Goal: Task Accomplishment & Management: Complete application form

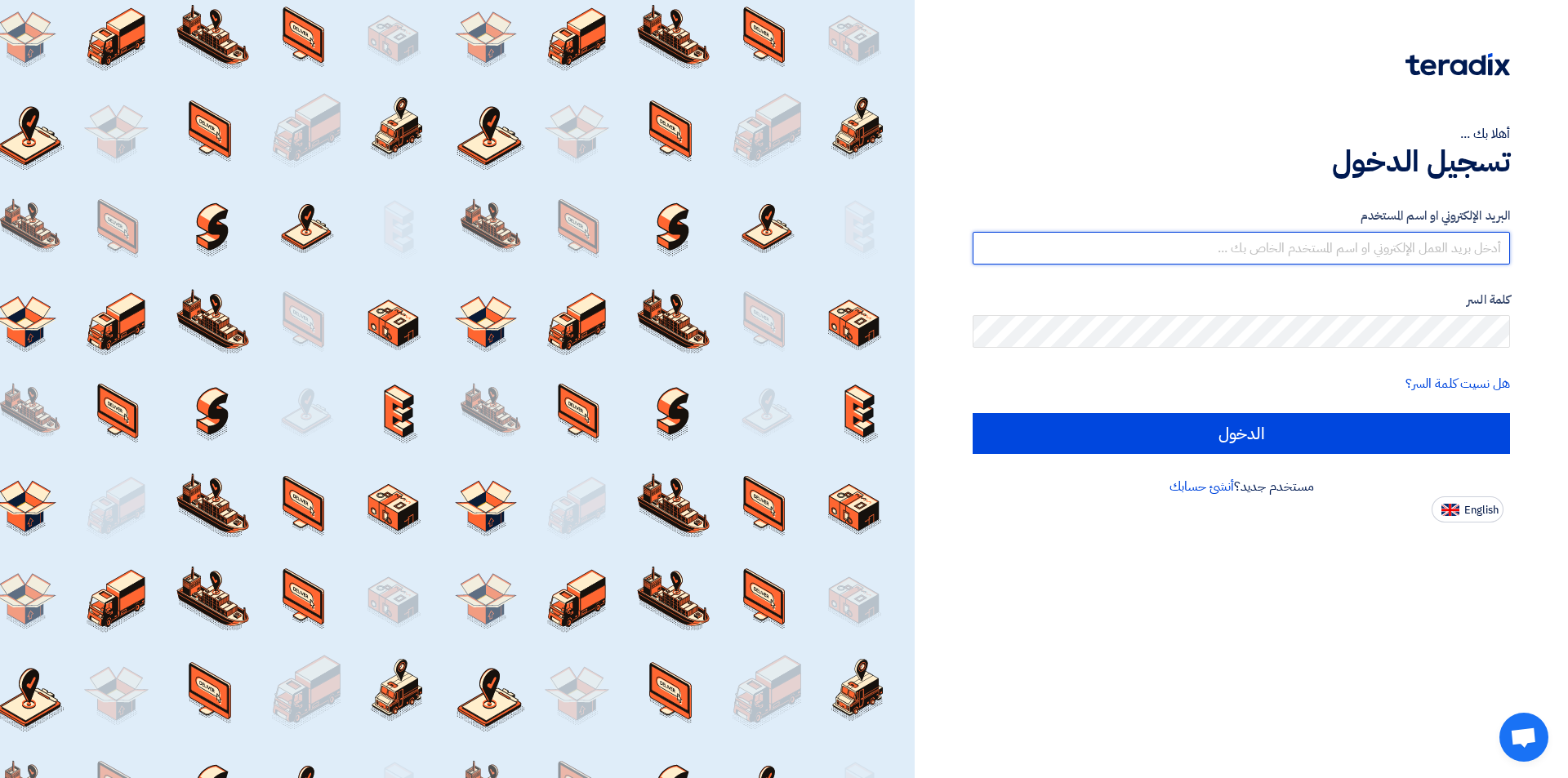
click at [1213, 241] on input "text" at bounding box center [1242, 248] width 537 height 32
type input "[EMAIL_ADDRESS][DOMAIN_NAME]"
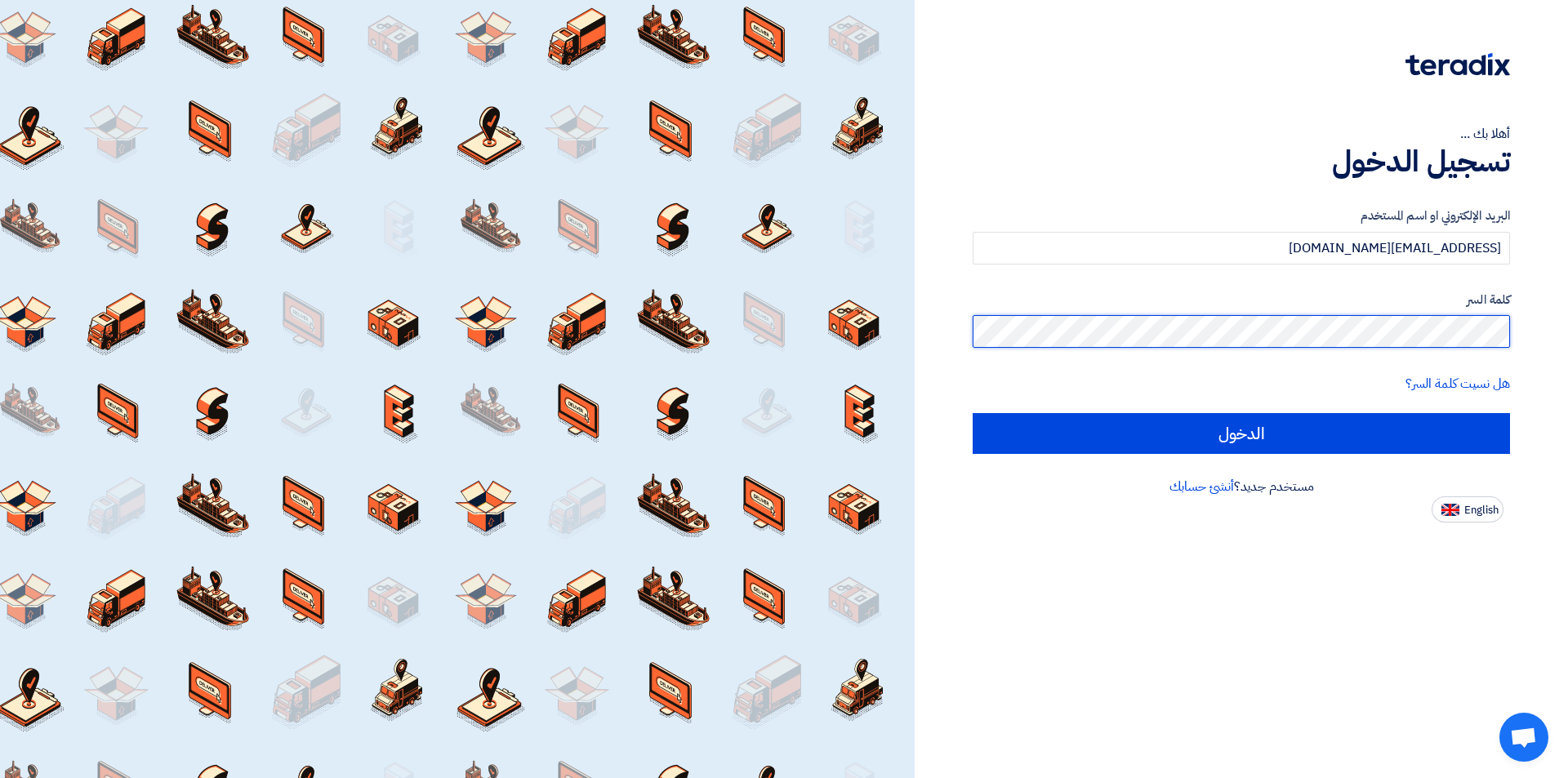
click at [973, 413] on input "الدخول" at bounding box center [1242, 434] width 537 height 41
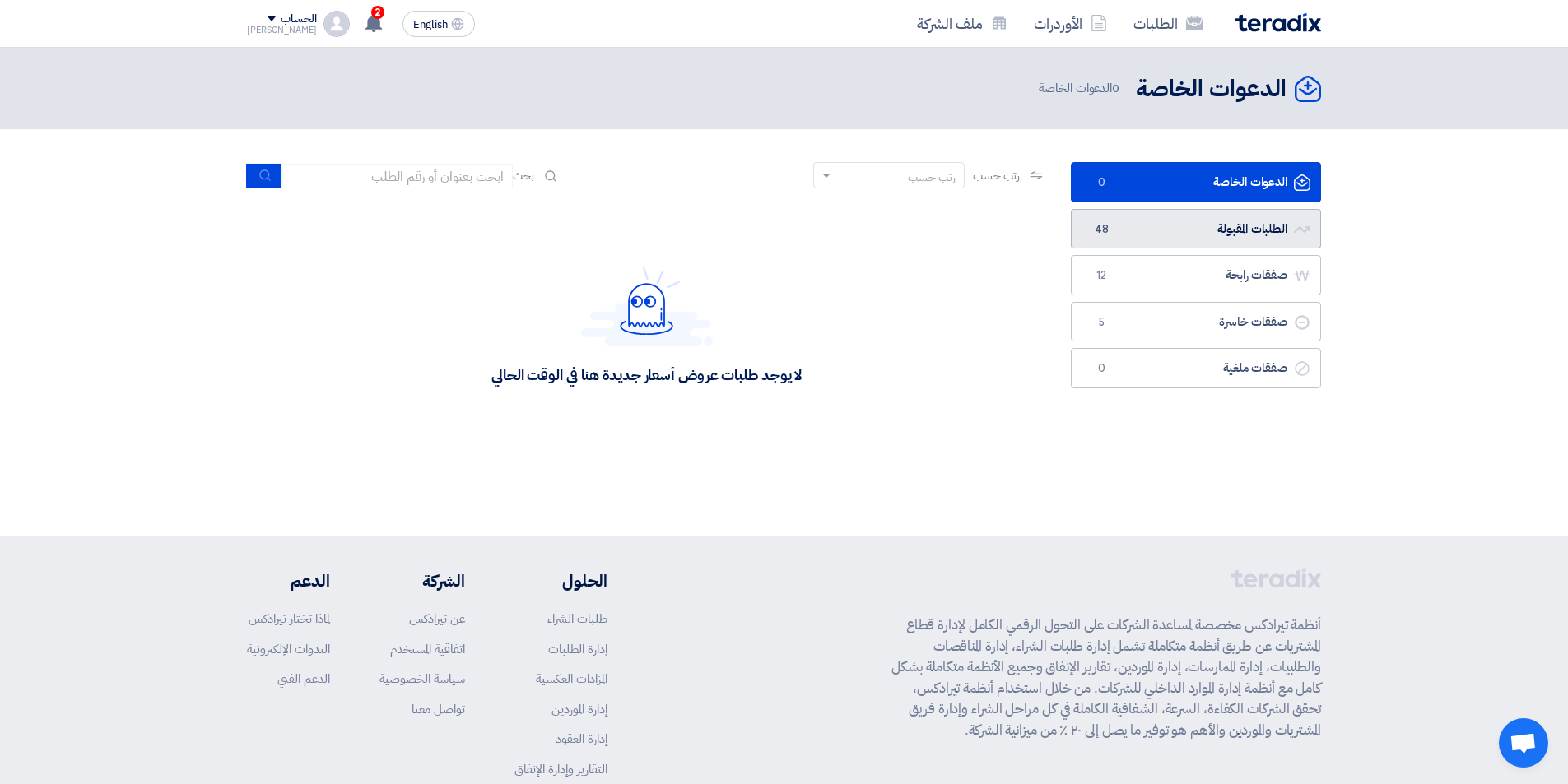
click at [1116, 232] on link "الطلبات المقبولة الطلبات المقبولة 48" at bounding box center [1196, 229] width 251 height 40
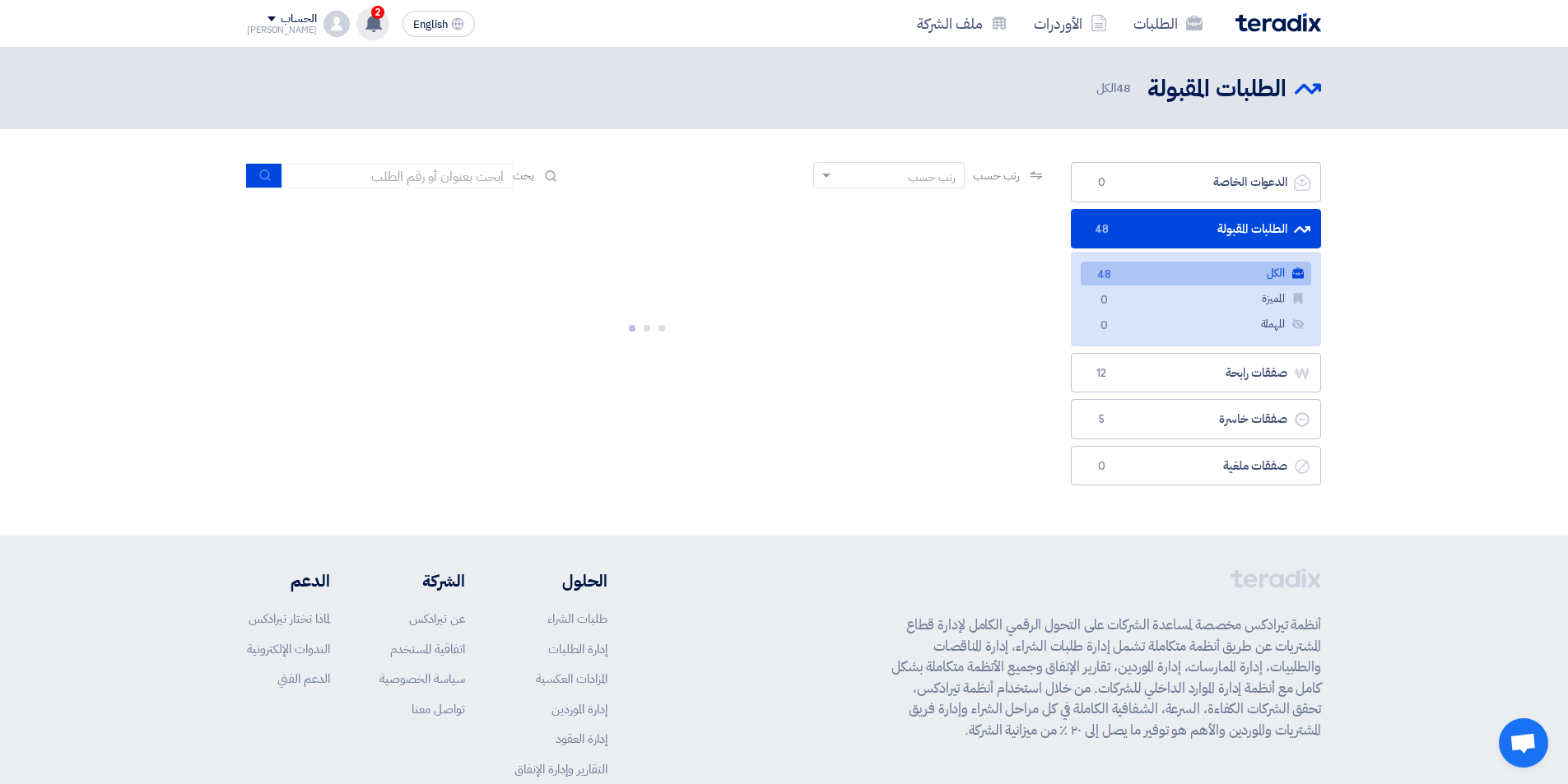
click at [365, 22] on use at bounding box center [373, 22] width 16 height 18
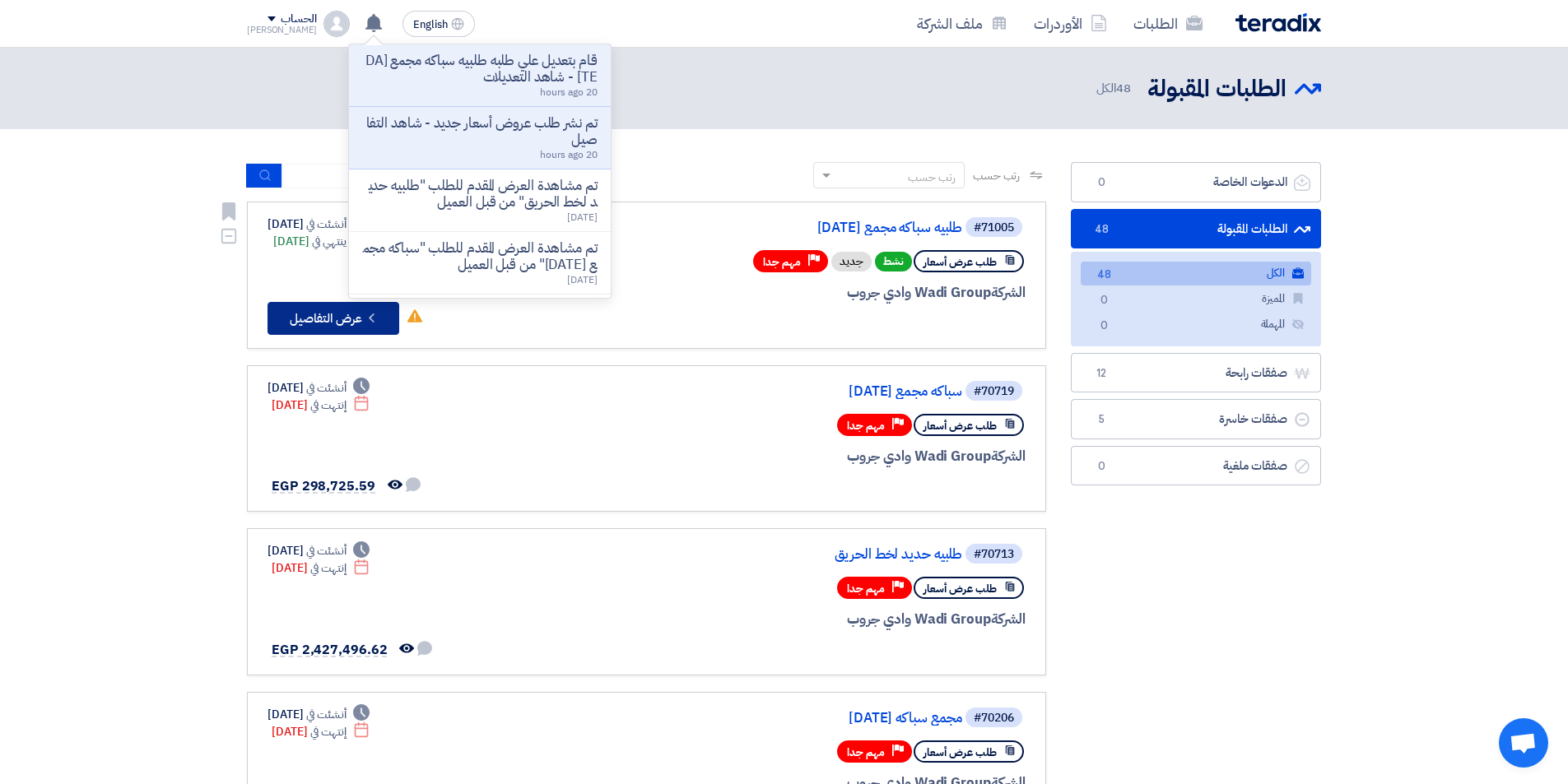
click at [361, 312] on button "Check details عرض التفاصيل" at bounding box center [333, 318] width 132 height 33
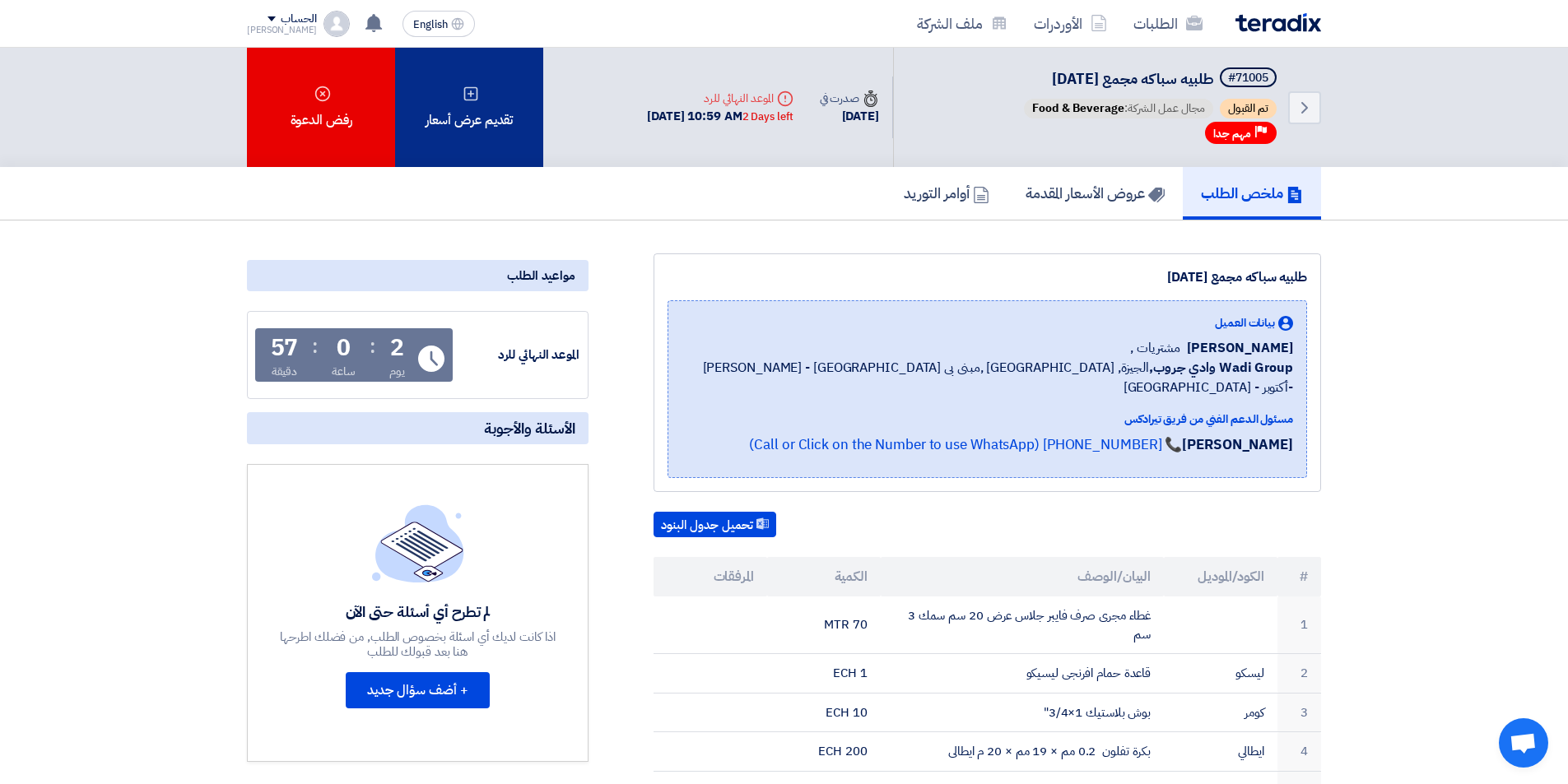
click at [496, 152] on div "تقديم عرض أسعار" at bounding box center [469, 107] width 148 height 120
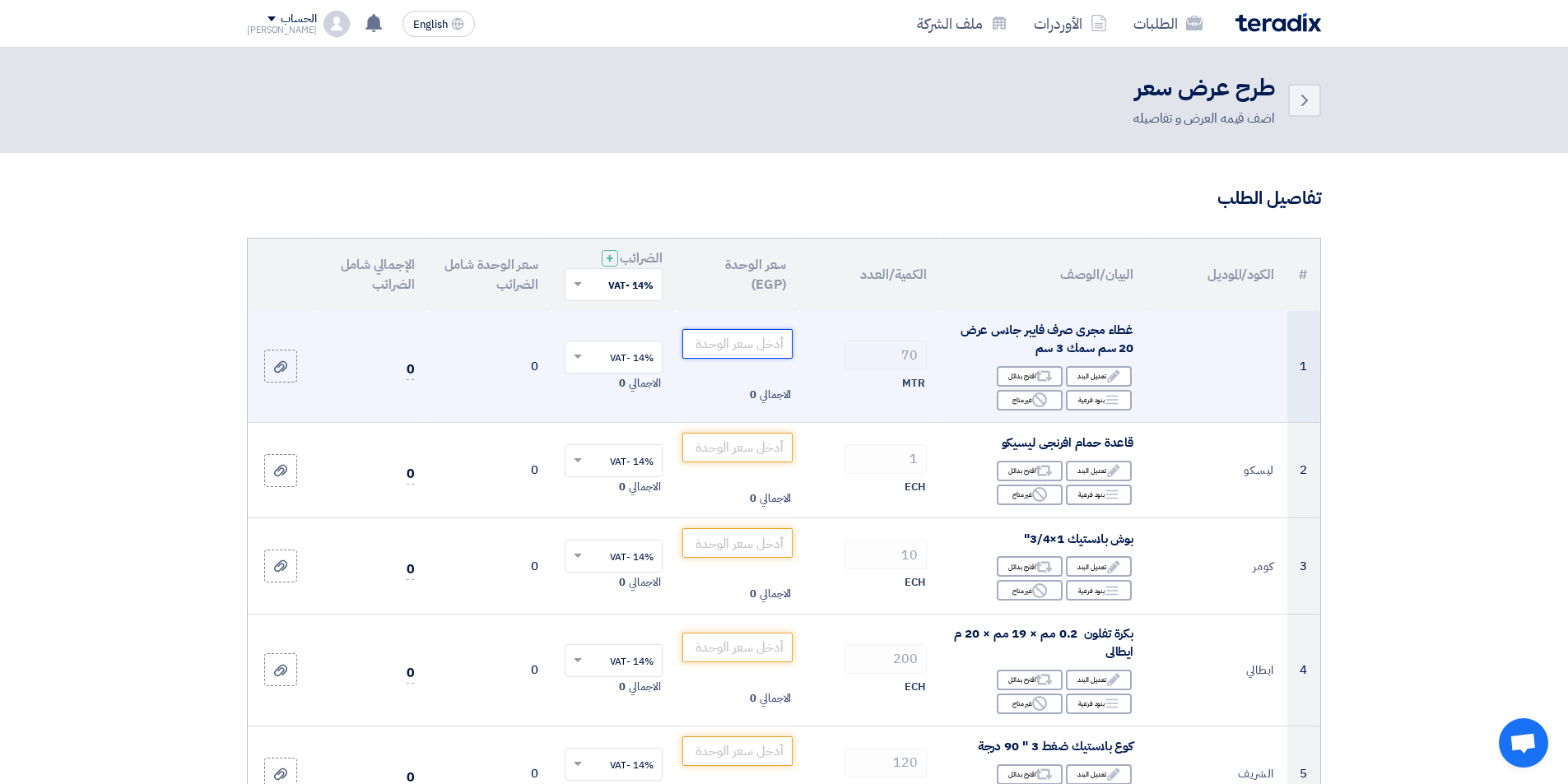
click at [703, 345] on input "number" at bounding box center [737, 343] width 111 height 29
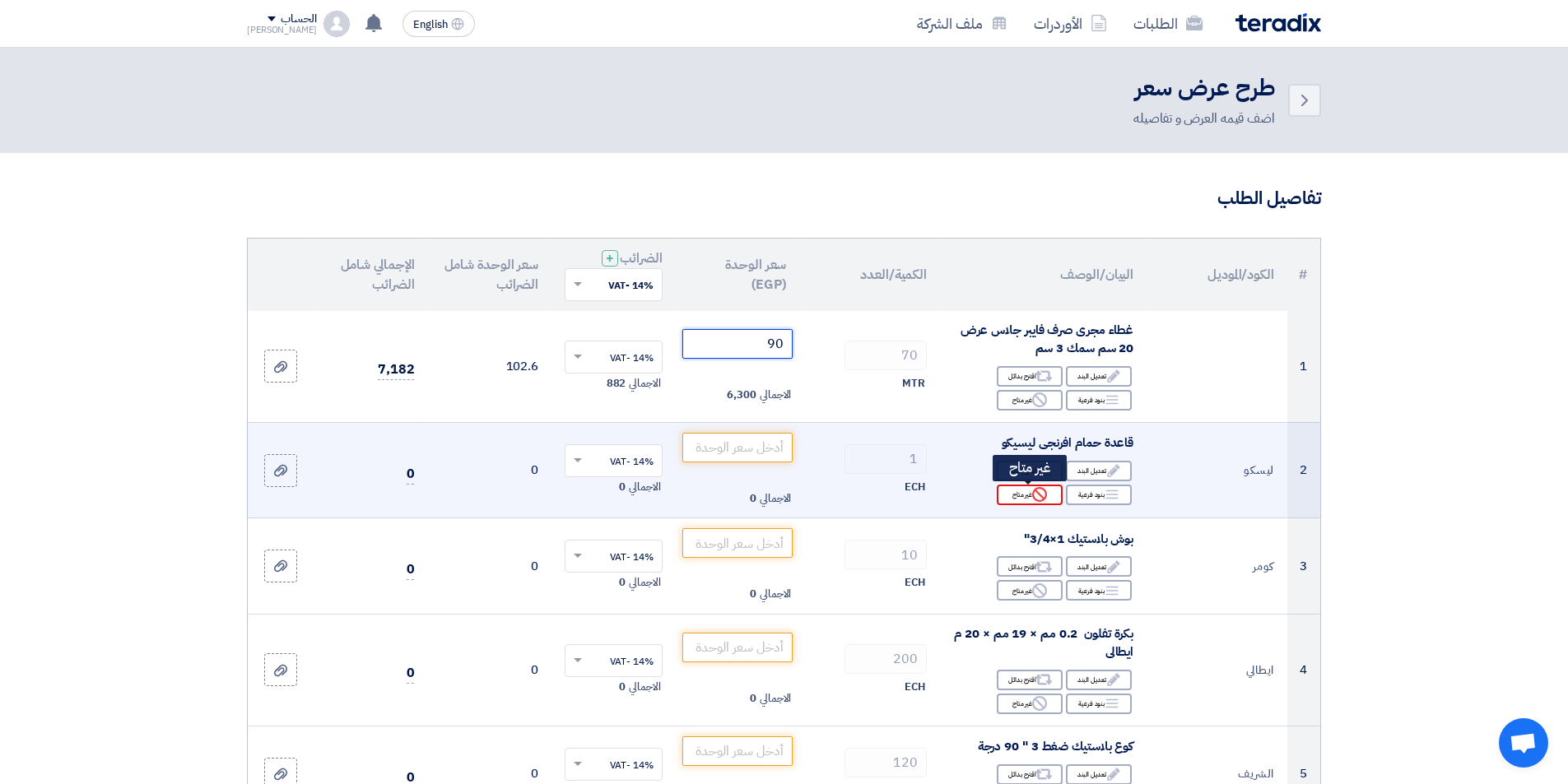
type input "90"
click at [1045, 497] on use at bounding box center [1039, 494] width 15 height 15
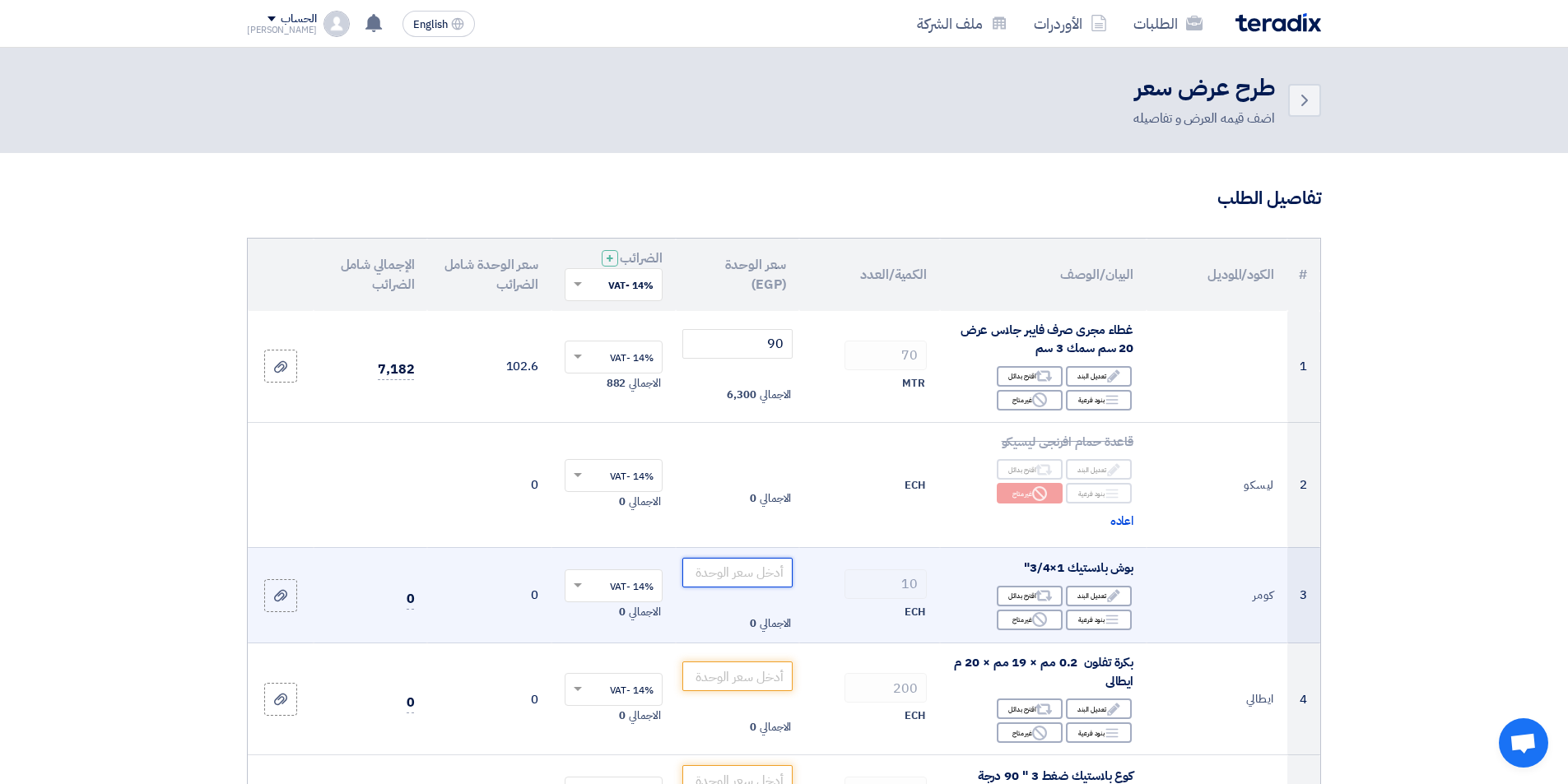
click at [768, 577] on input "number" at bounding box center [737, 572] width 111 height 29
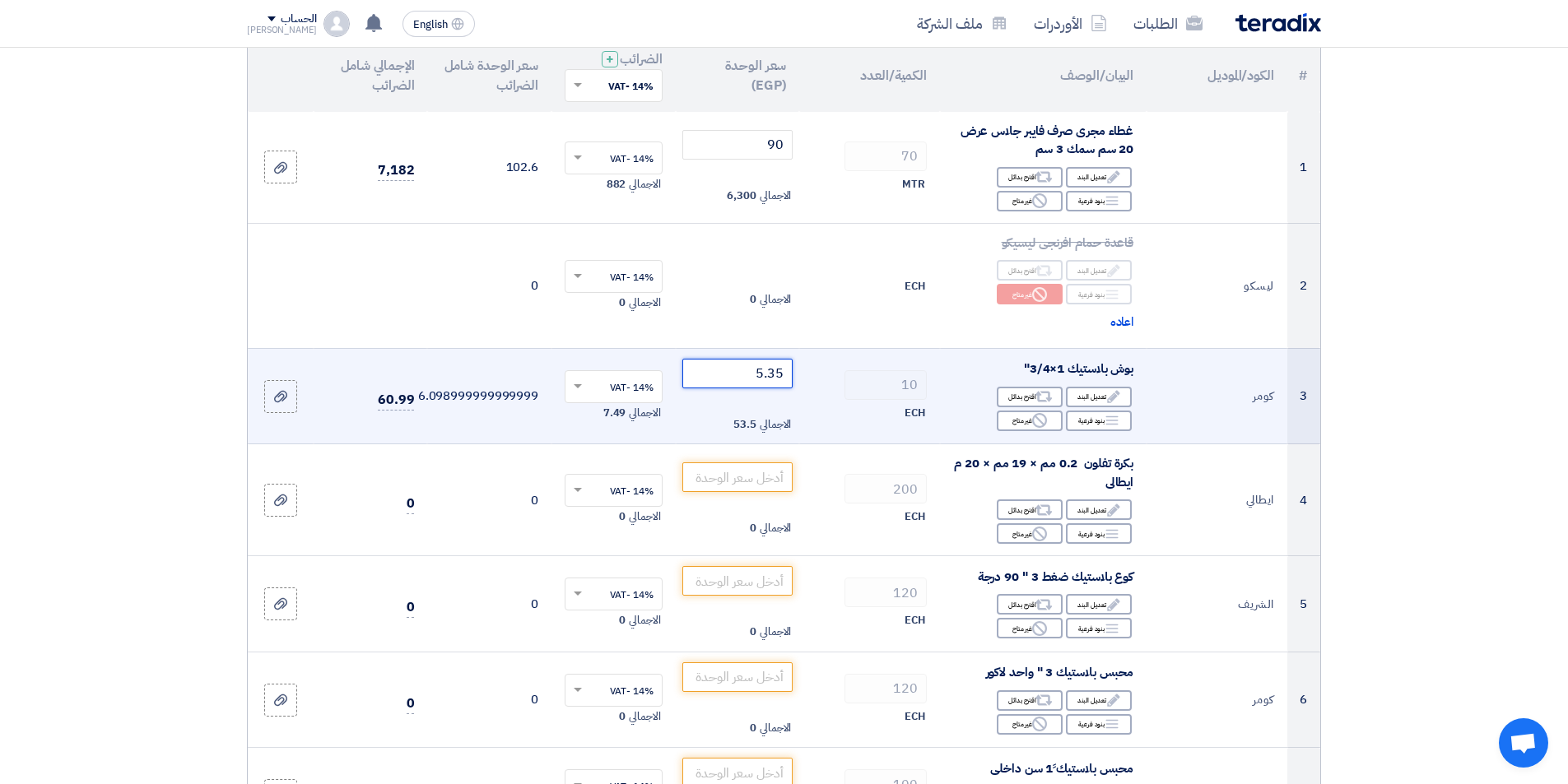
scroll to position [247, 0]
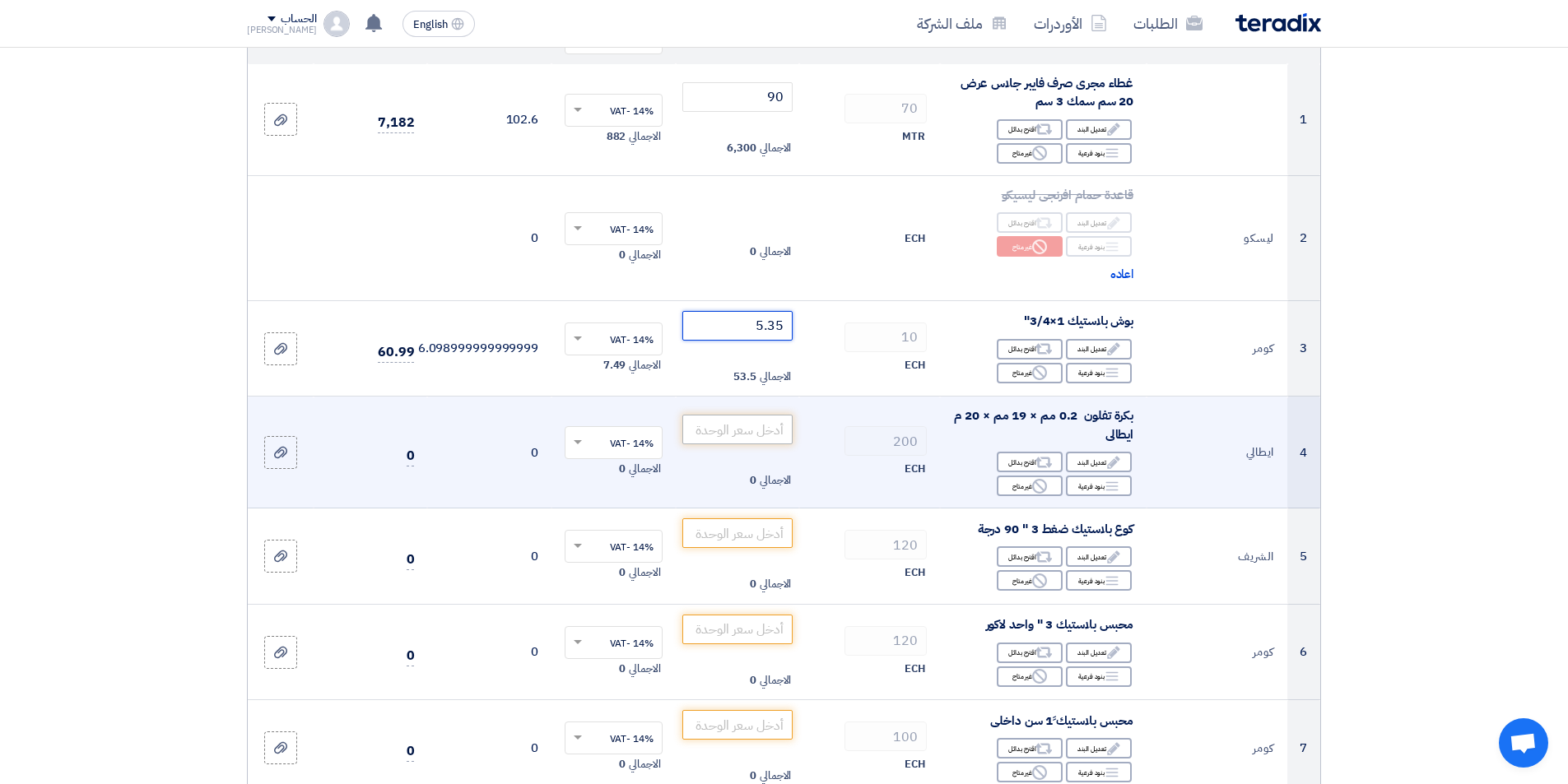
type input "5.35"
click at [754, 435] on input "number" at bounding box center [737, 429] width 111 height 29
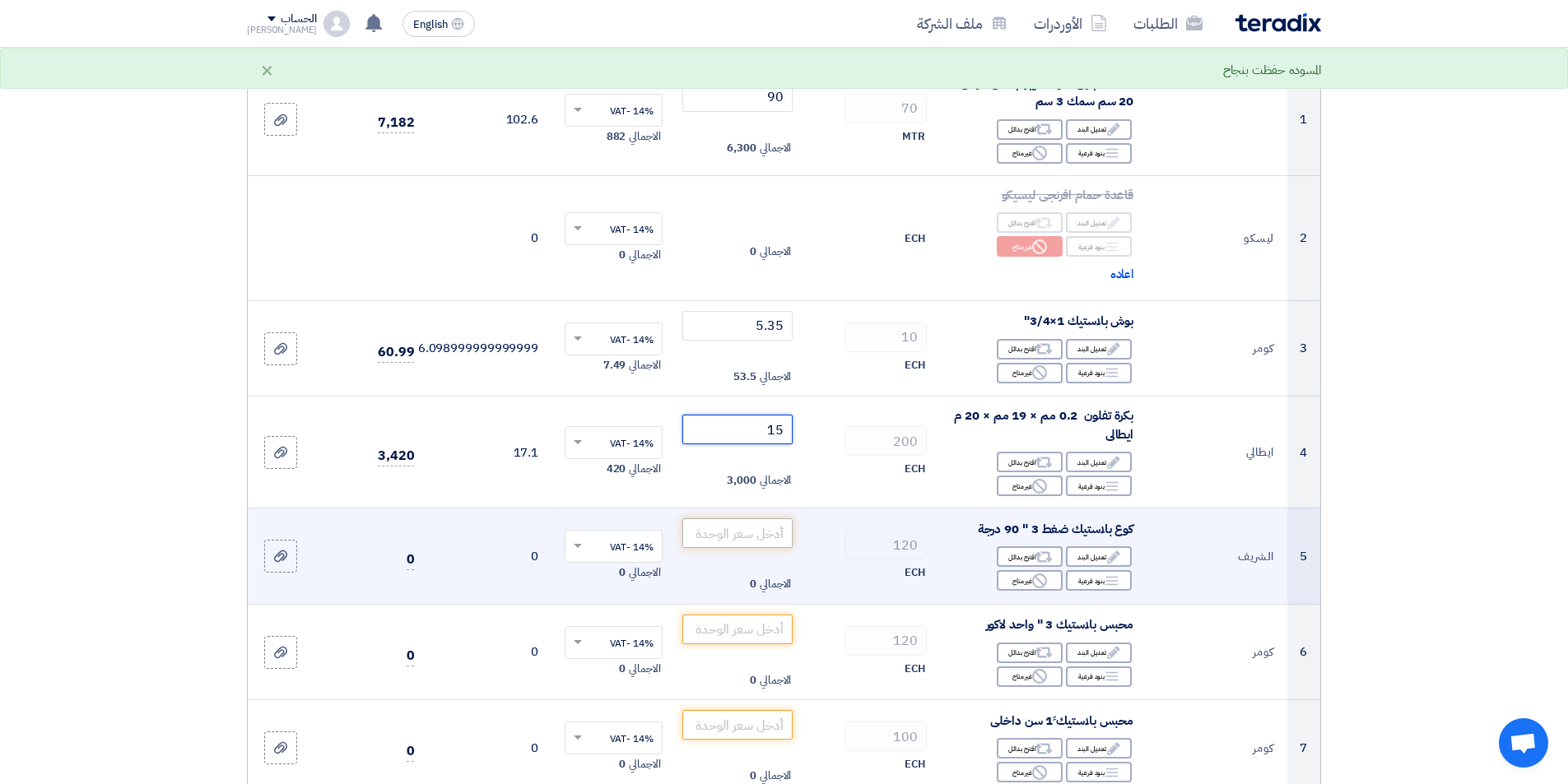
type input "15"
click at [759, 538] on input "number" at bounding box center [737, 533] width 111 height 29
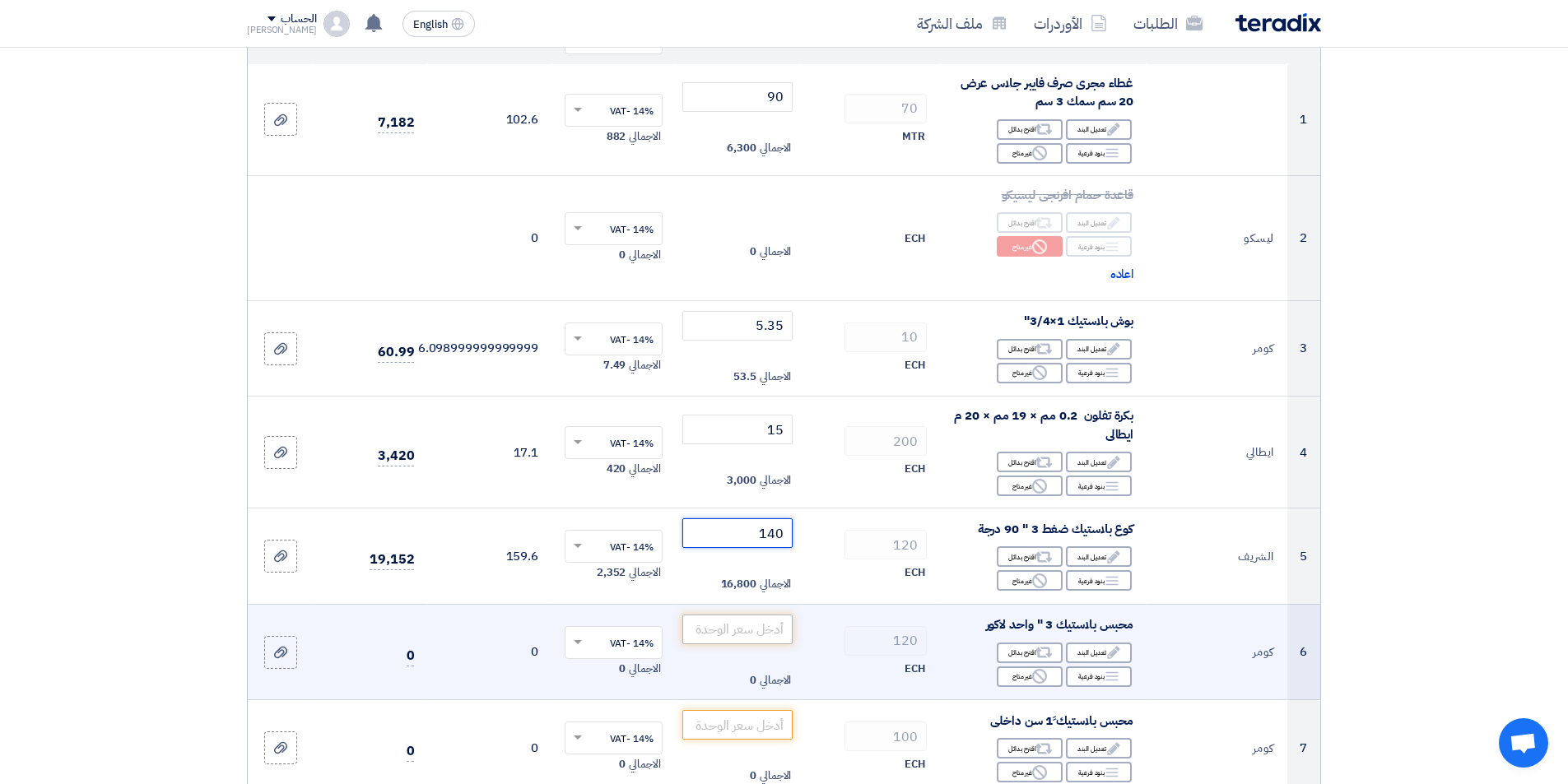
type input "140"
click at [709, 632] on input "number" at bounding box center [737, 629] width 111 height 29
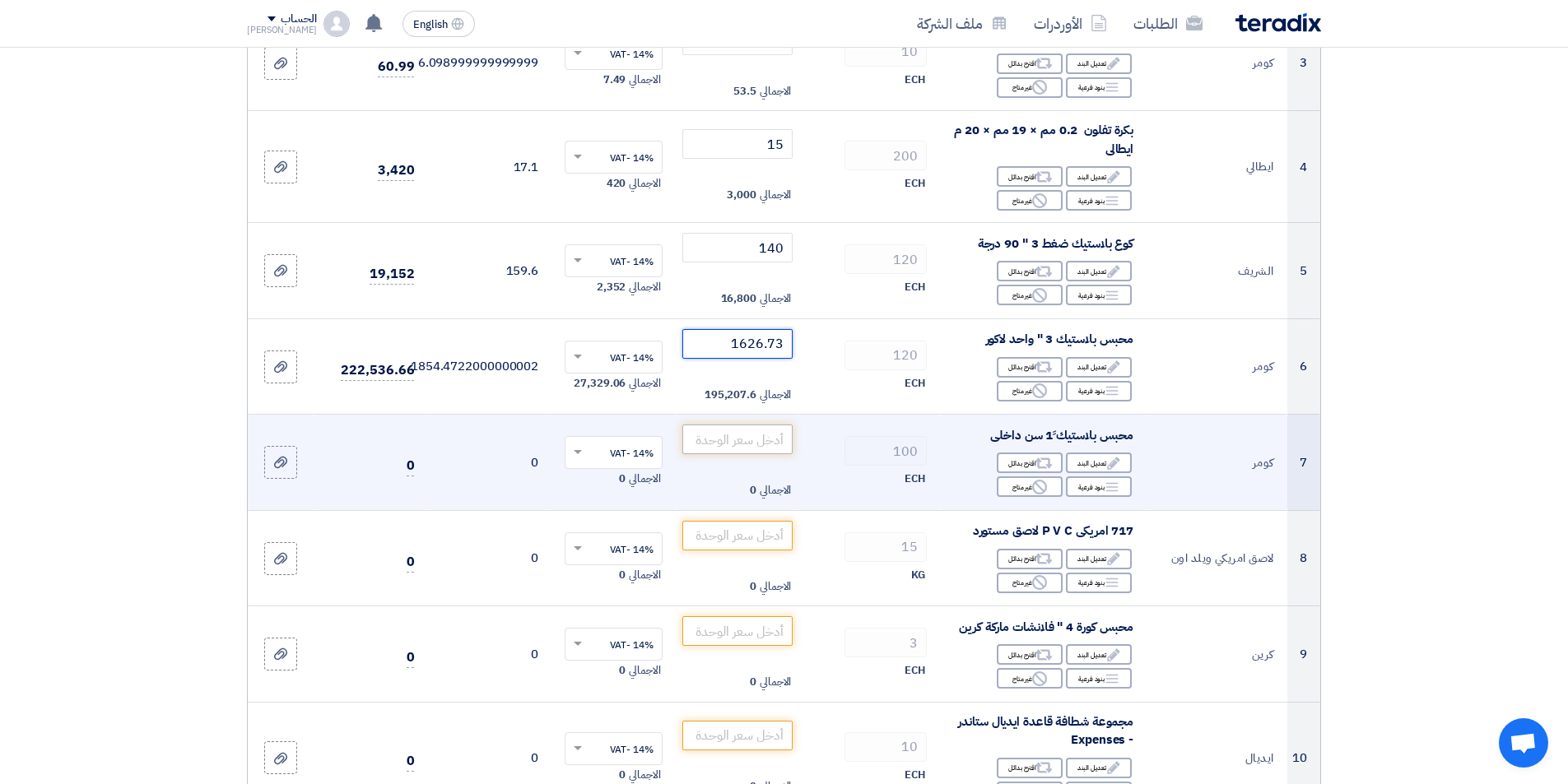
scroll to position [576, 0]
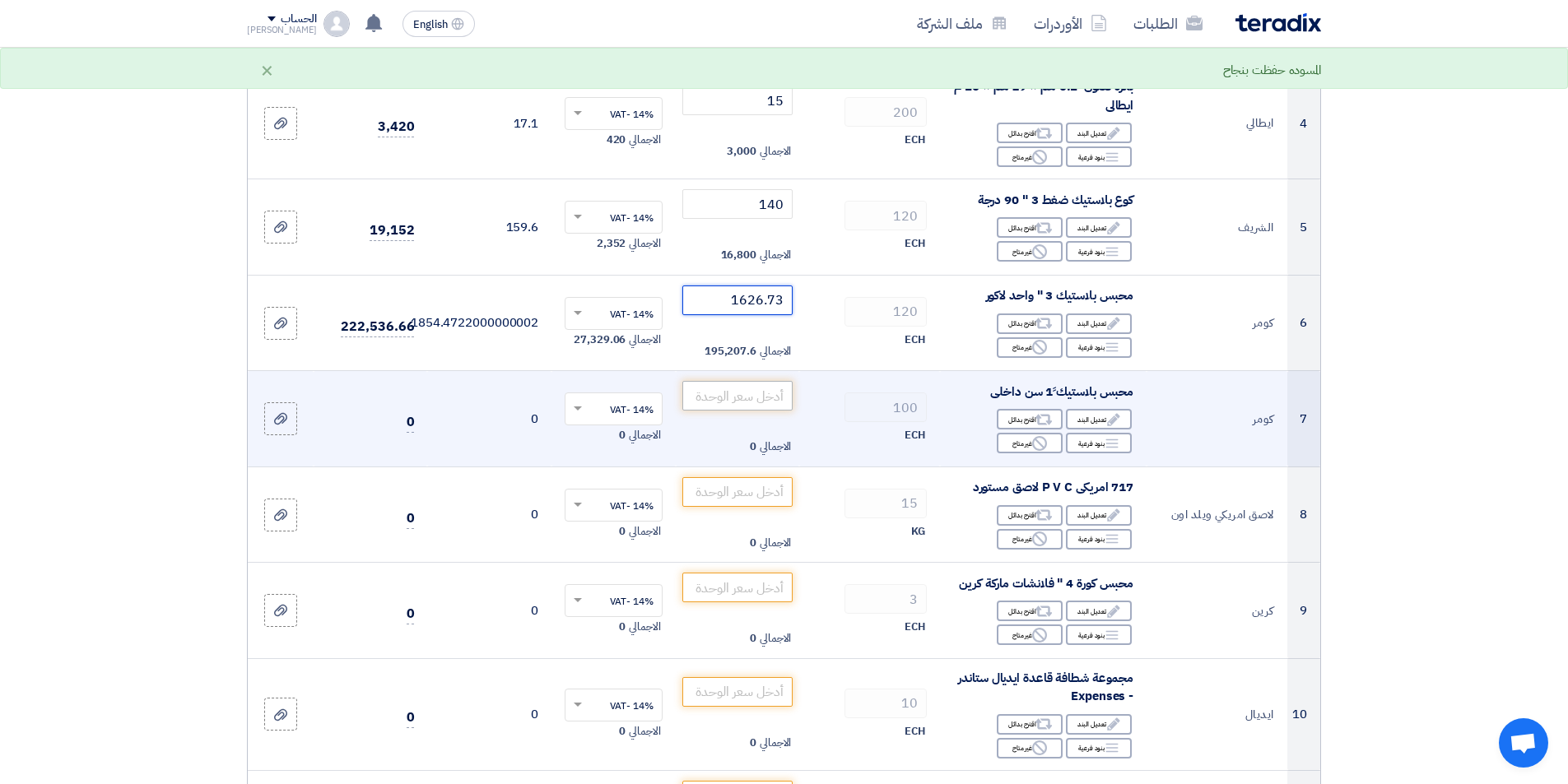
type input "1626.73"
click at [765, 394] on input "number" at bounding box center [737, 396] width 111 height 29
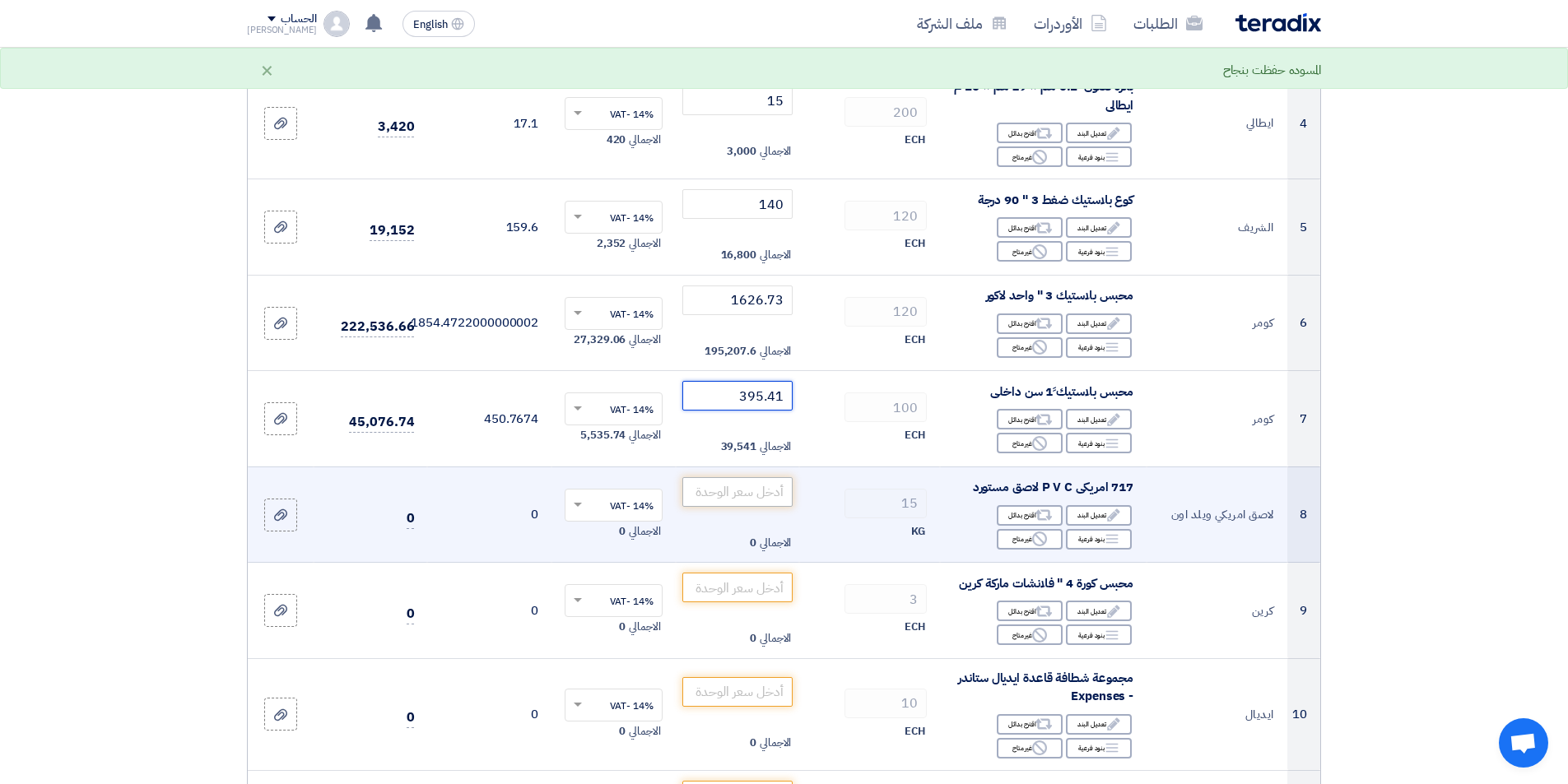
type input "395.41"
click at [749, 491] on input "number" at bounding box center [737, 491] width 111 height 29
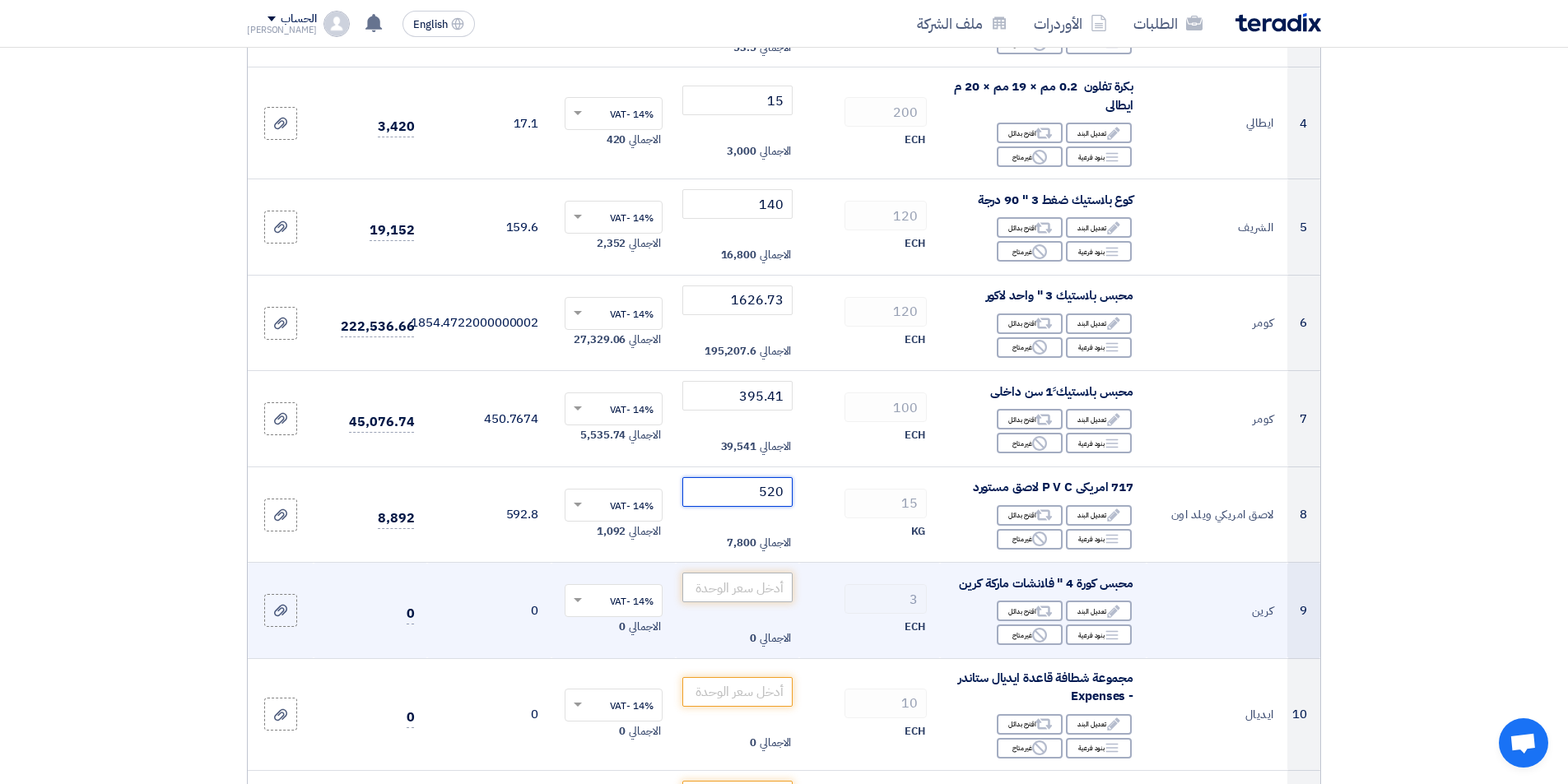
type input "520"
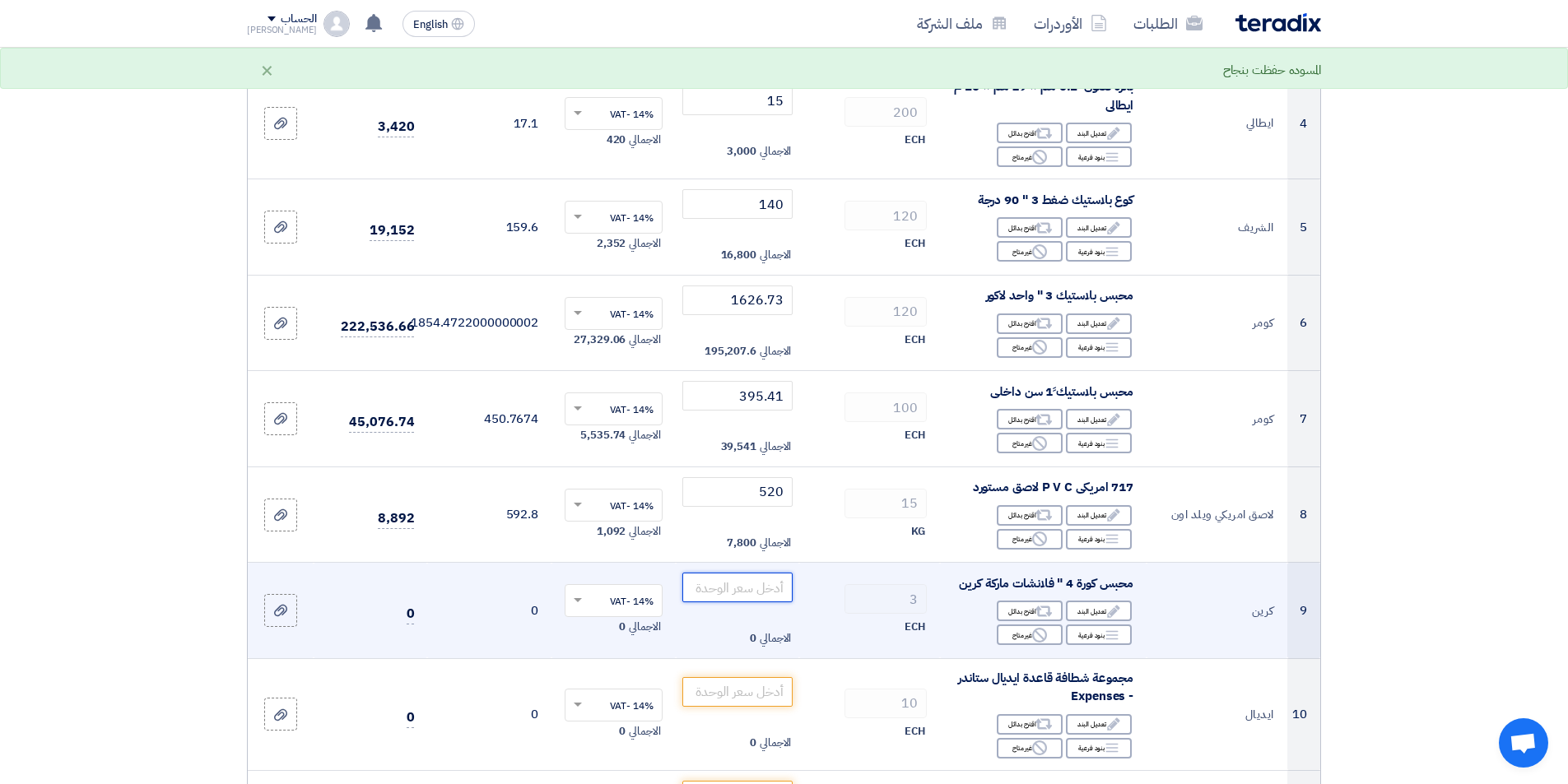
click at [721, 590] on input "number" at bounding box center [737, 587] width 111 height 29
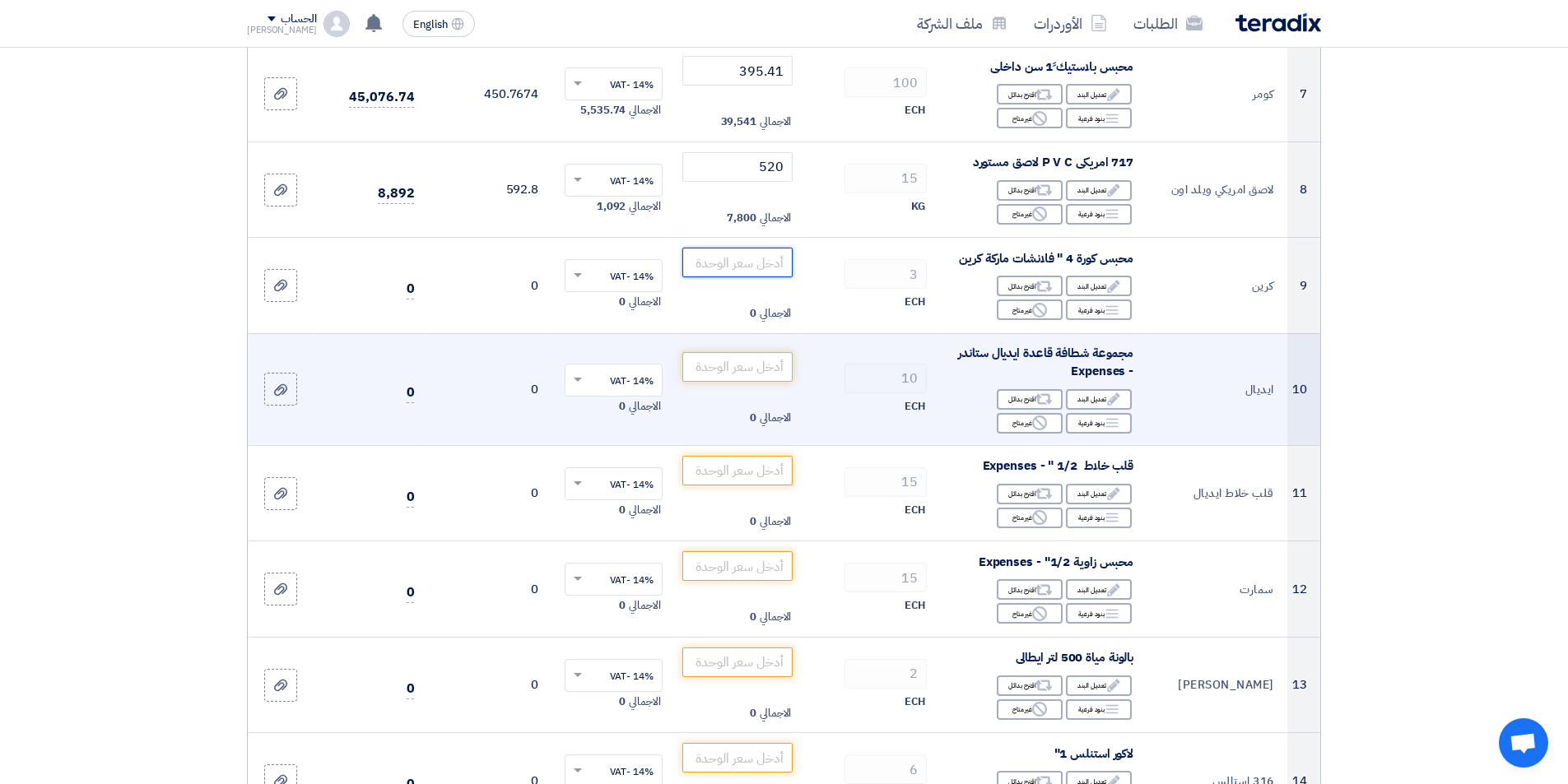
scroll to position [905, 0]
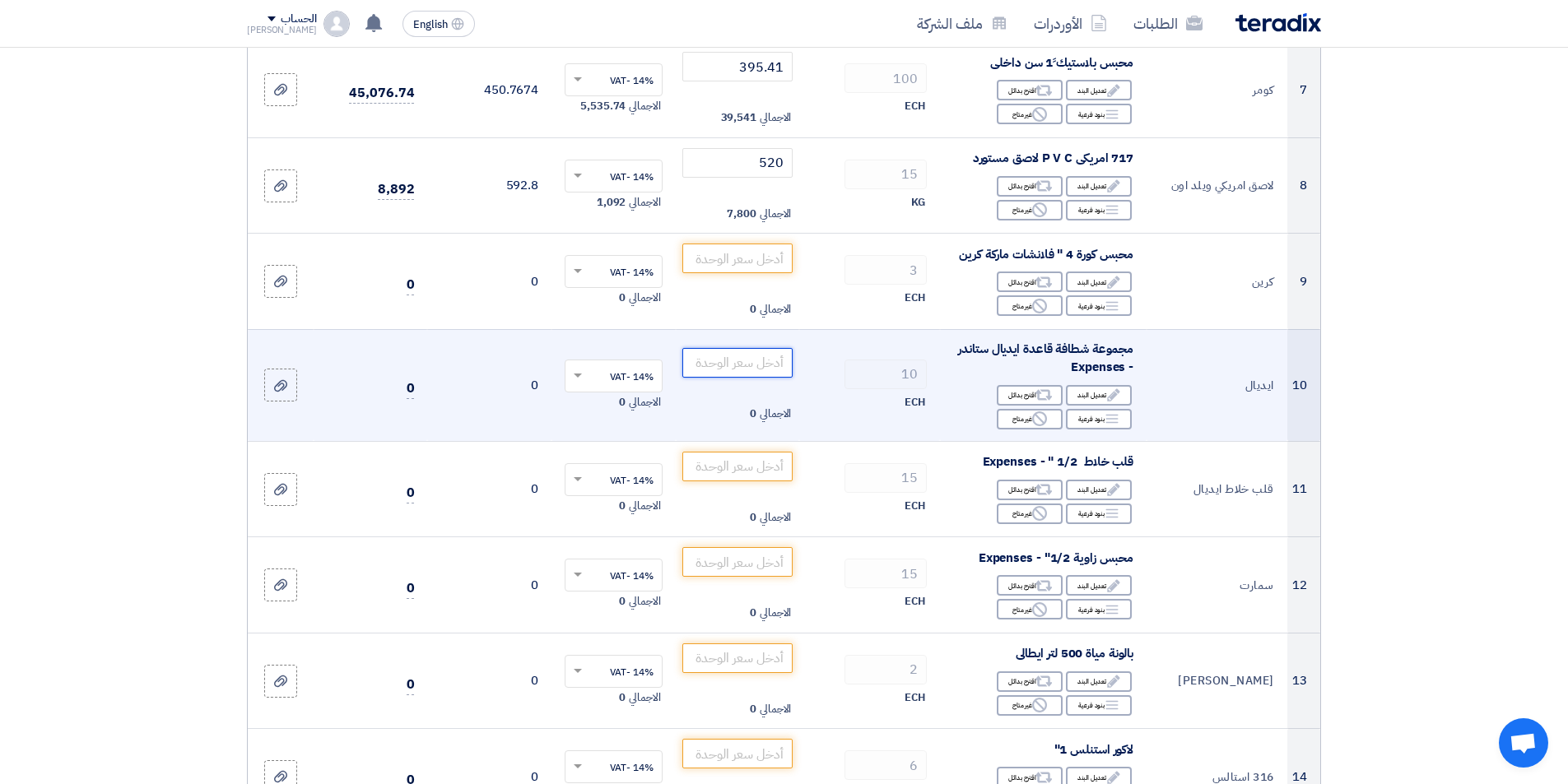
click at [728, 372] on input "number" at bounding box center [737, 362] width 111 height 29
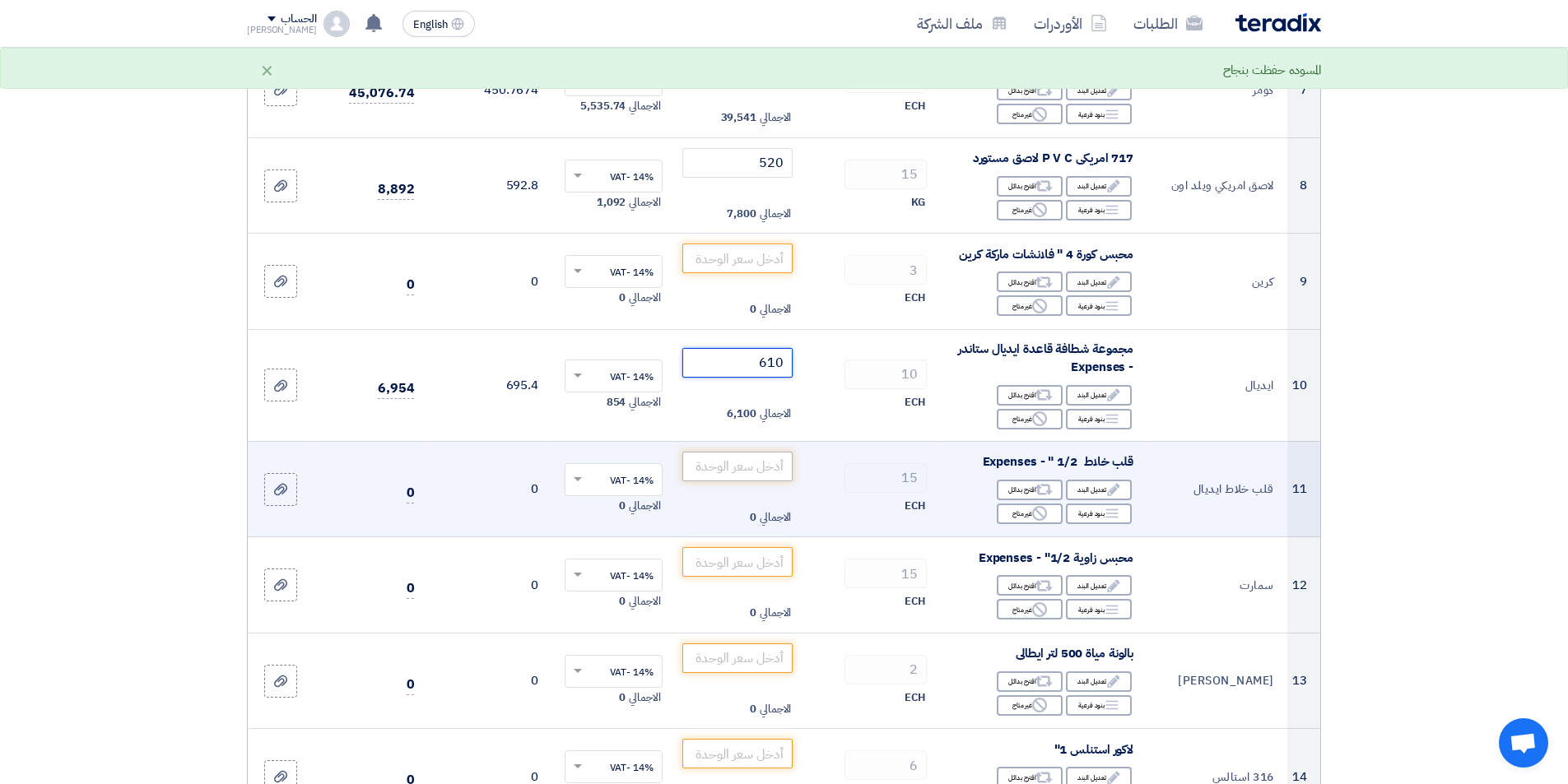
type input "610"
click at [753, 473] on input "number" at bounding box center [737, 466] width 111 height 29
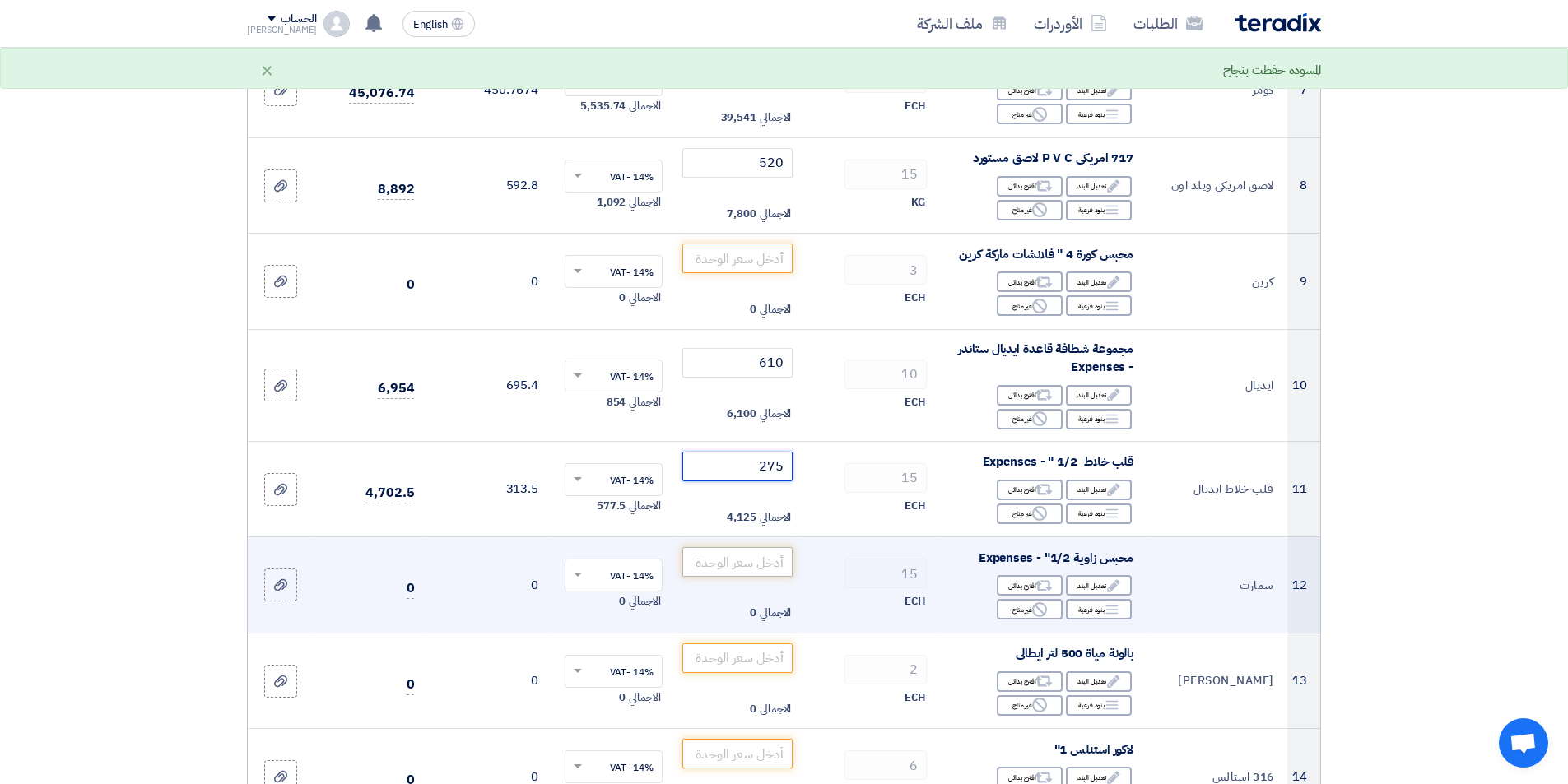
type input "275"
click at [732, 570] on input "number" at bounding box center [737, 562] width 111 height 29
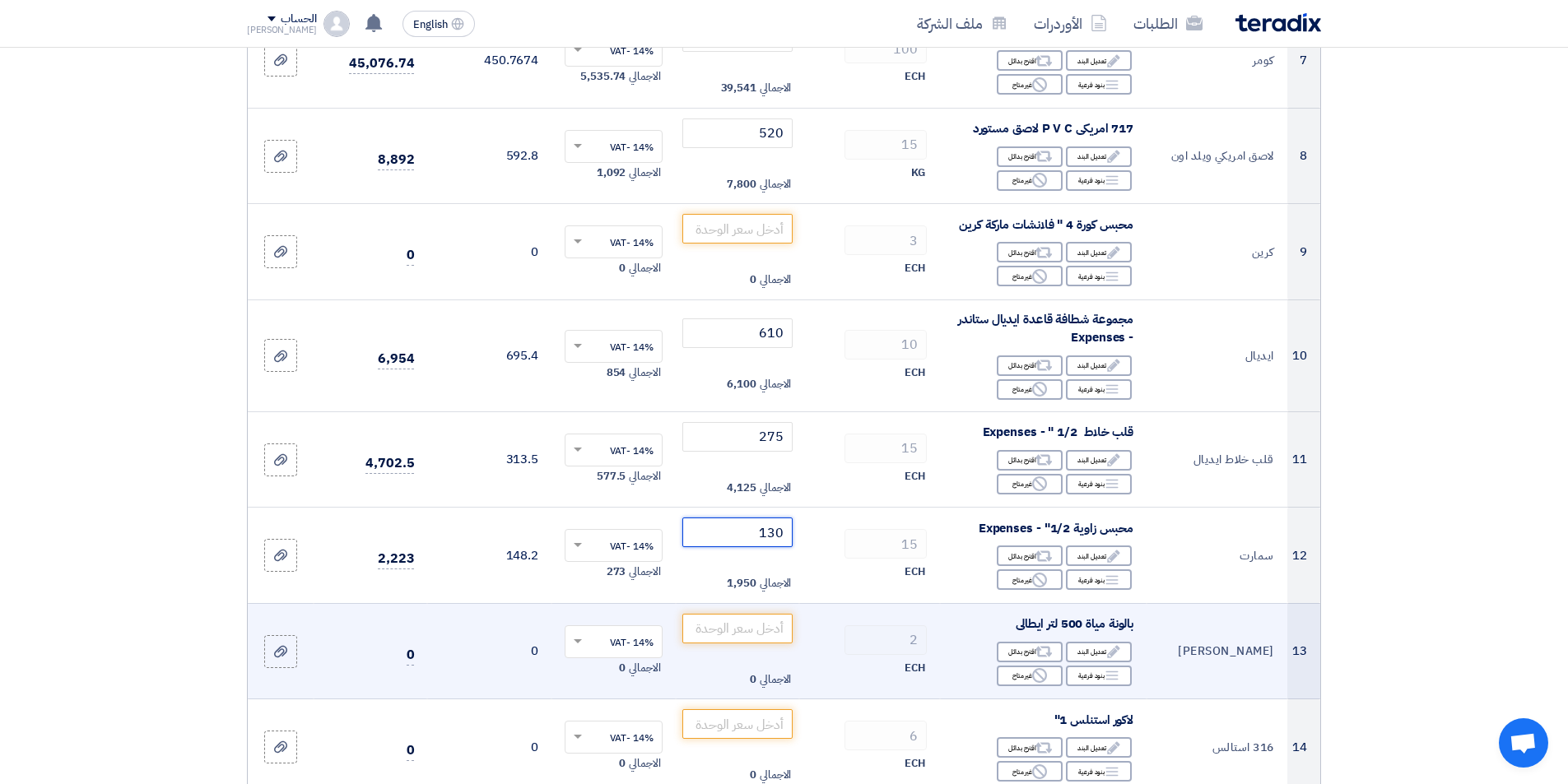
scroll to position [987, 0]
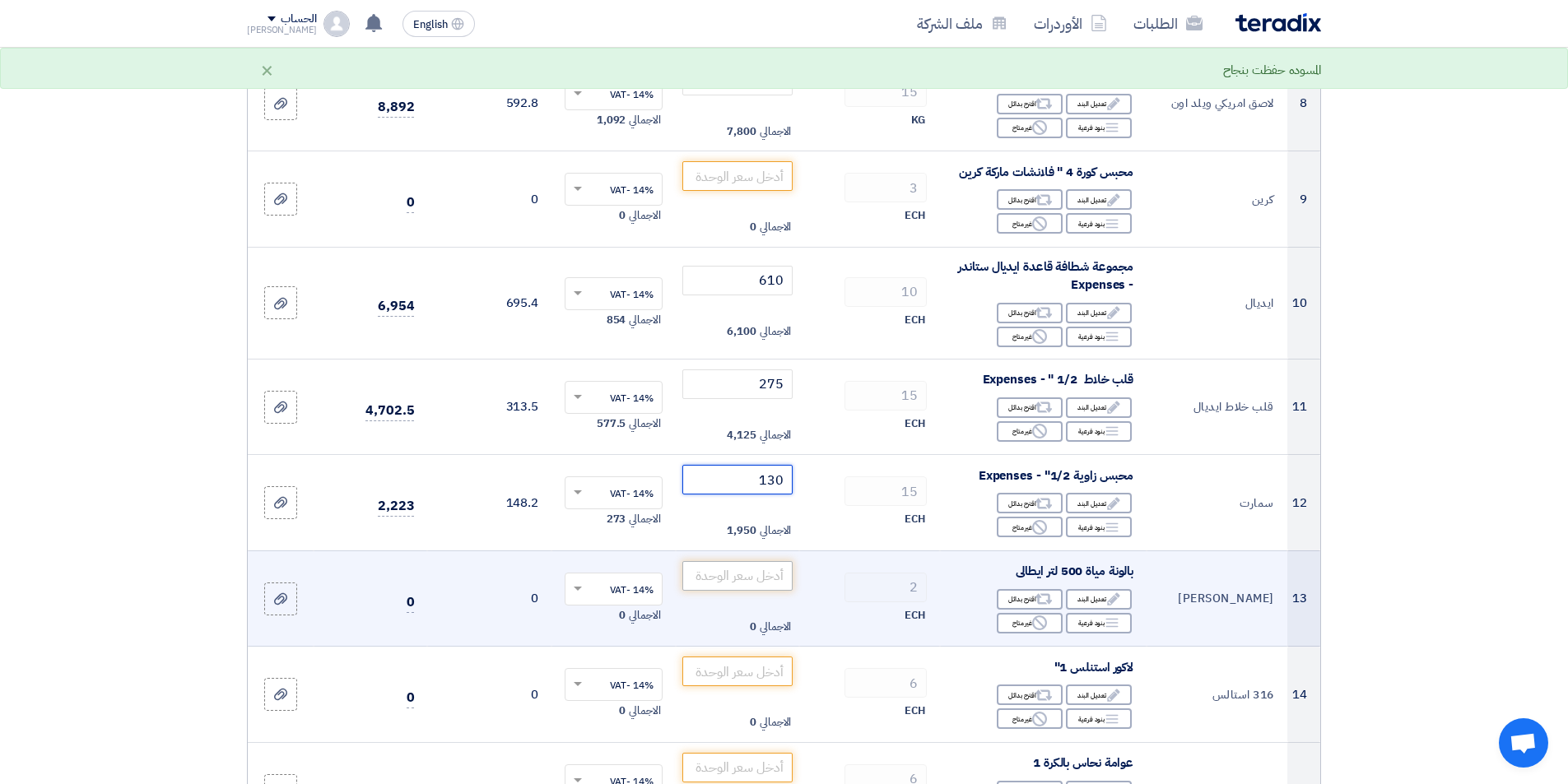
type input "130"
click at [739, 585] on input "number" at bounding box center [737, 576] width 111 height 29
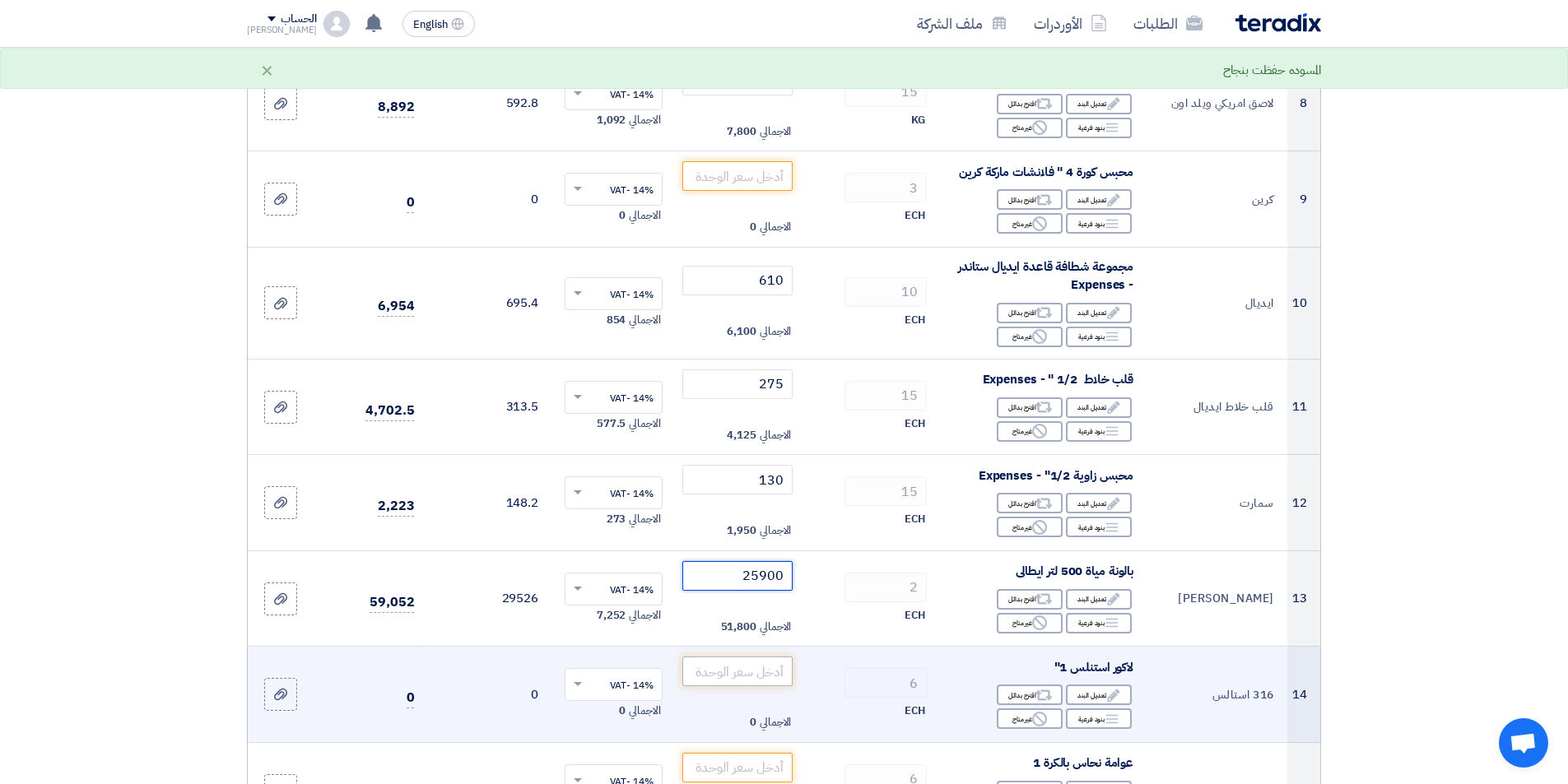
type input "25900"
click at [738, 669] on input "number" at bounding box center [737, 671] width 111 height 29
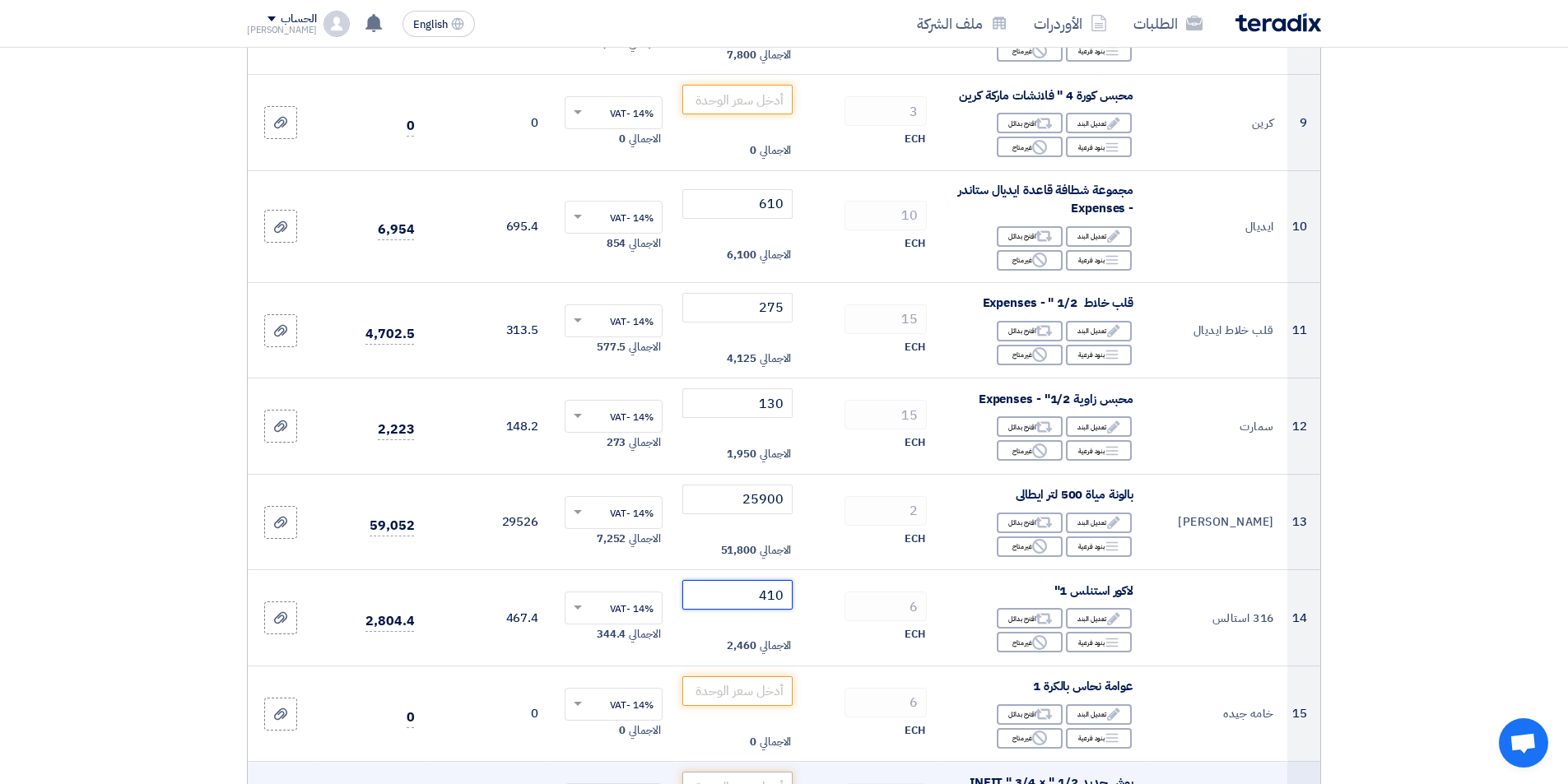
scroll to position [1234, 0]
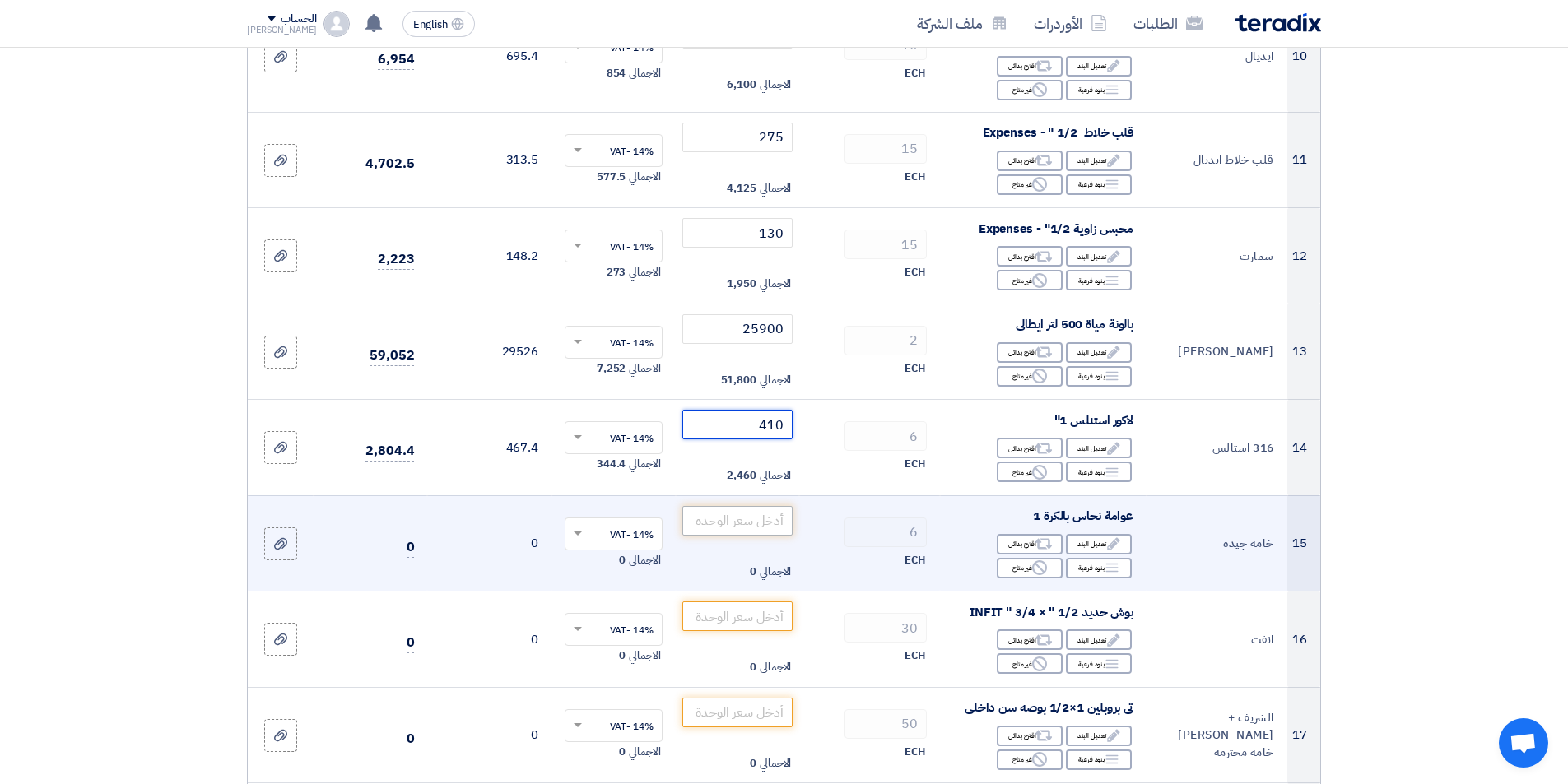
type input "410"
click at [761, 517] on input "number" at bounding box center [737, 521] width 111 height 29
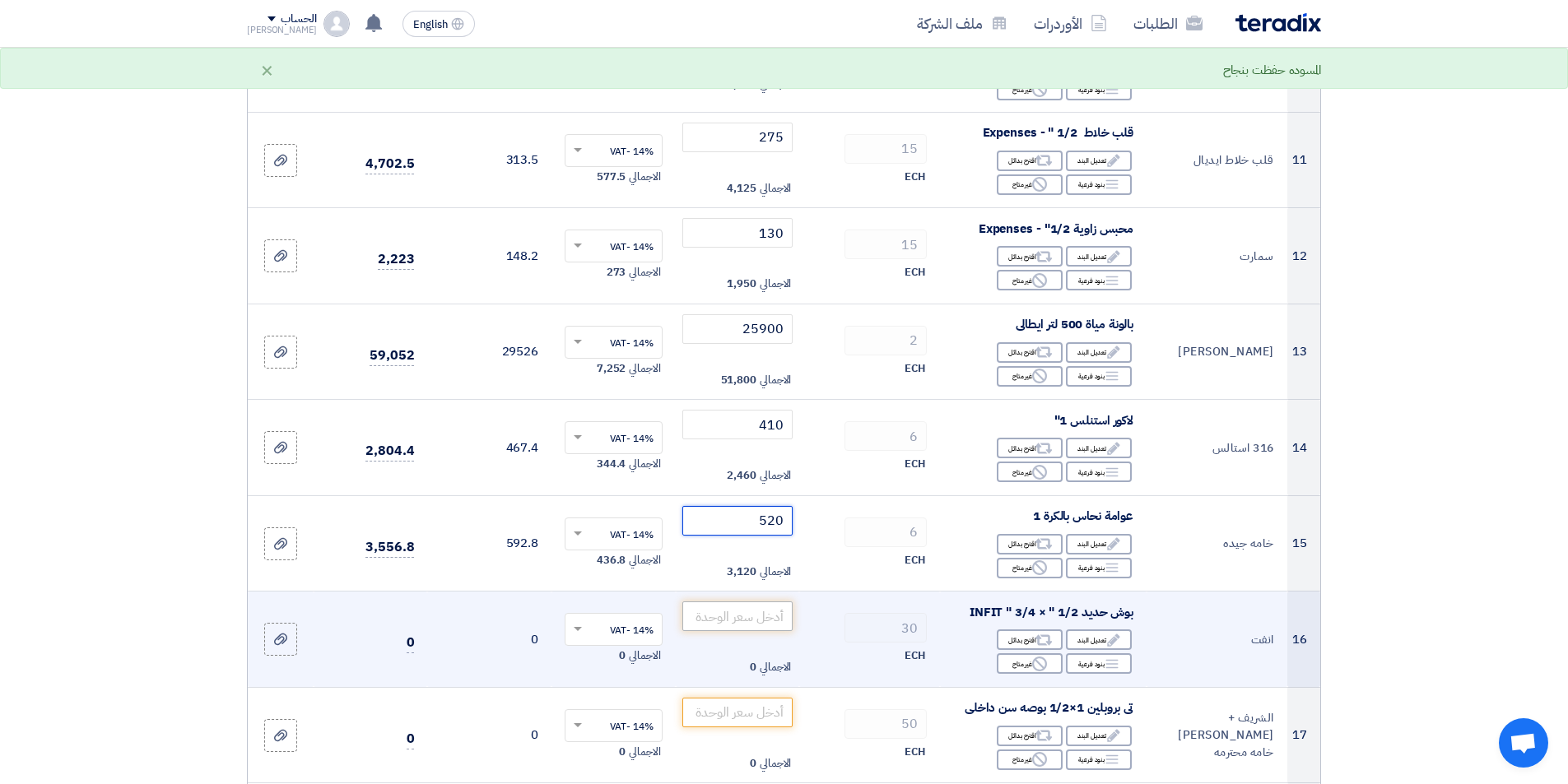
type input "520"
click at [735, 620] on input "number" at bounding box center [737, 616] width 111 height 29
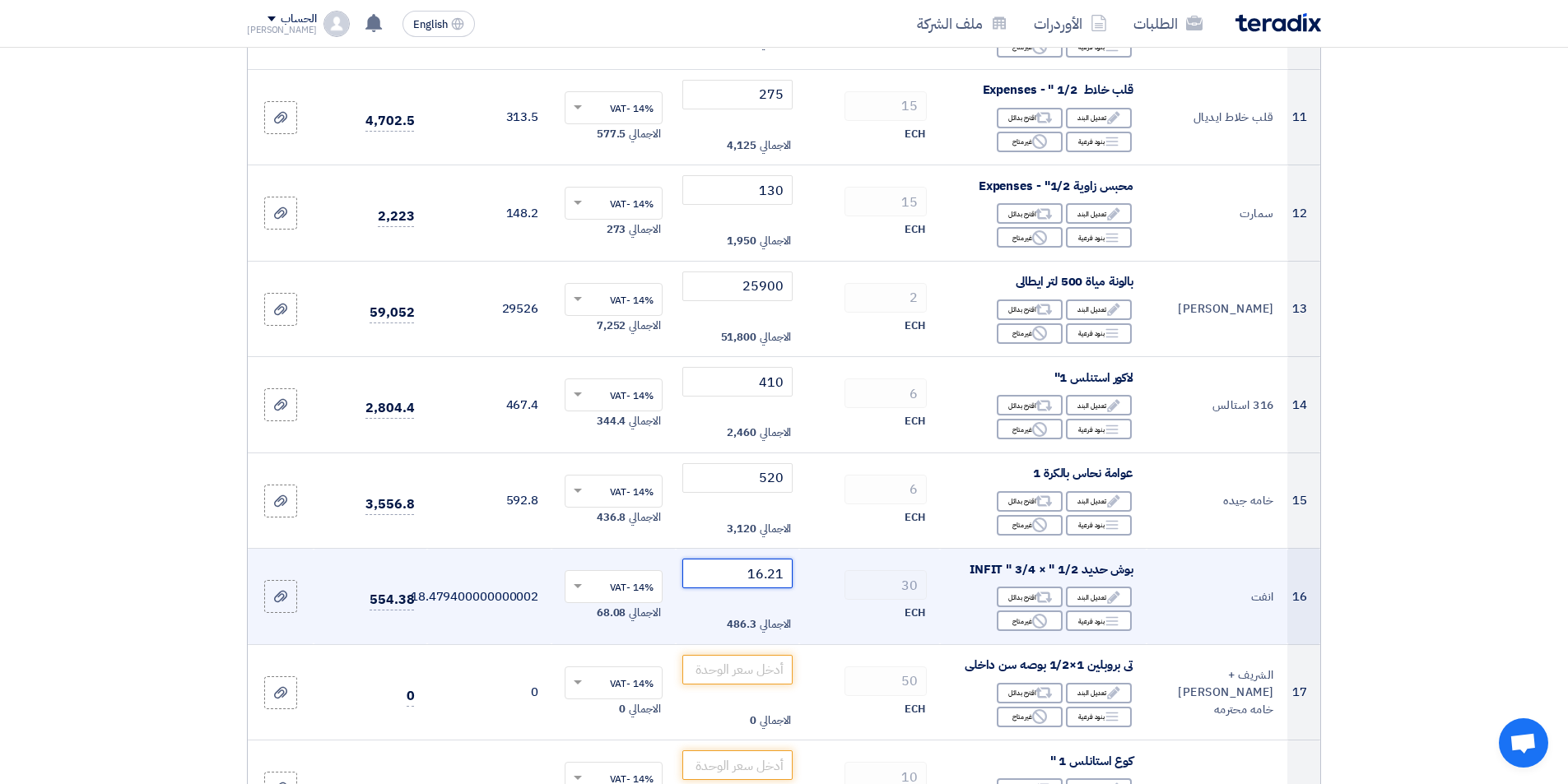
scroll to position [1316, 0]
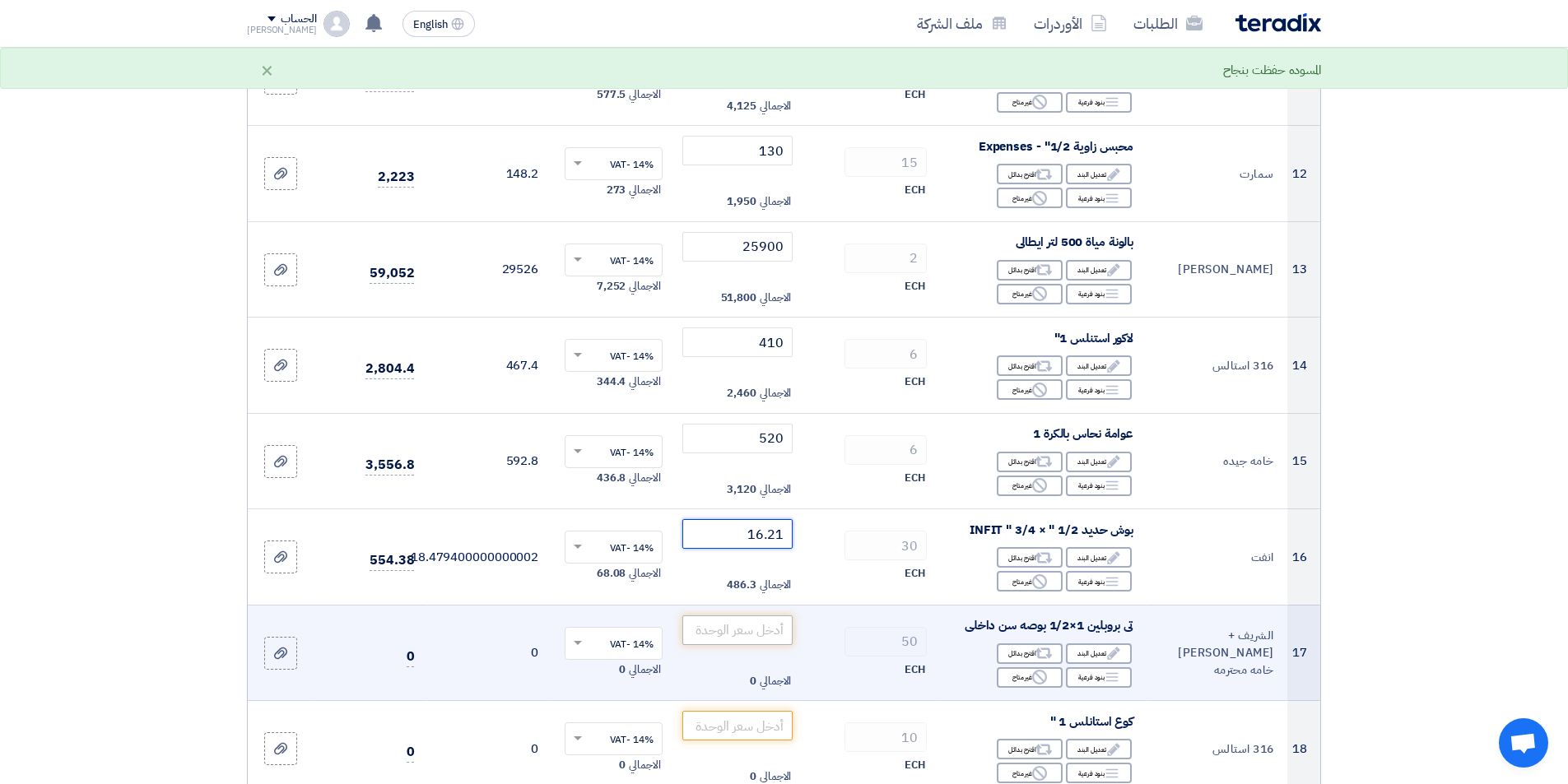
type input "16.21"
click at [738, 639] on input "number" at bounding box center [737, 630] width 111 height 29
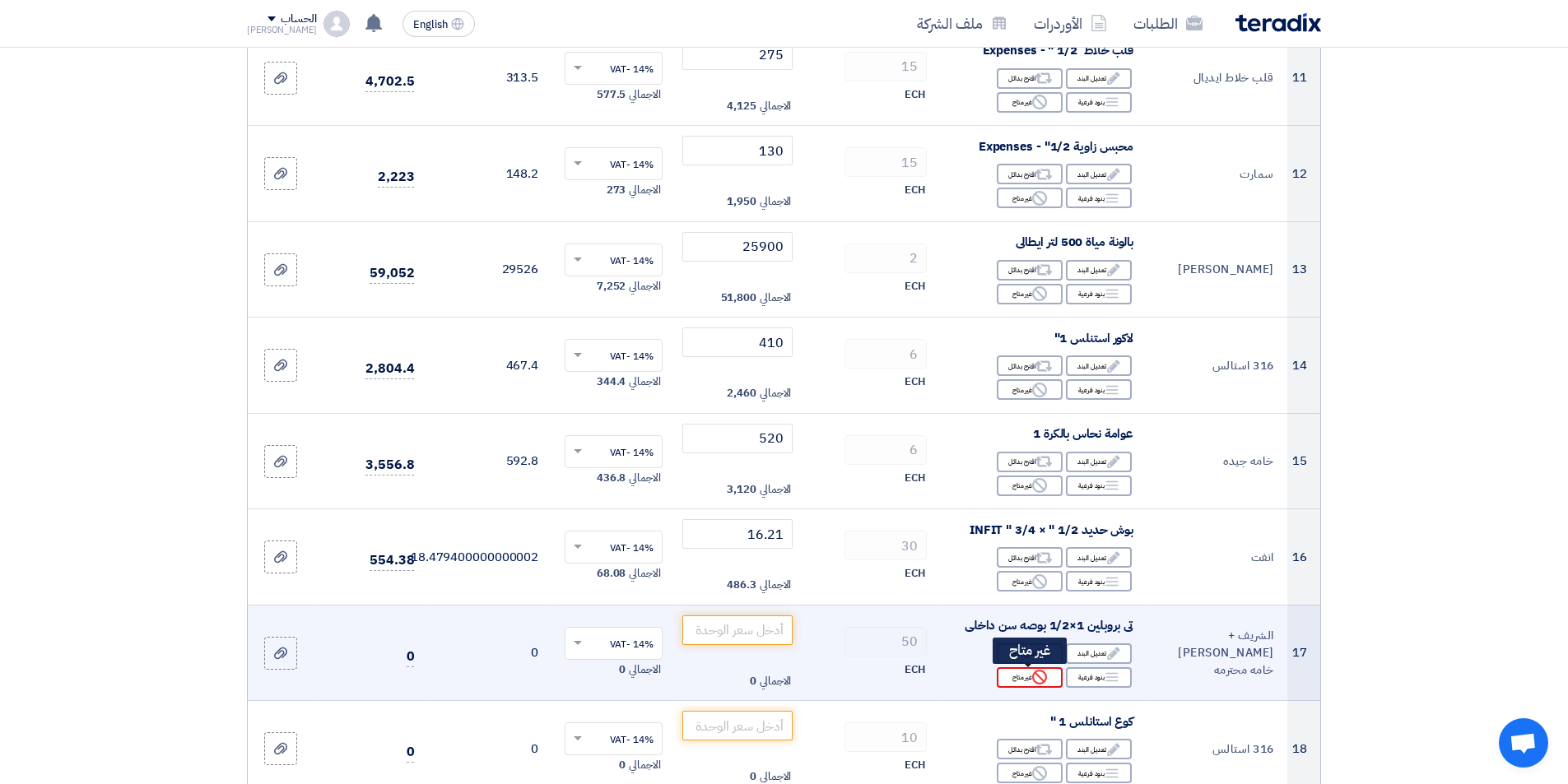
click at [1021, 683] on div "Reject غير متاح" at bounding box center [1030, 677] width 65 height 21
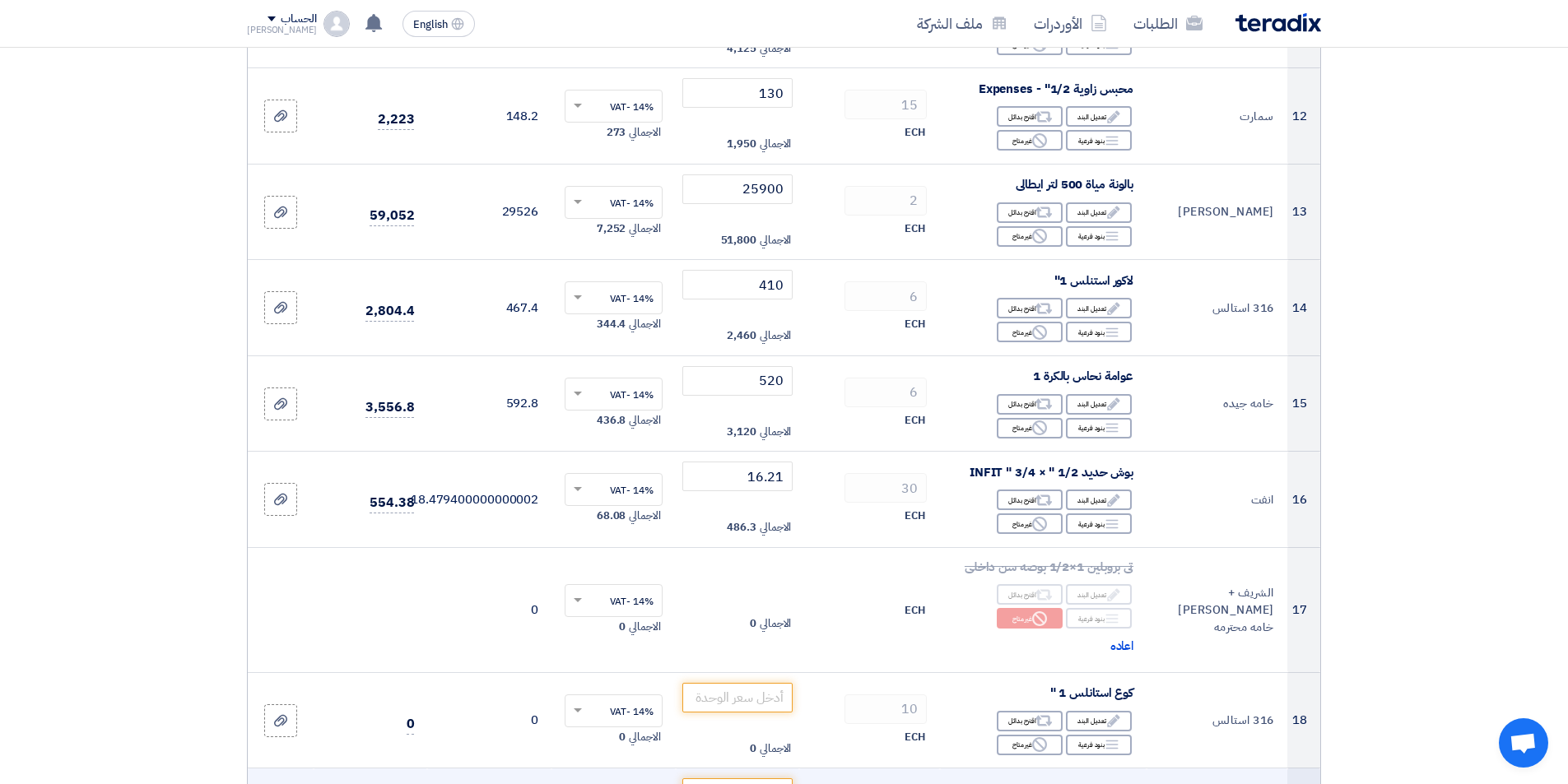
scroll to position [1563, 0]
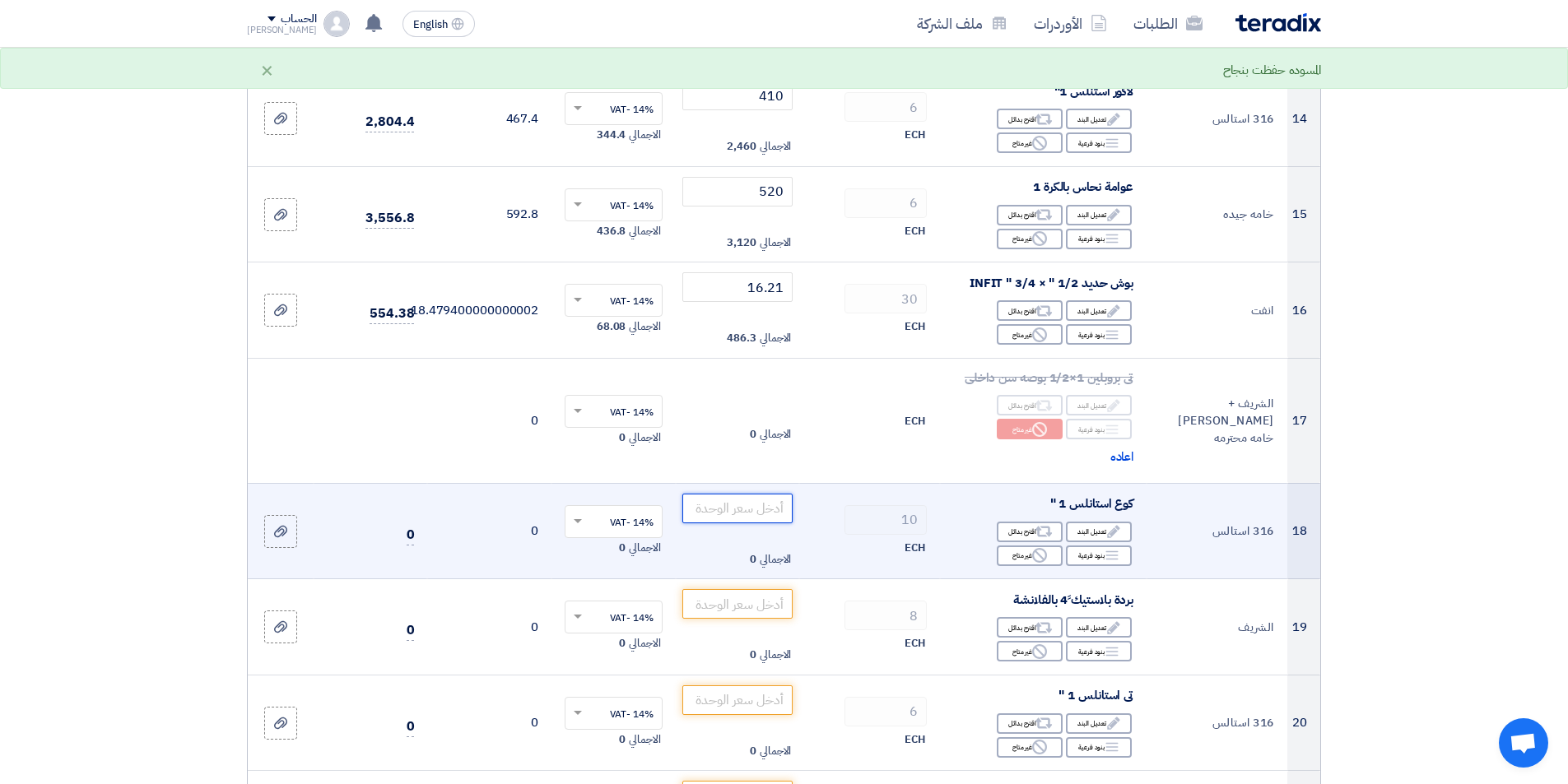
click at [729, 514] on input "number" at bounding box center [737, 509] width 111 height 29
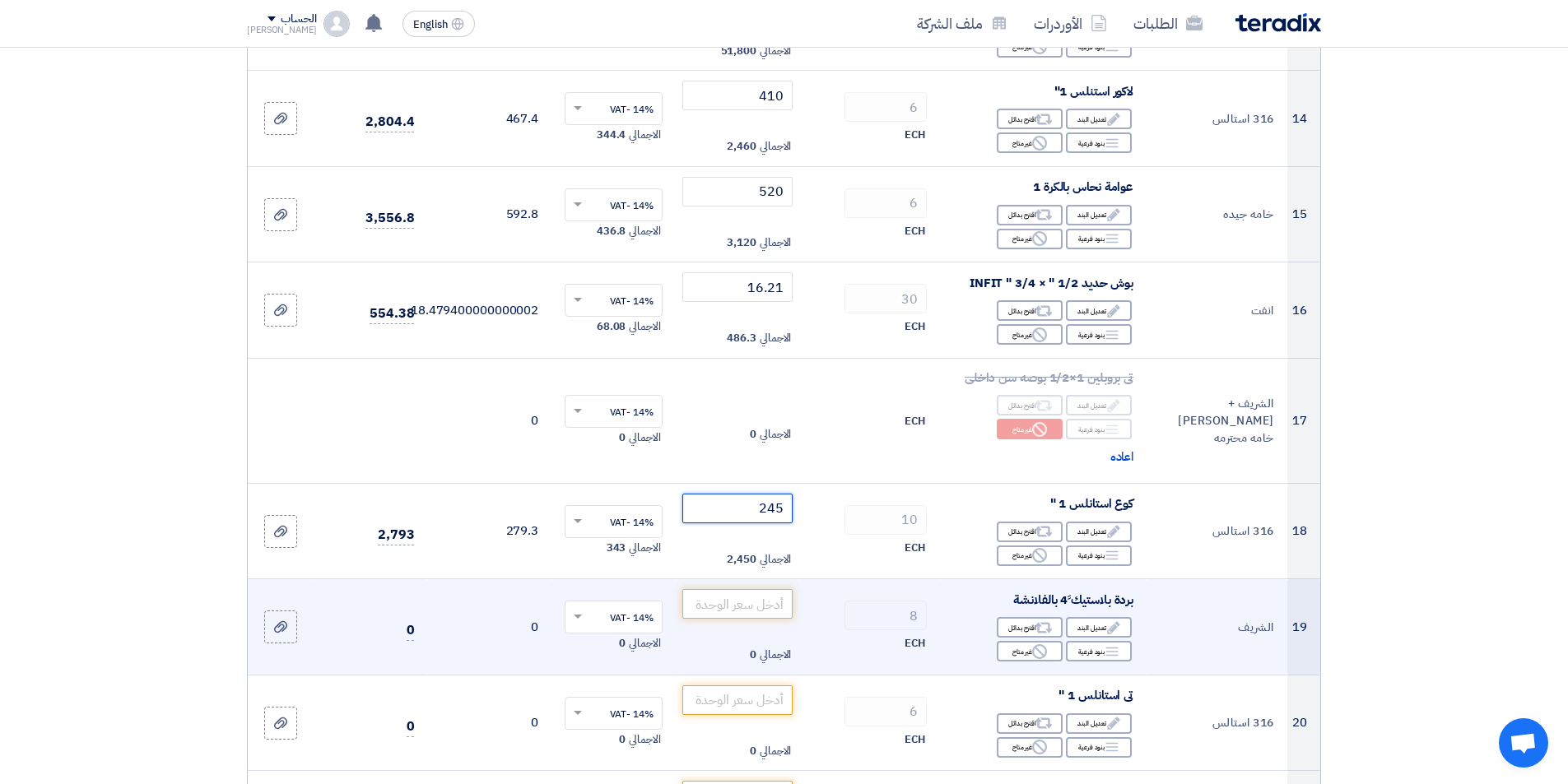
type input "245"
click at [715, 605] on input "number" at bounding box center [737, 603] width 111 height 29
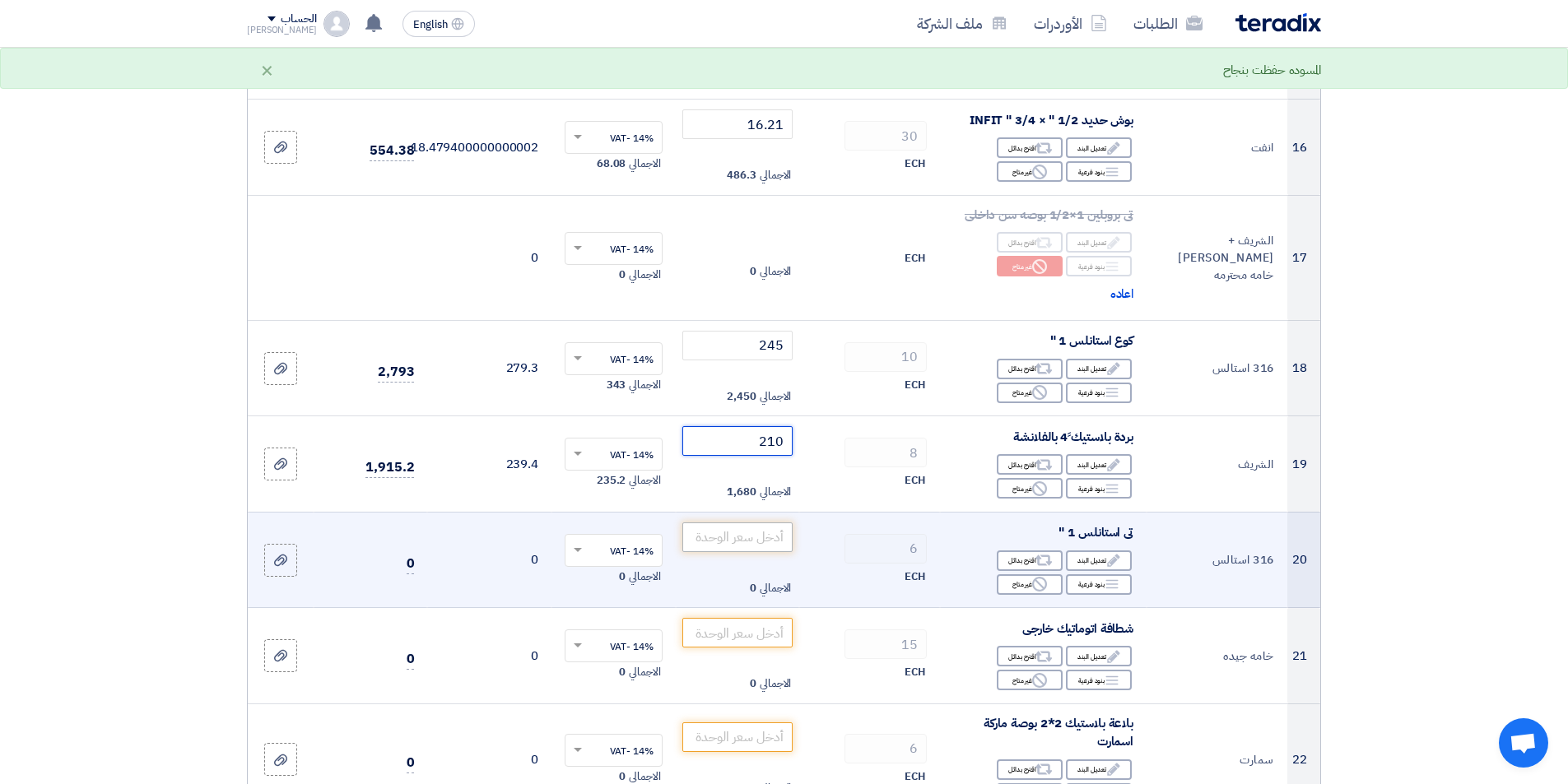
scroll to position [1727, 0]
type input "210"
click at [757, 536] on input "number" at bounding box center [737, 535] width 111 height 29
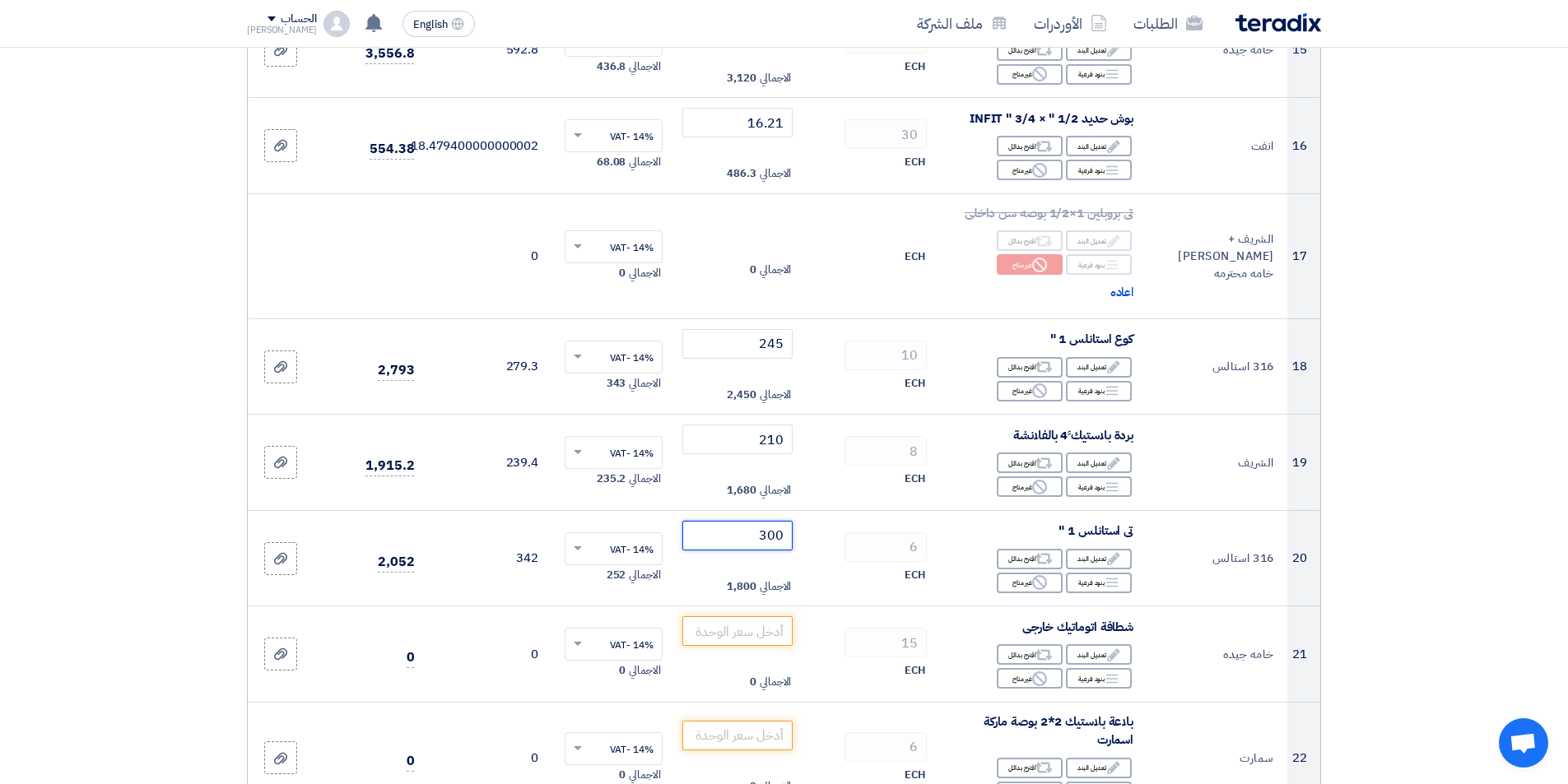
scroll to position [2057, 0]
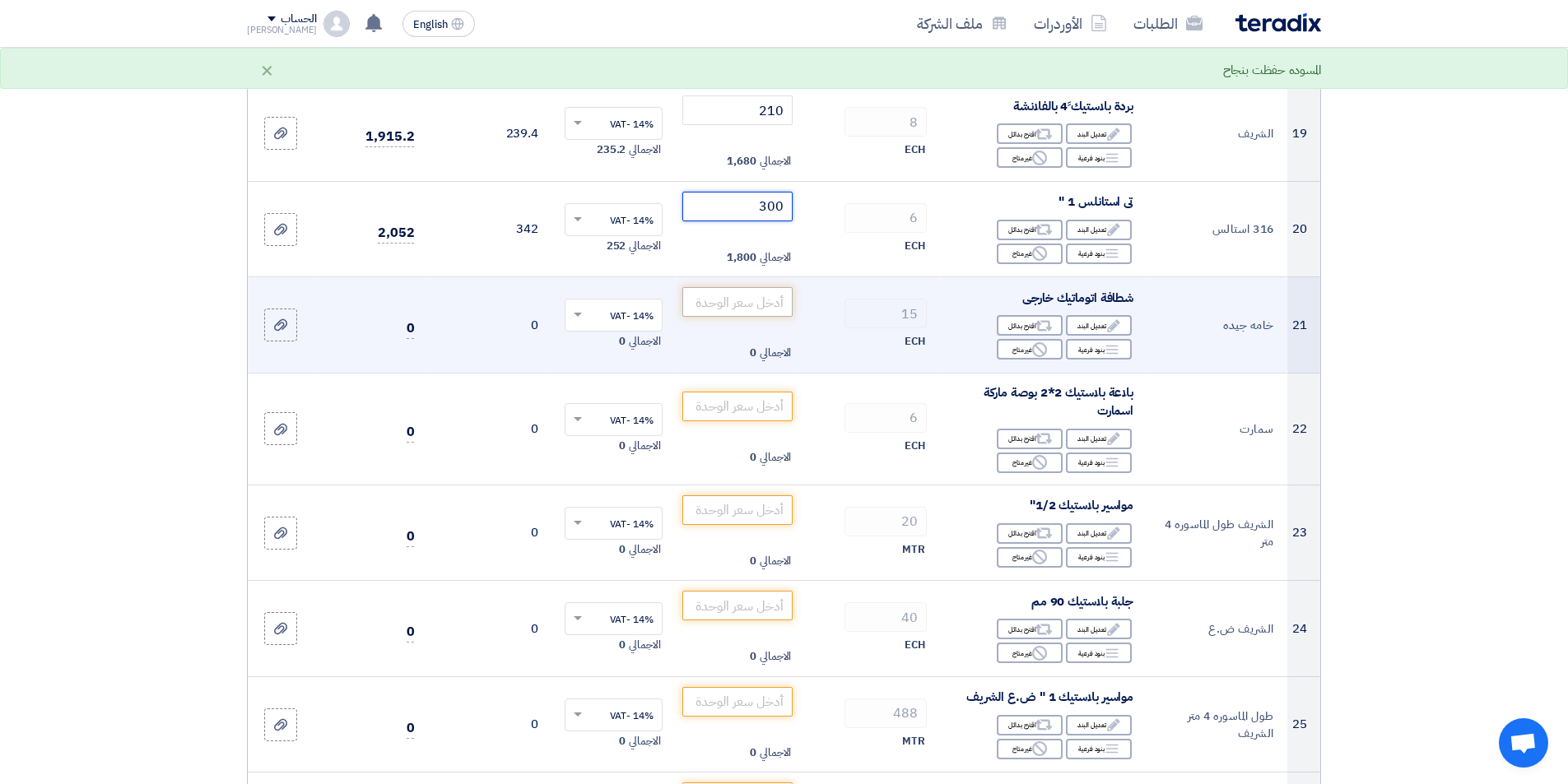
type input "300"
click at [713, 299] on input "number" at bounding box center [737, 302] width 111 height 29
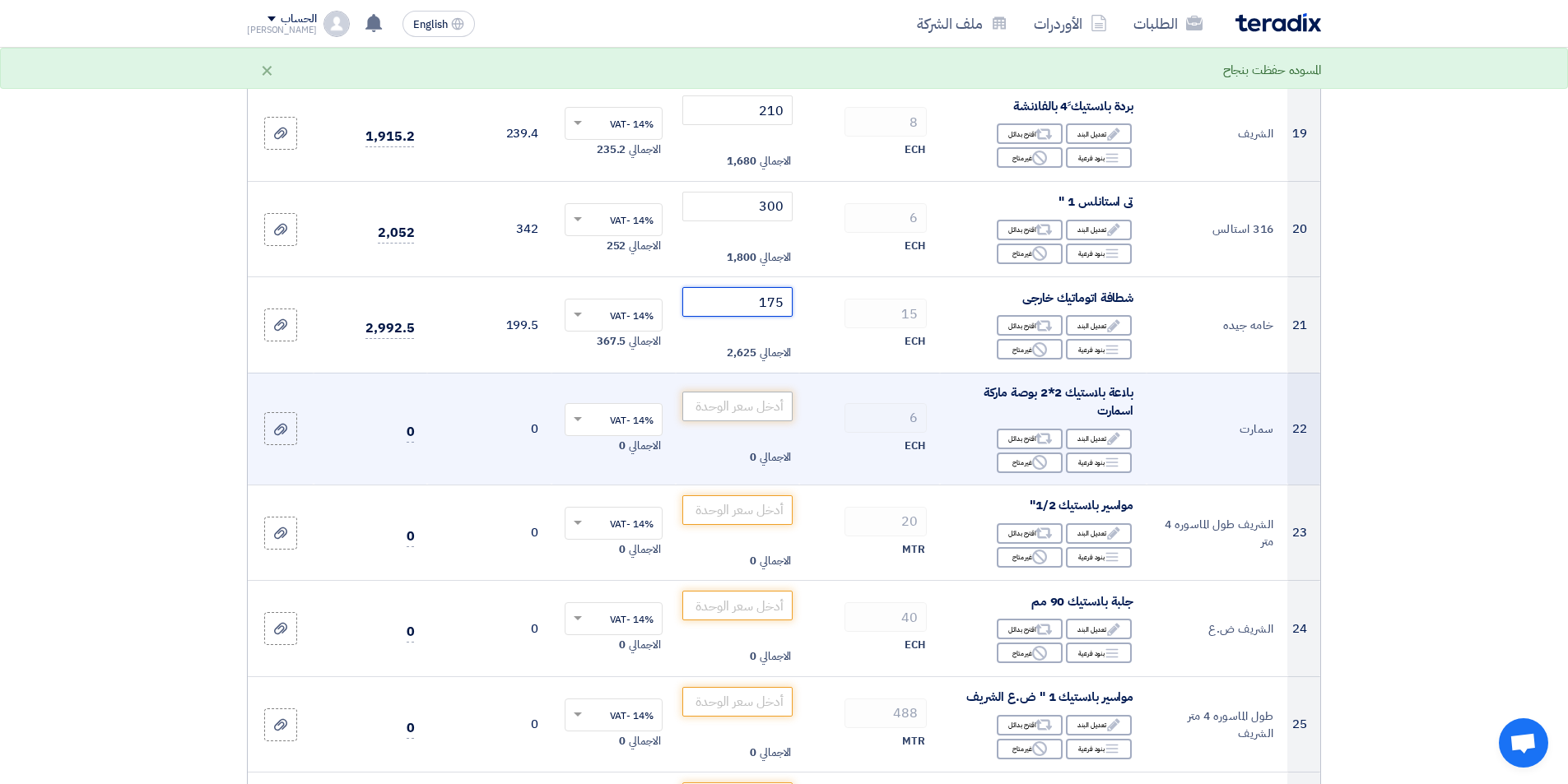
type input "175"
click at [758, 403] on input "number" at bounding box center [737, 406] width 111 height 29
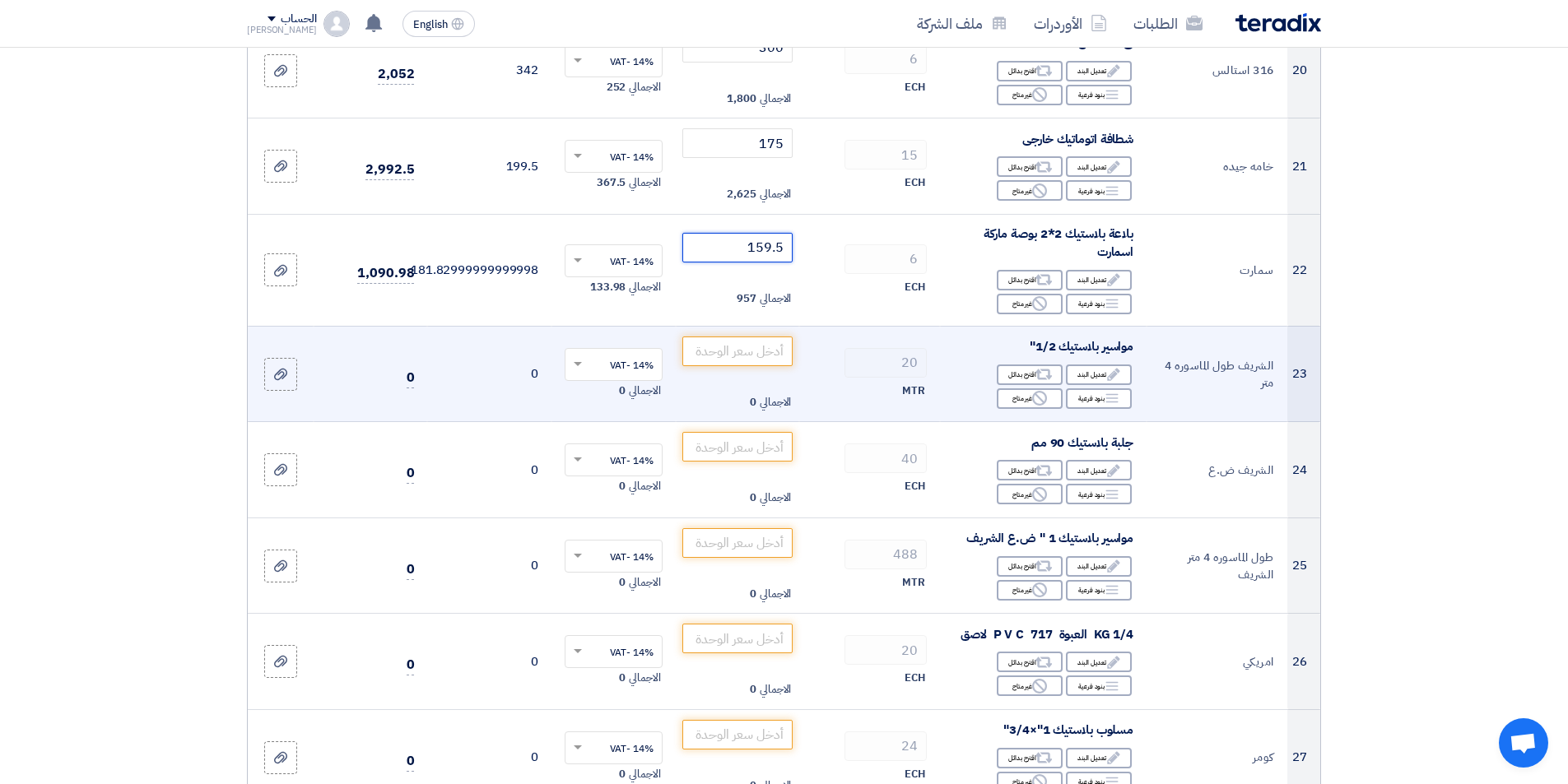
scroll to position [2221, 0]
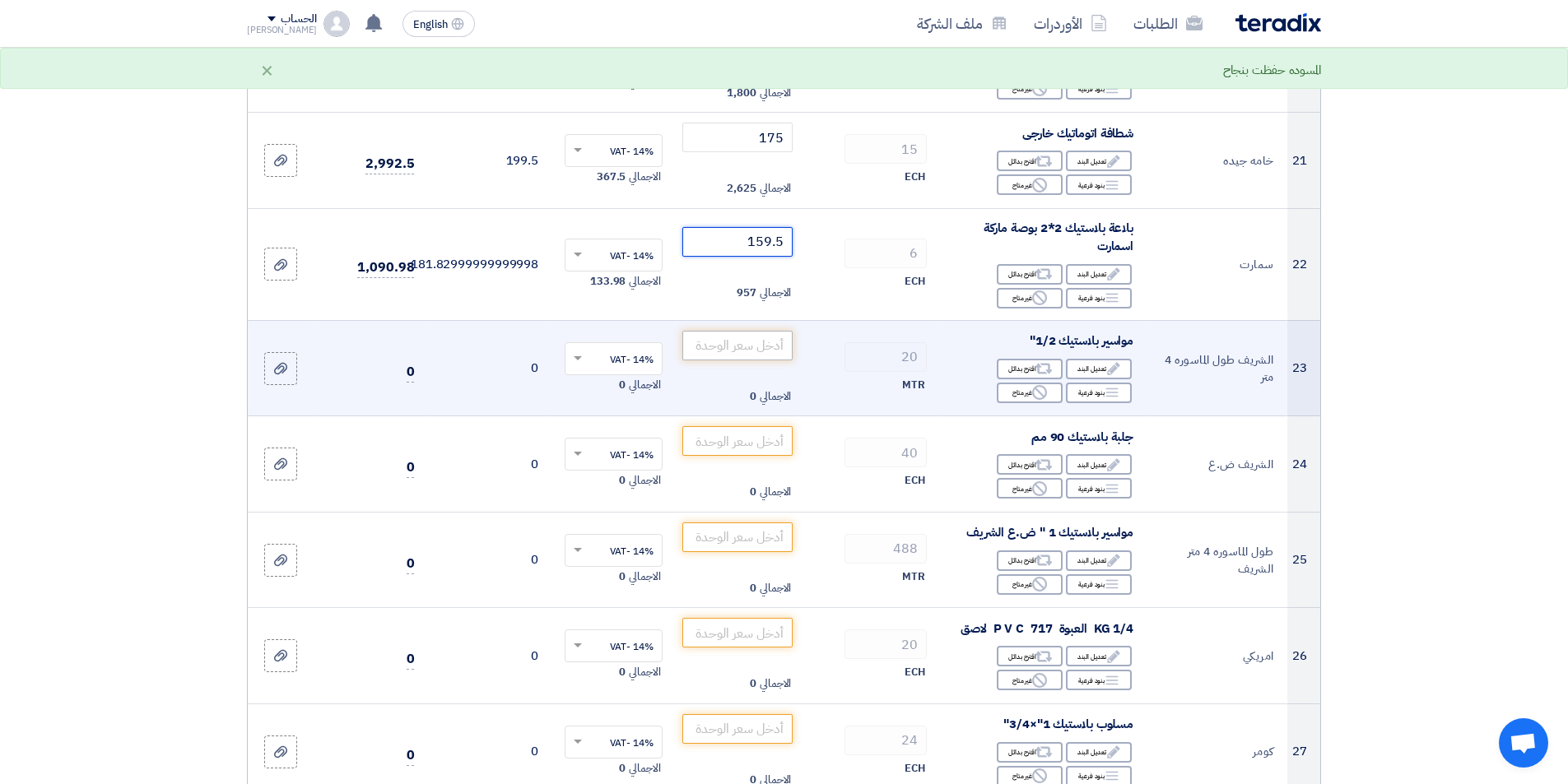
type input "159.5"
click at [741, 349] on input "number" at bounding box center [737, 345] width 111 height 29
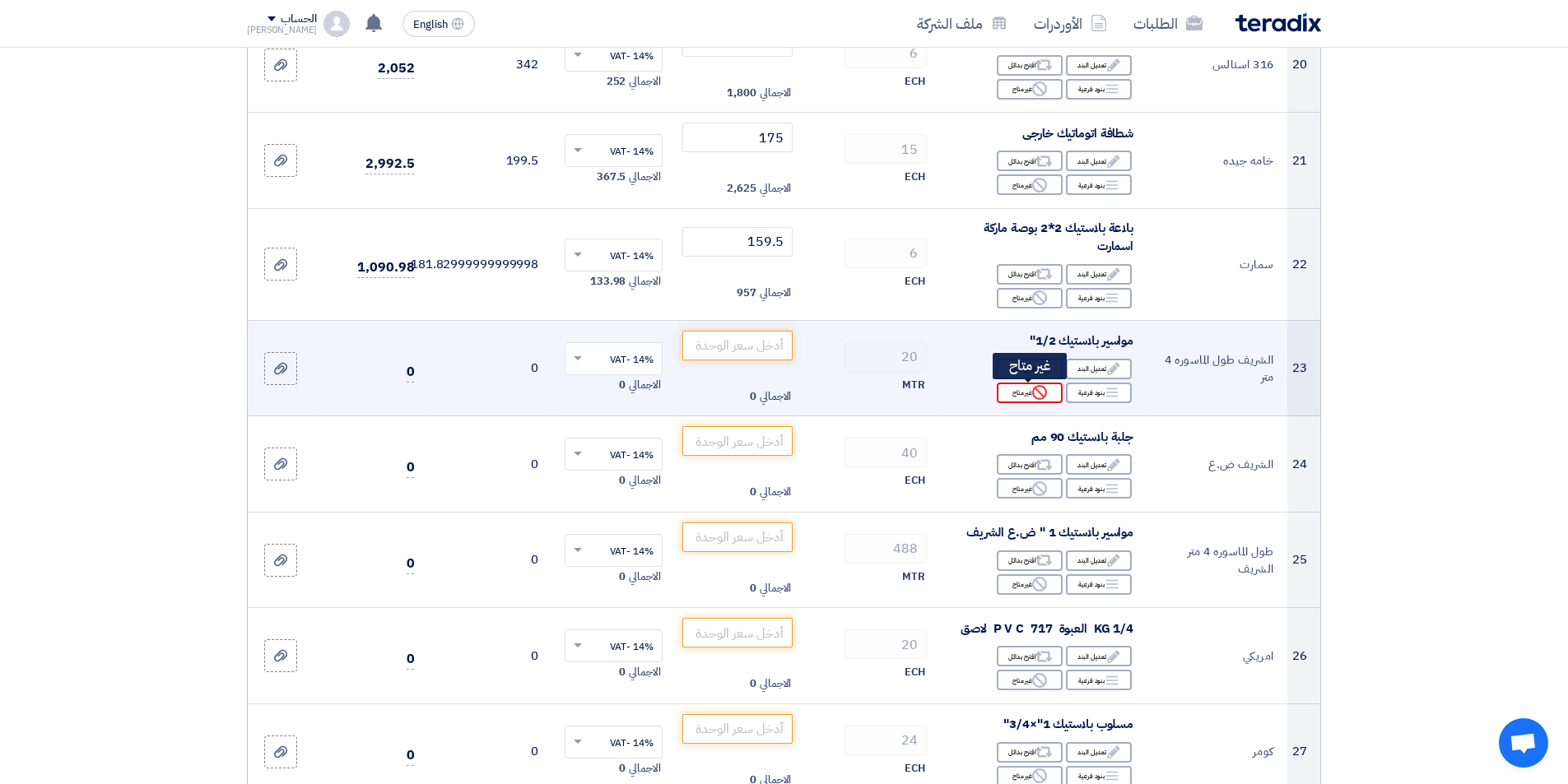
click at [1027, 394] on div "Reject غير متاح" at bounding box center [1030, 393] width 65 height 21
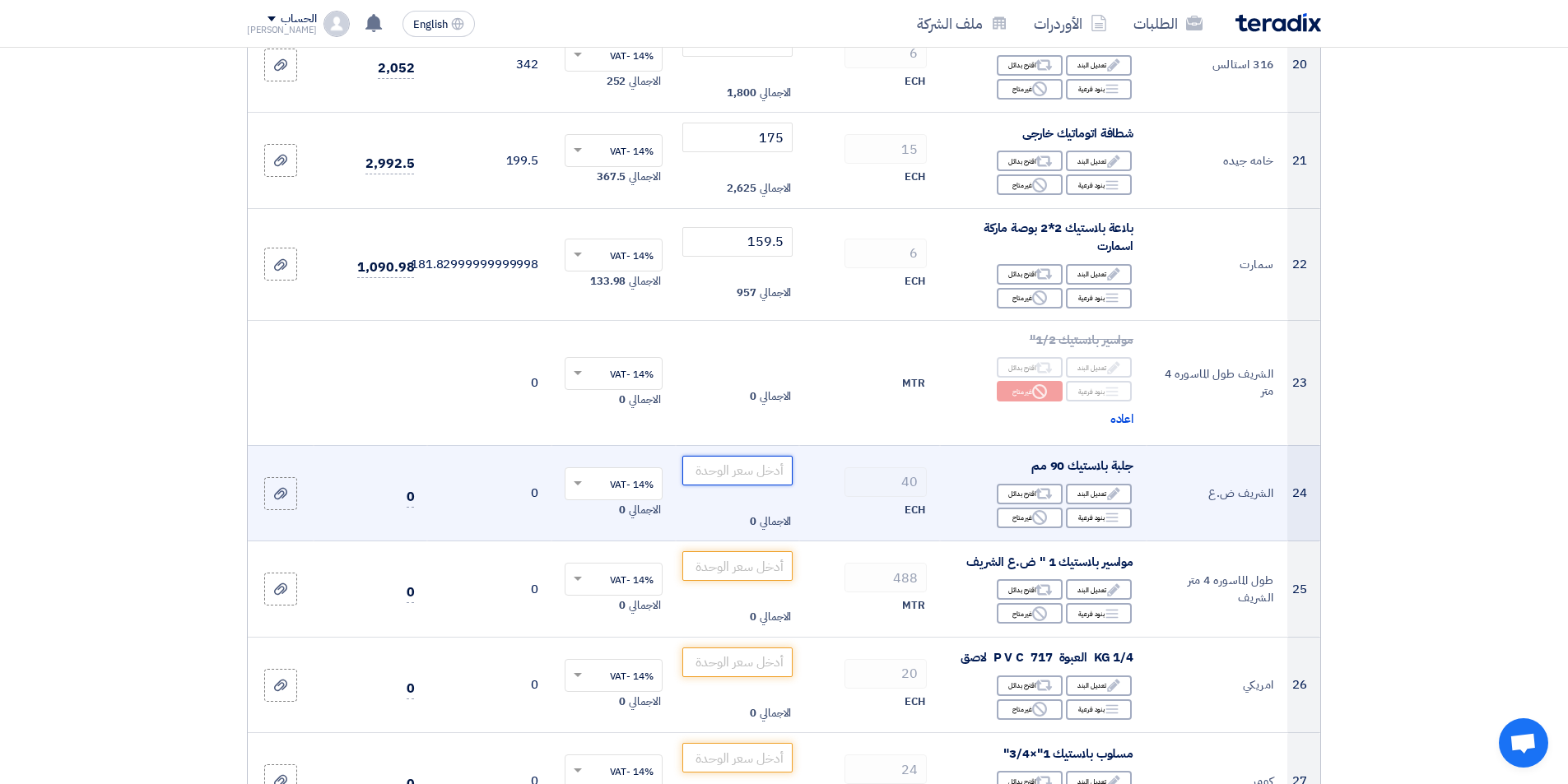
click at [747, 478] on input "number" at bounding box center [737, 471] width 111 height 29
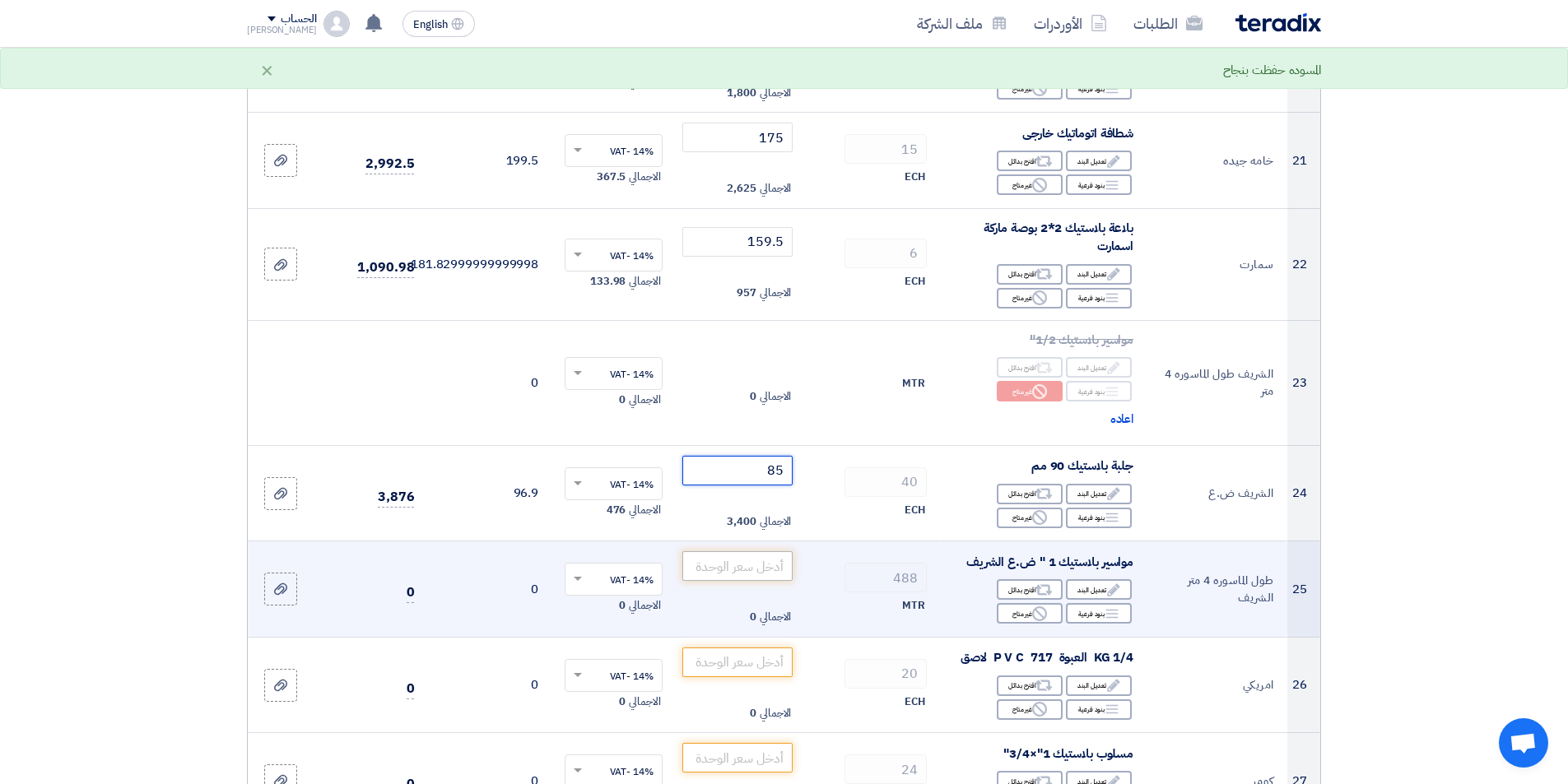
type input "85"
click at [731, 563] on input "number" at bounding box center [737, 565] width 111 height 29
click at [1037, 615] on icon "Reject" at bounding box center [1039, 614] width 15 height 15
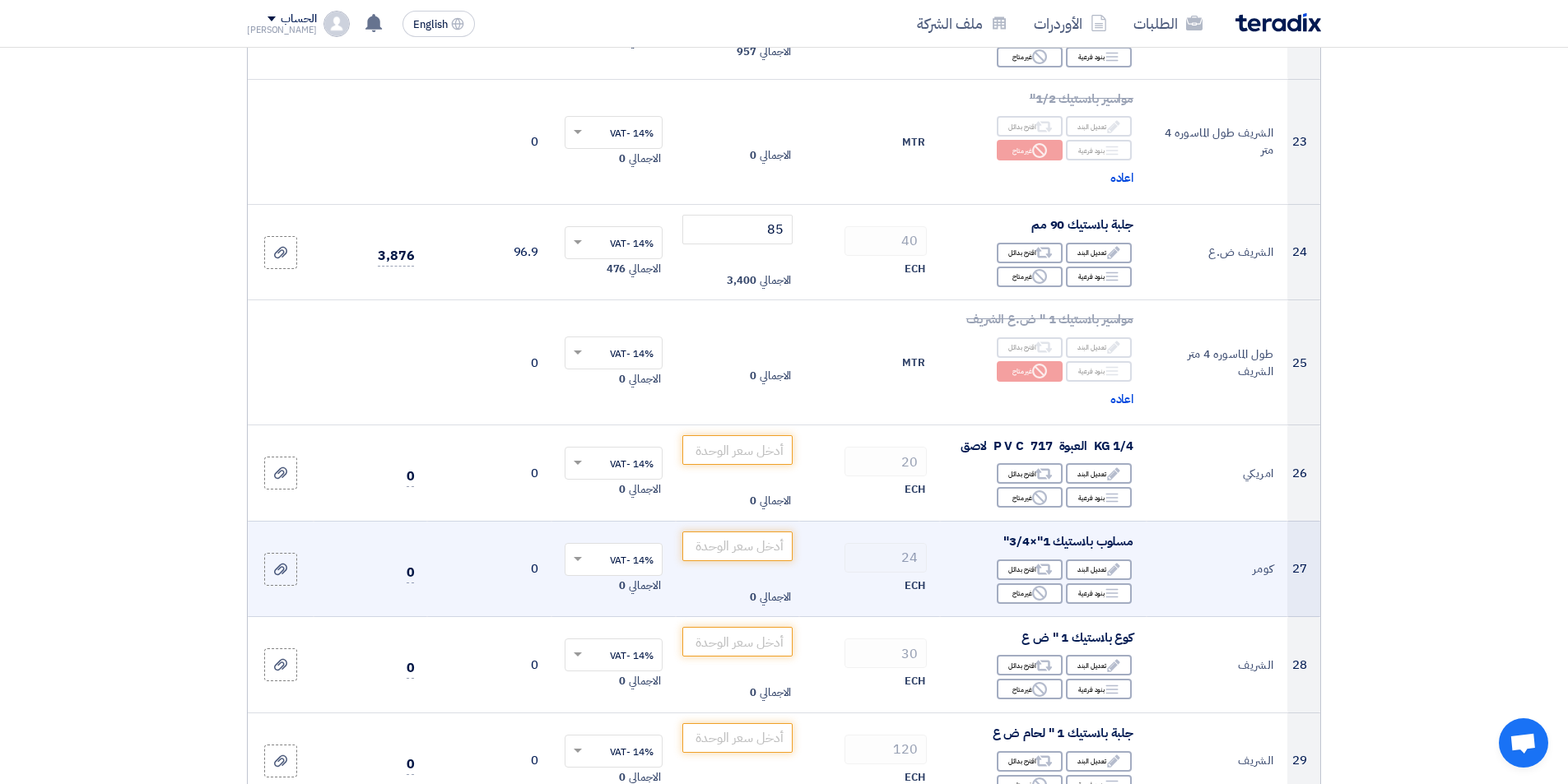
scroll to position [2468, 0]
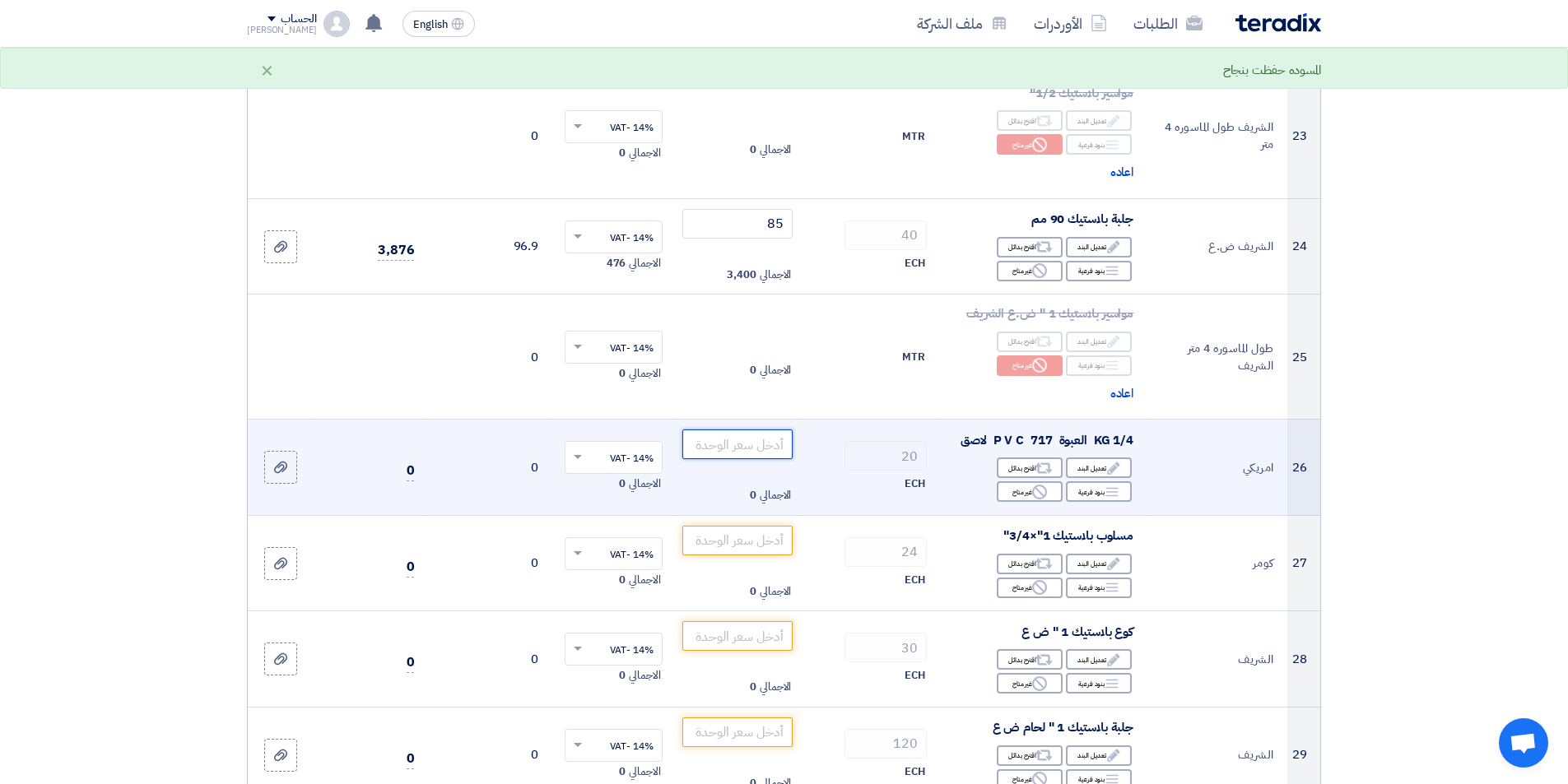
click at [721, 447] on input "number" at bounding box center [737, 444] width 111 height 29
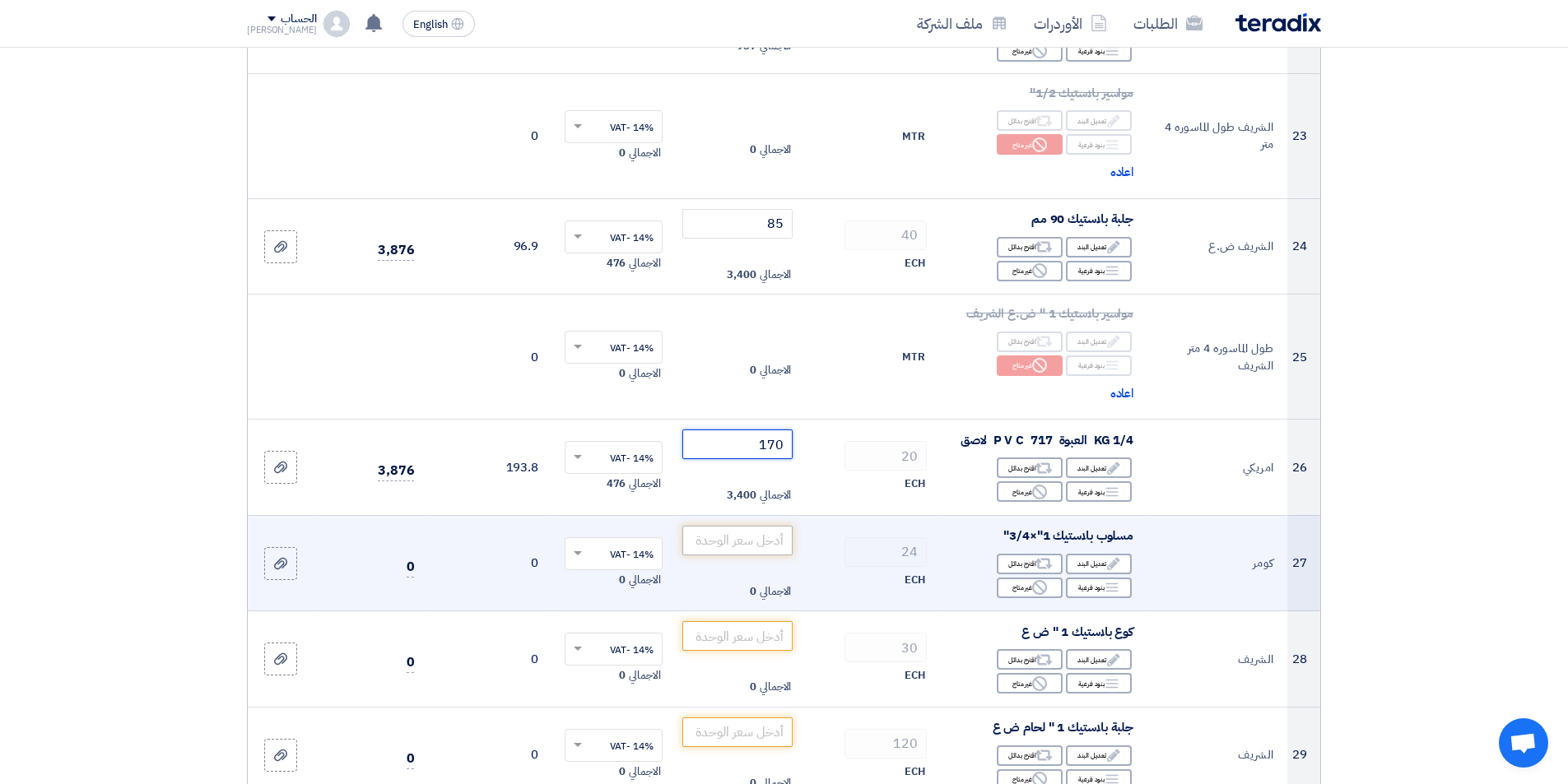
type input "170"
click at [714, 551] on input "number" at bounding box center [737, 540] width 111 height 29
click at [1013, 584] on div "Reject غير متاح" at bounding box center [1030, 588] width 65 height 21
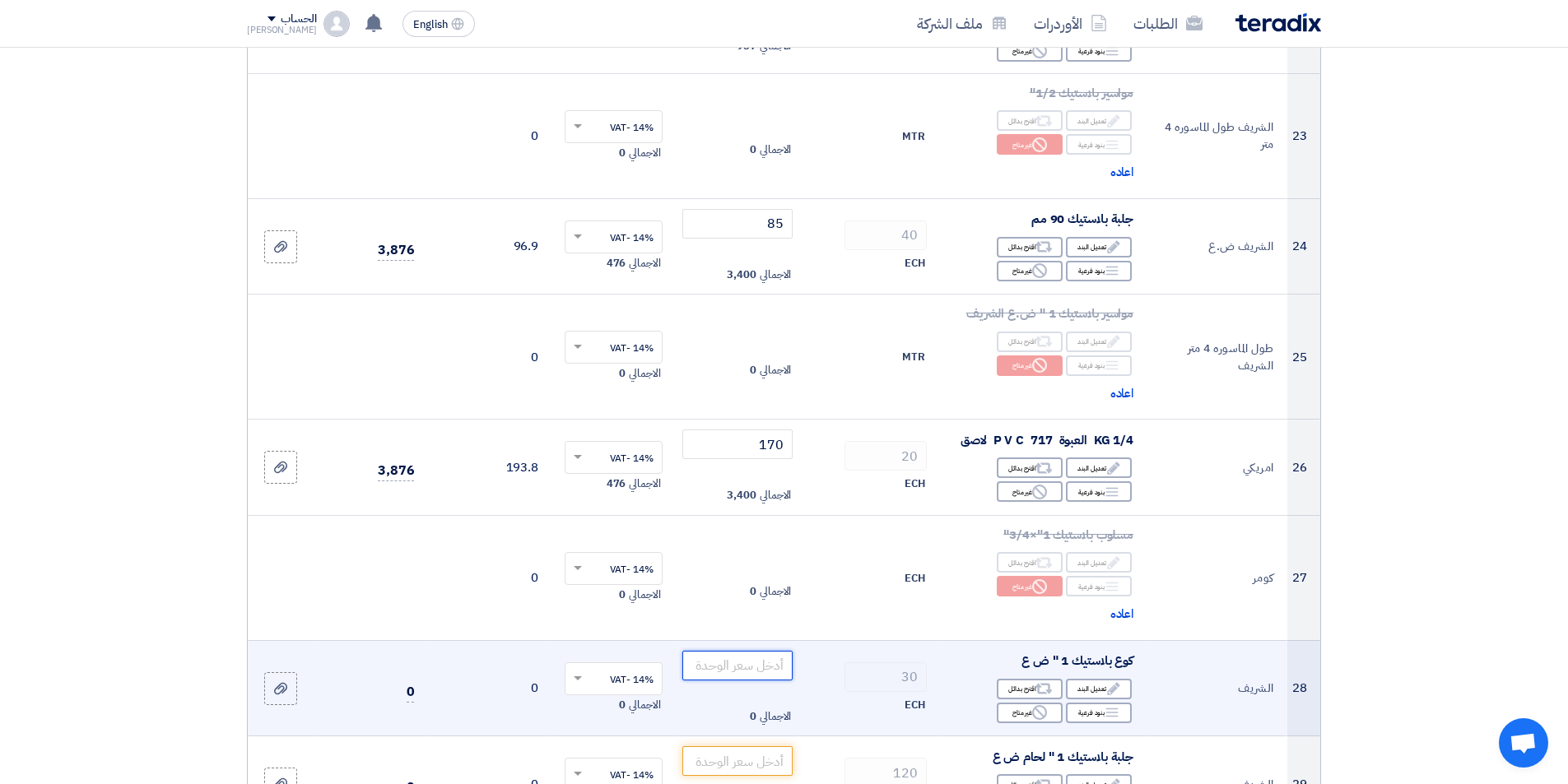
click at [719, 675] on input "number" at bounding box center [737, 665] width 111 height 29
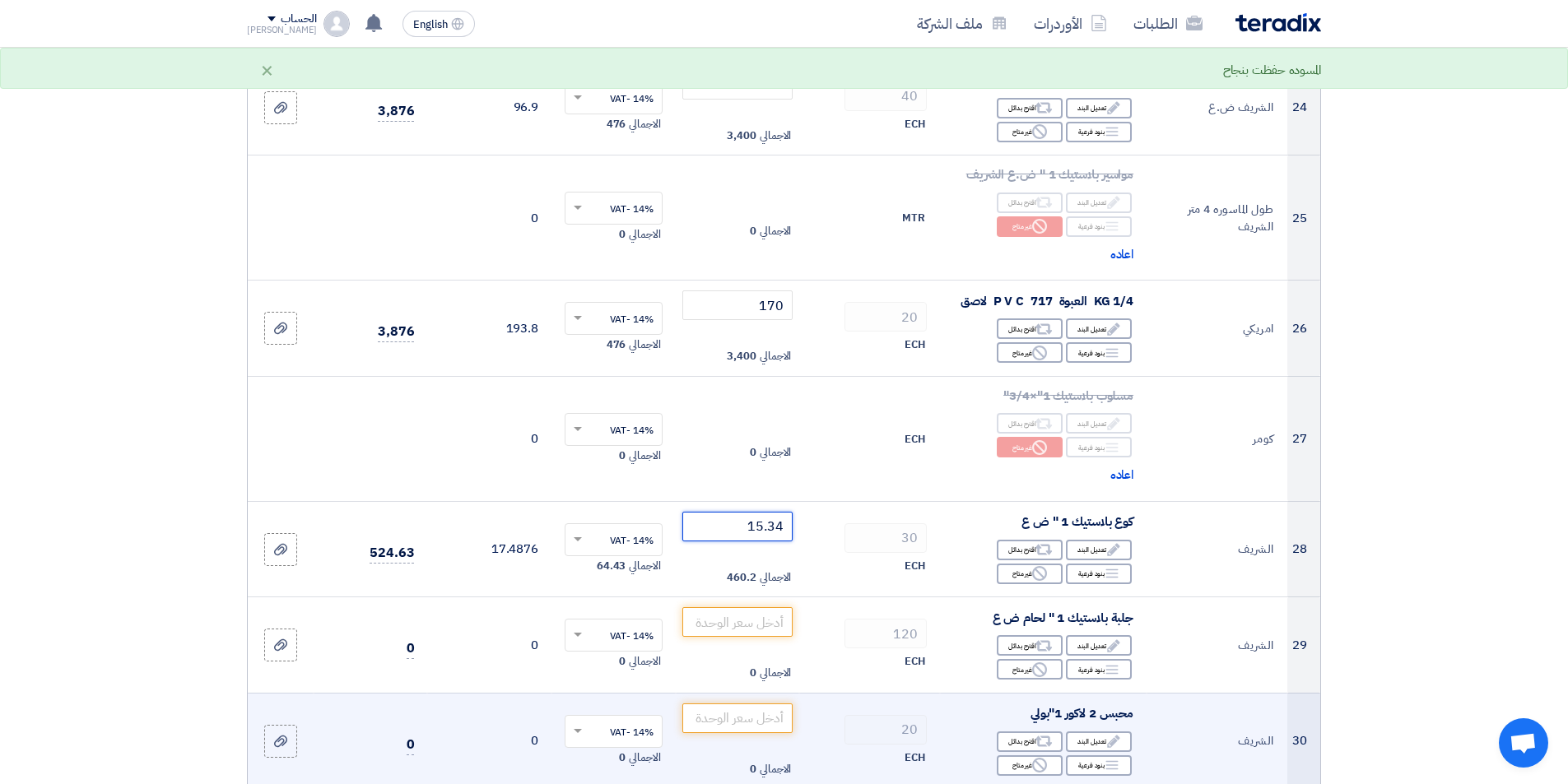
scroll to position [2715, 0]
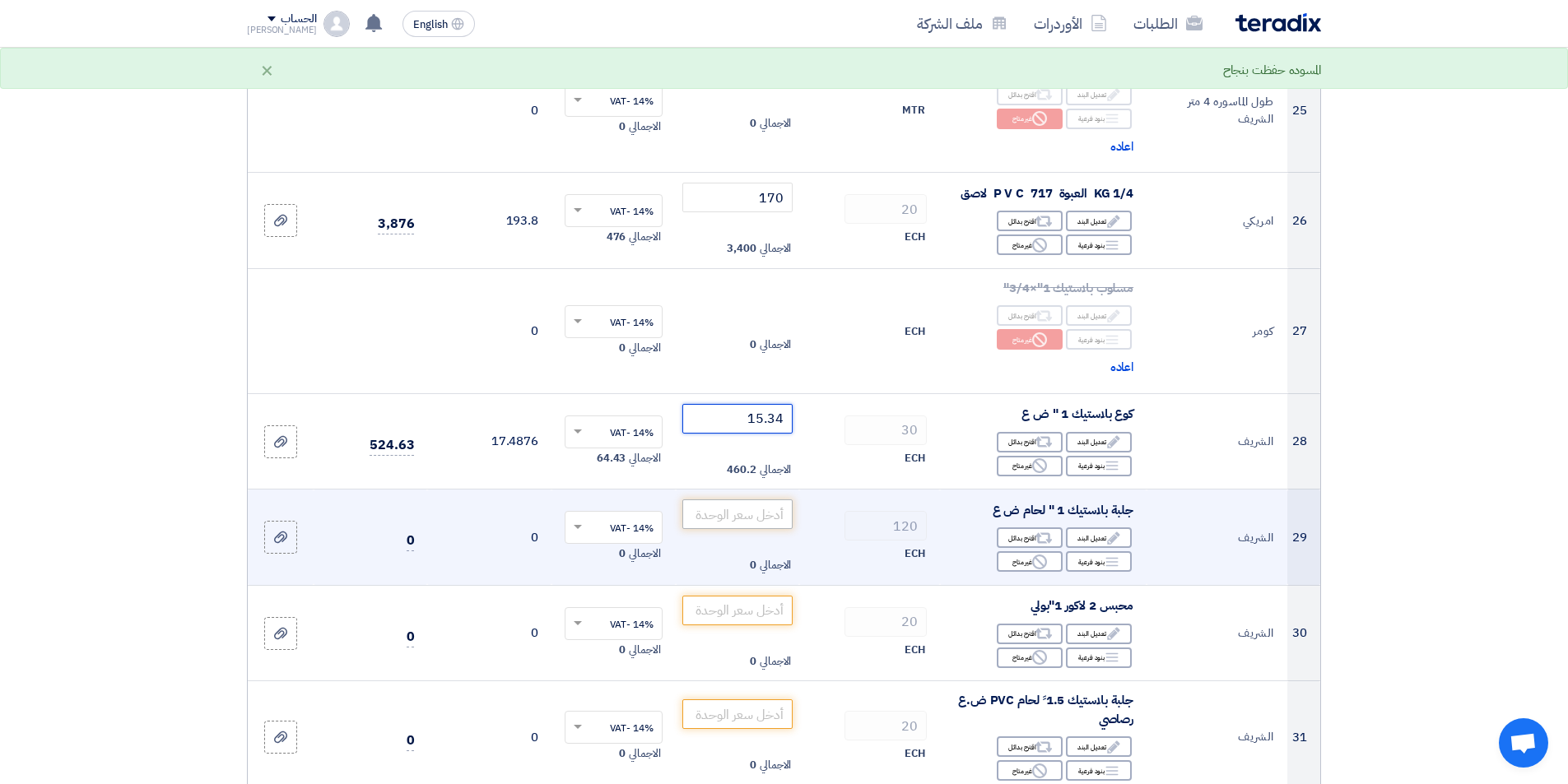
type input "15.34"
click at [760, 523] on input "number" at bounding box center [737, 514] width 111 height 29
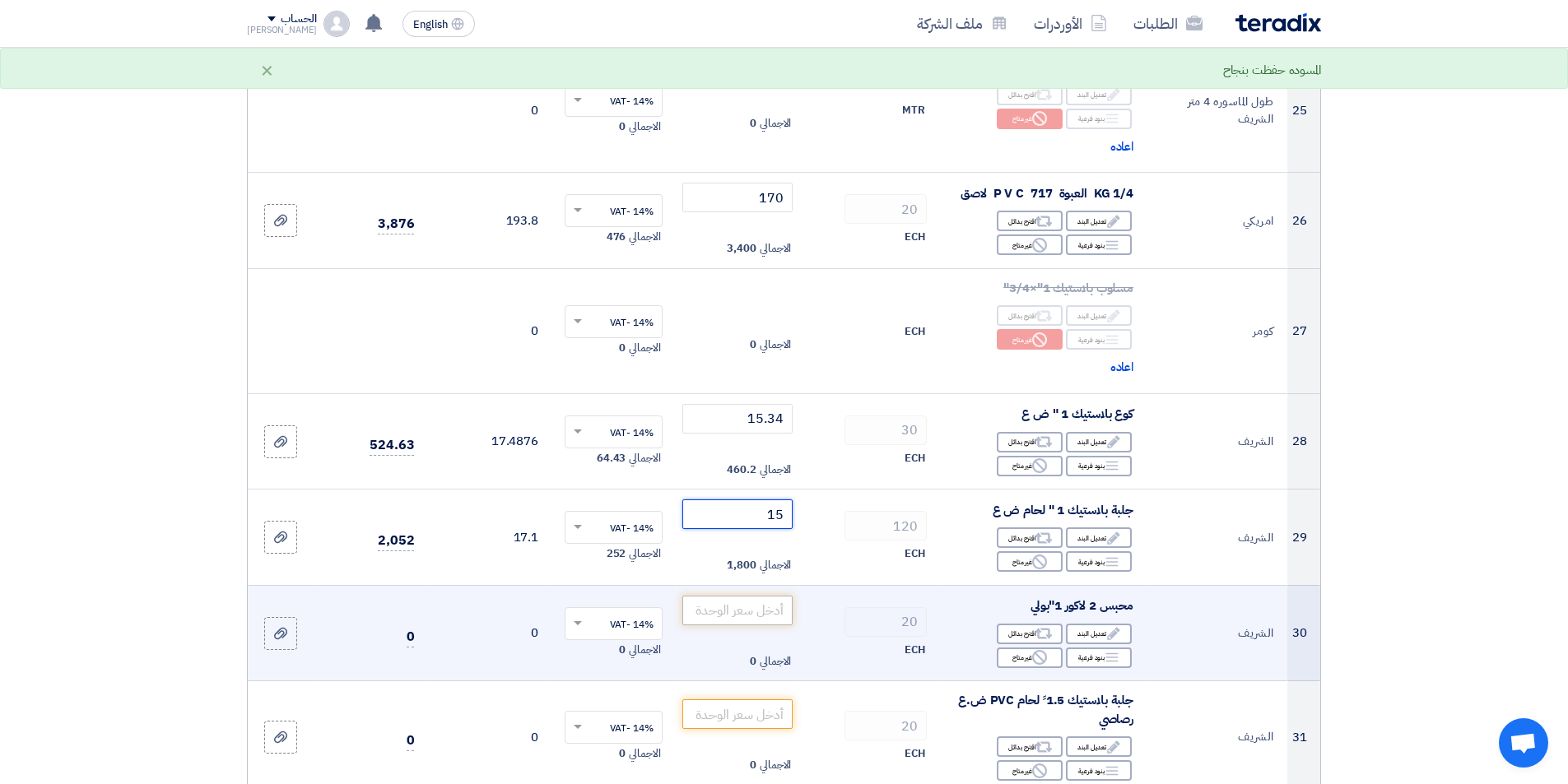
type input "15"
click at [739, 620] on input "number" at bounding box center [737, 610] width 111 height 29
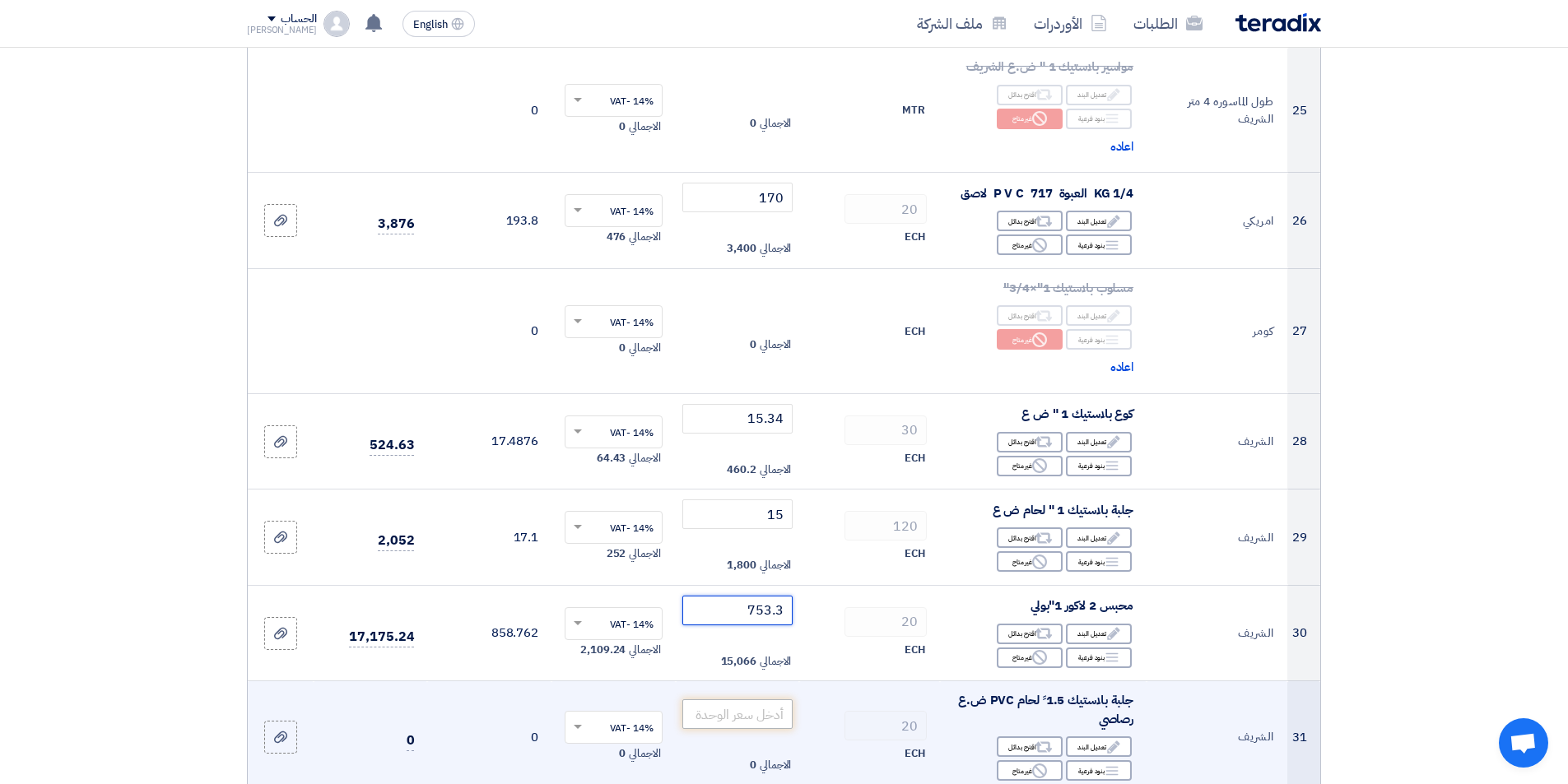
type input "753.3"
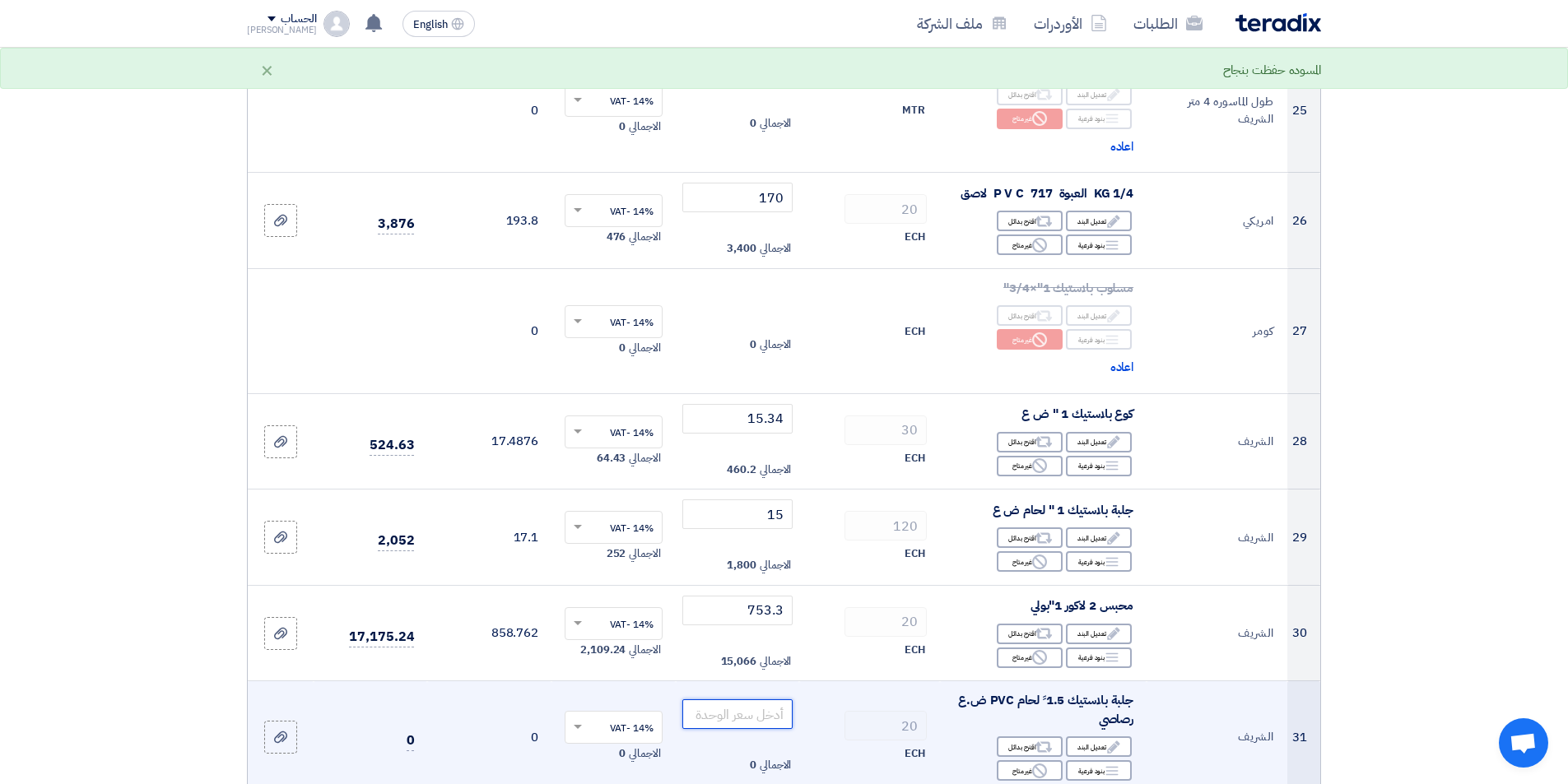
click at [707, 719] on input "number" at bounding box center [737, 714] width 111 height 29
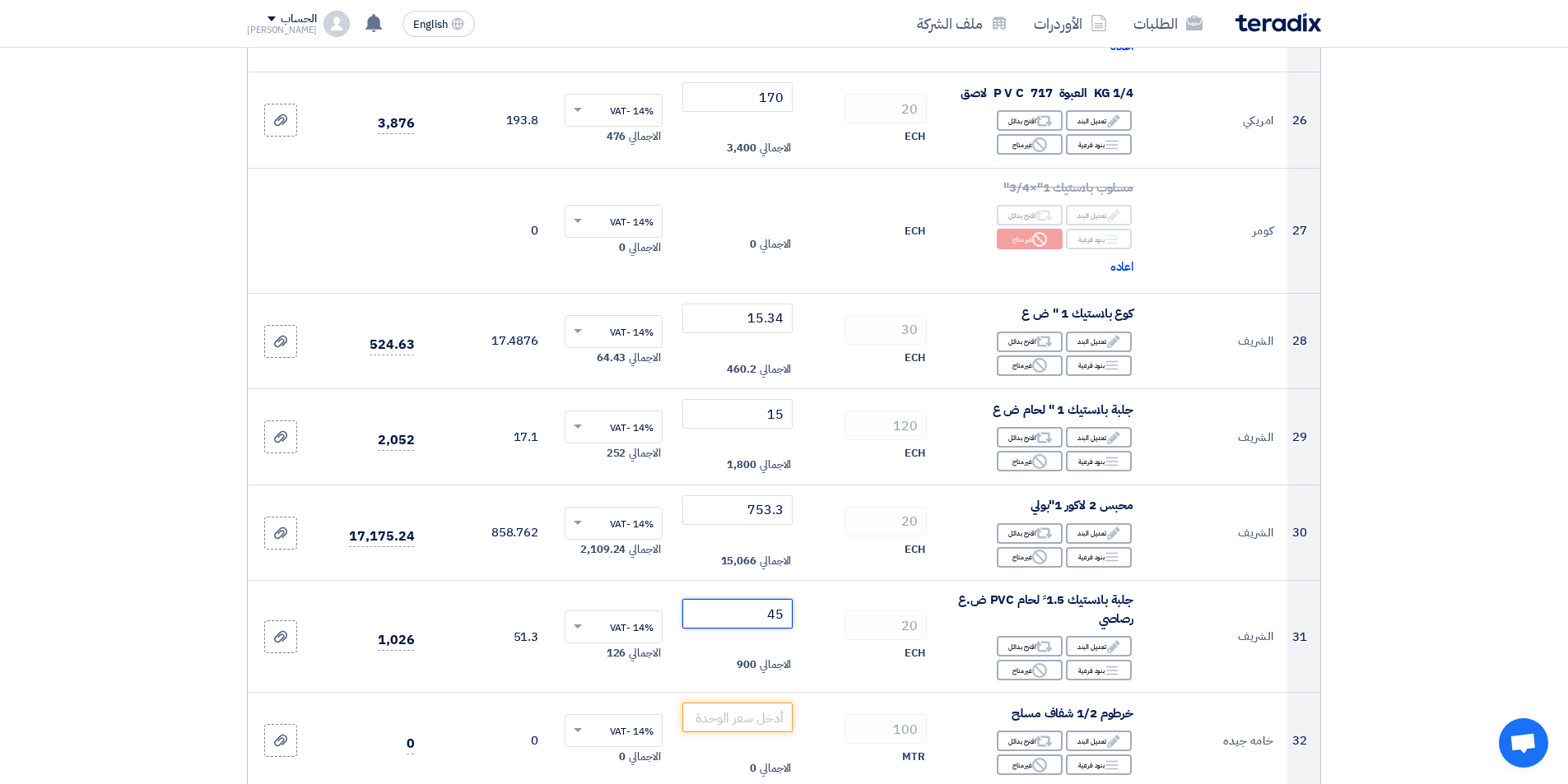
scroll to position [2961, 0]
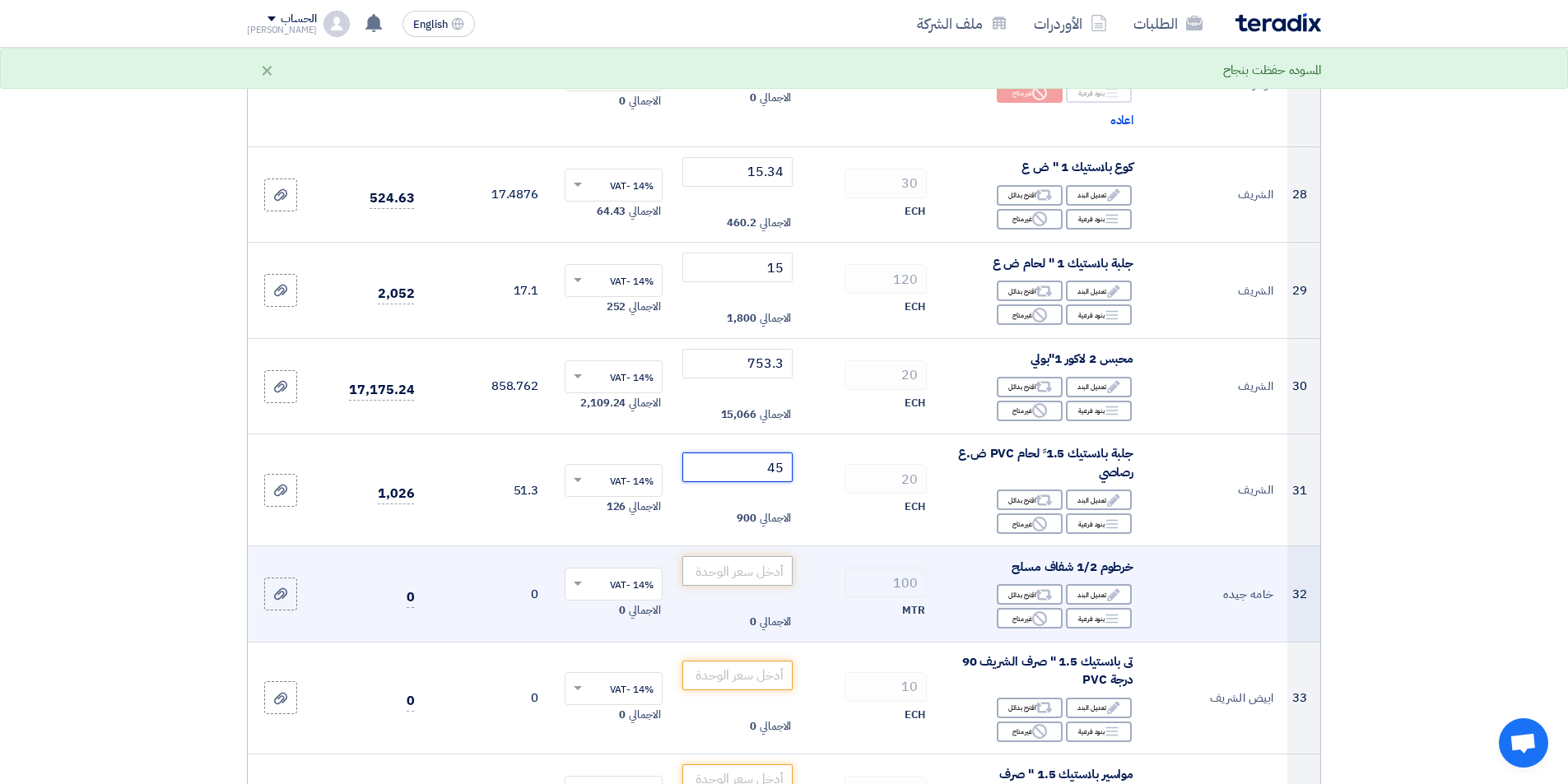
type input "45"
click at [735, 576] on input "number" at bounding box center [737, 571] width 111 height 29
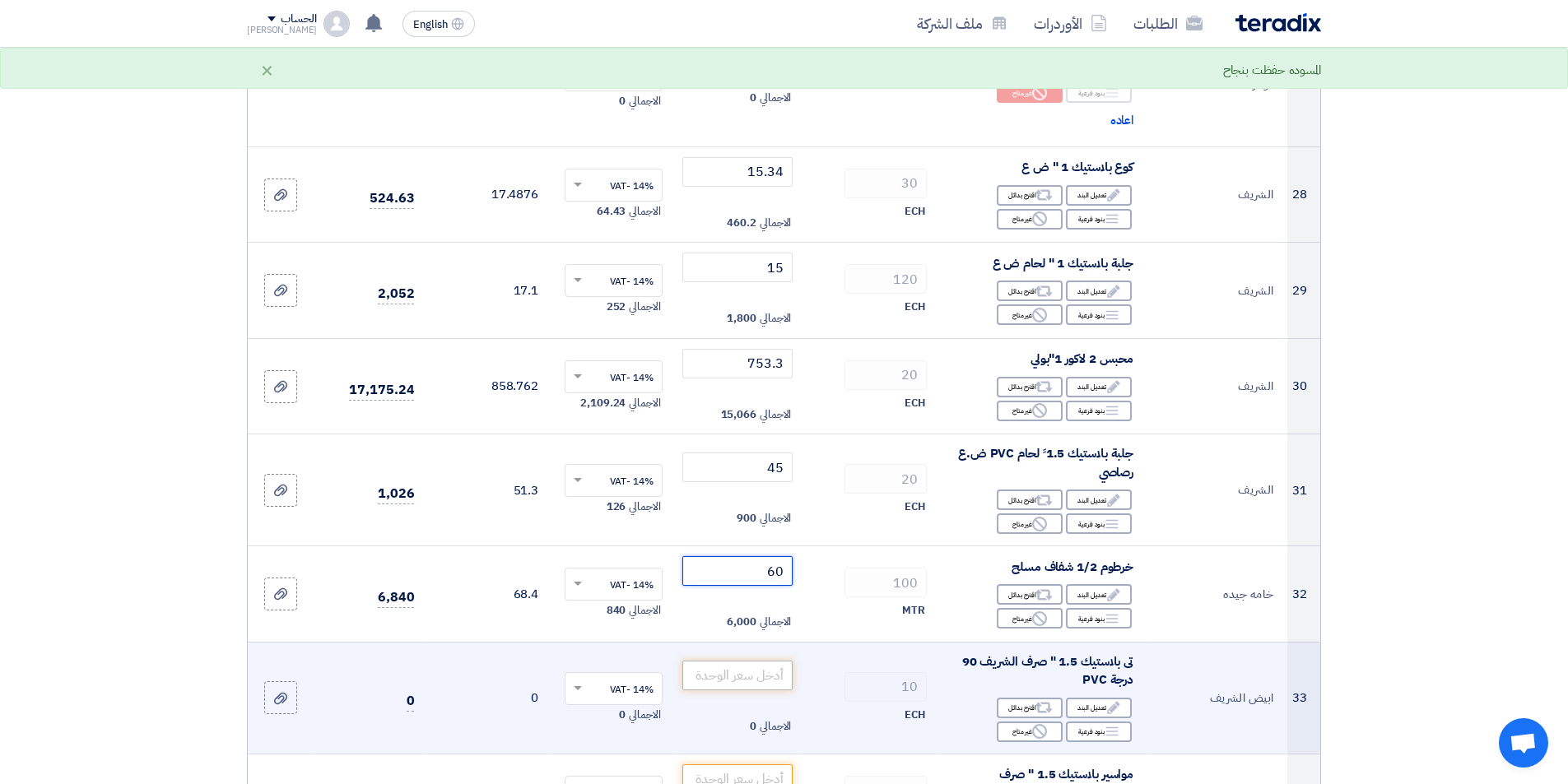
type input "60"
click at [731, 678] on input "number" at bounding box center [737, 676] width 111 height 29
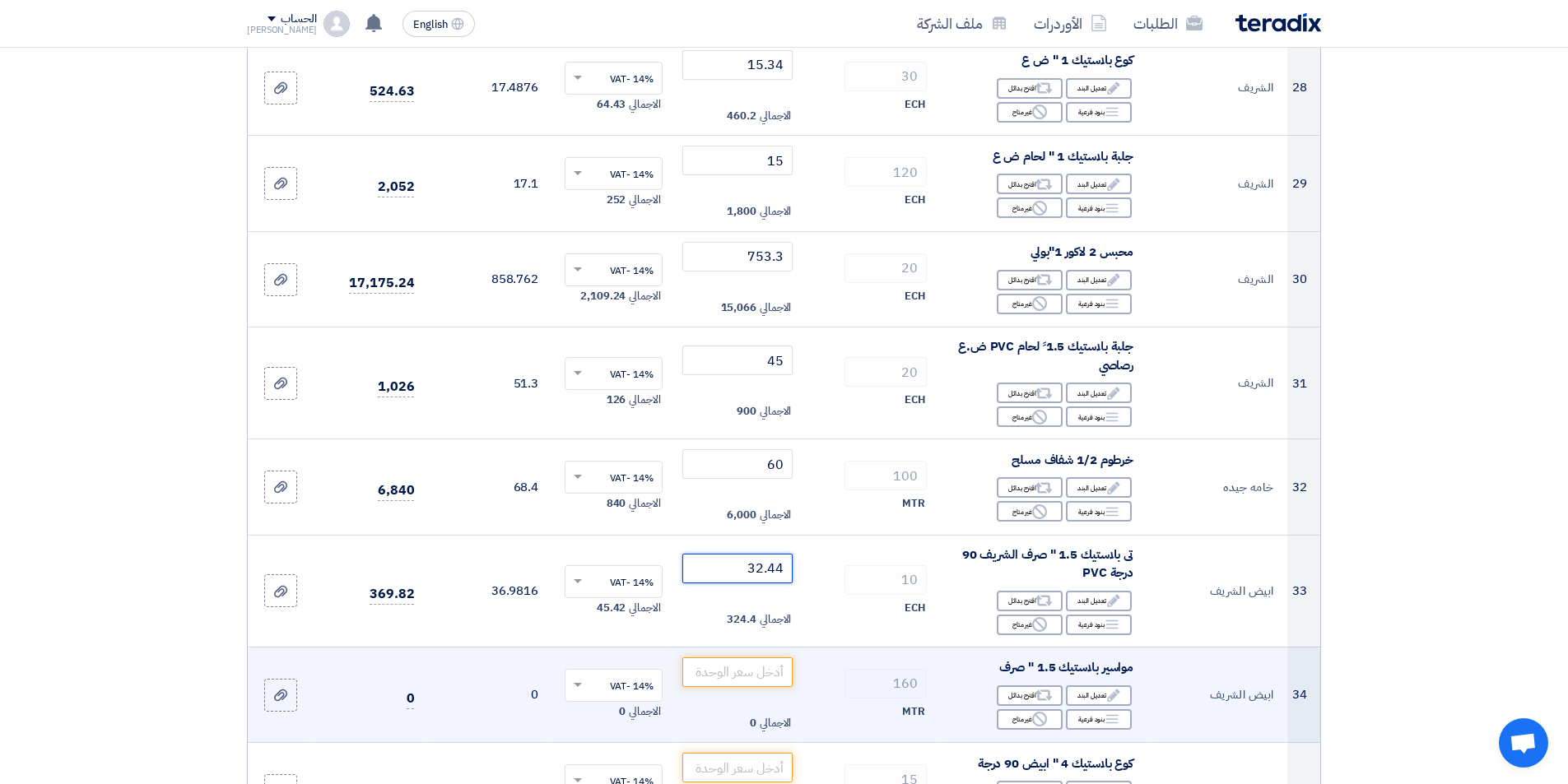
scroll to position [3208, 0]
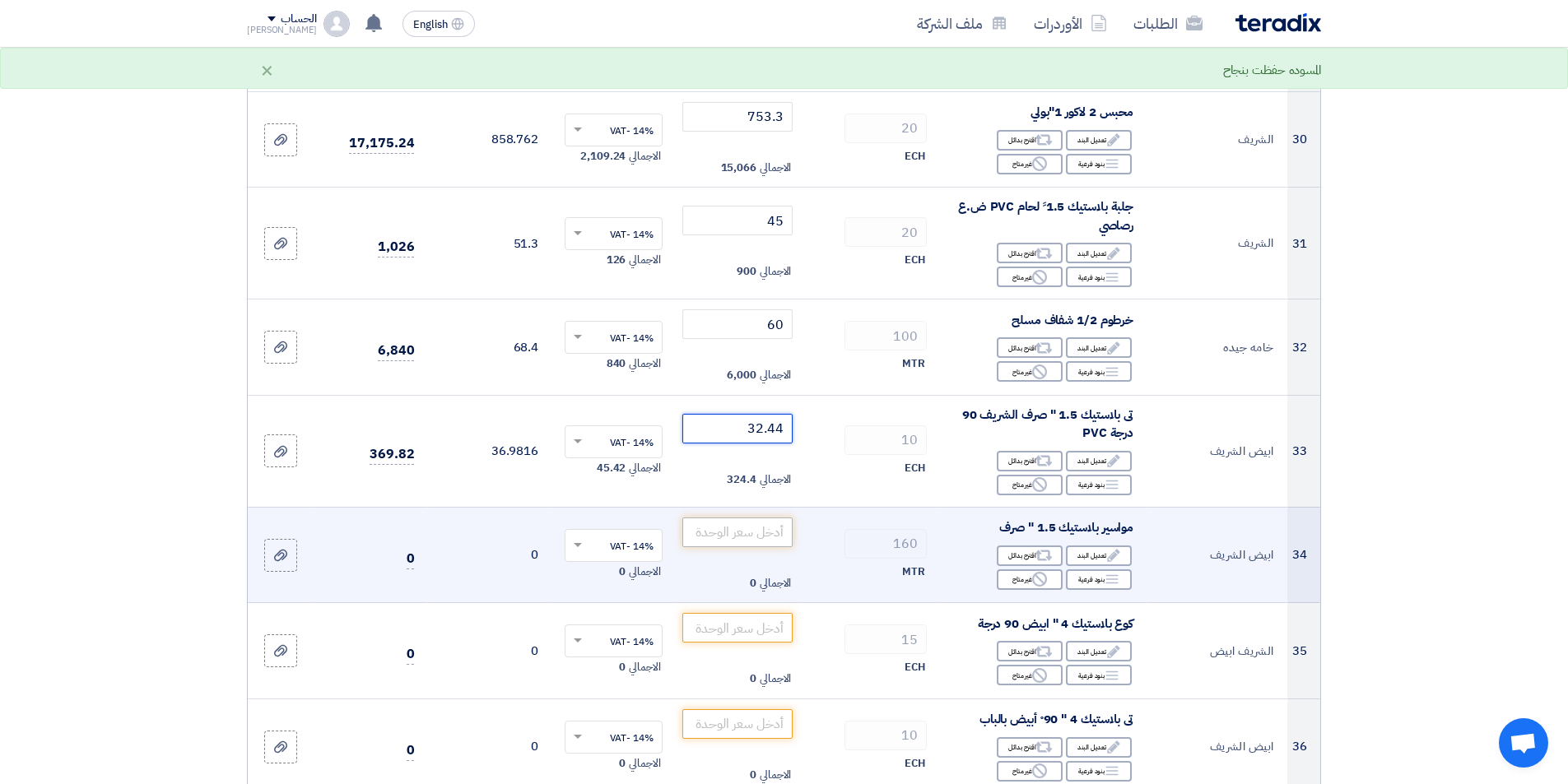
type input "32.44"
click at [753, 540] on input "number" at bounding box center [737, 532] width 111 height 29
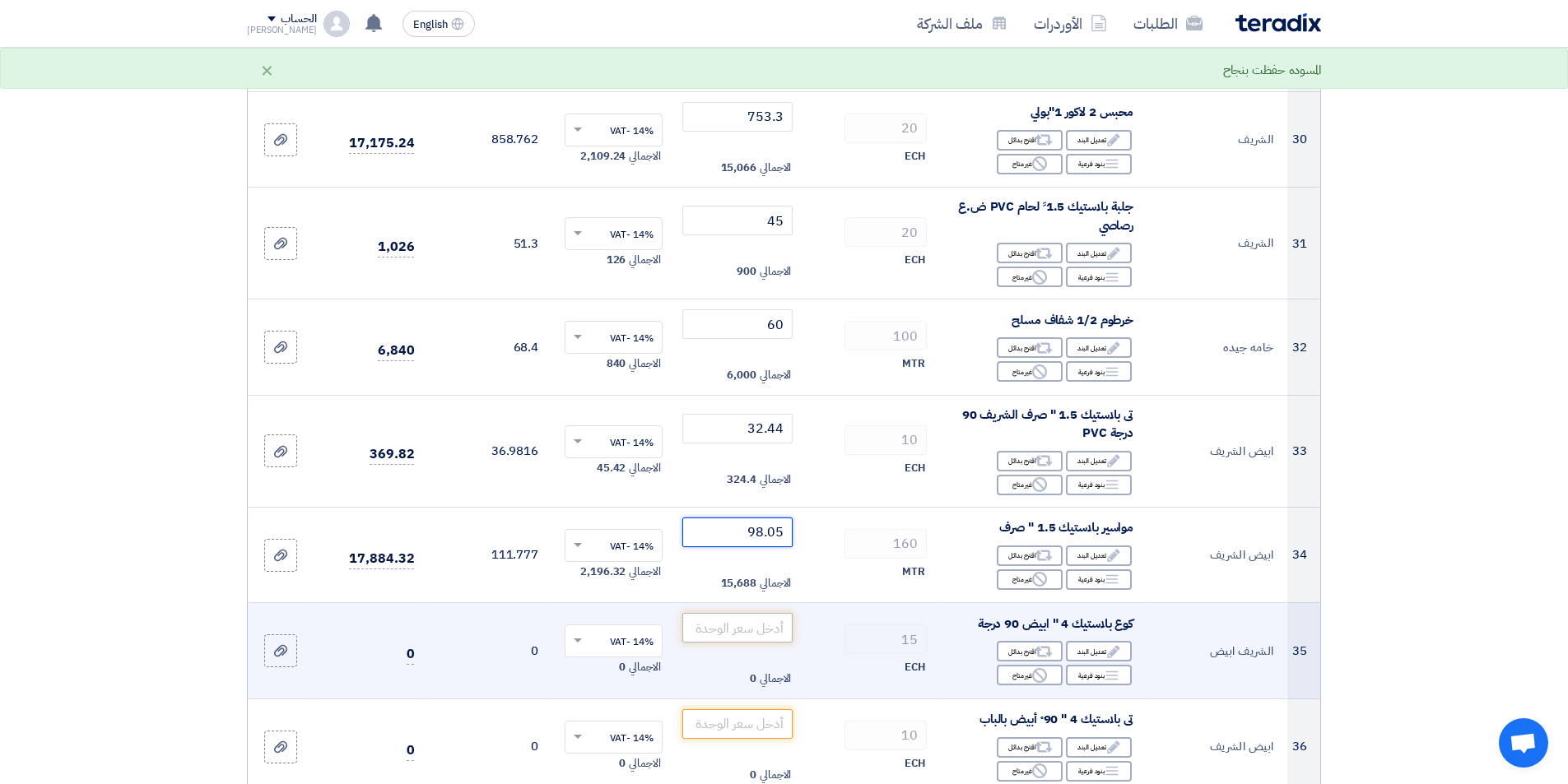
type input "98.05"
click at [744, 627] on input "number" at bounding box center [737, 627] width 111 height 29
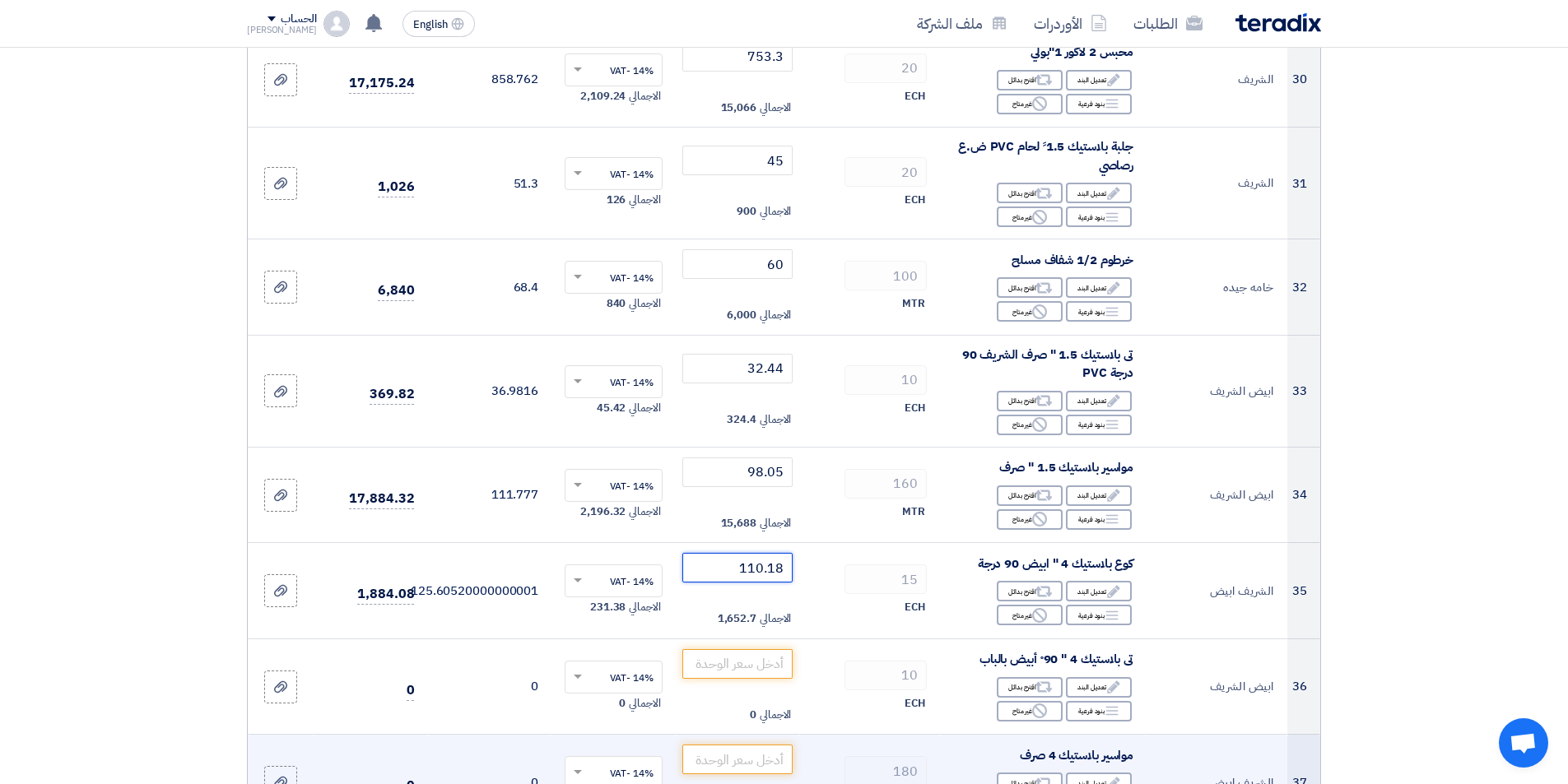
scroll to position [3373, 0]
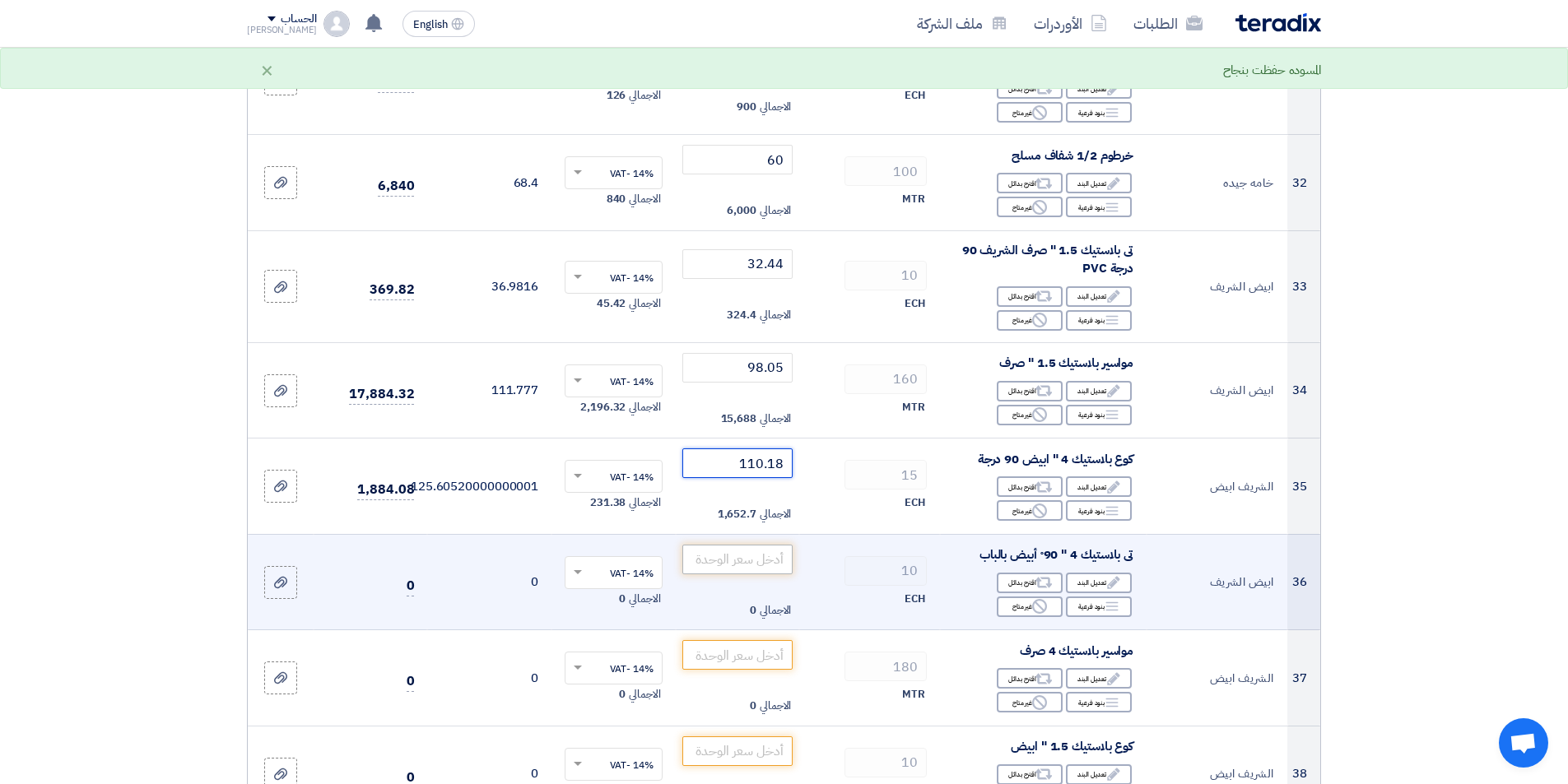
type input "110.18"
click at [704, 559] on input "number" at bounding box center [737, 559] width 111 height 29
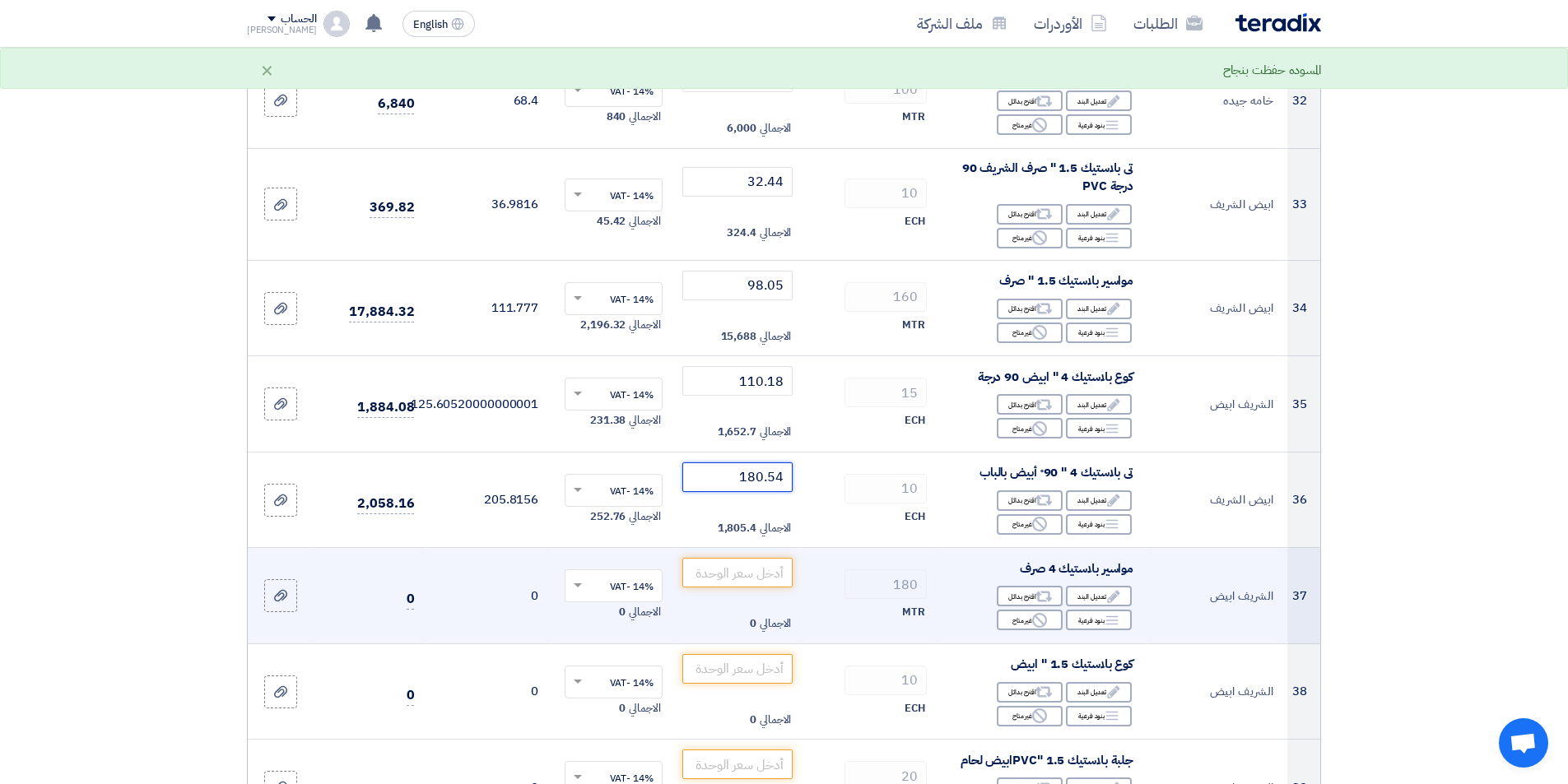
scroll to position [3537, 0]
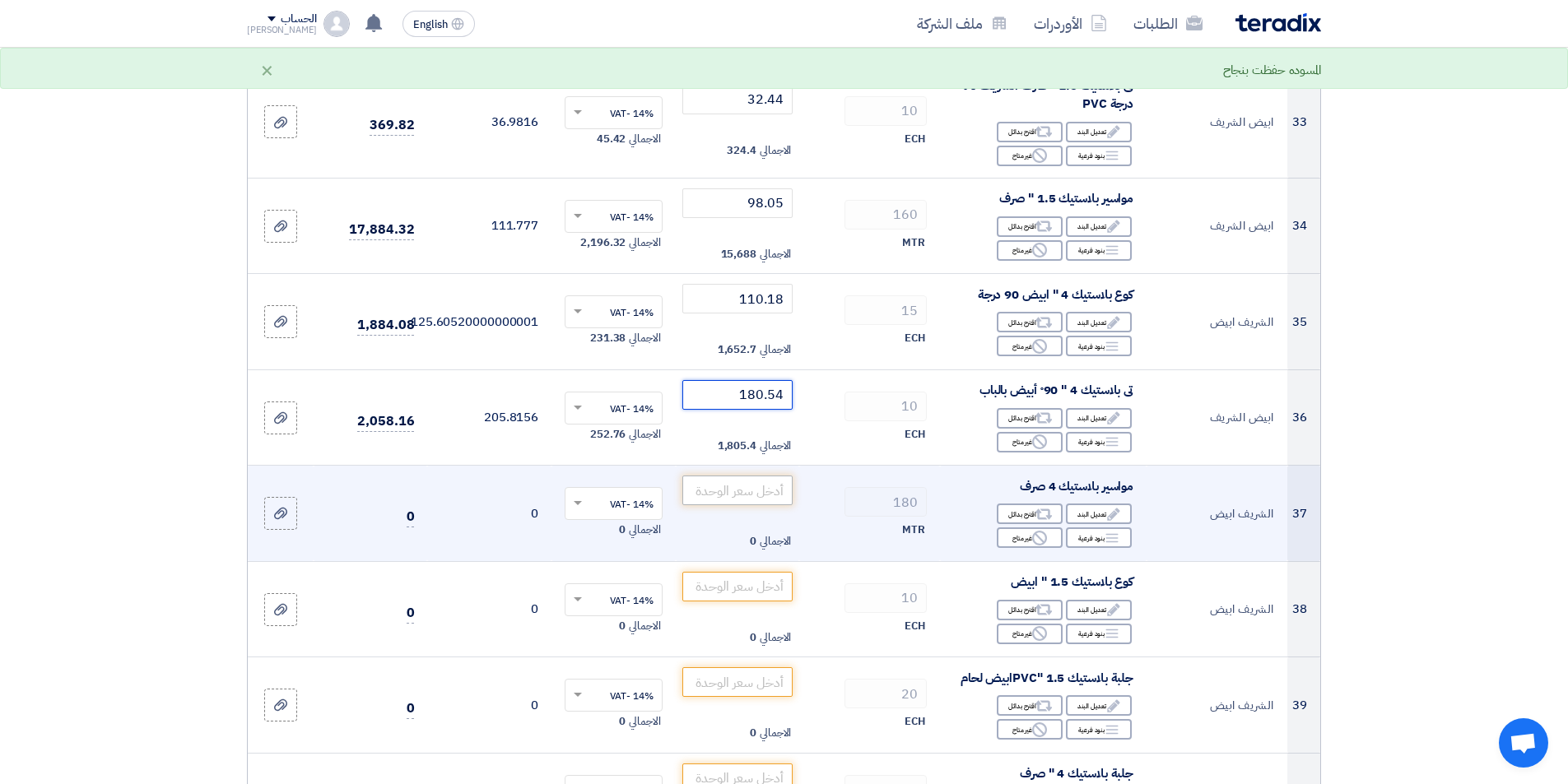
type input "180.54"
click at [748, 499] on input "number" at bounding box center [737, 491] width 111 height 29
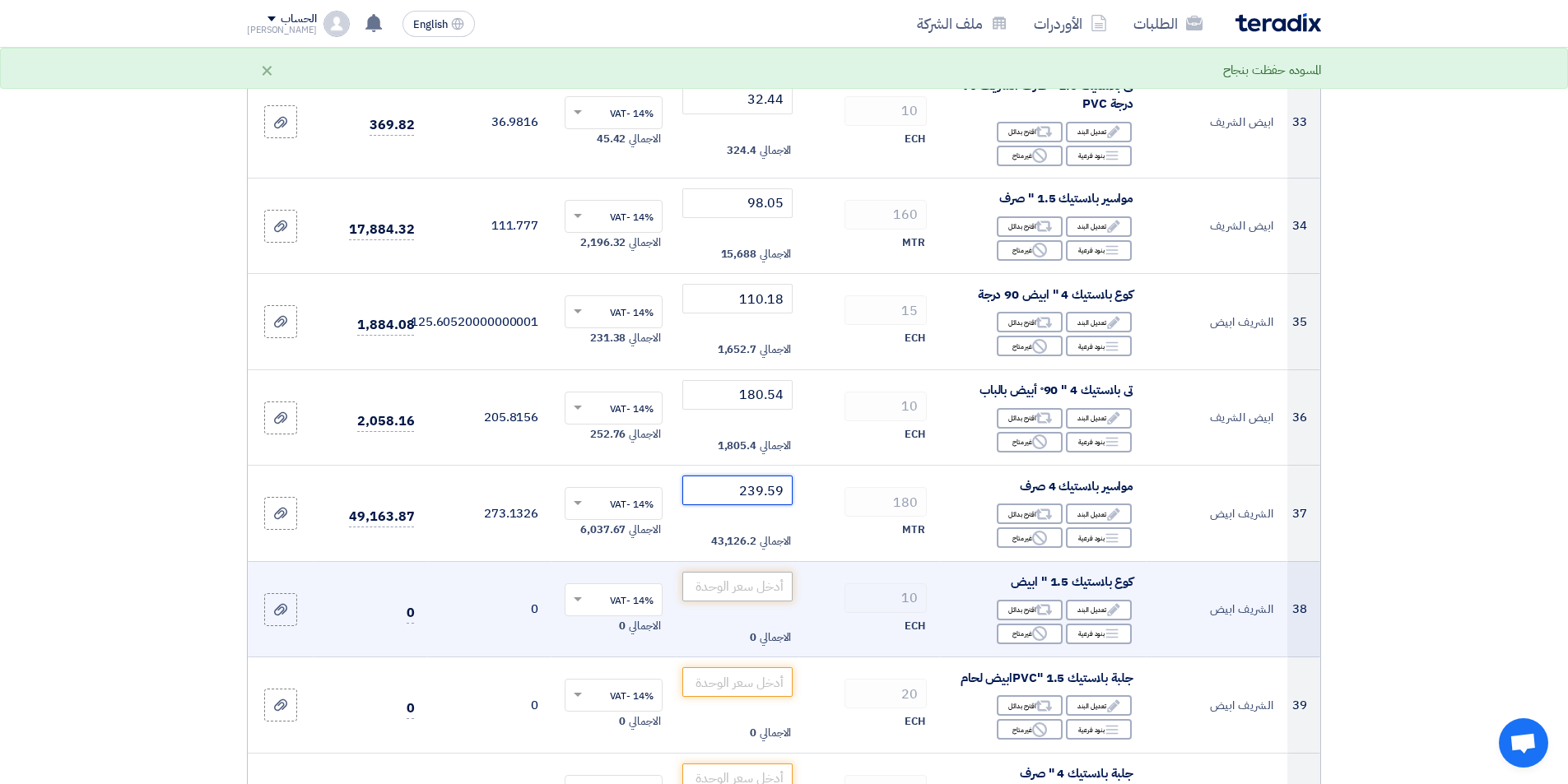
type input "239.59"
click at [738, 583] on input "number" at bounding box center [737, 586] width 111 height 29
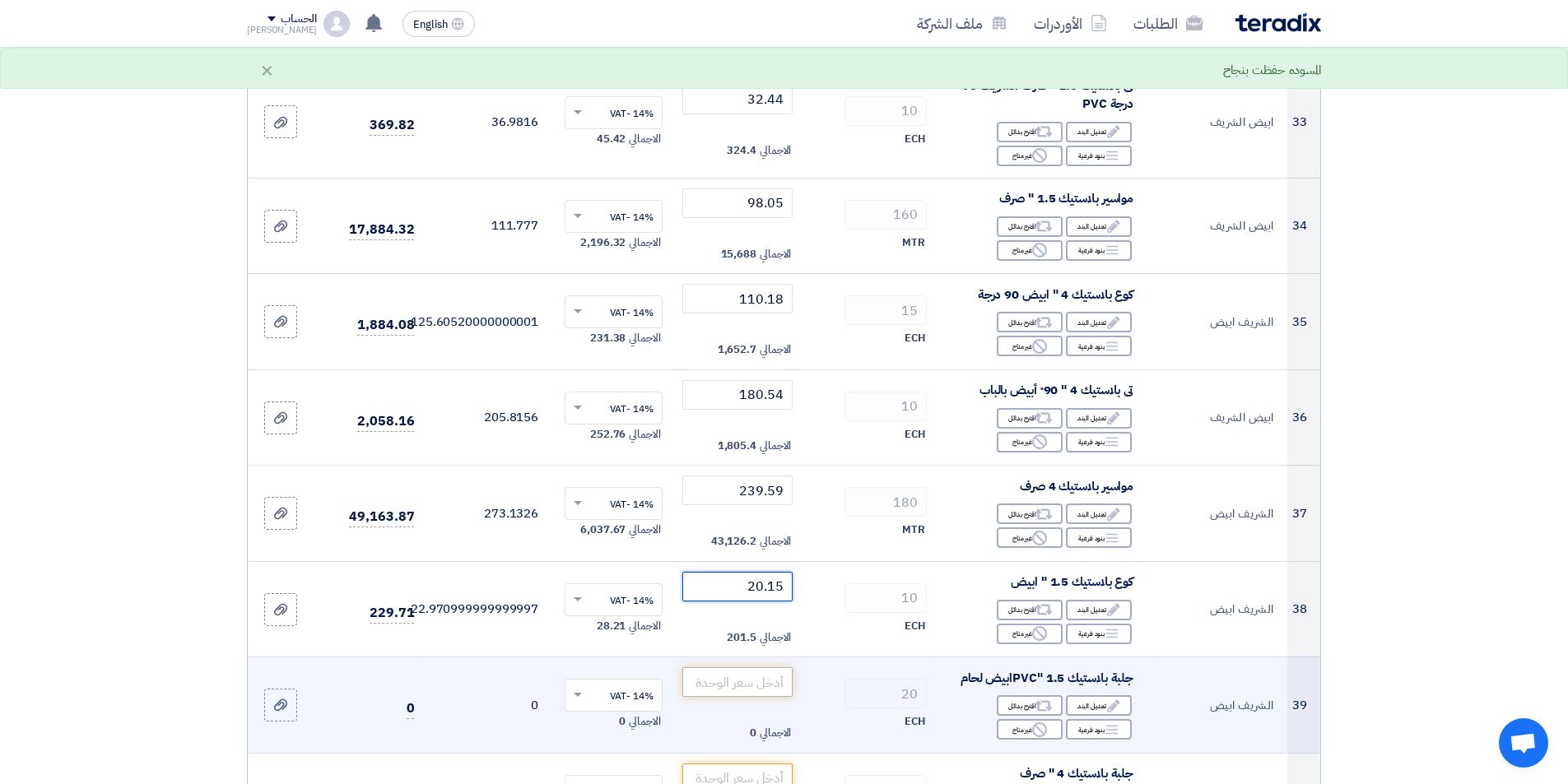
type input "20.15"
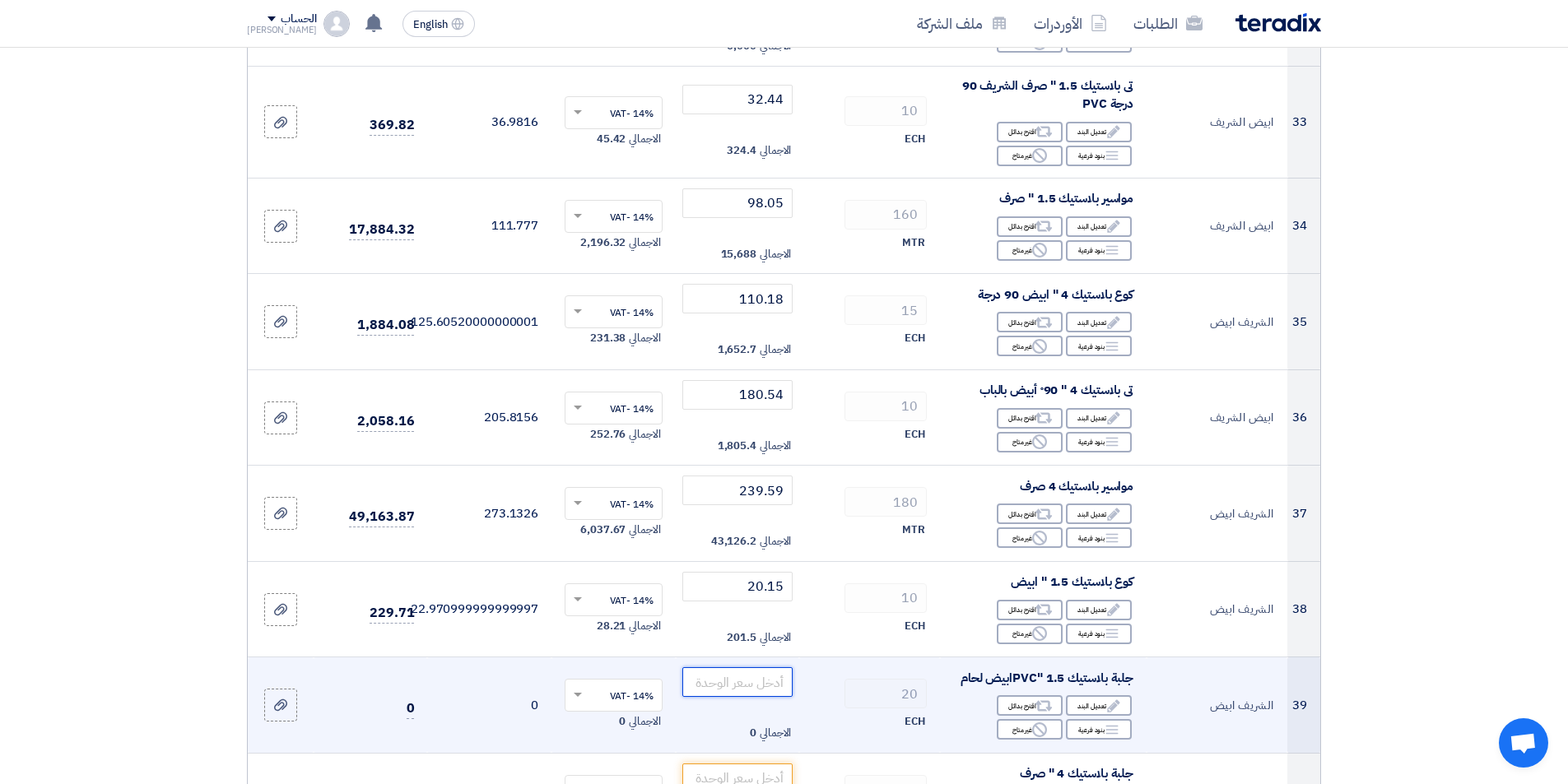
click at [728, 685] on input "number" at bounding box center [737, 682] width 111 height 29
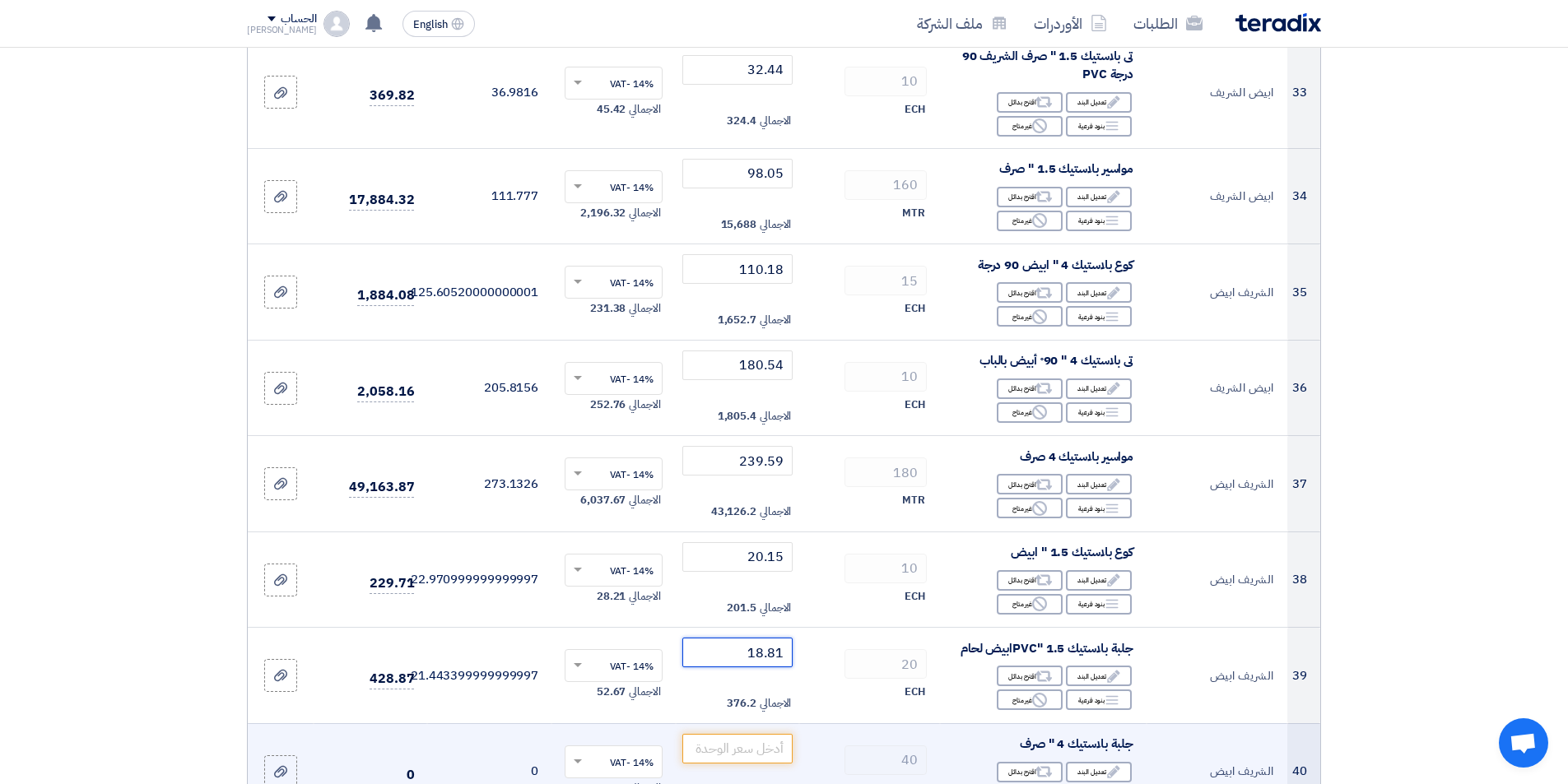
scroll to position [3620, 0]
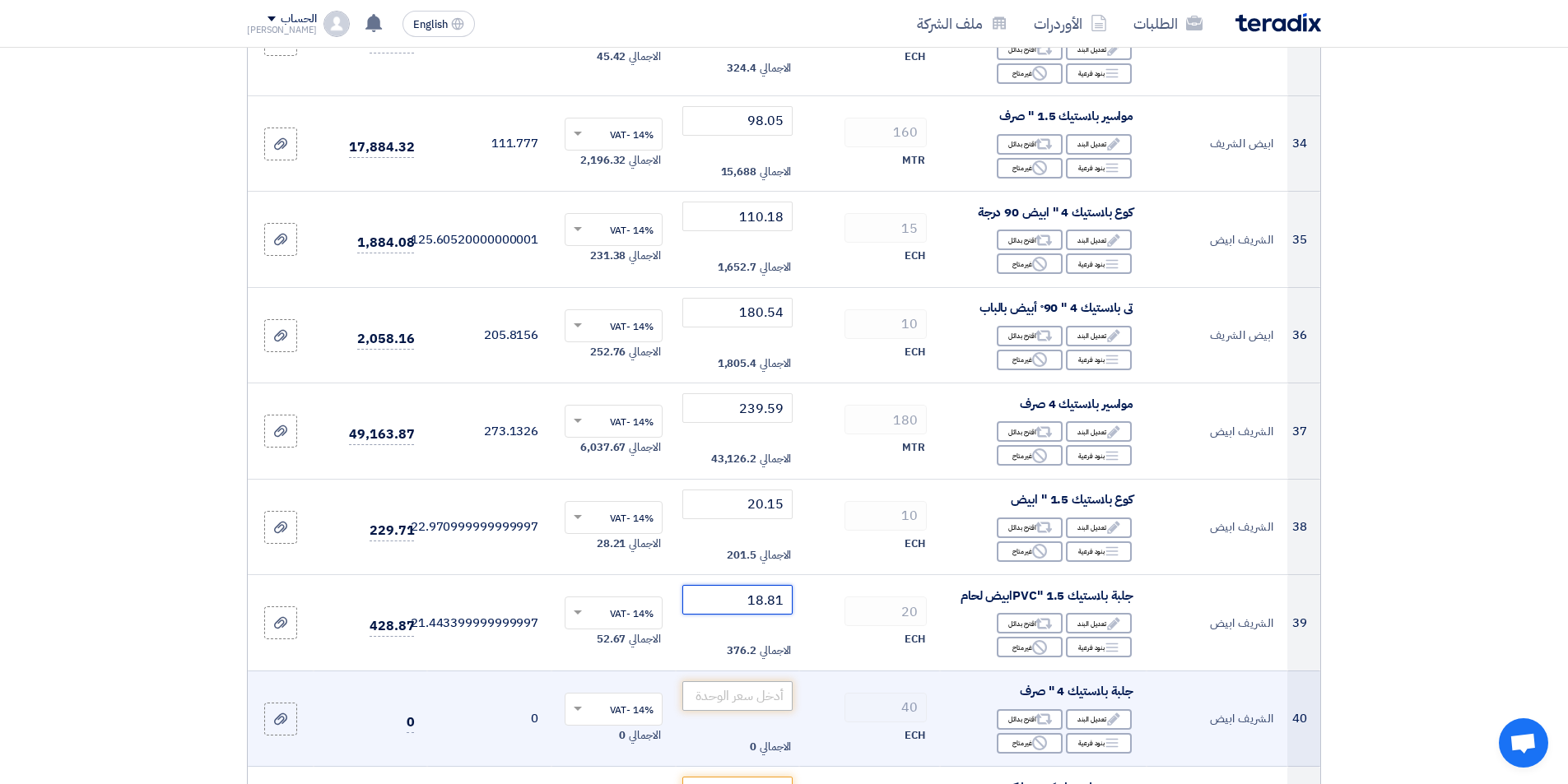
type input "18.81"
click at [750, 687] on input "number" at bounding box center [737, 696] width 111 height 29
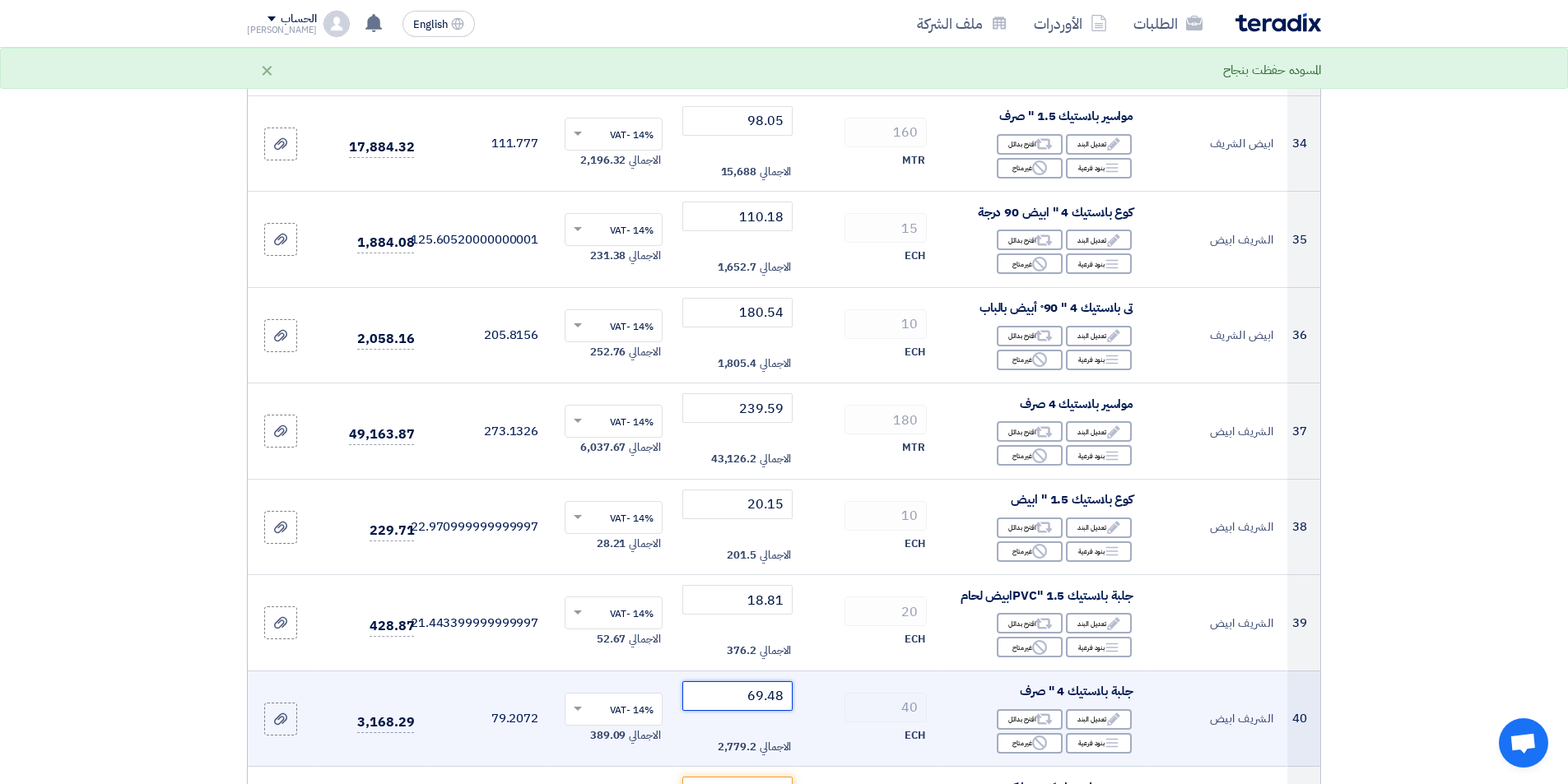
type input "69.48"
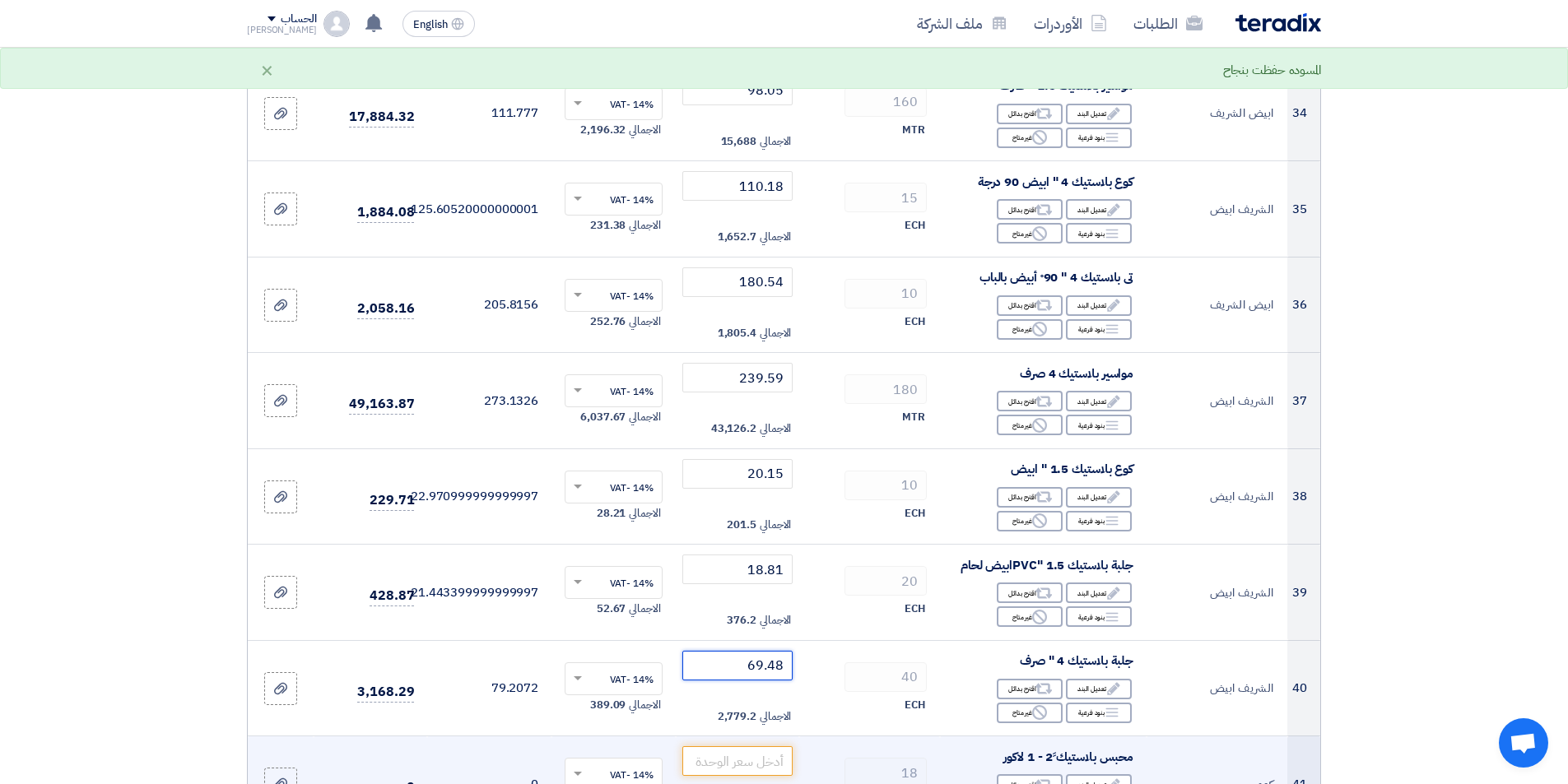
scroll to position [3784, 0]
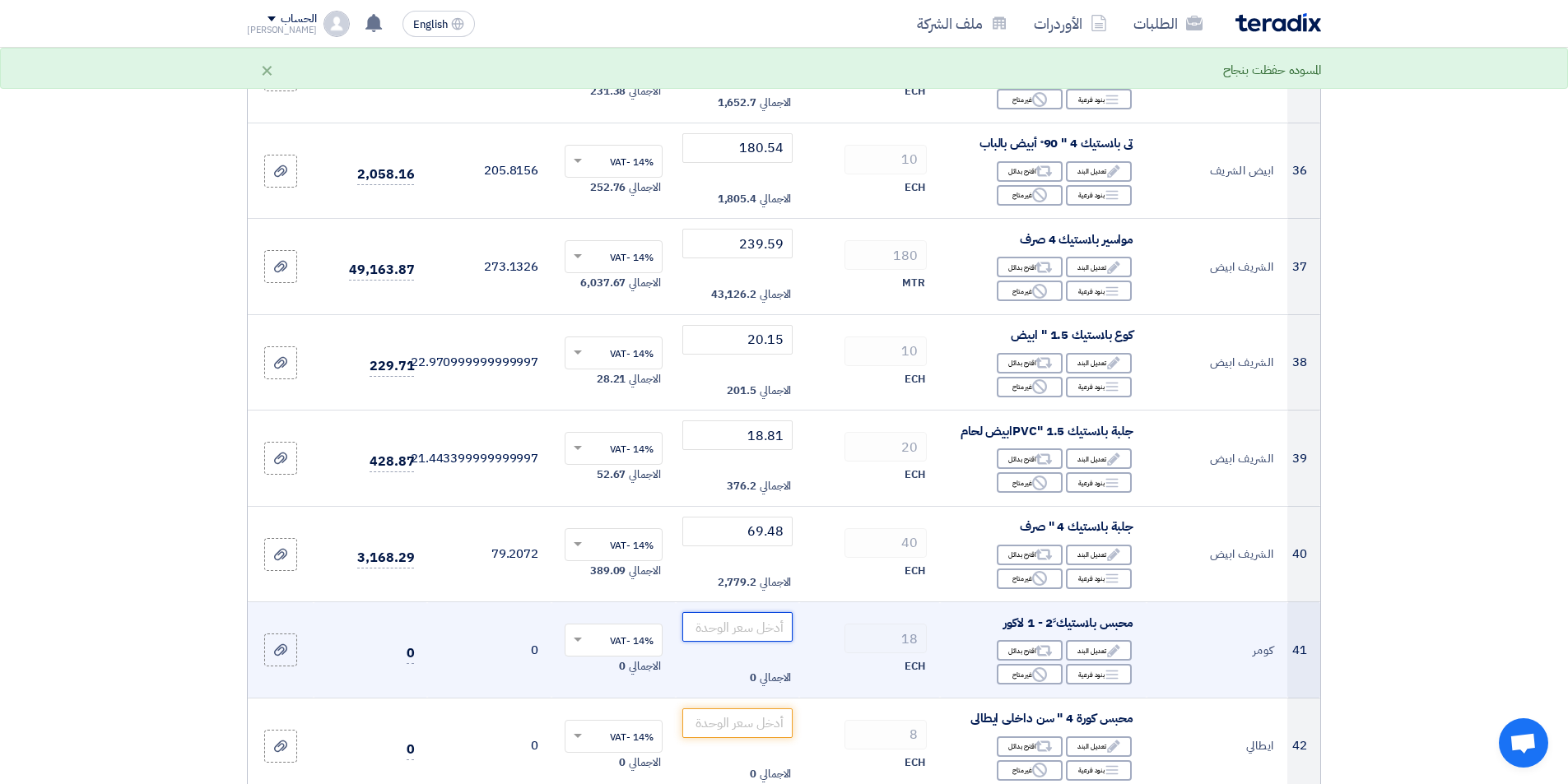
click at [755, 637] on input "number" at bounding box center [737, 627] width 111 height 29
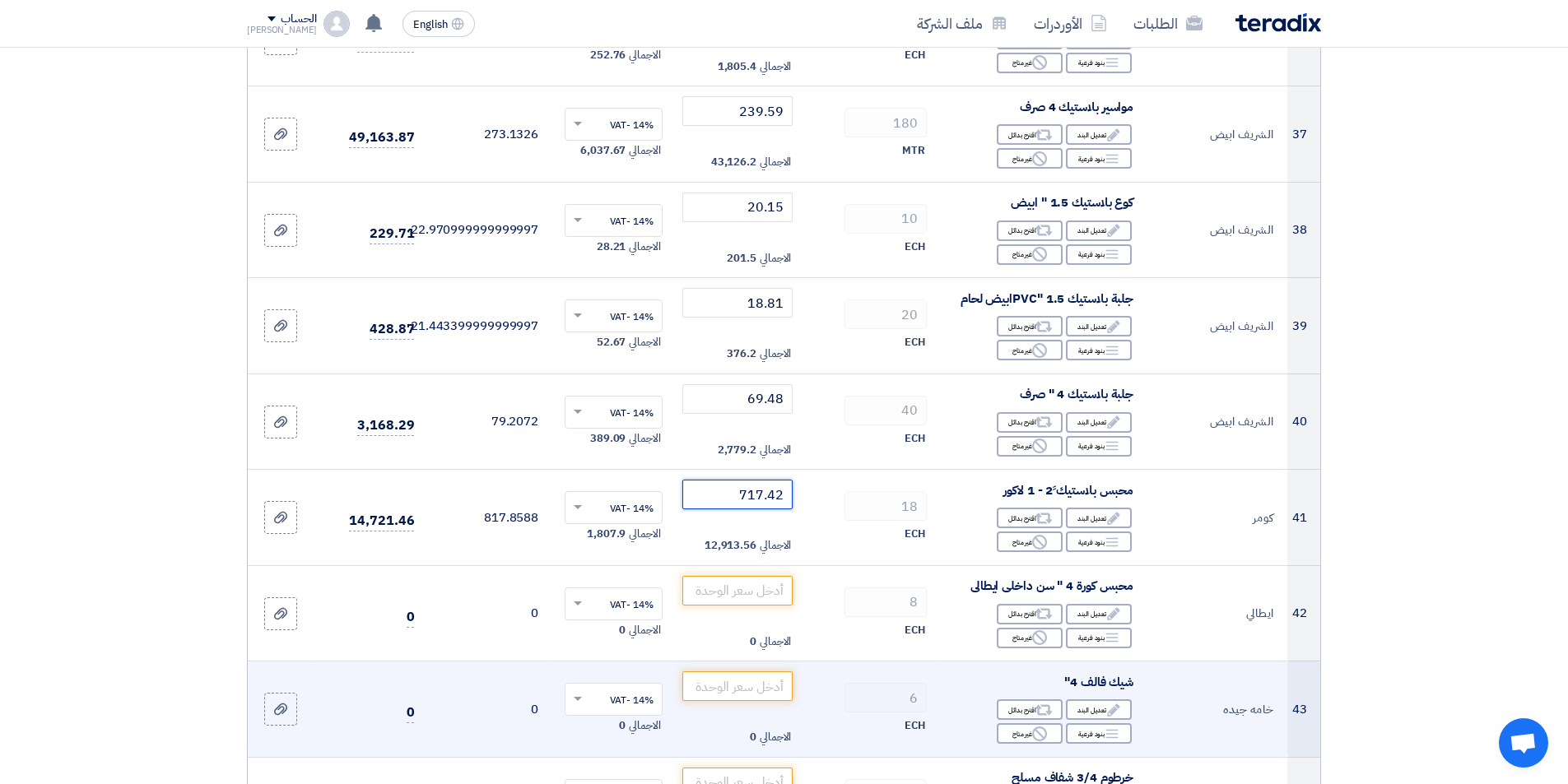
scroll to position [4031, 0]
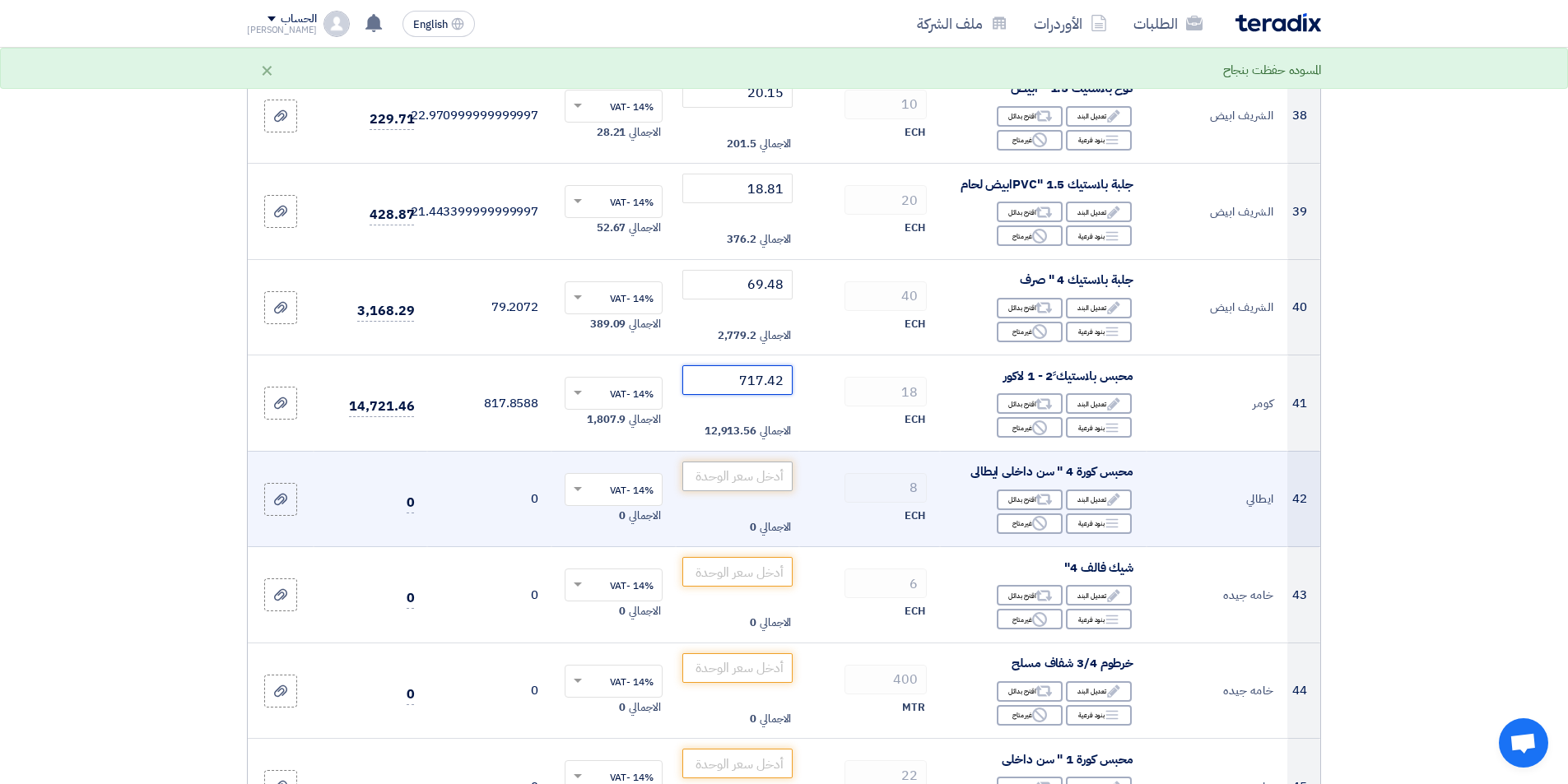
type input "717.42"
click at [722, 484] on input "number" at bounding box center [737, 476] width 111 height 29
type input "8"
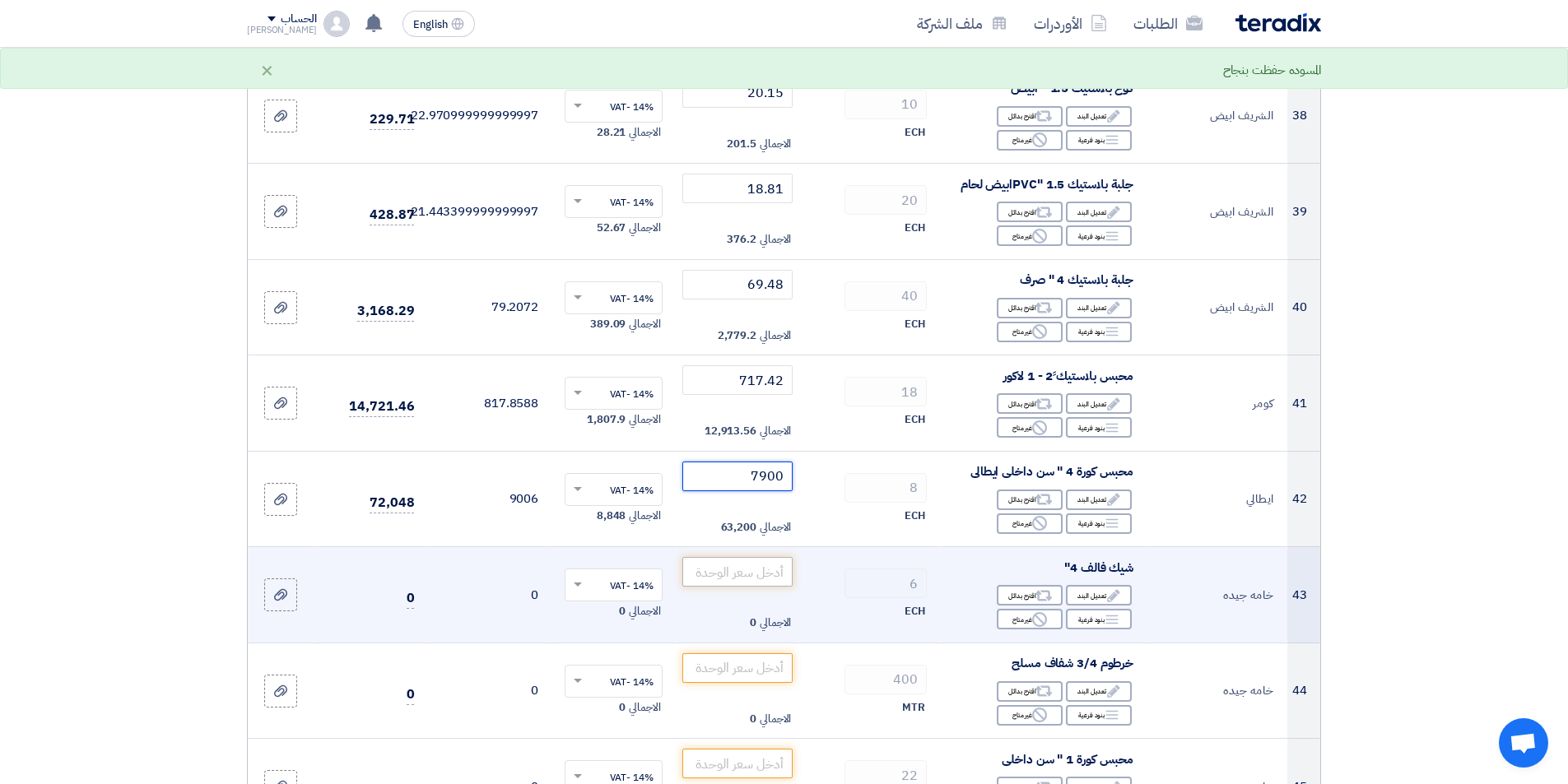
type input "7900"
click at [727, 571] on input "number" at bounding box center [737, 571] width 111 height 29
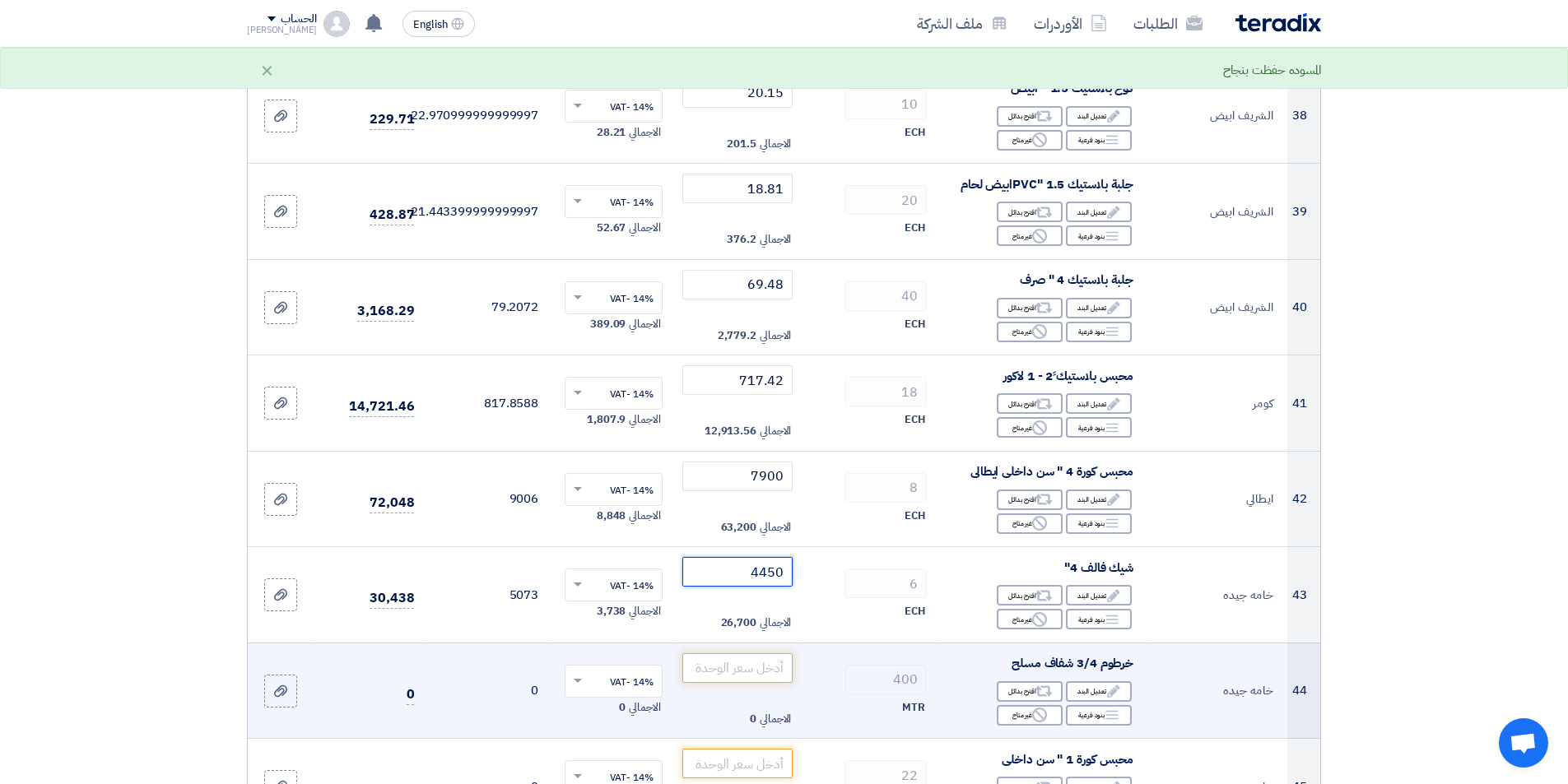
type input "4450"
click at [732, 667] on input "number" at bounding box center [737, 668] width 111 height 29
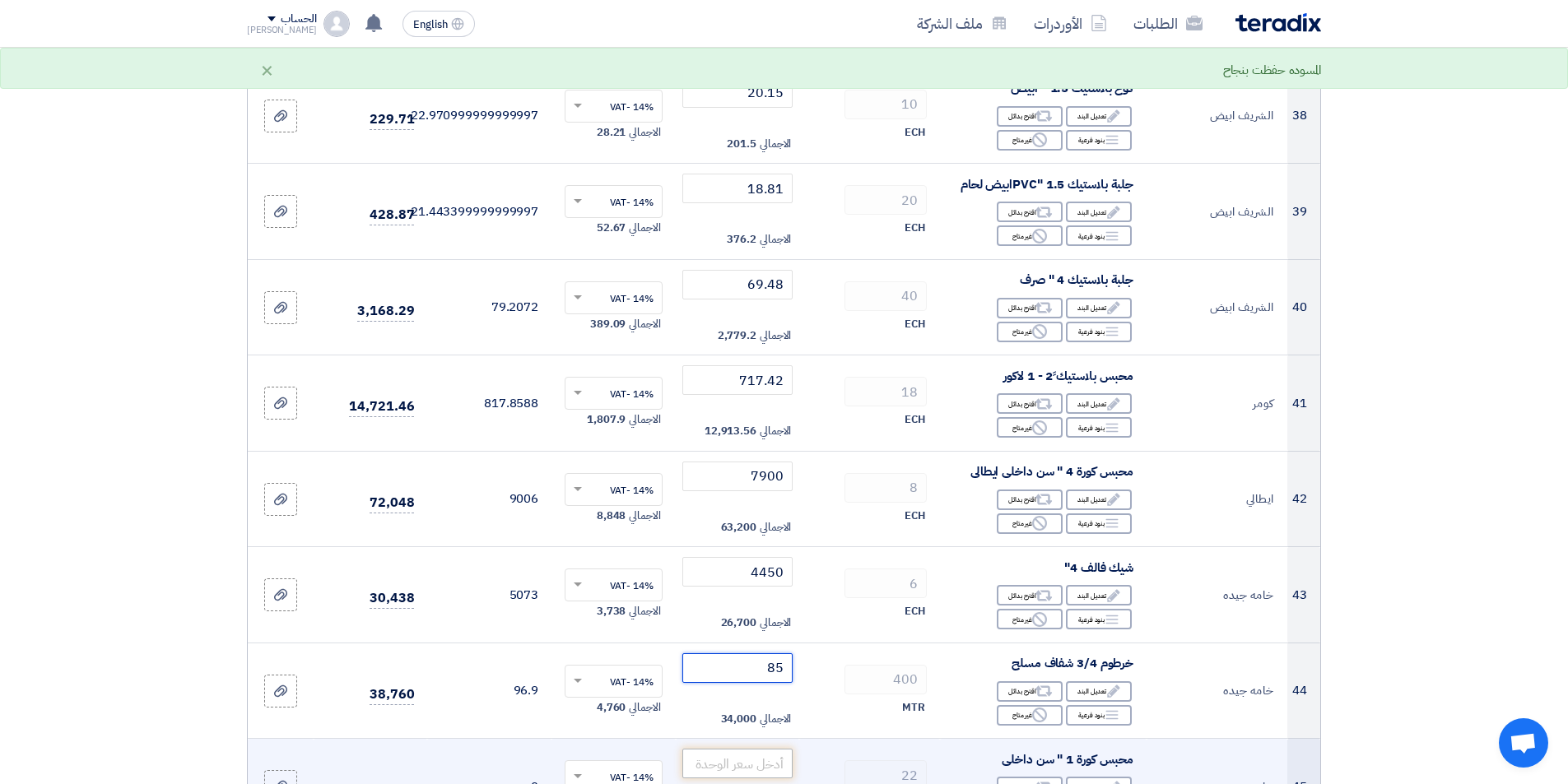
type input "85"
click at [740, 769] on input "number" at bounding box center [737, 763] width 111 height 29
type input "150"
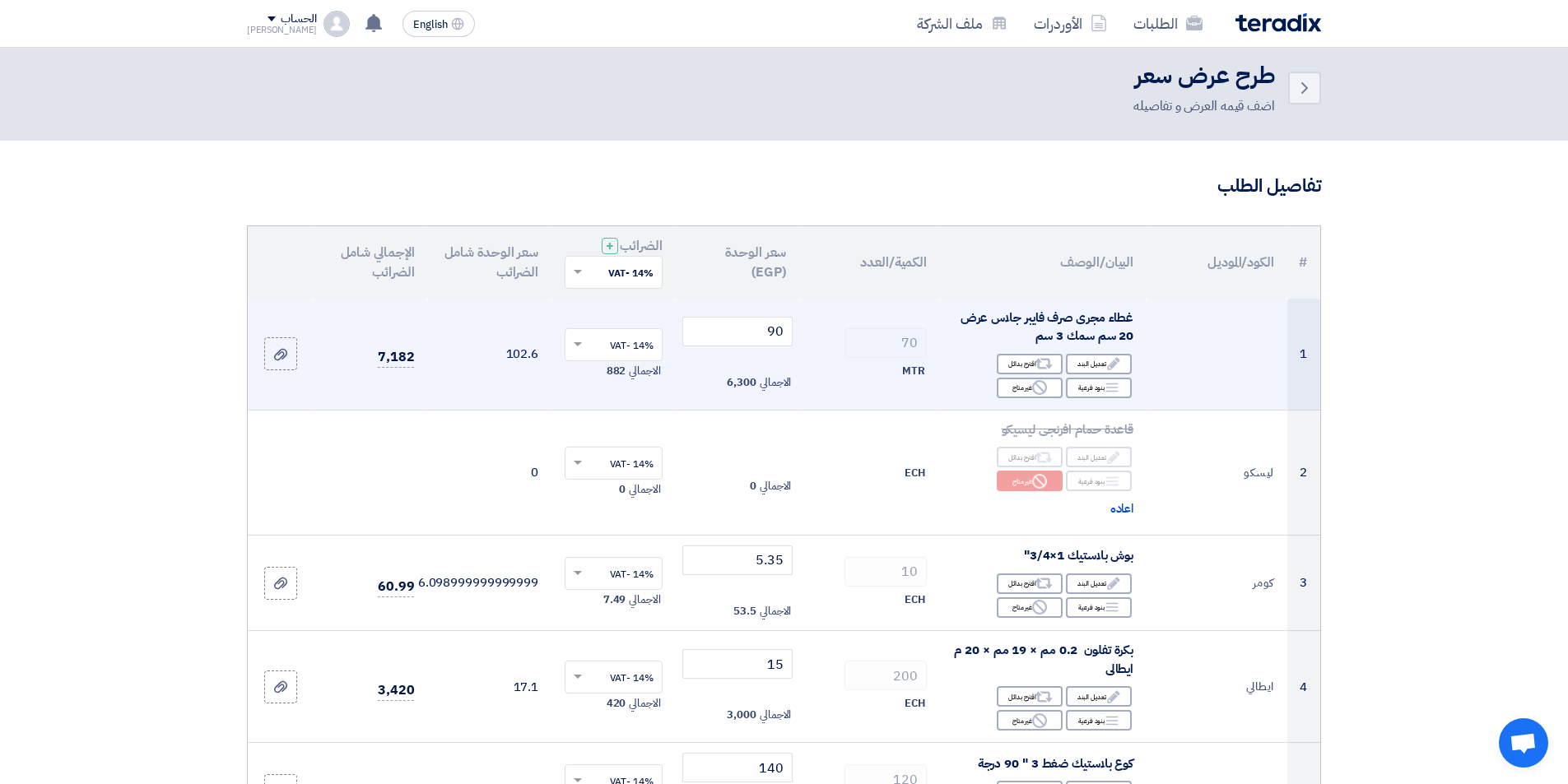
scroll to position [0, 0]
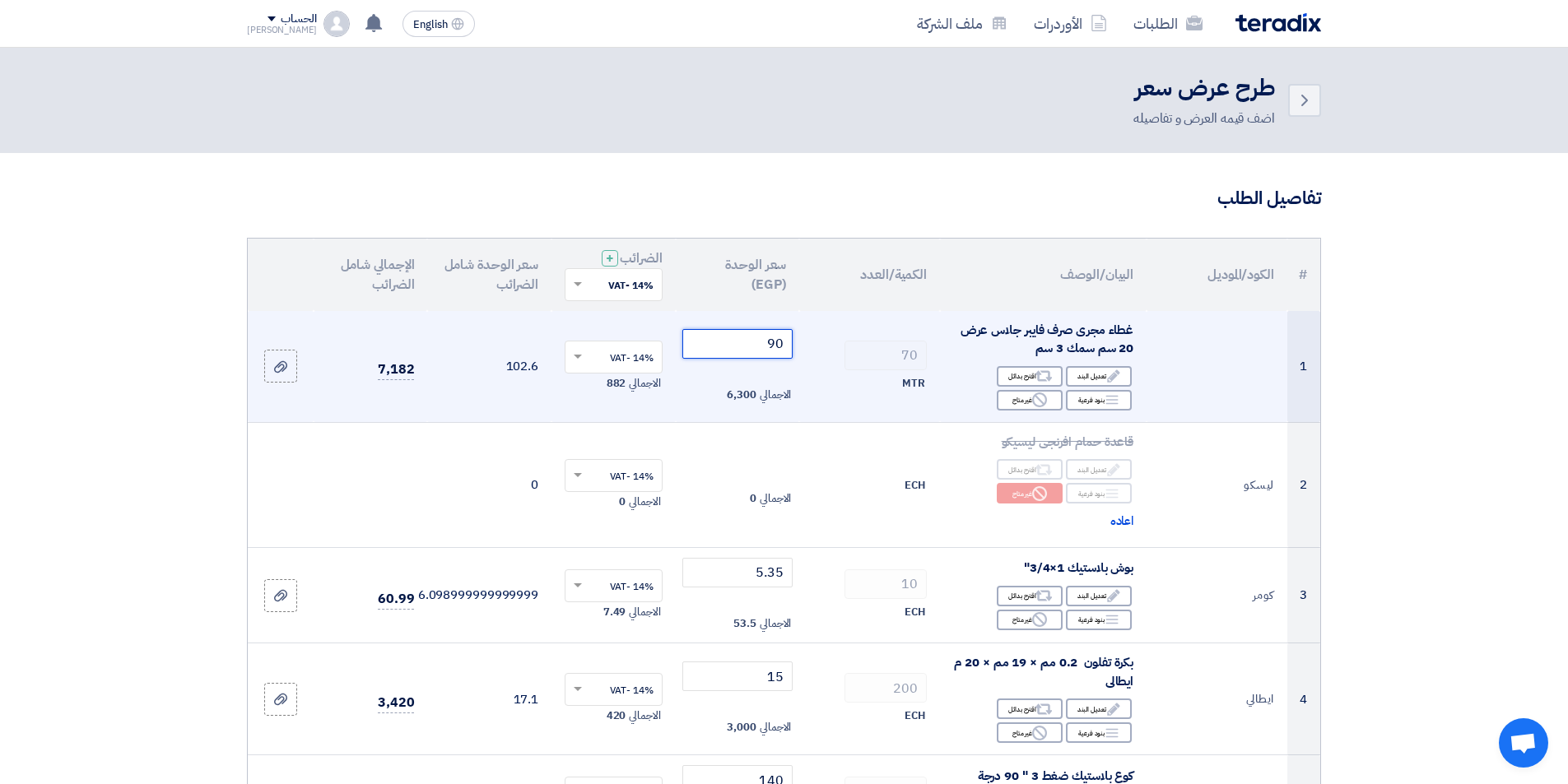
click at [747, 344] on input "90" at bounding box center [737, 343] width 111 height 29
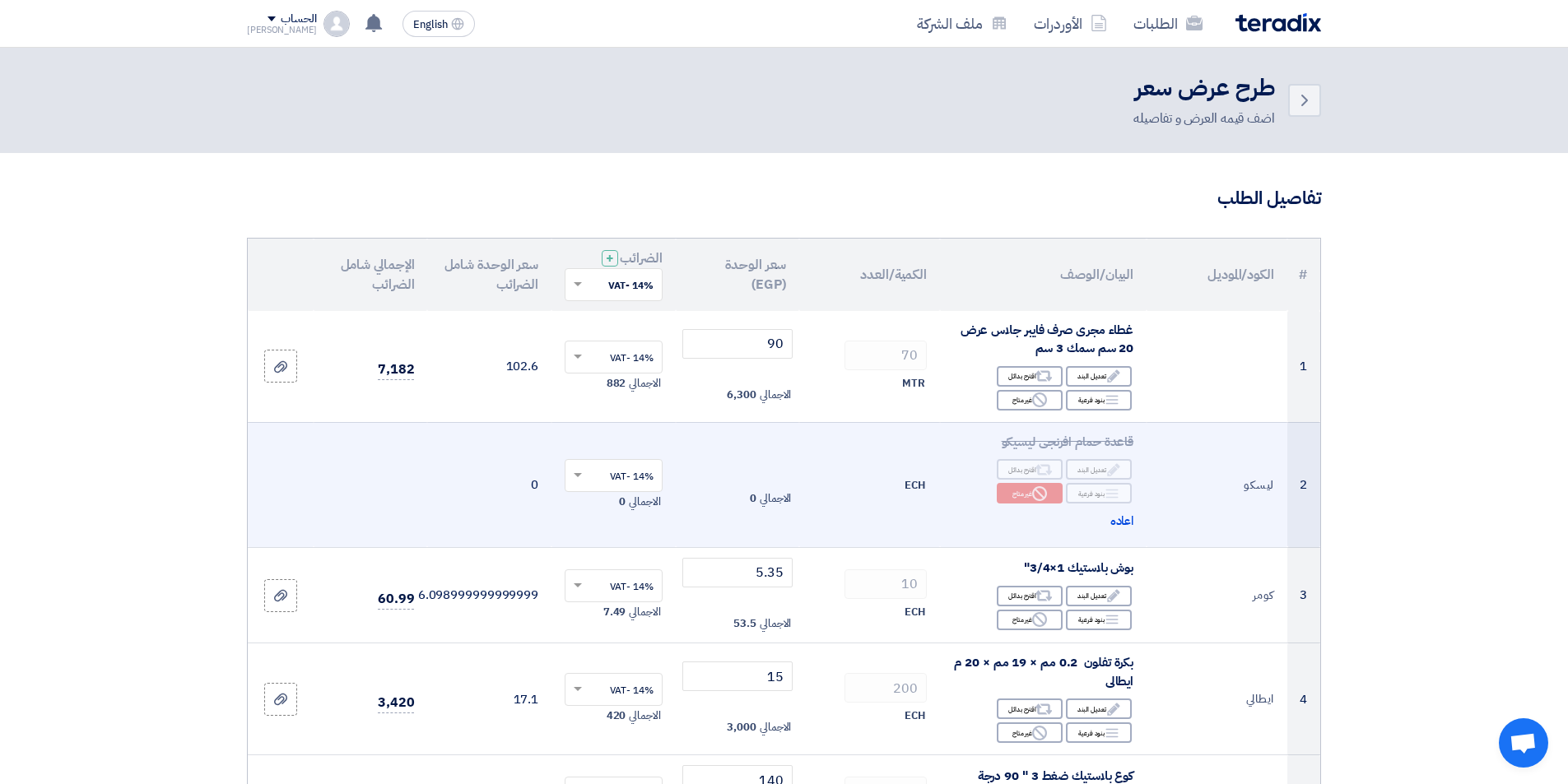
click at [865, 518] on td "ECH" at bounding box center [869, 484] width 140 height 125
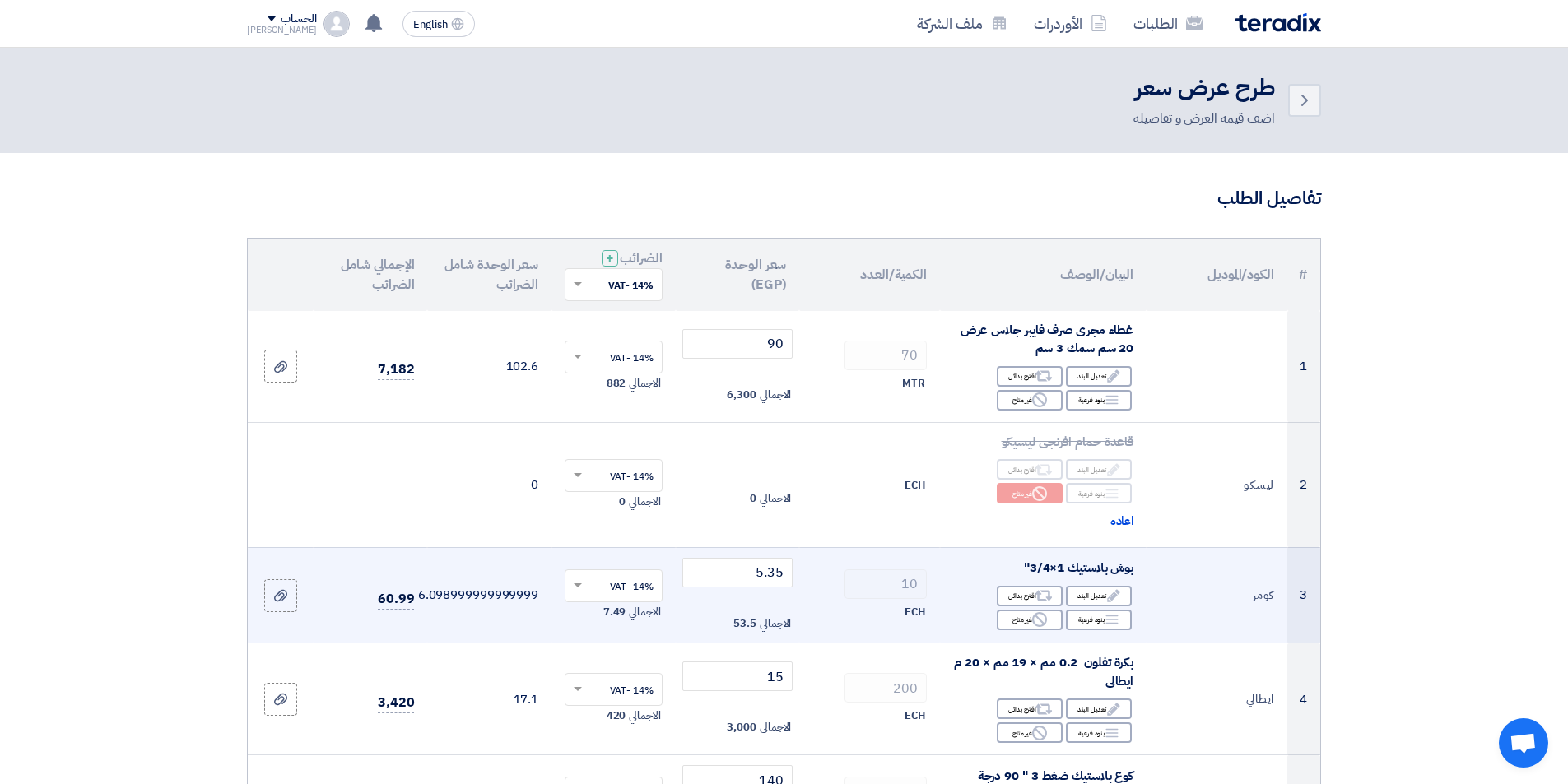
click at [875, 600] on td "10 ECH" at bounding box center [869, 596] width 140 height 96
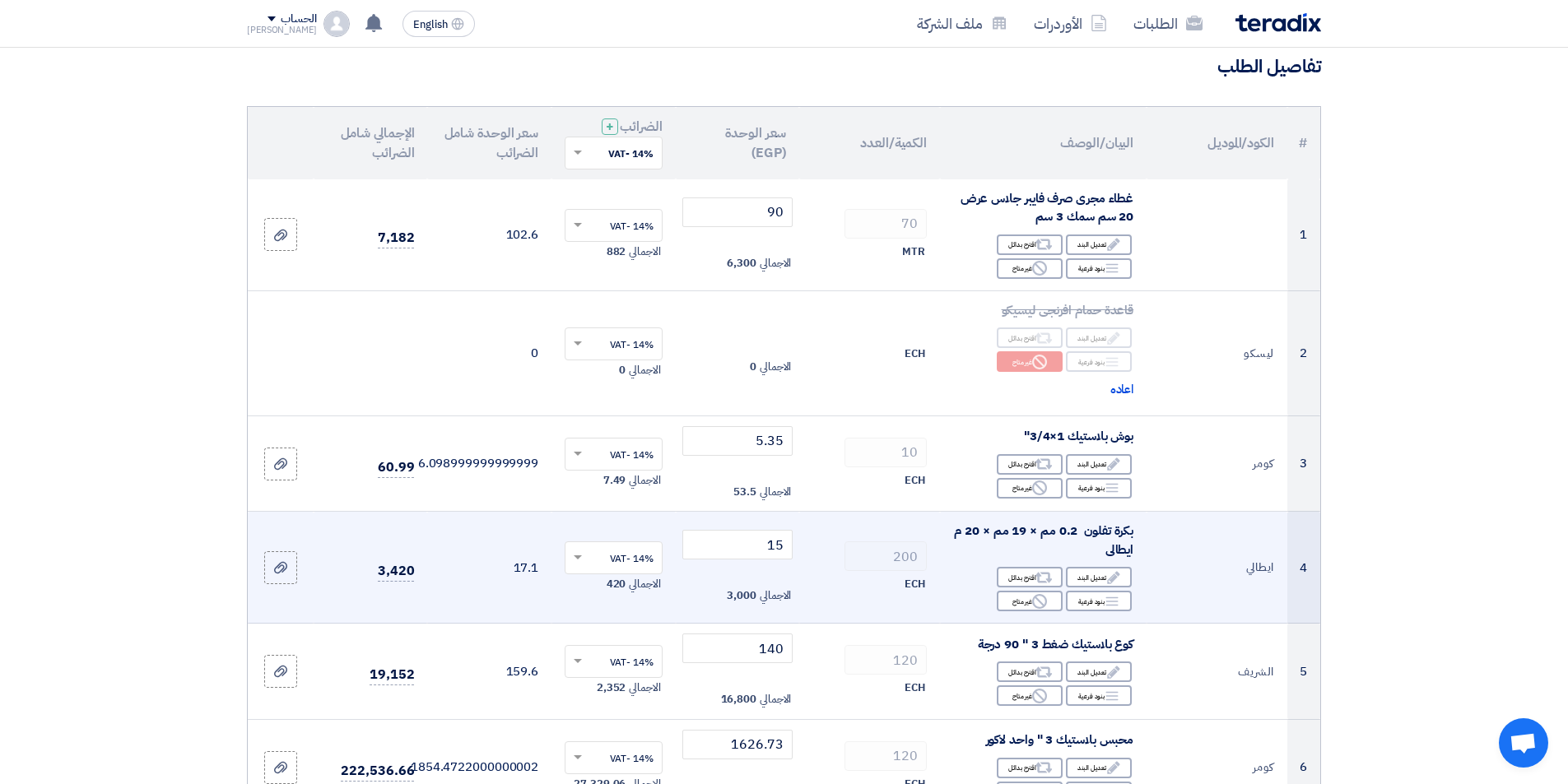
scroll to position [164, 0]
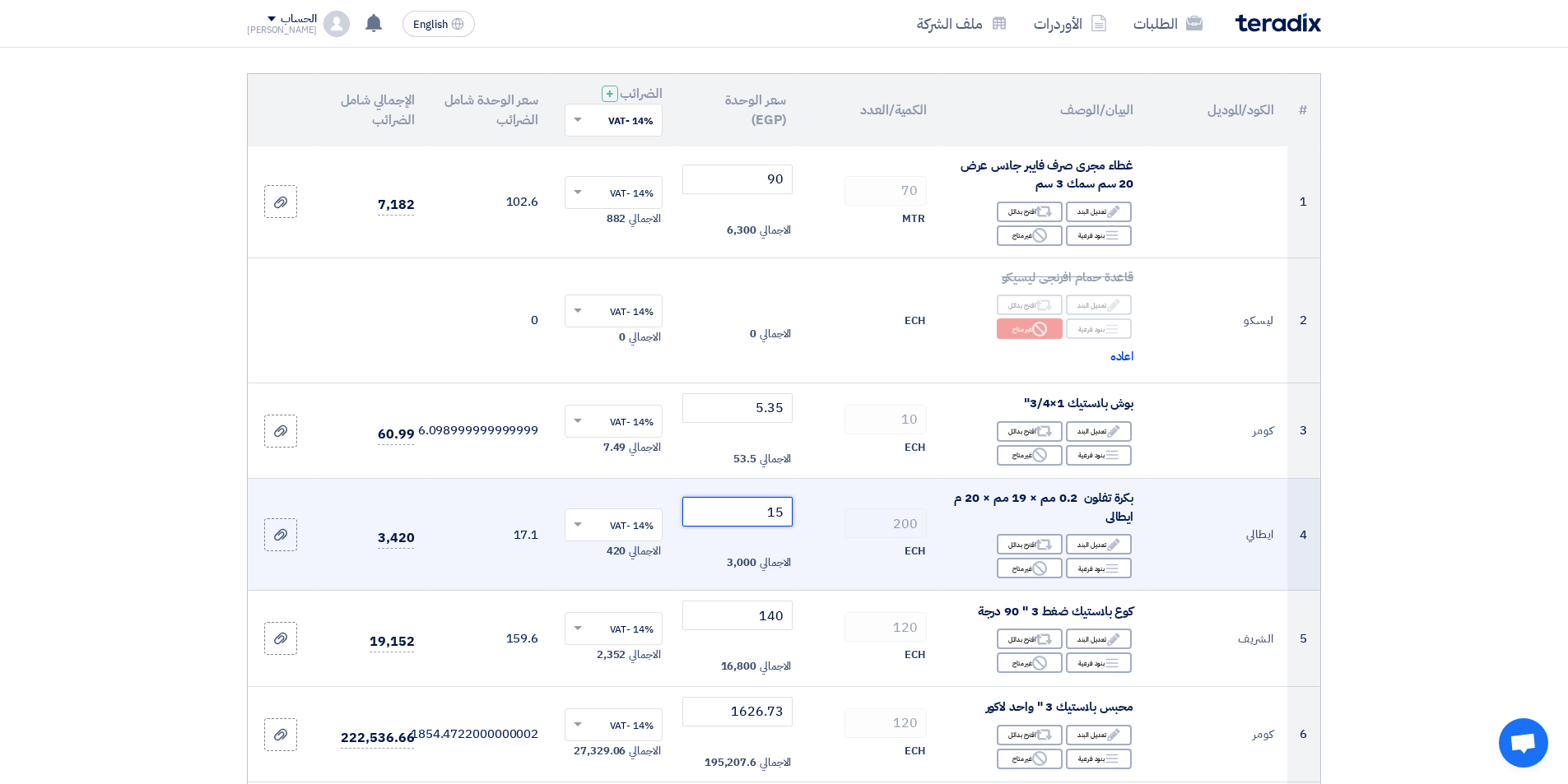
click at [745, 520] on input "15" at bounding box center [737, 511] width 111 height 29
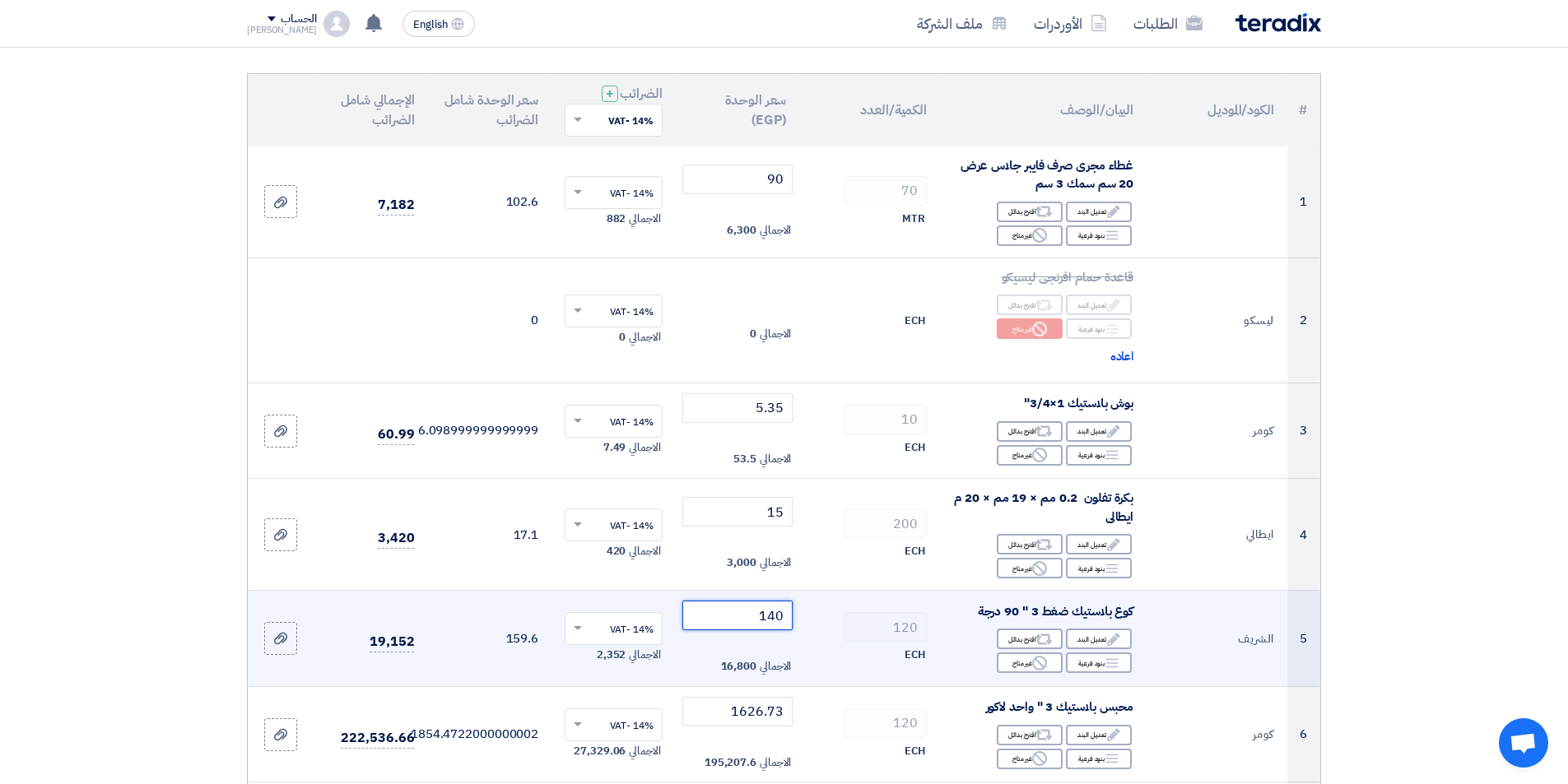
click at [736, 613] on input "140" at bounding box center [737, 615] width 111 height 29
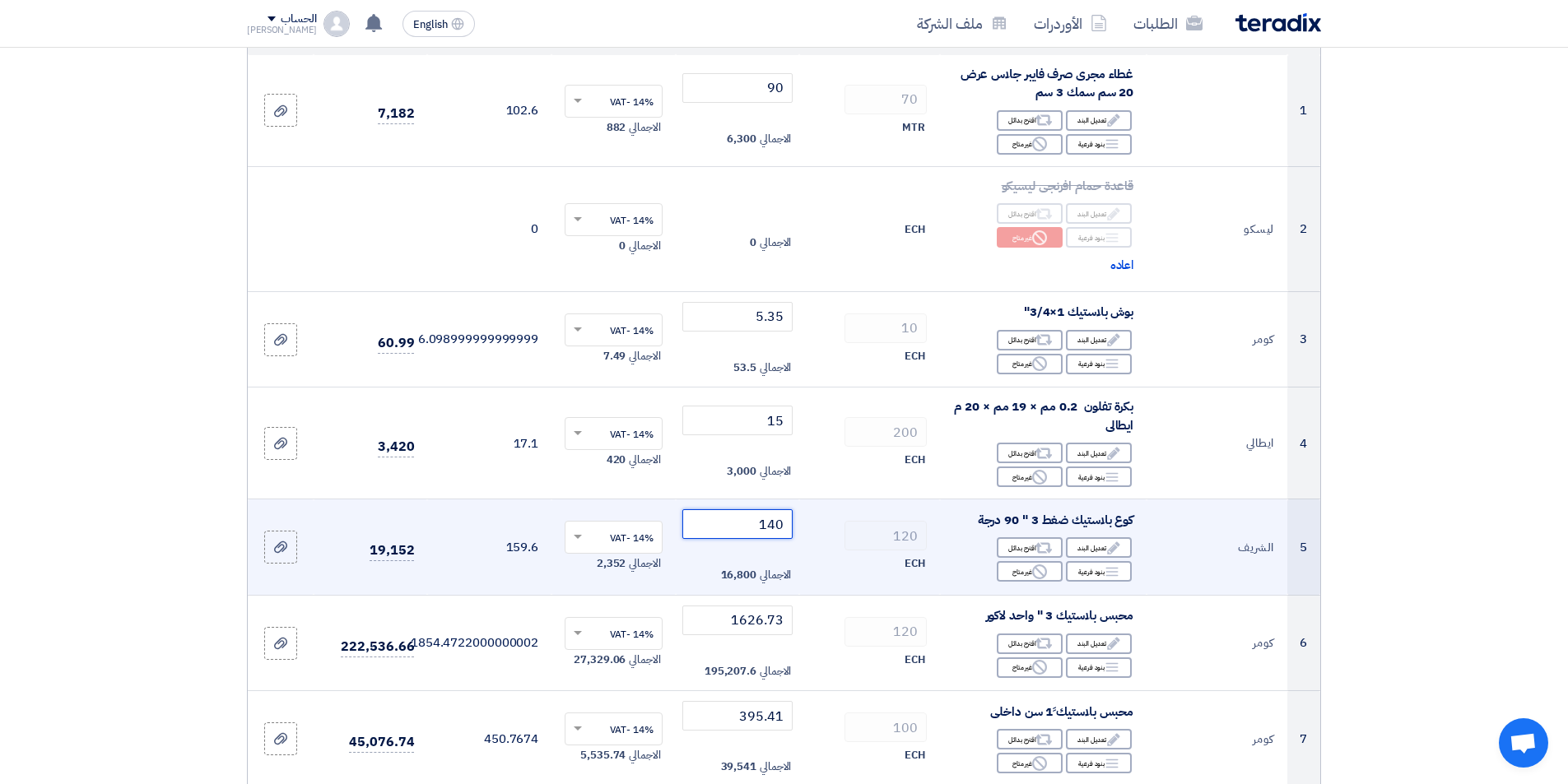
scroll to position [329, 0]
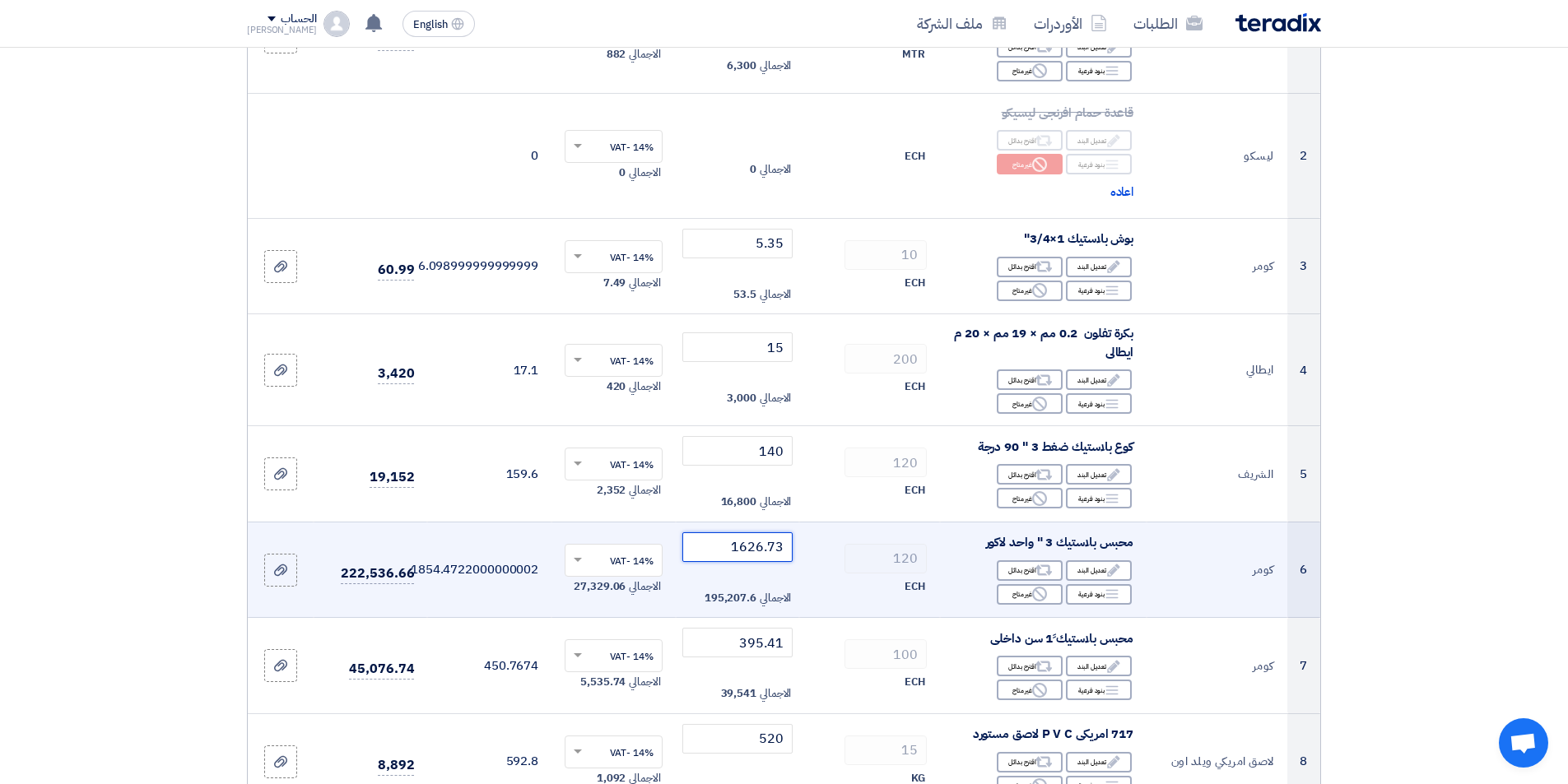
click at [726, 558] on input "1626.73" at bounding box center [737, 546] width 111 height 29
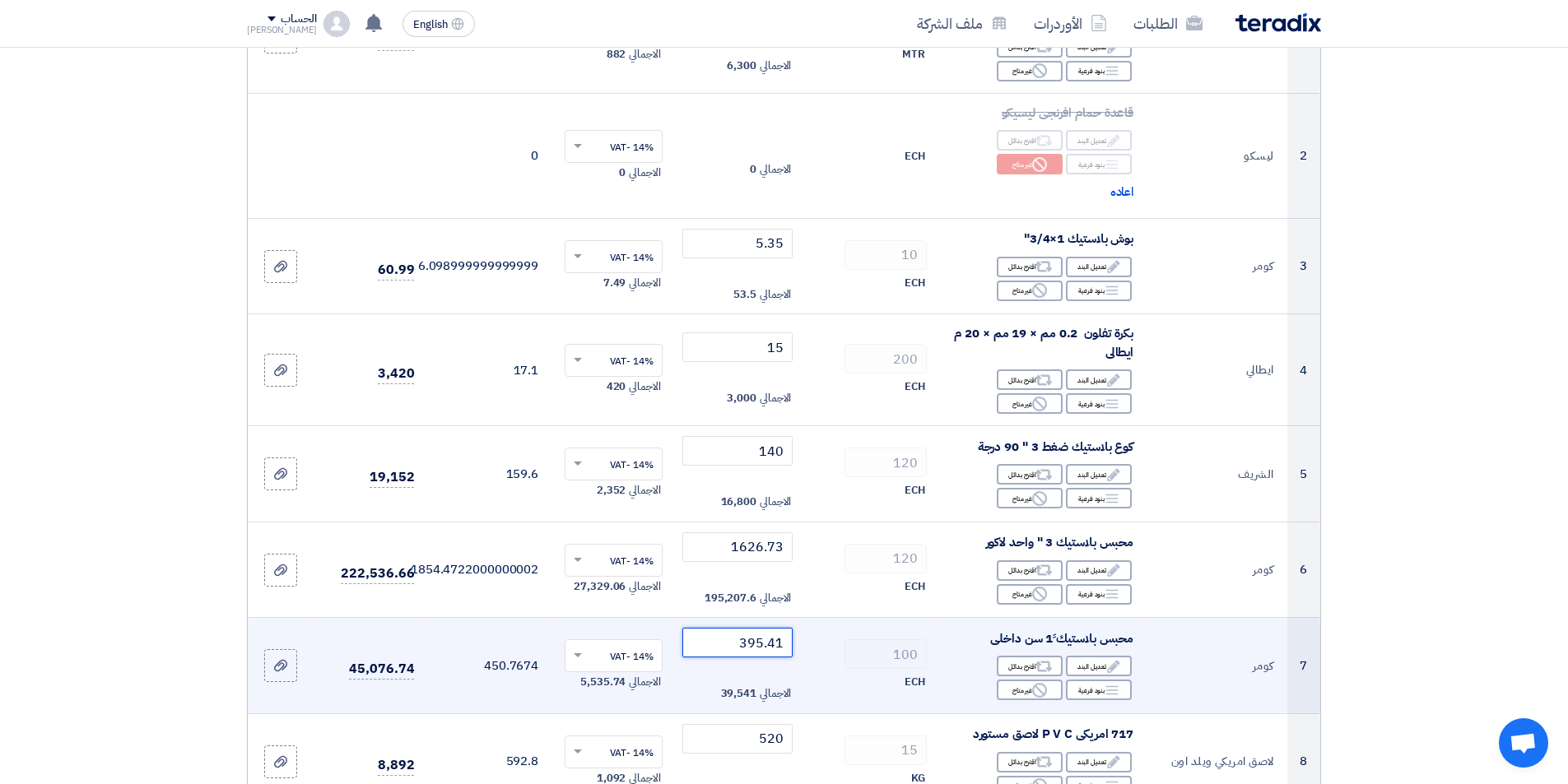
click at [716, 636] on input "395.41" at bounding box center [737, 642] width 111 height 29
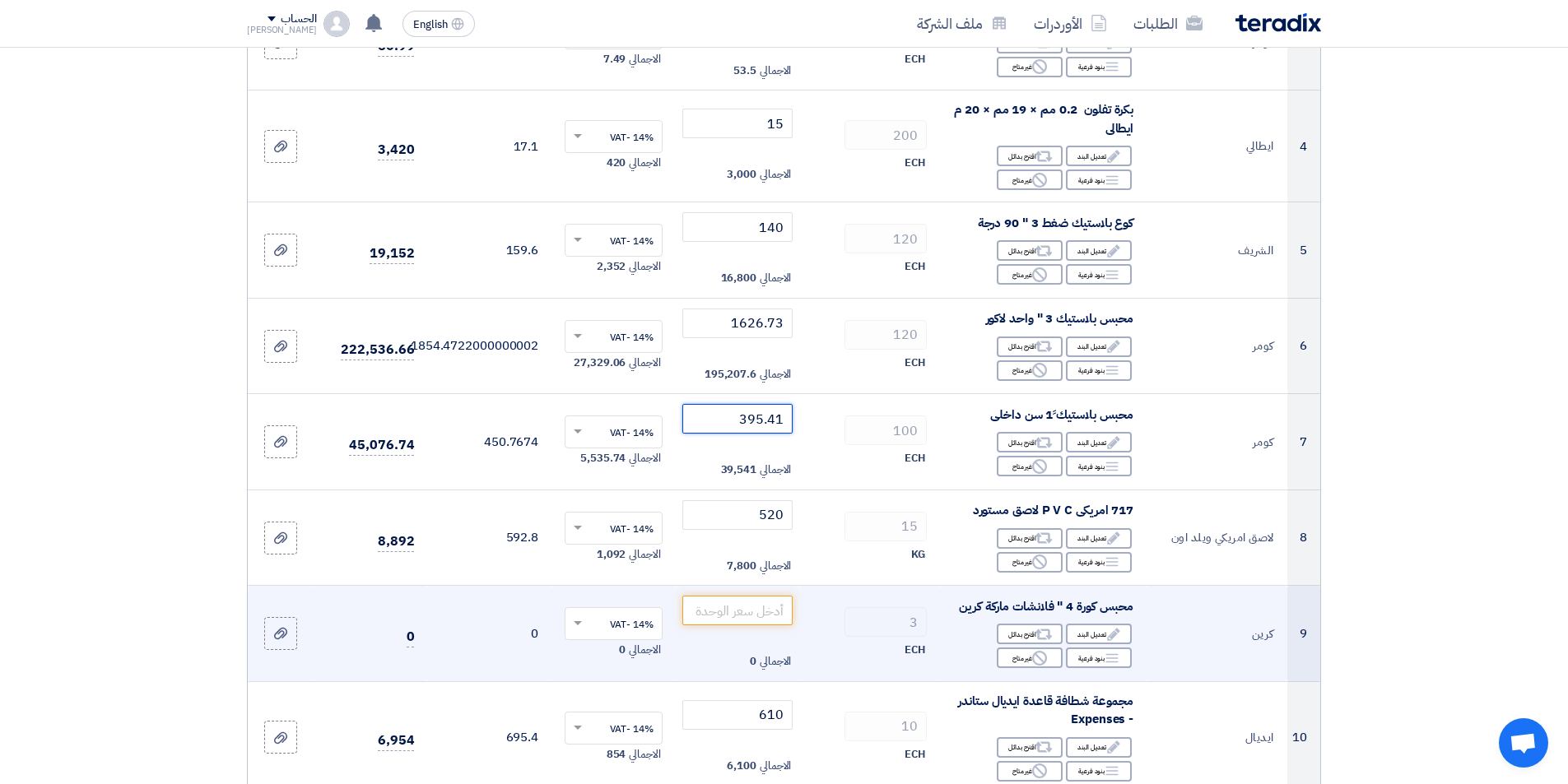
scroll to position [576, 0]
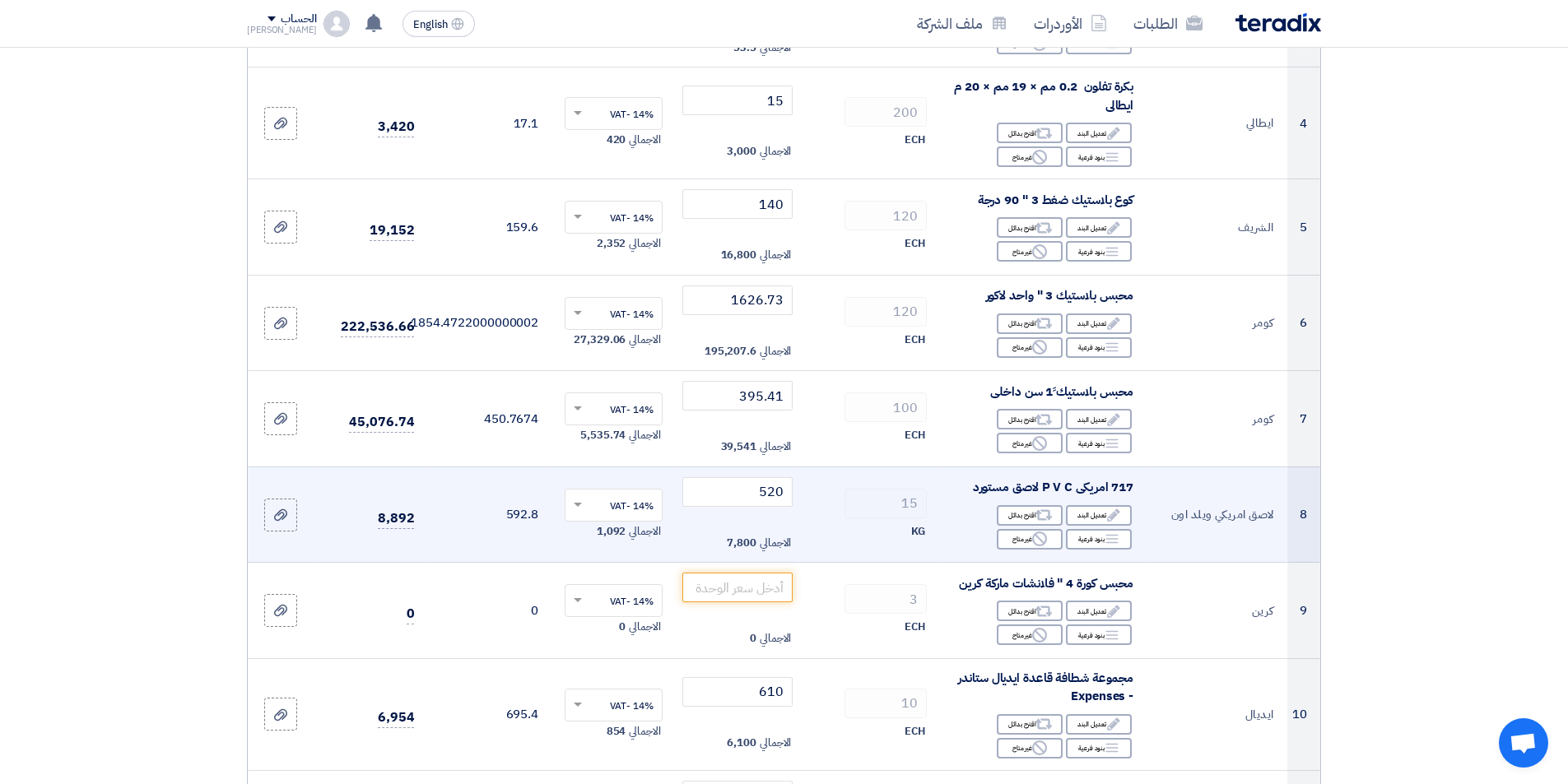
click at [728, 517] on td "520 الاجمالي 7,800" at bounding box center [738, 515] width 124 height 96
click at [731, 499] on input "520" at bounding box center [737, 491] width 111 height 29
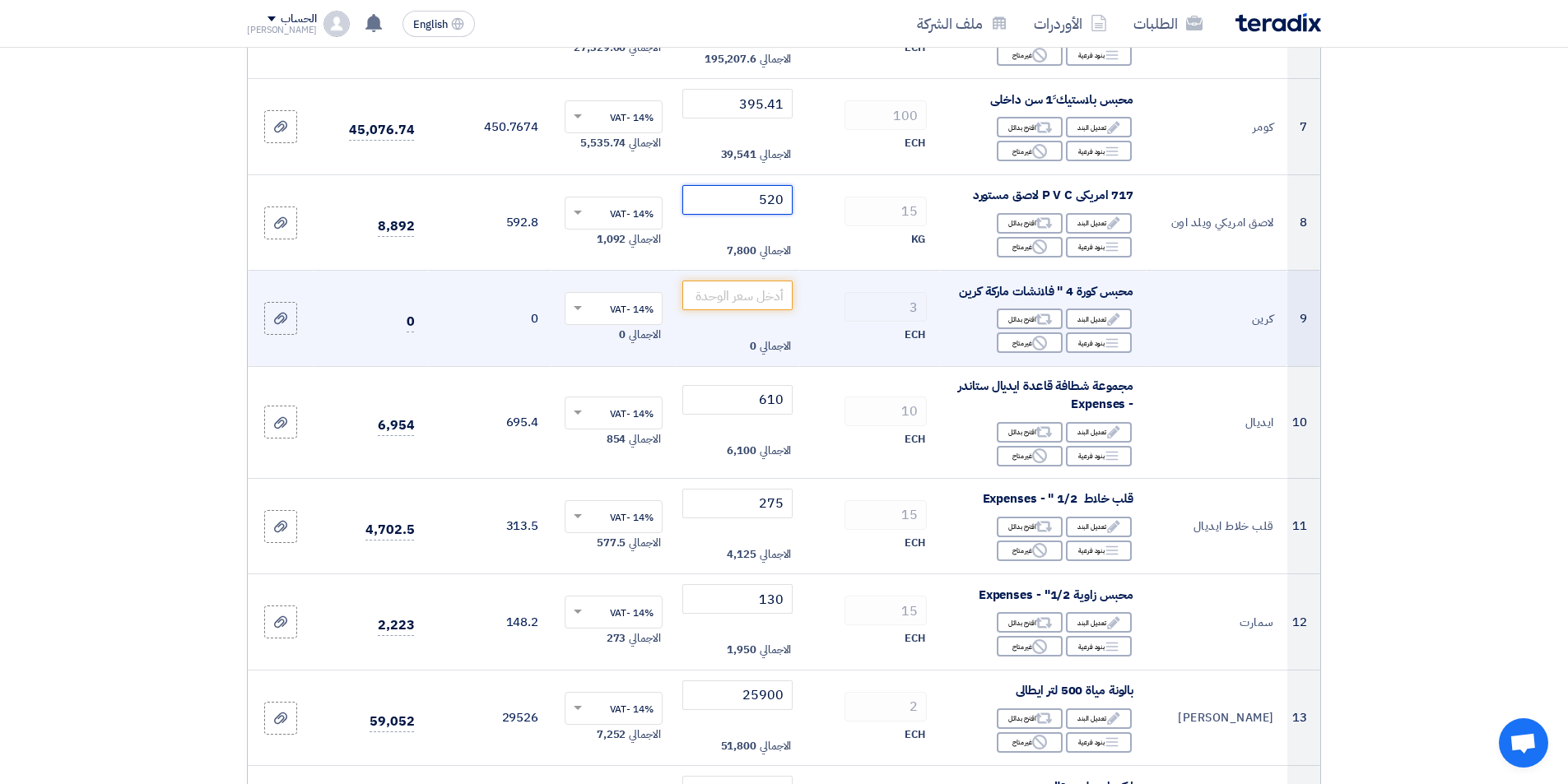
scroll to position [905, 0]
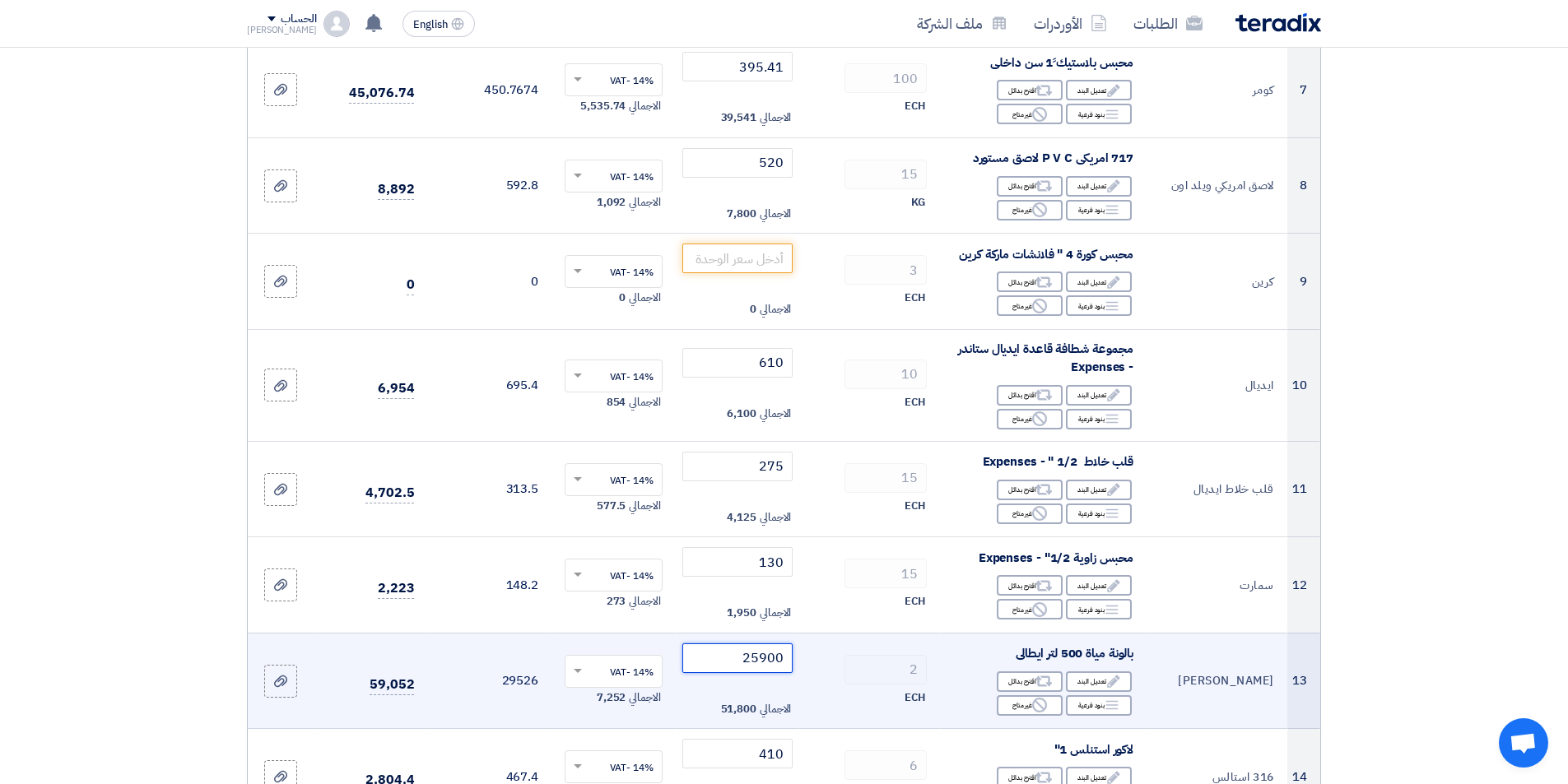
click at [738, 658] on input "25900" at bounding box center [737, 658] width 111 height 29
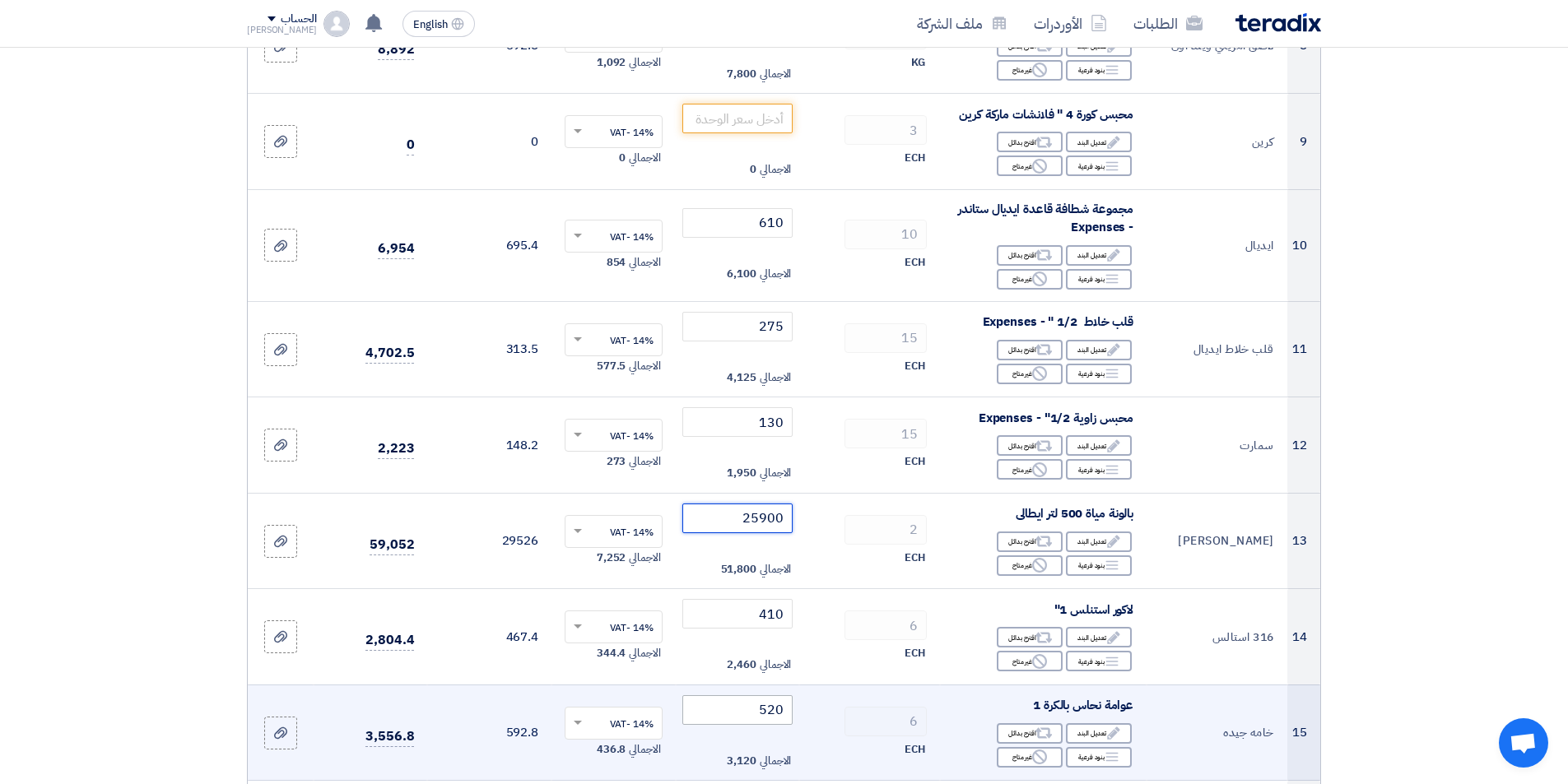
scroll to position [1151, 0]
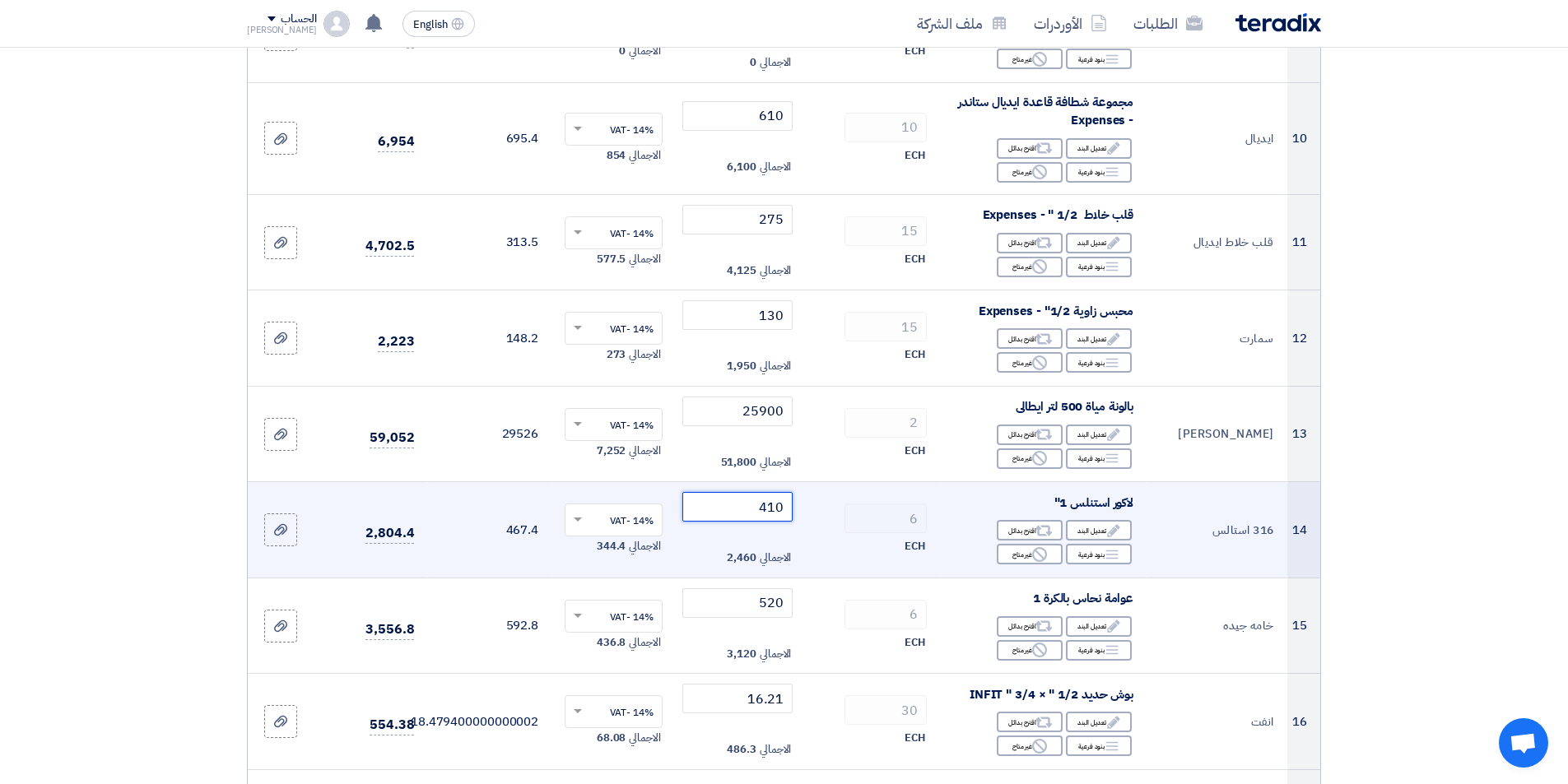
click at [723, 507] on input "410" at bounding box center [737, 507] width 111 height 29
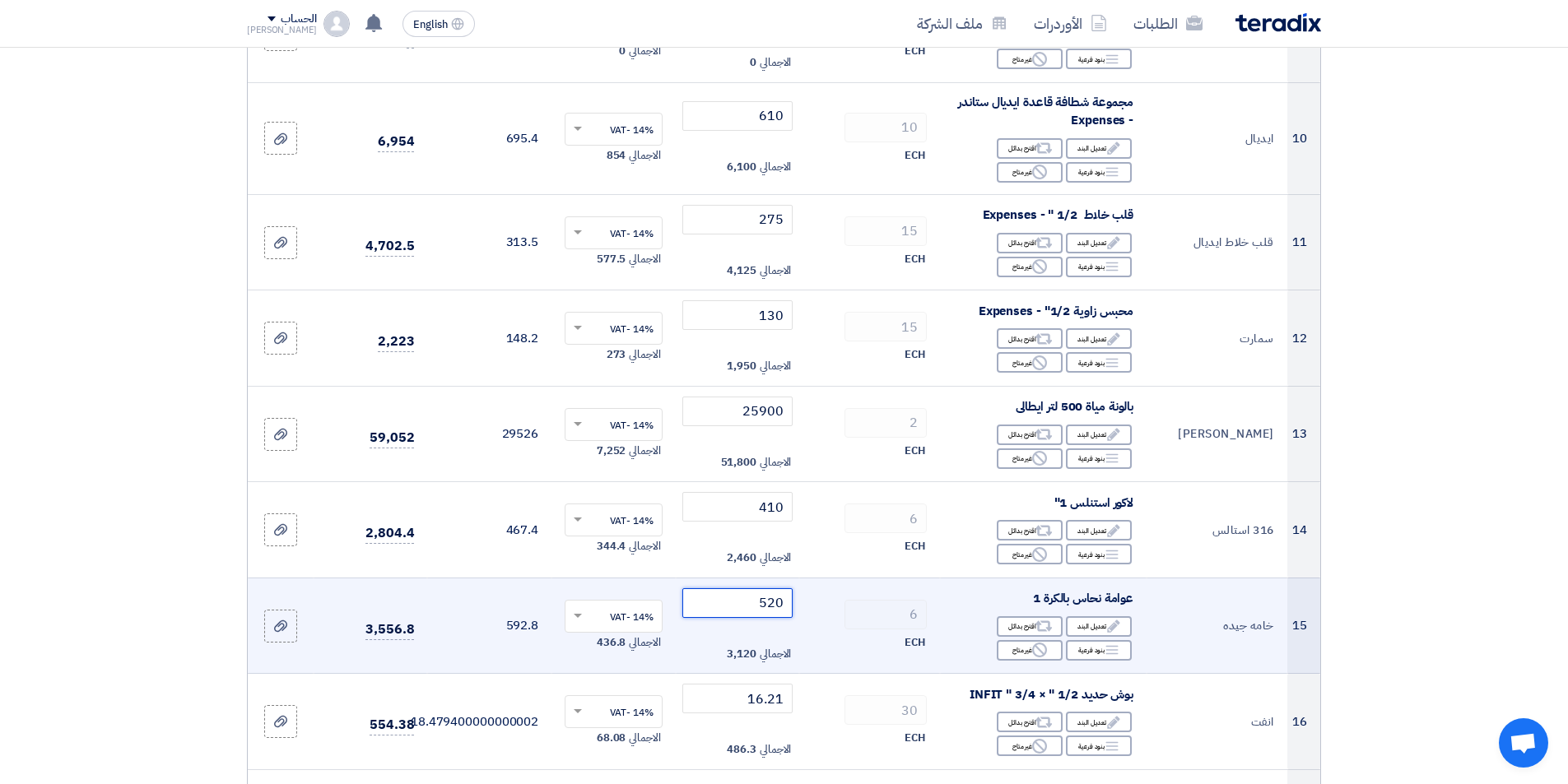
click at [704, 606] on input "520" at bounding box center [737, 602] width 111 height 29
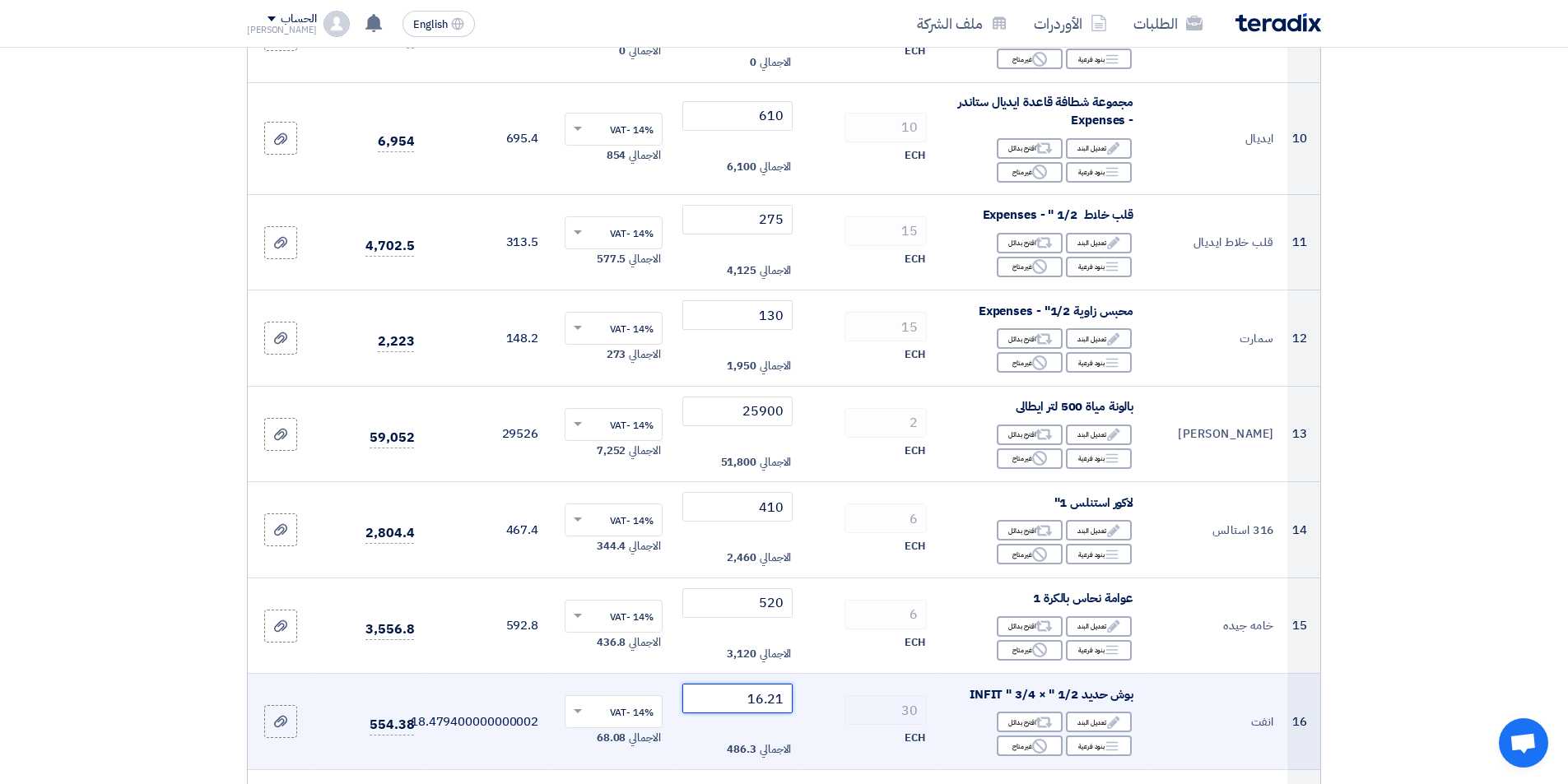
click at [728, 700] on input "16.21" at bounding box center [737, 698] width 111 height 29
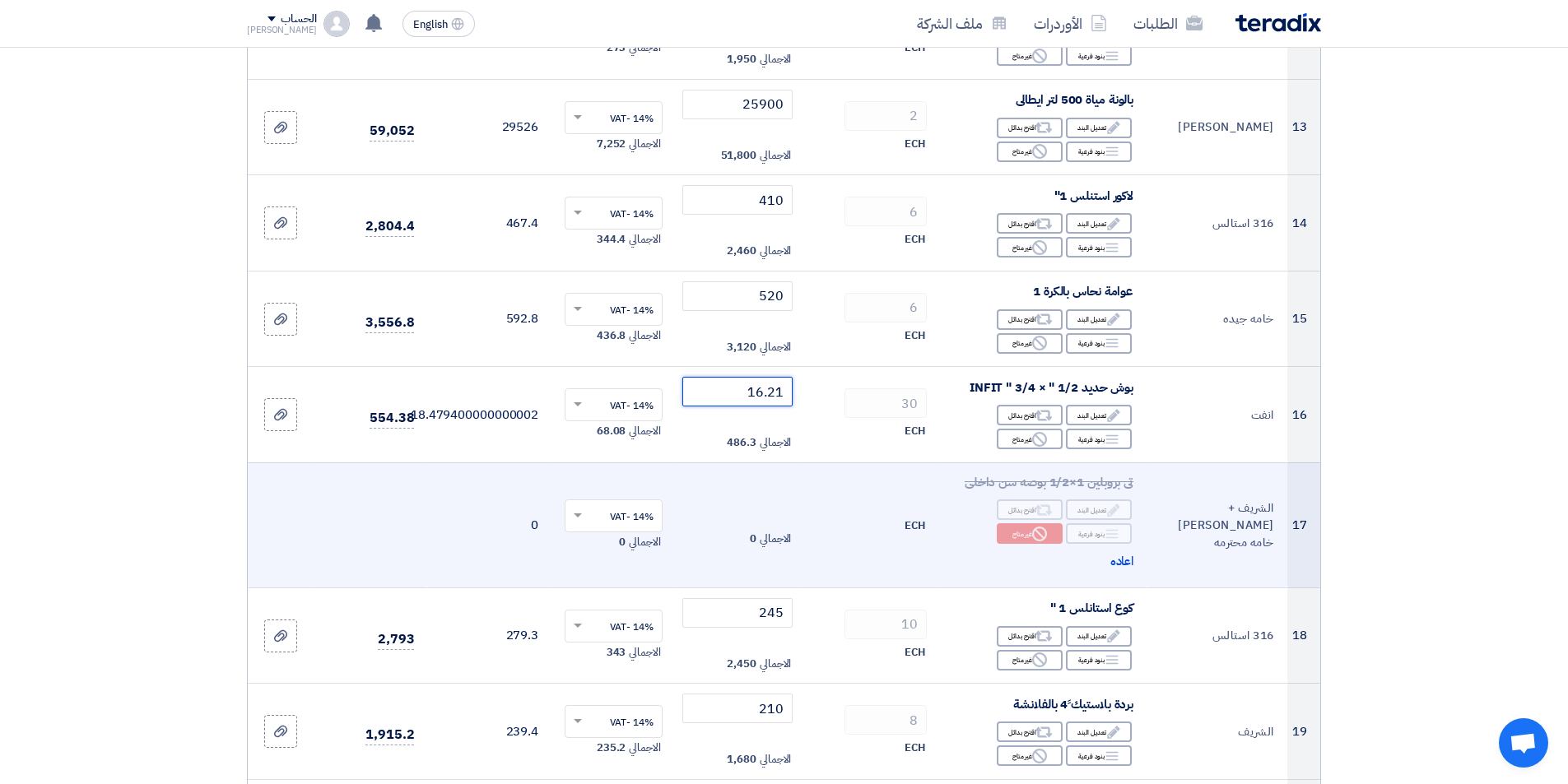
scroll to position [1481, 0]
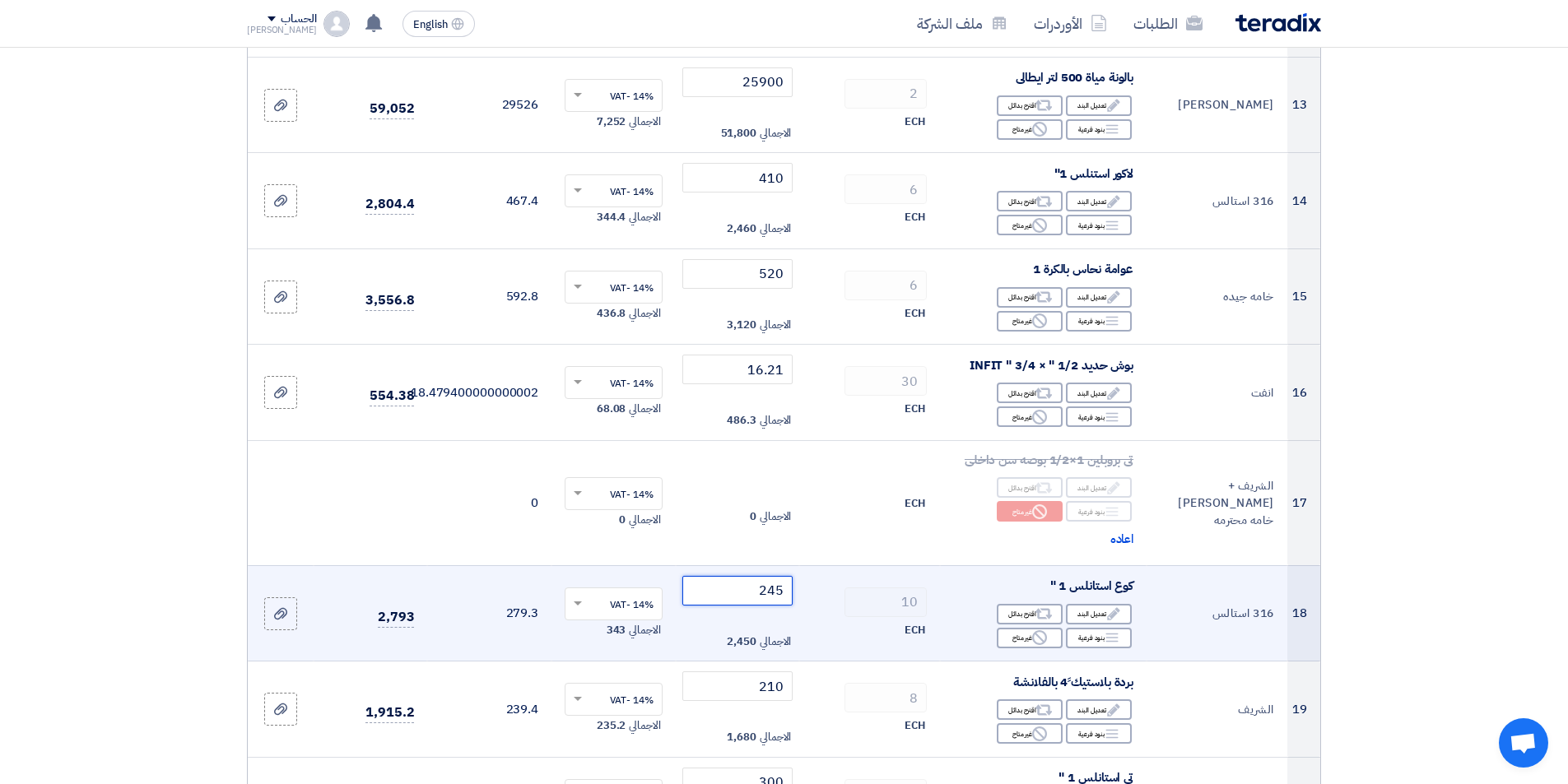
click at [707, 595] on input "245" at bounding box center [737, 590] width 111 height 29
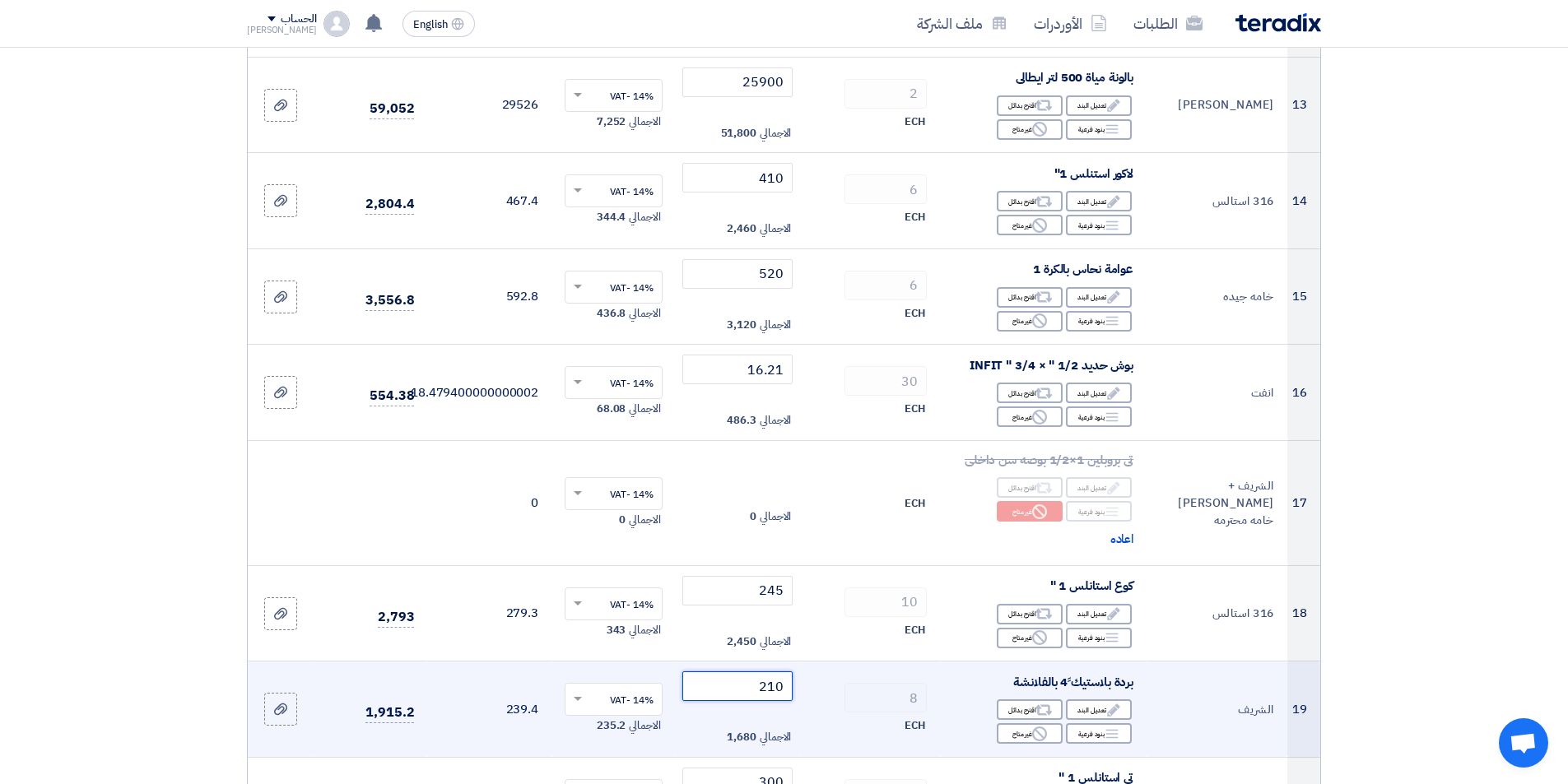
click at [689, 676] on input "210" at bounding box center [737, 686] width 111 height 29
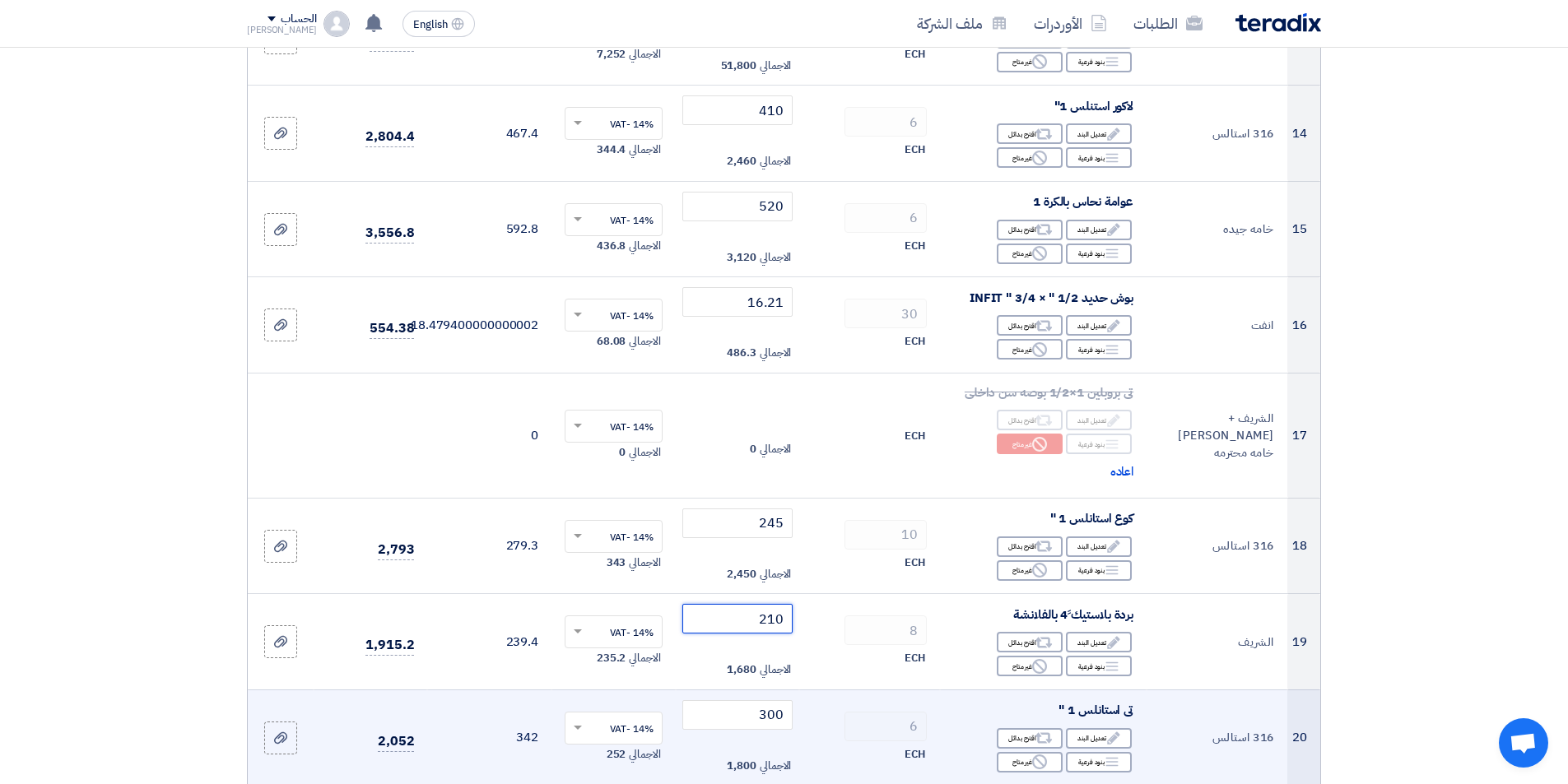
scroll to position [1645, 0]
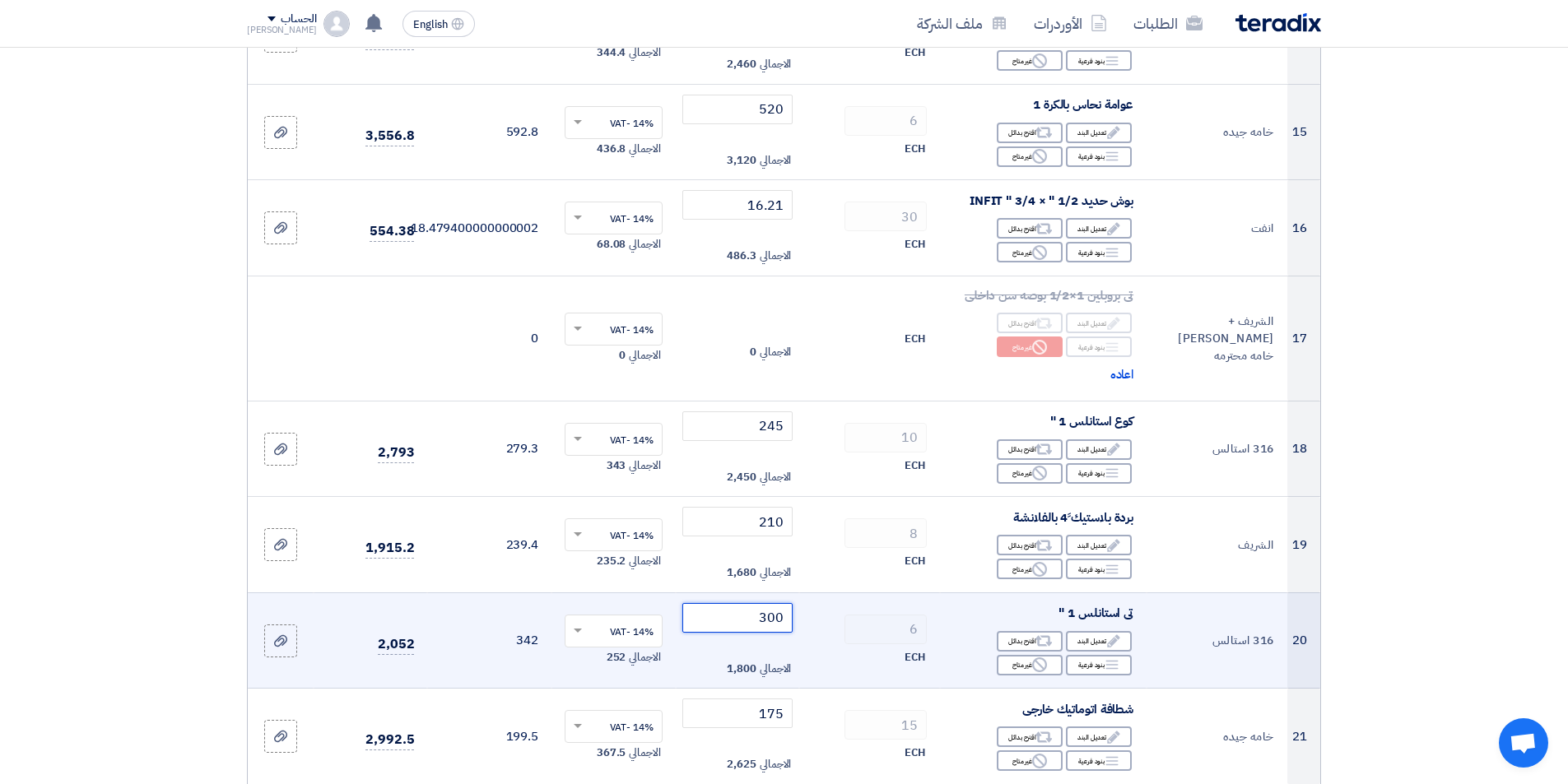
click at [682, 607] on input "300" at bounding box center [737, 618] width 111 height 29
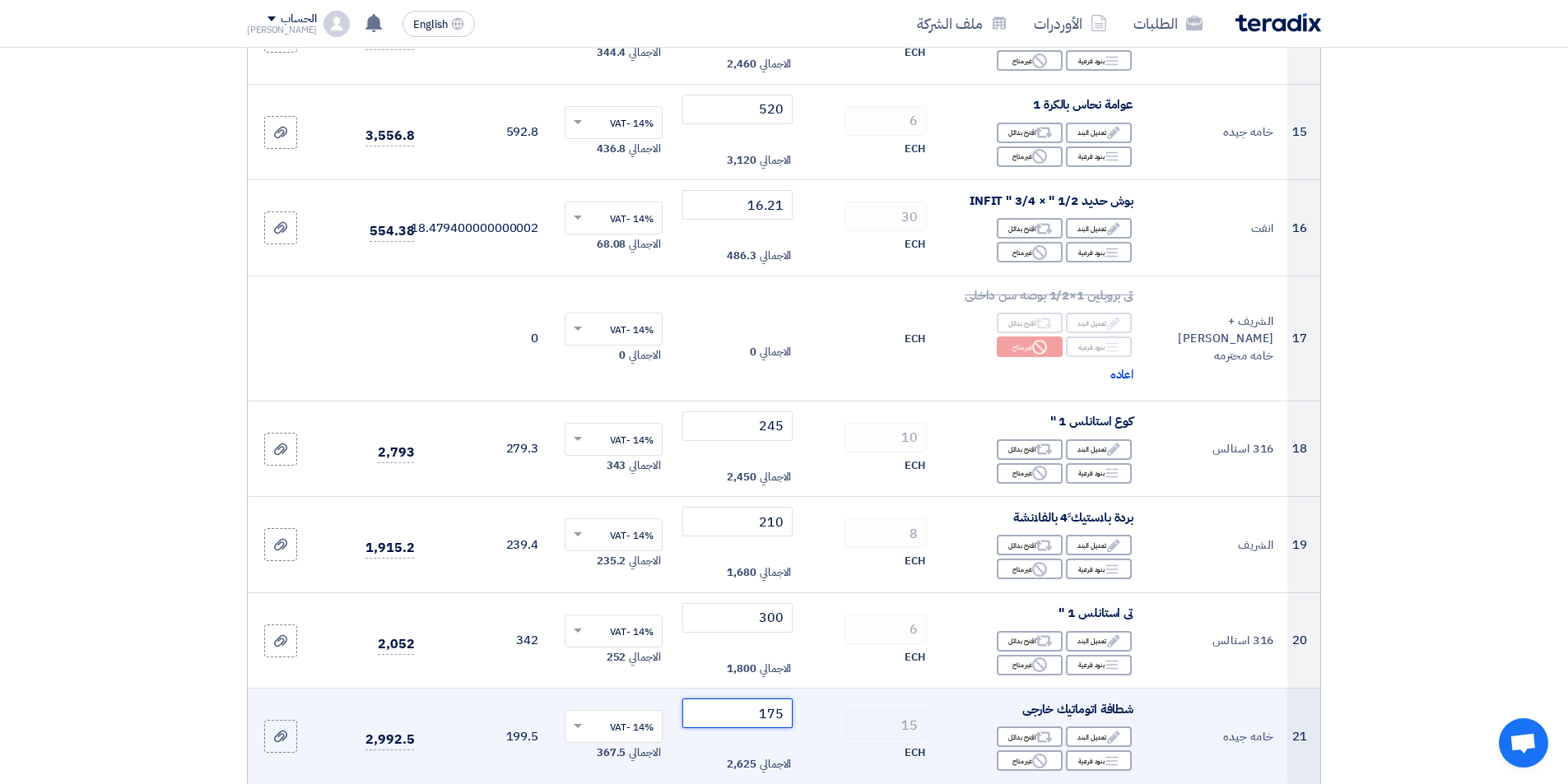
click at [697, 714] on input "175" at bounding box center [737, 713] width 111 height 29
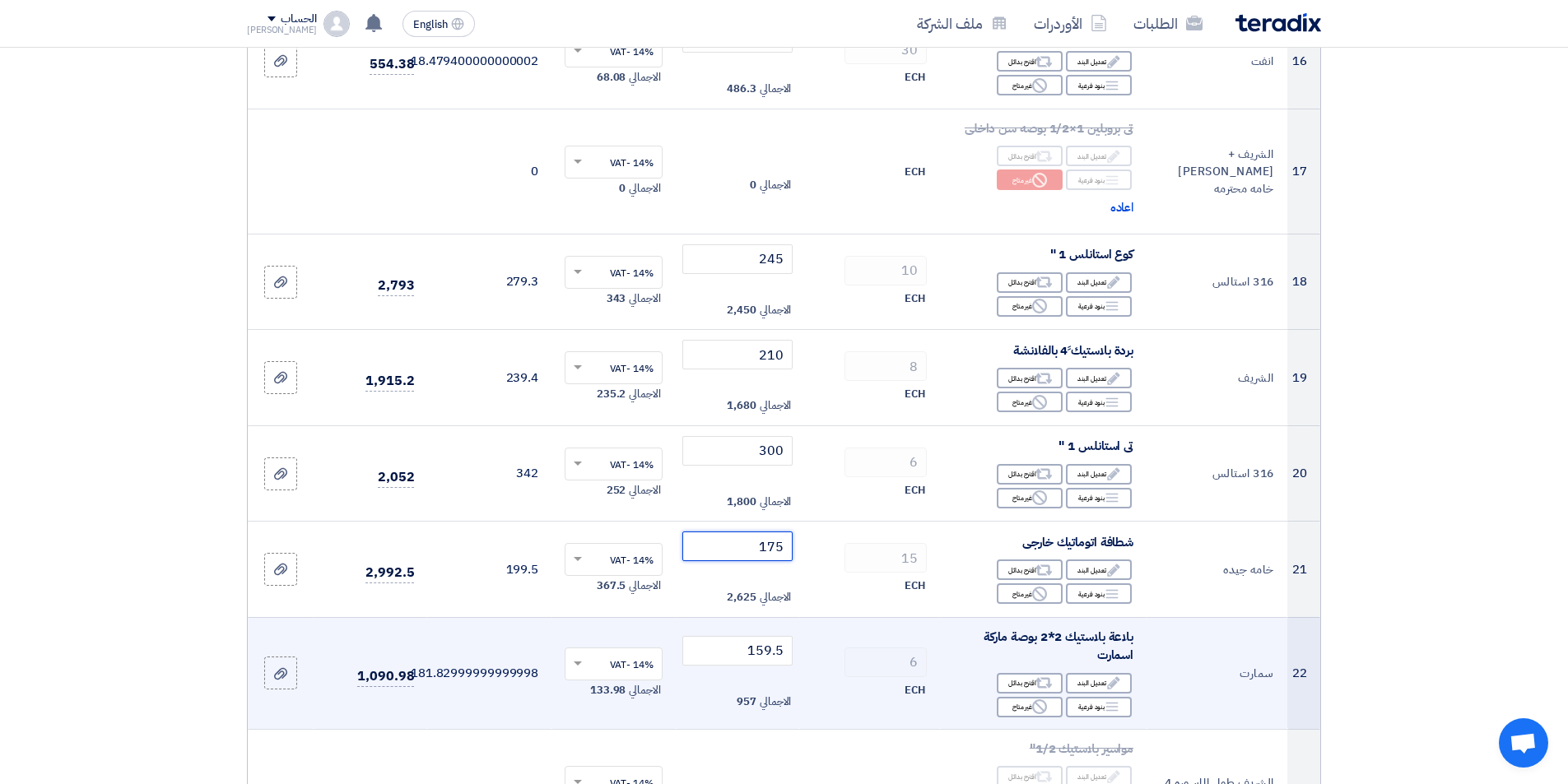
scroll to position [1892, 0]
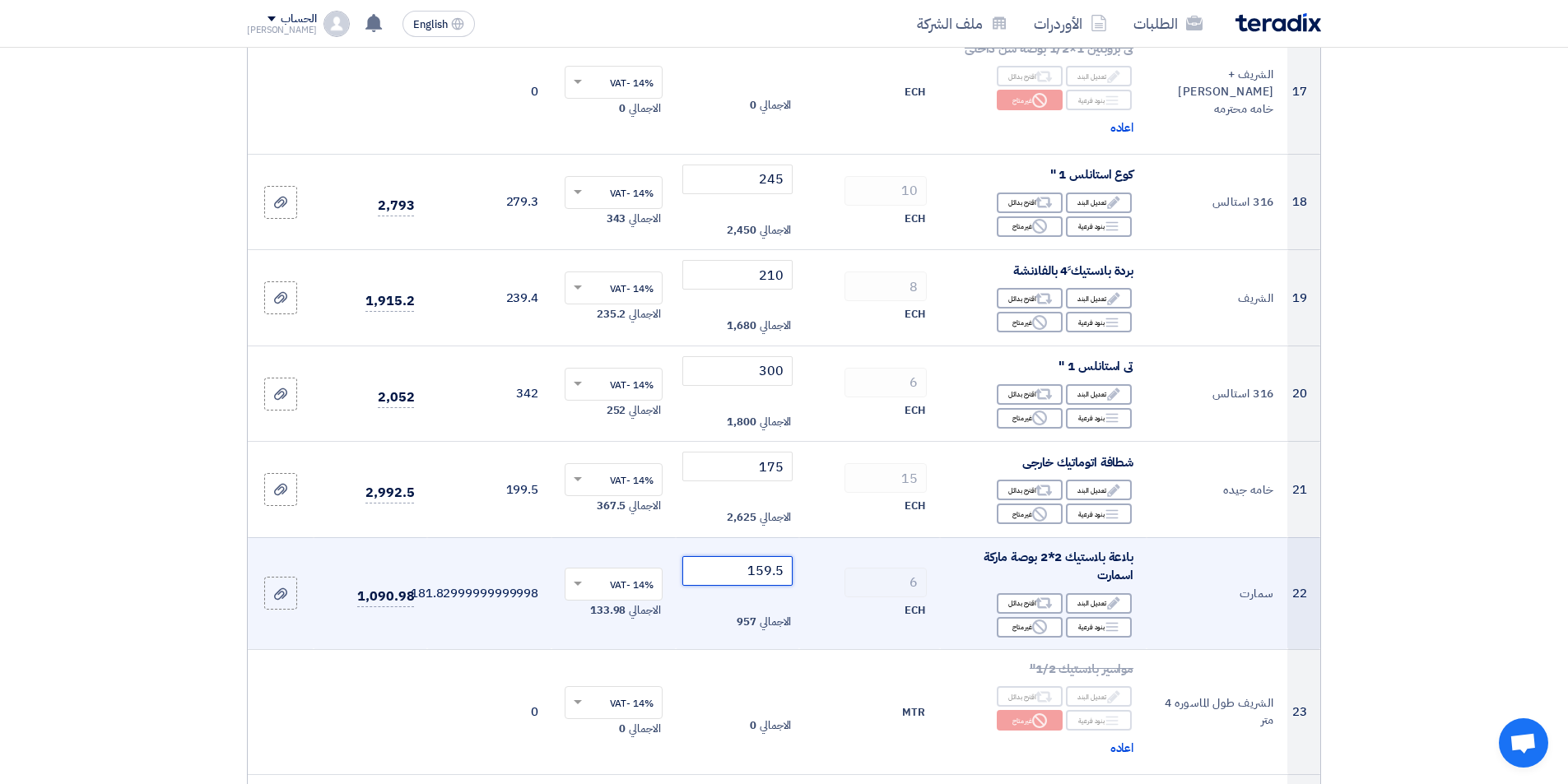
click at [714, 568] on input "159.5" at bounding box center [737, 571] width 111 height 29
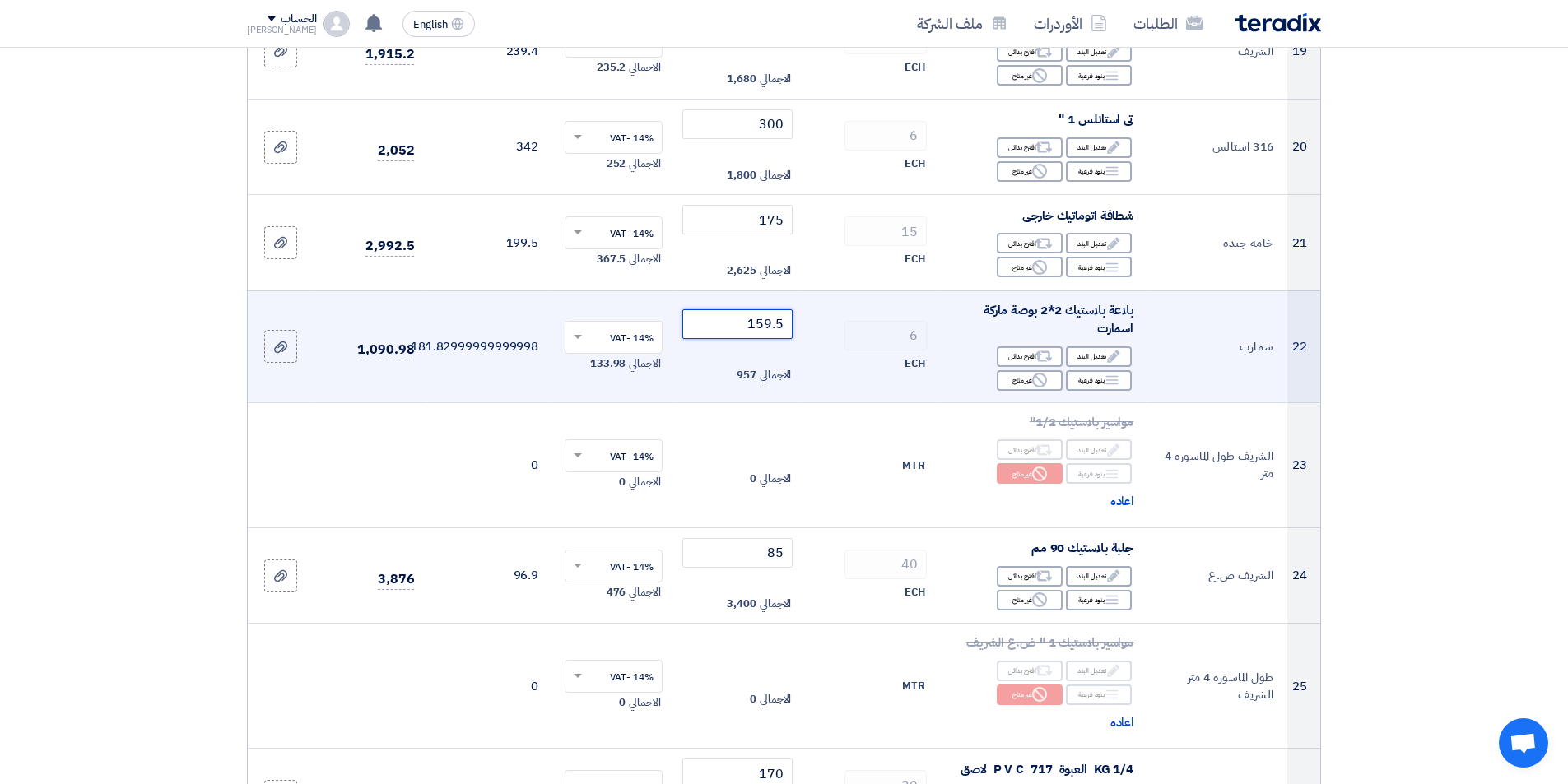
scroll to position [2221, 0]
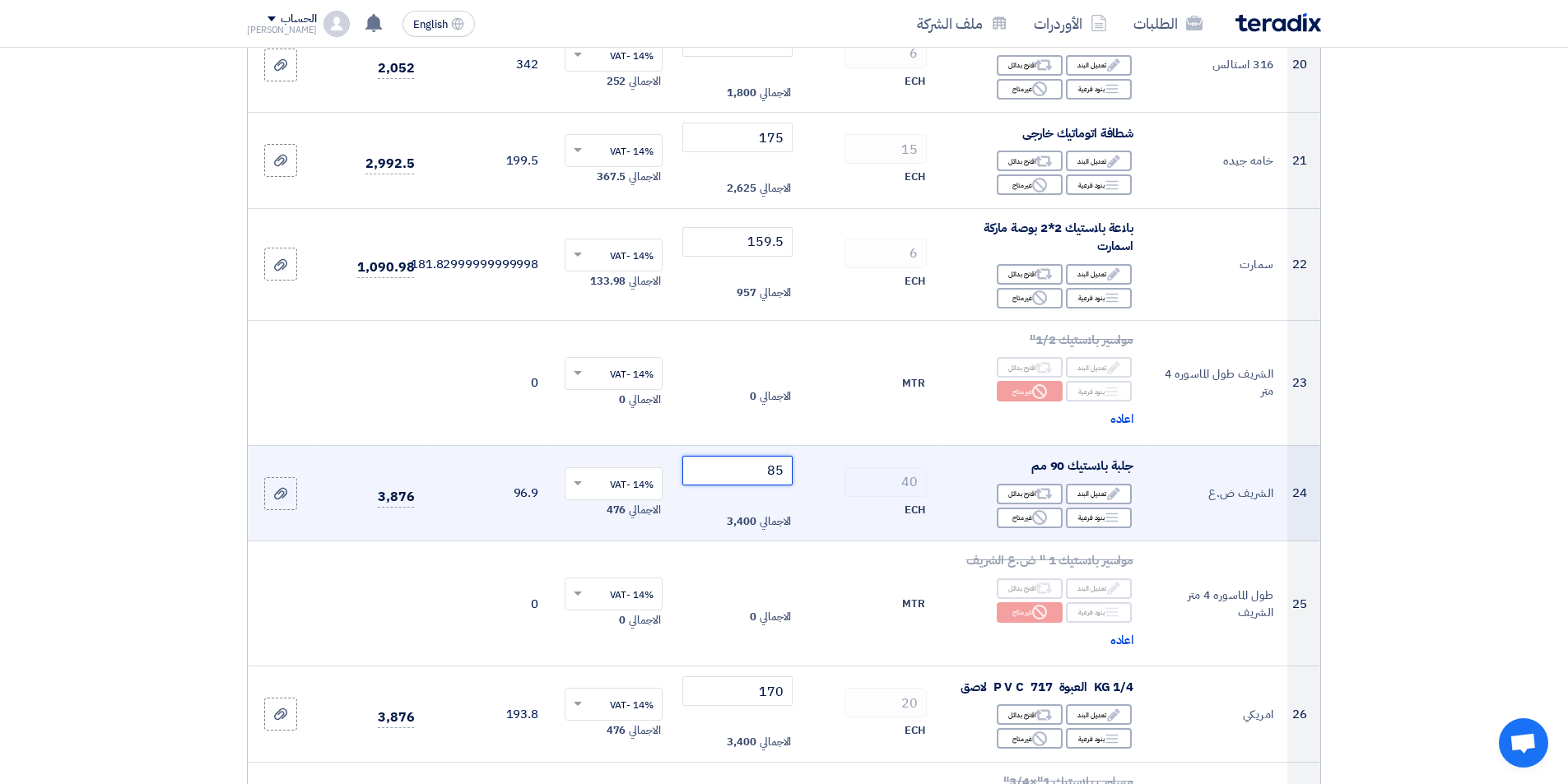
click at [737, 474] on input "85" at bounding box center [737, 471] width 111 height 29
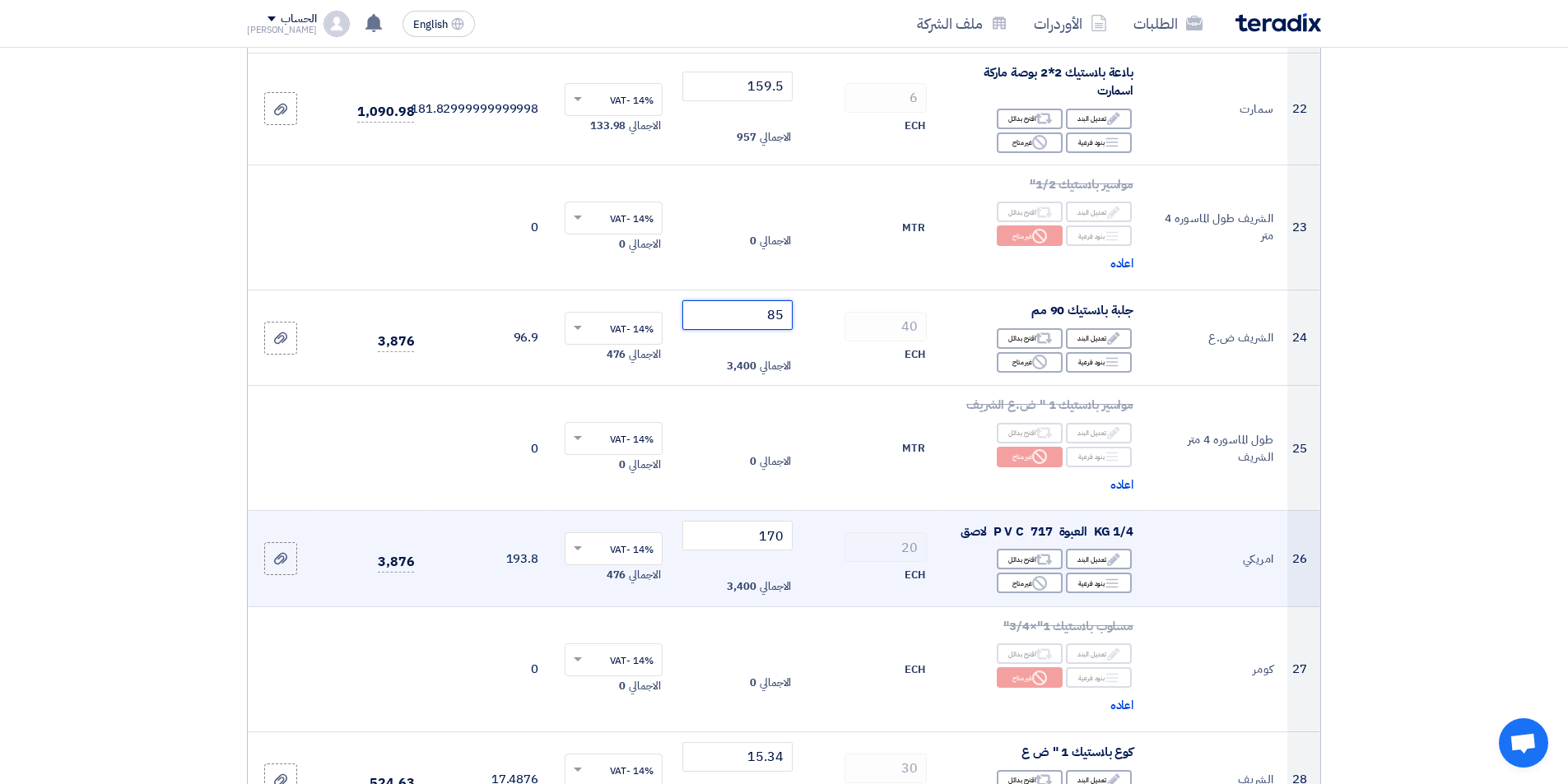
scroll to position [2386, 0]
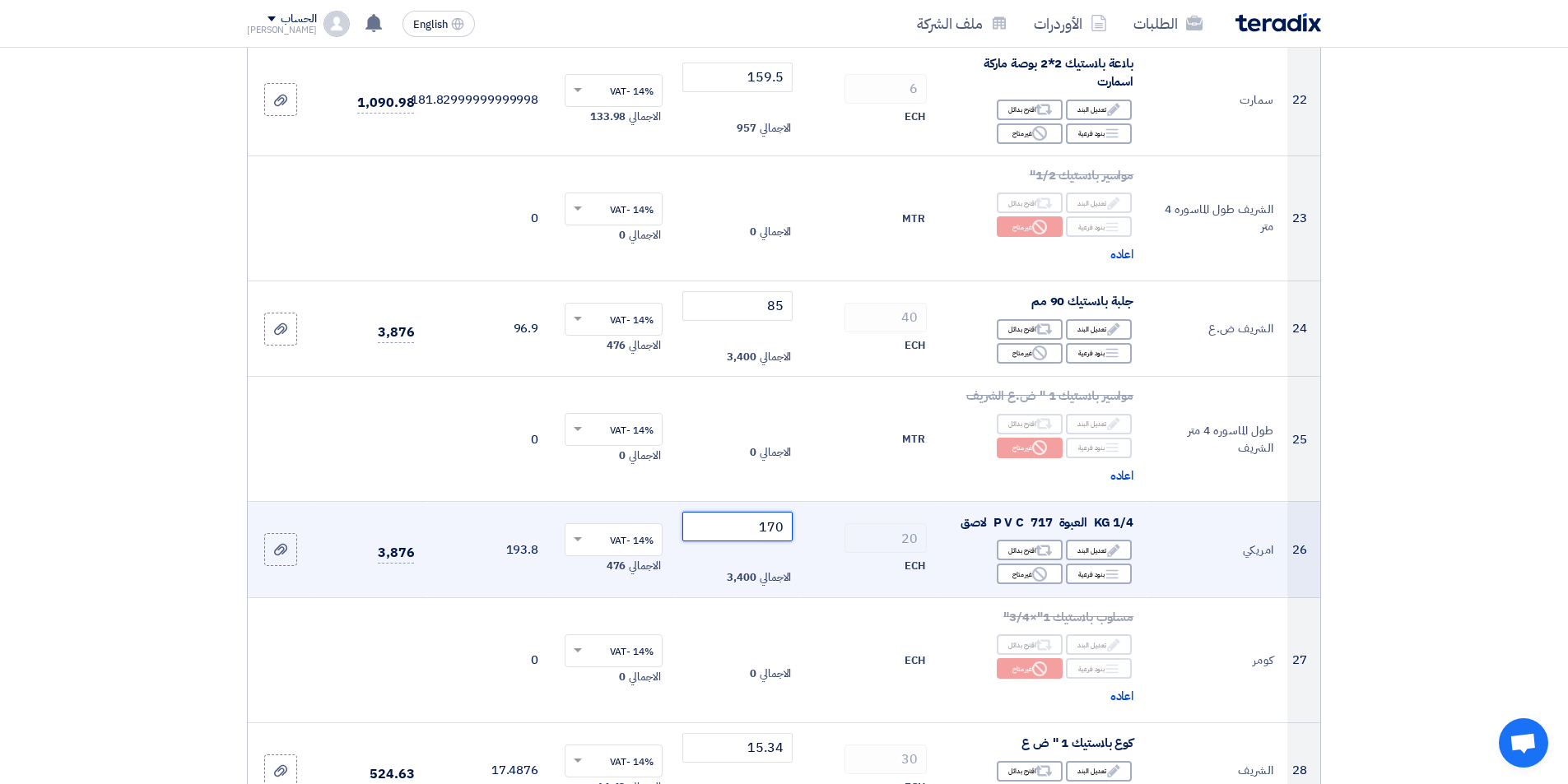
click at [710, 538] on input "170" at bounding box center [737, 527] width 111 height 29
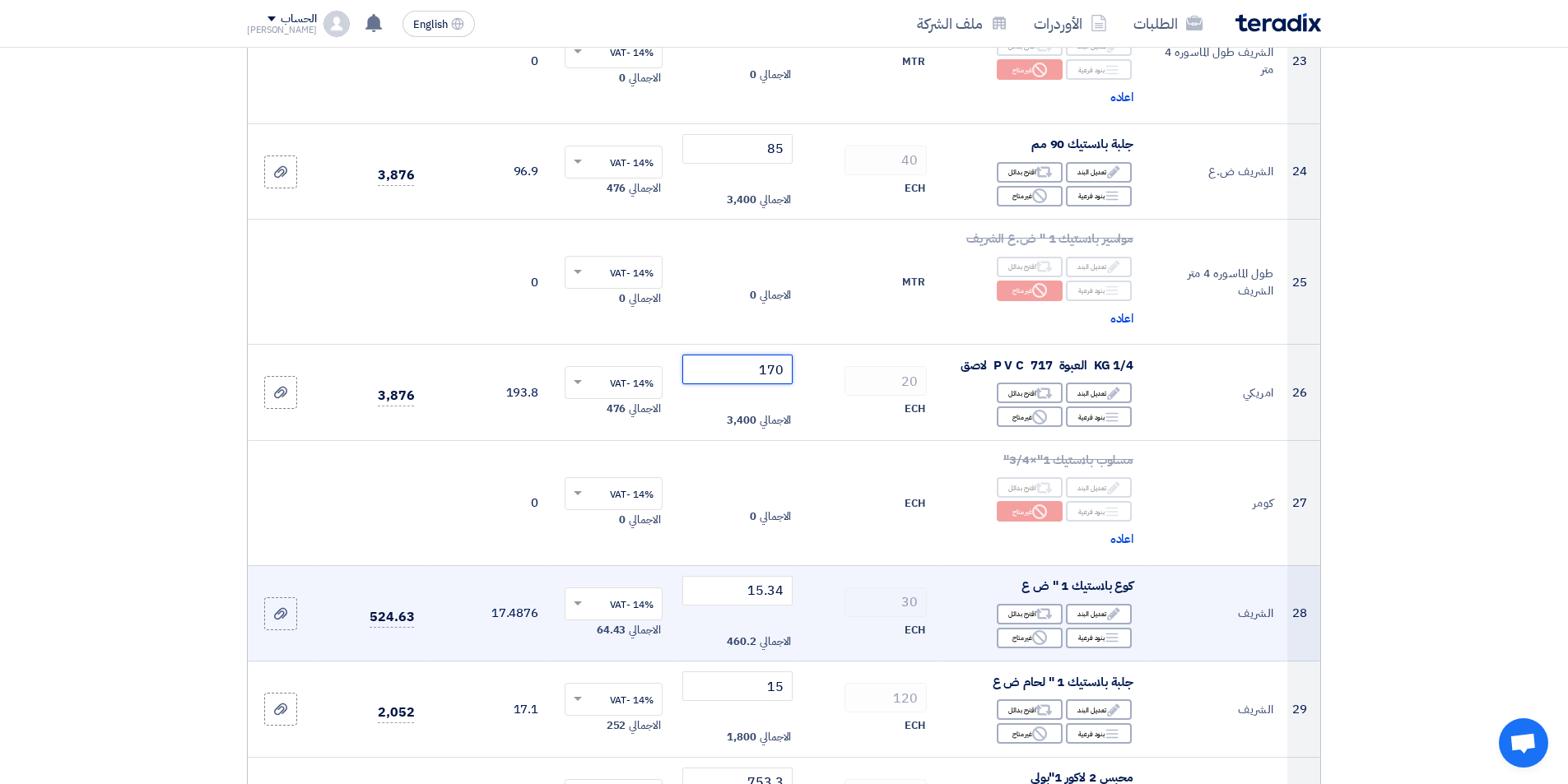
scroll to position [2550, 0]
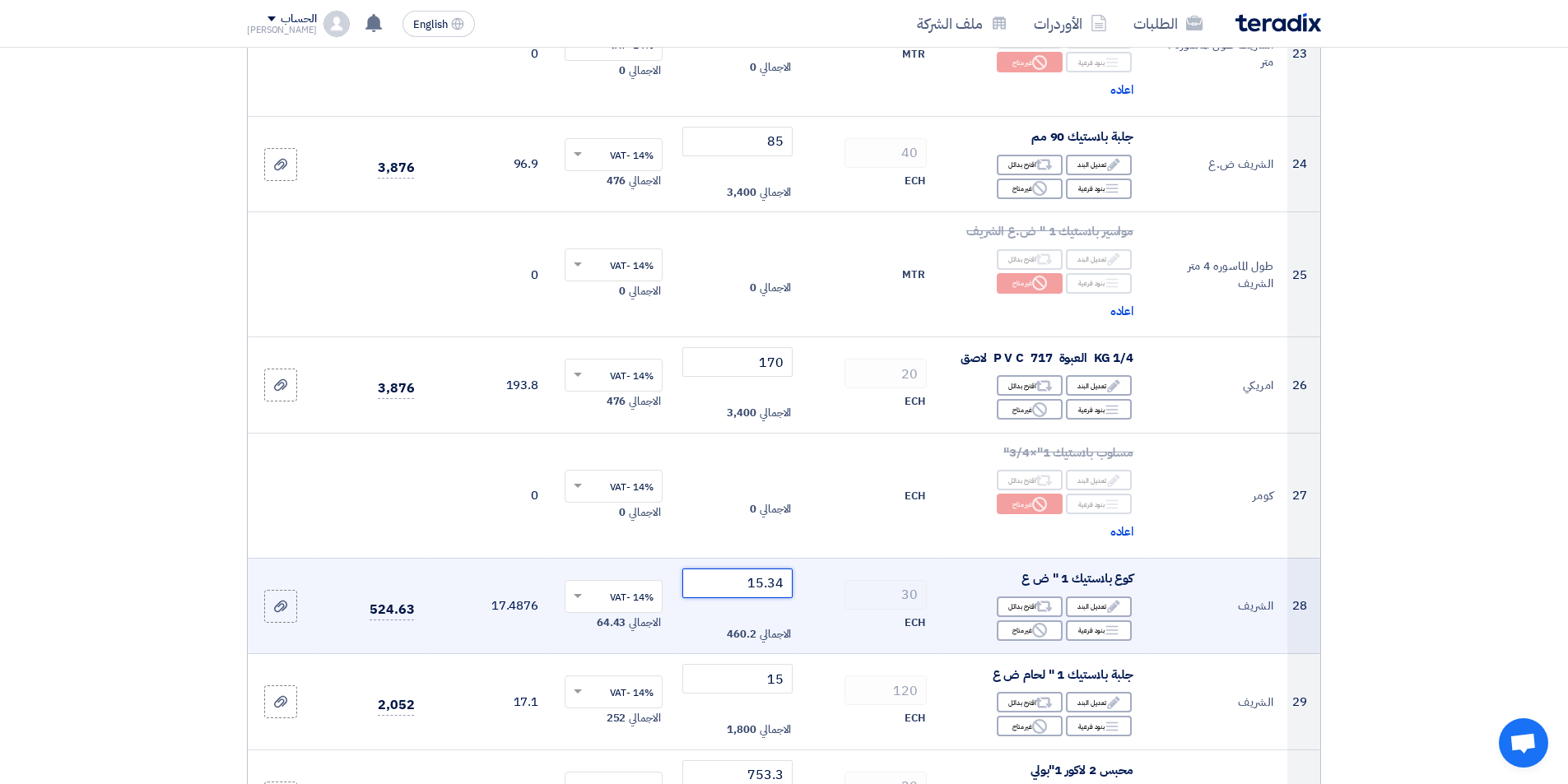
click at [718, 591] on input "15.34" at bounding box center [737, 583] width 111 height 29
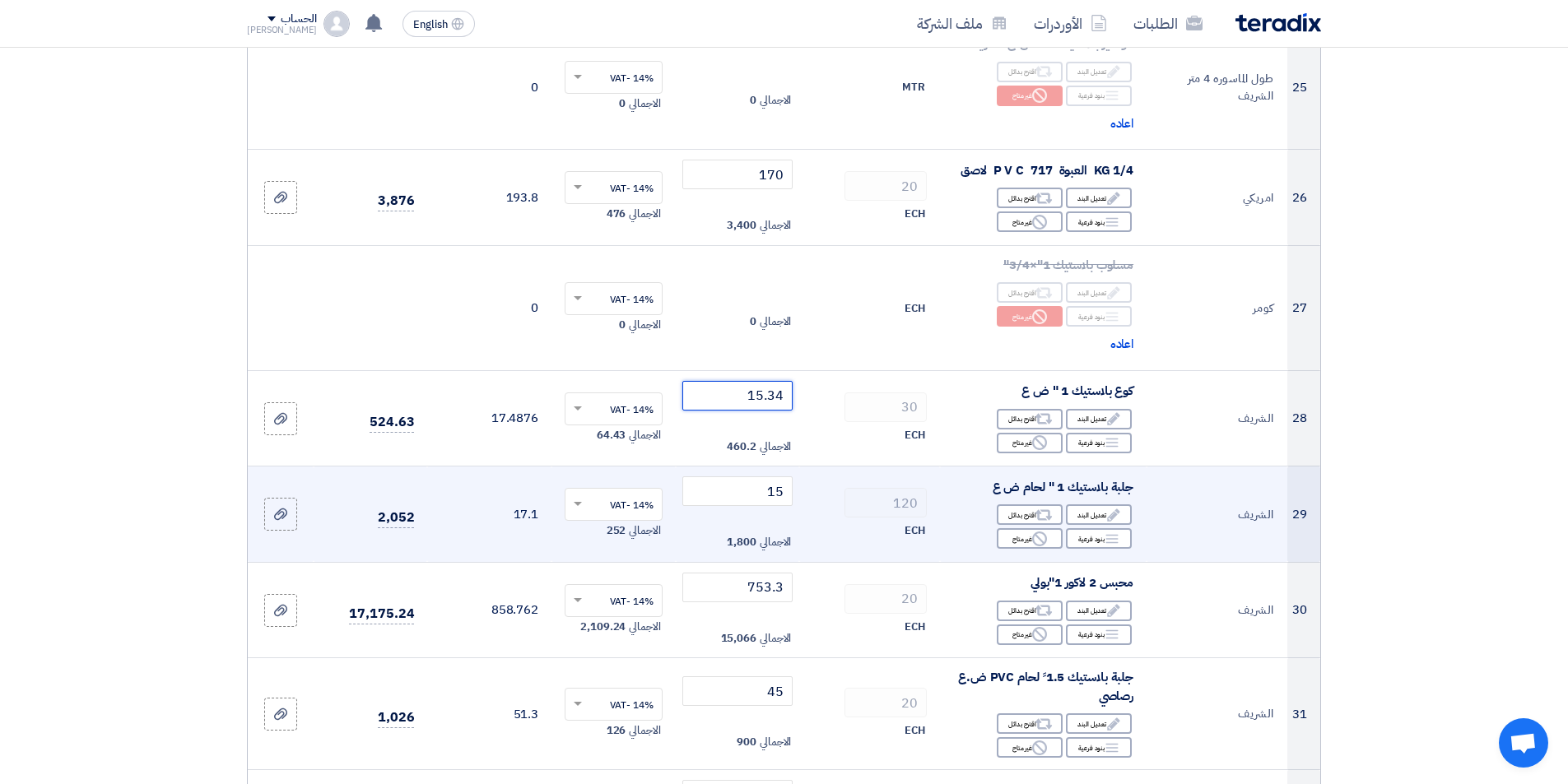
scroll to position [2797, 0]
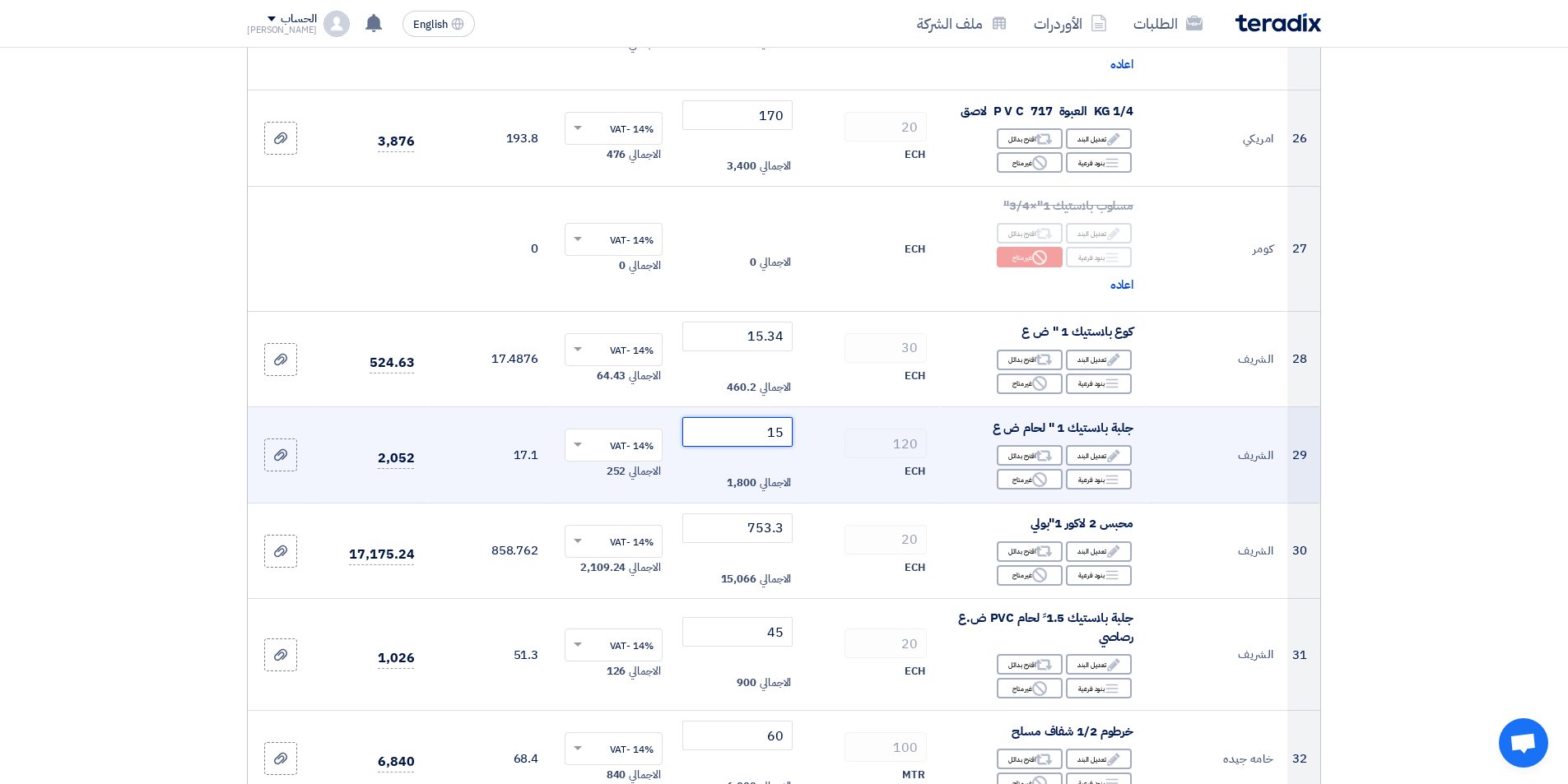
click at [714, 439] on input "15" at bounding box center [737, 432] width 111 height 29
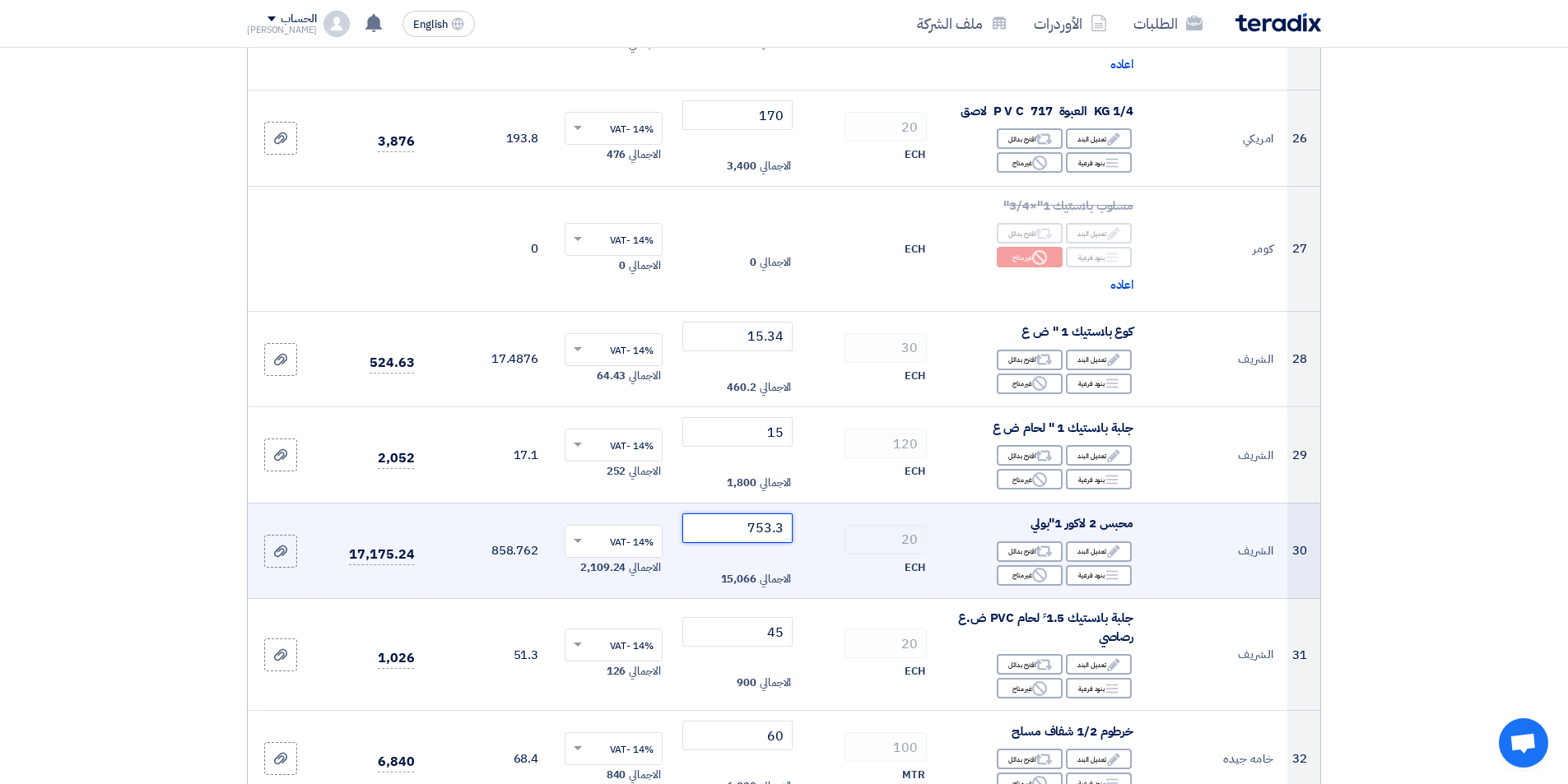
click at [728, 534] on input "753.3" at bounding box center [737, 528] width 111 height 29
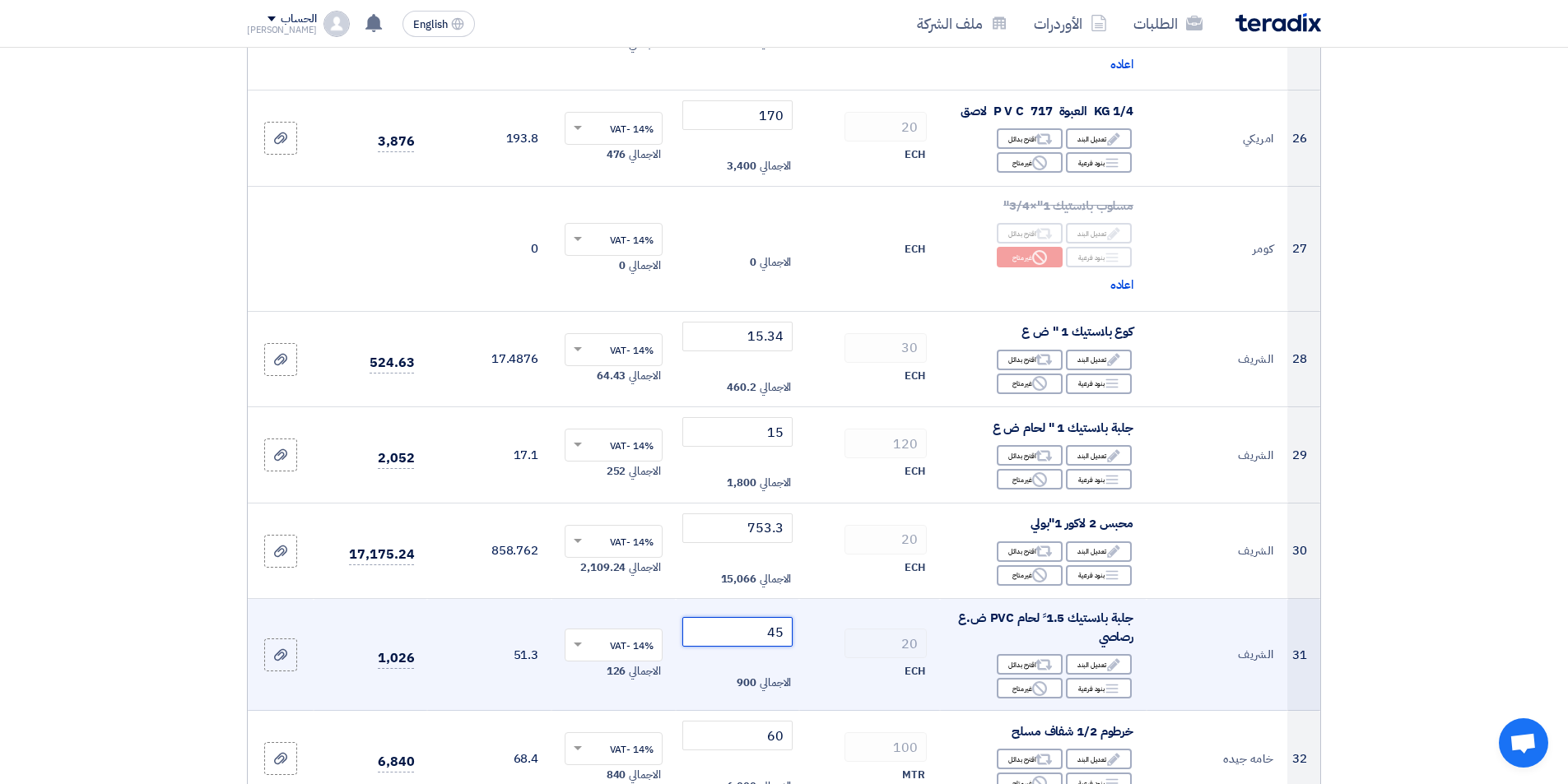
click at [734, 627] on input "45" at bounding box center [737, 632] width 111 height 29
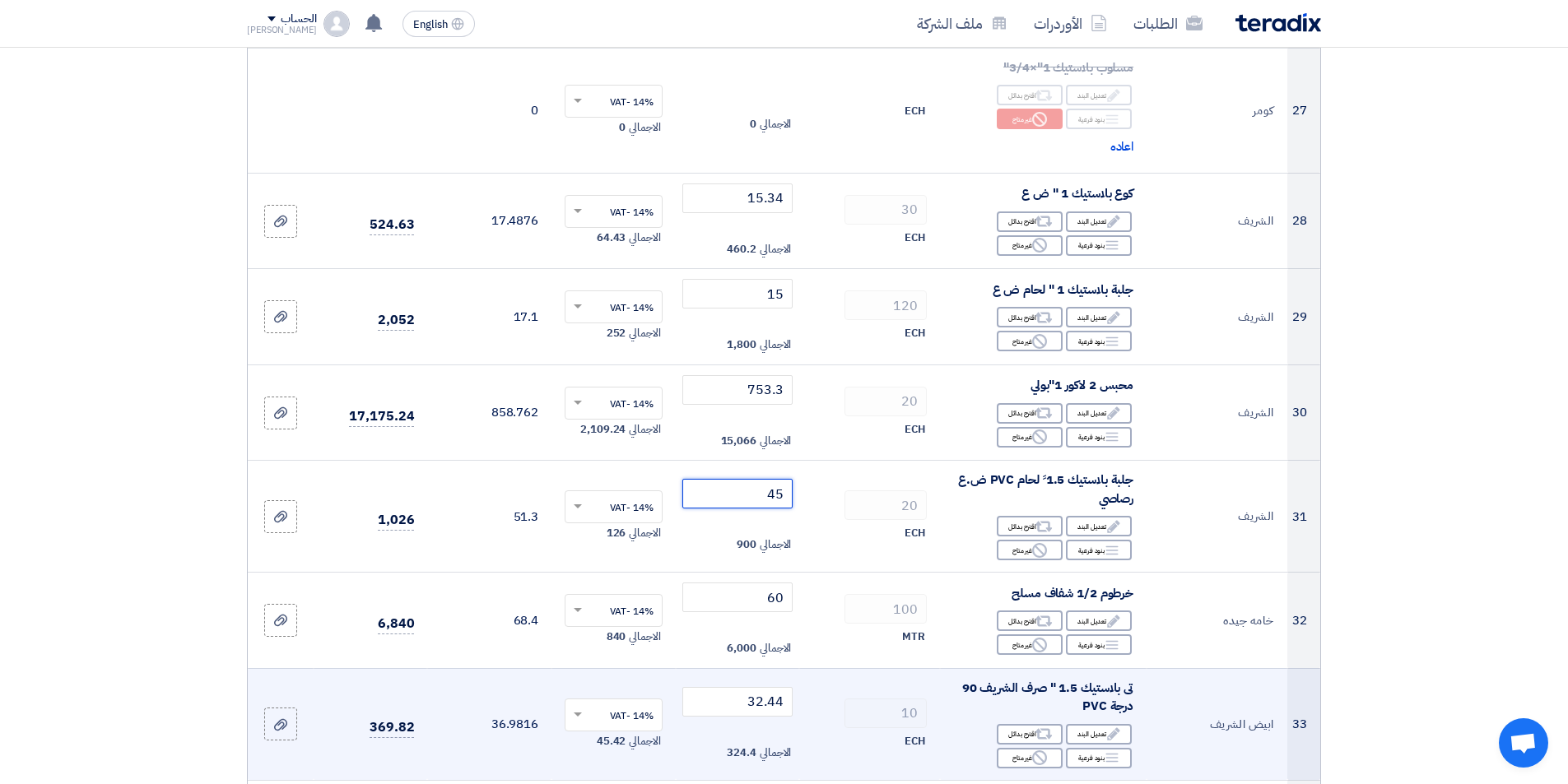
scroll to position [2961, 0]
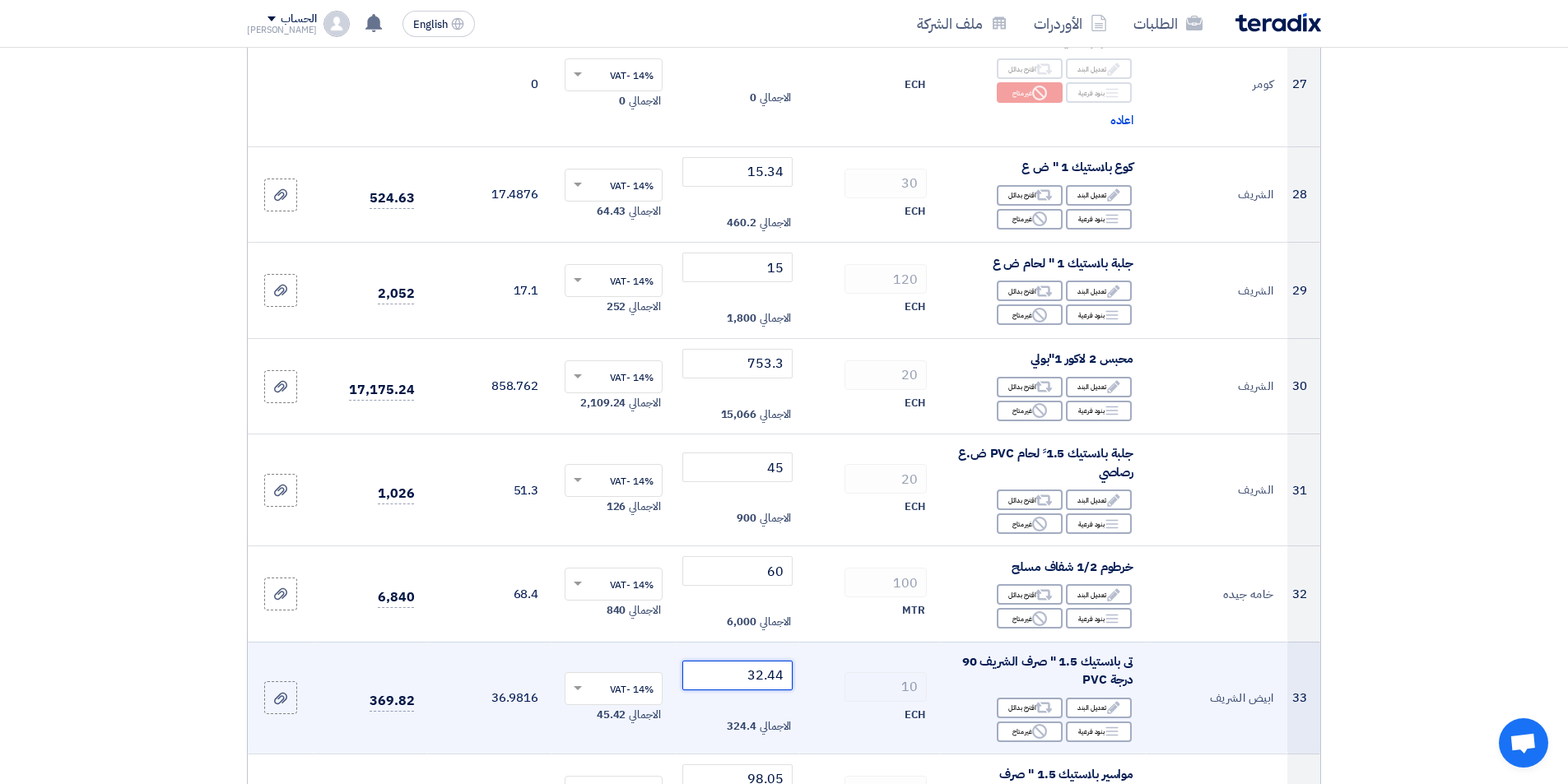
click at [697, 682] on input "32.44" at bounding box center [737, 676] width 111 height 29
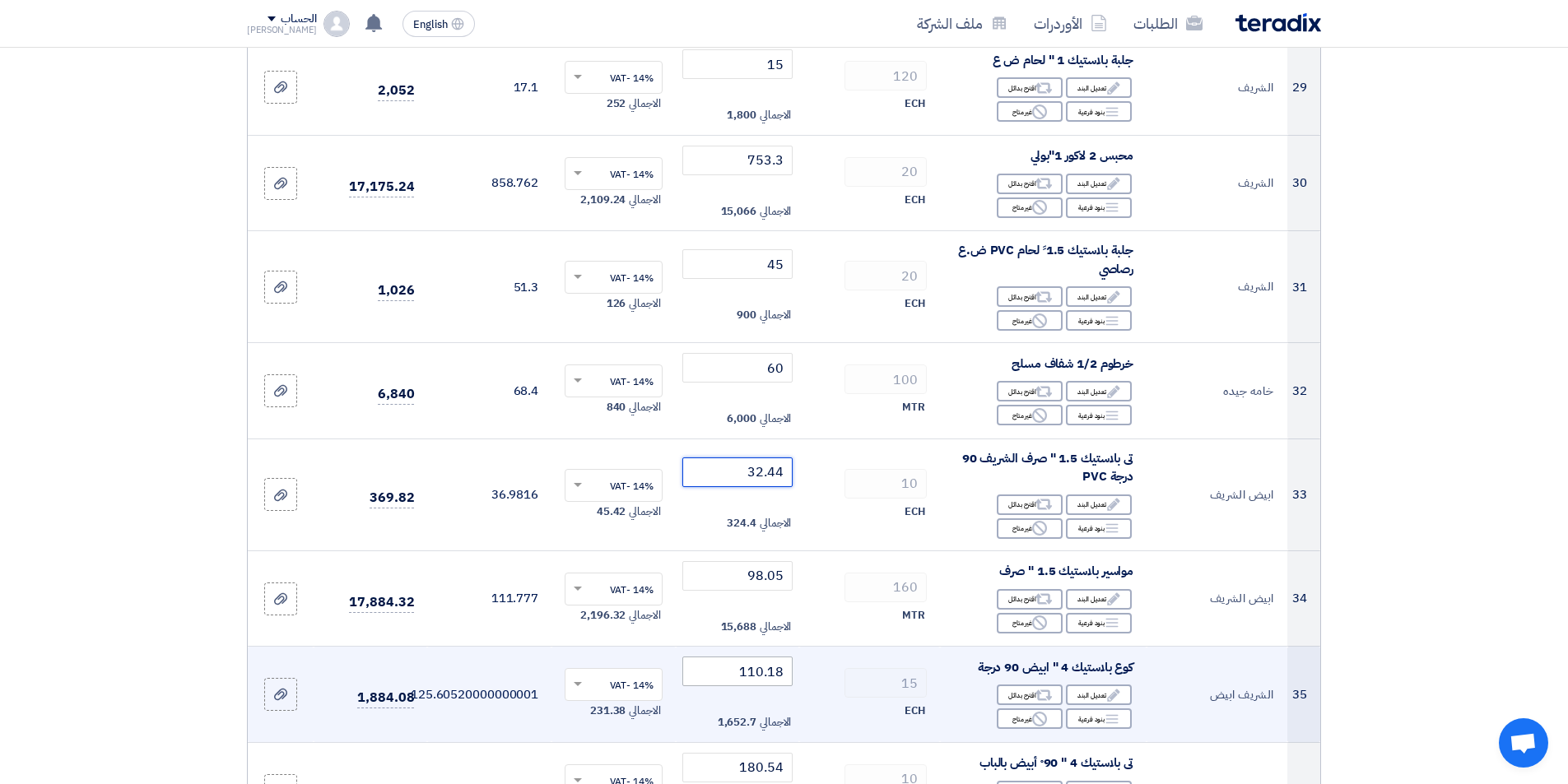
scroll to position [3208, 0]
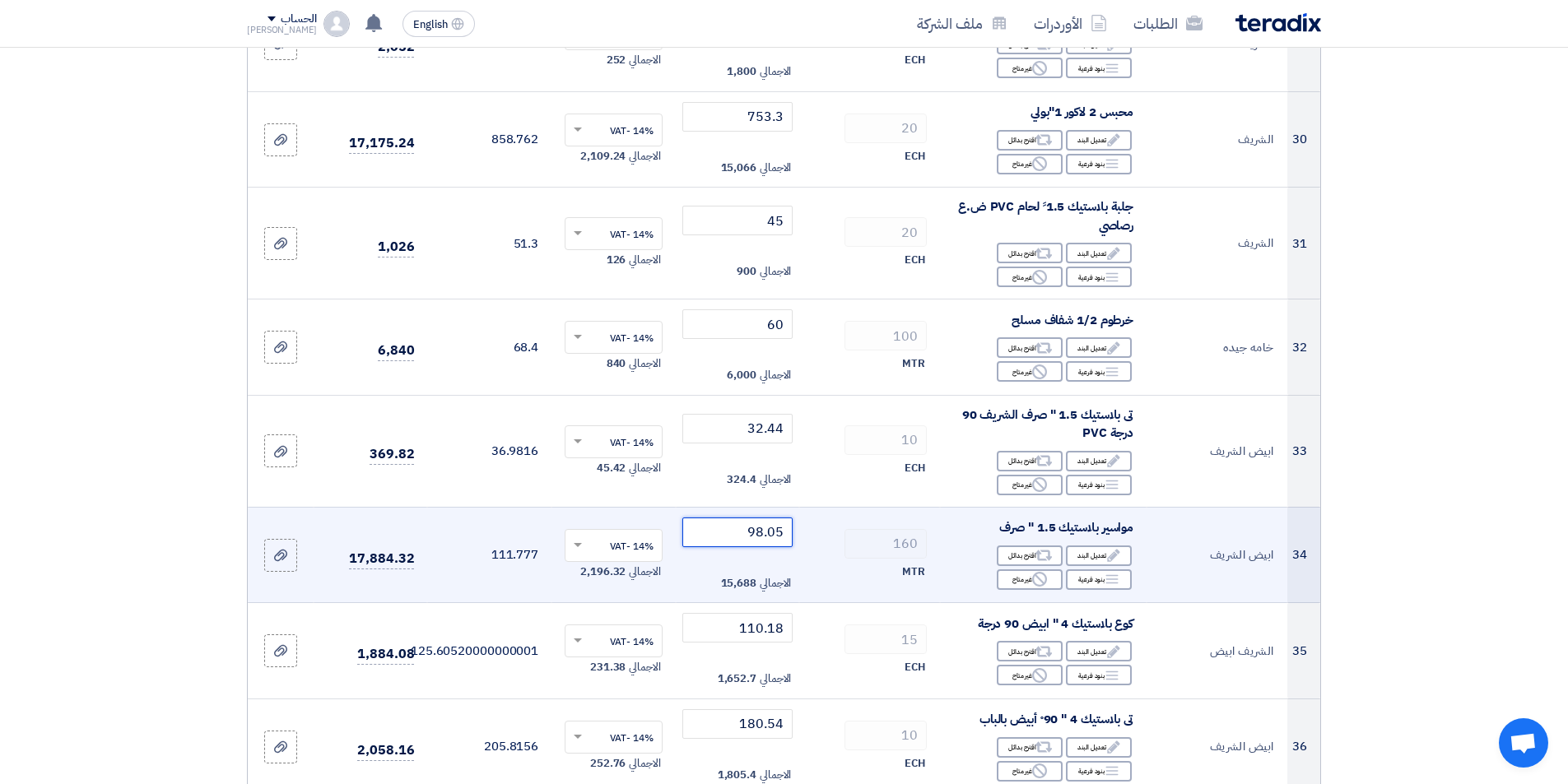
click at [724, 537] on input "98.05" at bounding box center [737, 532] width 111 height 29
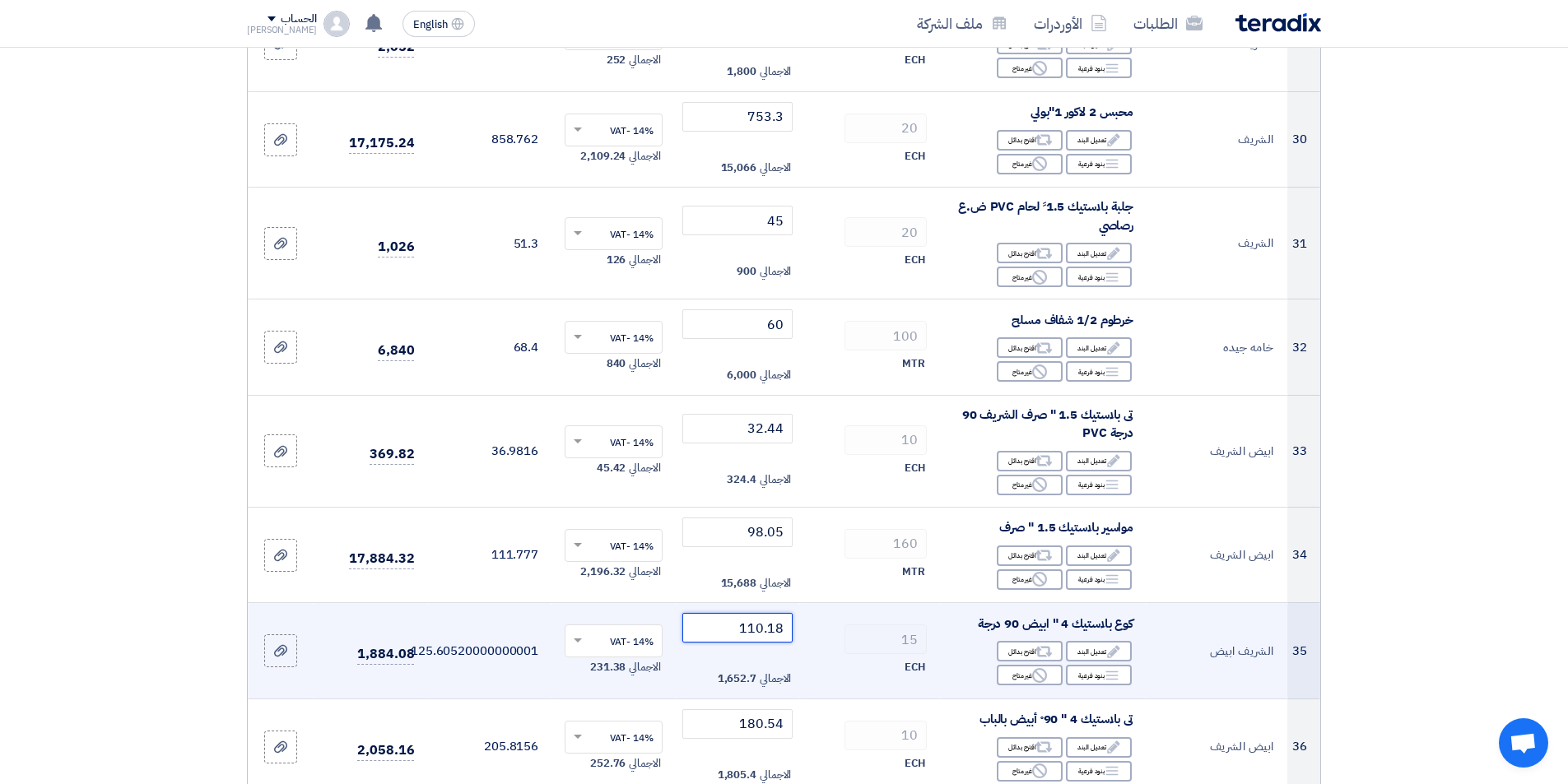
click at [698, 633] on input "110.18" at bounding box center [737, 627] width 111 height 29
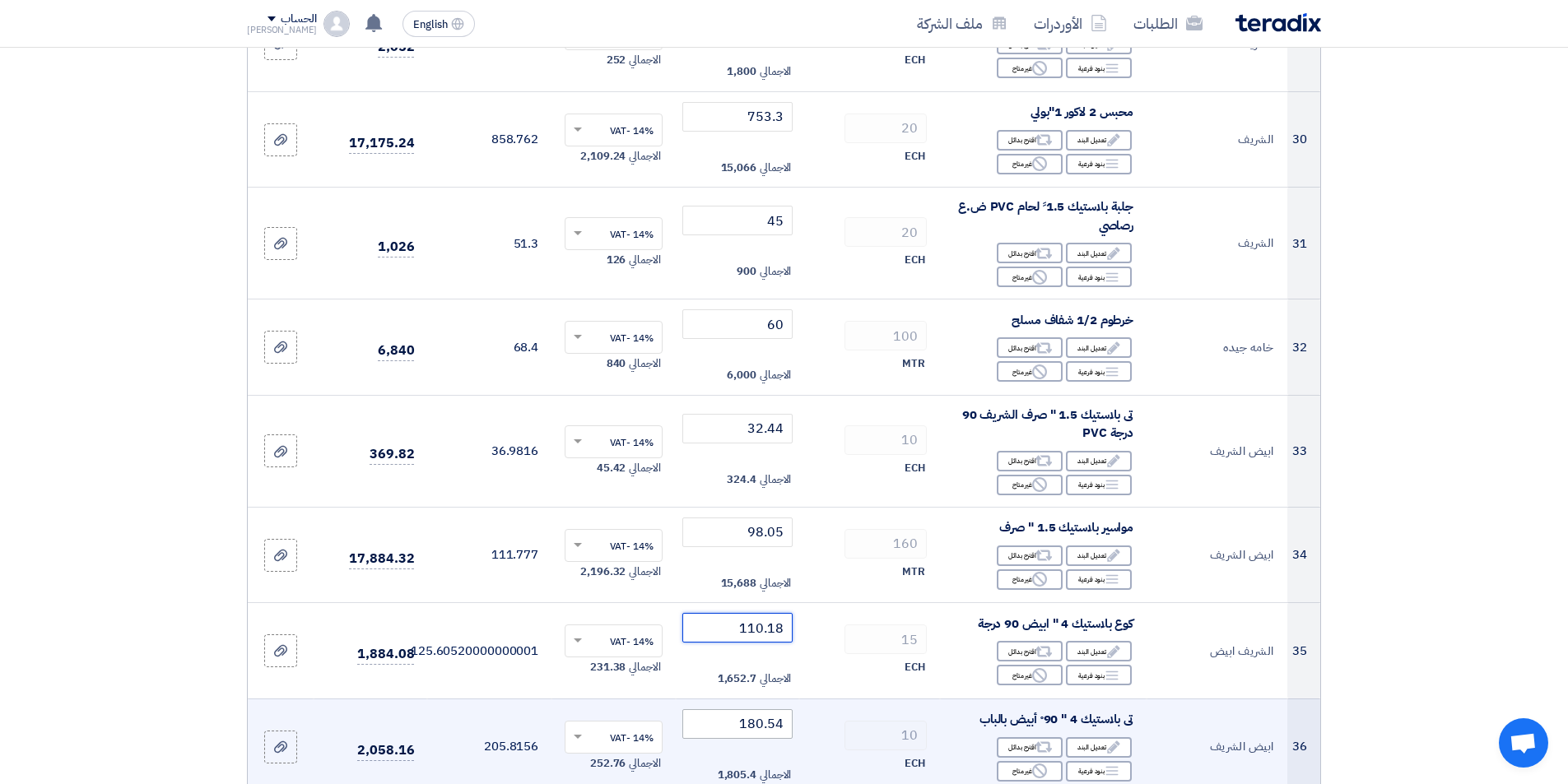
scroll to position [3291, 0]
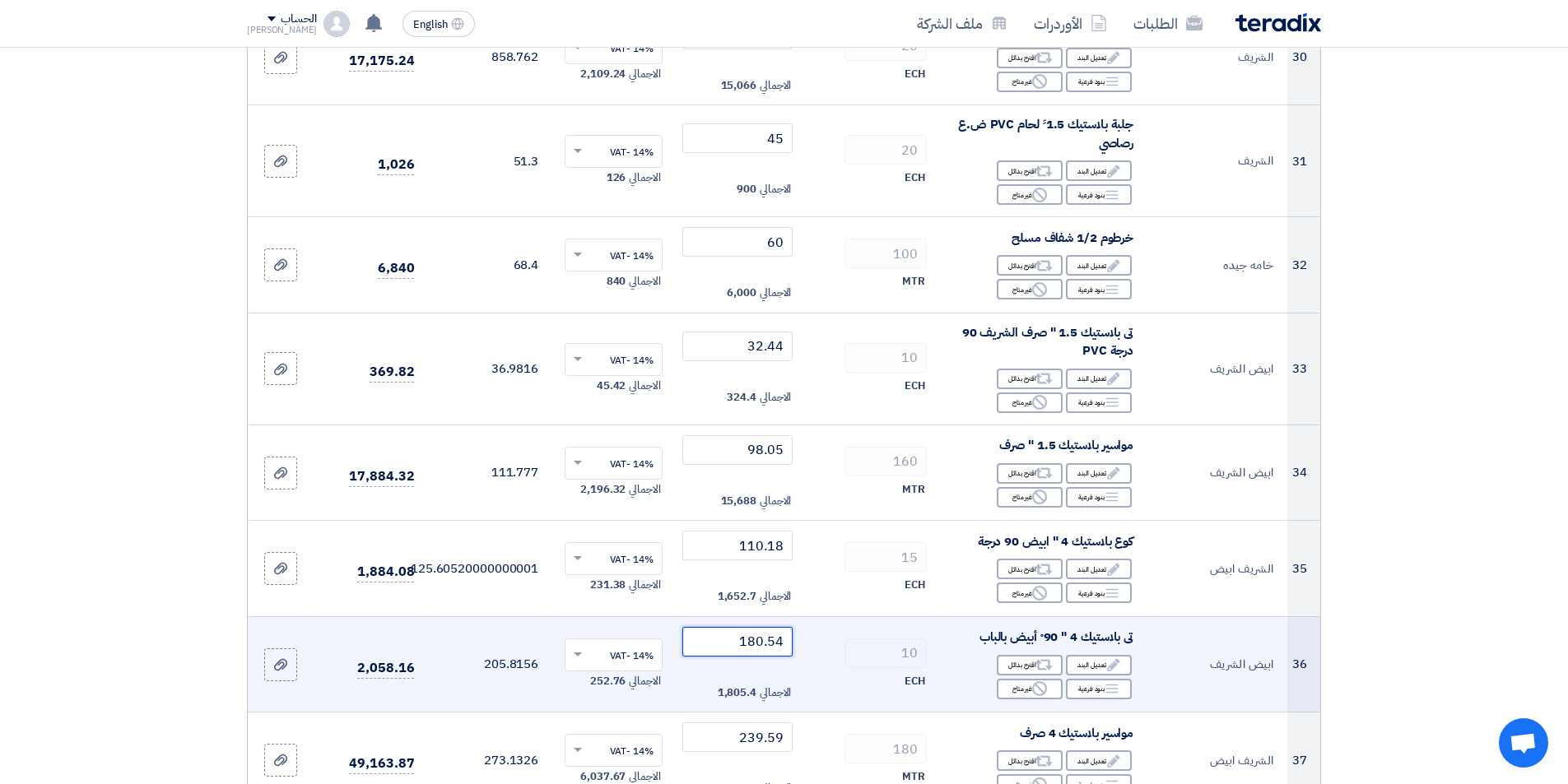
click at [715, 644] on input "180.54" at bounding box center [737, 641] width 111 height 29
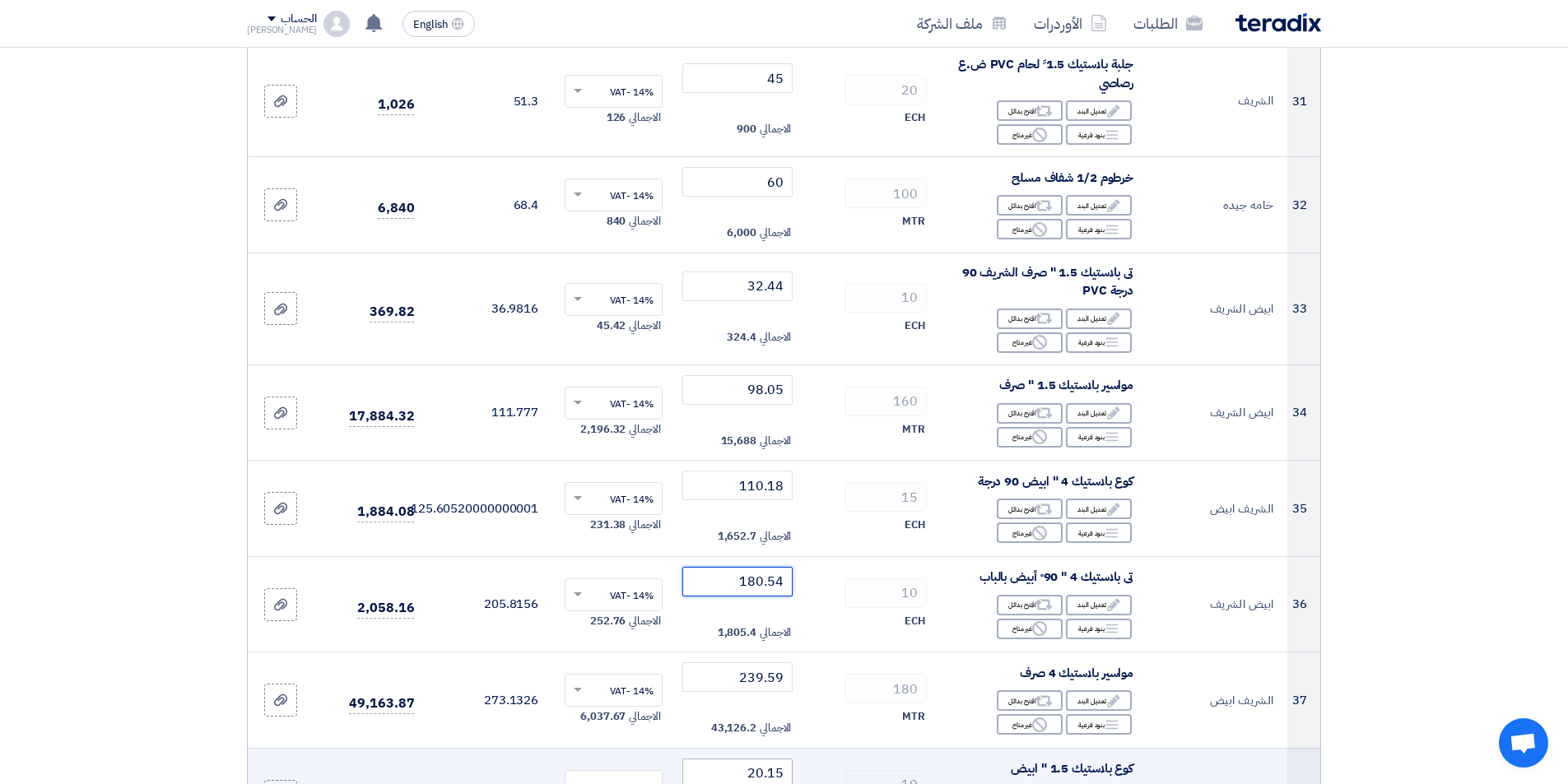
scroll to position [3455, 0]
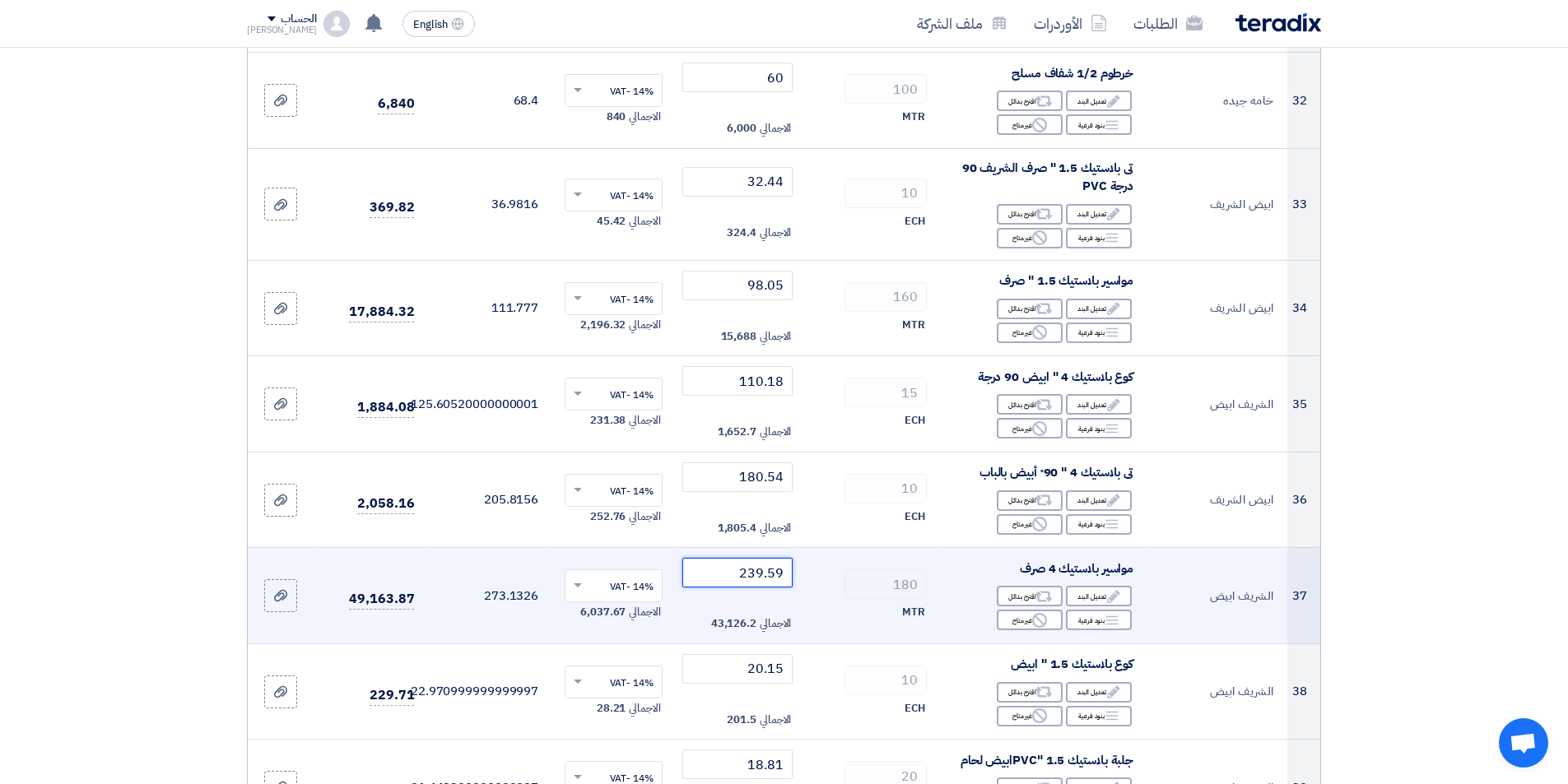
click at [719, 577] on input "239.59" at bounding box center [737, 572] width 111 height 29
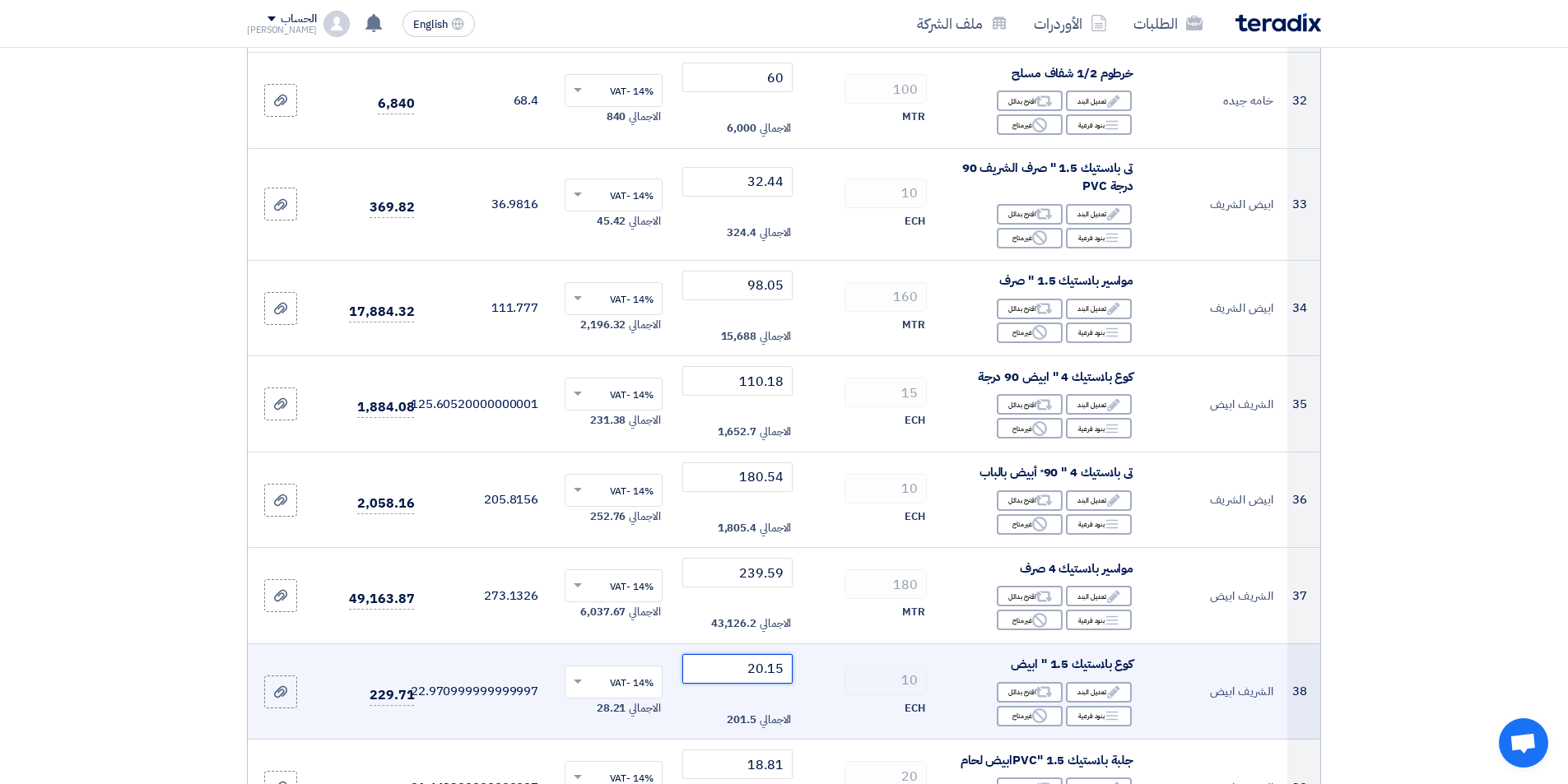
click at [729, 677] on input "20.15" at bounding box center [737, 669] width 111 height 29
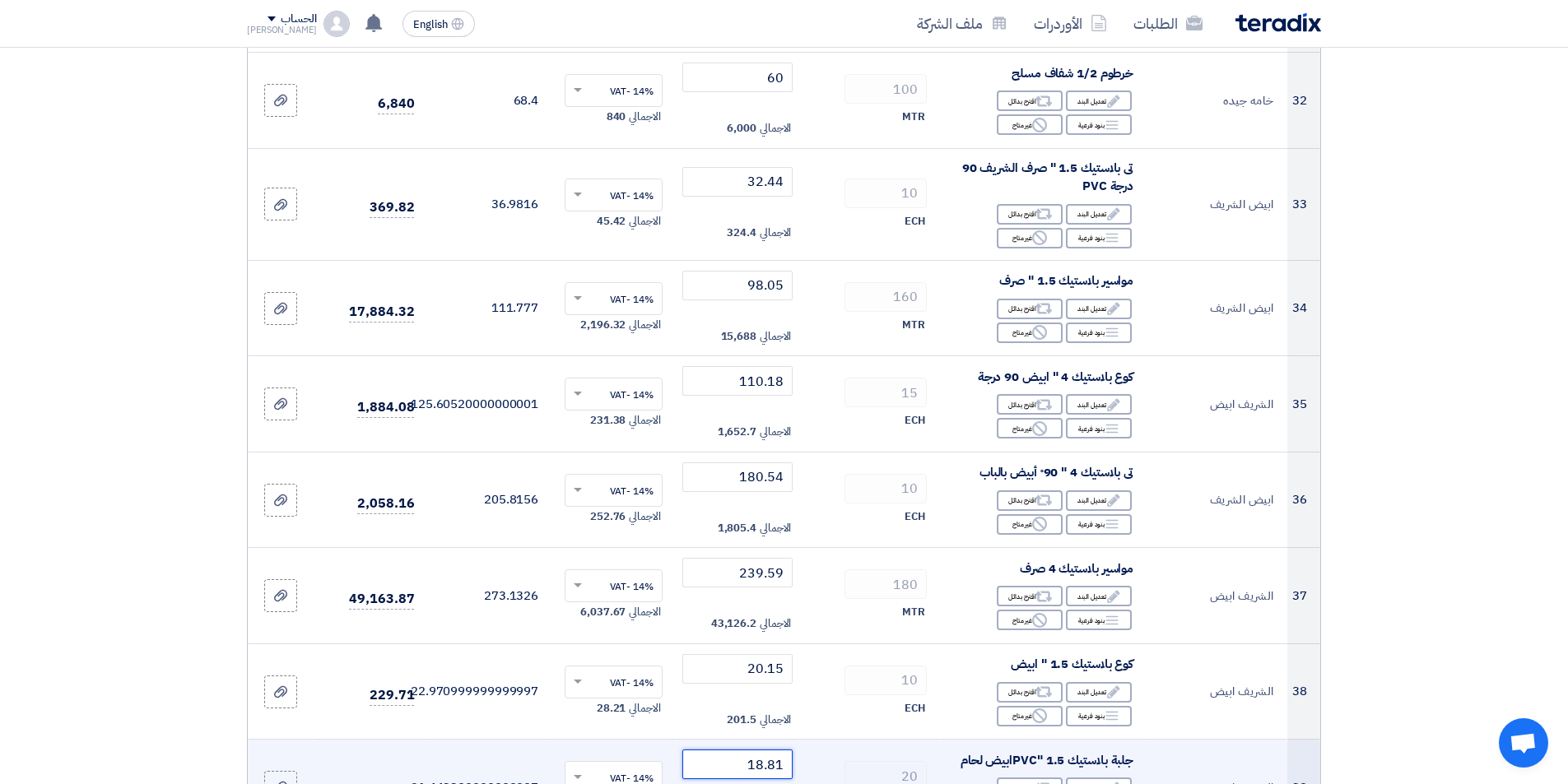
click at [732, 762] on input "18.81" at bounding box center [737, 764] width 111 height 29
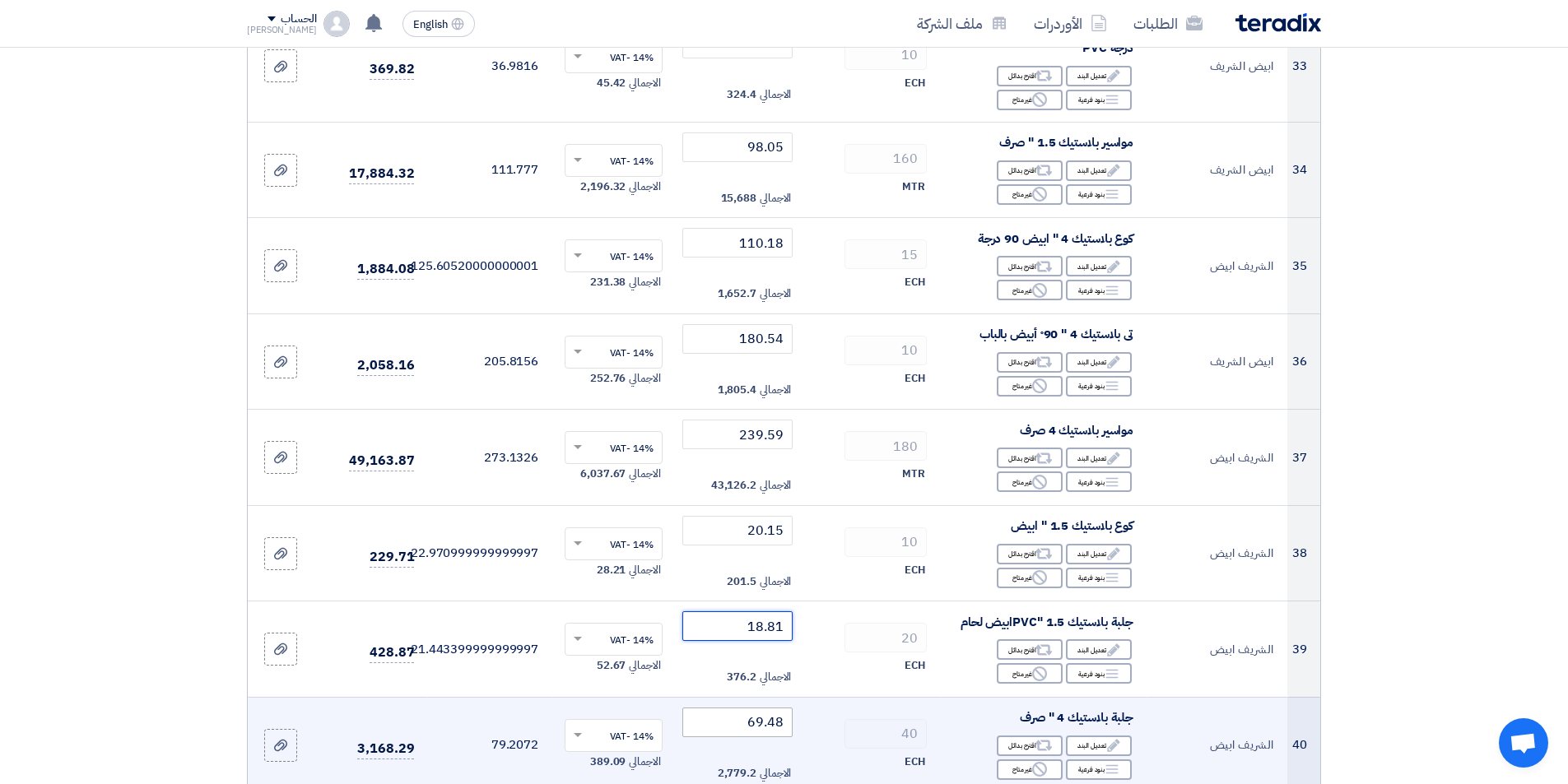
scroll to position [3620, 0]
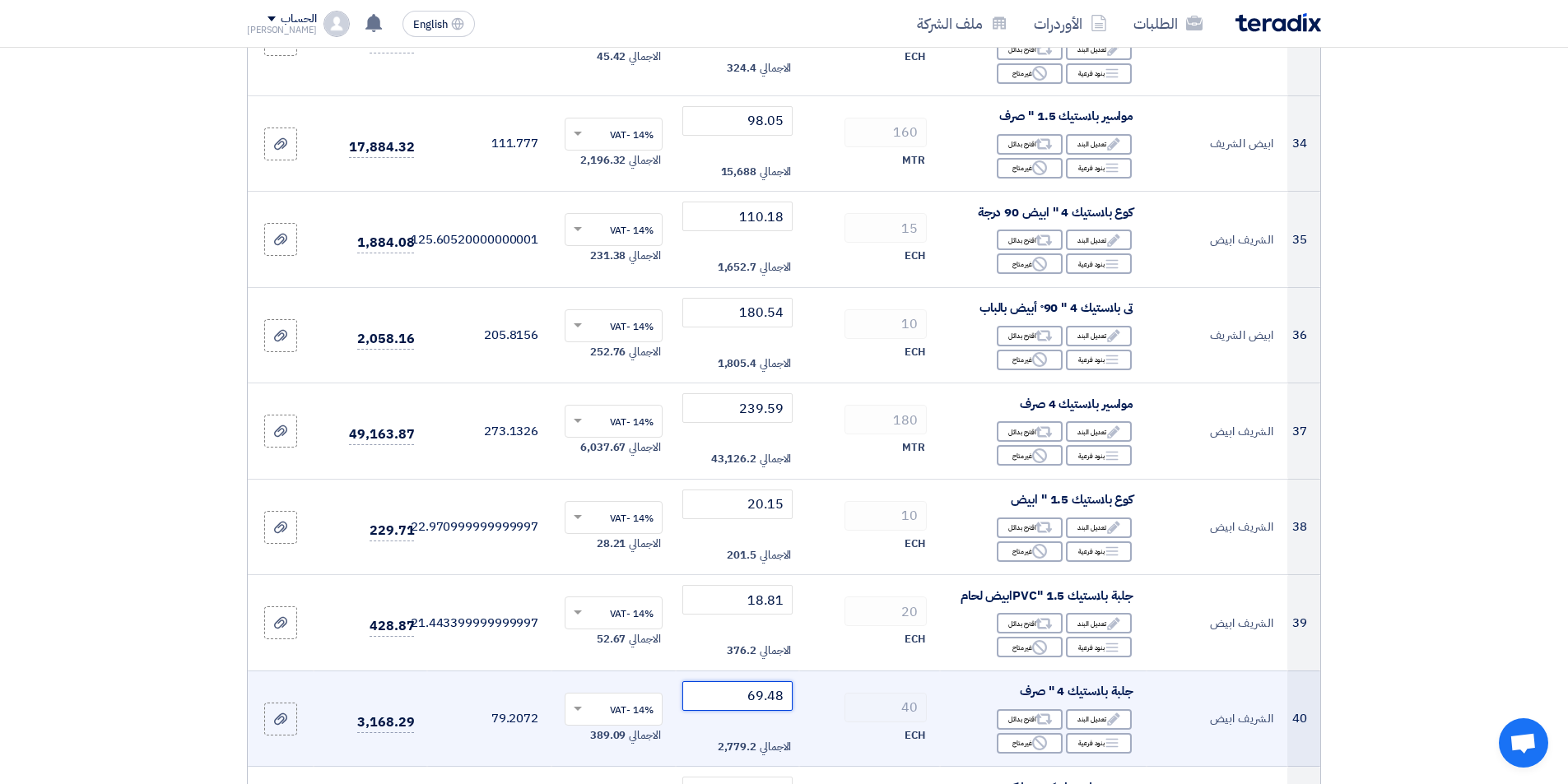
click at [725, 701] on input "69.48" at bounding box center [737, 696] width 111 height 29
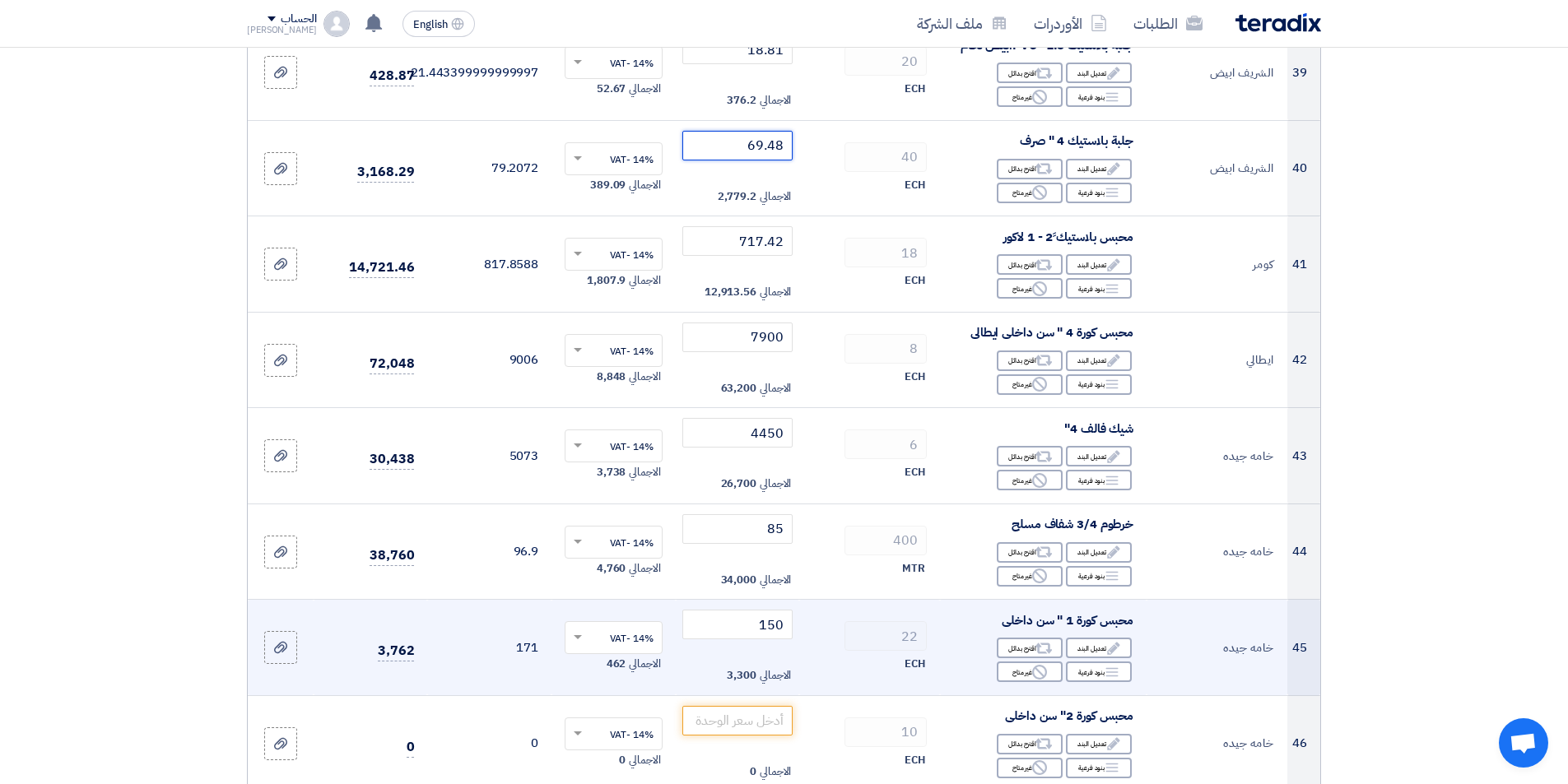
scroll to position [4195, 0]
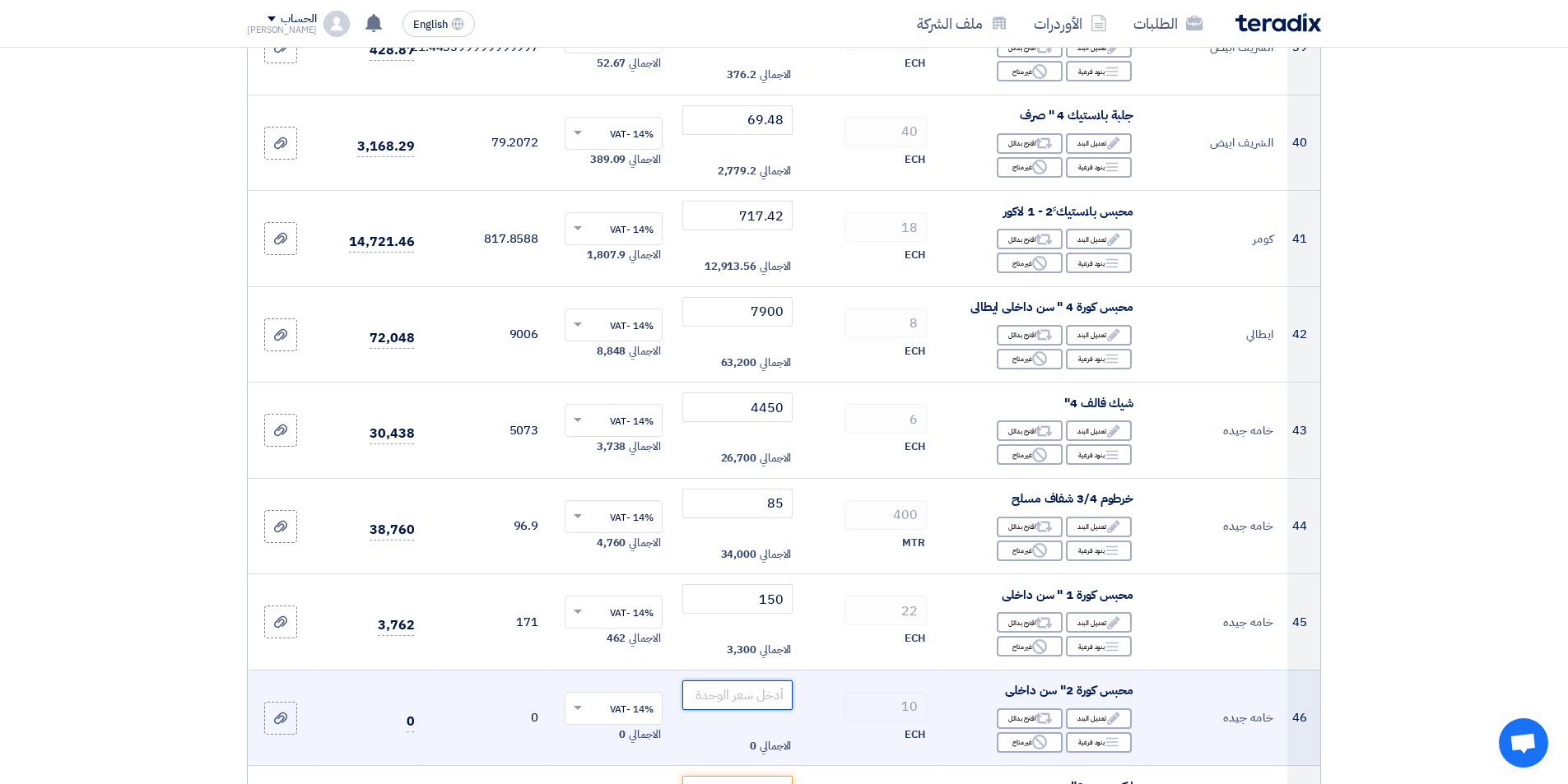
click at [765, 699] on input "number" at bounding box center [737, 695] width 111 height 29
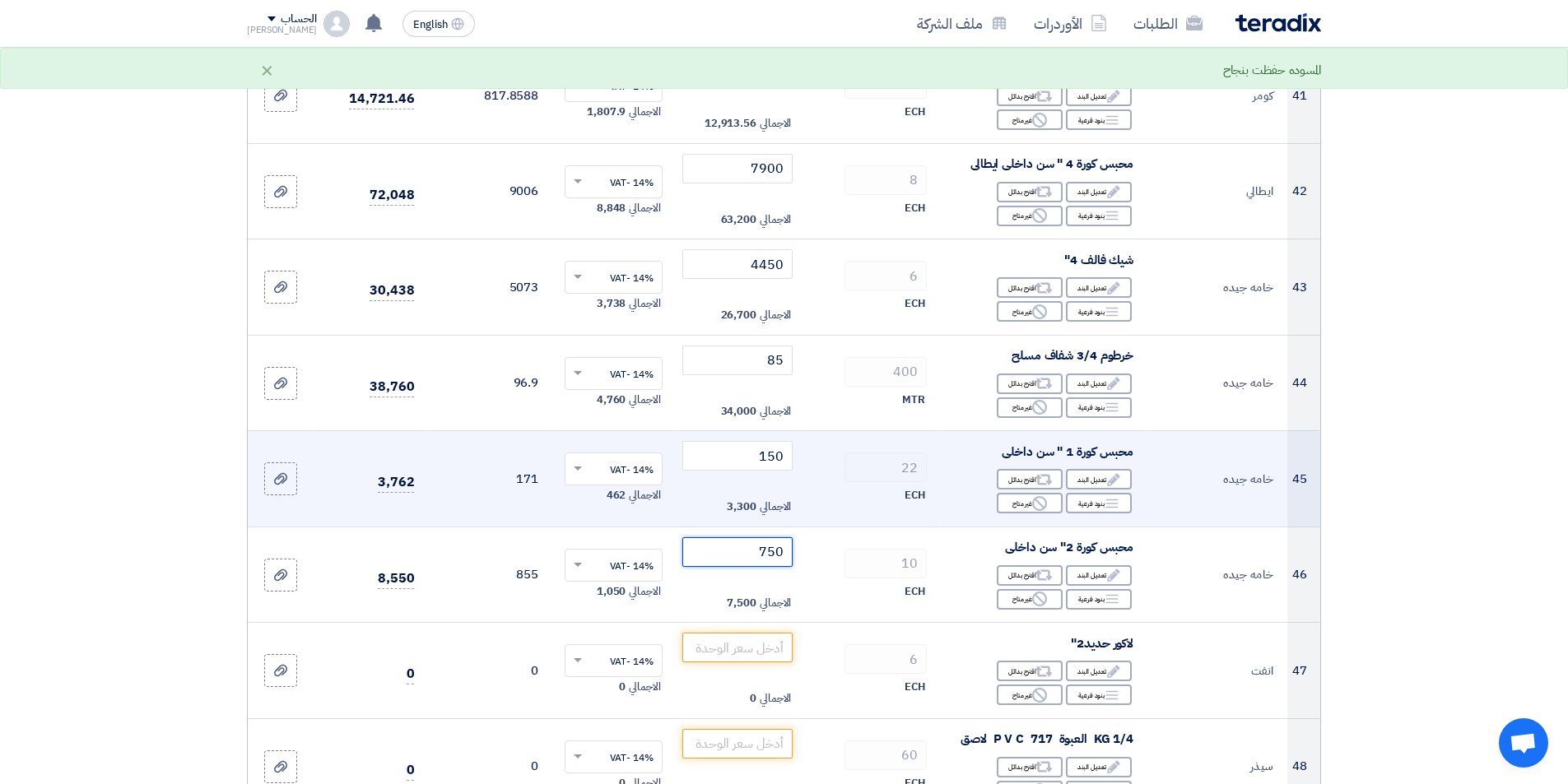
scroll to position [4442, 0]
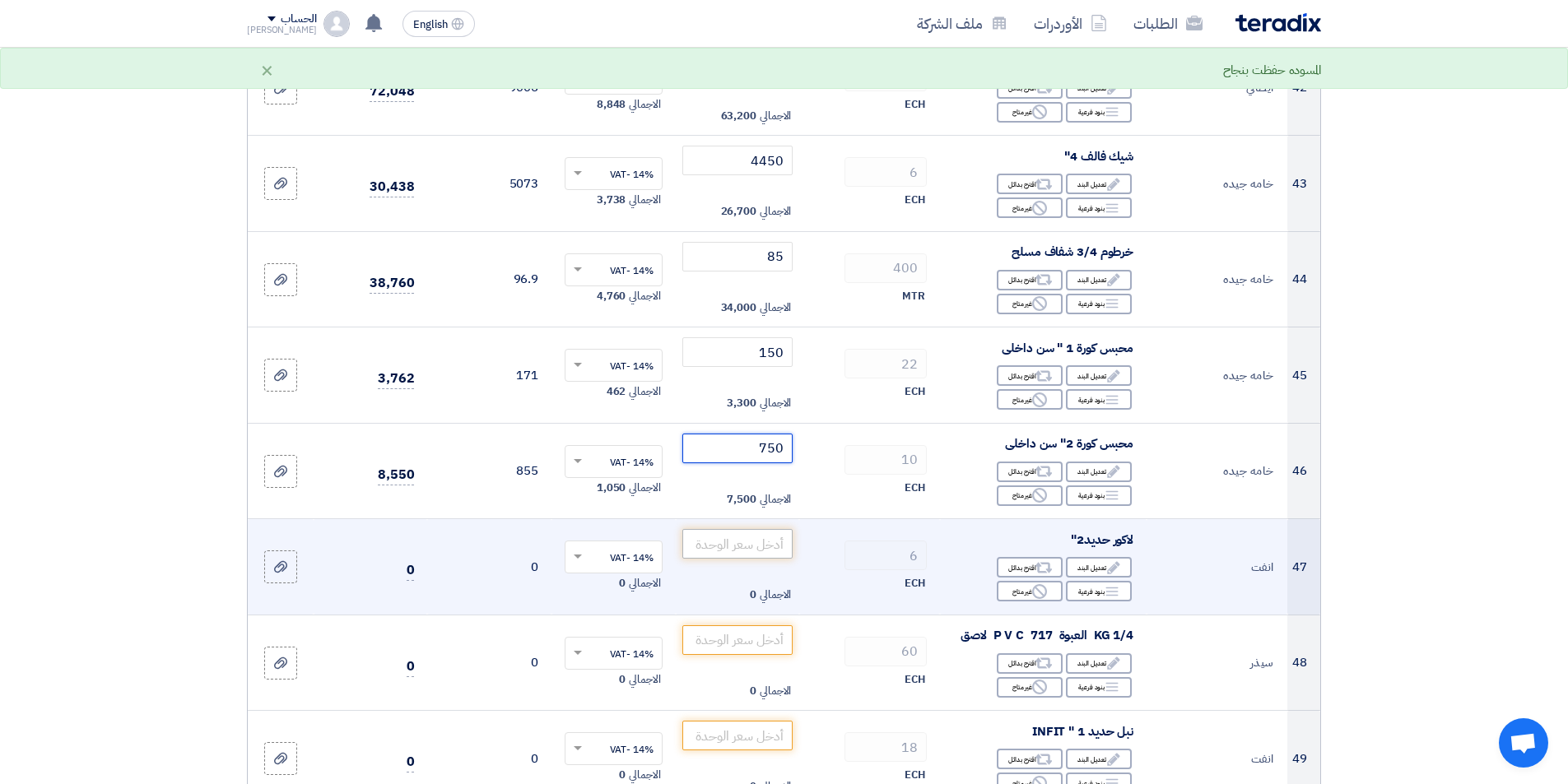
type input "750"
click at [747, 550] on input "number" at bounding box center [737, 544] width 111 height 29
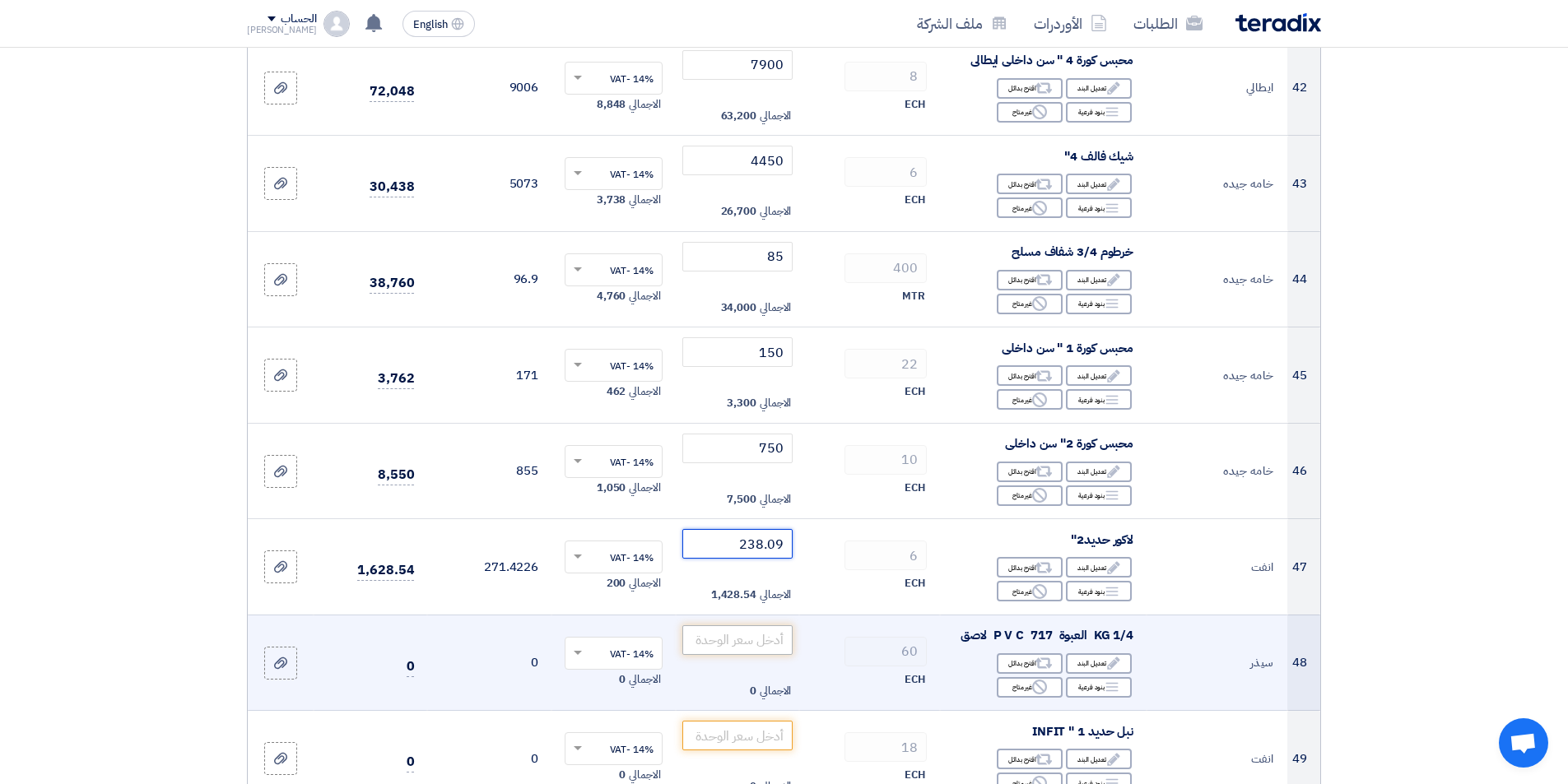
type input "238.09"
click at [738, 649] on input "number" at bounding box center [737, 640] width 111 height 29
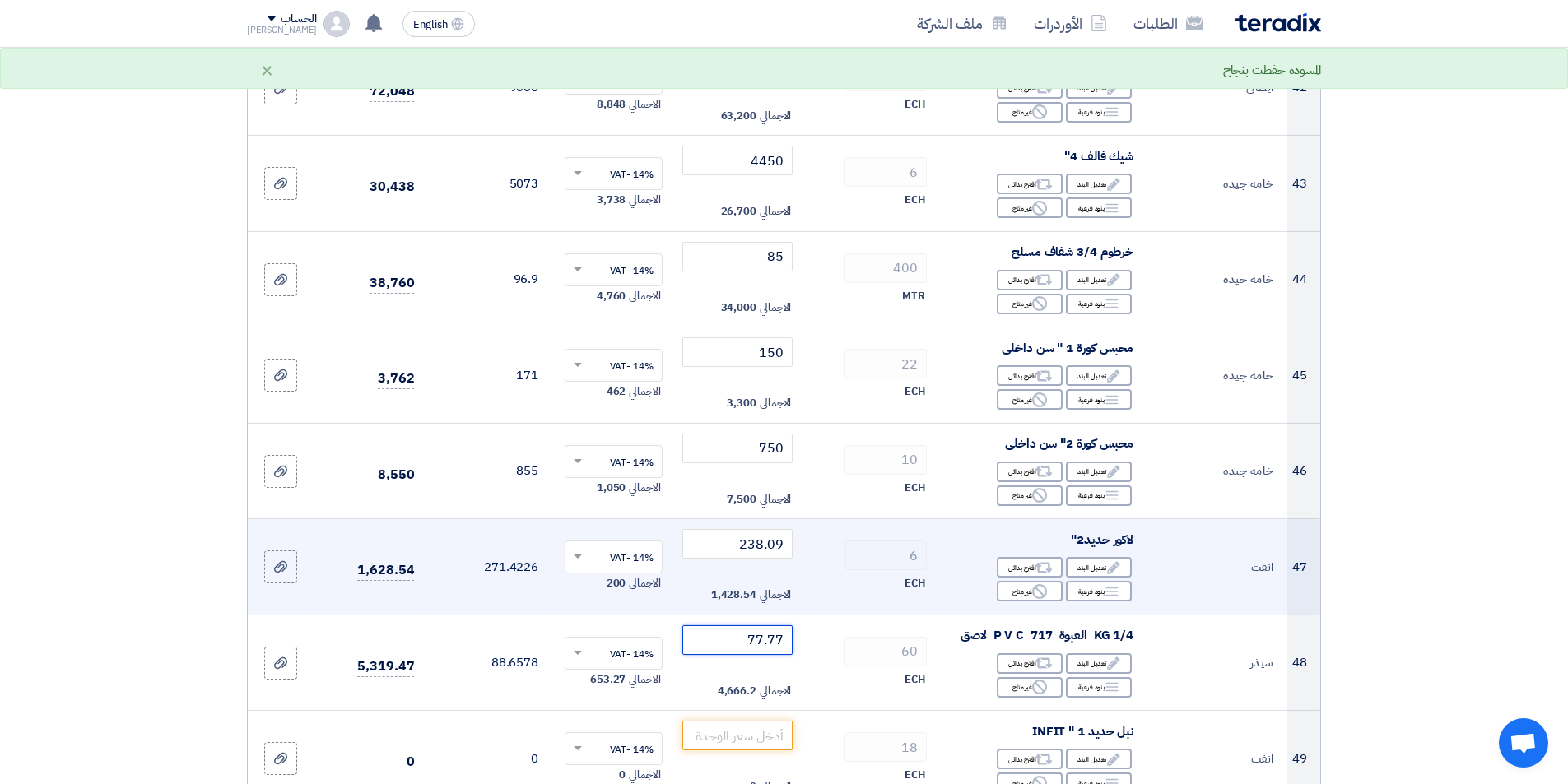
type input "77.77"
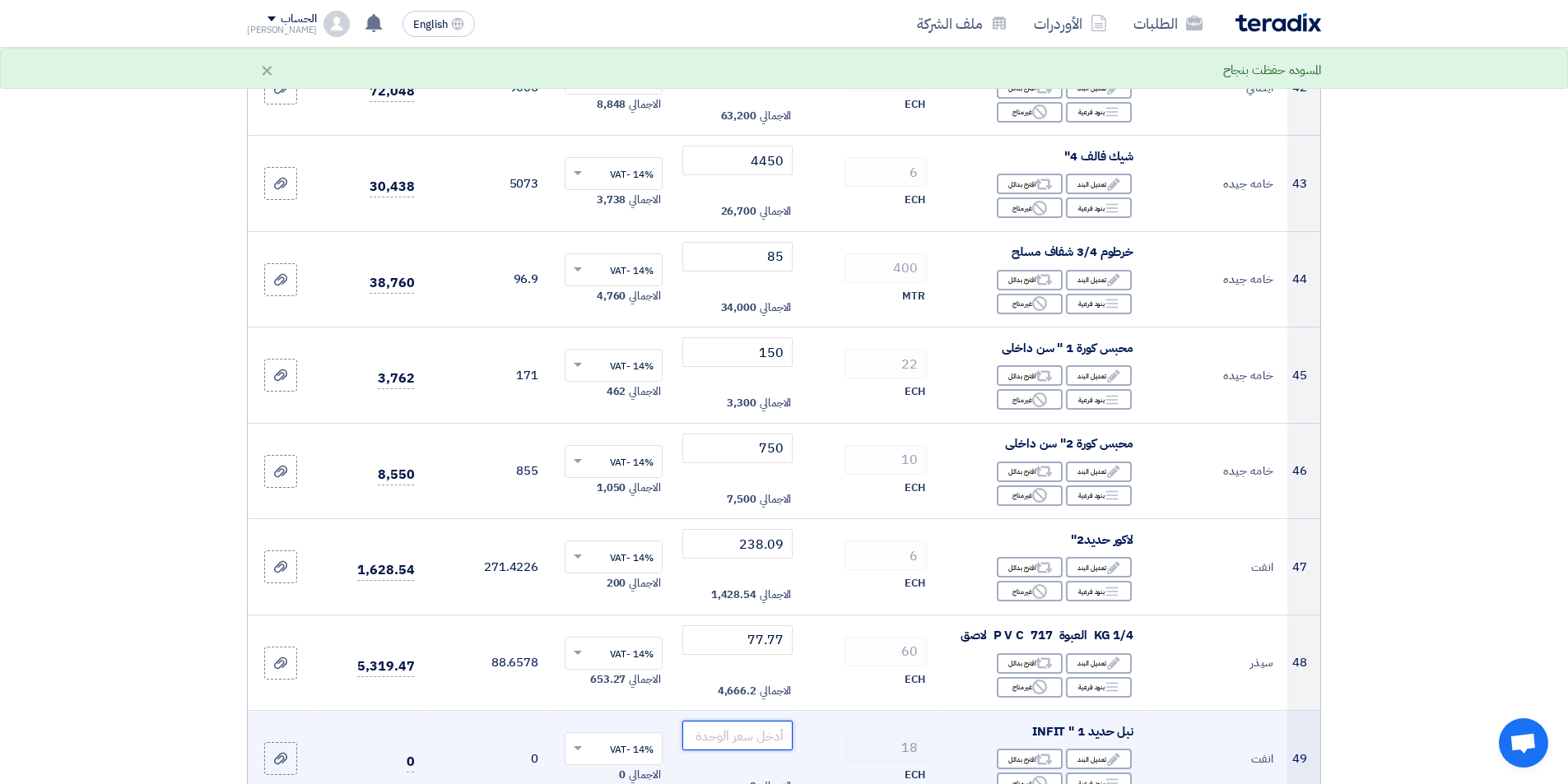
click at [733, 731] on input "number" at bounding box center [737, 735] width 111 height 29
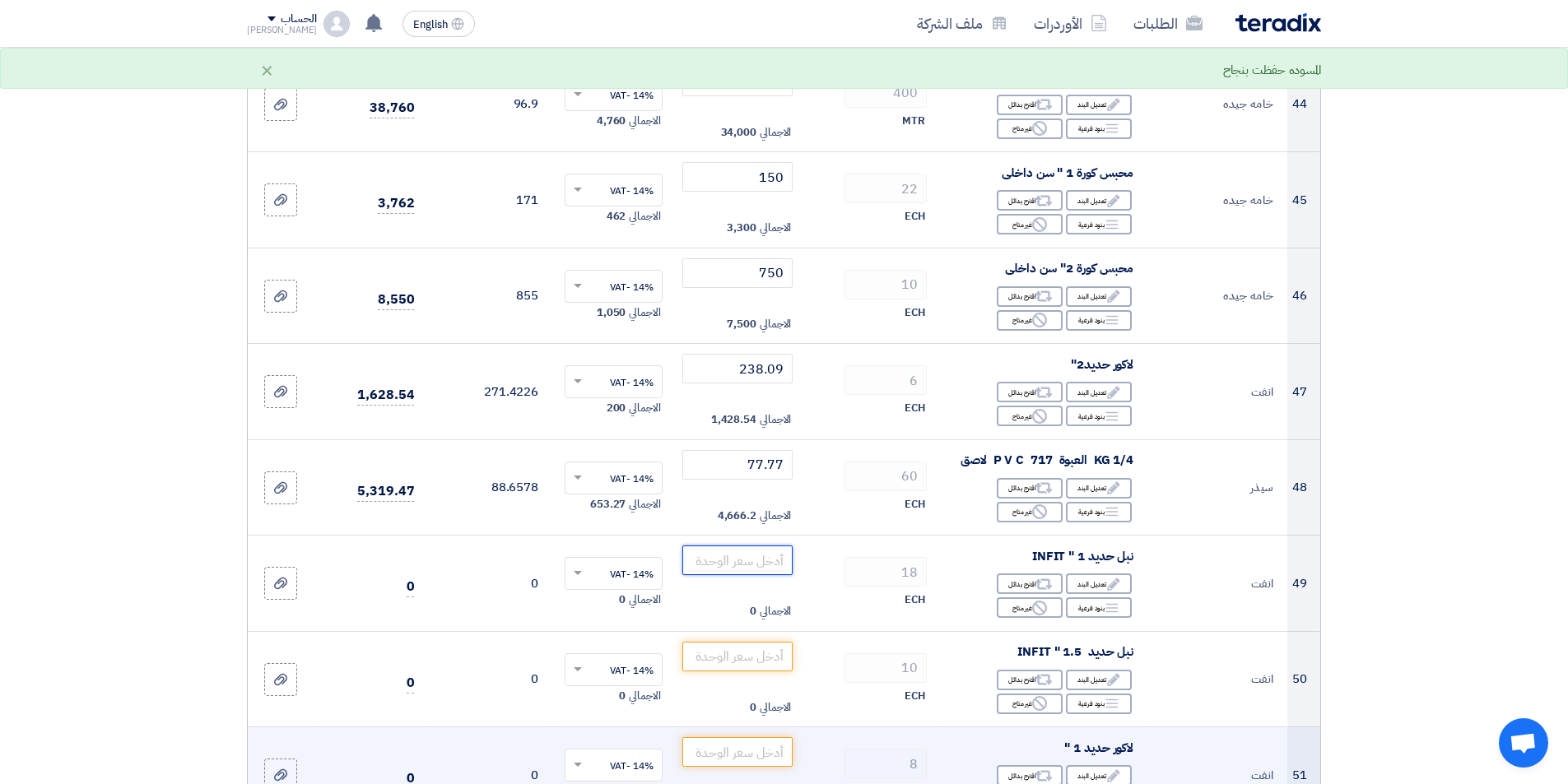
scroll to position [4689, 0]
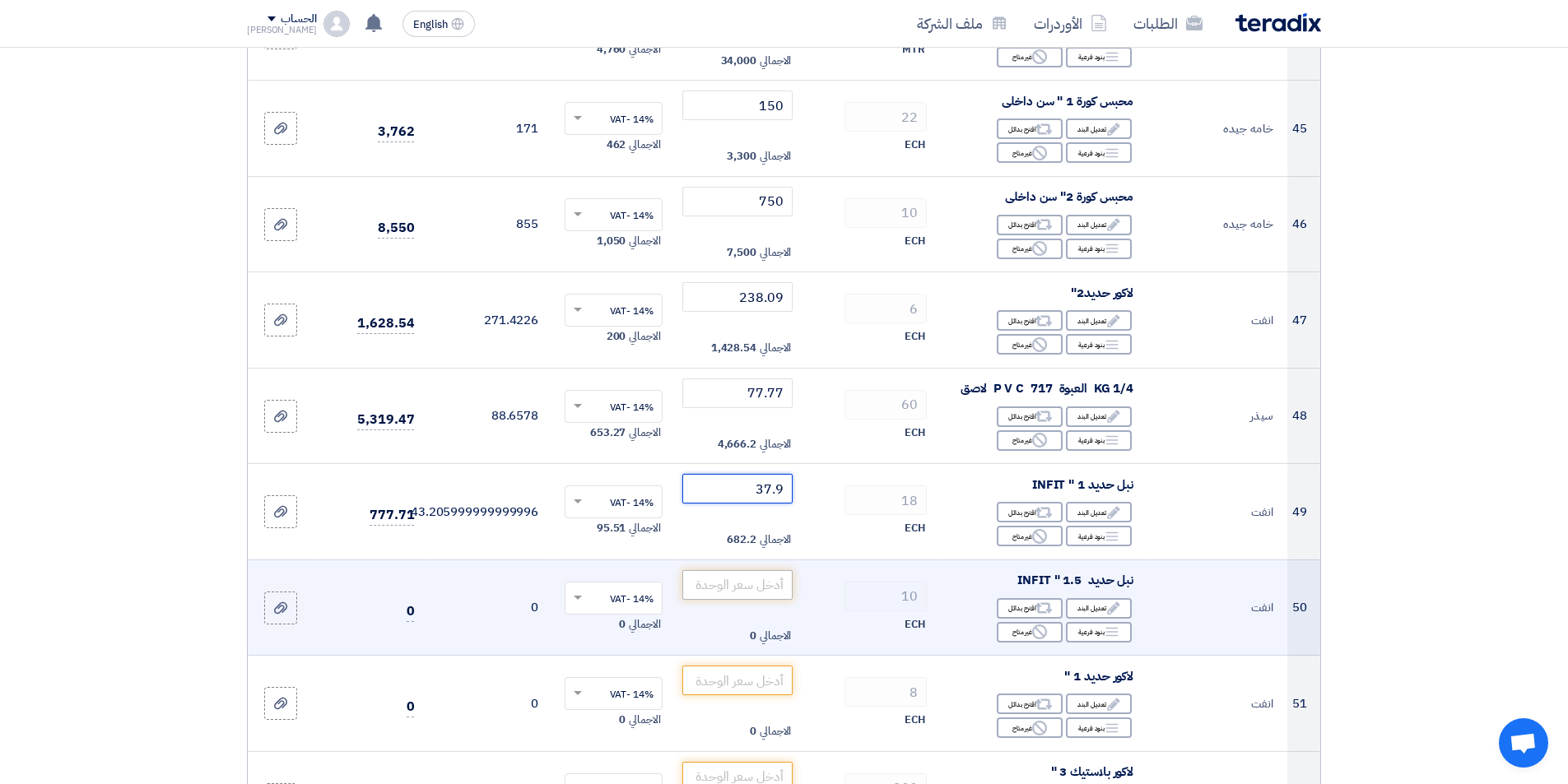
type input "37.9"
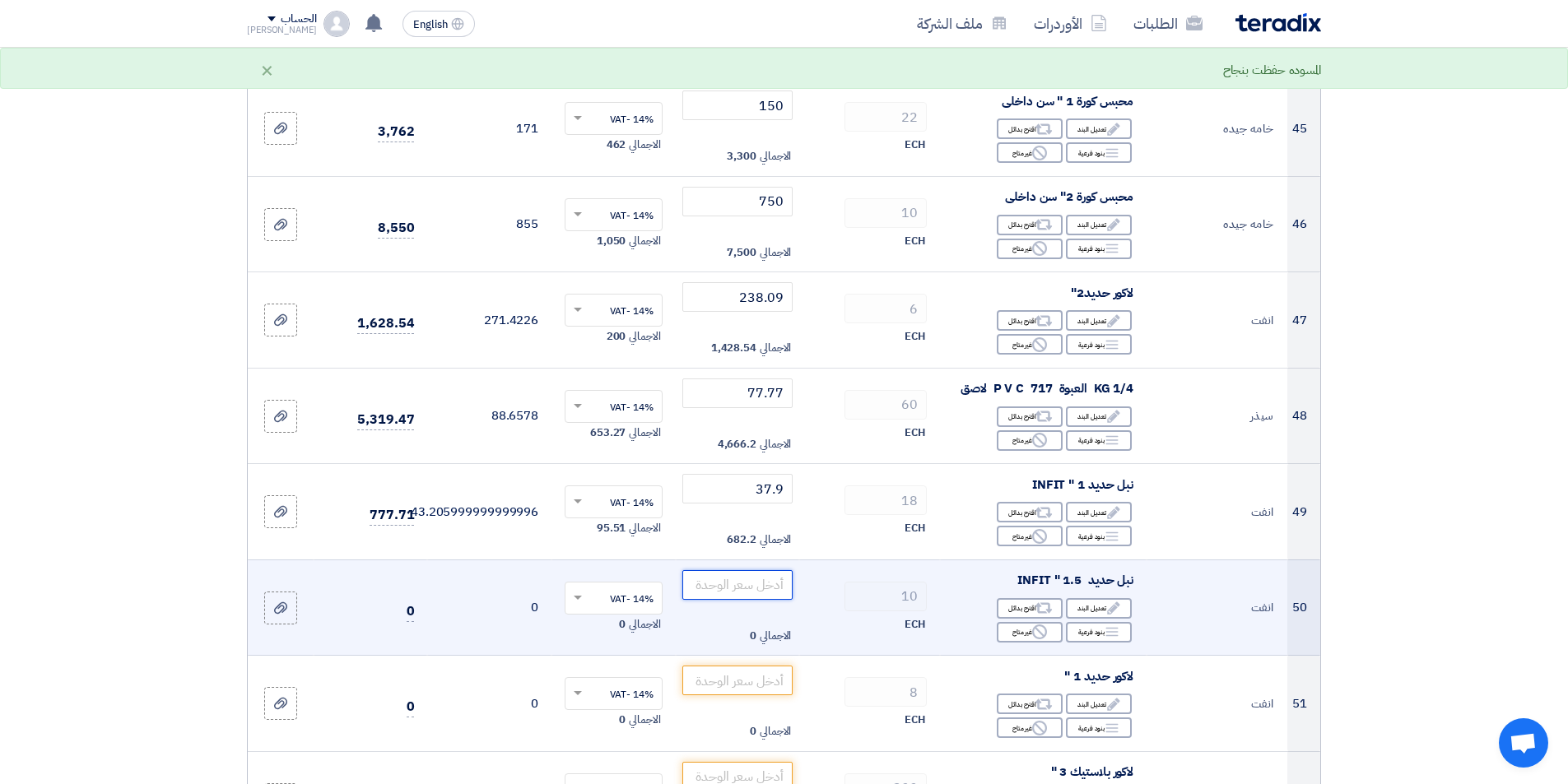
click at [784, 586] on input "number" at bounding box center [737, 584] width 111 height 29
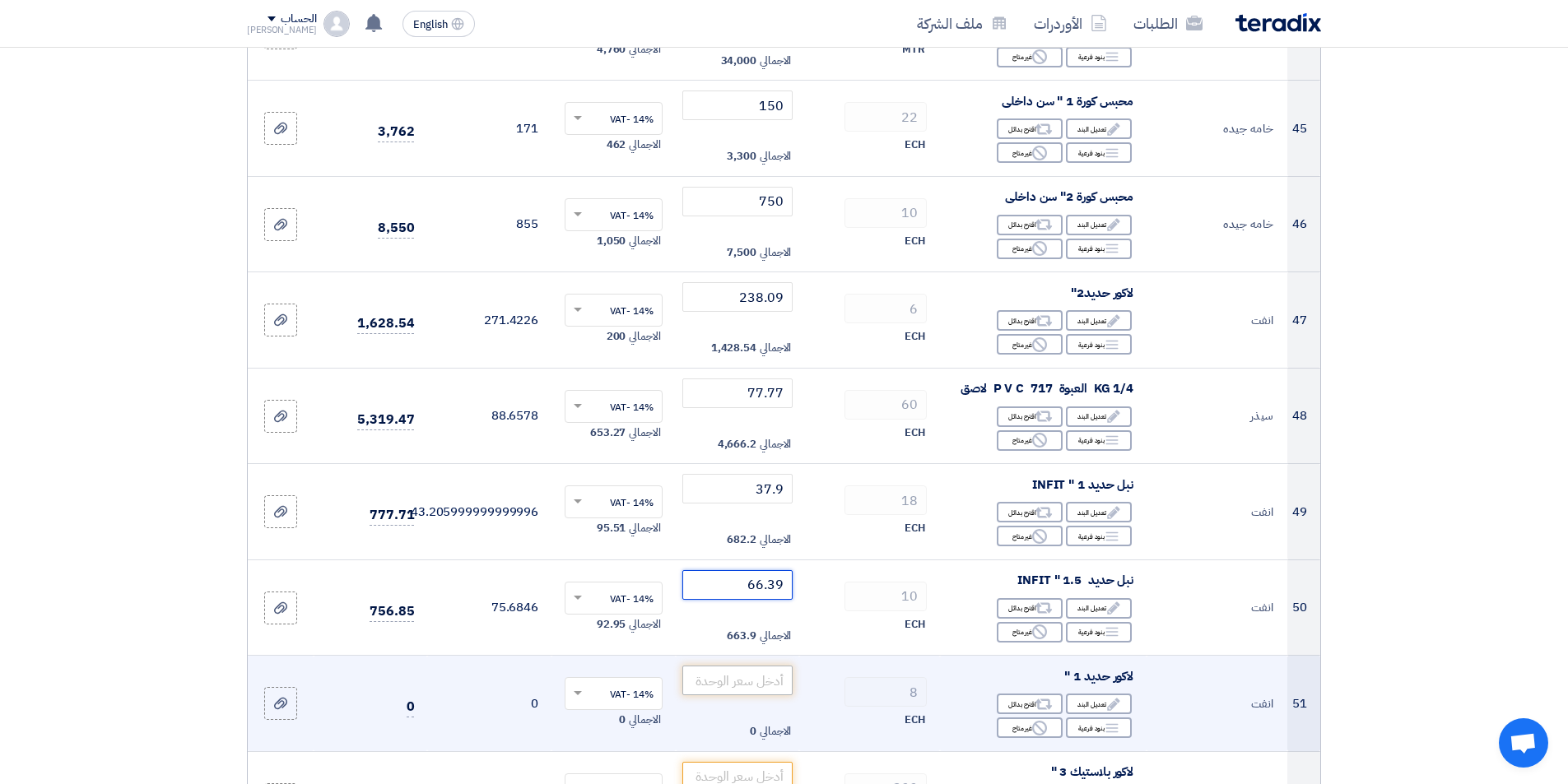
type input "66.39"
click at [697, 676] on input "number" at bounding box center [737, 680] width 111 height 29
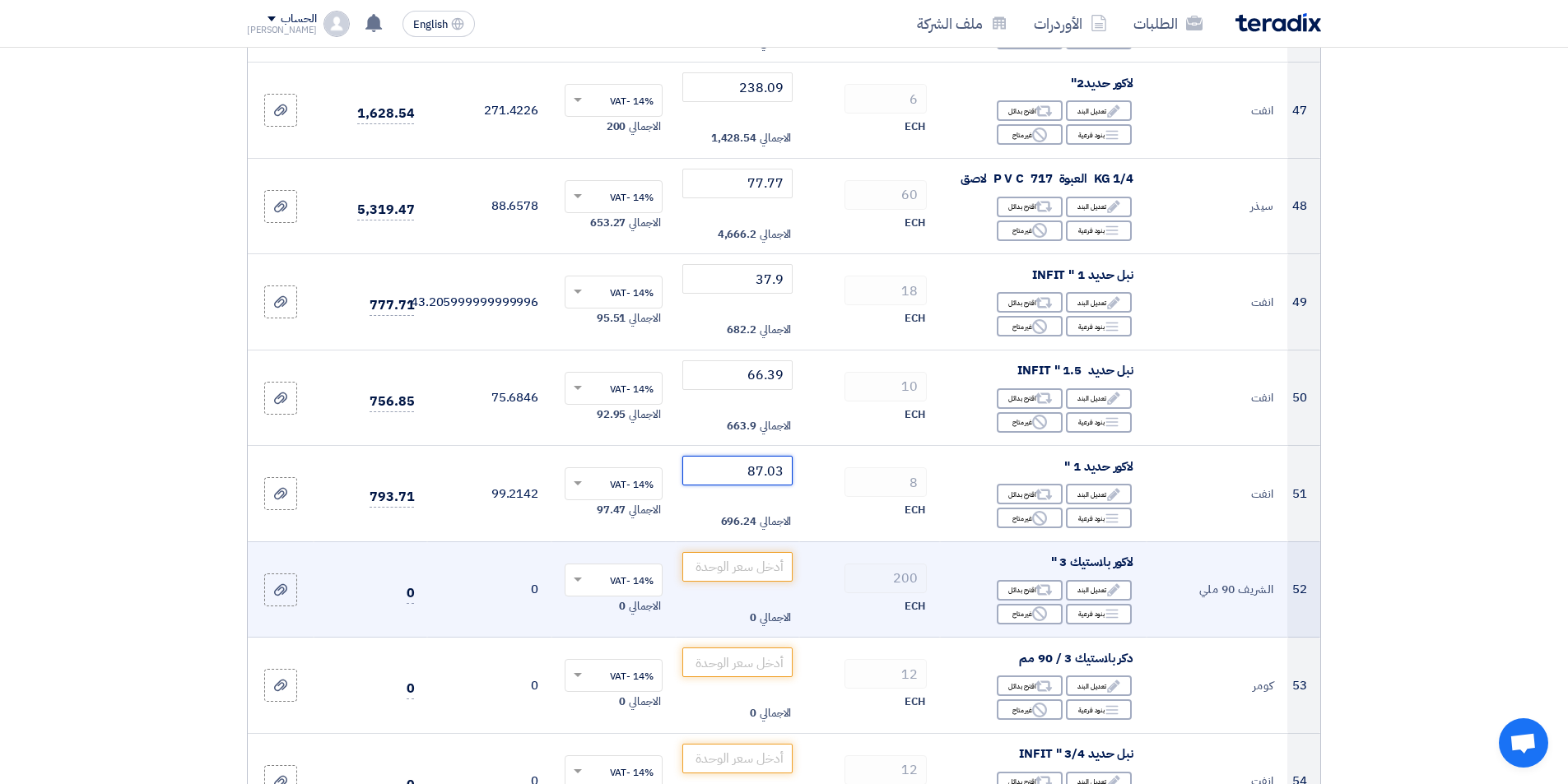
scroll to position [4936, 0]
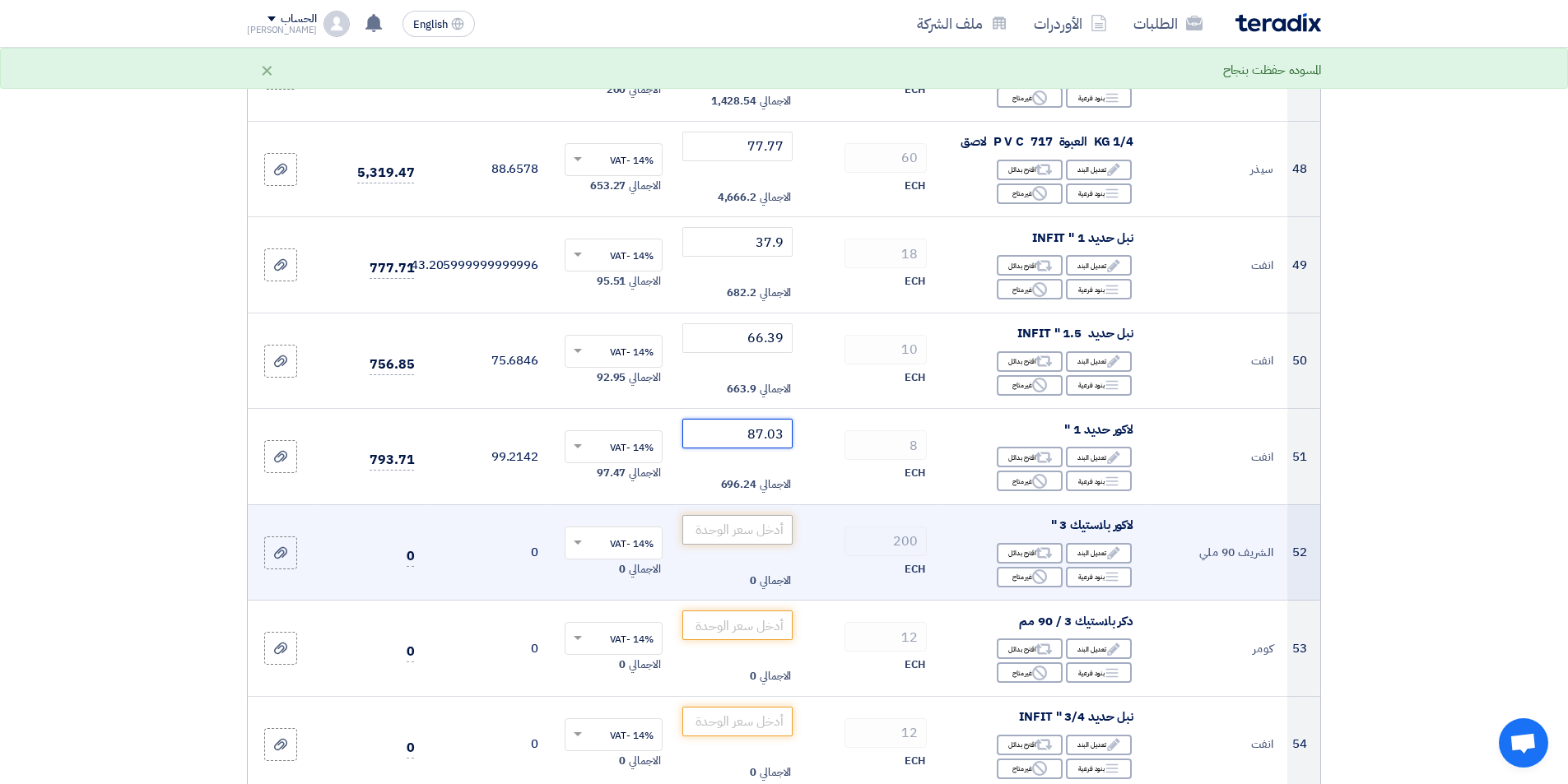
type input "87.03"
click at [758, 535] on input "number" at bounding box center [737, 529] width 111 height 29
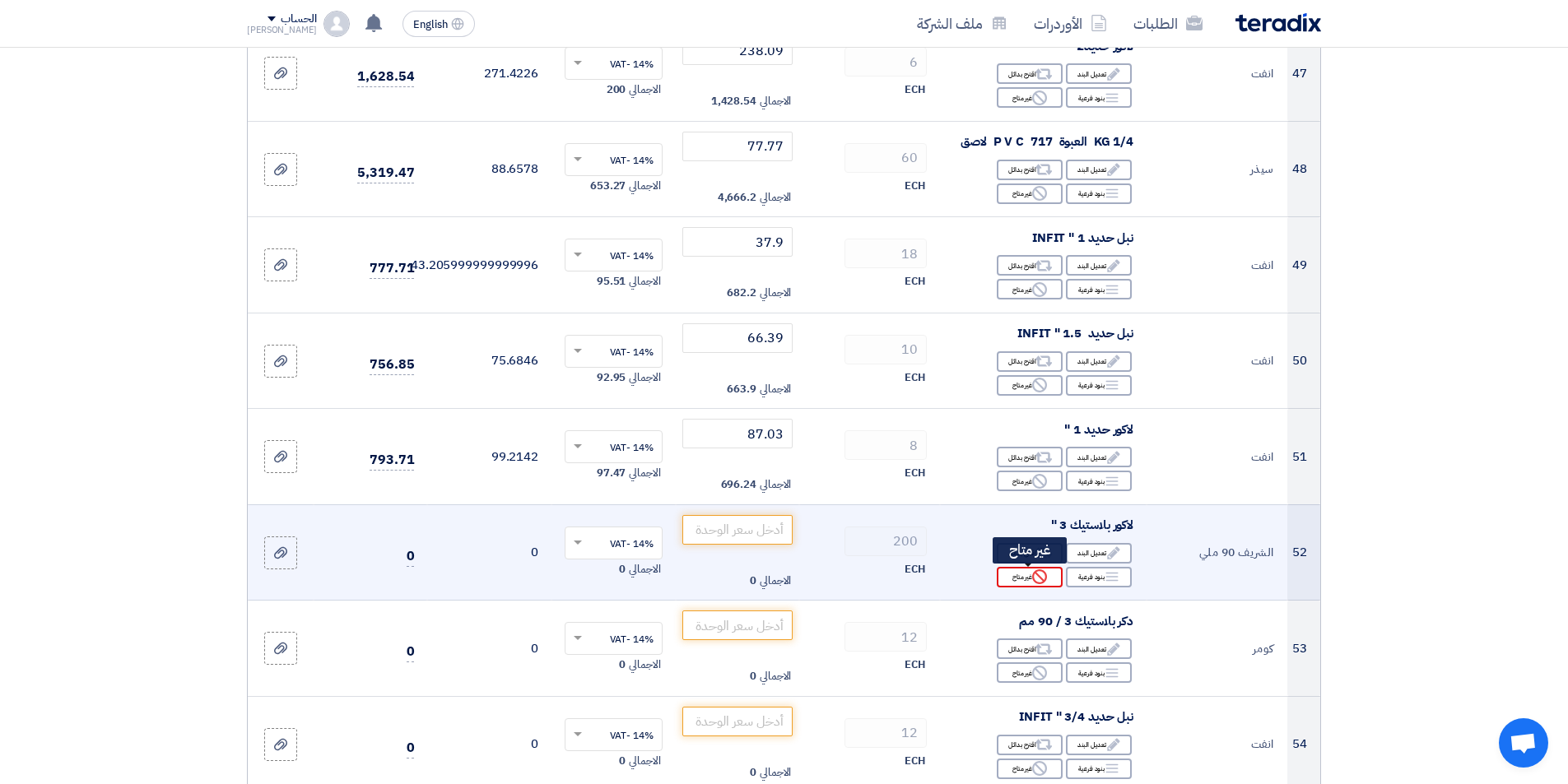
click at [1035, 577] on icon "Reject" at bounding box center [1039, 577] width 15 height 15
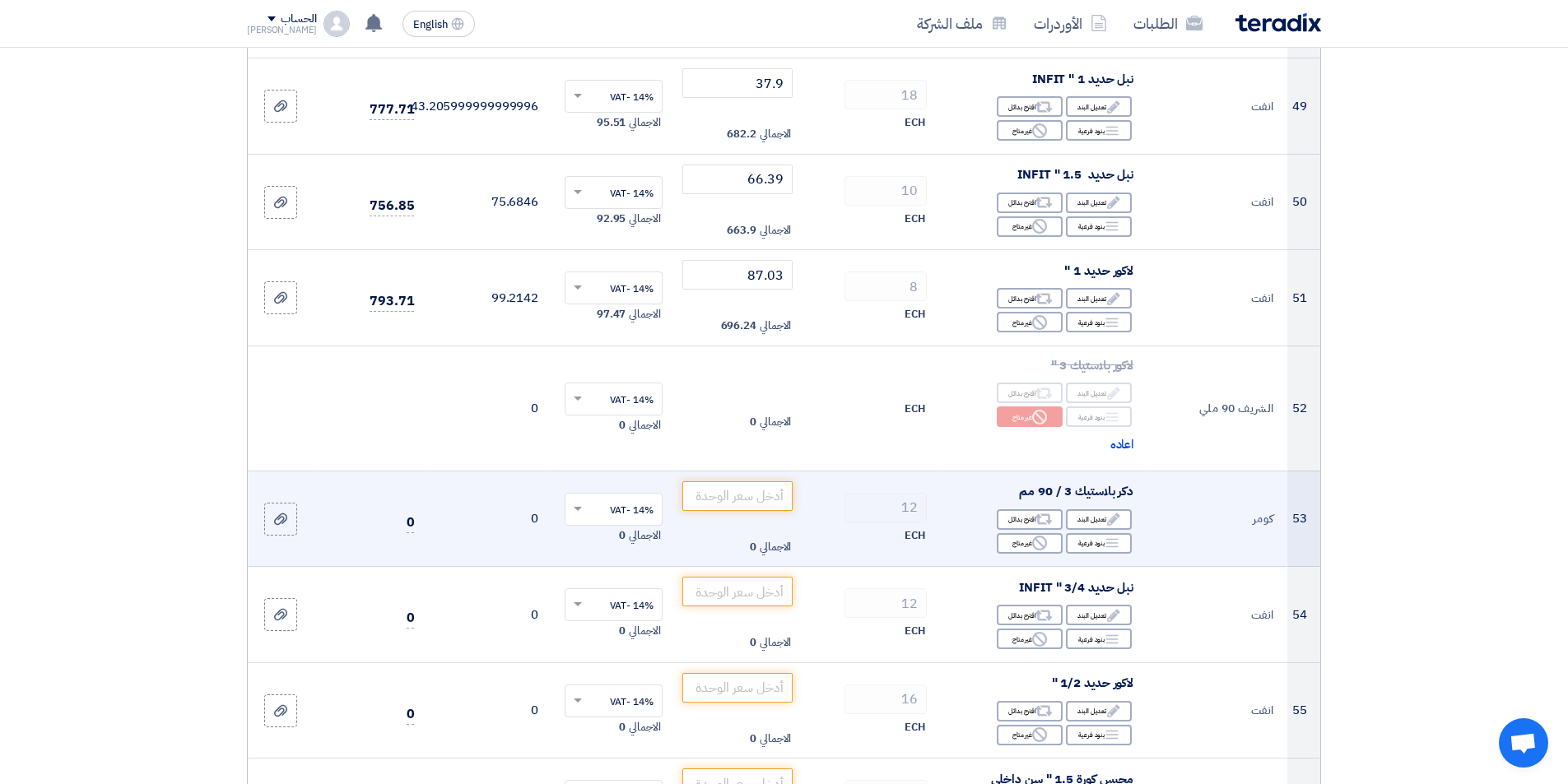
scroll to position [5101, 0]
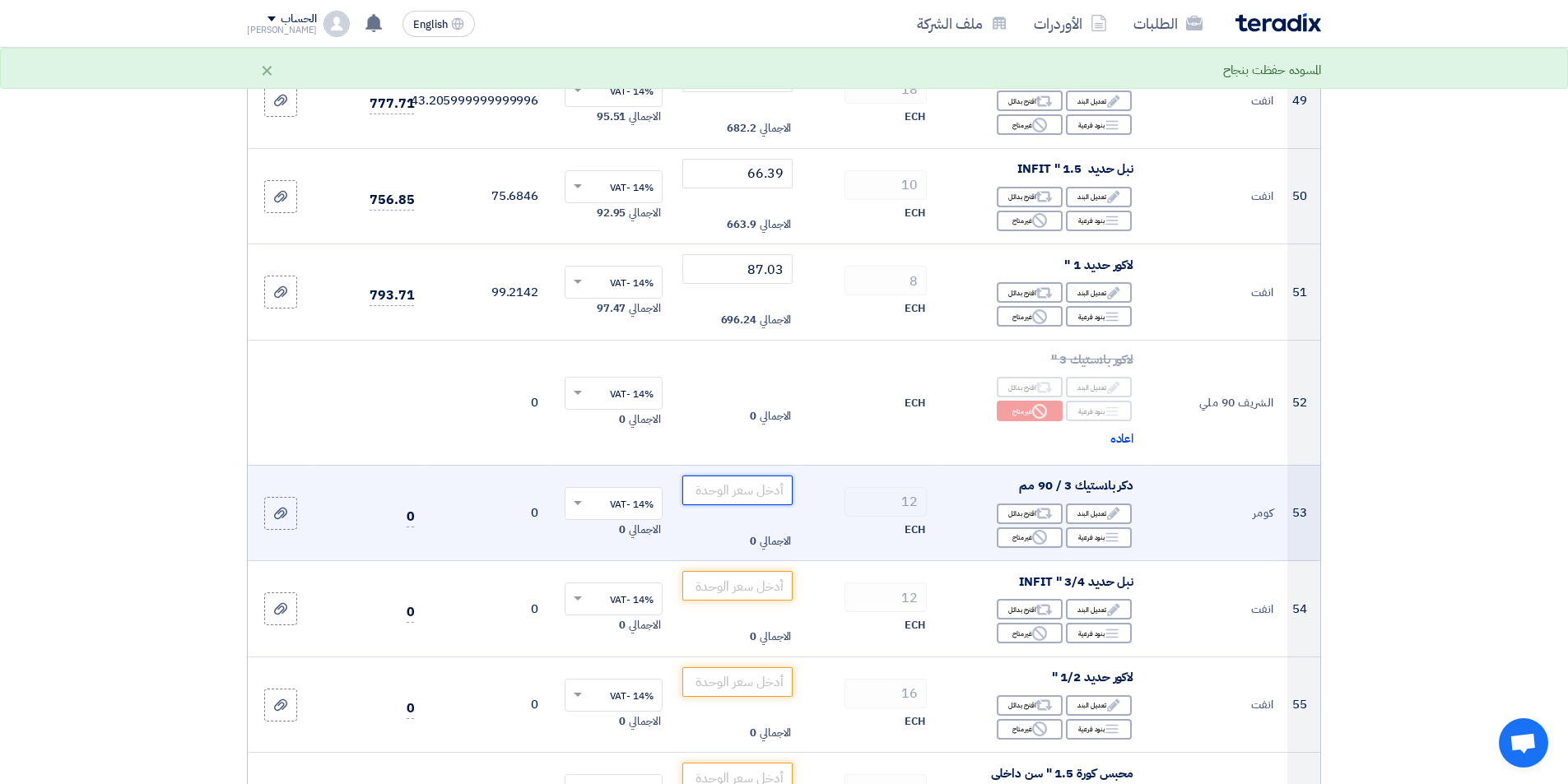
click at [743, 497] on input "number" at bounding box center [737, 491] width 111 height 29
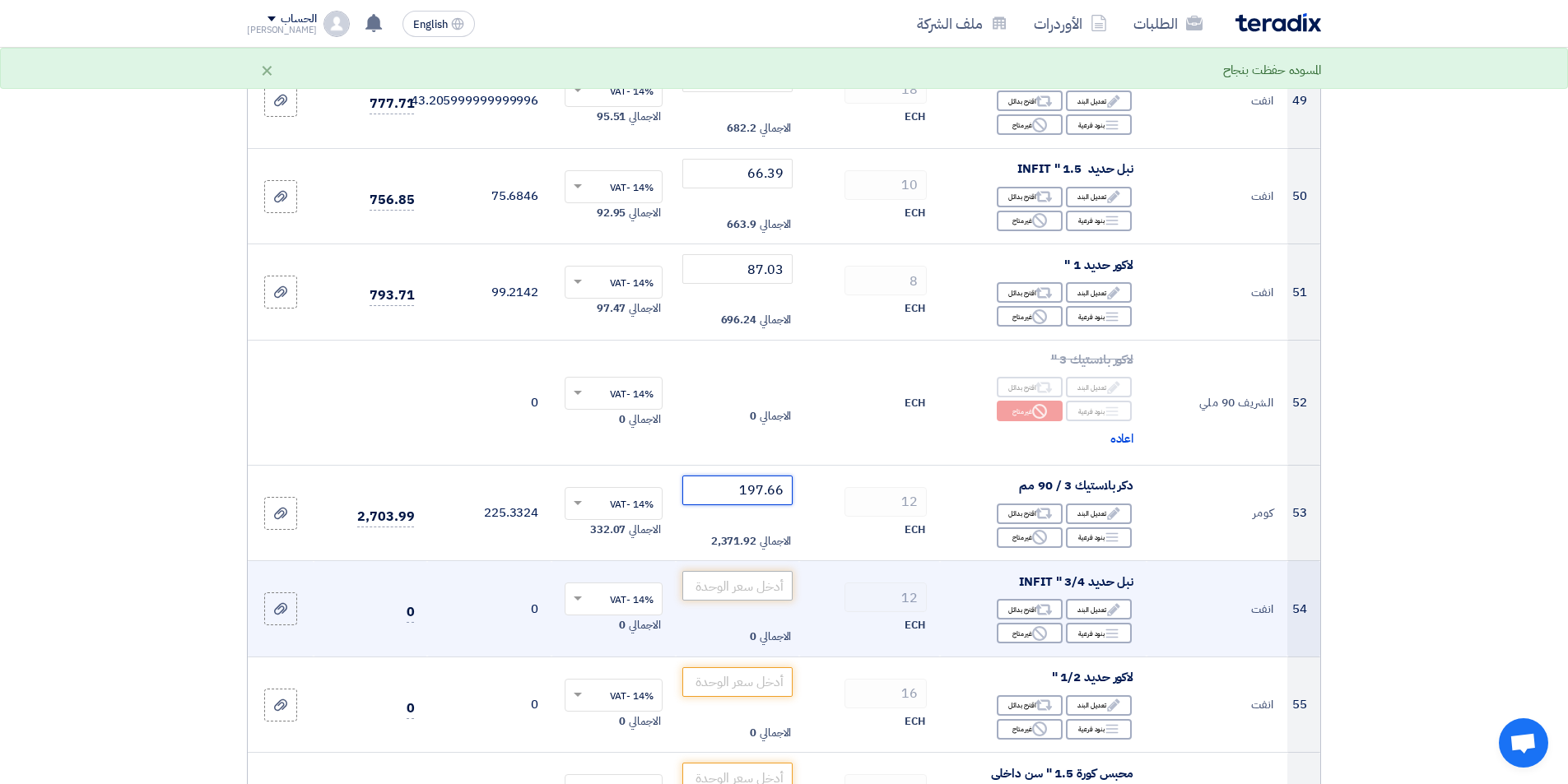
type input "197.66"
click at [747, 583] on input "number" at bounding box center [737, 585] width 111 height 29
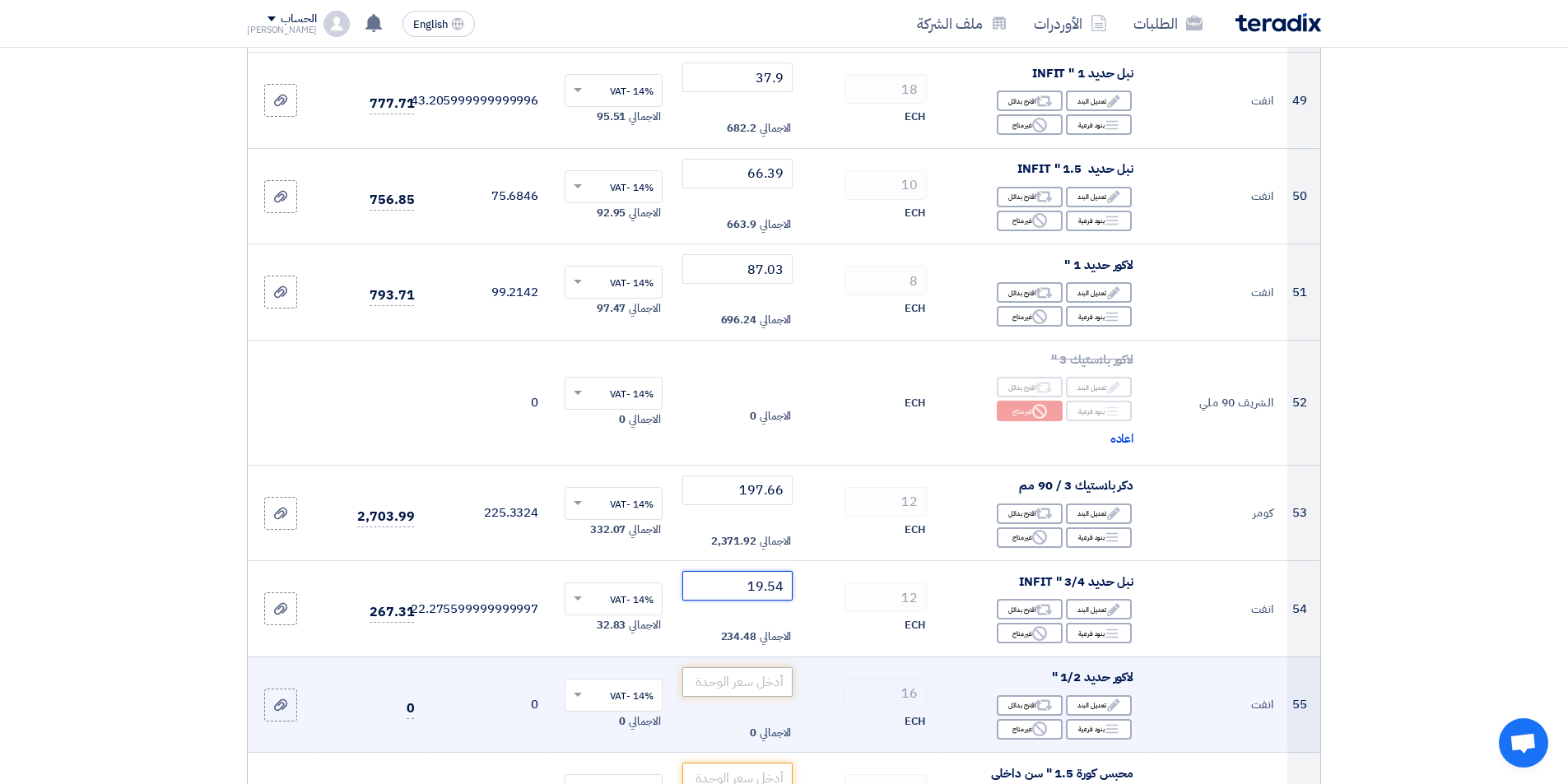
type input "19.54"
click at [743, 688] on input "number" at bounding box center [737, 682] width 111 height 29
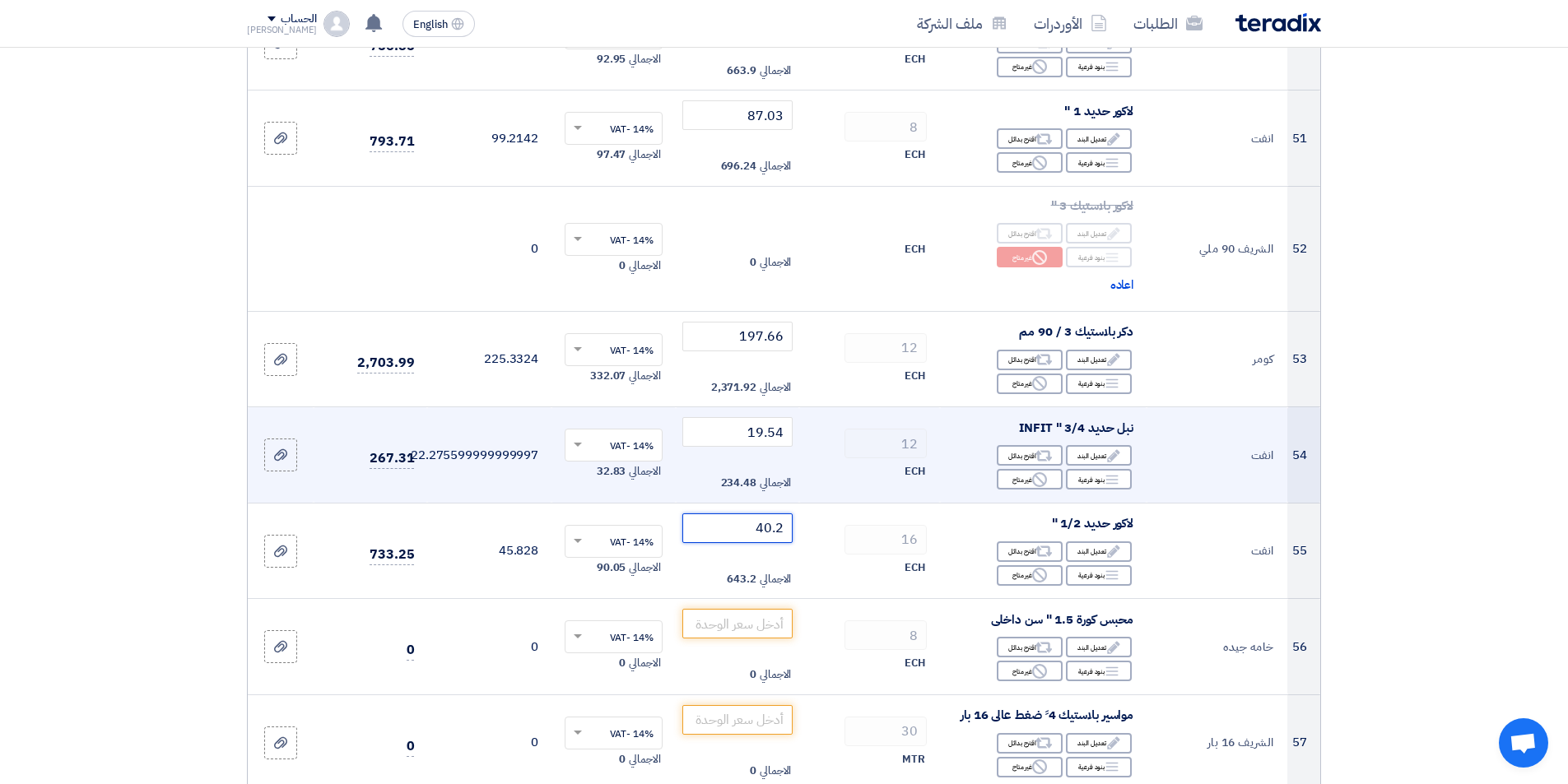
scroll to position [5265, 0]
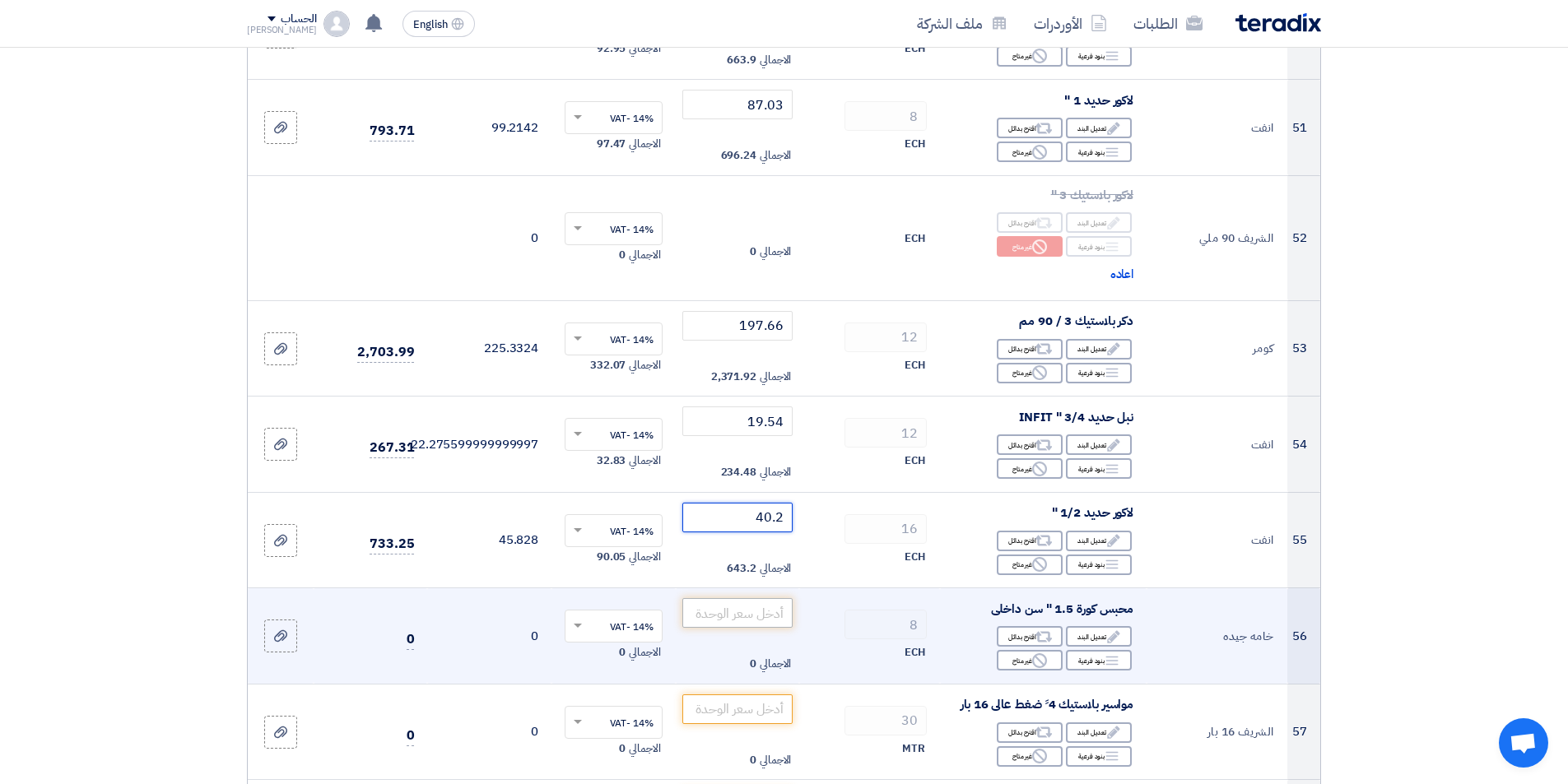
type input "40.2"
click at [775, 616] on input "number" at bounding box center [737, 613] width 111 height 29
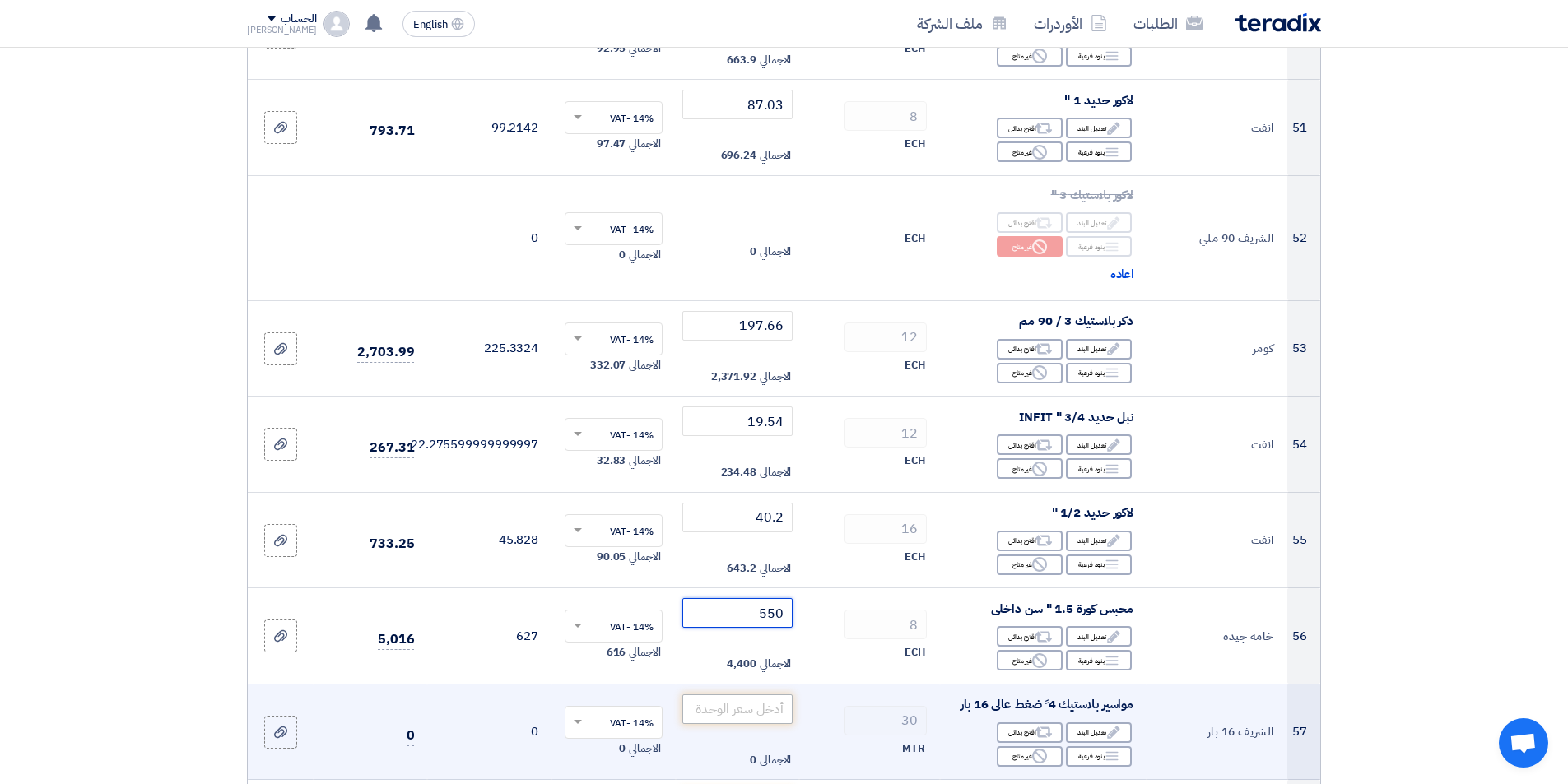
type input "550"
click at [747, 714] on input "number" at bounding box center [737, 709] width 111 height 29
click at [1025, 760] on div "Reject غير متاح" at bounding box center [1030, 756] width 65 height 21
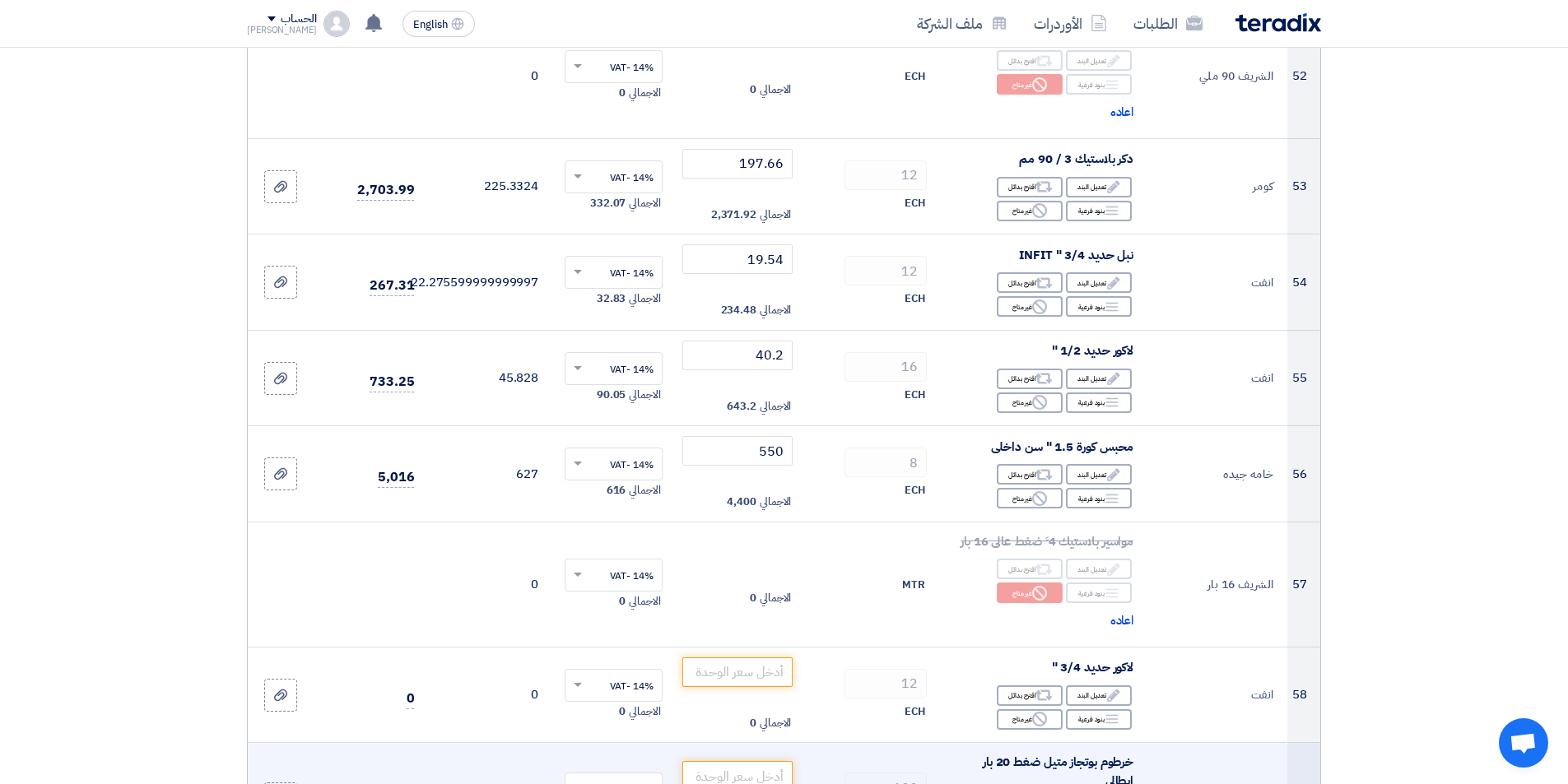
scroll to position [5512, 0]
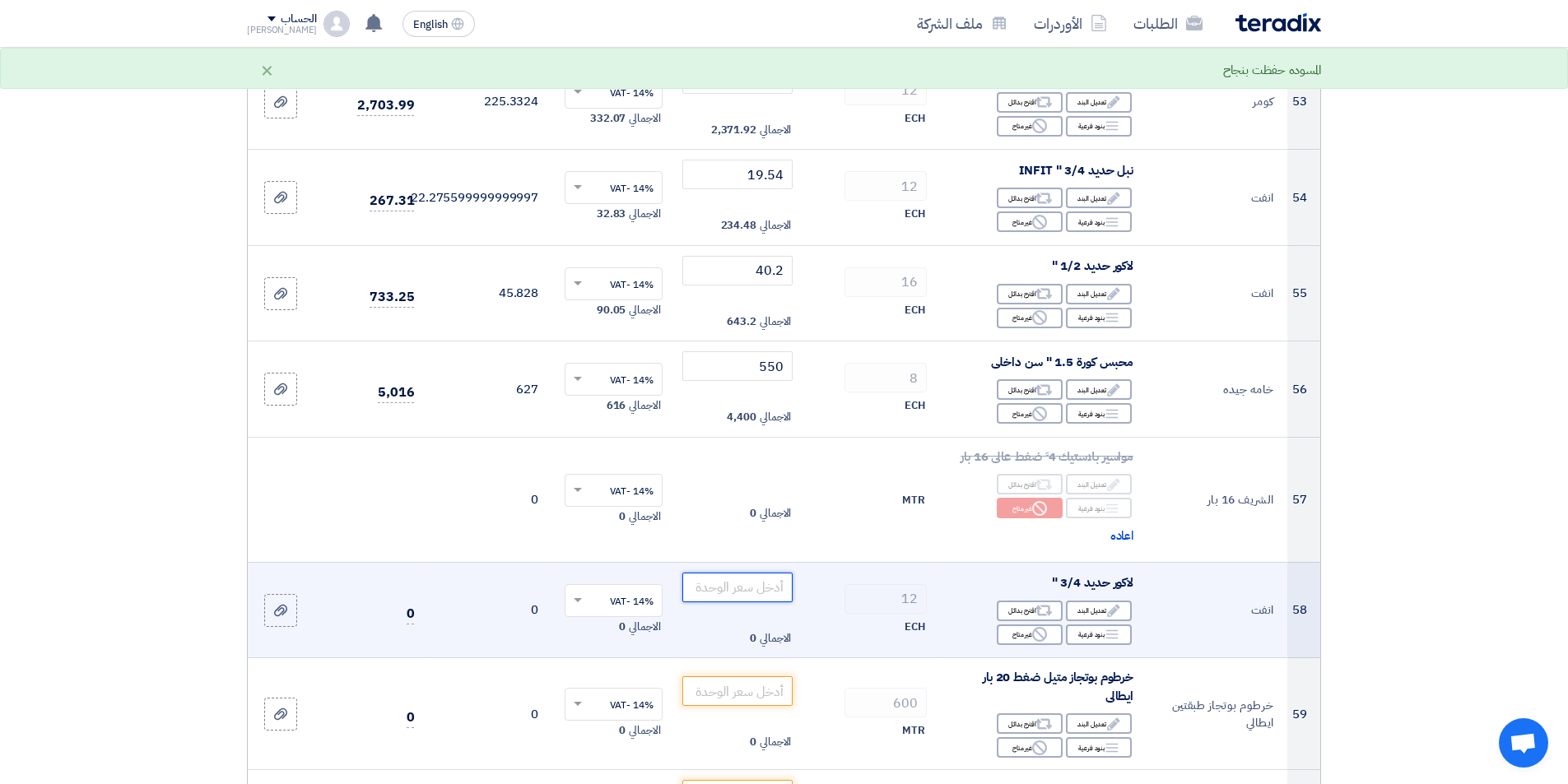
click at [758, 591] on input "number" at bounding box center [737, 587] width 111 height 29
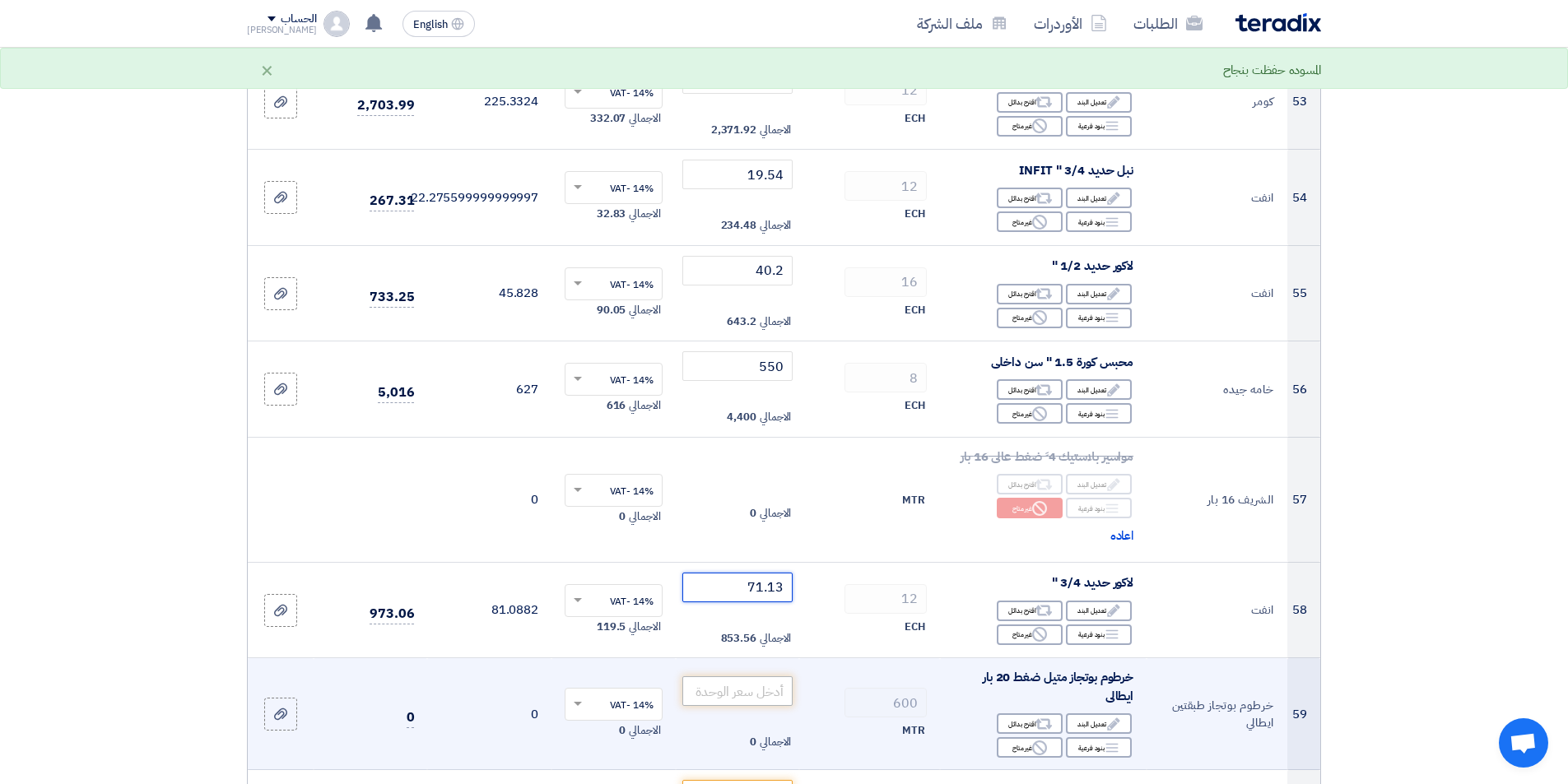
type input "71.13"
click at [749, 686] on input "number" at bounding box center [737, 691] width 111 height 29
type input "47"
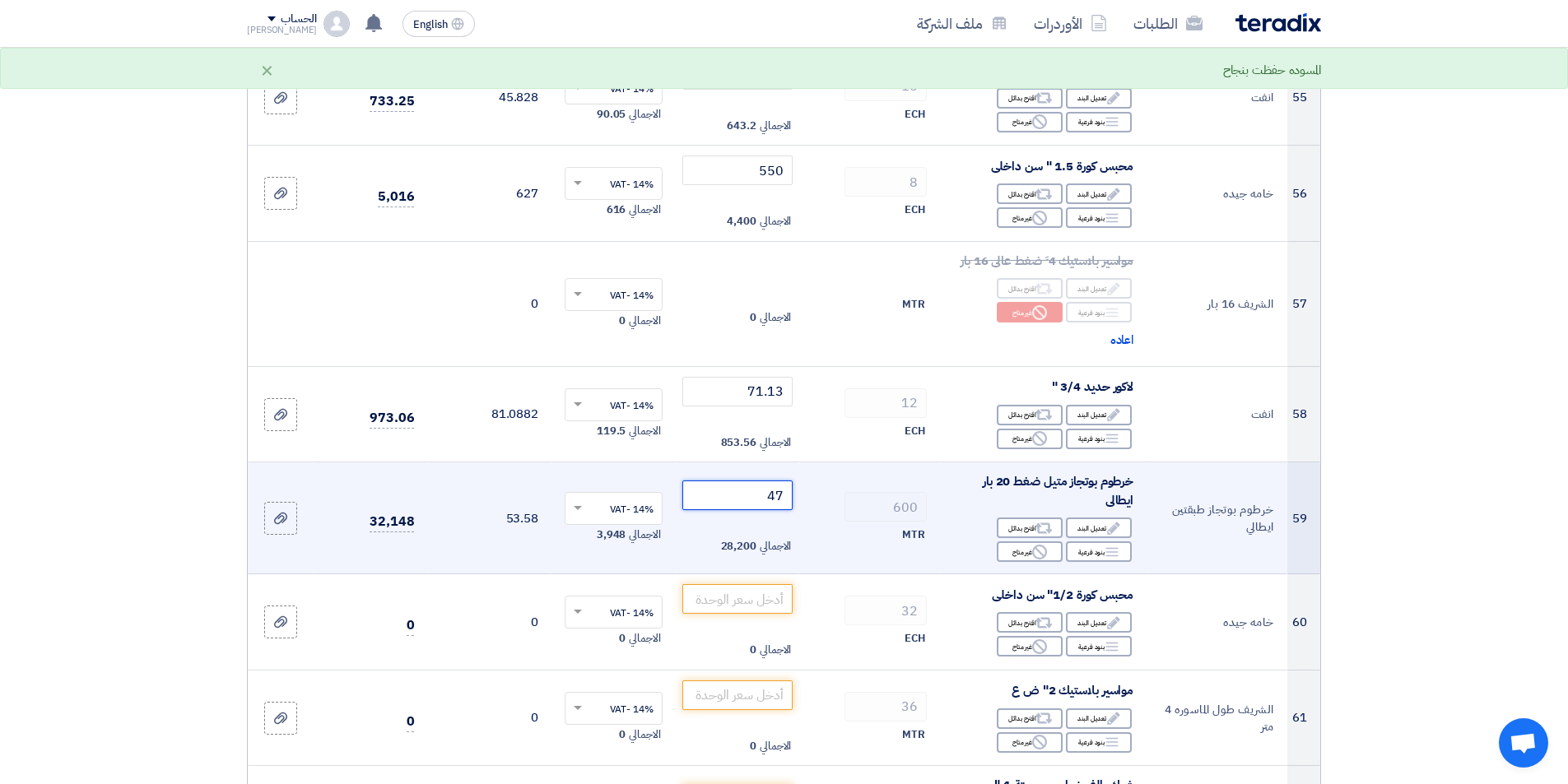
scroll to position [5759, 0]
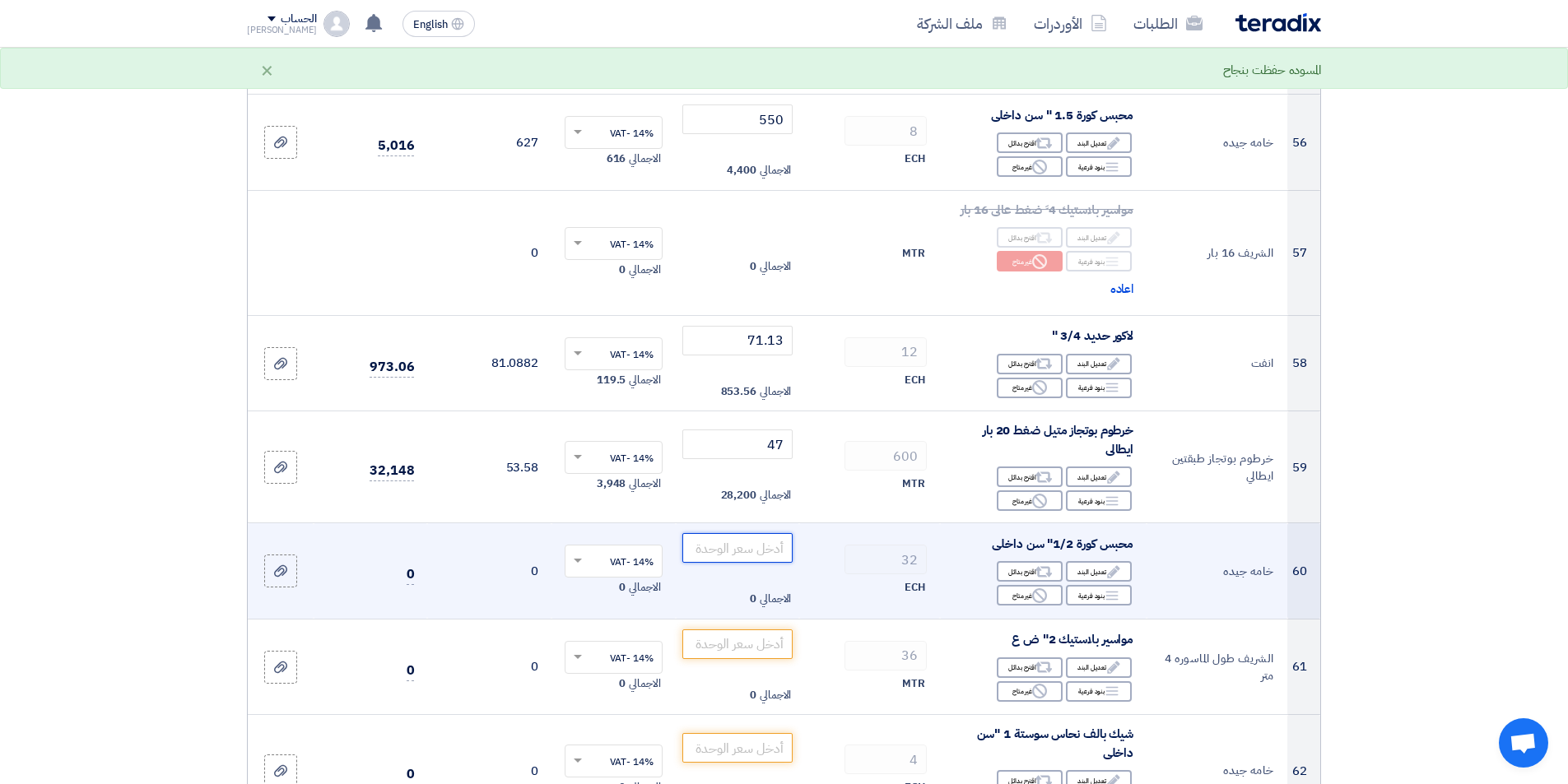
click at [762, 555] on input "number" at bounding box center [737, 547] width 111 height 29
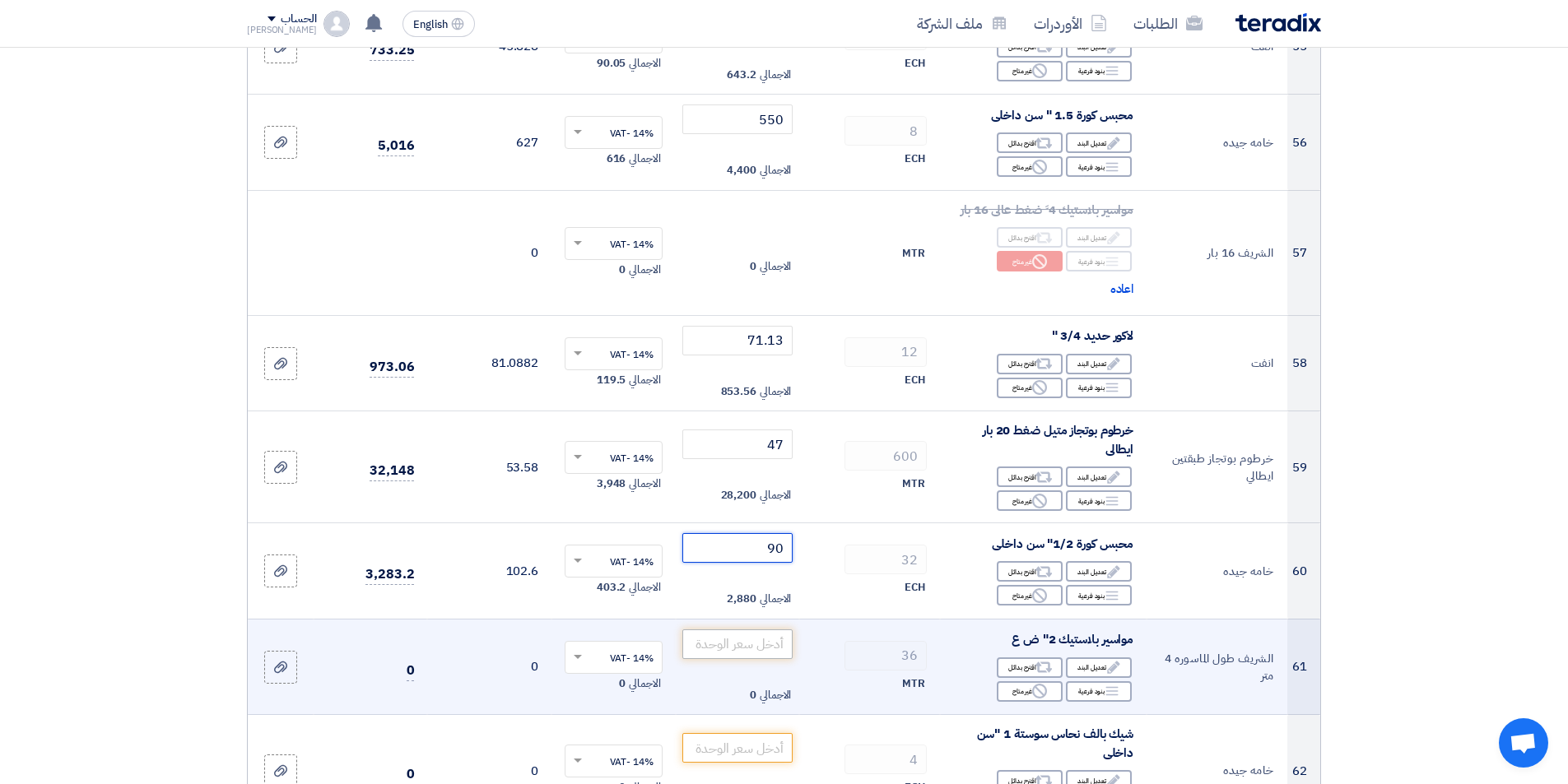
type input "90"
click at [737, 650] on input "number" at bounding box center [737, 644] width 111 height 29
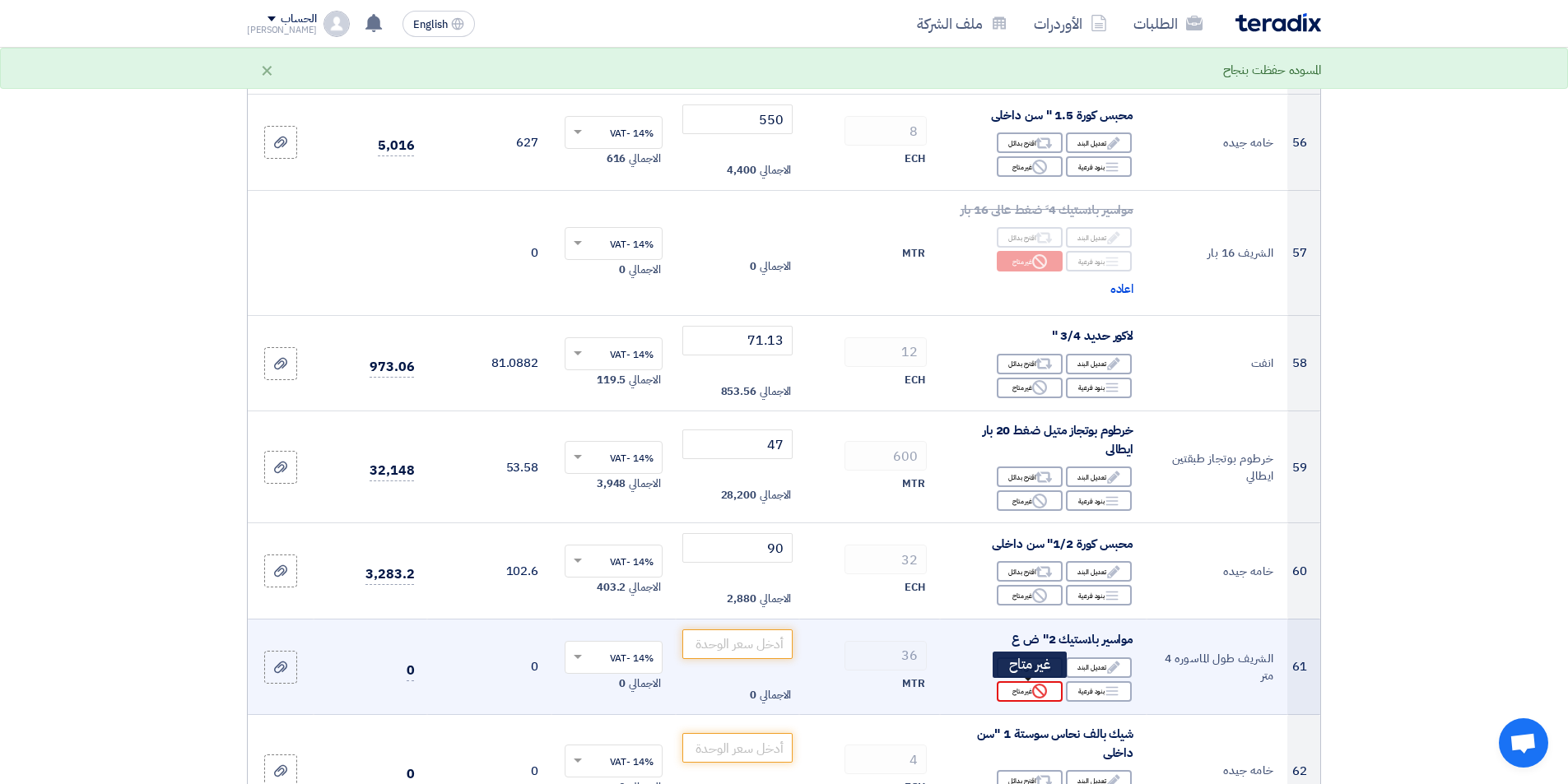
click at [1038, 694] on icon "Reject" at bounding box center [1039, 690] width 15 height 15
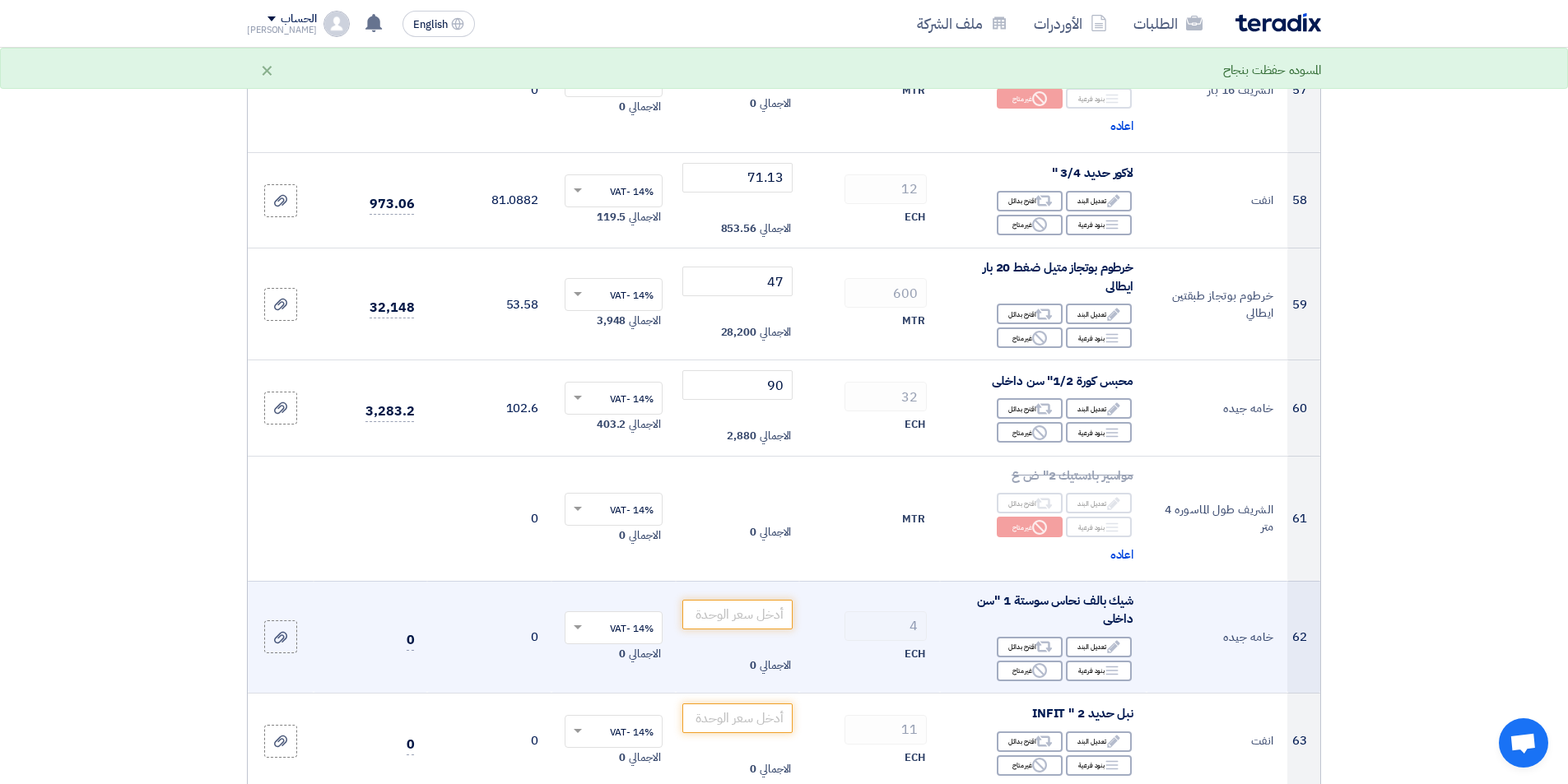
scroll to position [5923, 0]
click at [756, 613] on input "number" at bounding box center [737, 613] width 111 height 29
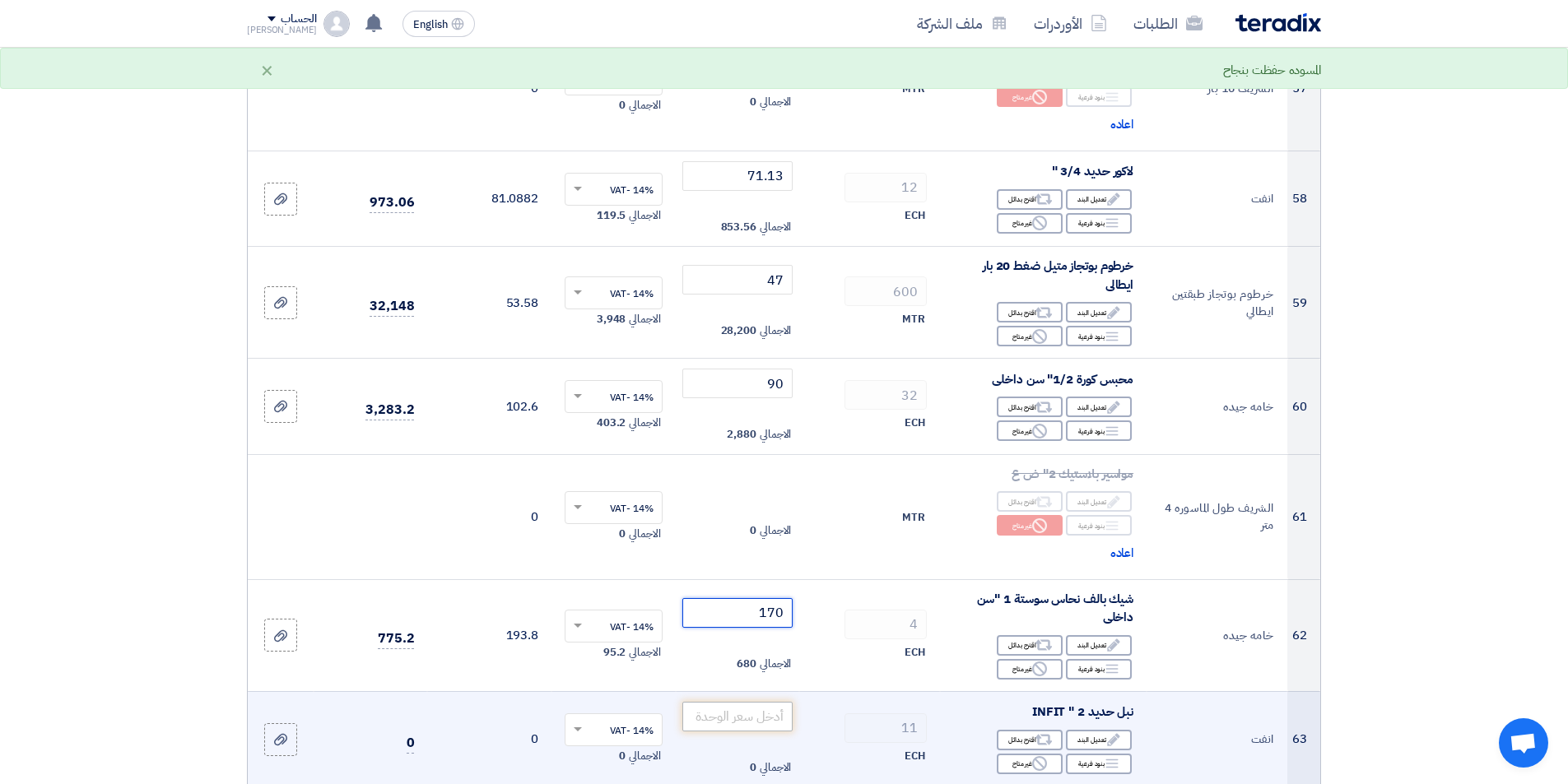
type input "170"
click at [710, 713] on input "number" at bounding box center [737, 716] width 111 height 29
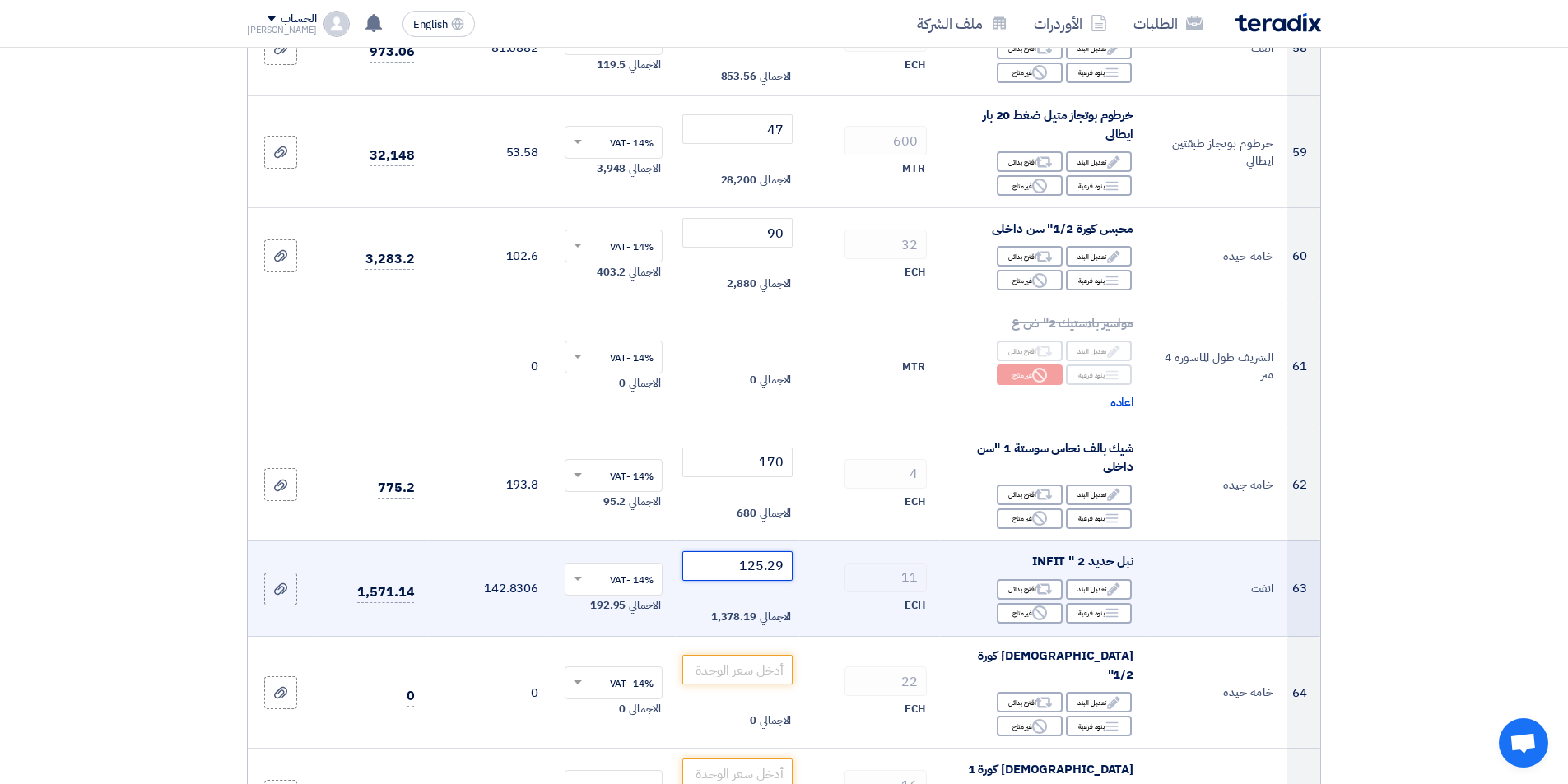
scroll to position [6170, 0]
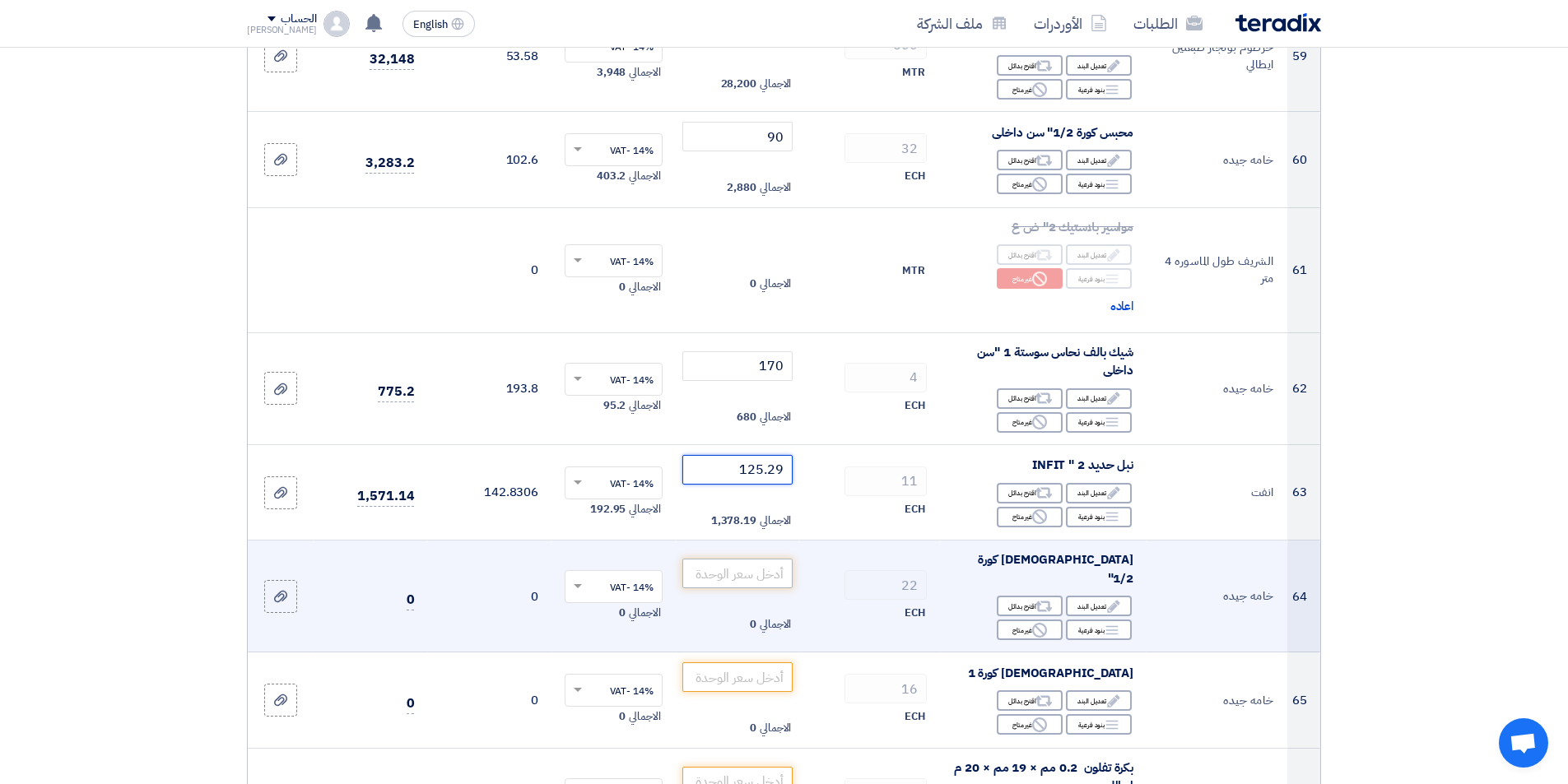
type input "125.29"
click at [716, 564] on input "number" at bounding box center [737, 573] width 111 height 29
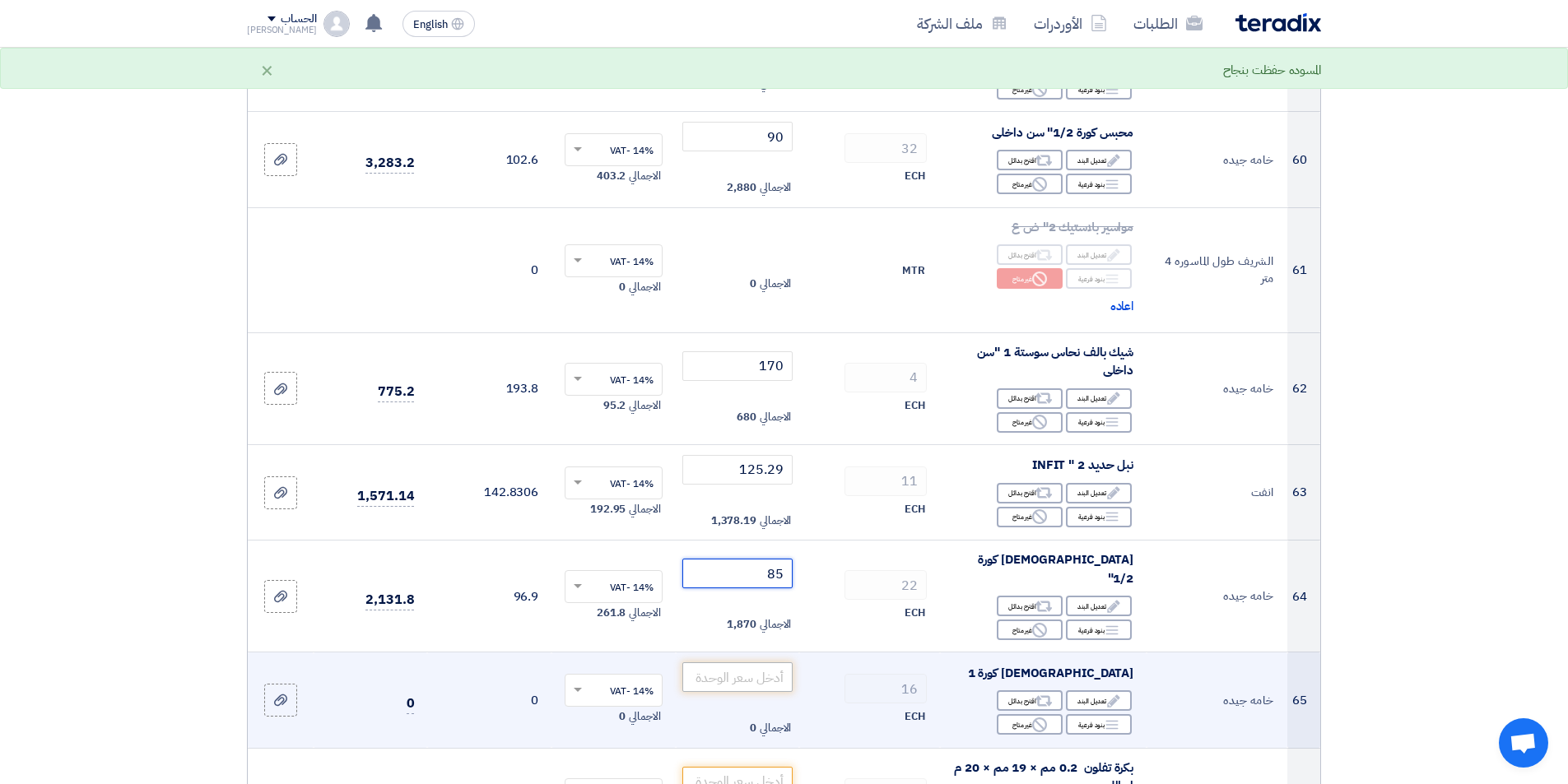
type input "85"
click at [758, 663] on input "number" at bounding box center [737, 677] width 111 height 29
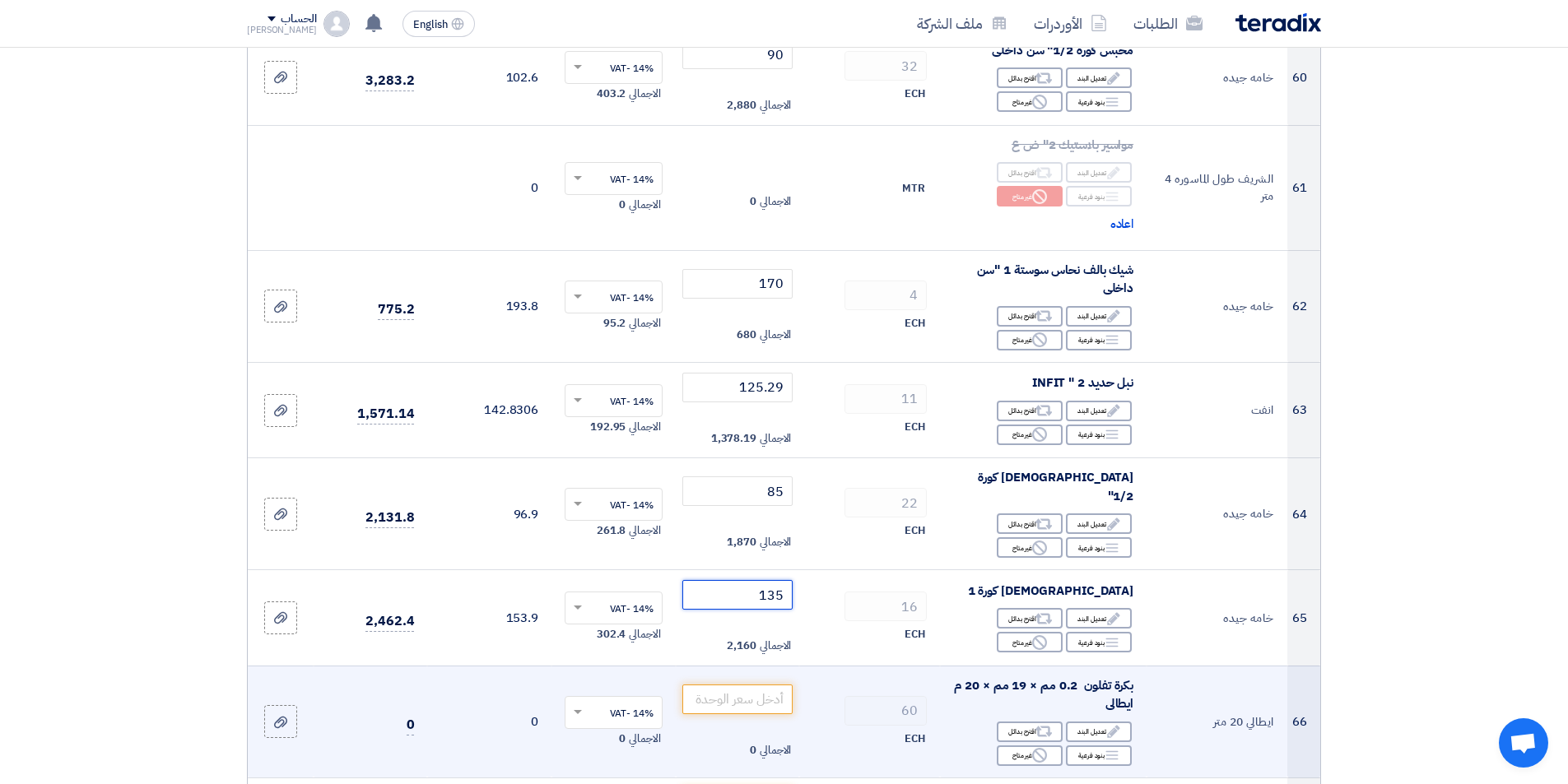
scroll to position [6335, 0]
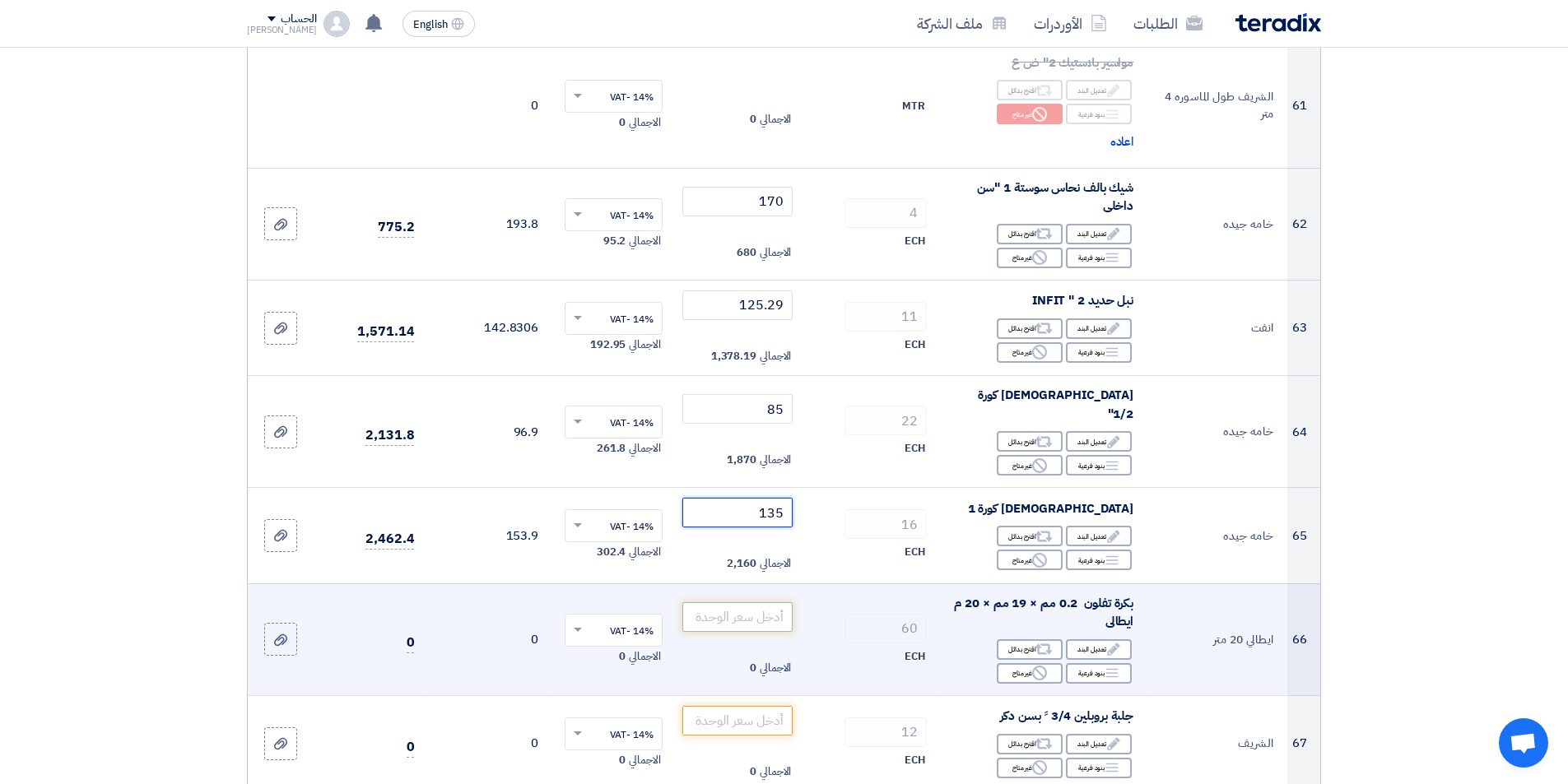
type input "135"
click at [765, 610] on input "number" at bounding box center [737, 617] width 111 height 29
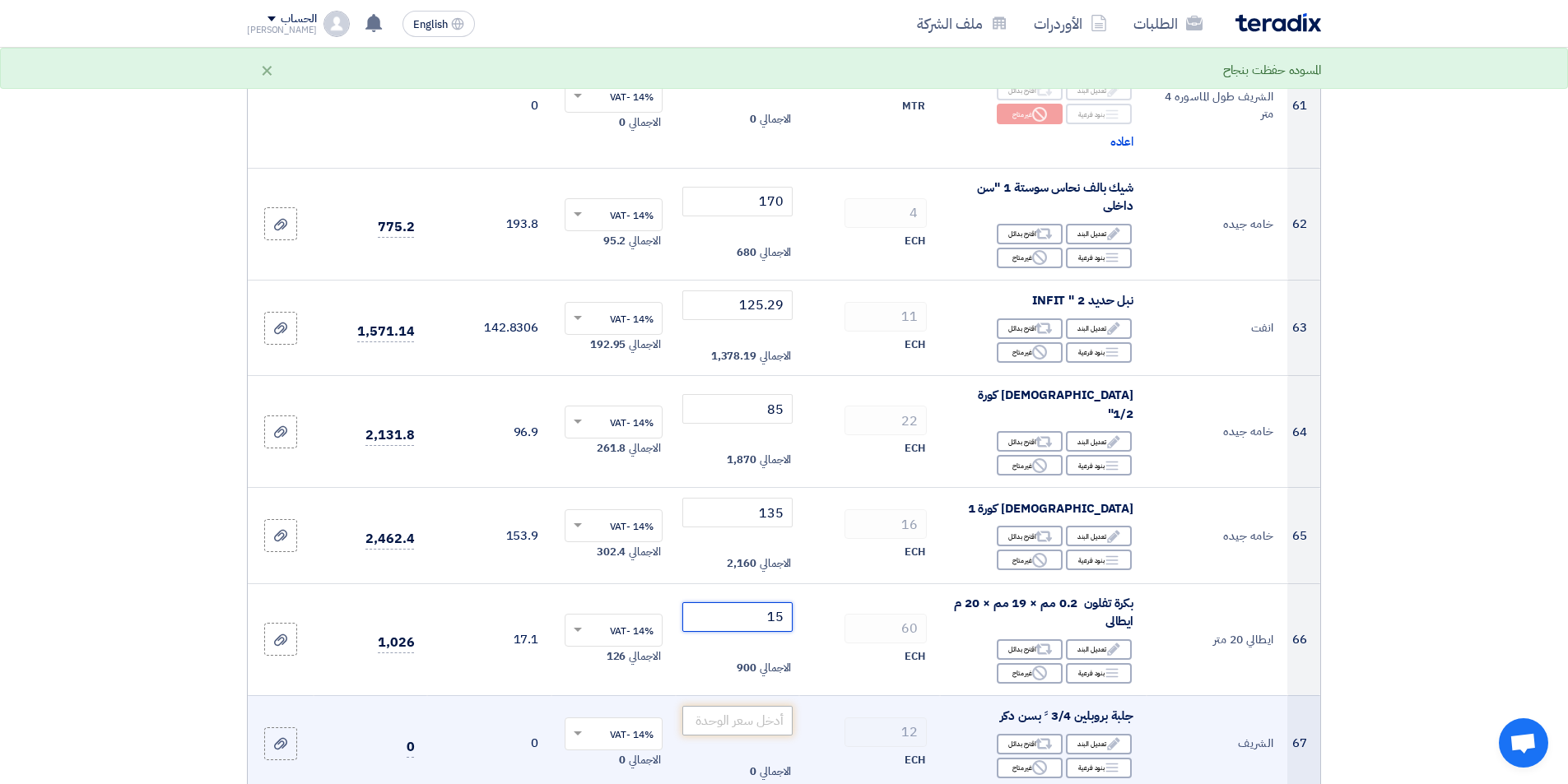
type input "15"
click at [700, 706] on input "number" at bounding box center [737, 720] width 111 height 29
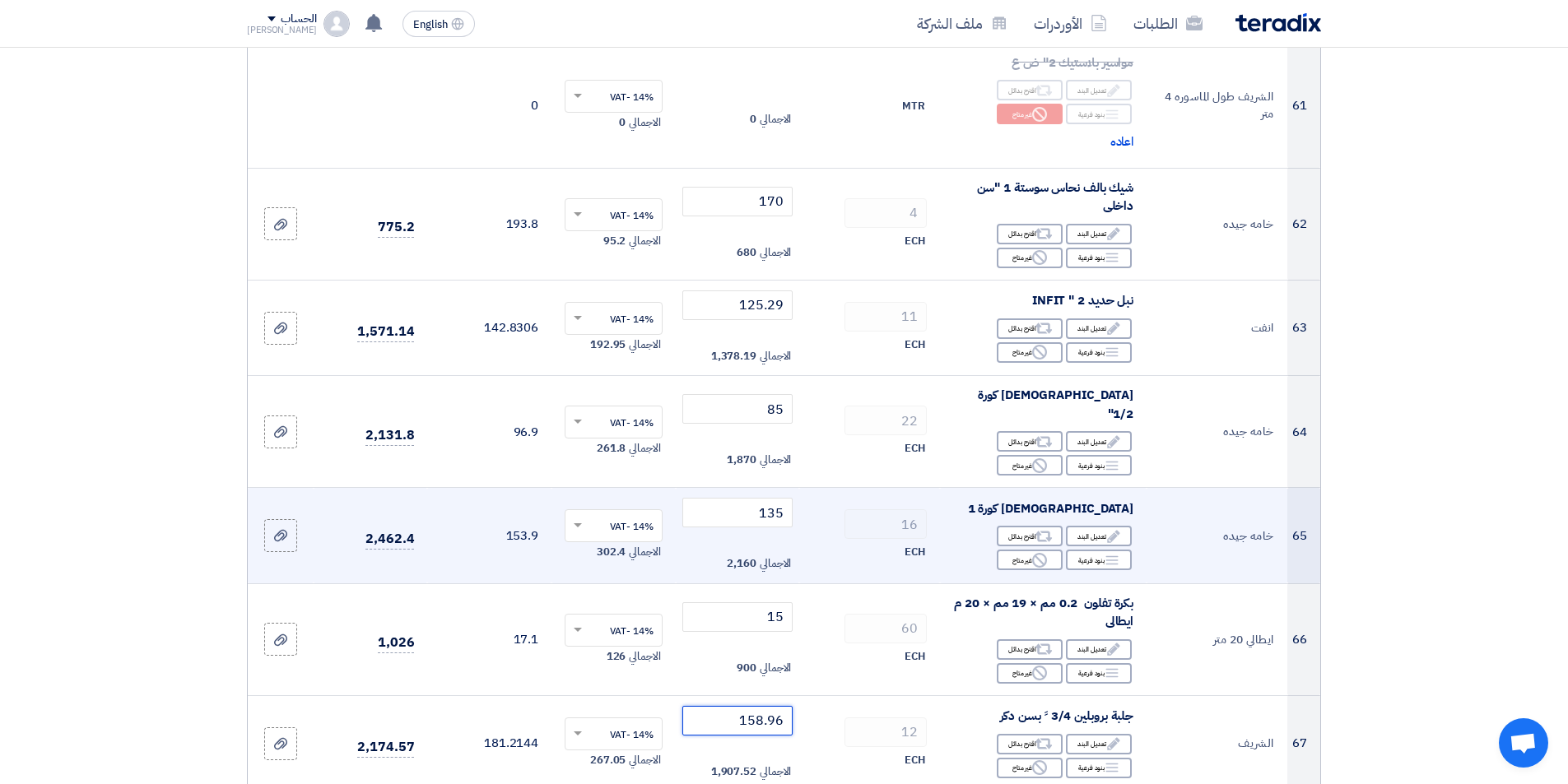
scroll to position [6499, 0]
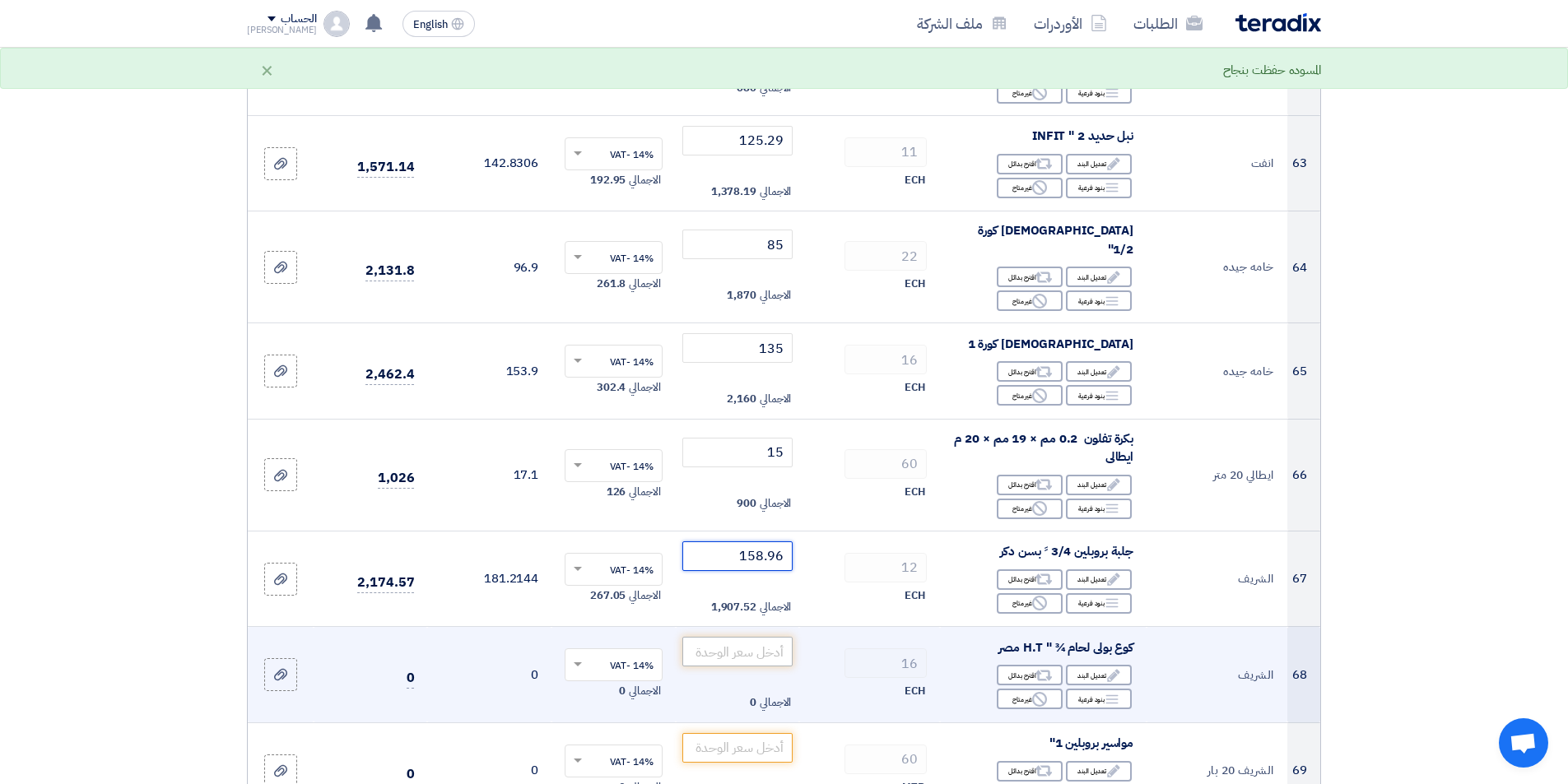
type input "158.96"
click at [712, 637] on input "number" at bounding box center [737, 651] width 111 height 29
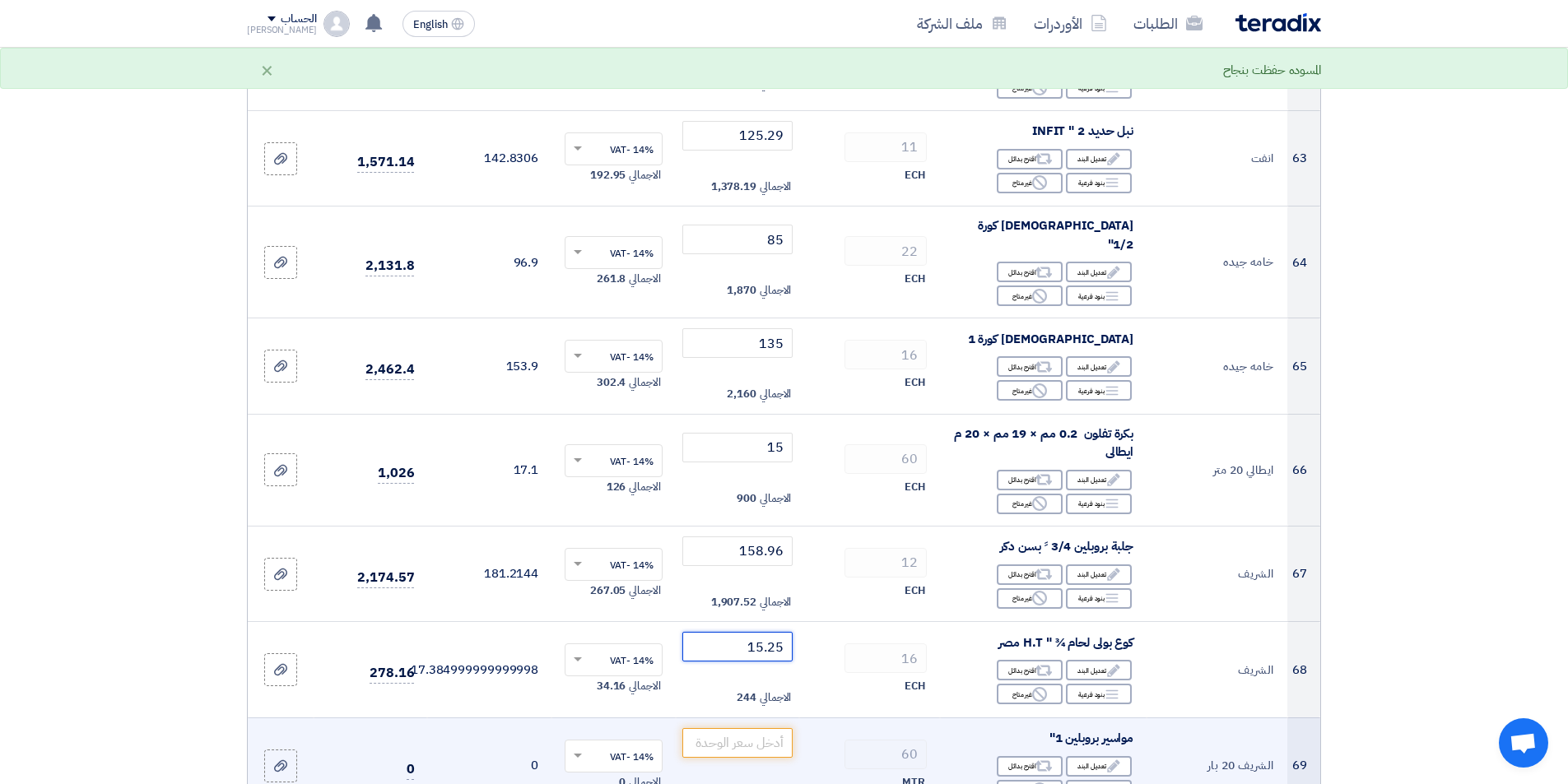
scroll to position [6746, 0]
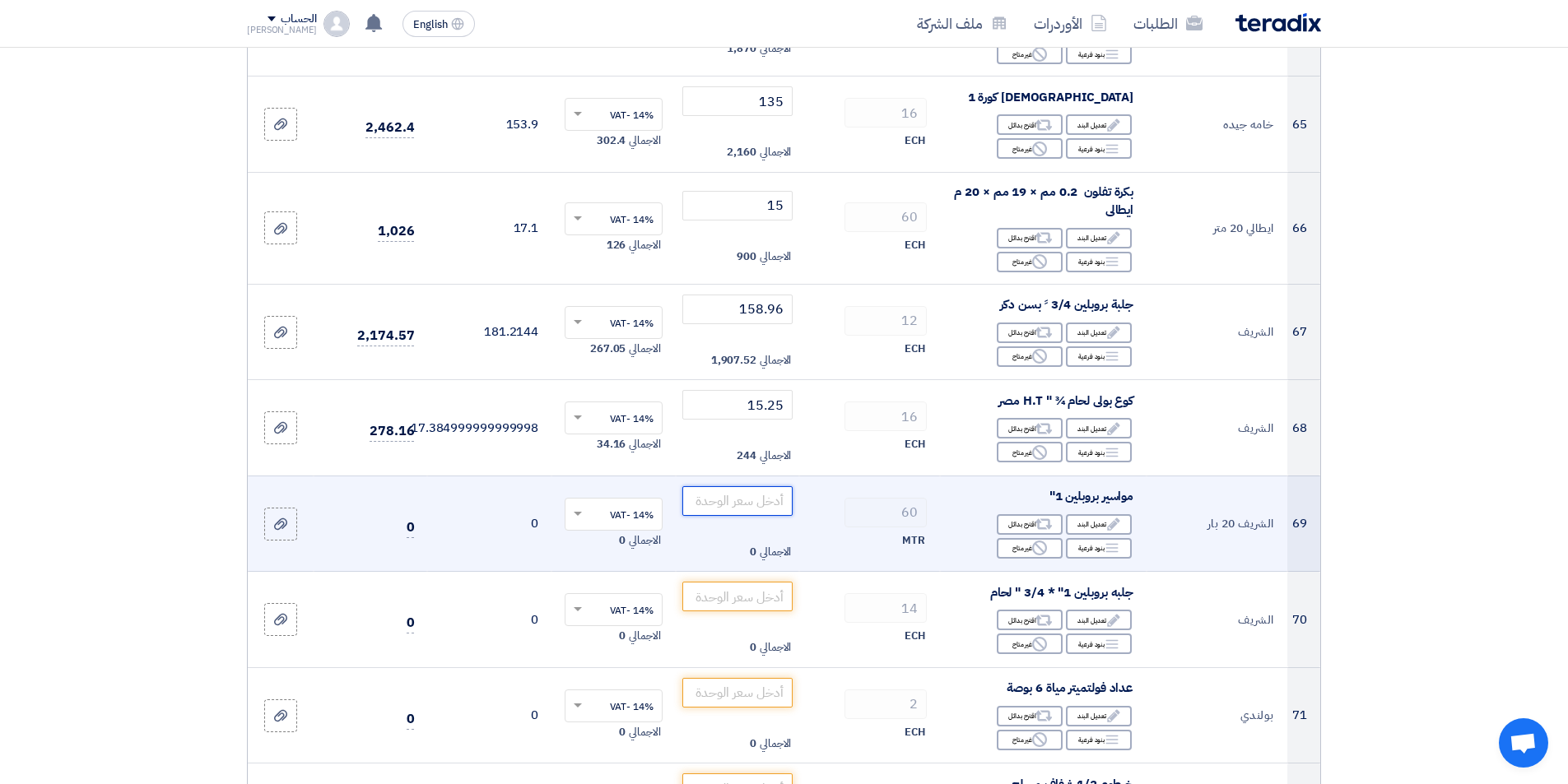
click at [736, 489] on input "number" at bounding box center [737, 501] width 111 height 29
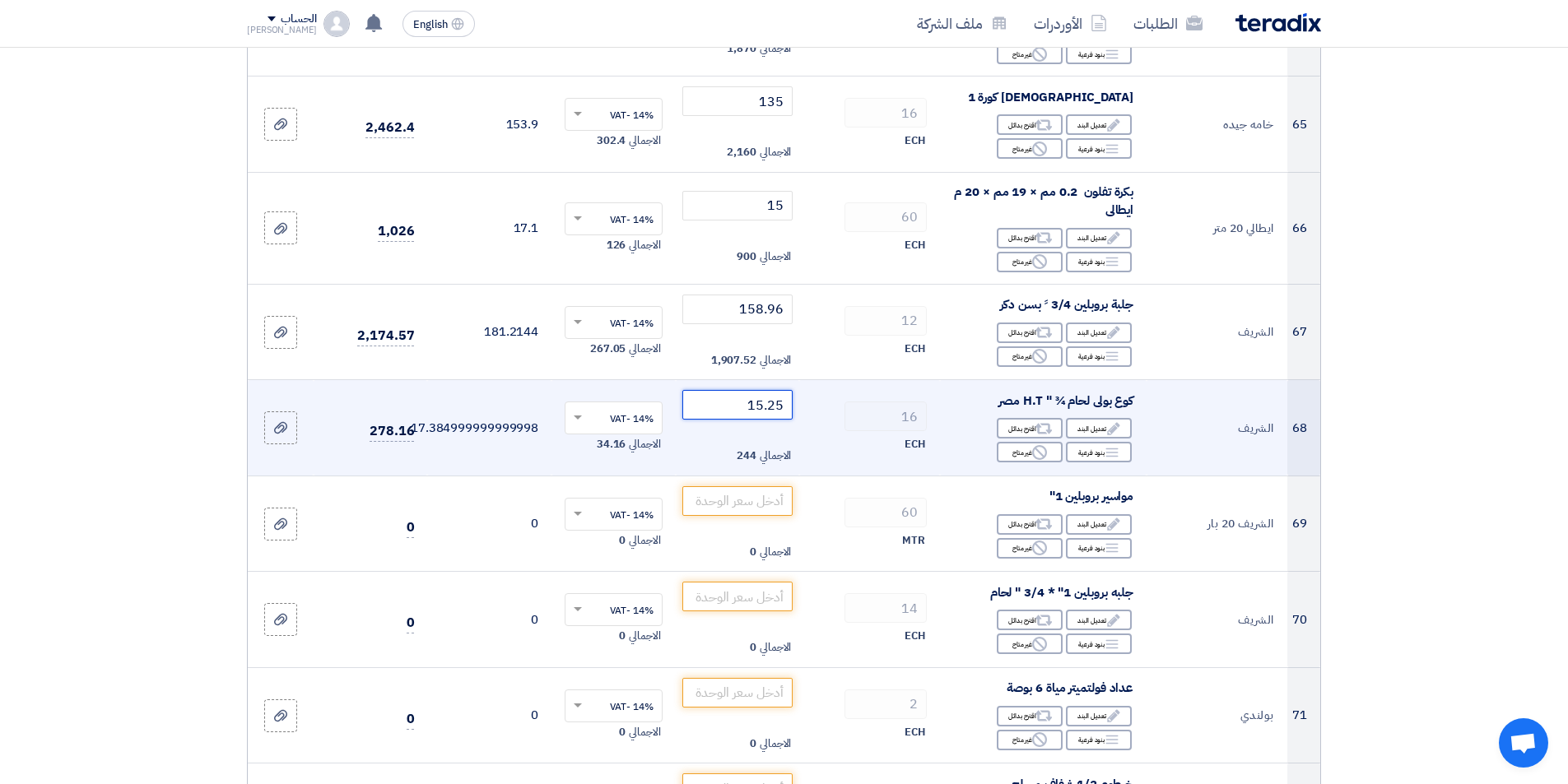
drag, startPoint x: 766, startPoint y: 391, endPoint x: 819, endPoint y: 376, distance: 55.1
click at [819, 380] on tr "68 الشريف كوع بولى لحام ¾ " H.T مصر Edit تعديل البند Alternative اقترح بدائل Br…" at bounding box center [784, 429] width 1073 height 96
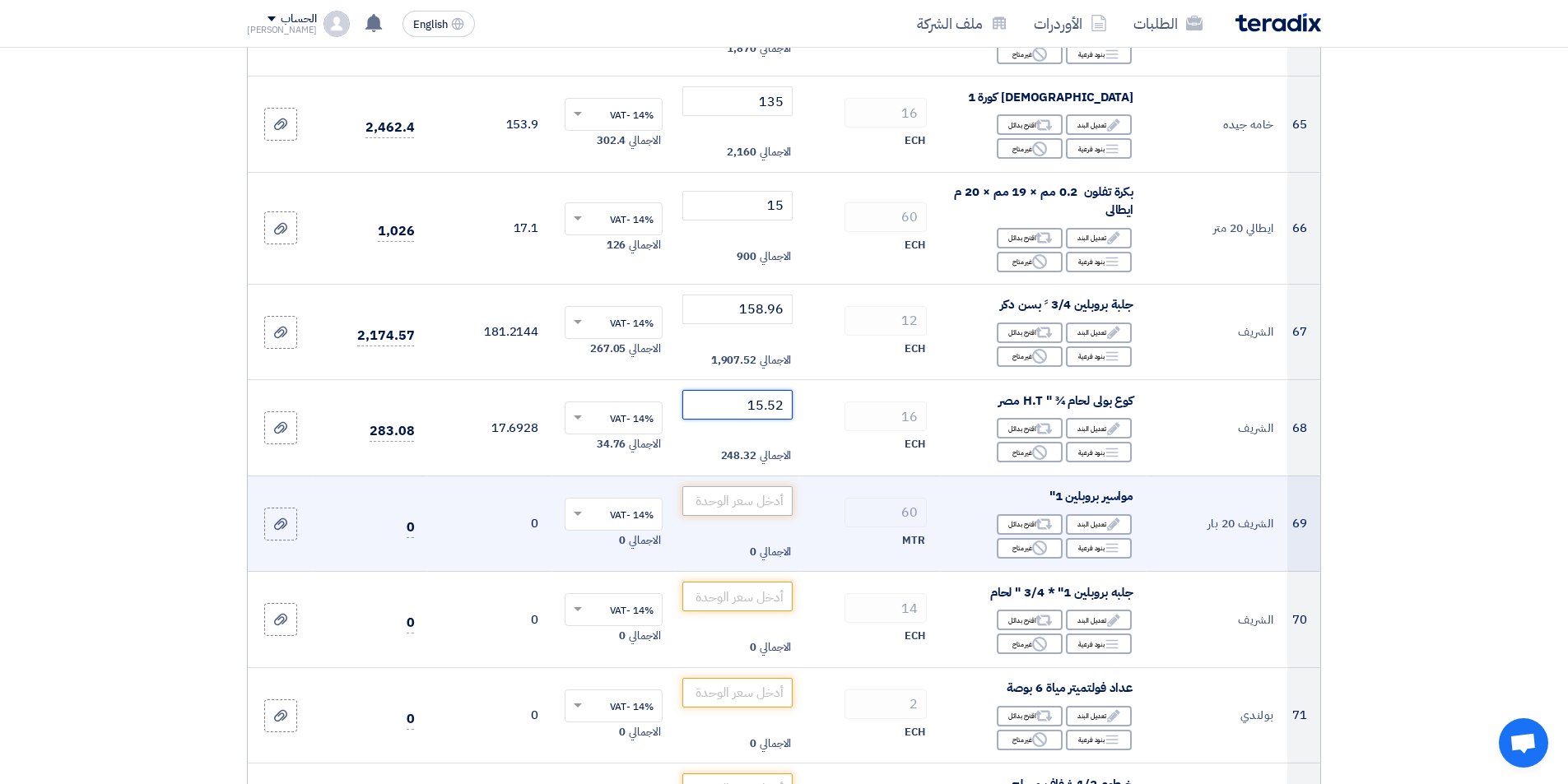
type input "15.52"
click at [749, 486] on input "number" at bounding box center [737, 501] width 111 height 29
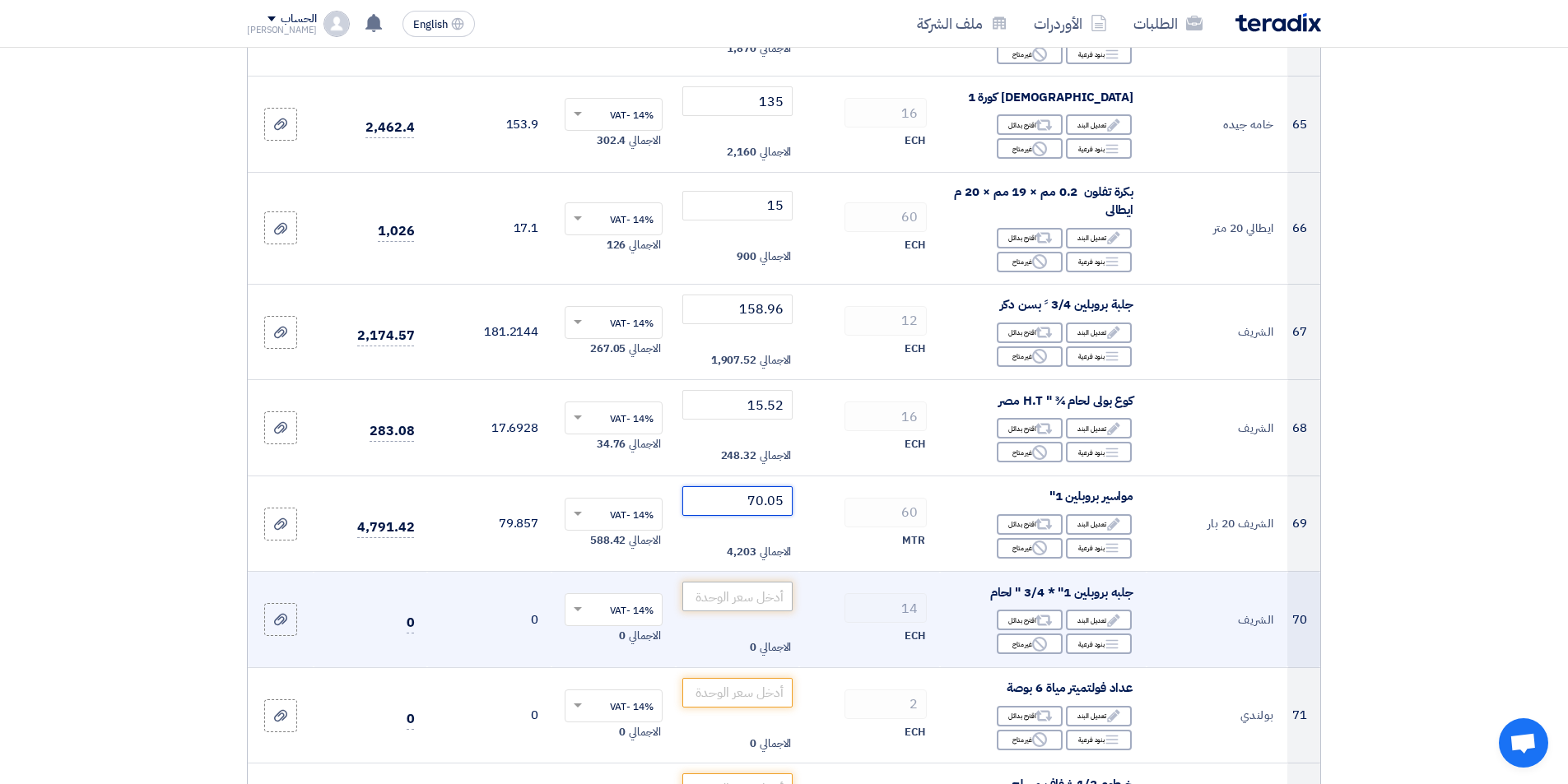
type input "70.05"
click at [707, 587] on input "number" at bounding box center [737, 596] width 111 height 29
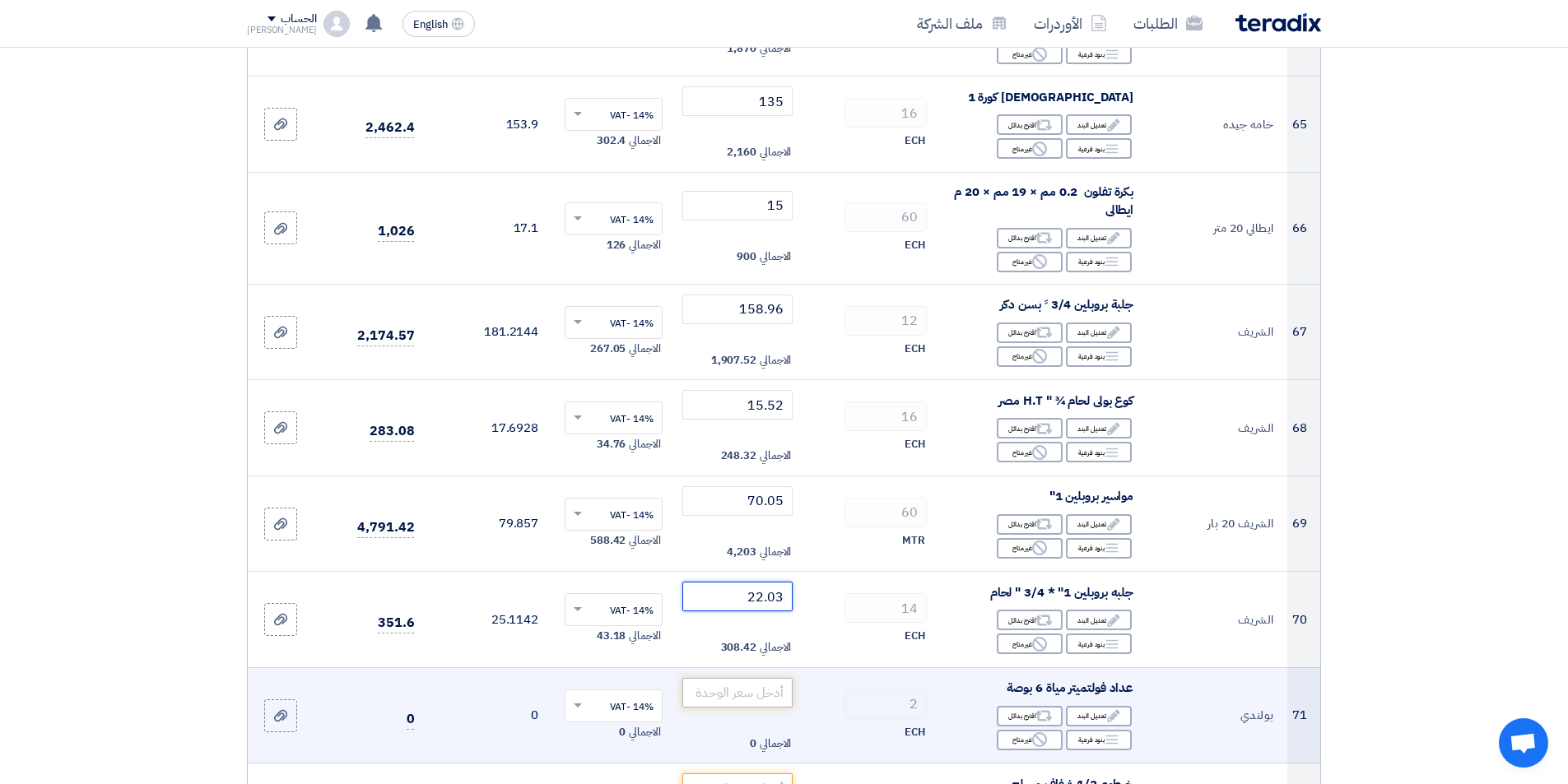
type input "22.03"
click at [722, 678] on input "number" at bounding box center [737, 693] width 111 height 29
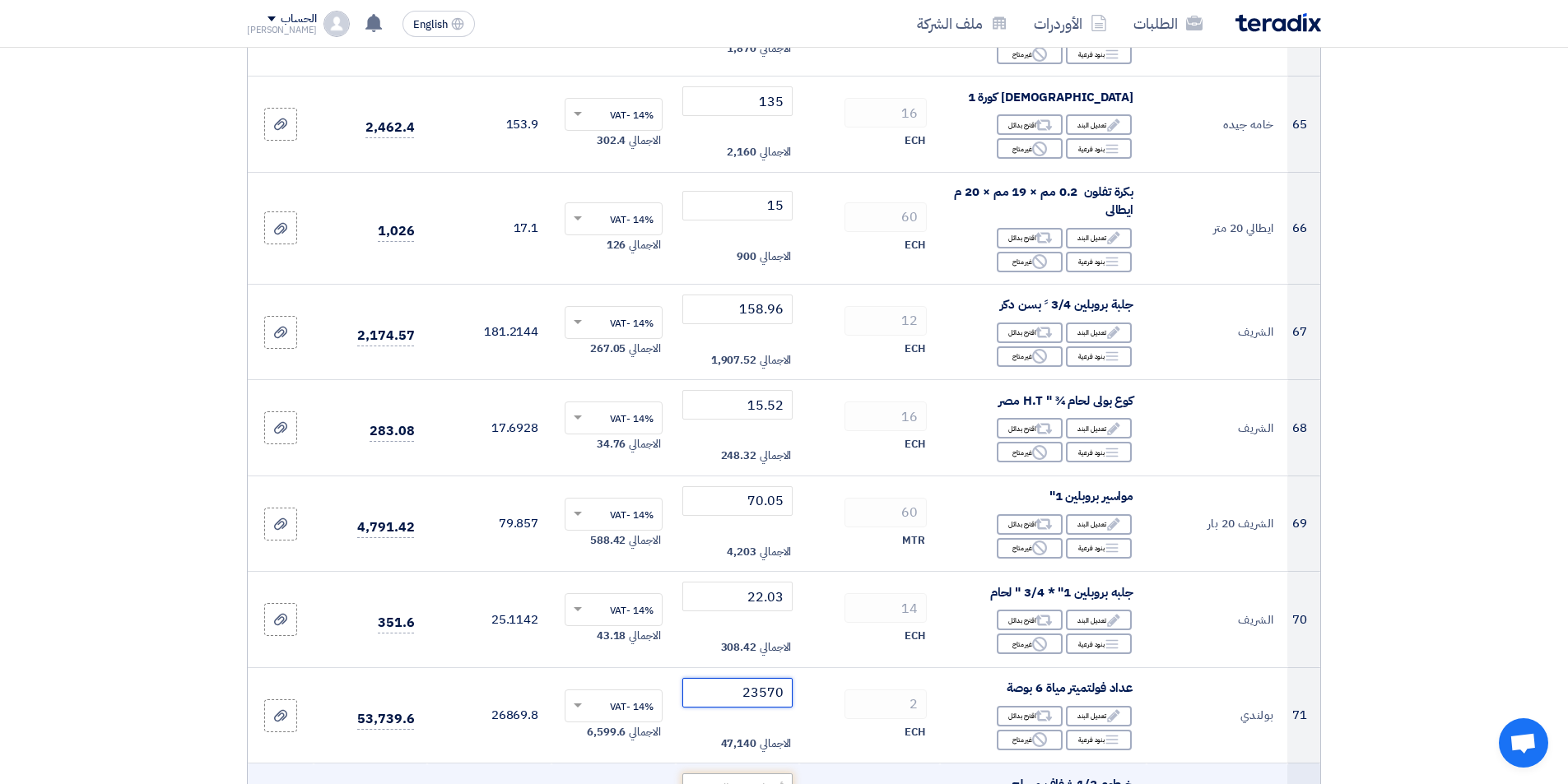
type input "23570"
click at [735, 774] on input "number" at bounding box center [737, 788] width 111 height 29
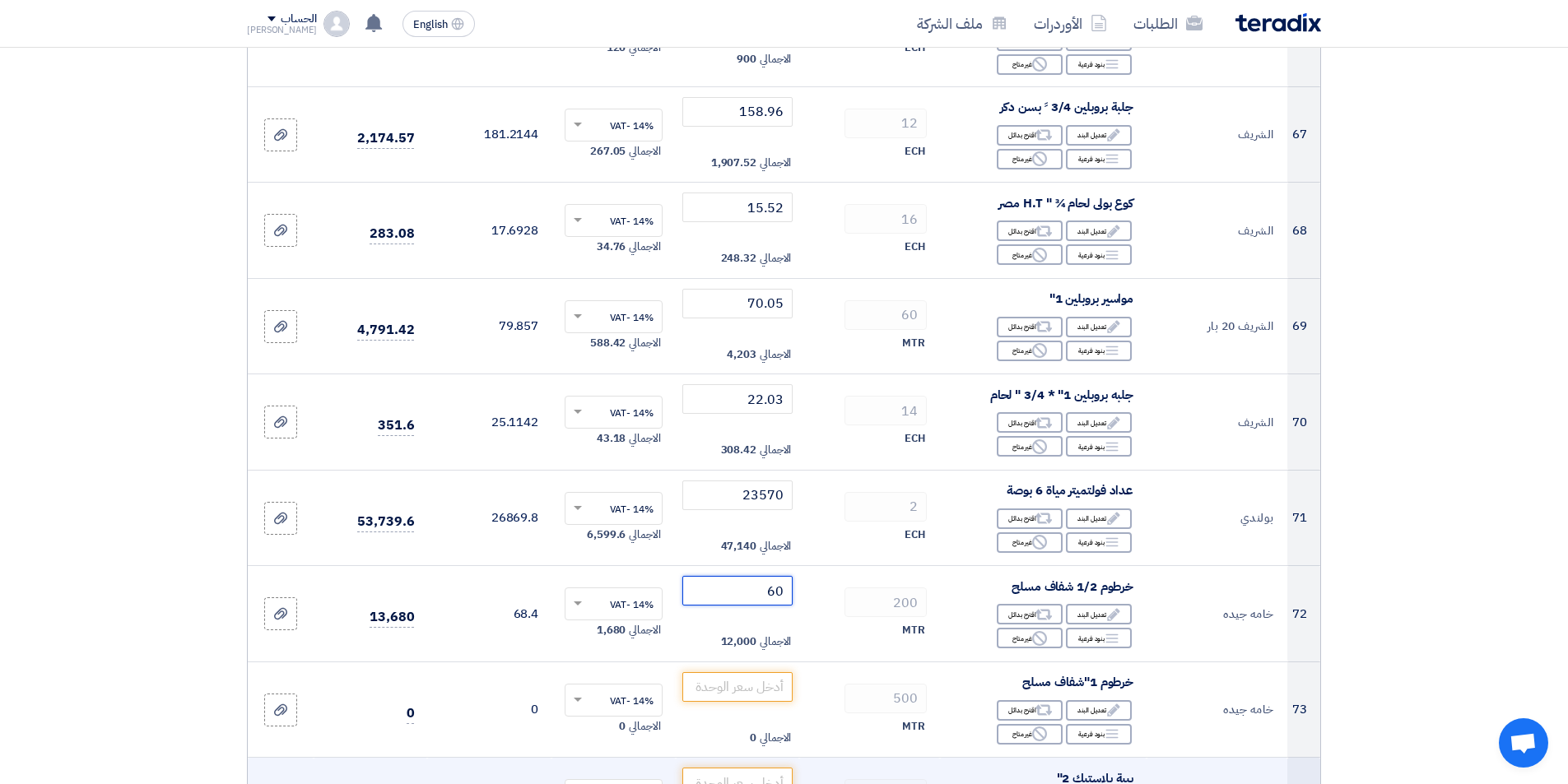
scroll to position [7075, 0]
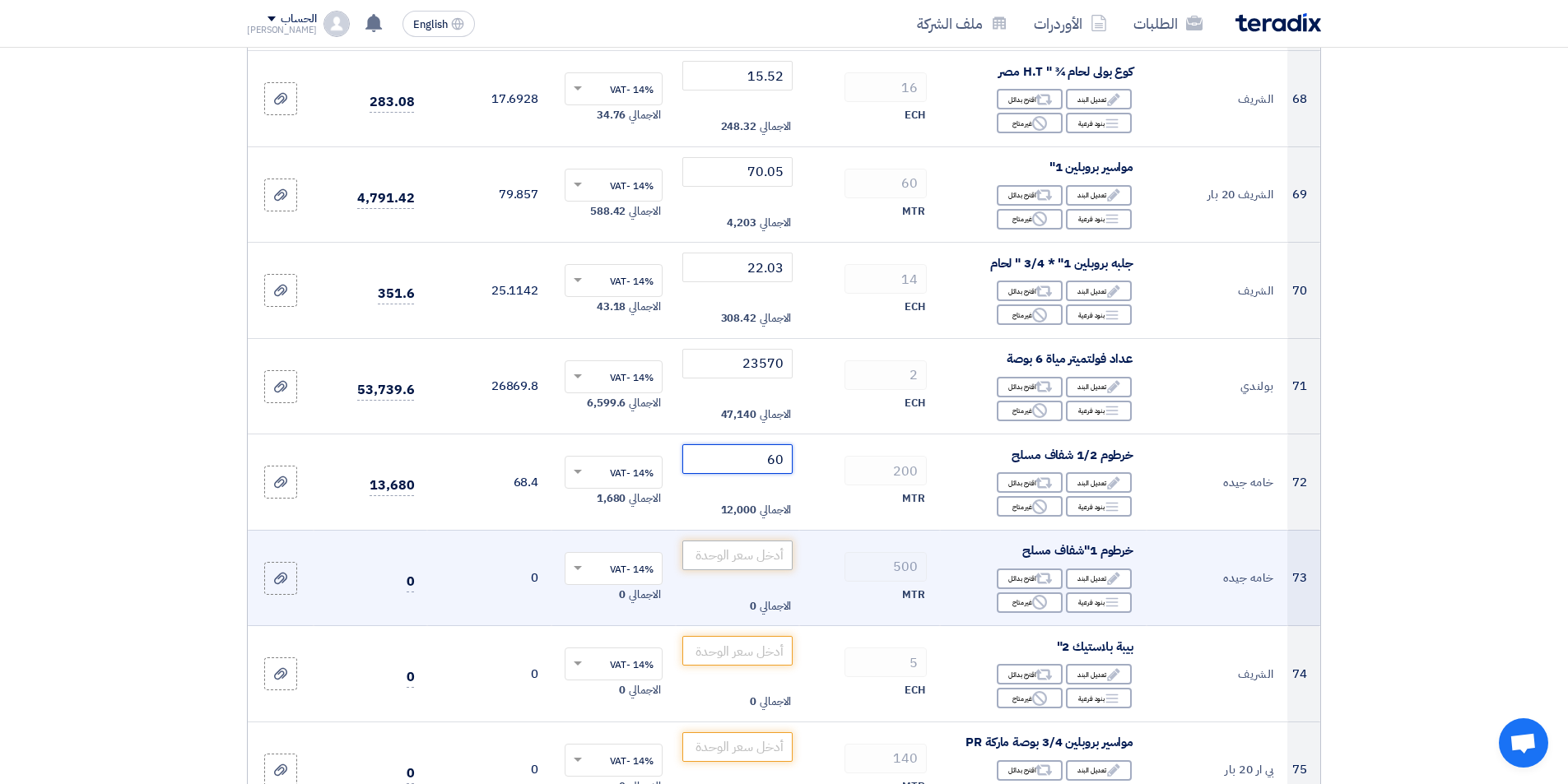
type input "60"
click at [727, 540] on input "number" at bounding box center [737, 555] width 111 height 29
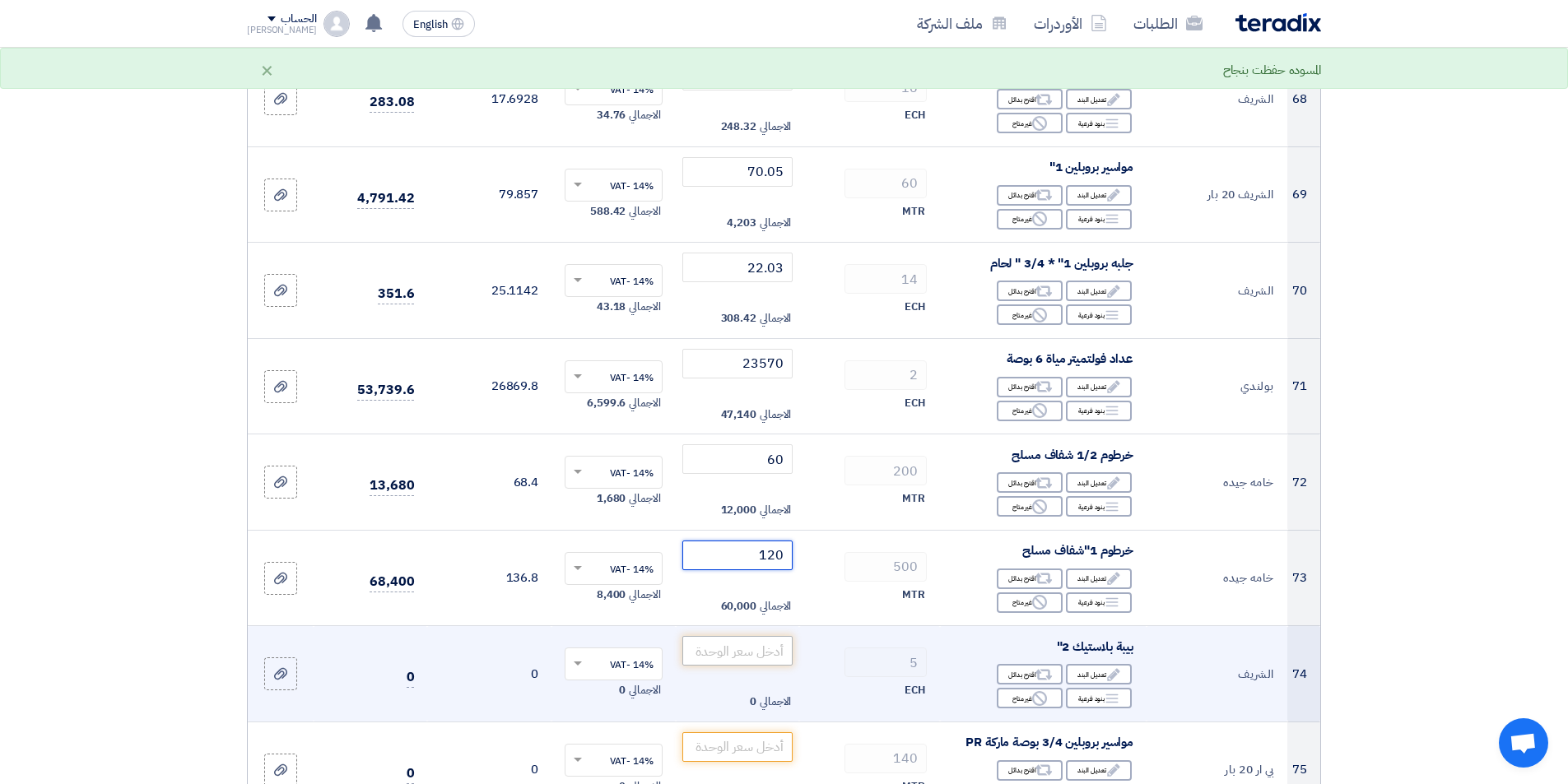
type input "120"
click at [745, 636] on input "number" at bounding box center [737, 651] width 111 height 29
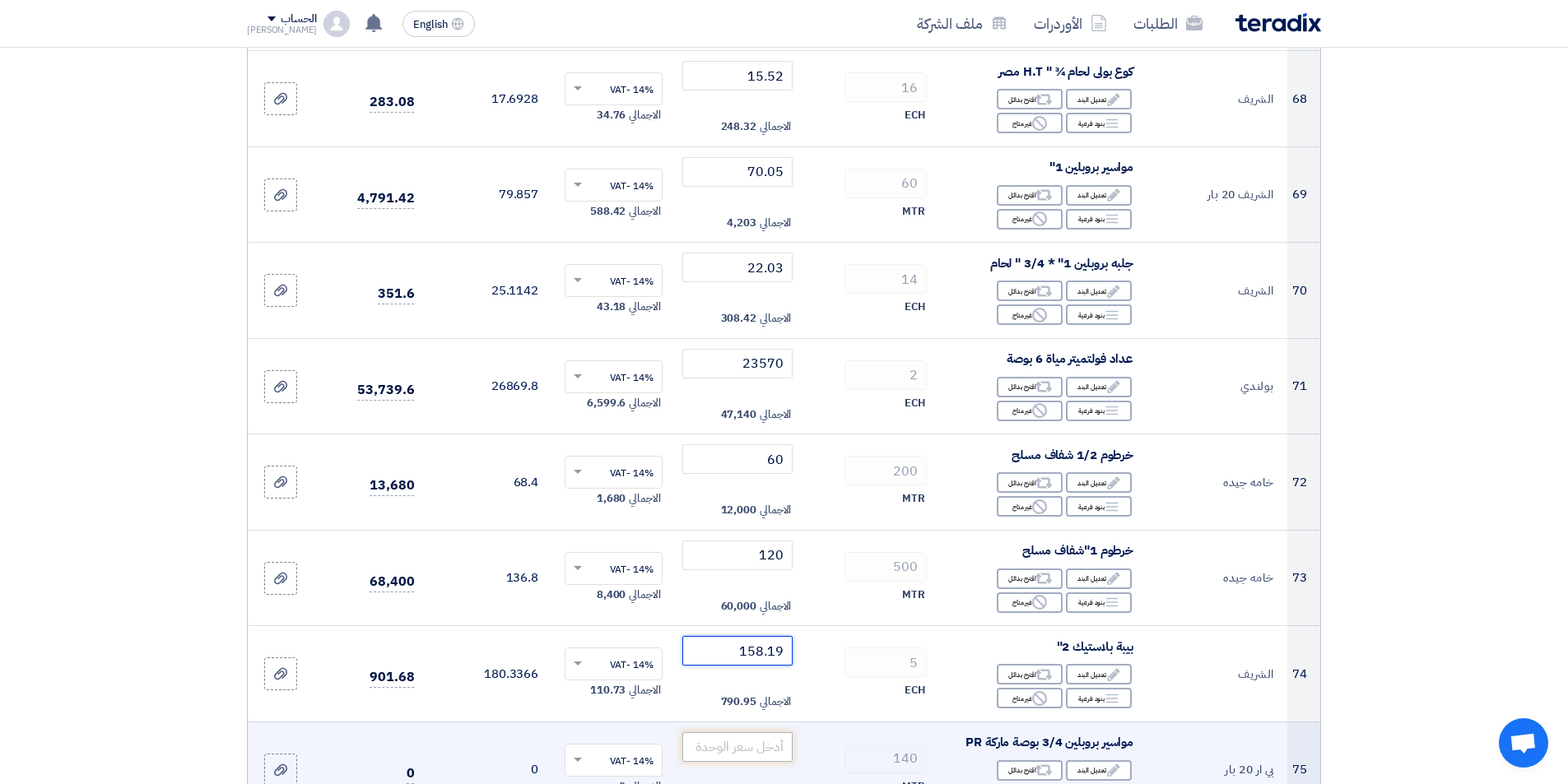
type input "158.19"
click at [738, 736] on input "number" at bounding box center [737, 747] width 111 height 29
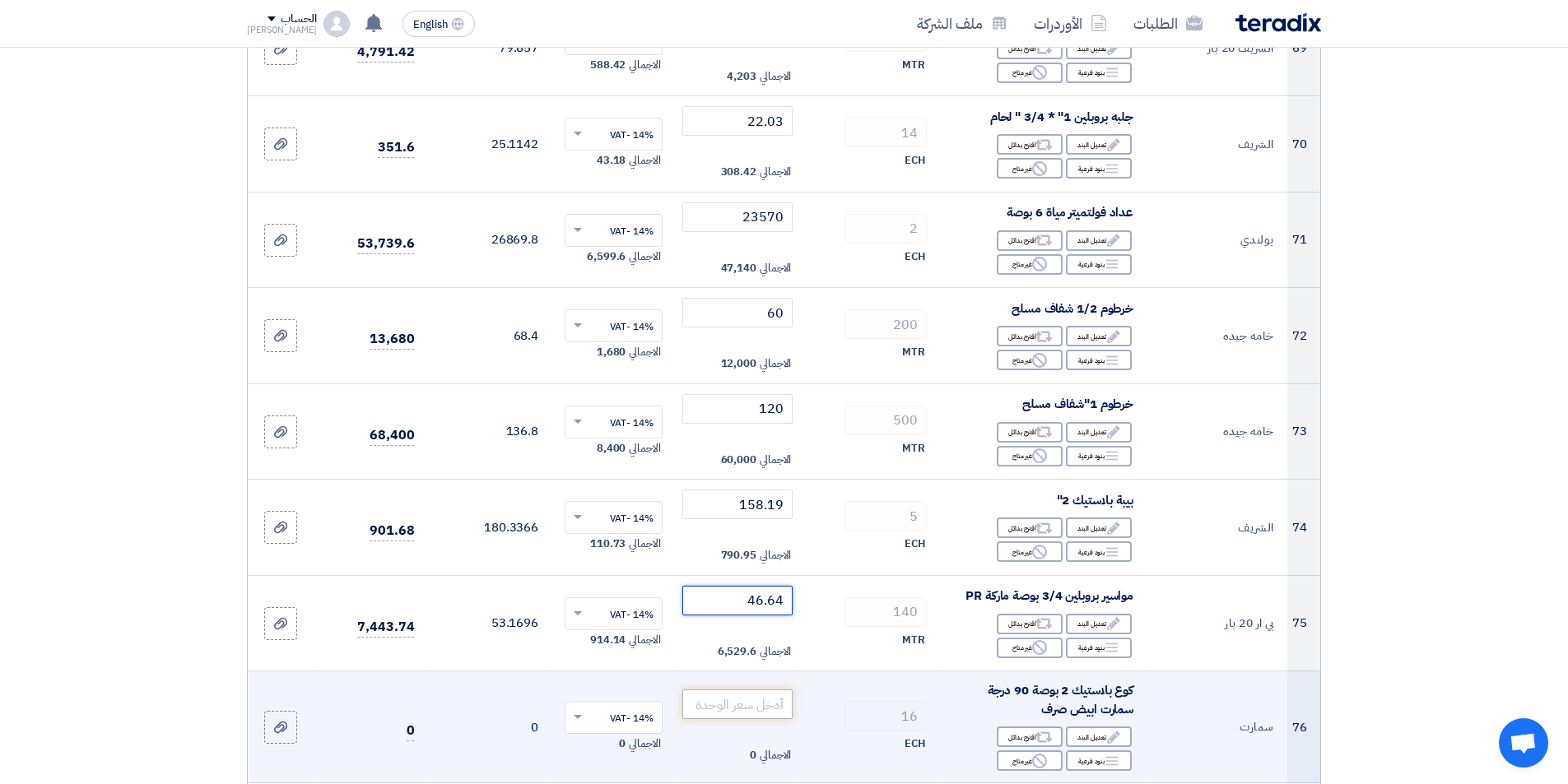
scroll to position [7239, 0]
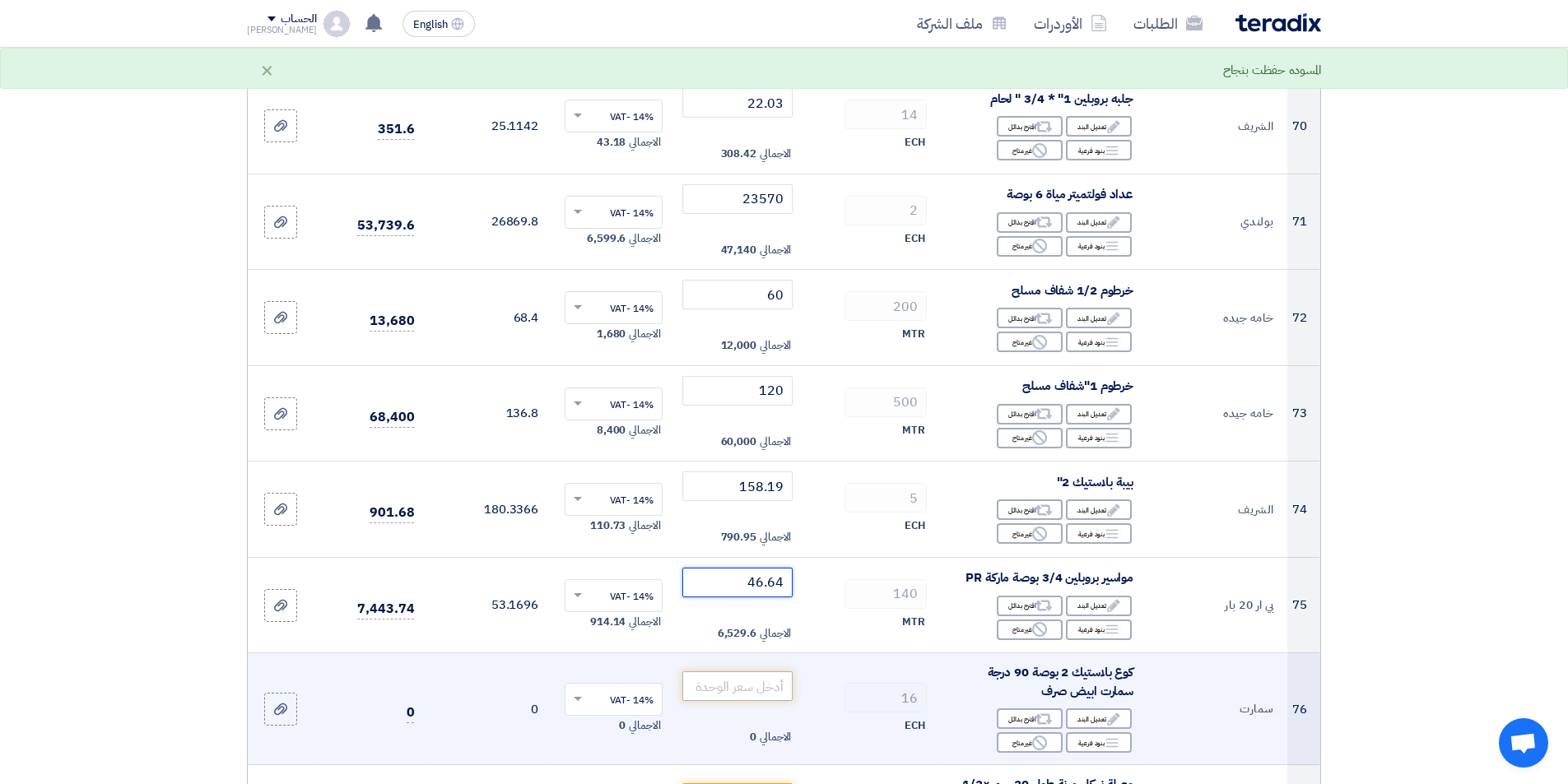
type input "46.64"
click at [743, 678] on input "number" at bounding box center [737, 686] width 111 height 29
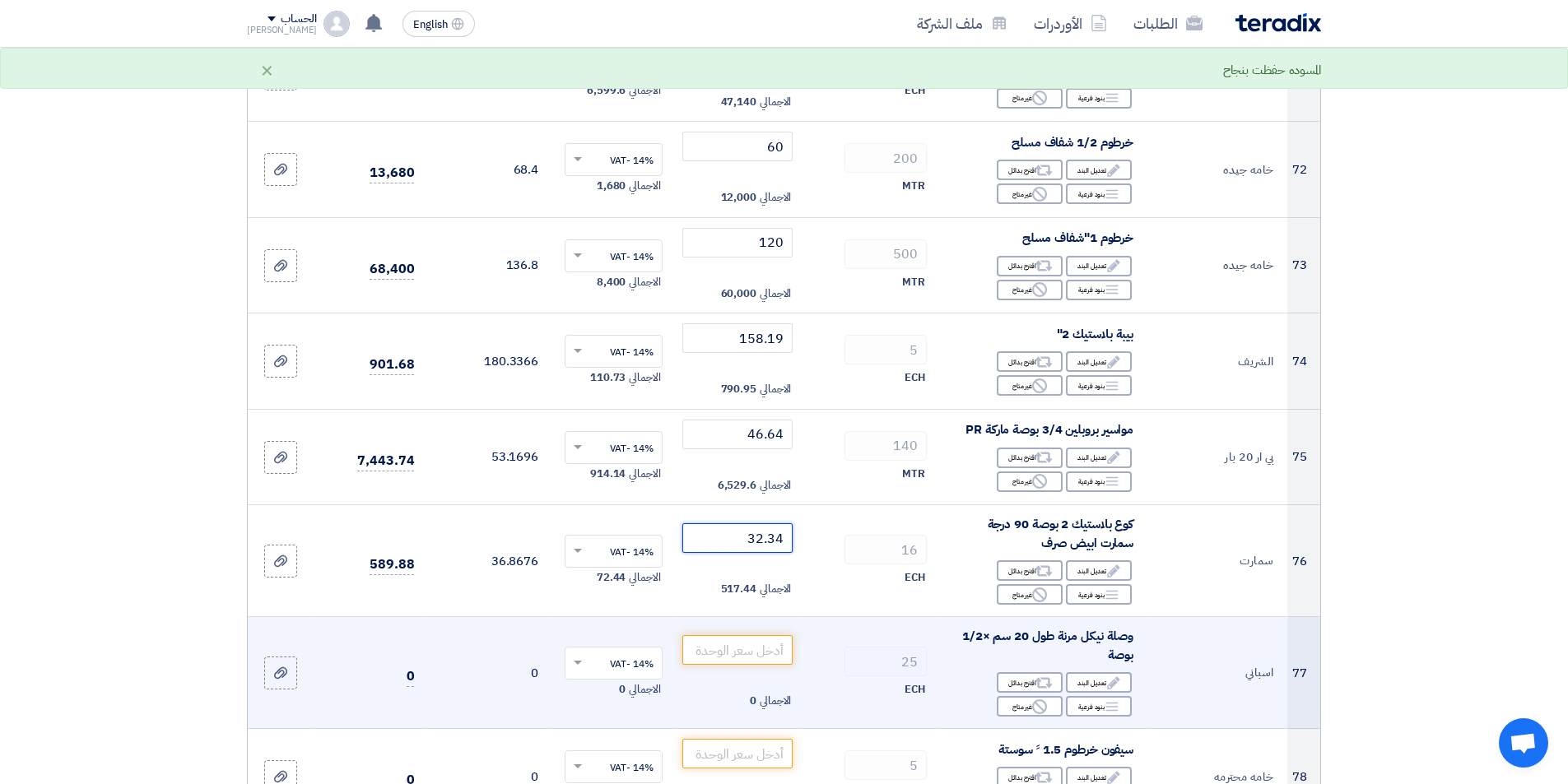
scroll to position [7404, 0]
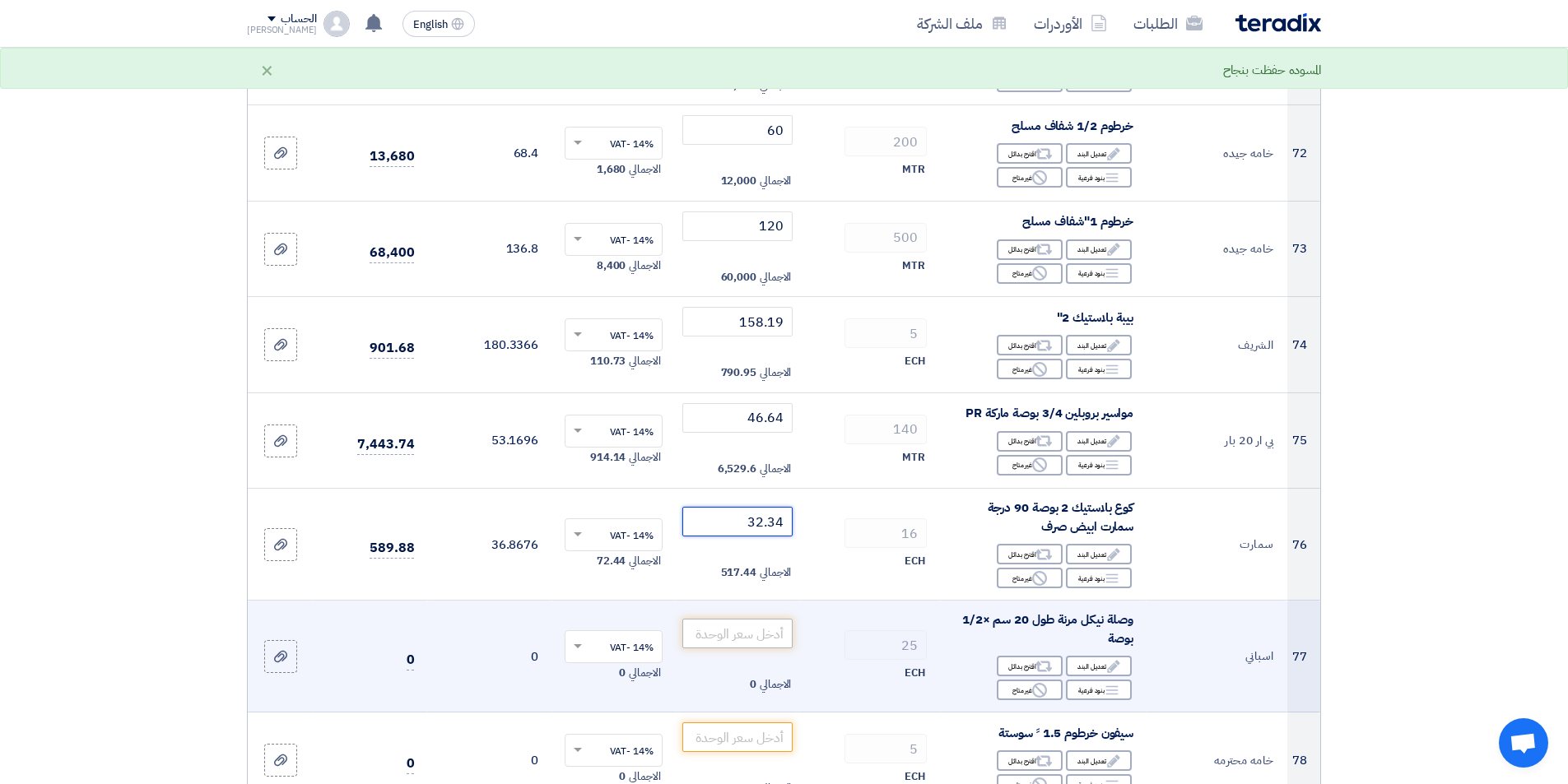
type input "32.34"
click at [751, 623] on input "number" at bounding box center [737, 633] width 111 height 29
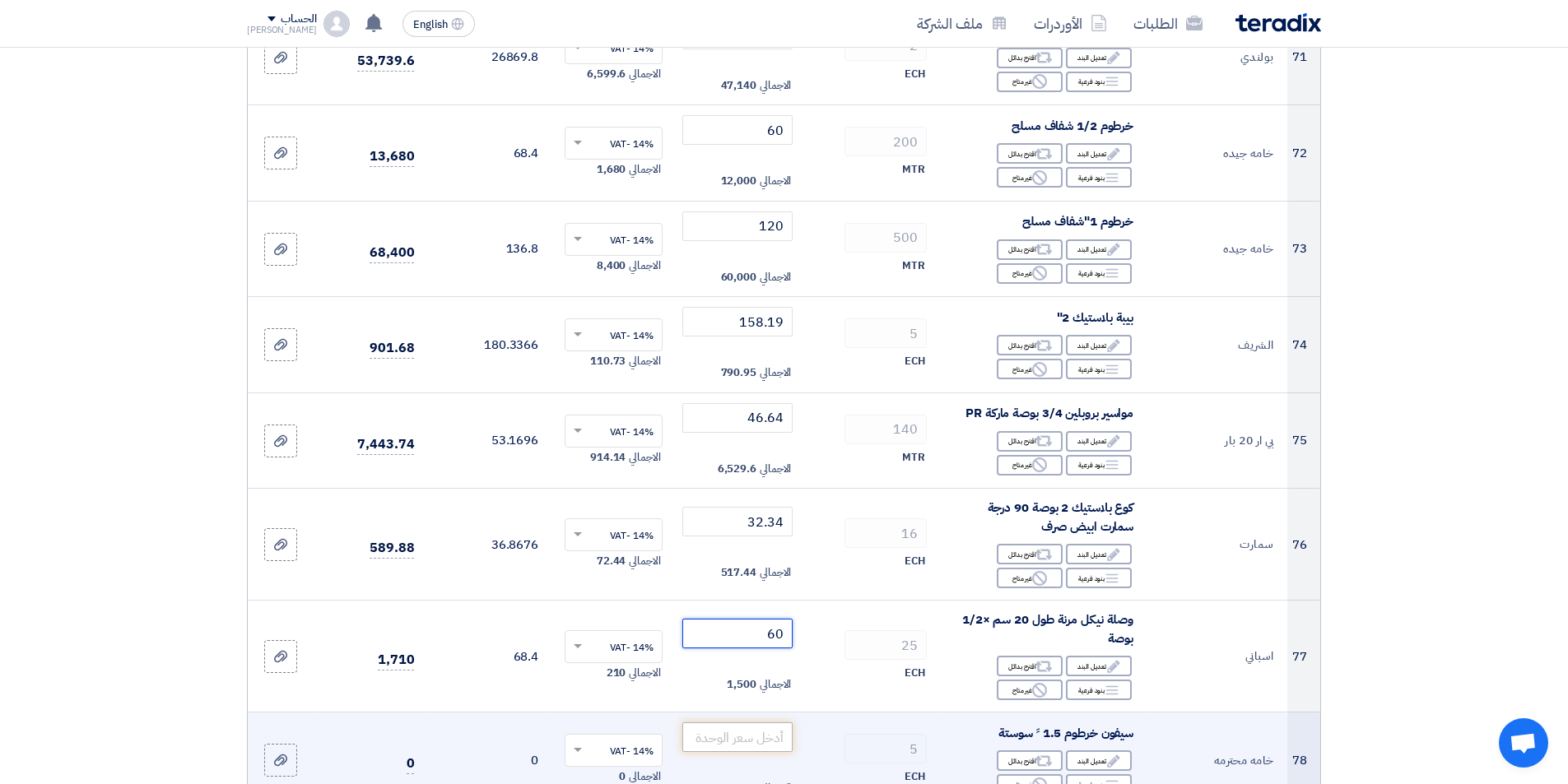
type input "60"
click at [754, 722] on input "number" at bounding box center [737, 737] width 111 height 29
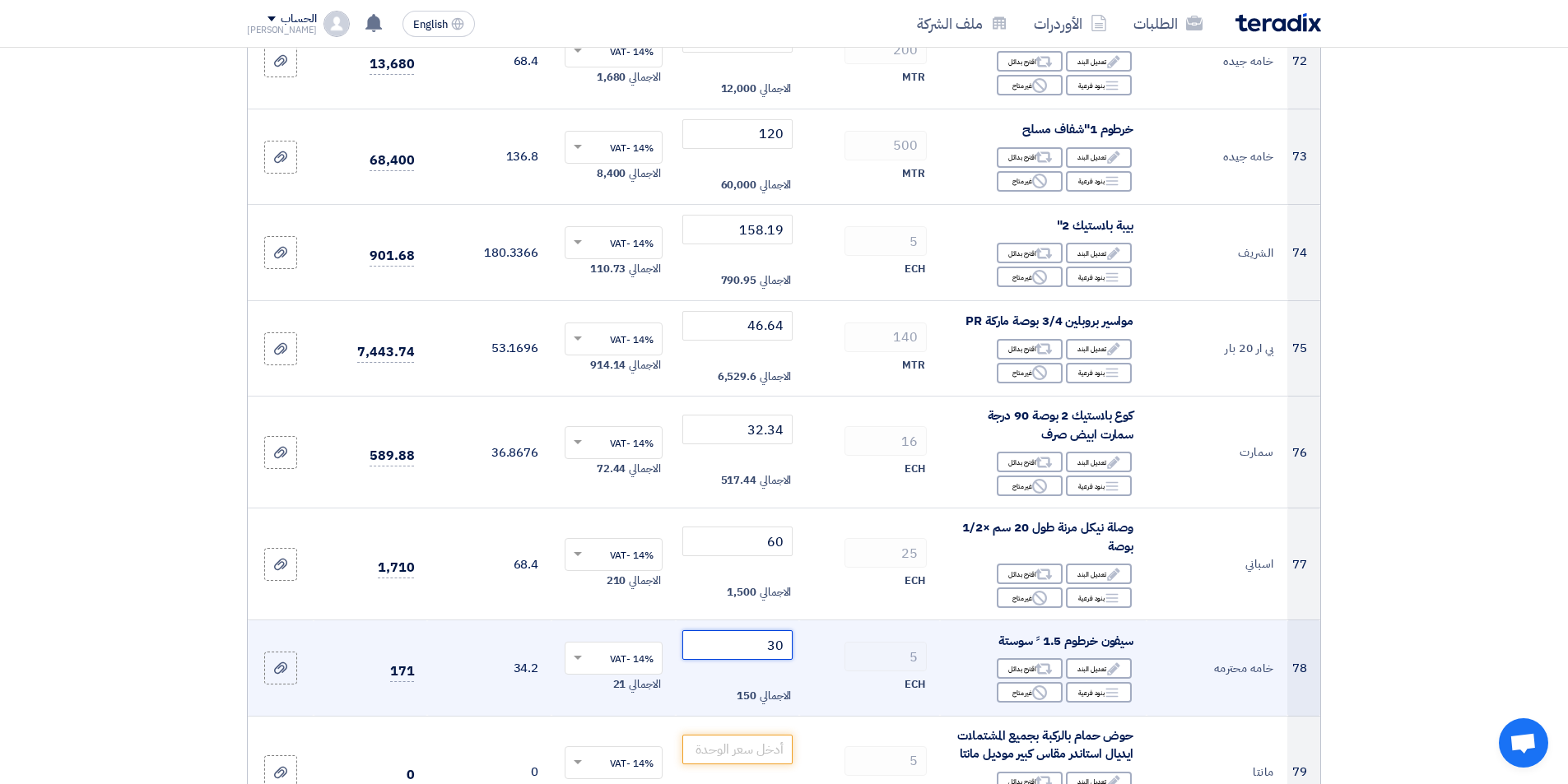
scroll to position [7651, 0]
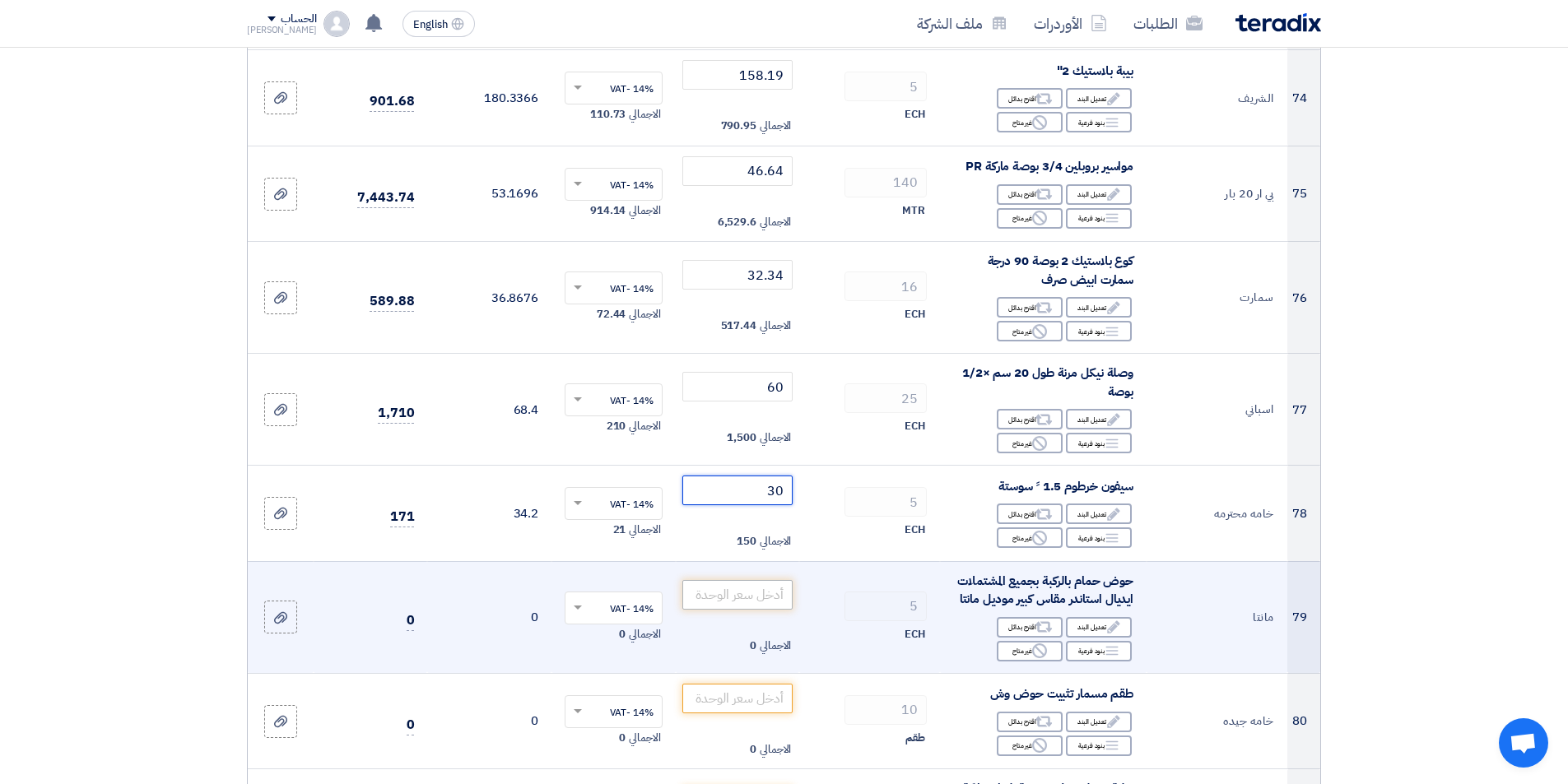
type input "30"
click at [714, 580] on input "number" at bounding box center [737, 595] width 111 height 29
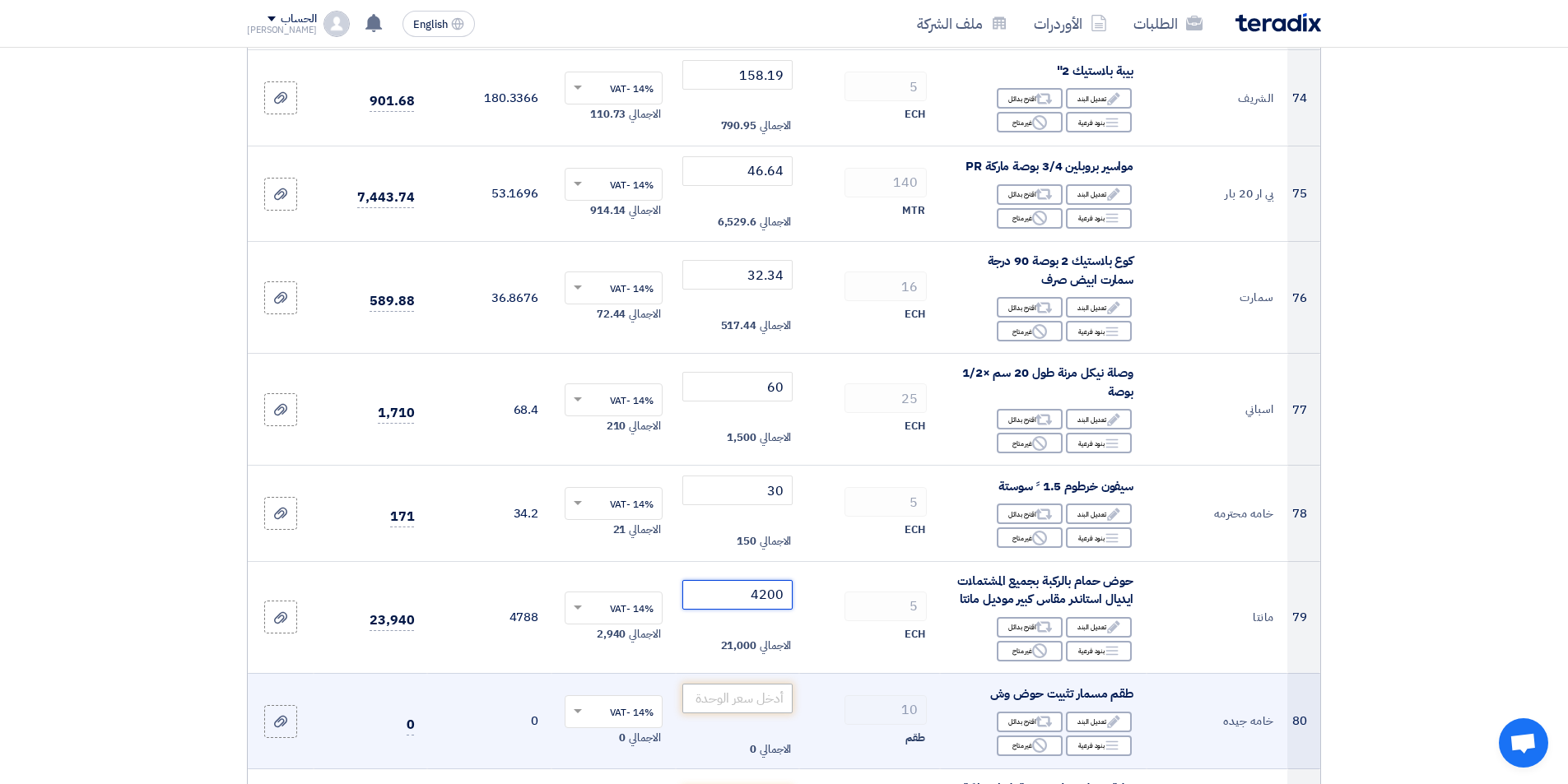
type input "4200"
click at [741, 683] on input "number" at bounding box center [737, 698] width 111 height 29
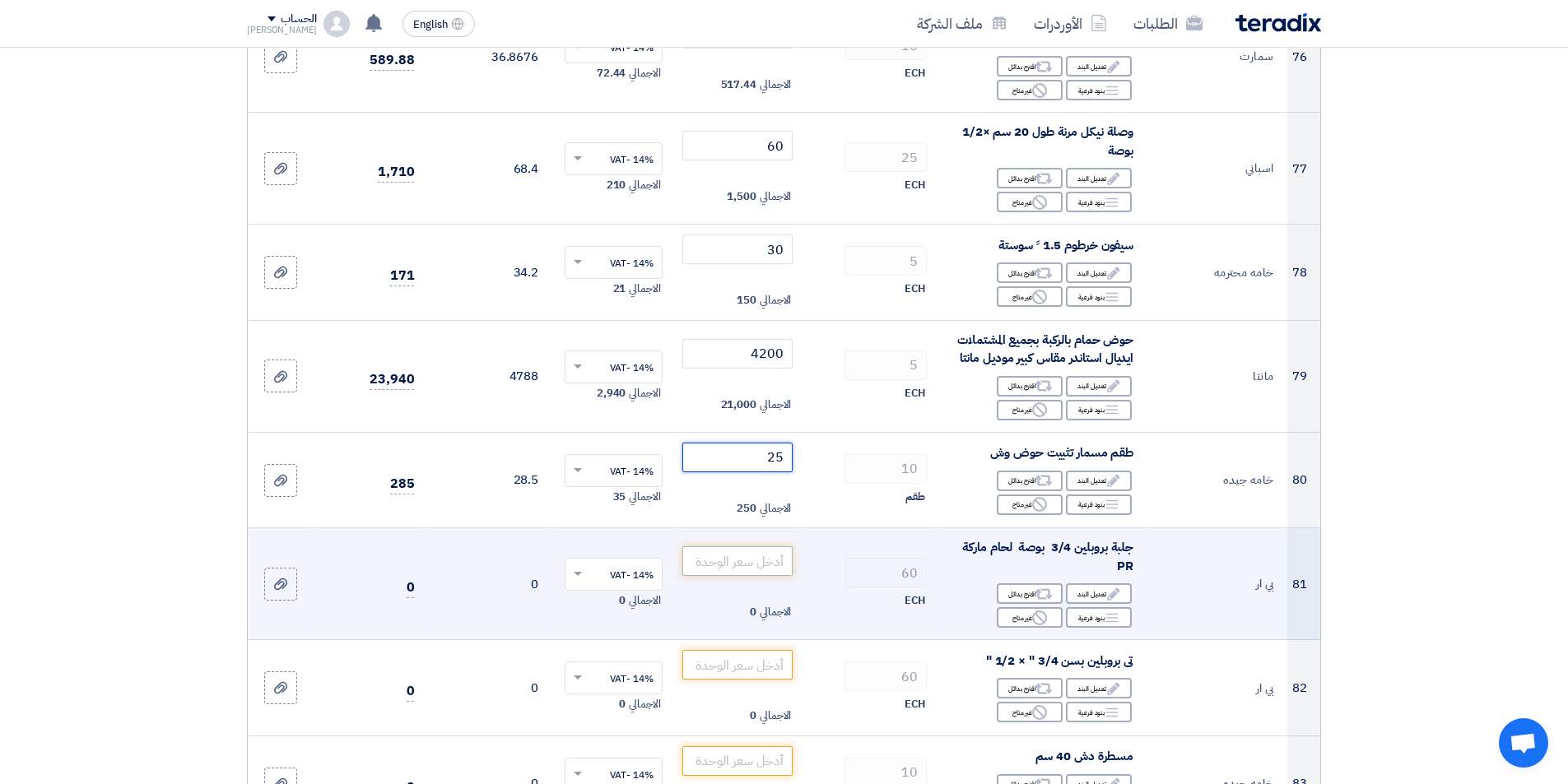
scroll to position [7898, 0]
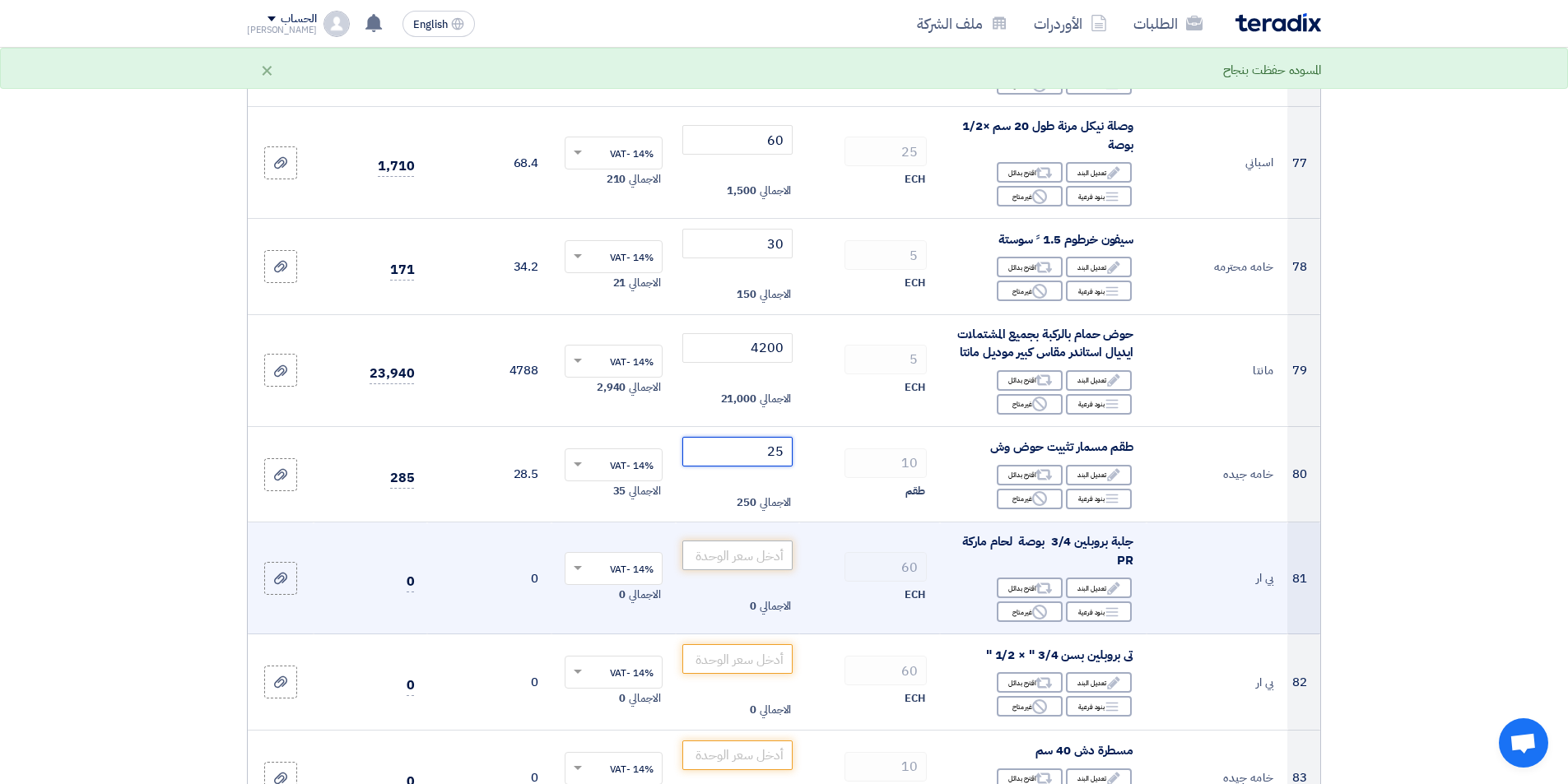
type input "25"
click at [736, 540] on input "number" at bounding box center [737, 555] width 111 height 29
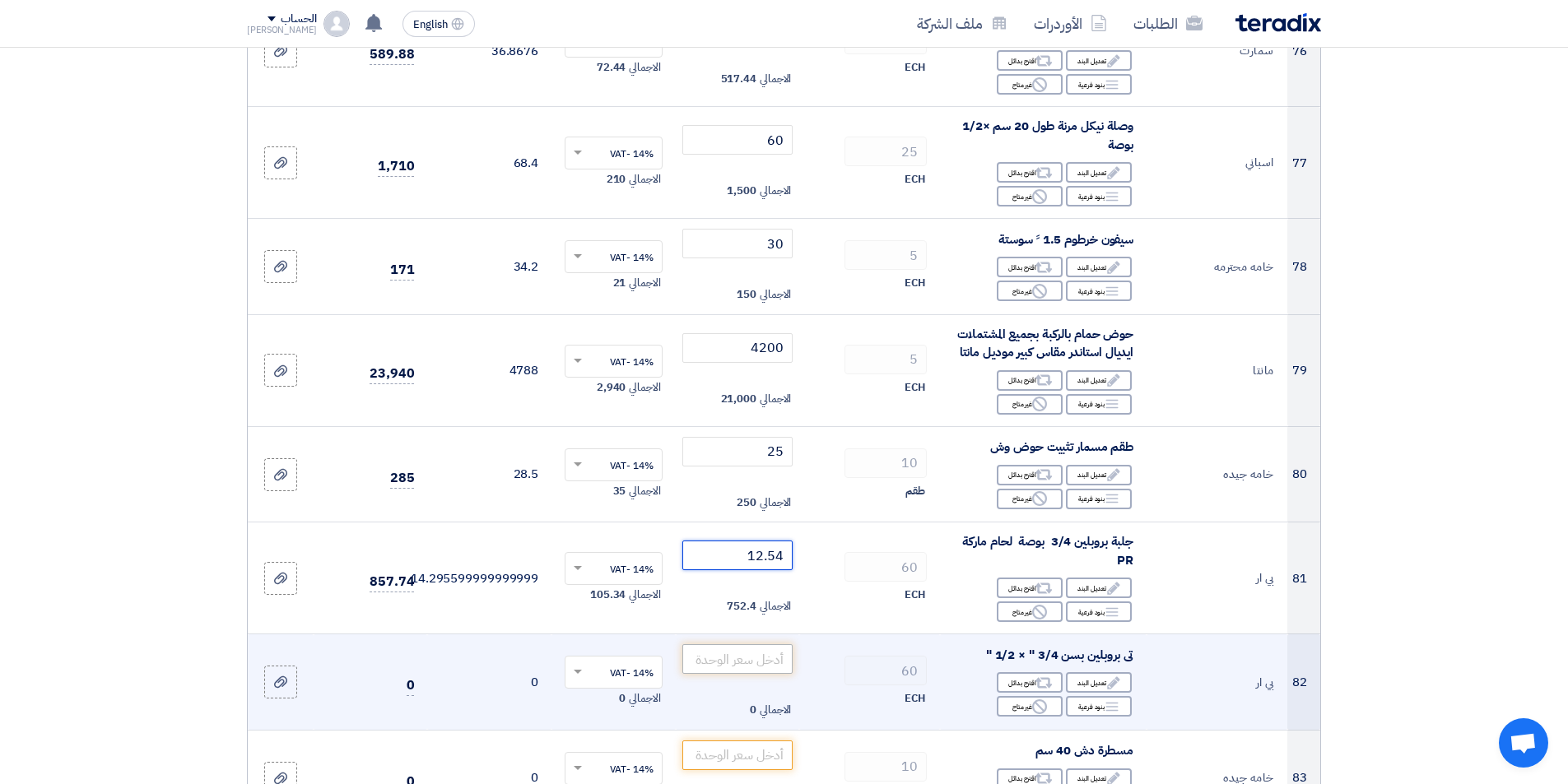
type input "12.54"
click at [747, 645] on input "number" at bounding box center [737, 658] width 111 height 29
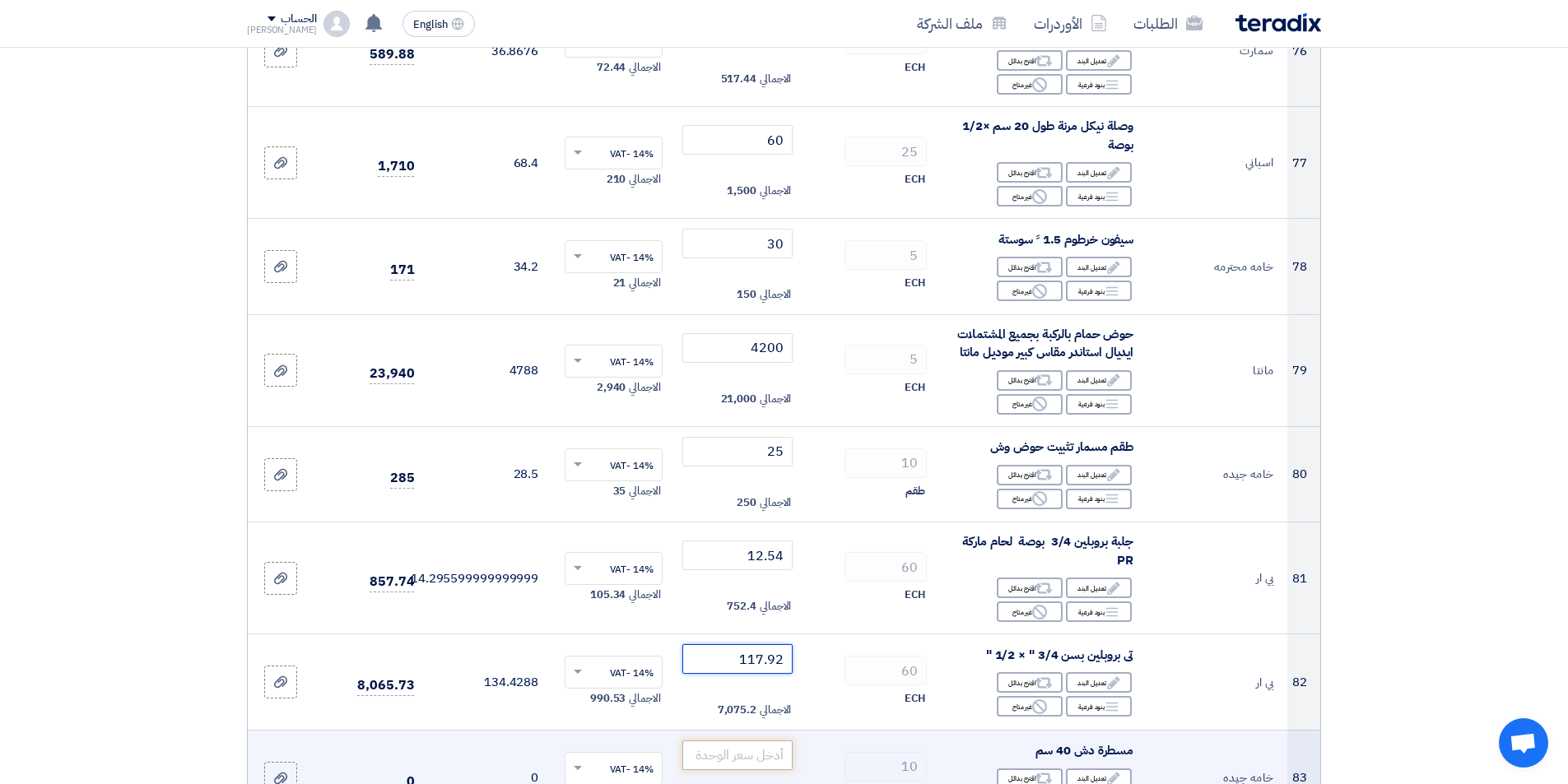
type input "117.92"
click at [754, 740] on input "number" at bounding box center [737, 755] width 111 height 29
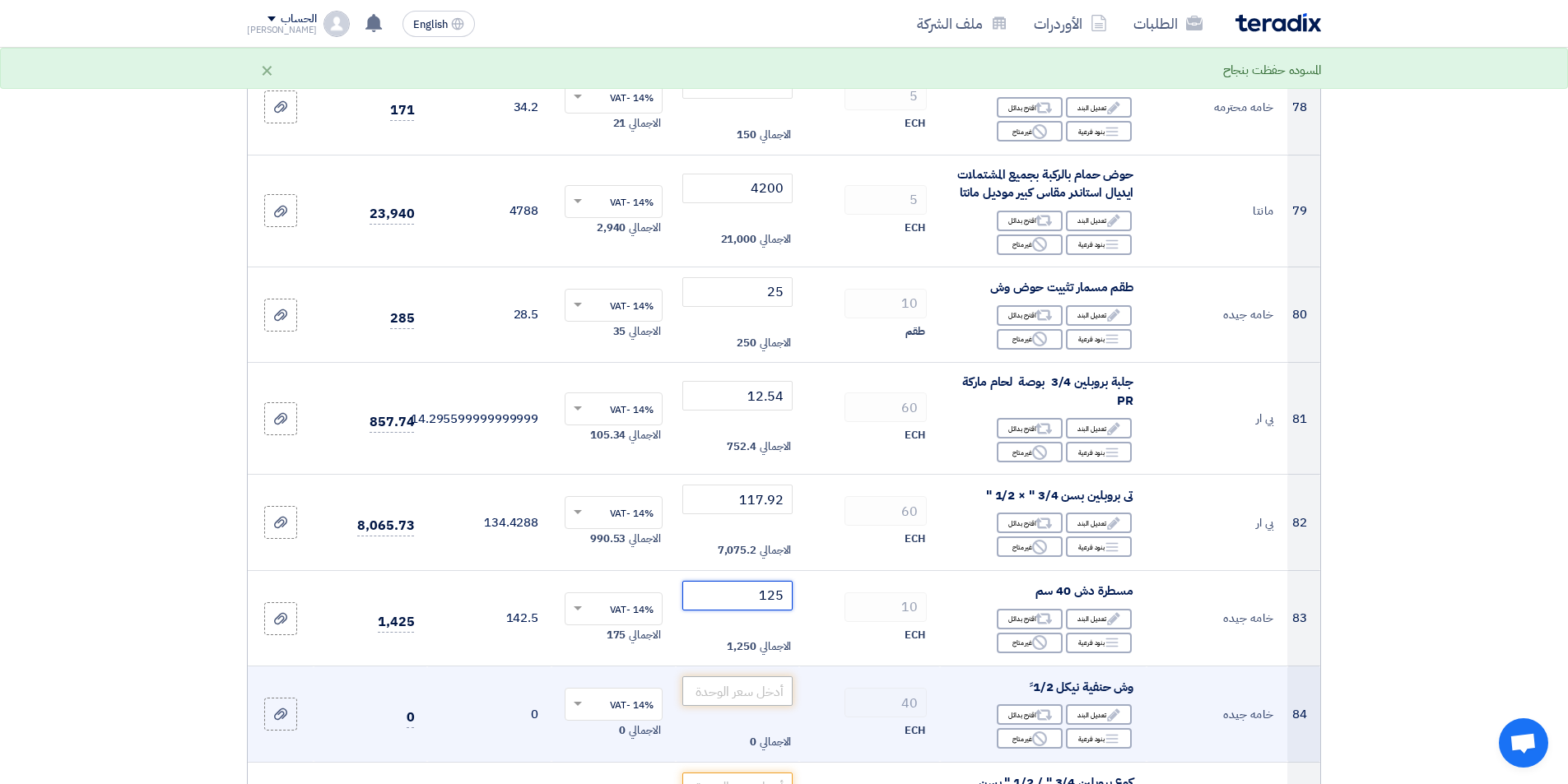
scroll to position [8145, 0]
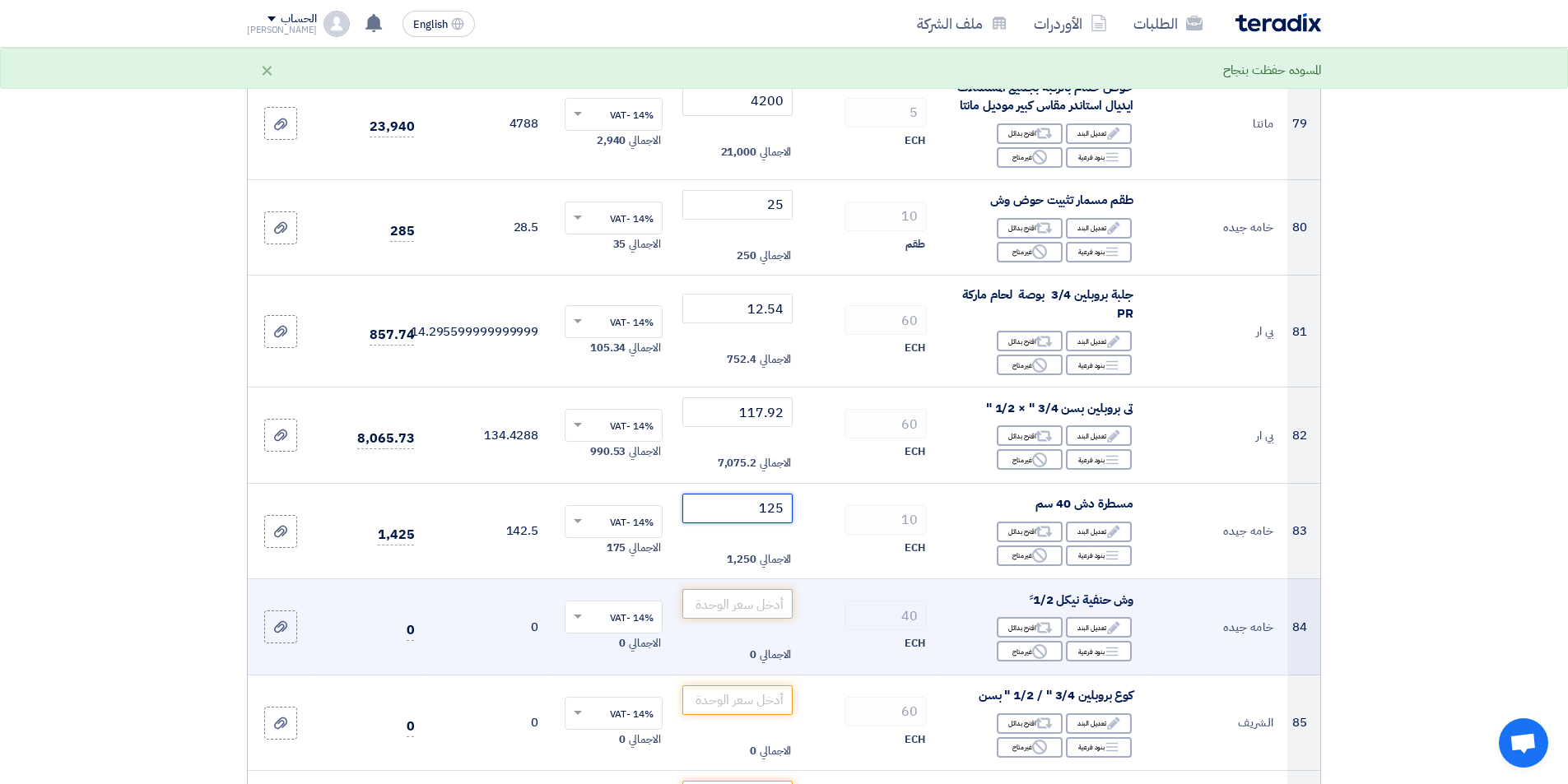
type input "125"
click at [733, 593] on input "number" at bounding box center [737, 603] width 111 height 29
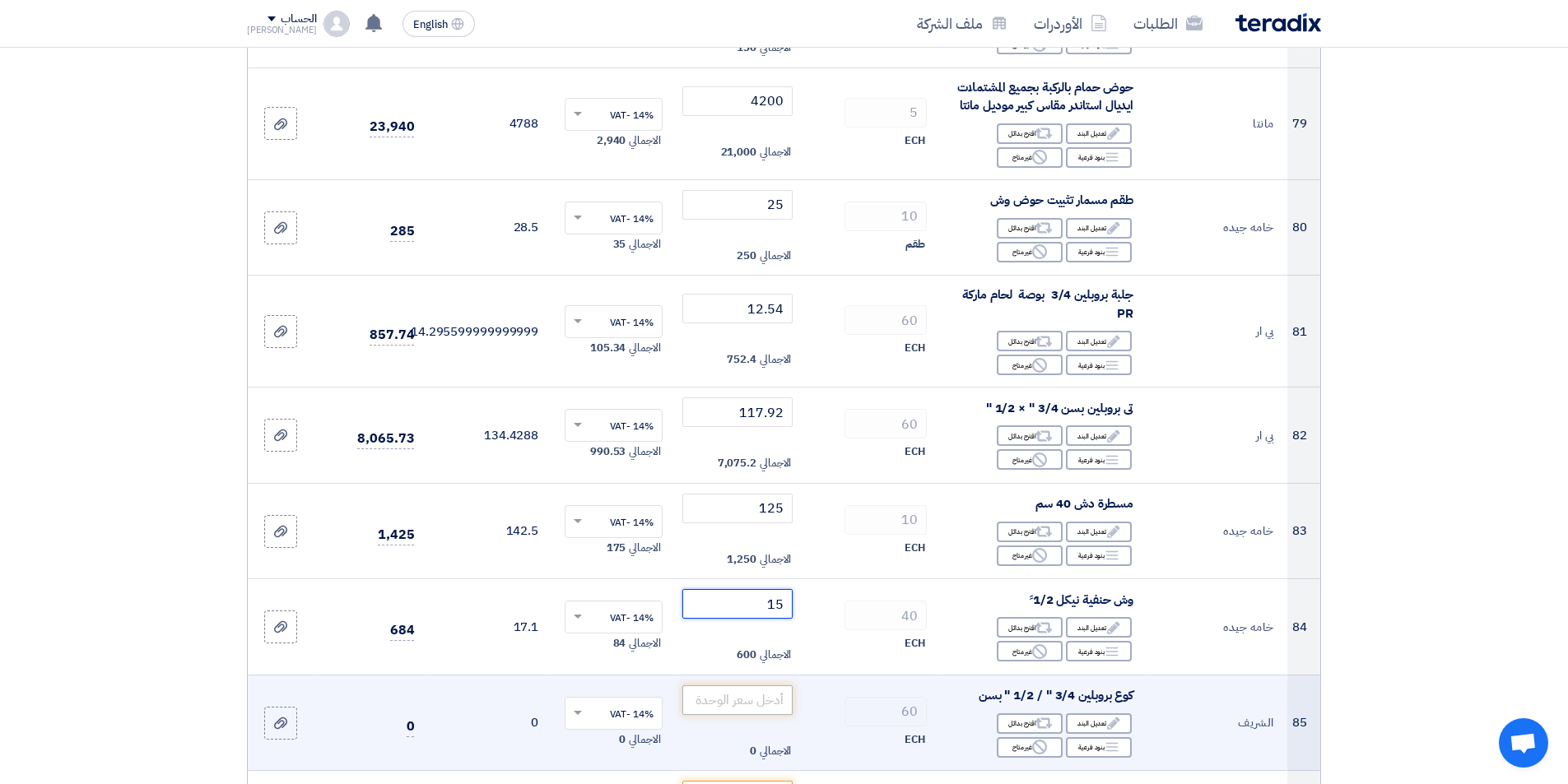
type input "15"
click at [702, 685] on input "number" at bounding box center [737, 700] width 111 height 29
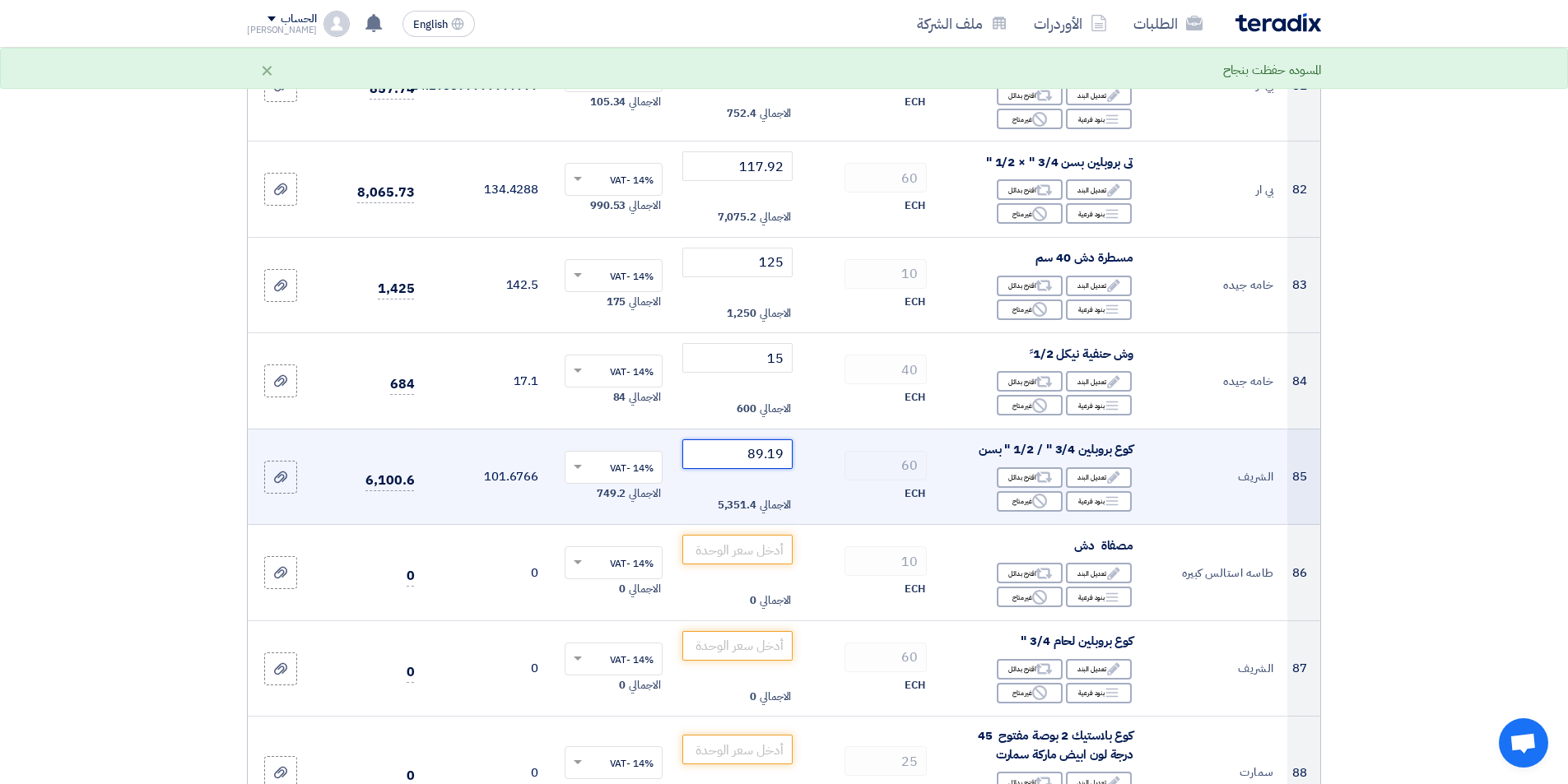
scroll to position [8391, 0]
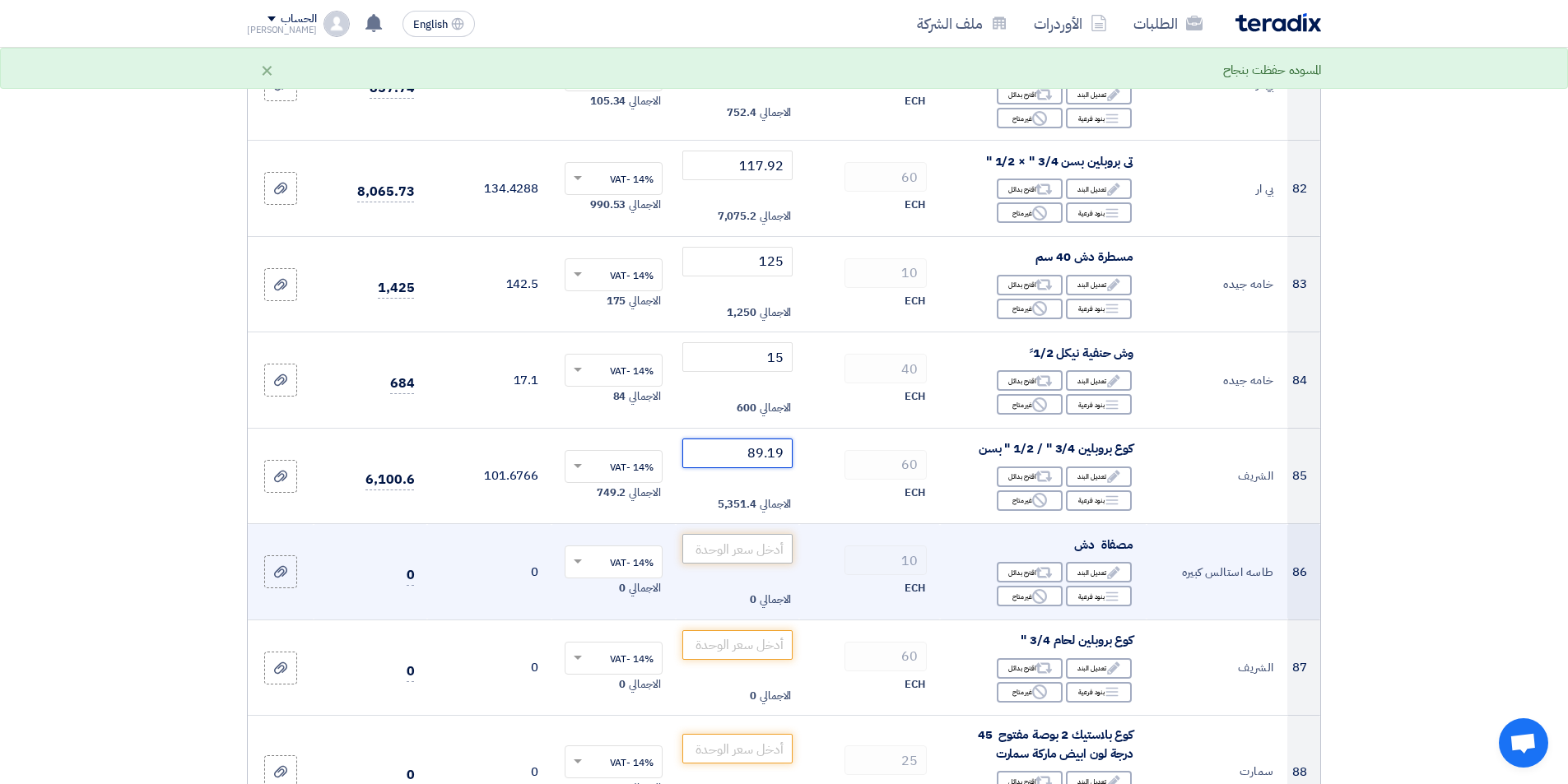
type input "89.19"
click at [724, 534] on input "number" at bounding box center [737, 548] width 111 height 29
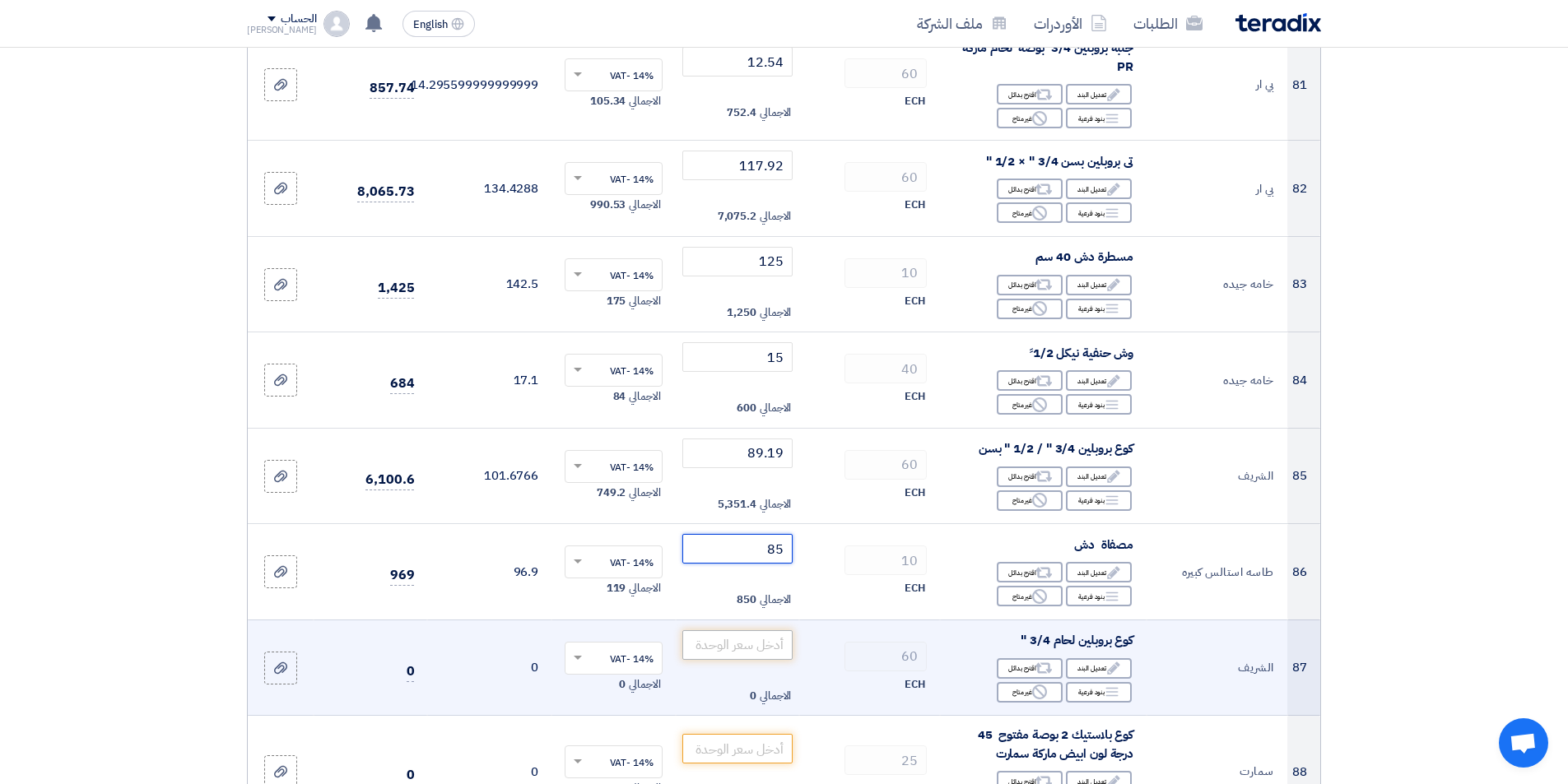
type input "85"
click at [722, 630] on input "number" at bounding box center [737, 645] width 111 height 29
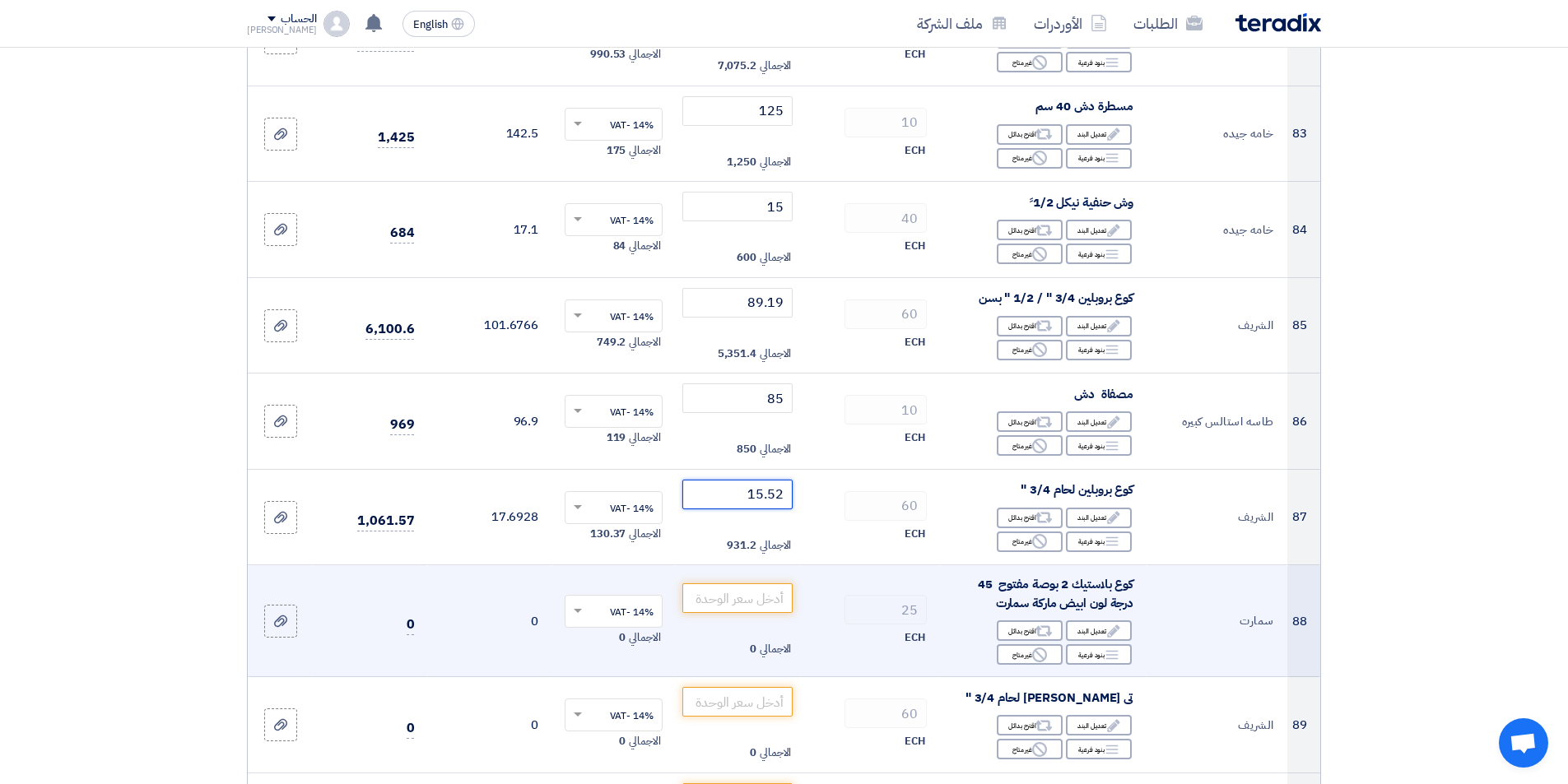
scroll to position [8556, 0]
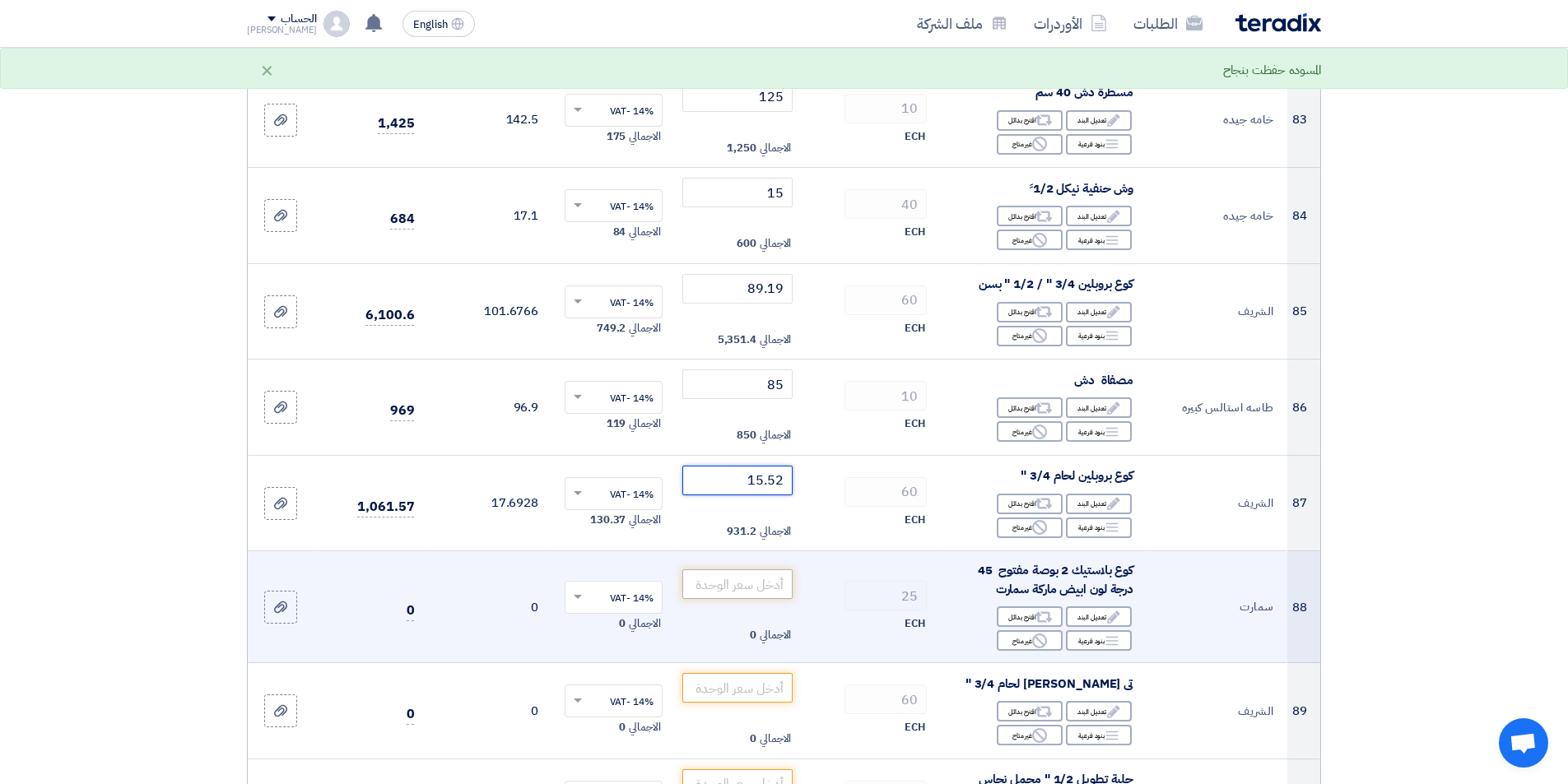
type input "15.52"
click at [743, 571] on input "number" at bounding box center [737, 584] width 111 height 29
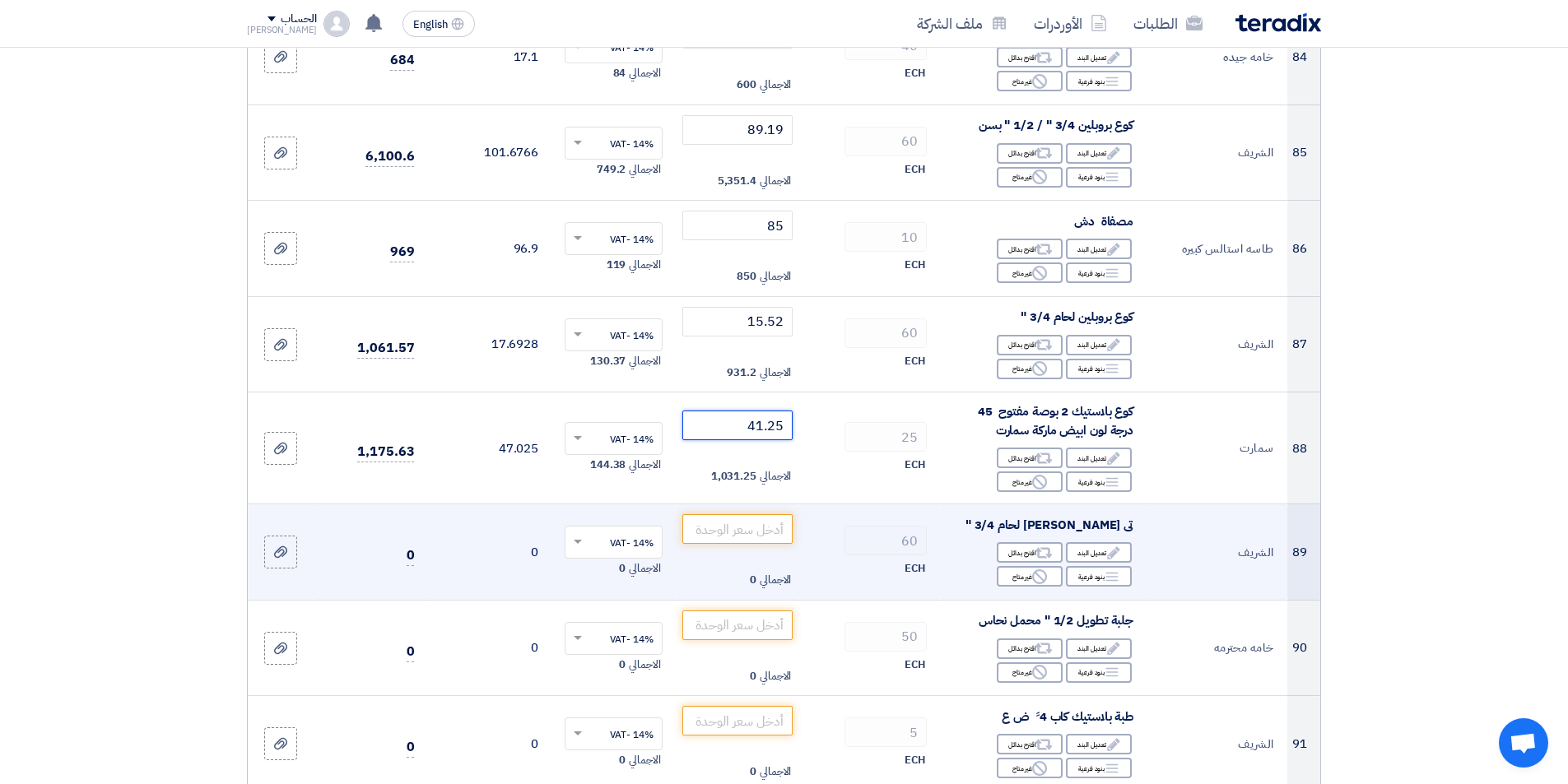
scroll to position [8720, 0]
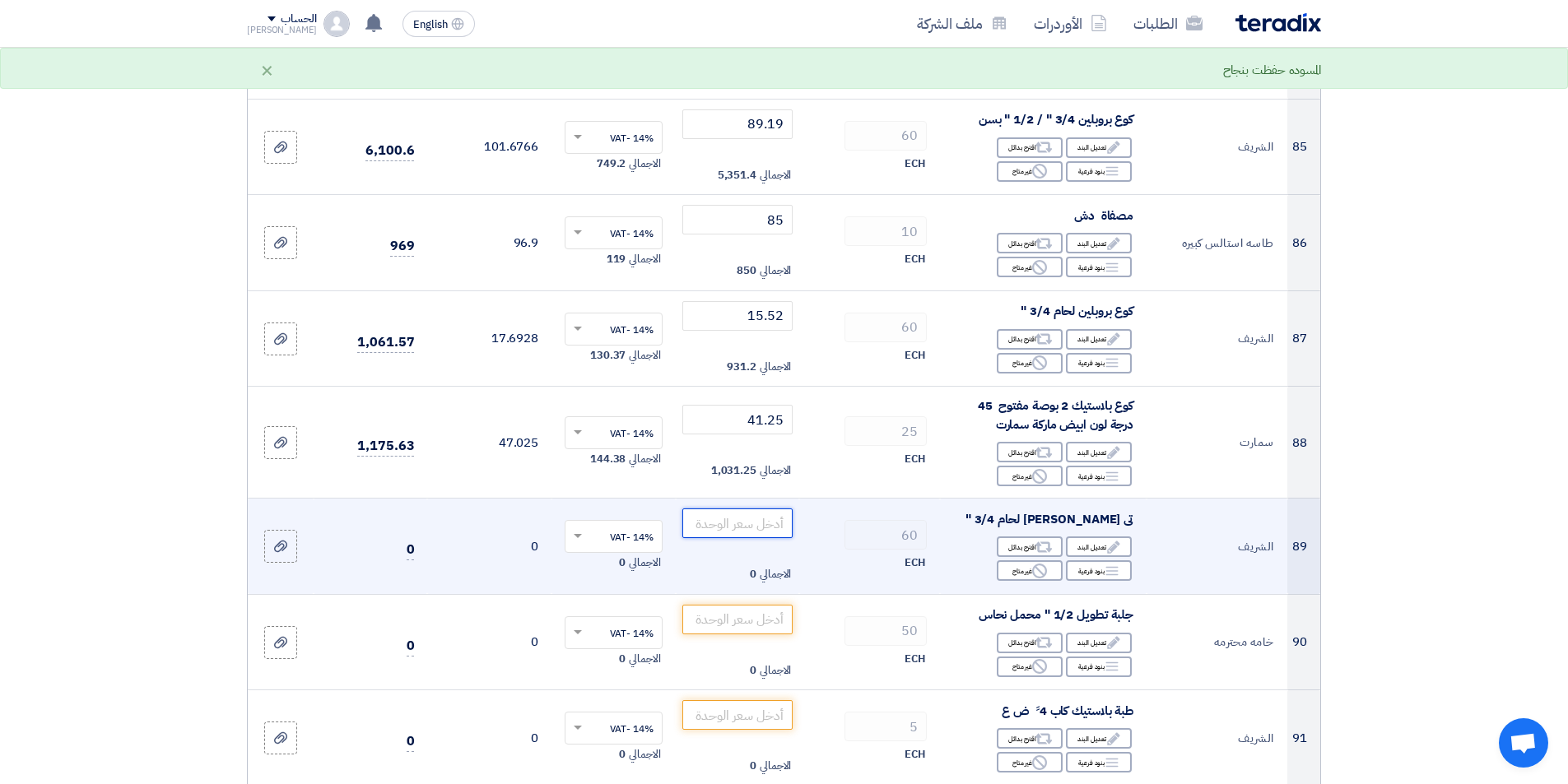
click at [756, 515] on input "number" at bounding box center [737, 523] width 111 height 29
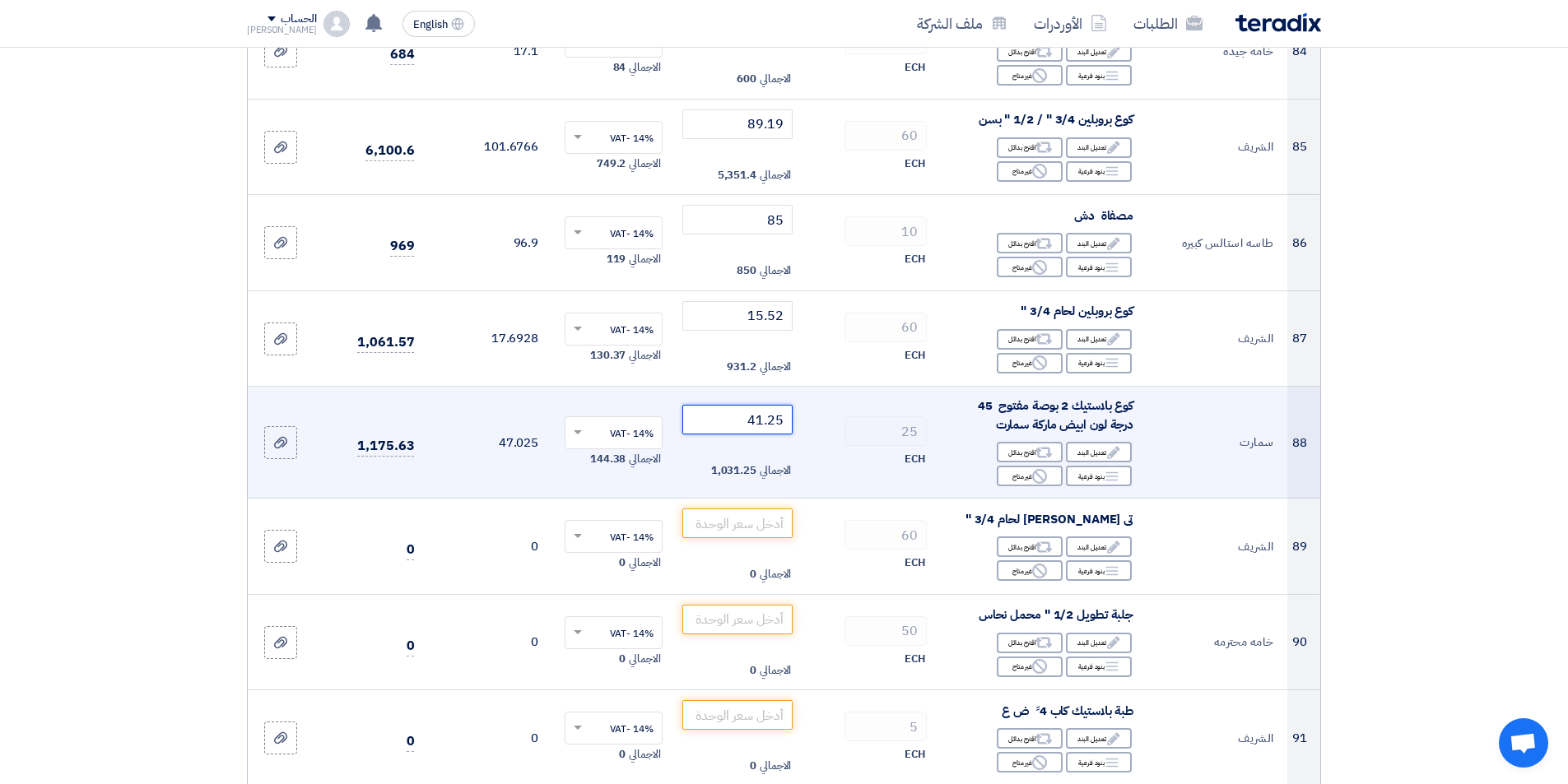
drag, startPoint x: 727, startPoint y: 417, endPoint x: 844, endPoint y: 399, distance: 118.4
click at [844, 399] on tr "88 سمارت كوع بلاستيك 2 بوصة مفتوح 45 درجة لون ابيض ماركة سمارت Edit تعديل البند…" at bounding box center [784, 442] width 1073 height 112
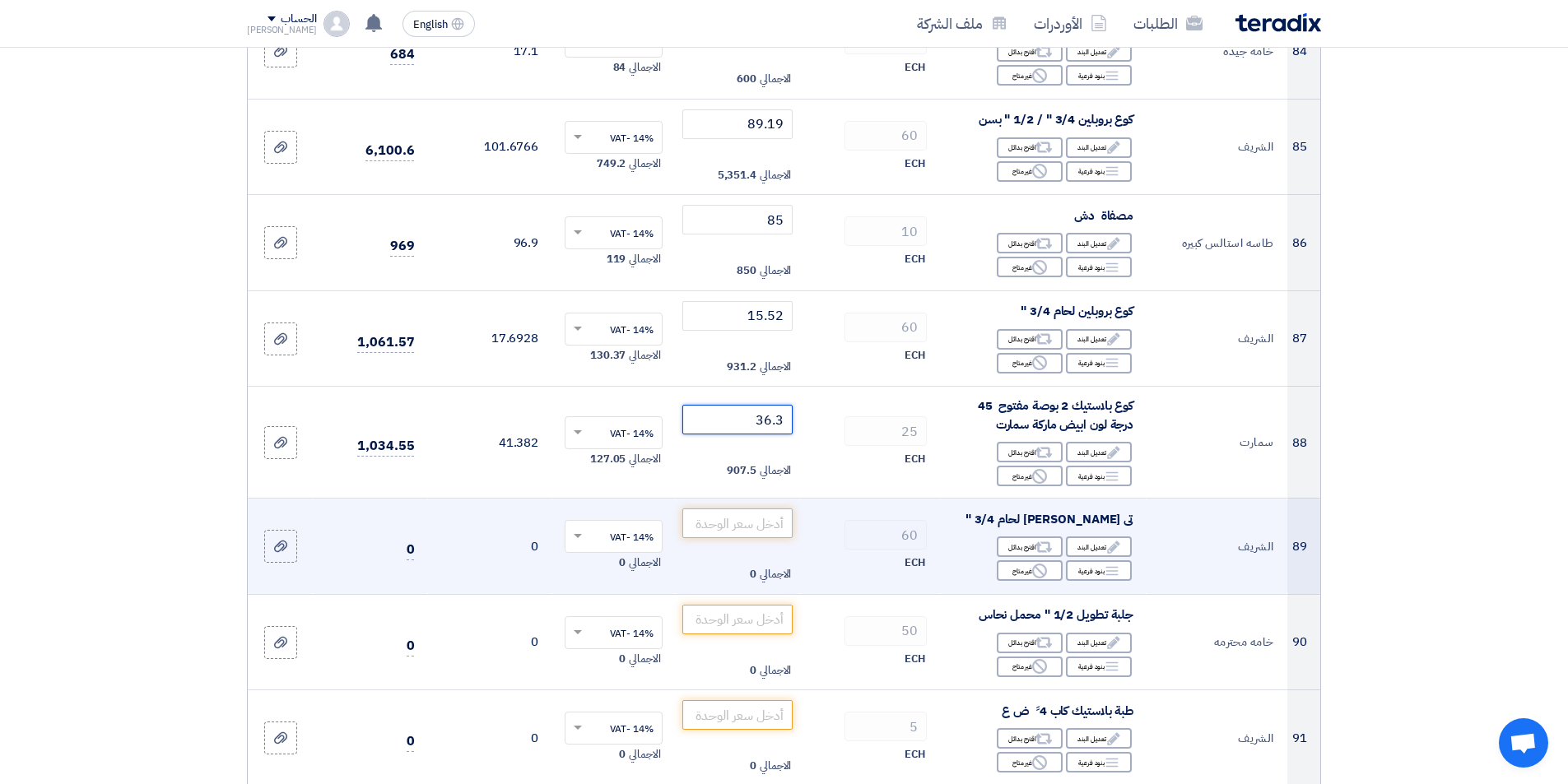
type input "36.3"
click at [734, 509] on input "number" at bounding box center [737, 523] width 111 height 29
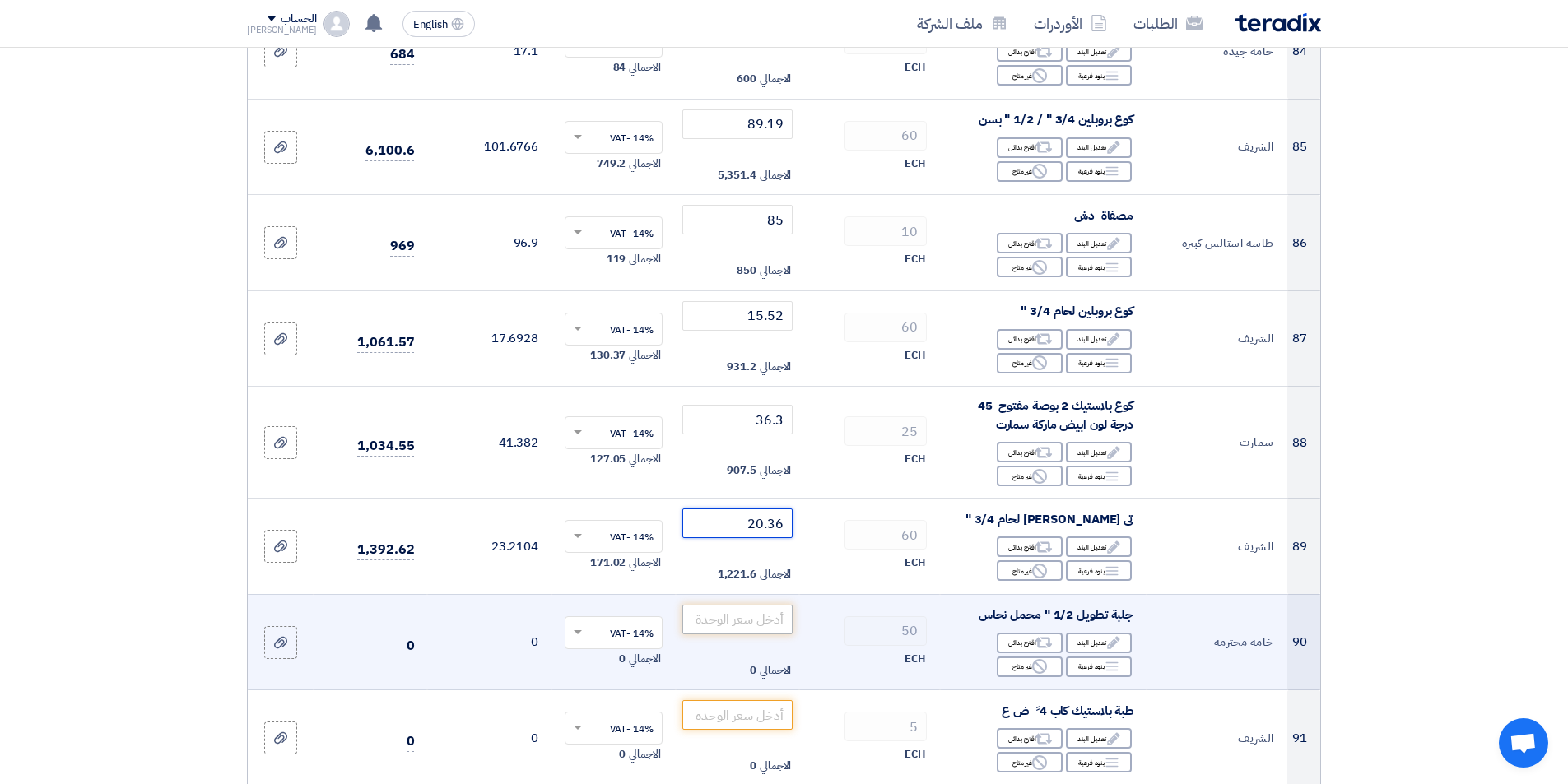
type input "20.36"
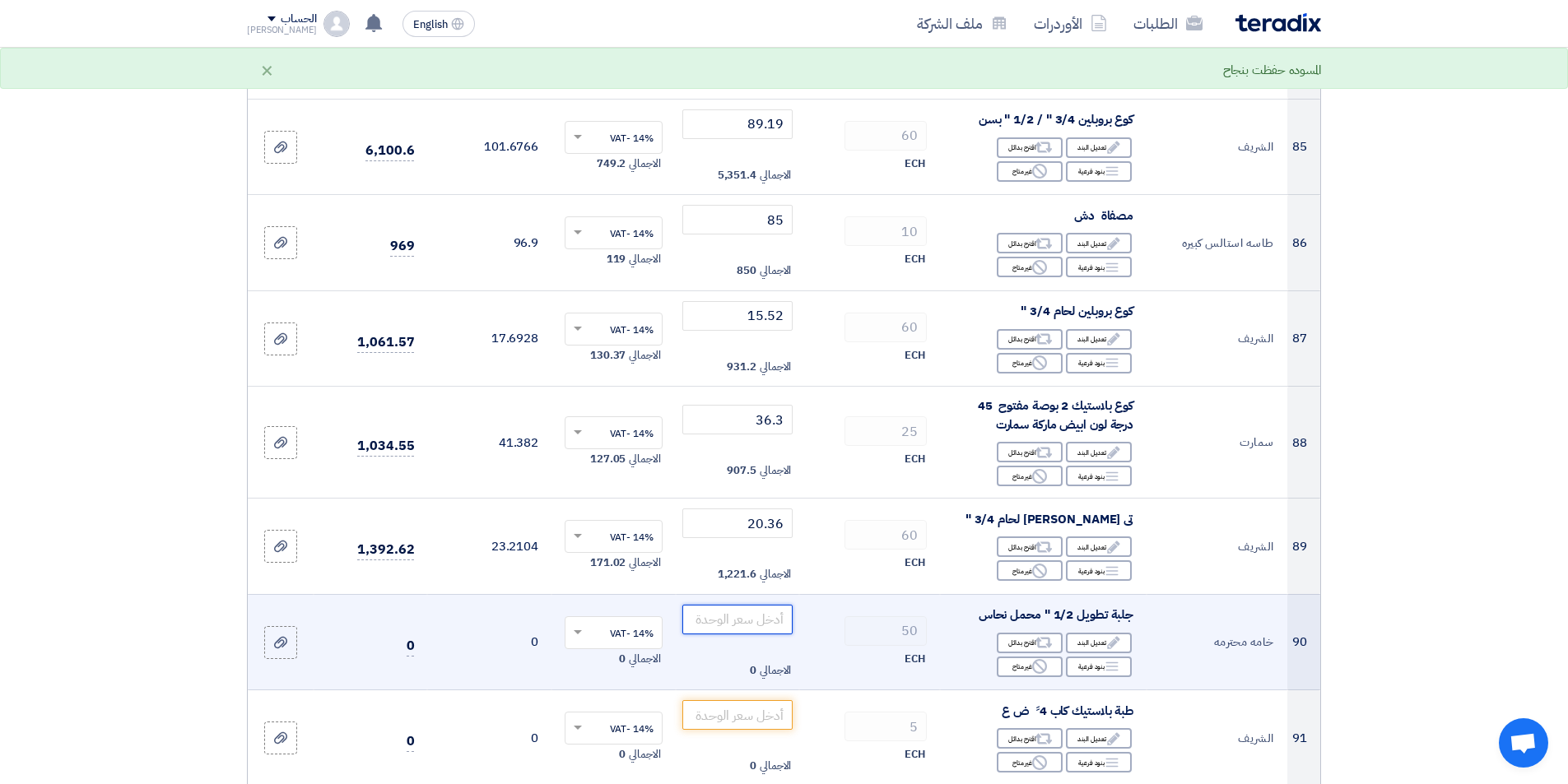
click at [749, 606] on input "number" at bounding box center [737, 620] width 111 height 29
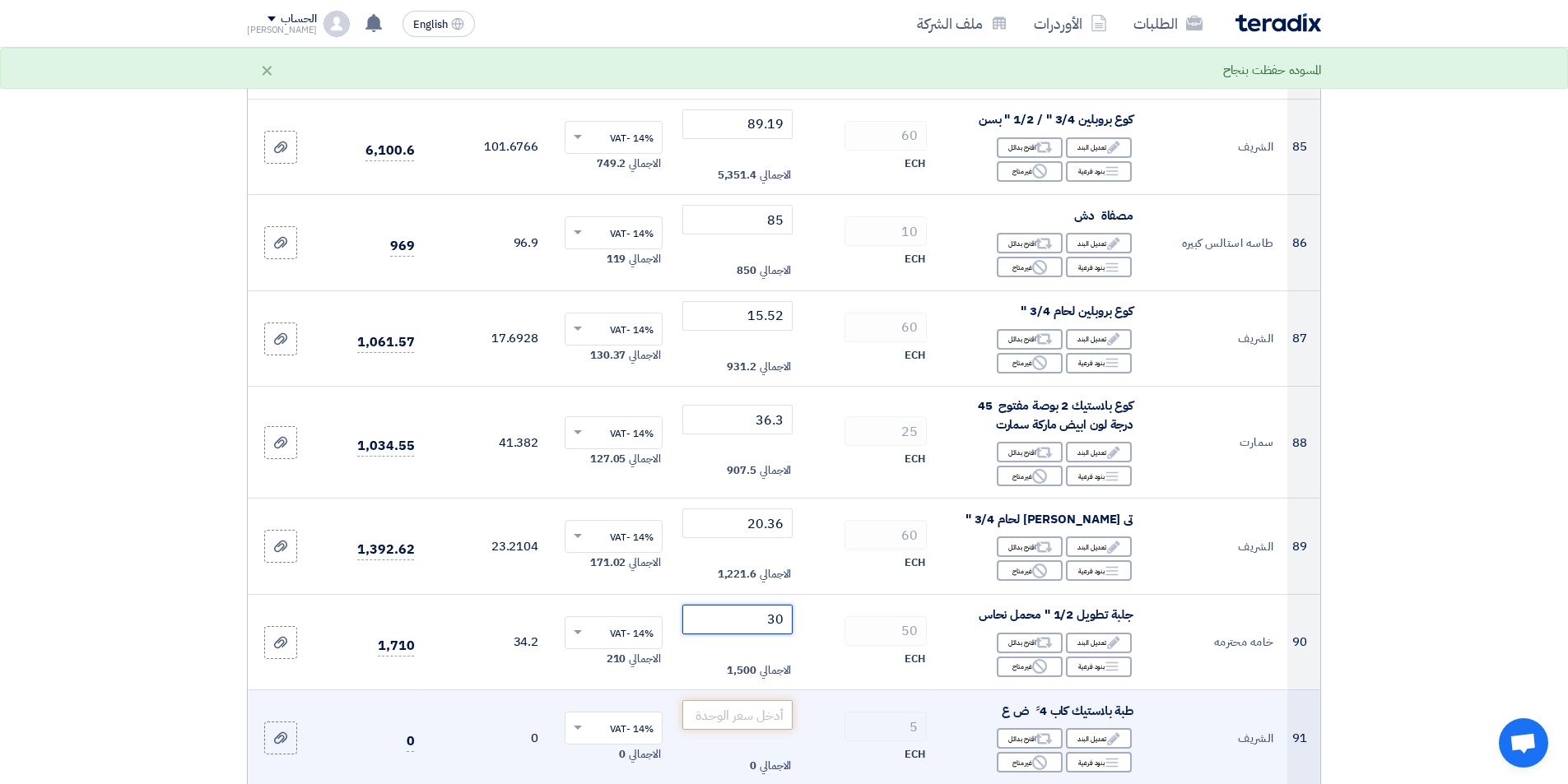
type input "30"
click at [755, 700] on input "number" at bounding box center [737, 714] width 111 height 29
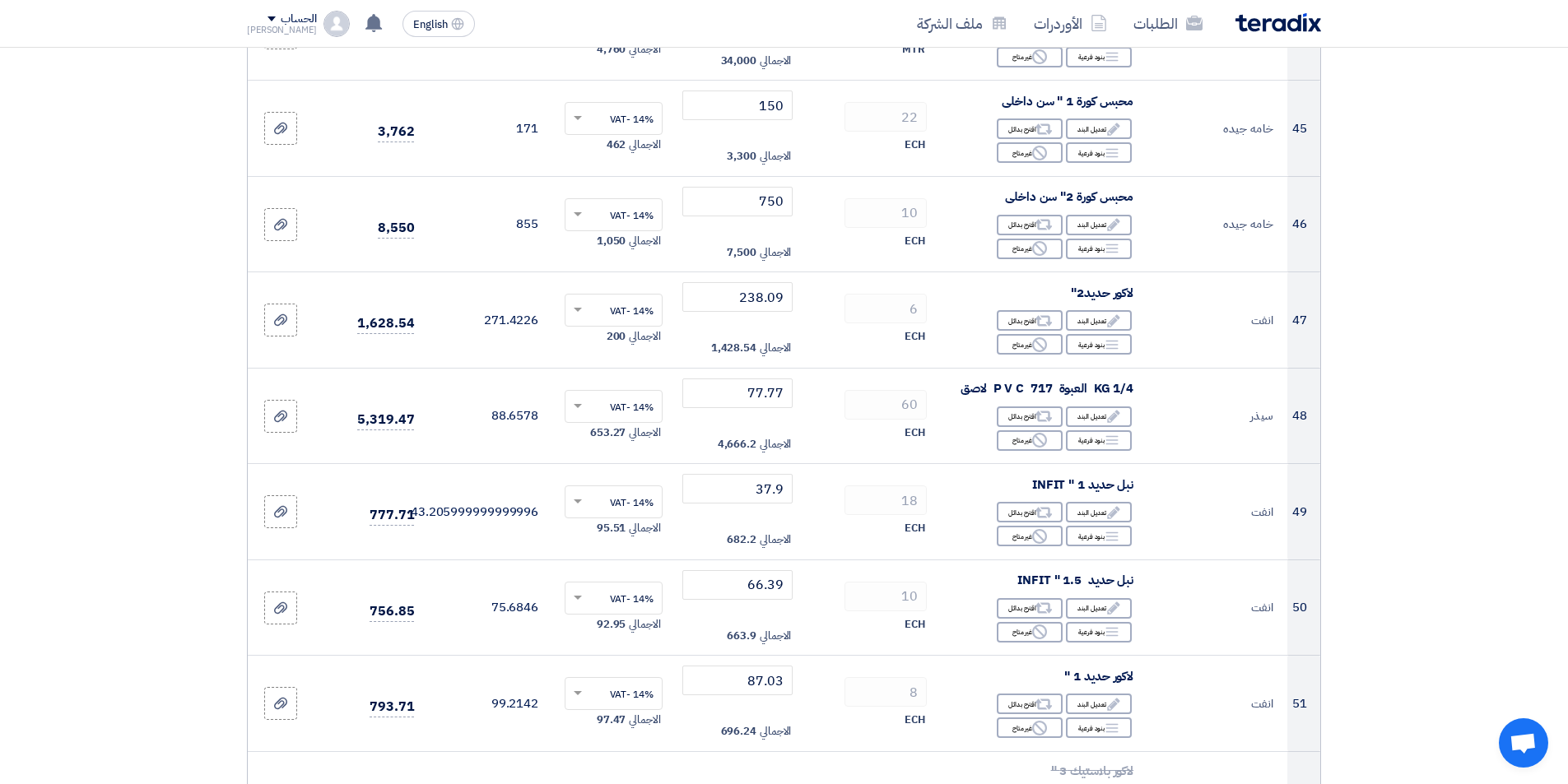
scroll to position [4607, 0]
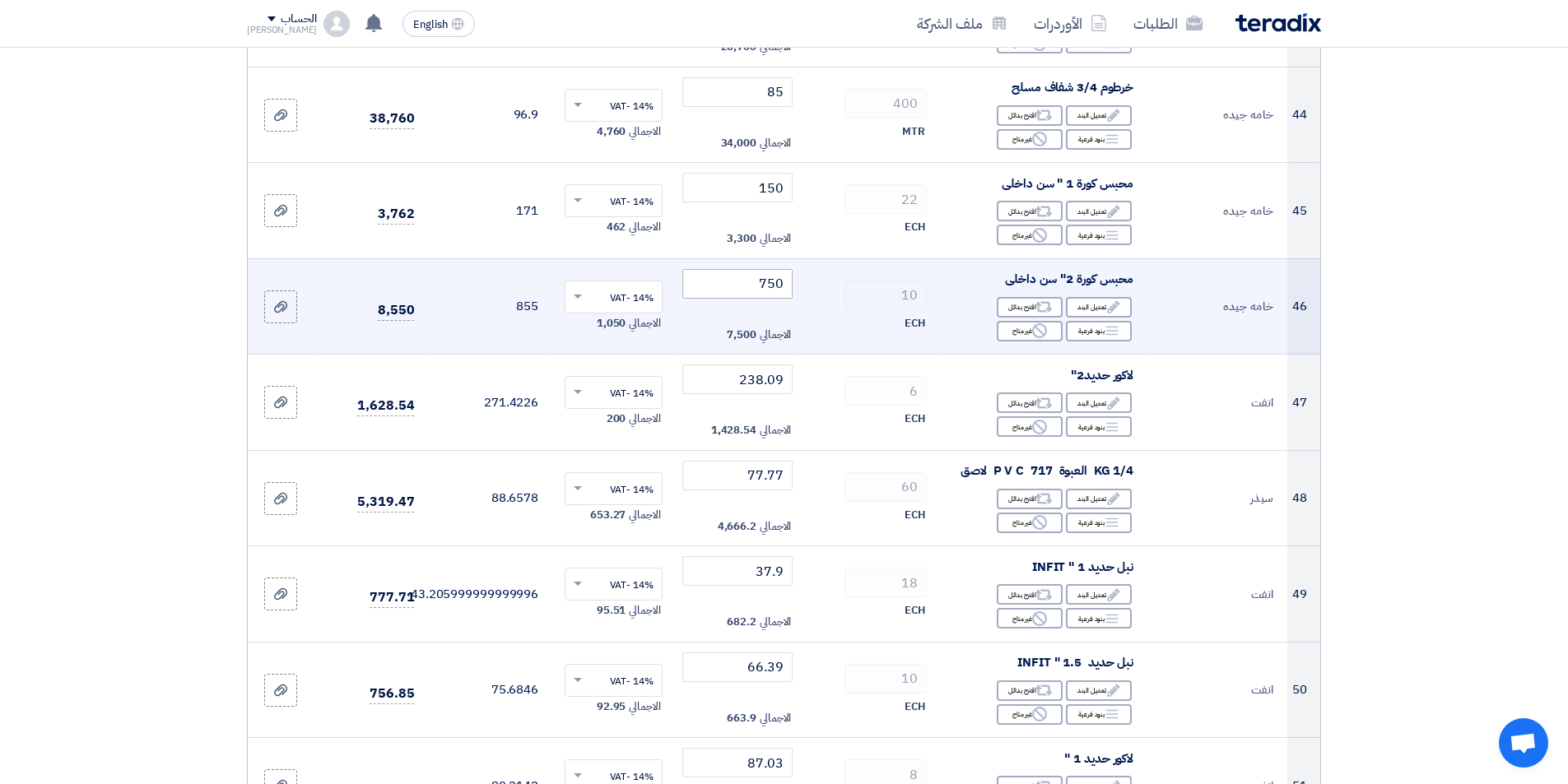
type input "125"
click at [729, 292] on input "750" at bounding box center [737, 284] width 111 height 29
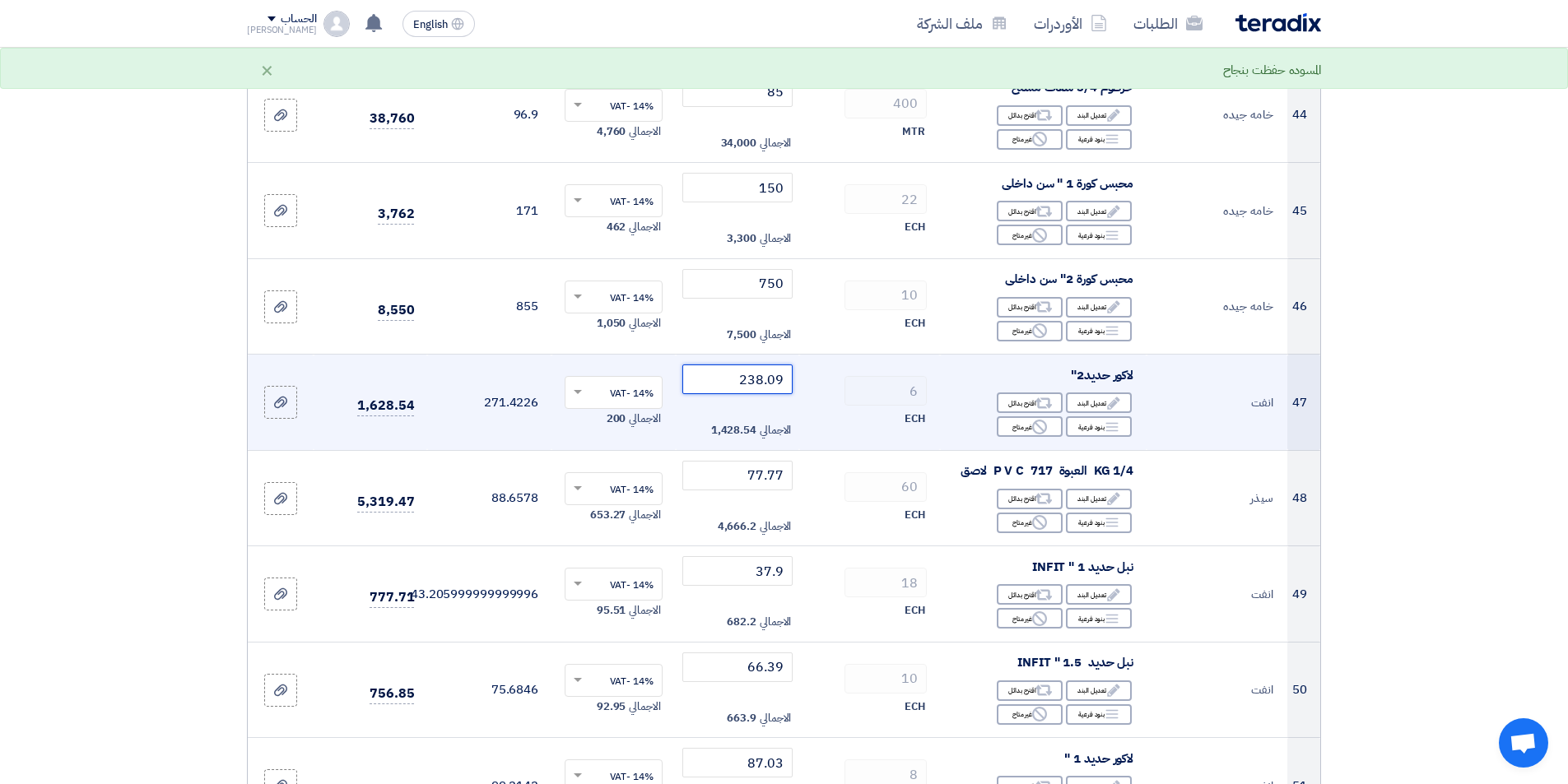
click at [719, 386] on input "238.09" at bounding box center [737, 379] width 111 height 29
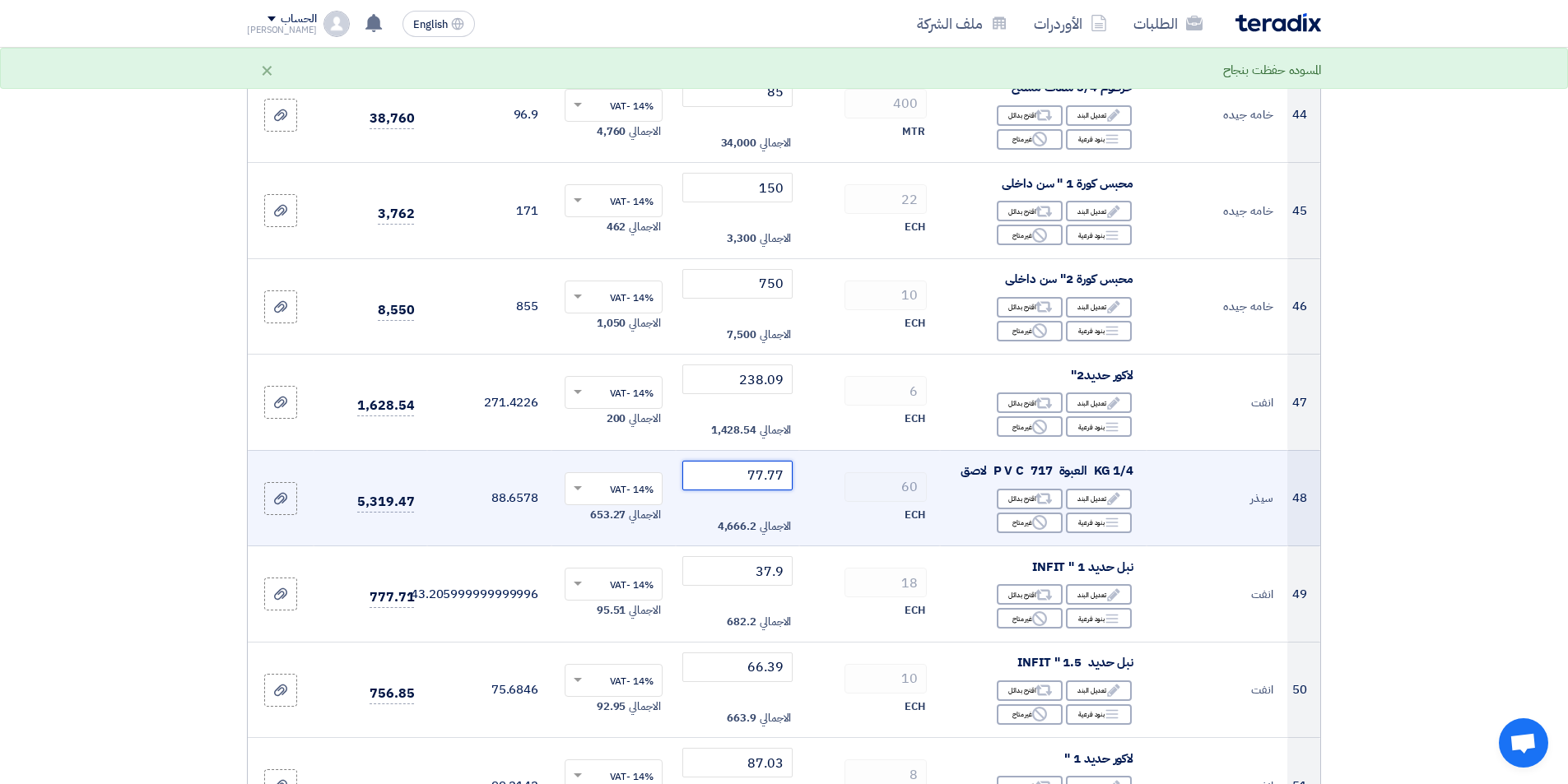
click at [710, 481] on input "77.77" at bounding box center [737, 475] width 111 height 29
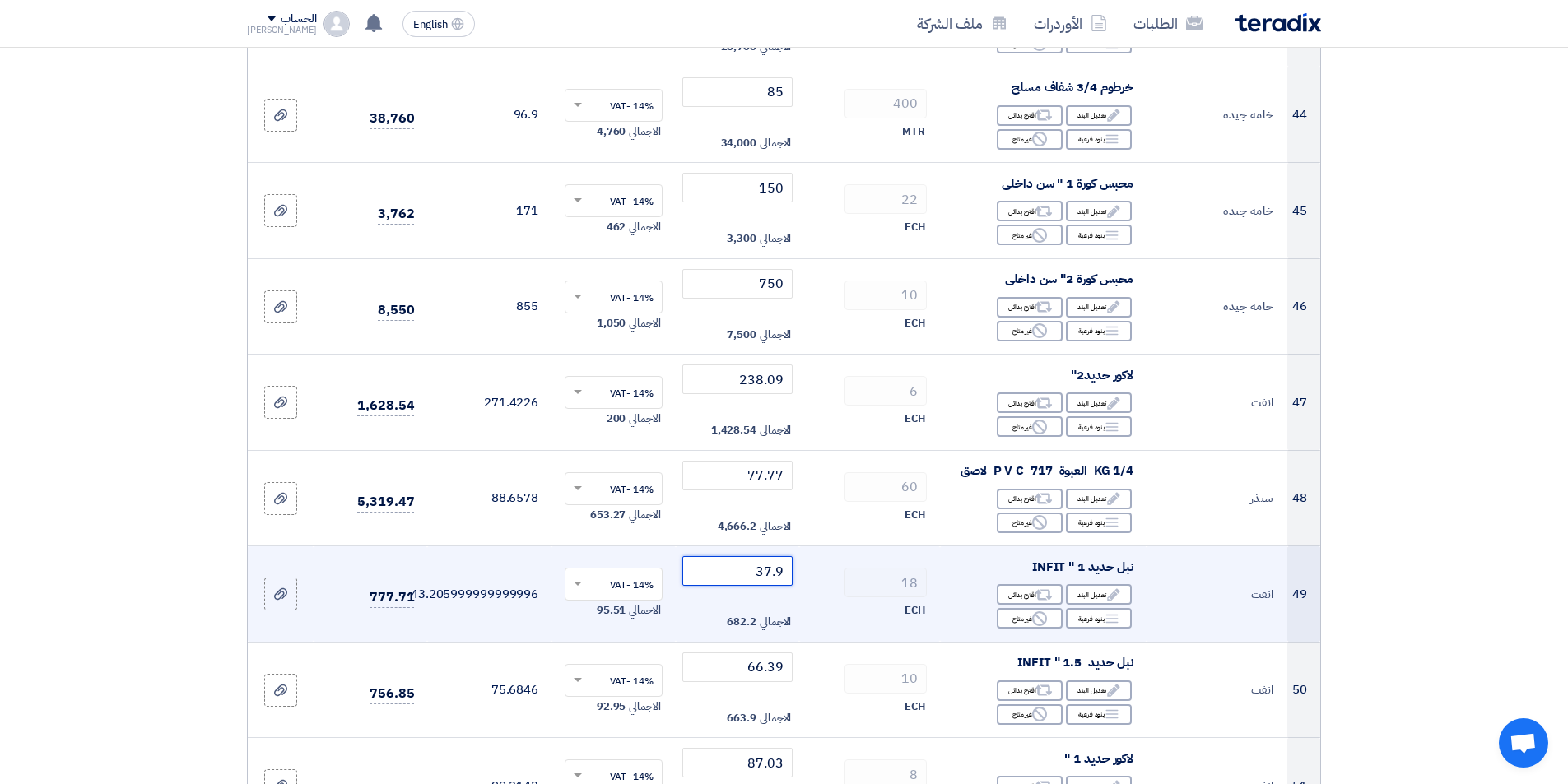
click at [719, 577] on input "37.9" at bounding box center [737, 571] width 111 height 29
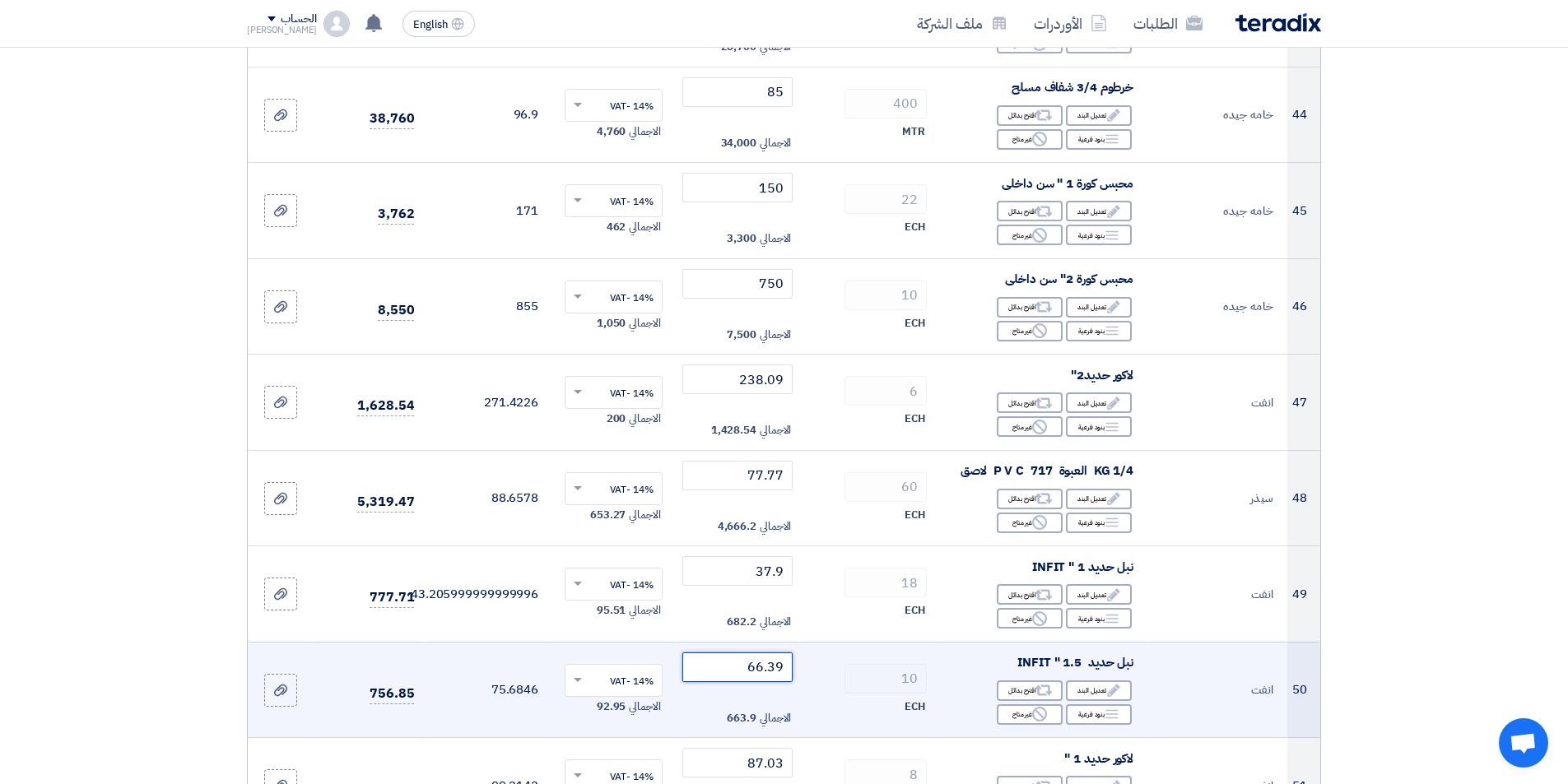
click at [713, 676] on input "66.39" at bounding box center [737, 667] width 111 height 29
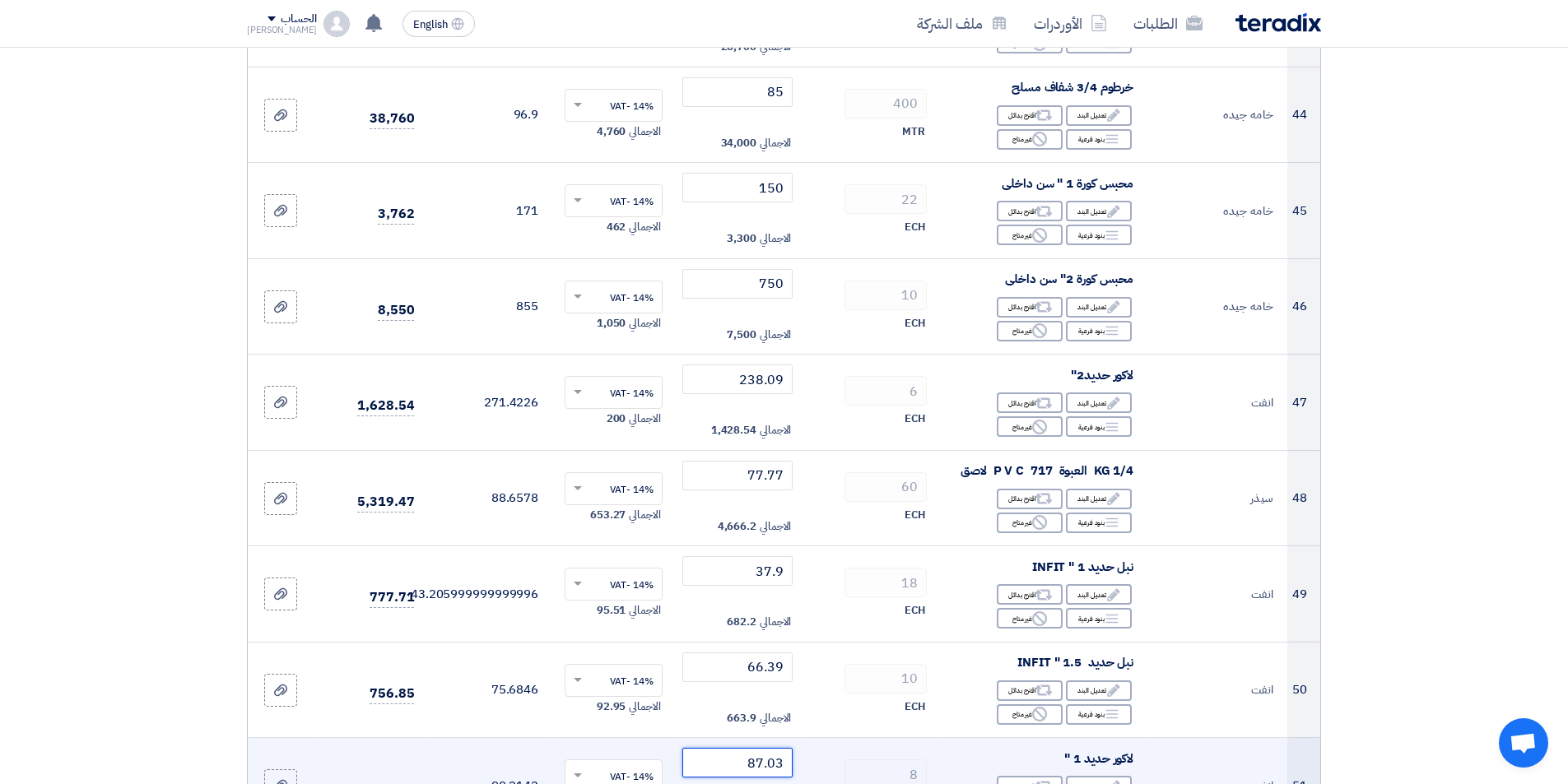
click at [728, 769] on input "87.03" at bounding box center [737, 762] width 111 height 29
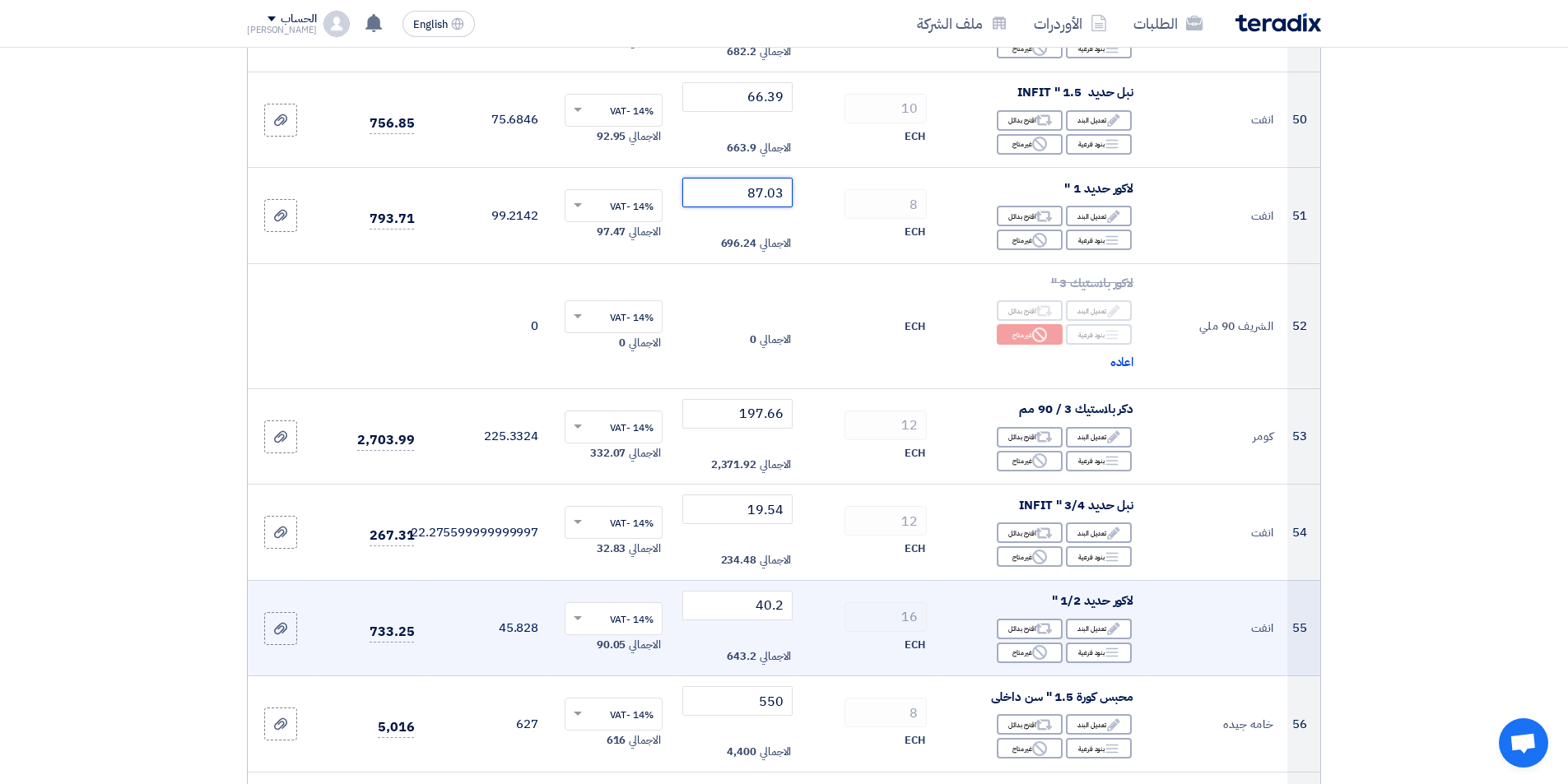
scroll to position [5182, 0]
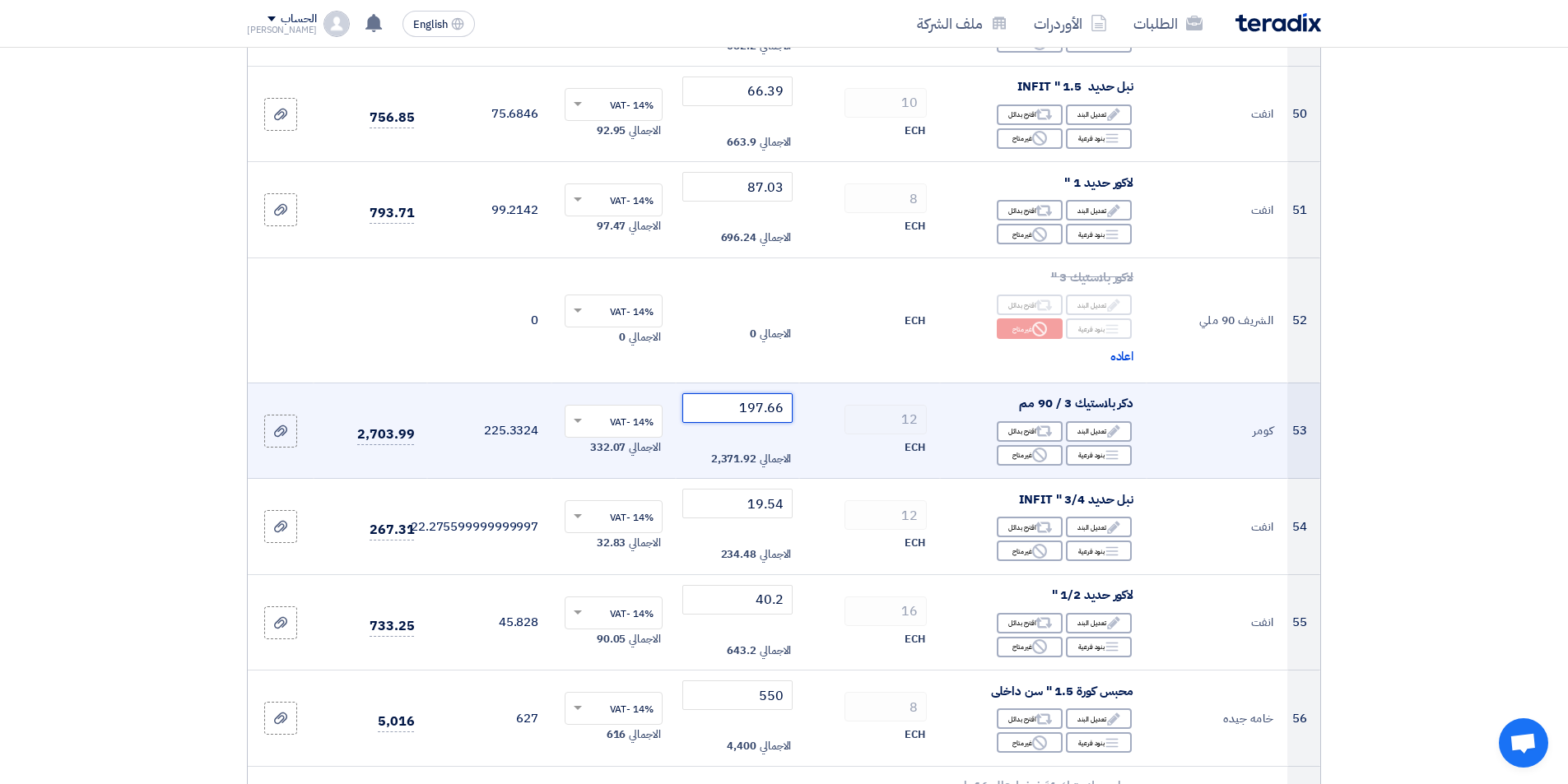
click at [719, 415] on input "197.66" at bounding box center [737, 408] width 111 height 29
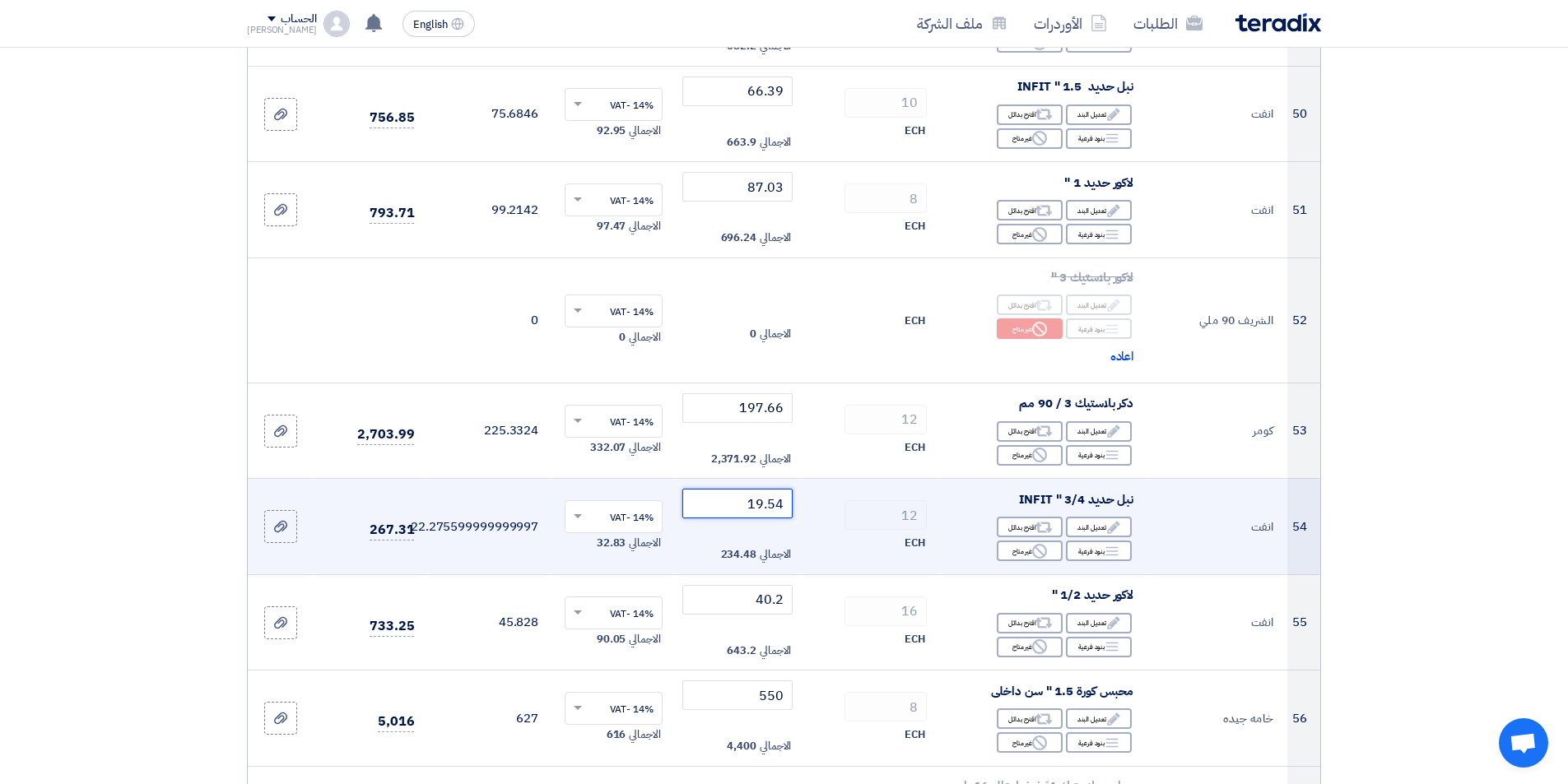
click at [710, 509] on input "19.54" at bounding box center [737, 503] width 111 height 29
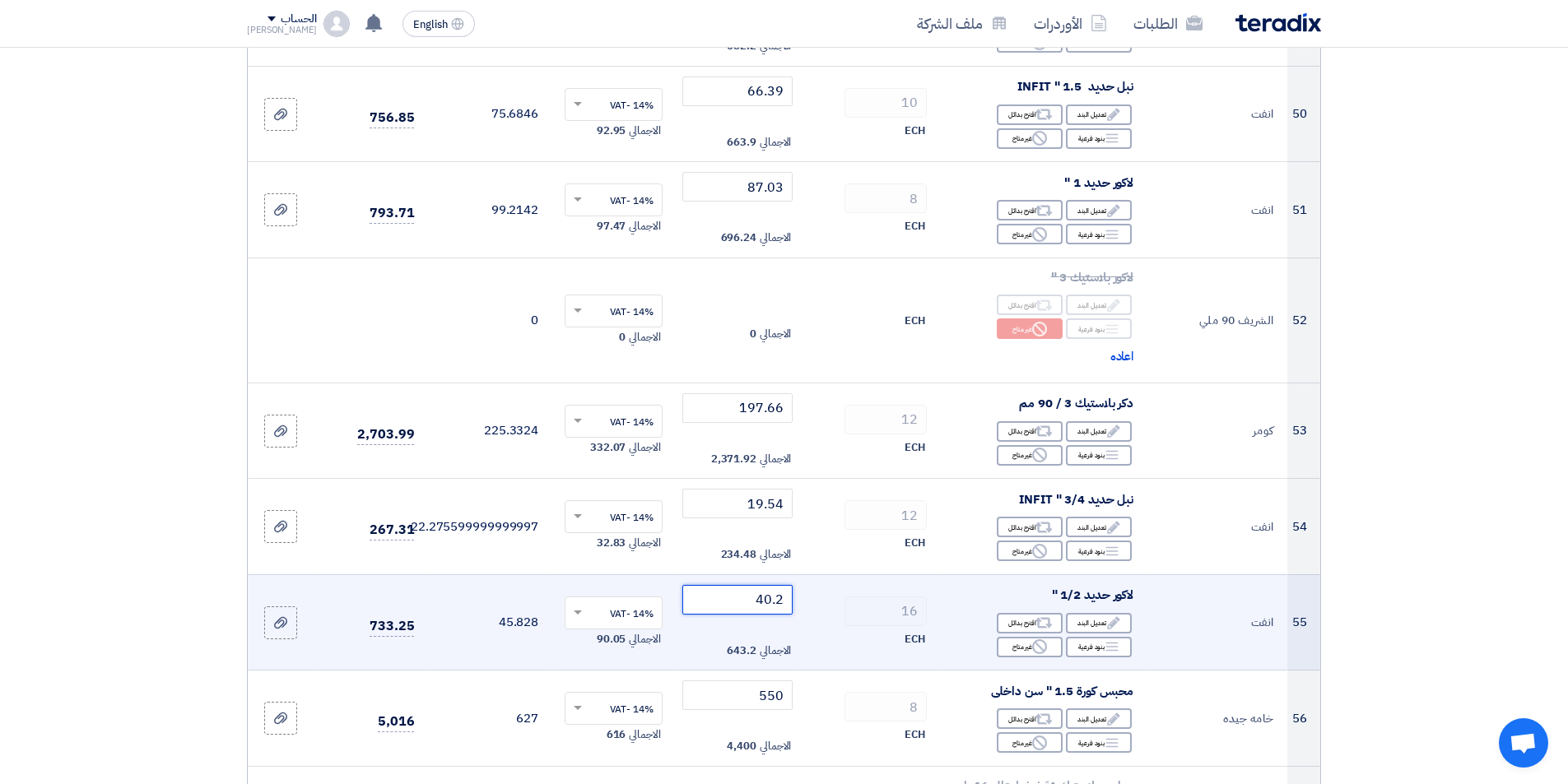
click at [716, 596] on input "40.2" at bounding box center [737, 600] width 111 height 29
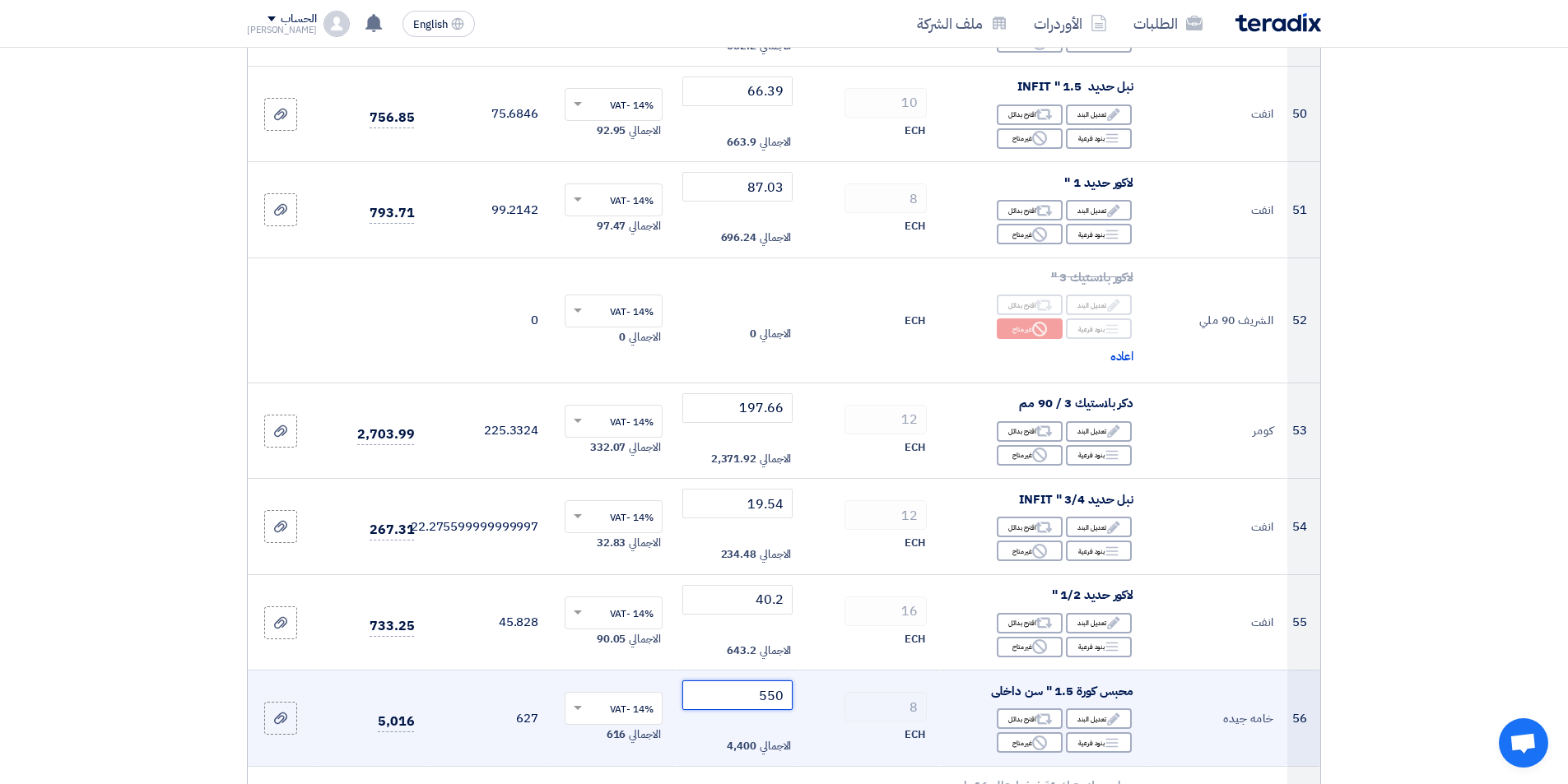
click at [735, 707] on input "550" at bounding box center [737, 695] width 111 height 29
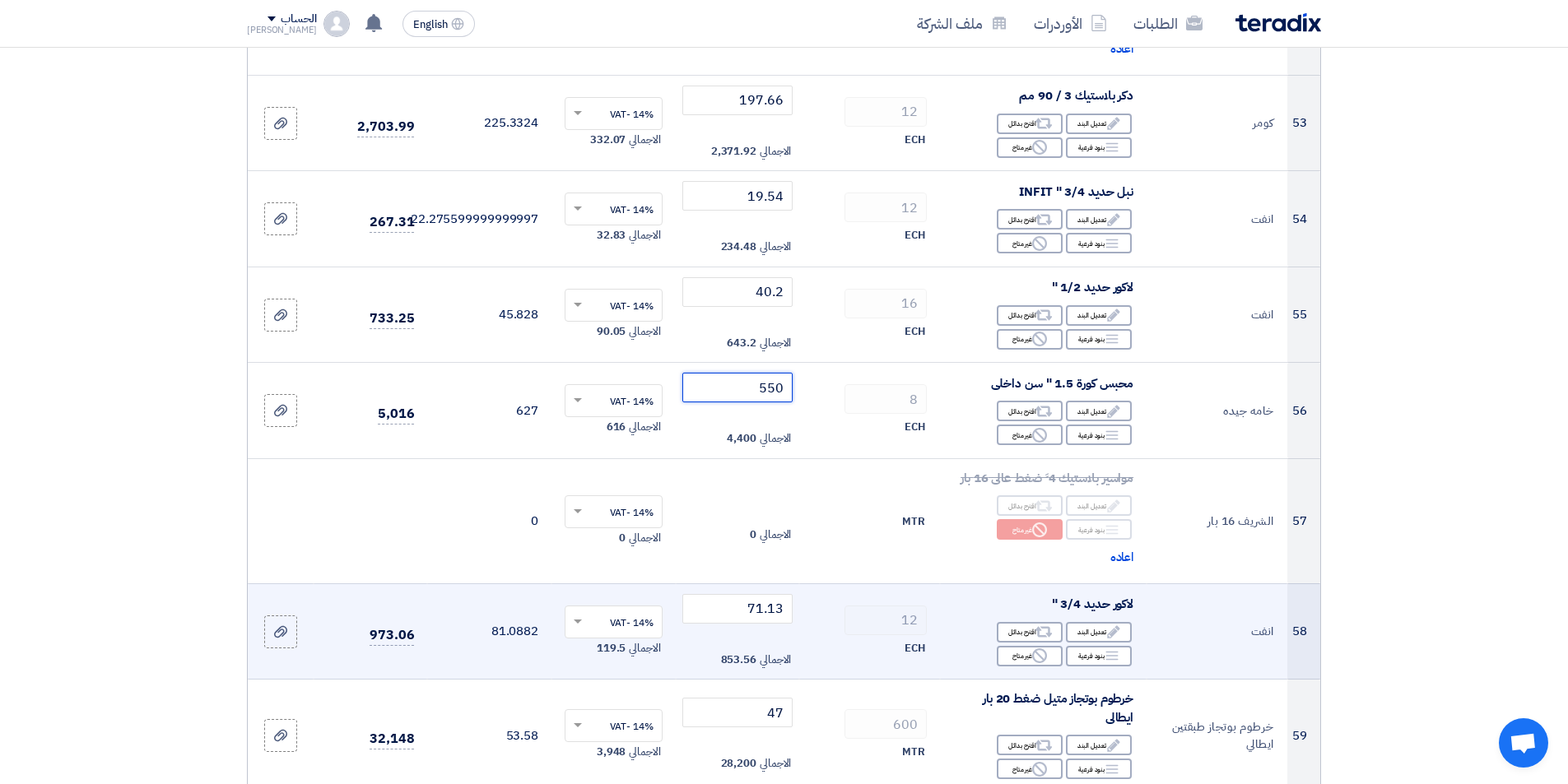
scroll to position [5512, 0]
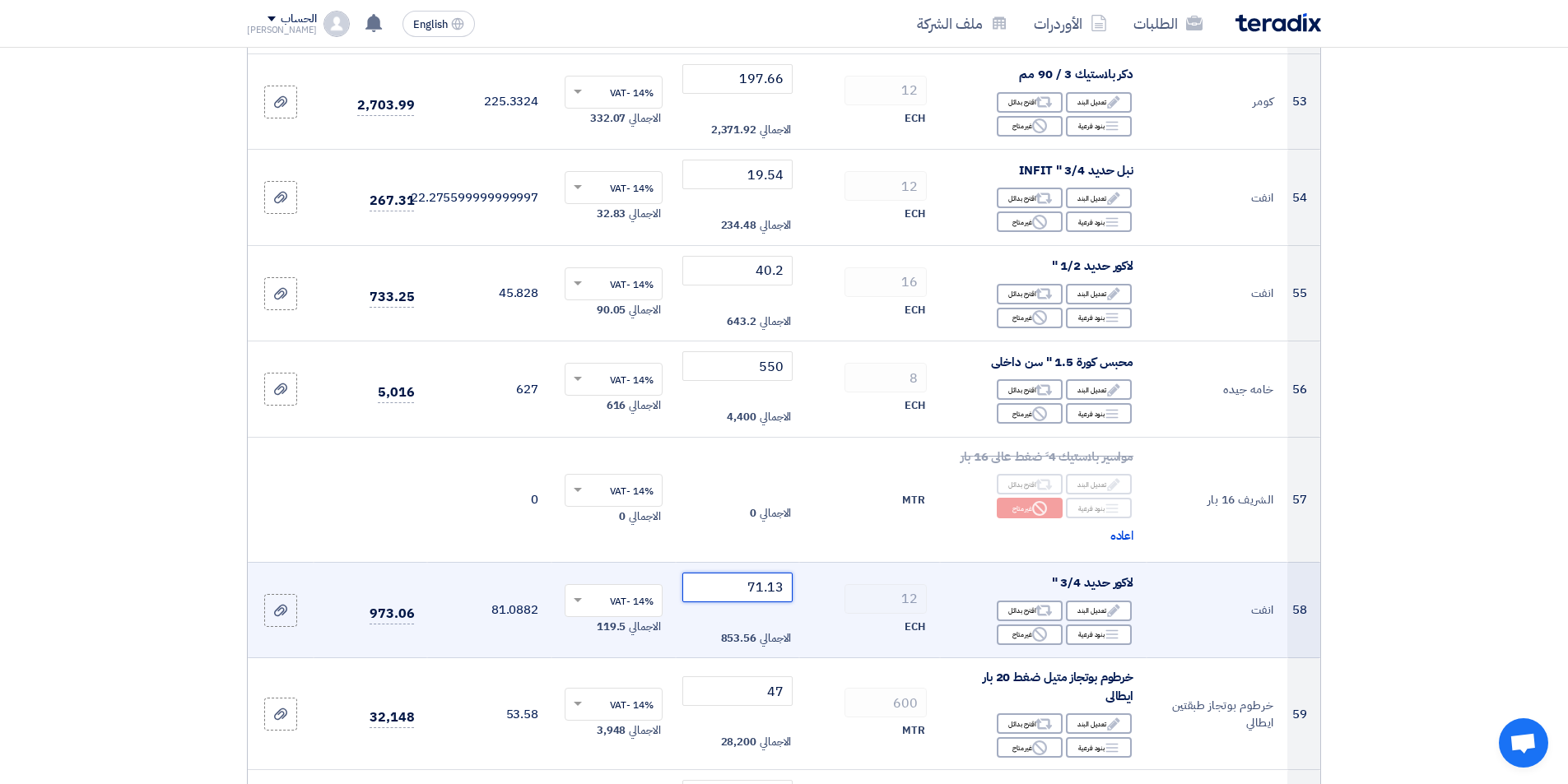
click at [722, 590] on input "71.13" at bounding box center [737, 587] width 111 height 29
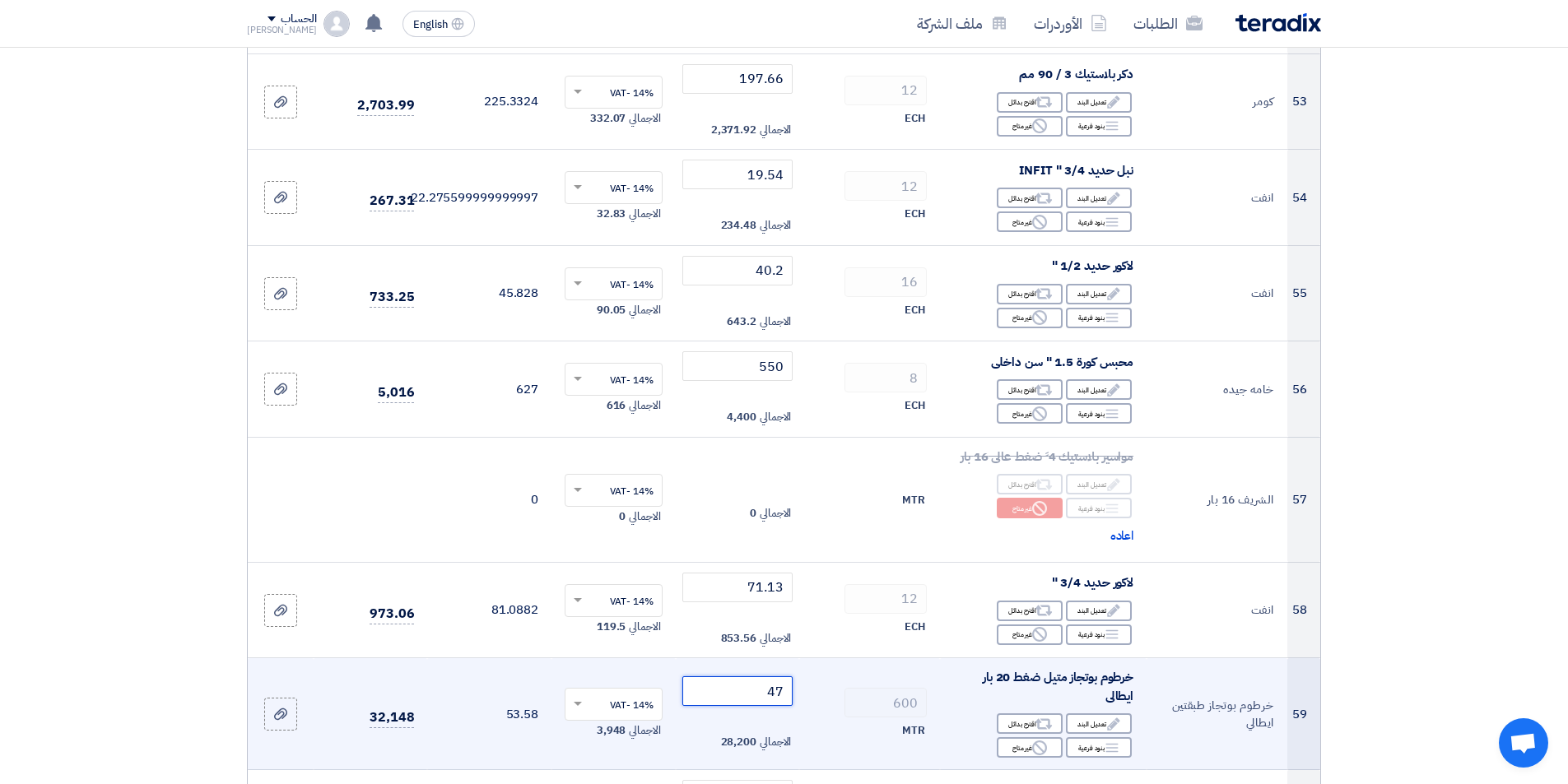
click at [746, 690] on input "47" at bounding box center [737, 691] width 111 height 29
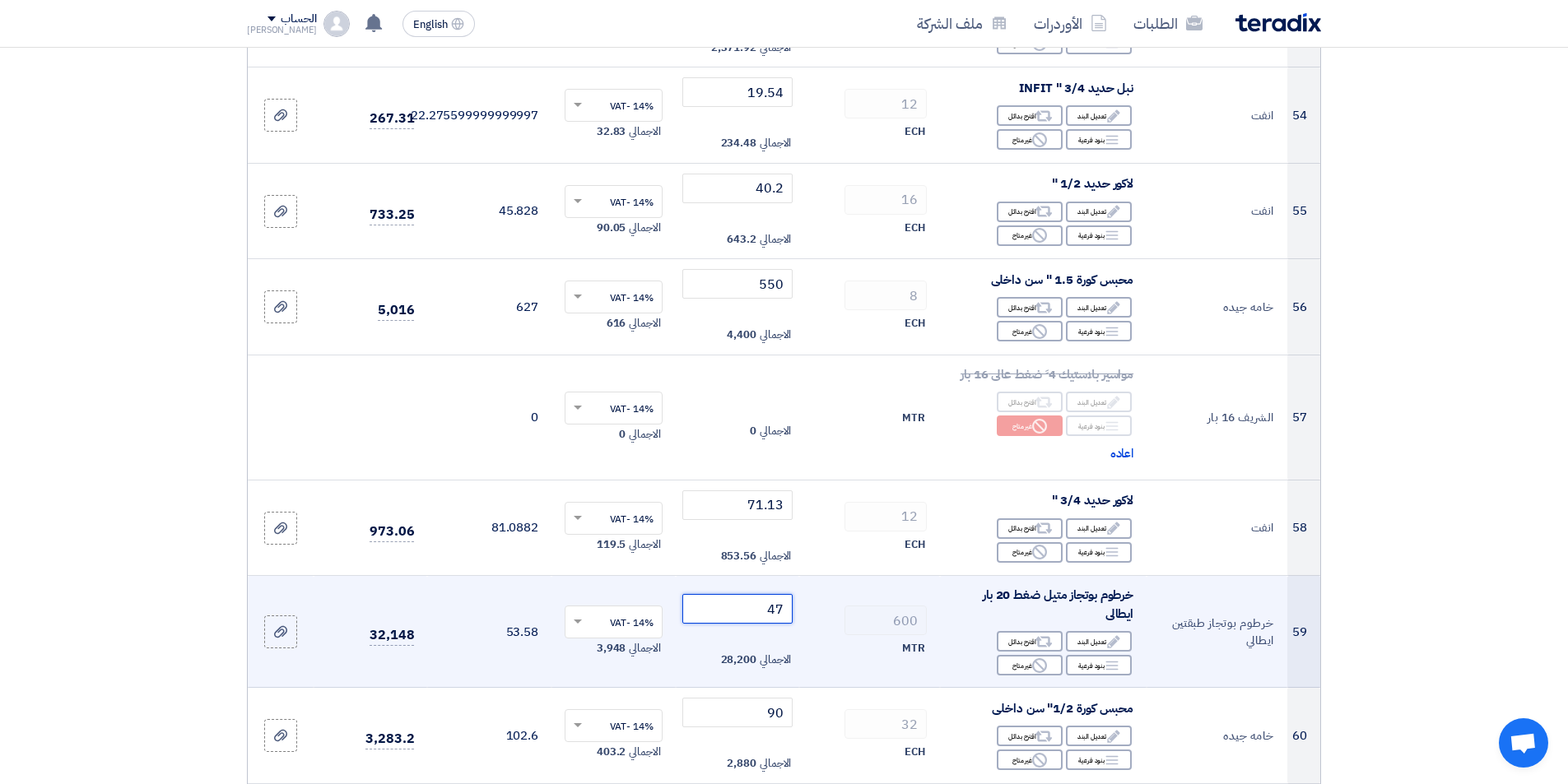
scroll to position [5676, 0]
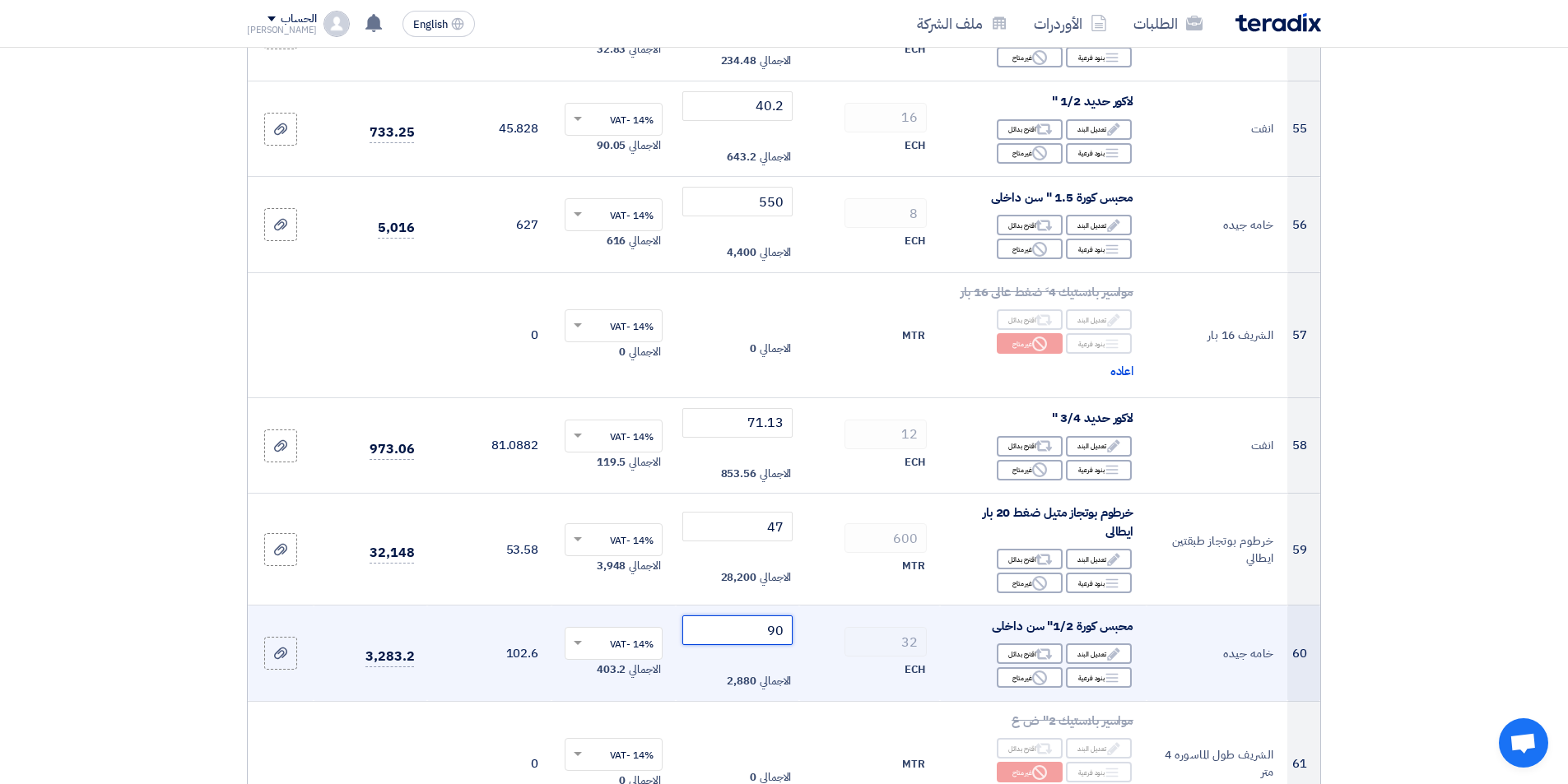
click at [723, 632] on input "90" at bounding box center [737, 630] width 111 height 29
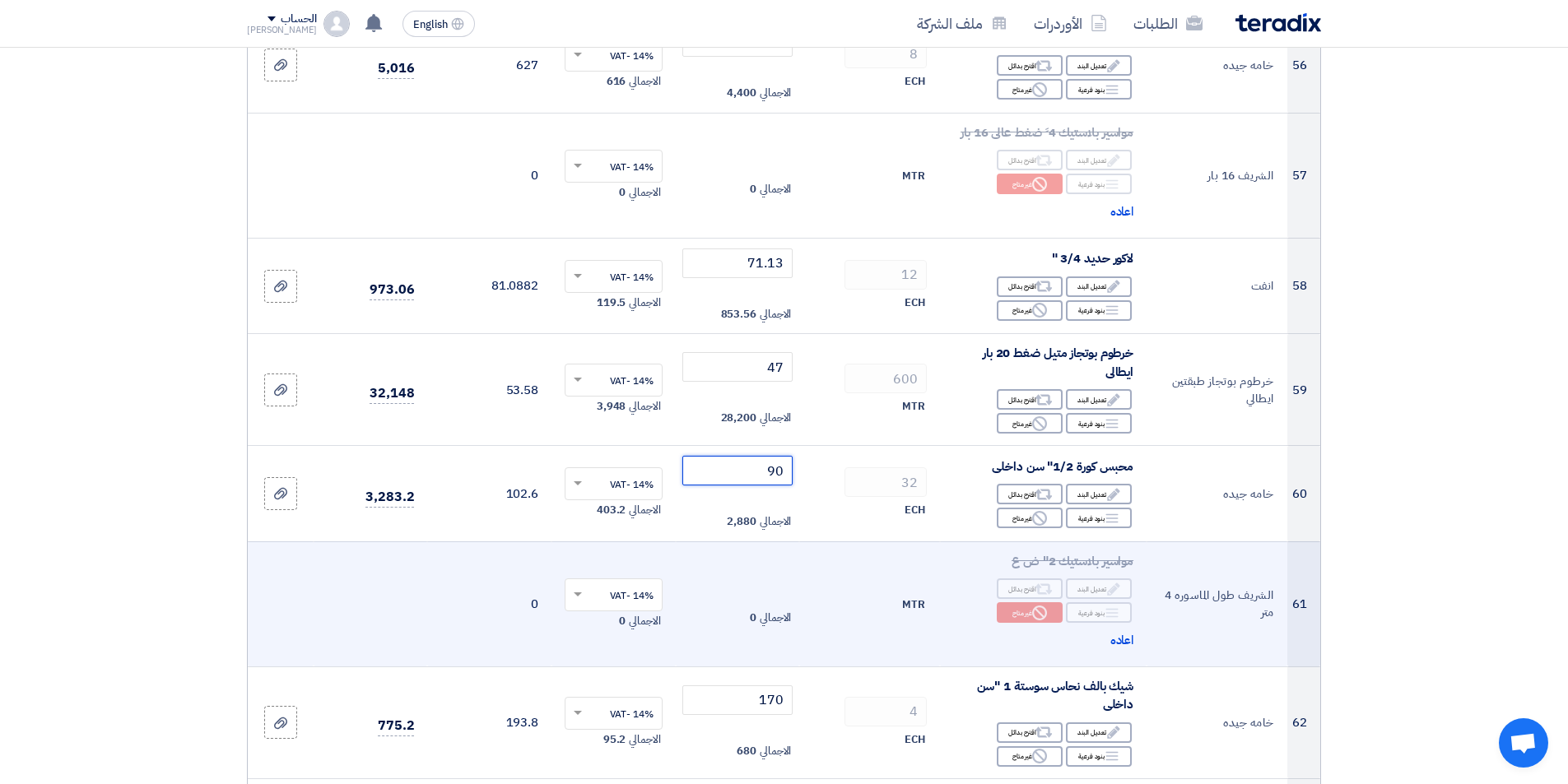
scroll to position [5841, 0]
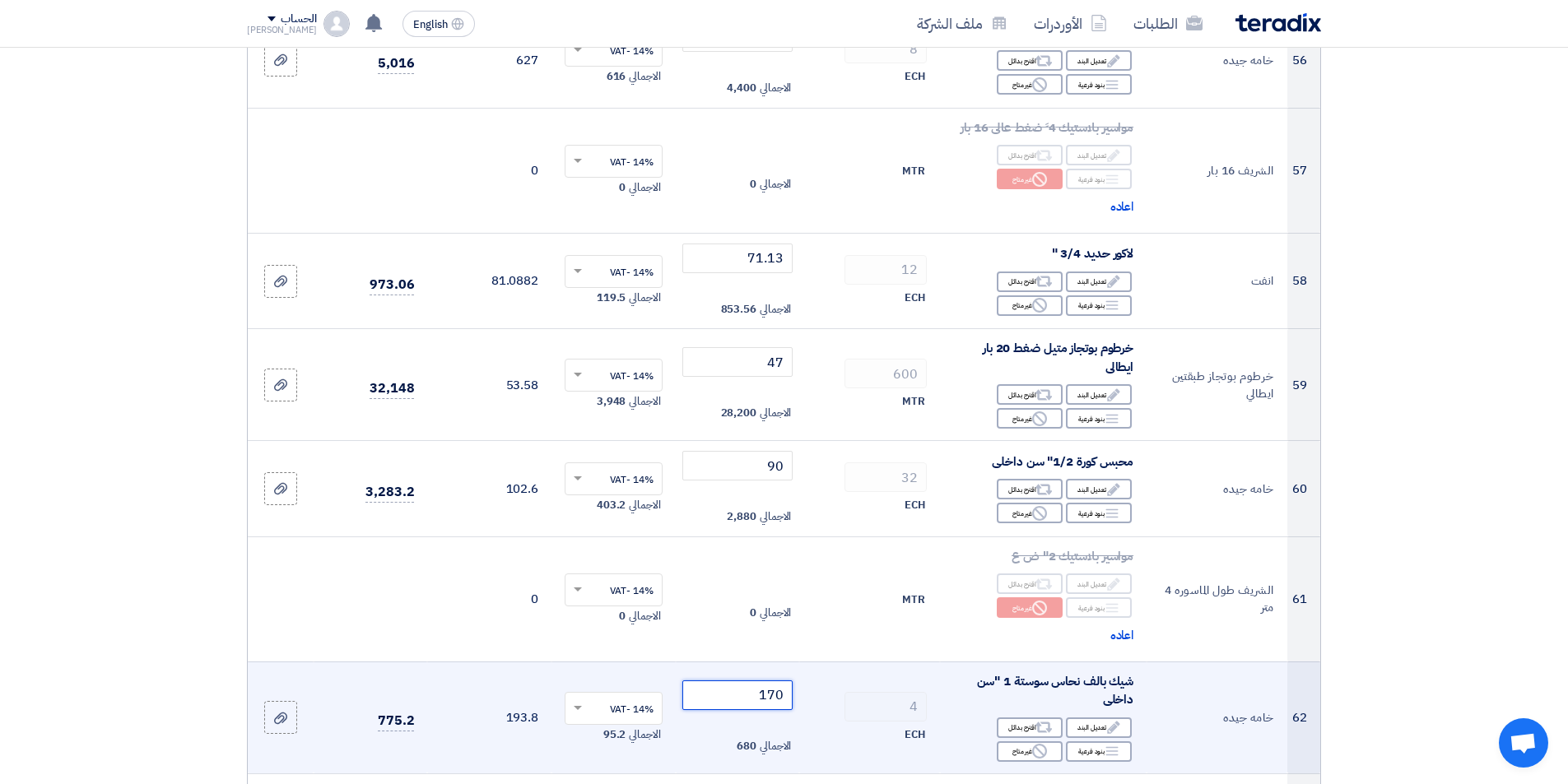
click at [718, 689] on input "170" at bounding box center [737, 695] width 111 height 29
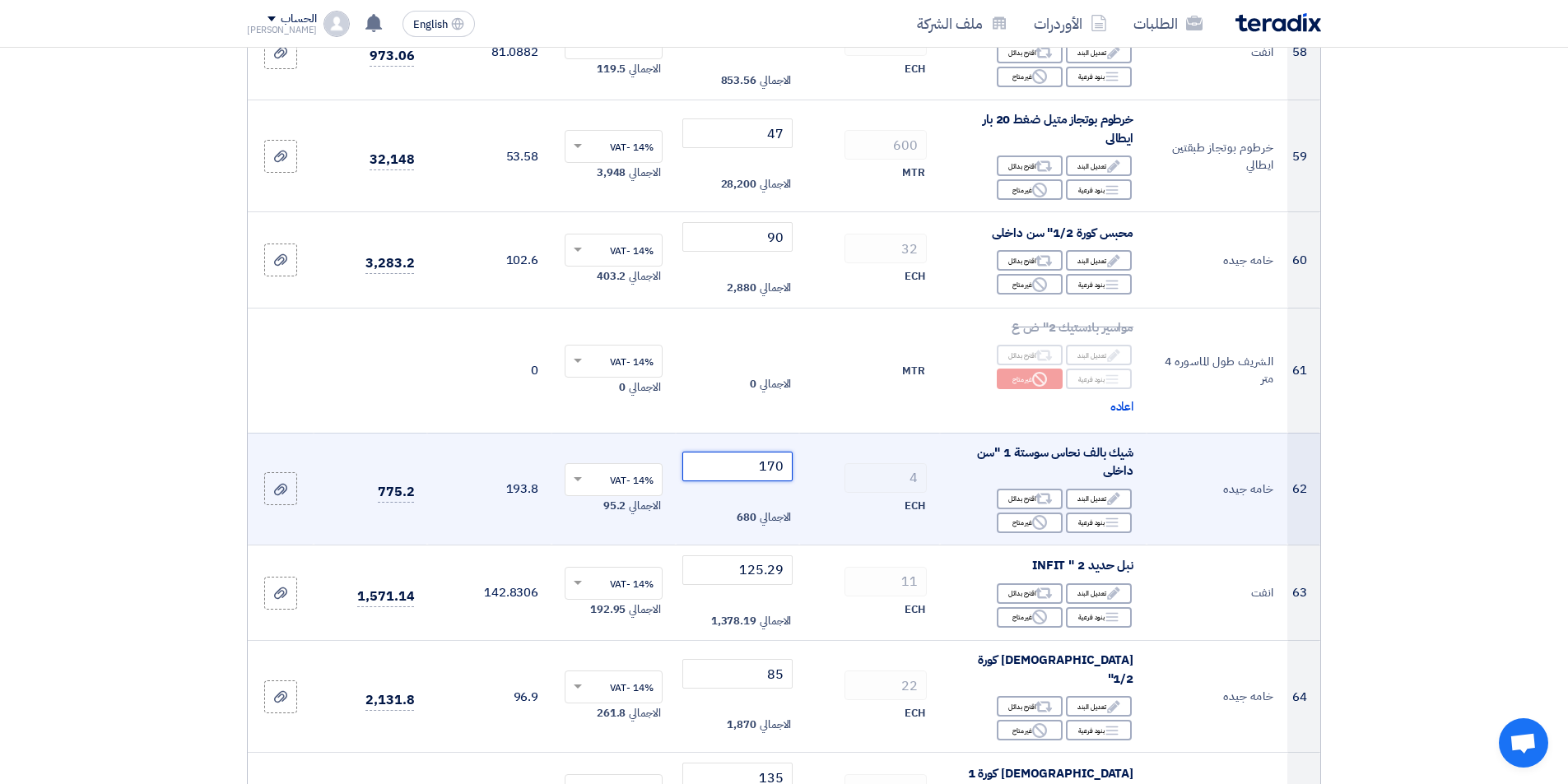
scroll to position [6088, 0]
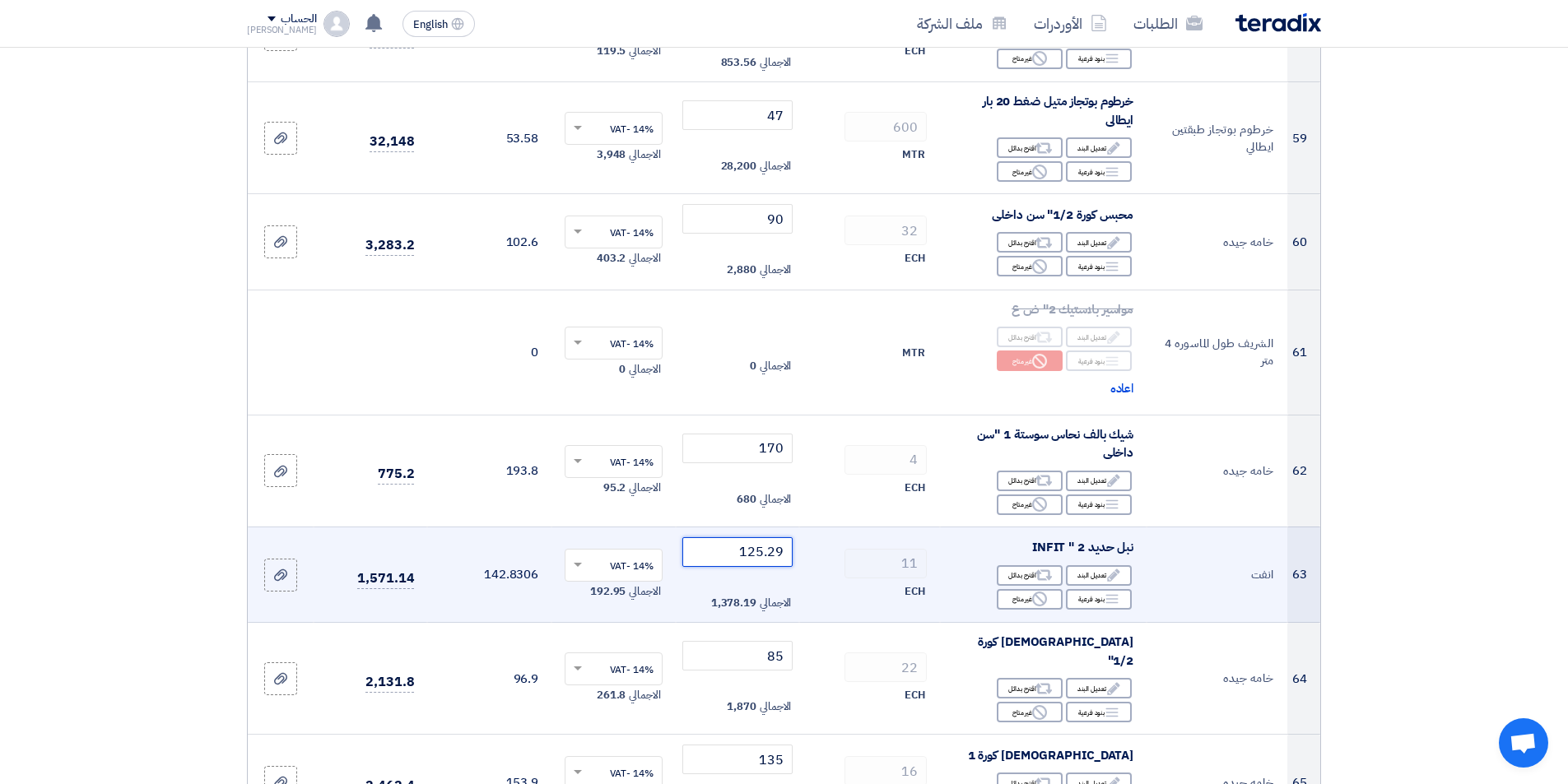
click at [716, 558] on input "125.29" at bounding box center [737, 552] width 111 height 29
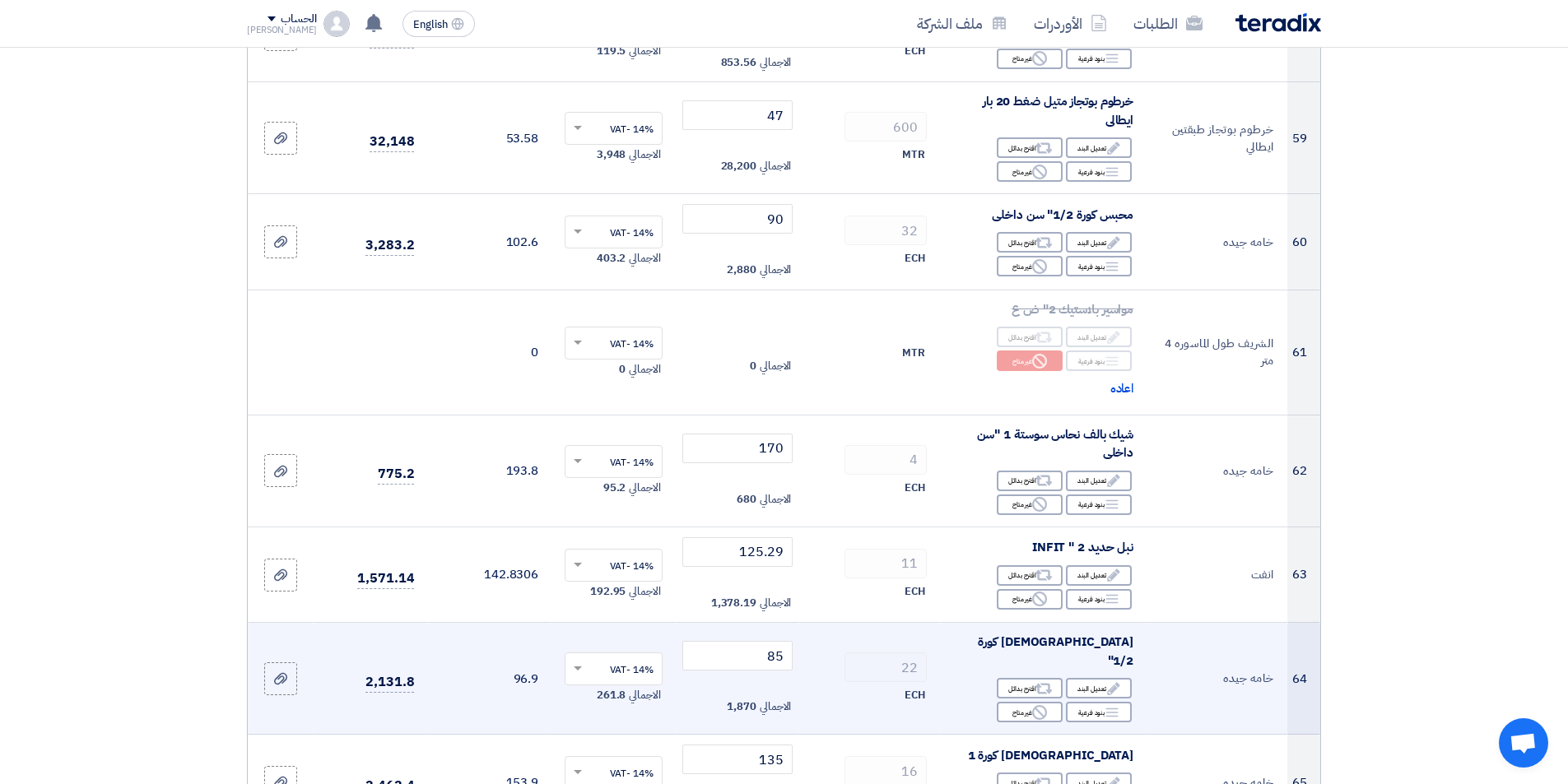
click at [728, 666] on td "85 الاجمالي 1,870" at bounding box center [738, 679] width 124 height 112
click at [731, 652] on input "85" at bounding box center [737, 656] width 111 height 29
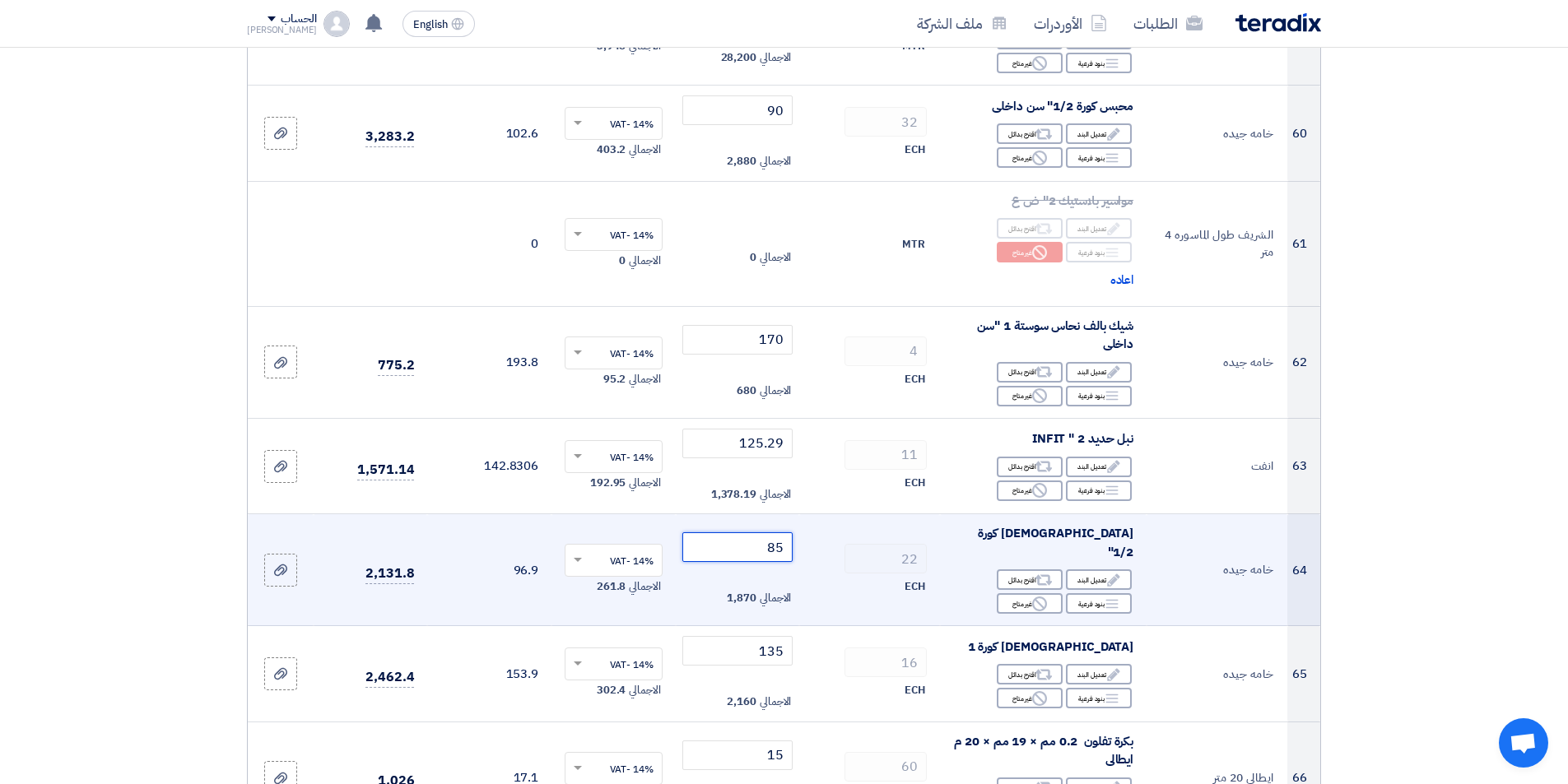
scroll to position [6252, 0]
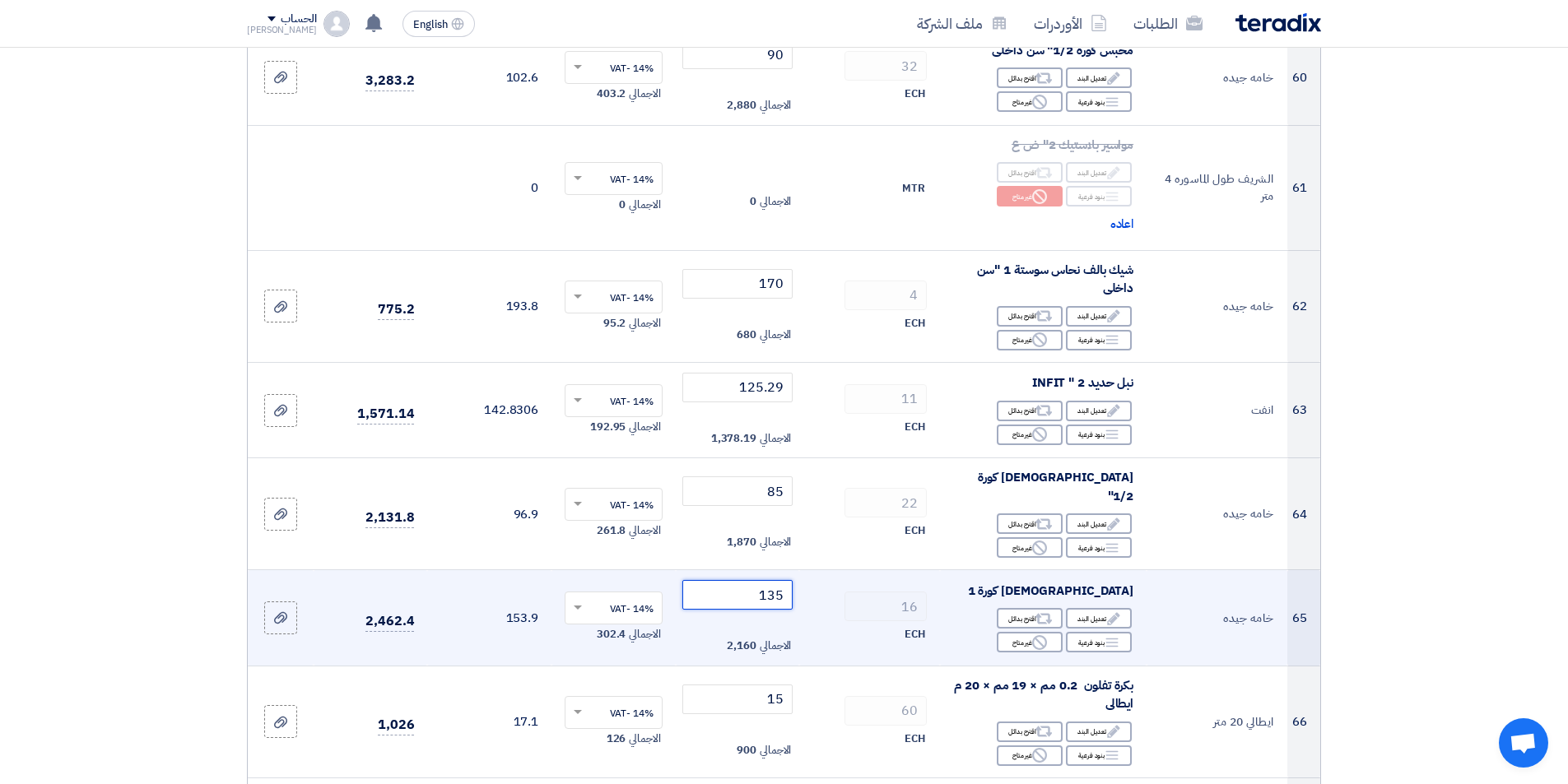
click at [753, 581] on input "135" at bounding box center [737, 595] width 111 height 29
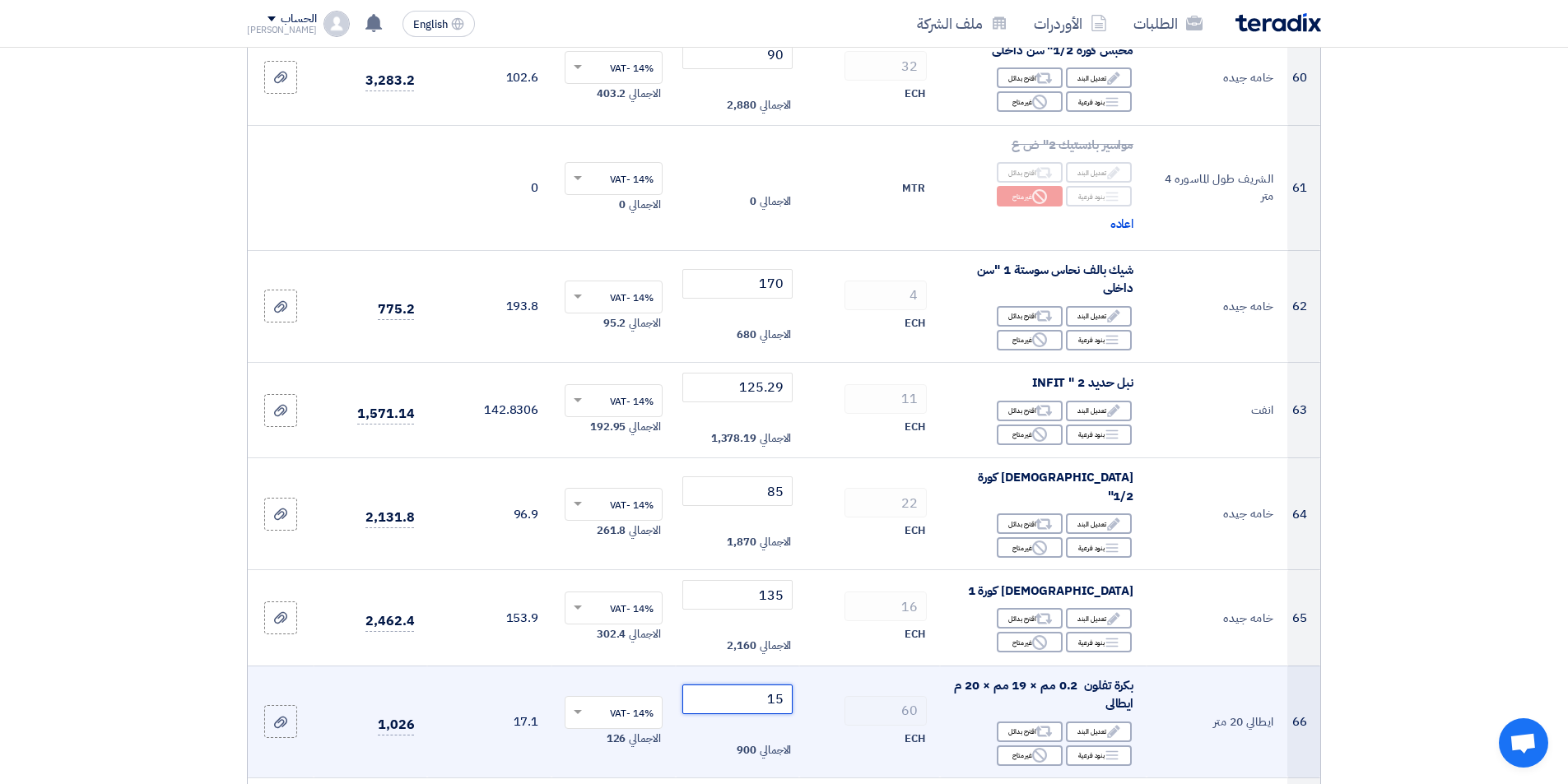
click at [732, 688] on input "15" at bounding box center [737, 699] width 111 height 29
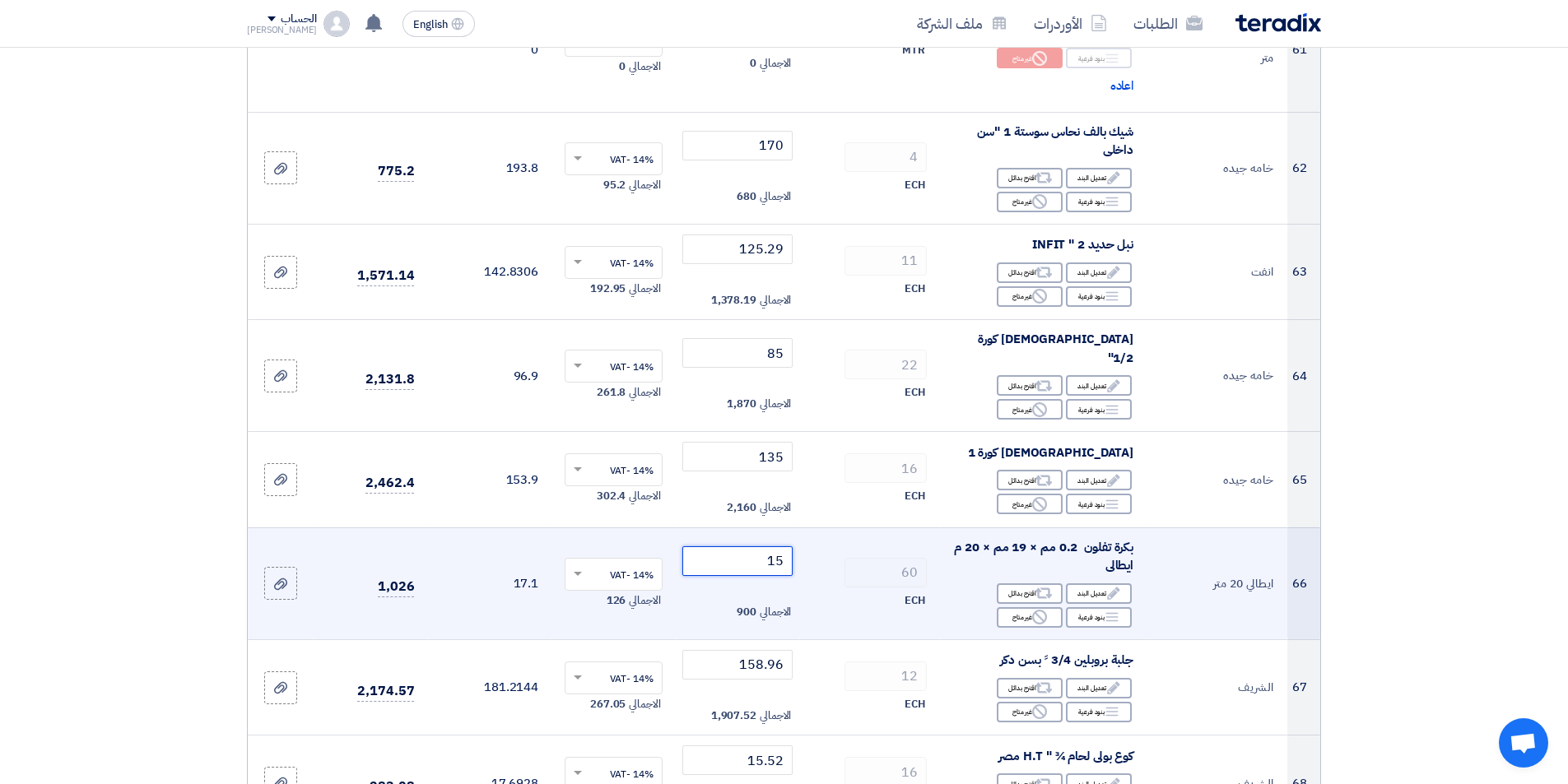
scroll to position [6417, 0]
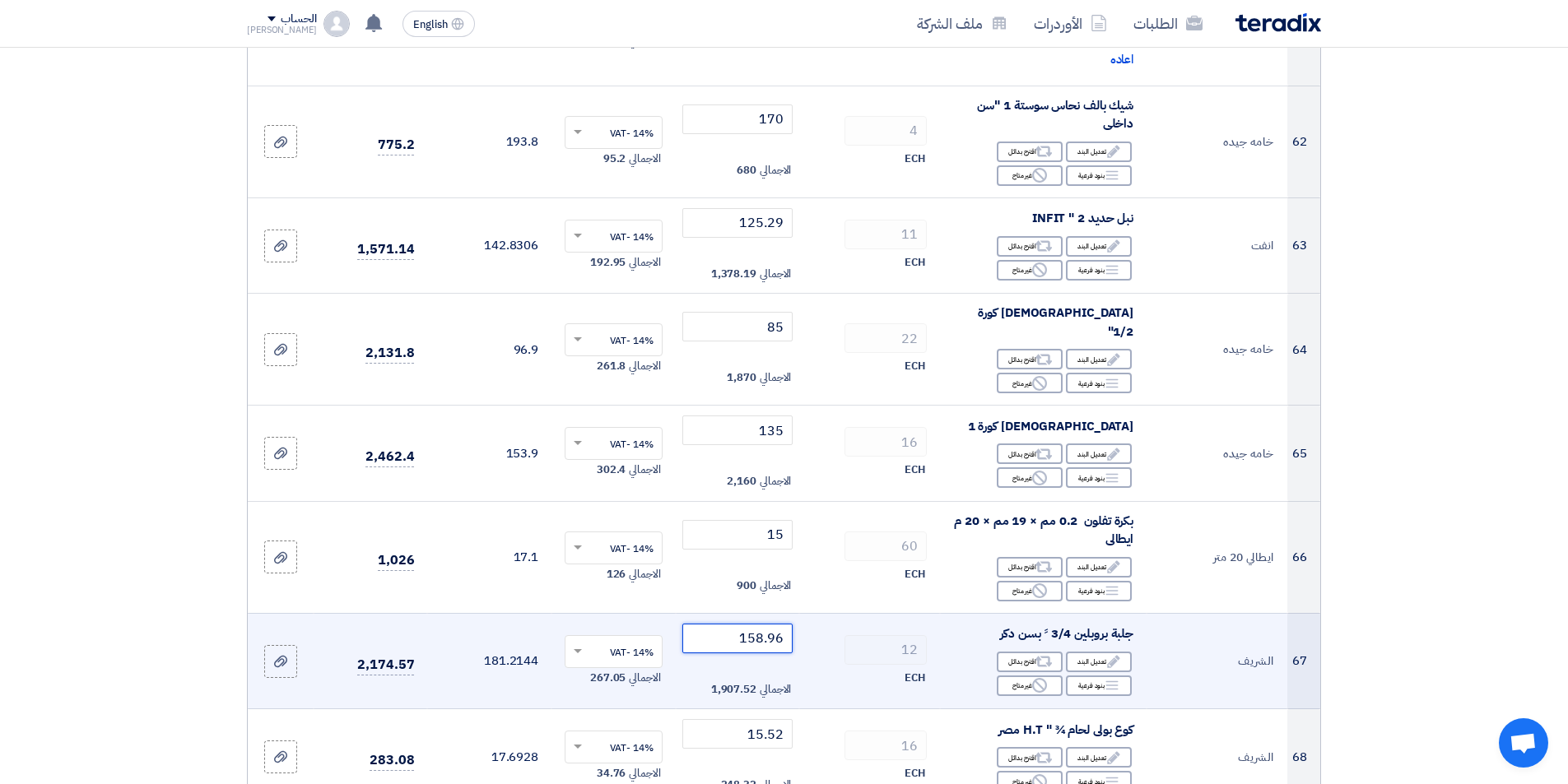
click at [716, 633] on input "158.96" at bounding box center [737, 639] width 111 height 29
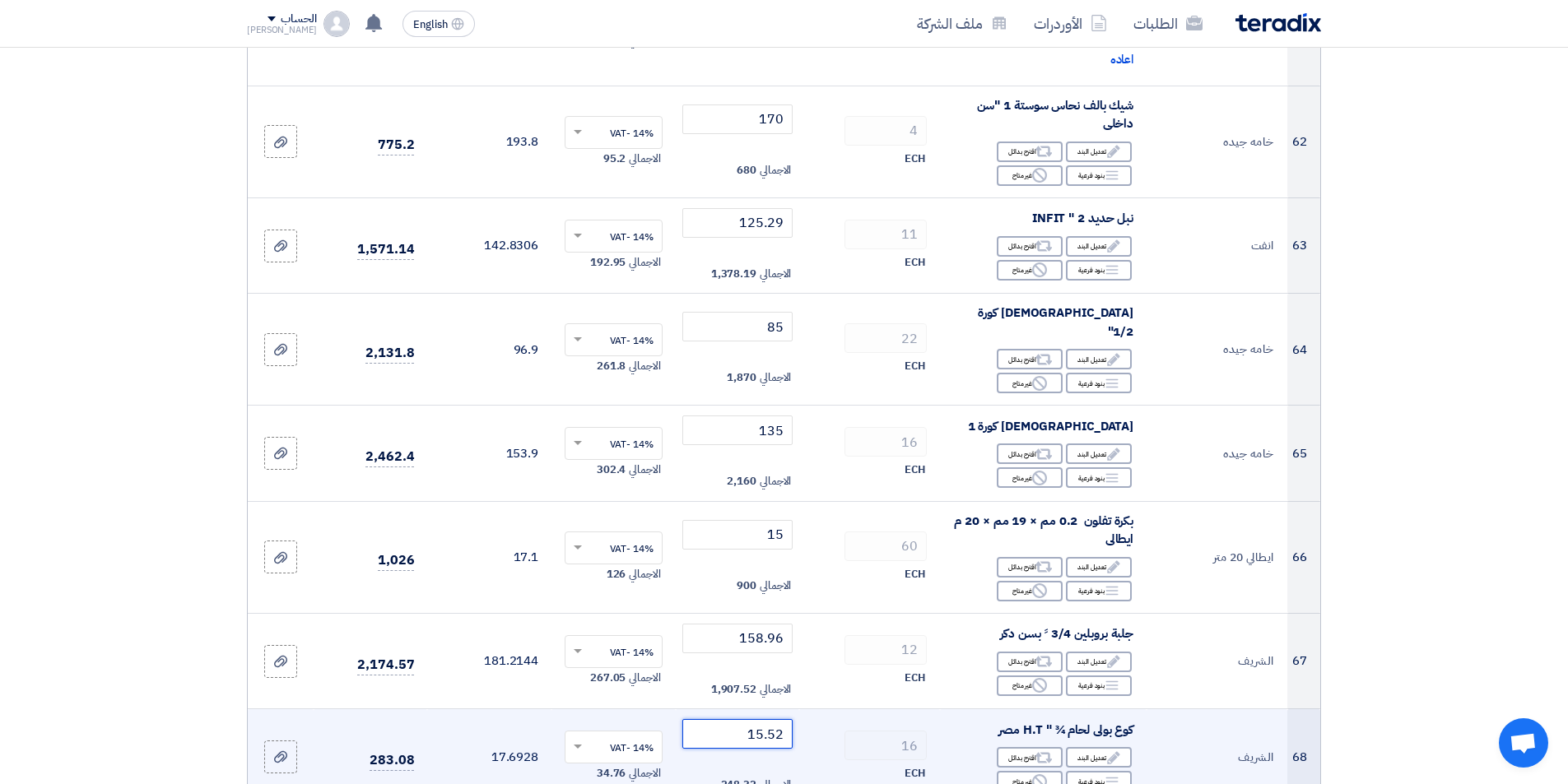
click at [717, 724] on input "15.52" at bounding box center [737, 733] width 111 height 29
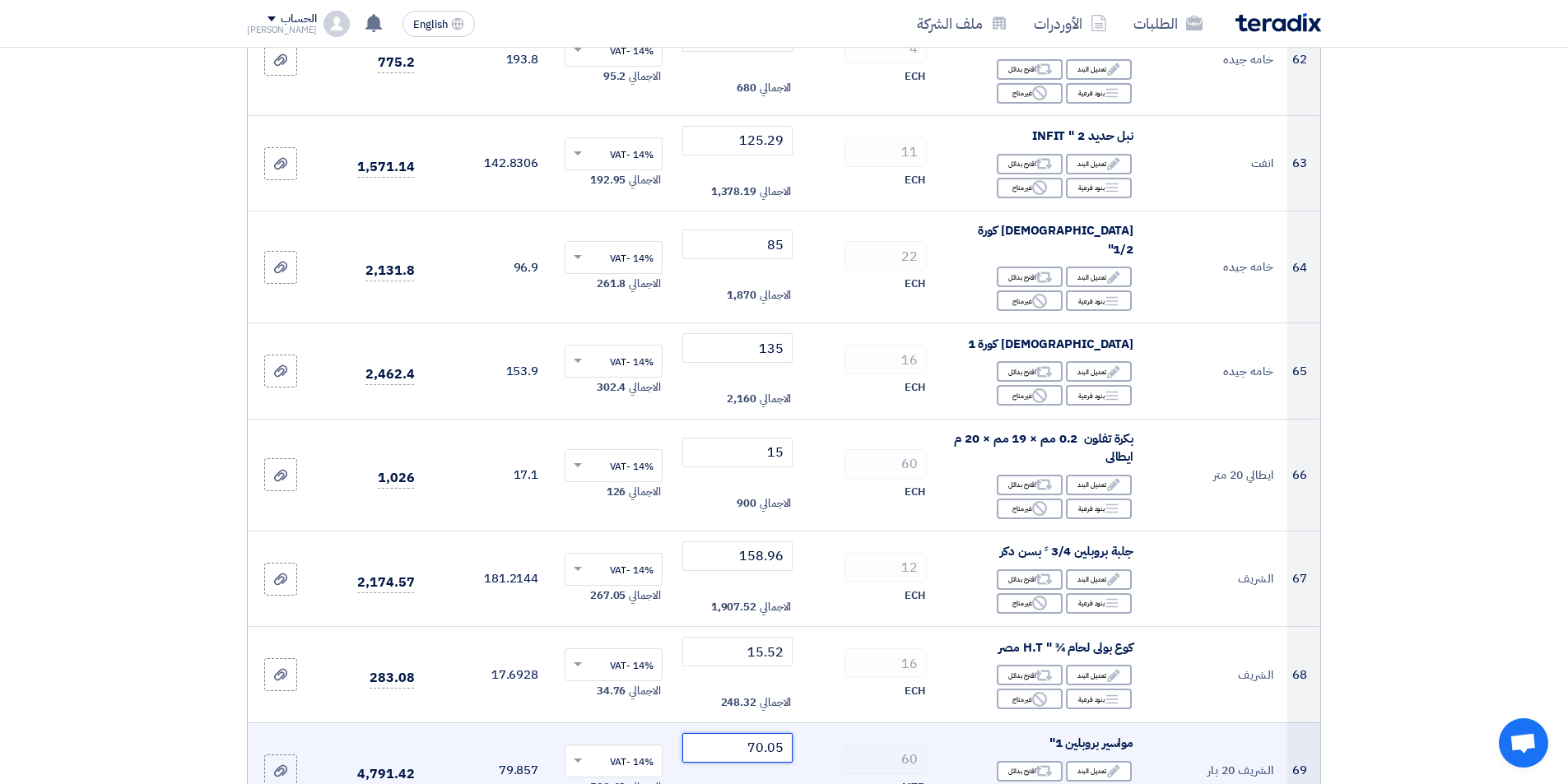
click at [713, 733] on input "70.05" at bounding box center [737, 748] width 111 height 29
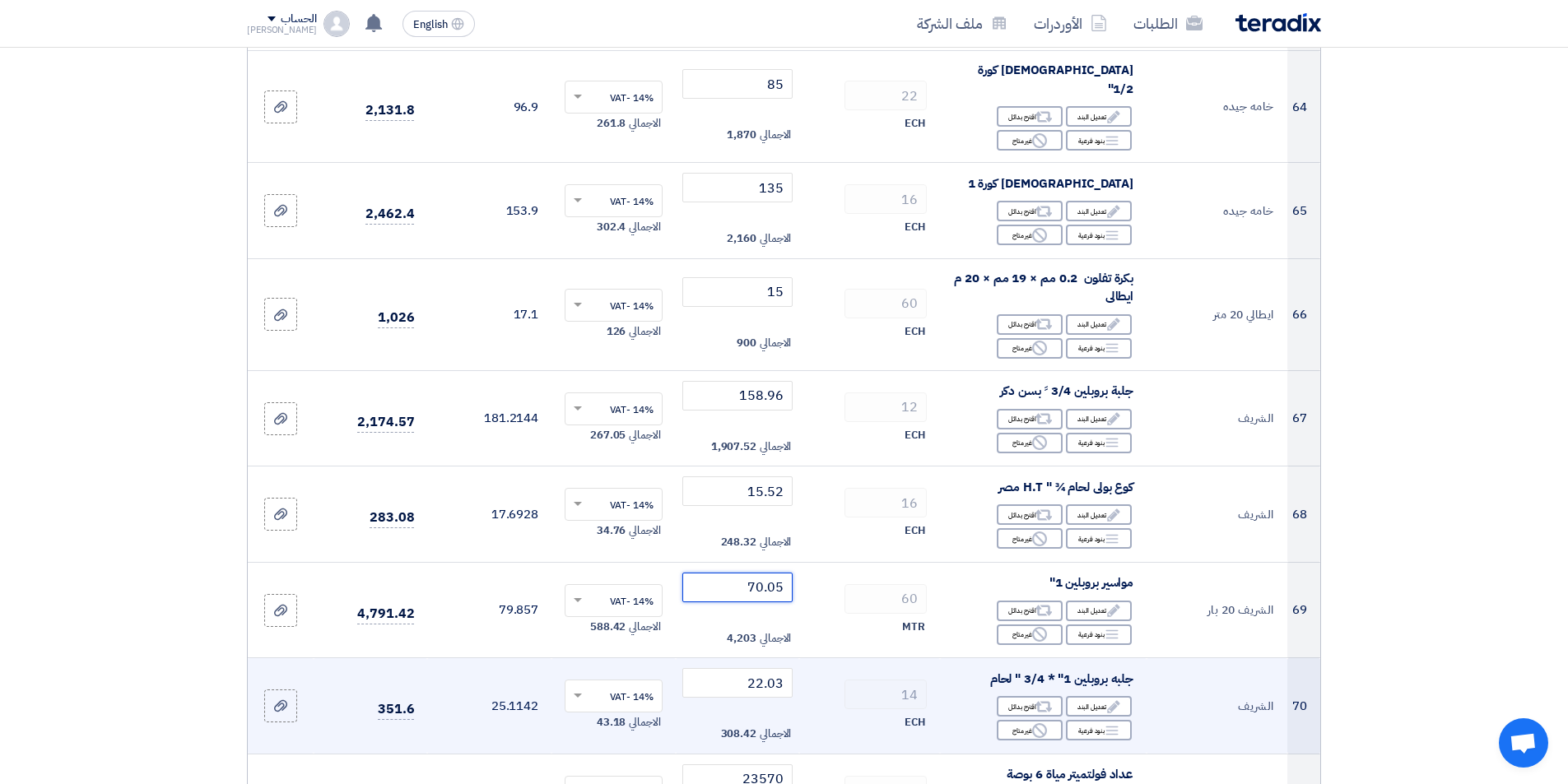
scroll to position [6664, 0]
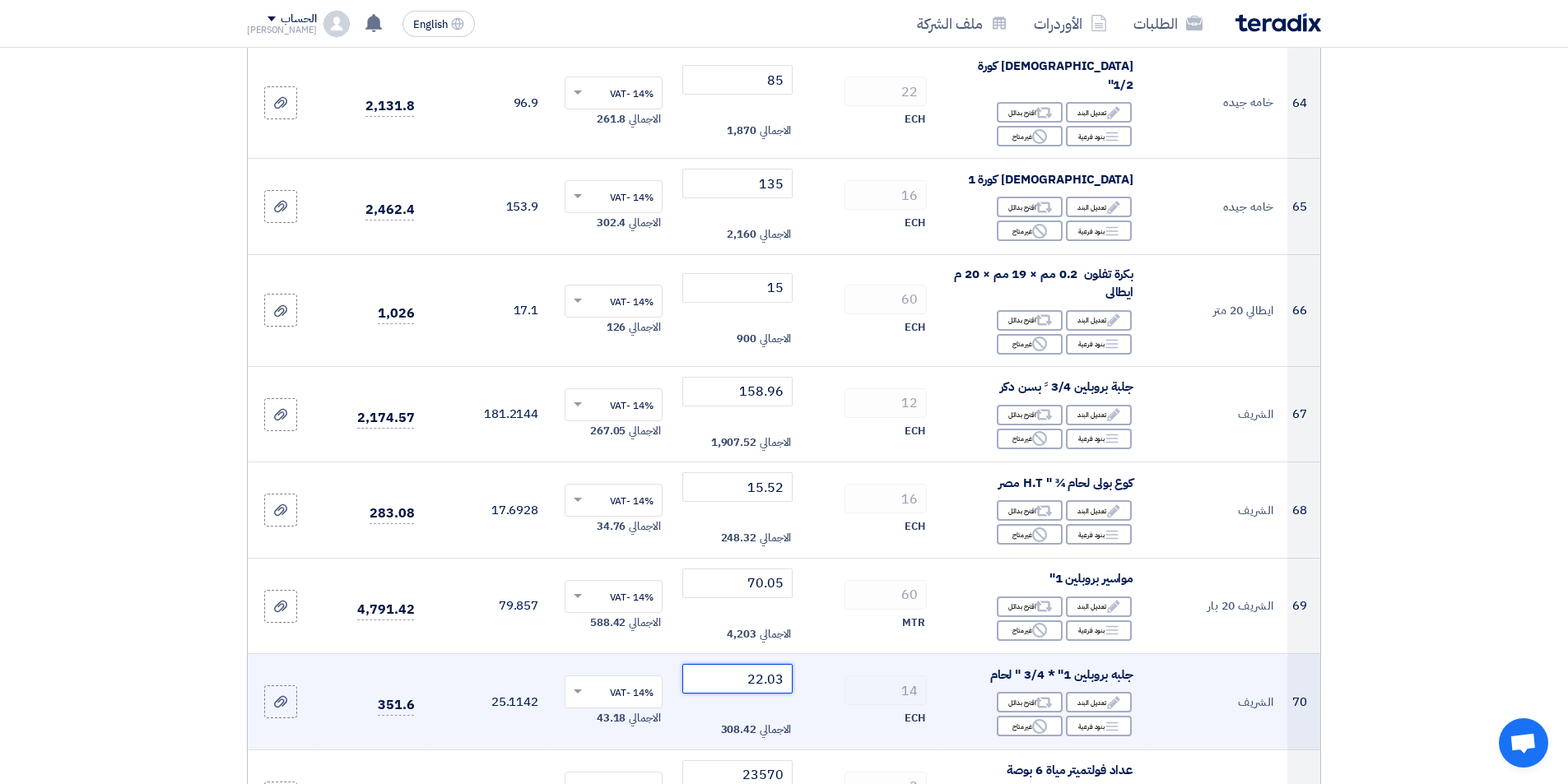
click at [707, 670] on input "22.03" at bounding box center [737, 678] width 111 height 29
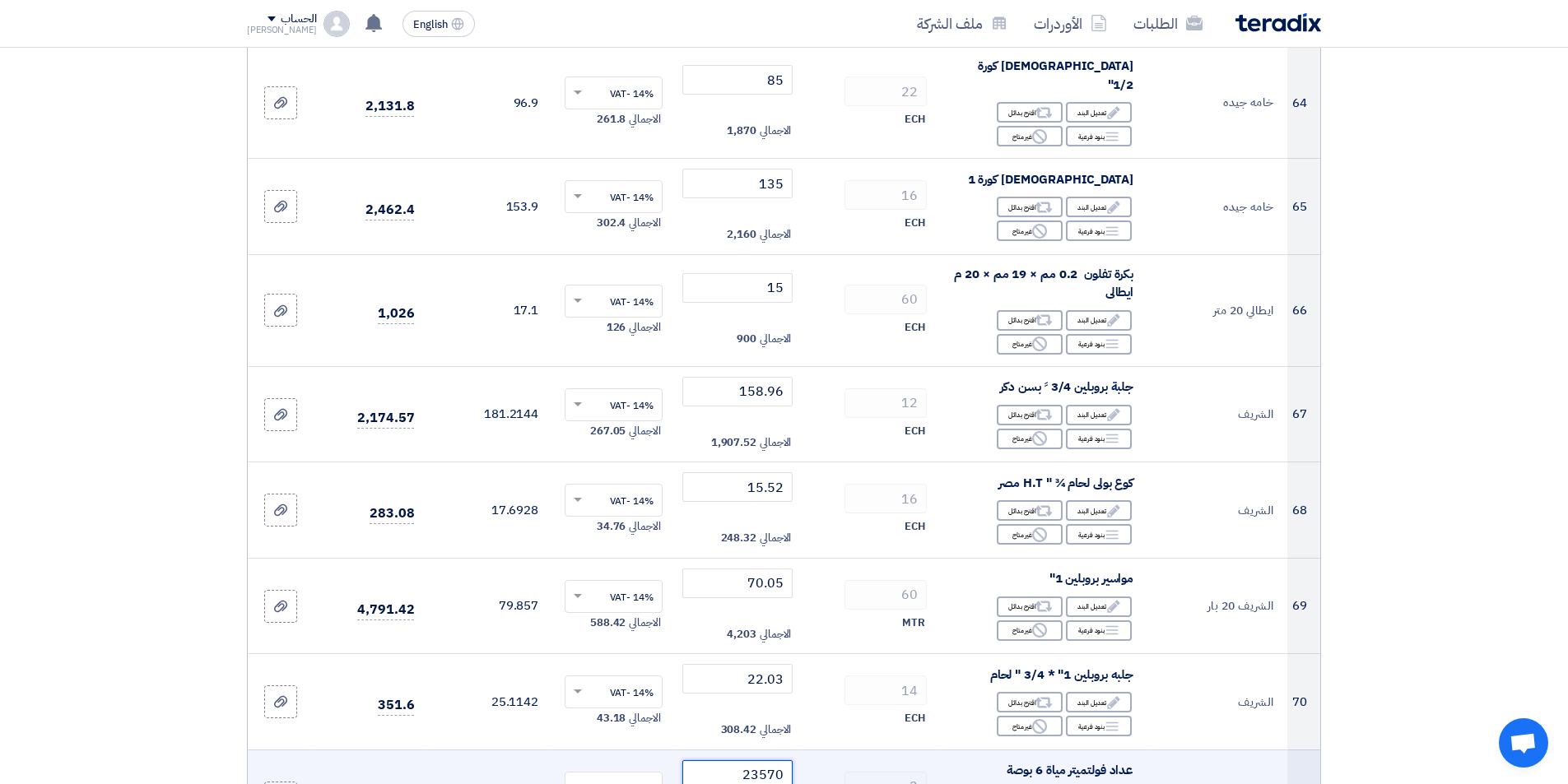
click at [720, 762] on input "23570" at bounding box center [737, 775] width 111 height 29
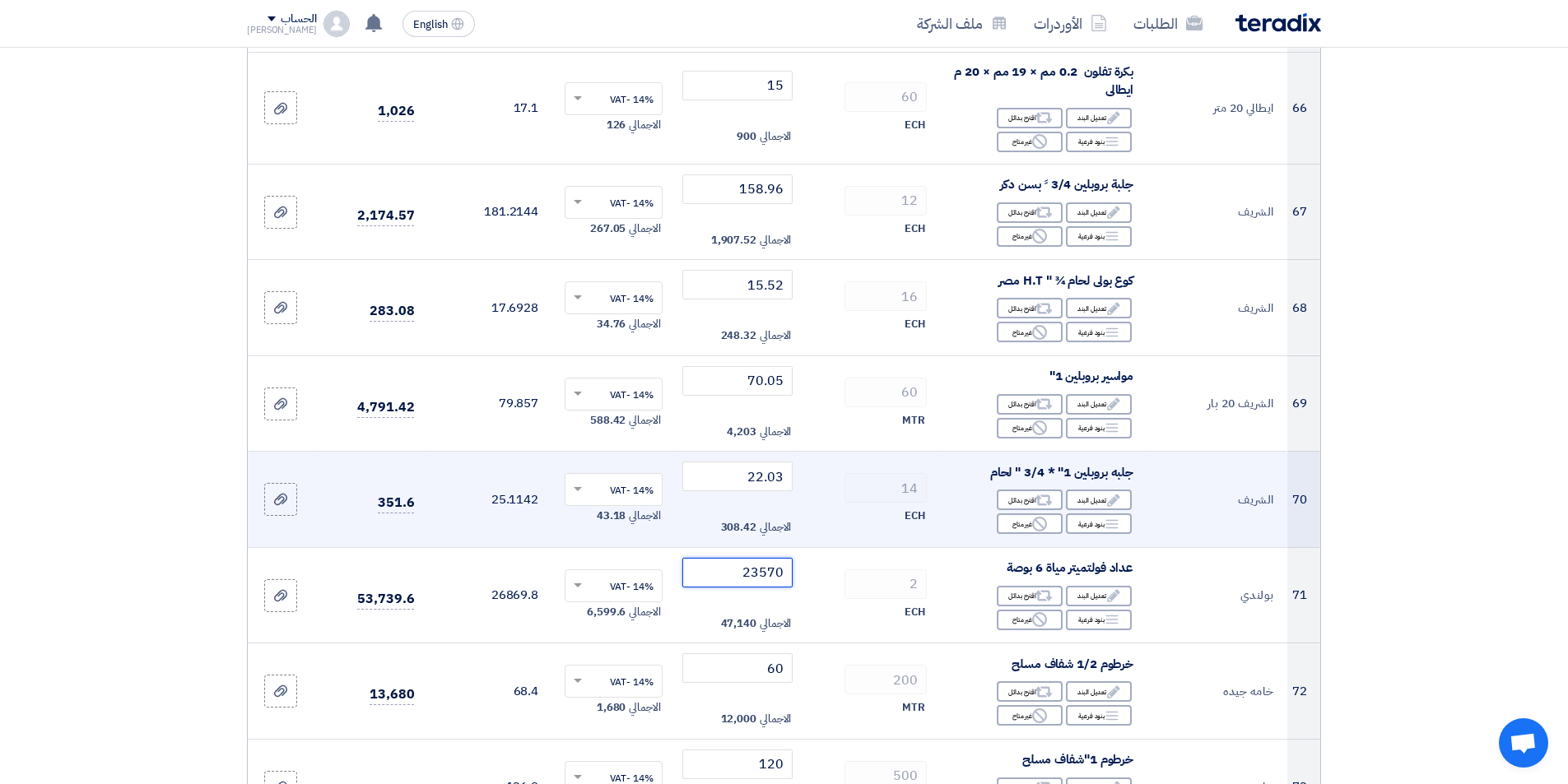
scroll to position [6911, 0]
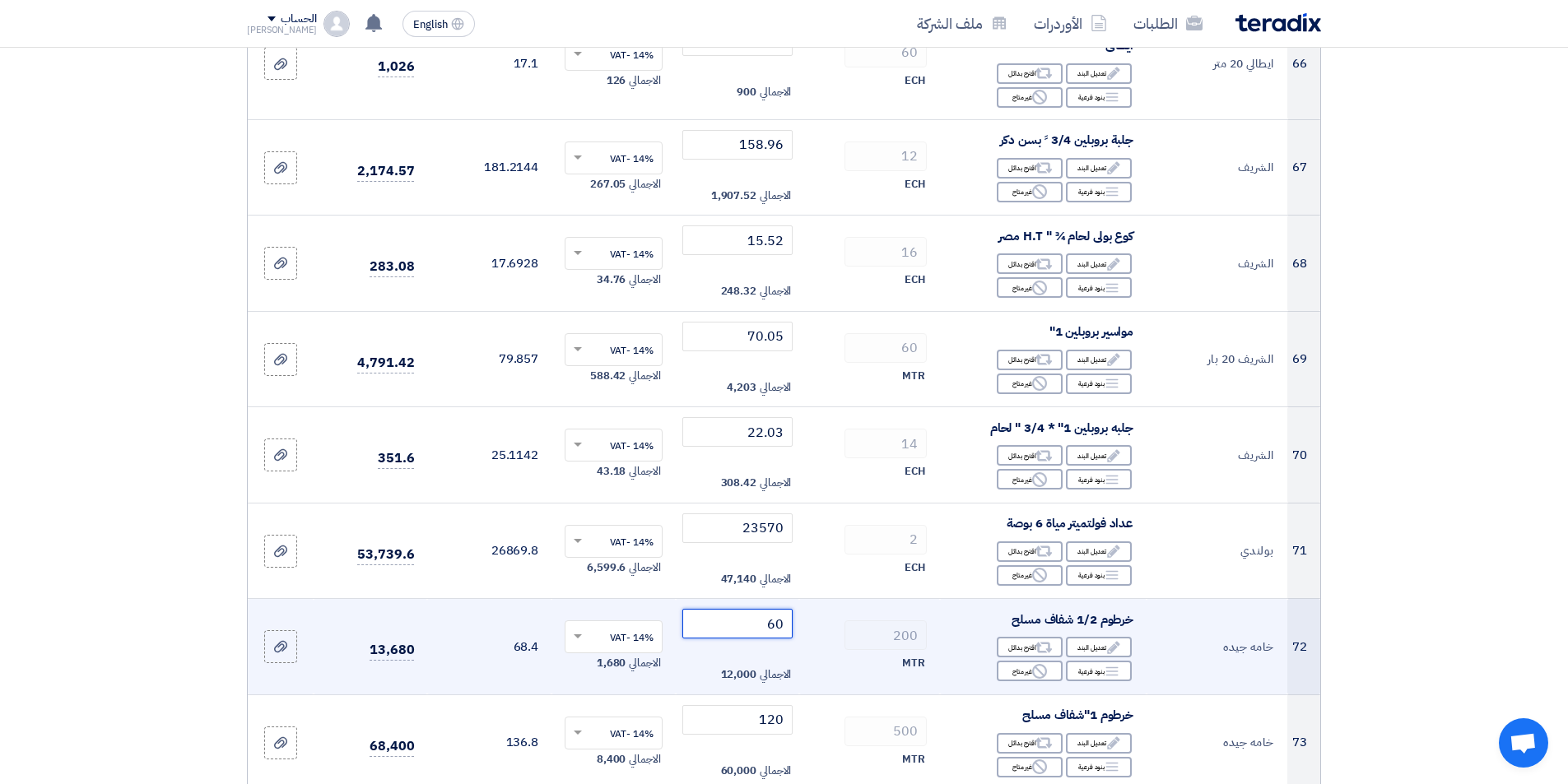
click at [734, 614] on input "60" at bounding box center [737, 623] width 111 height 29
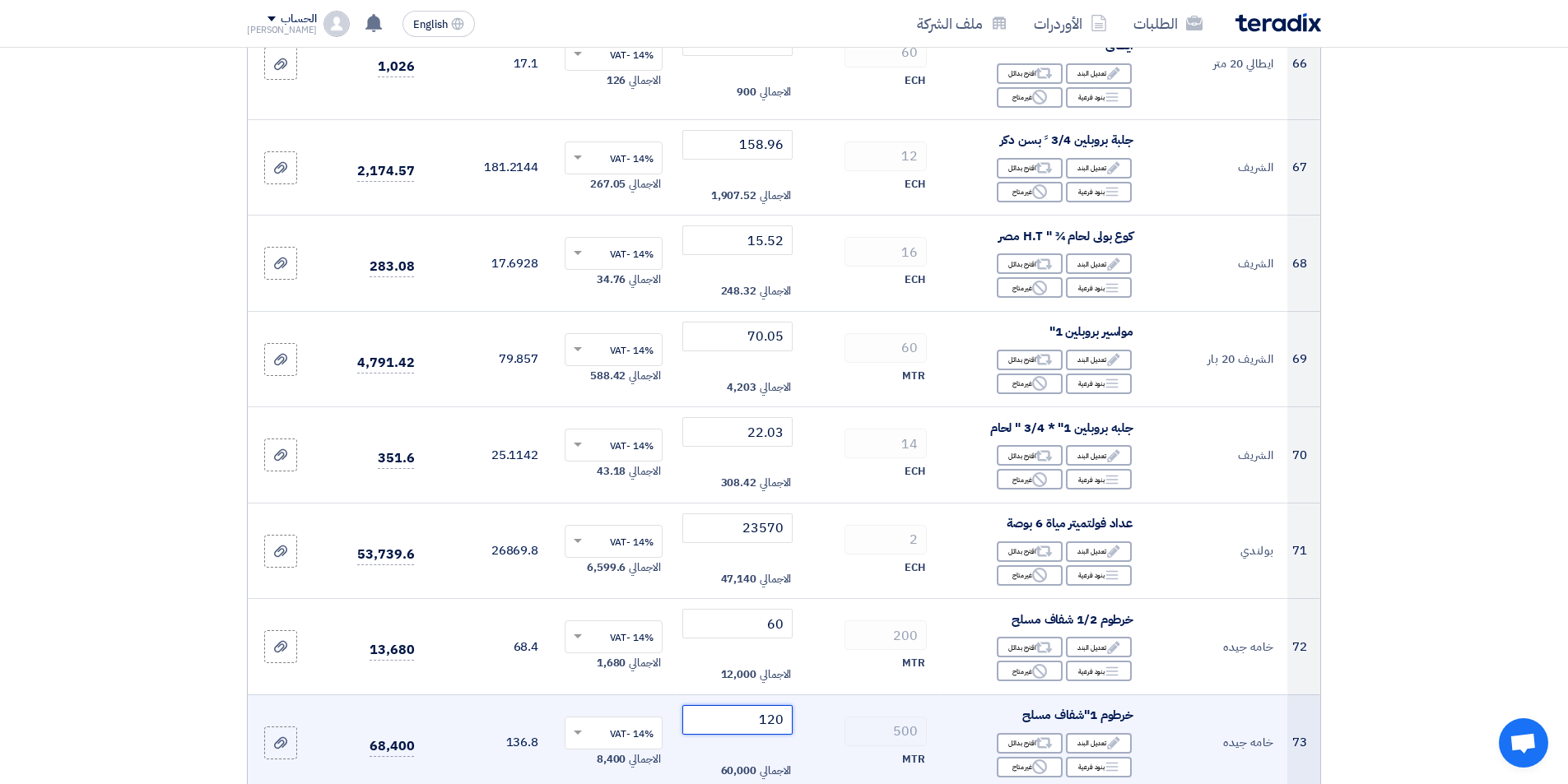
click at [719, 707] on input "120" at bounding box center [737, 719] width 111 height 29
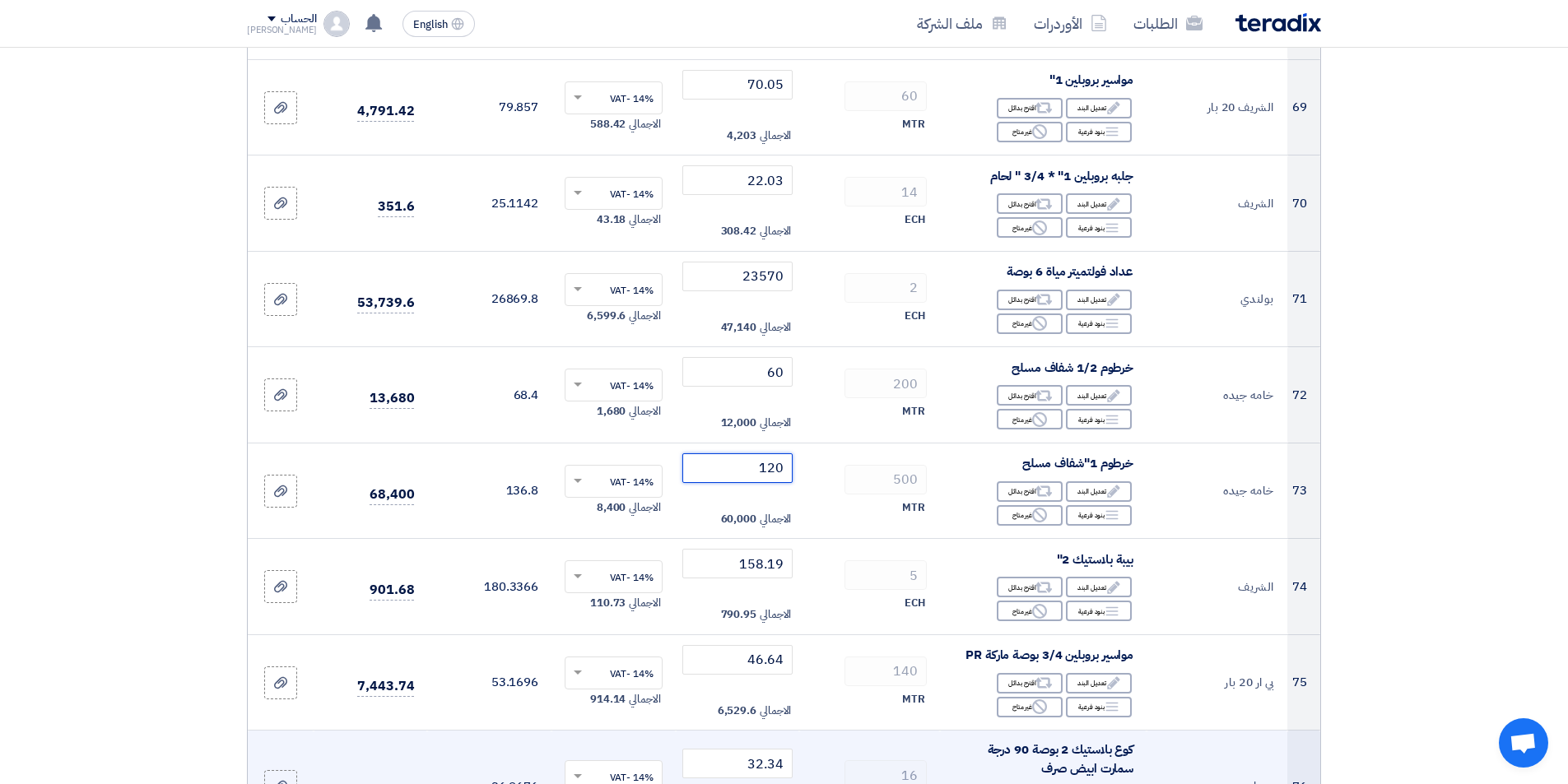
scroll to position [7239, 0]
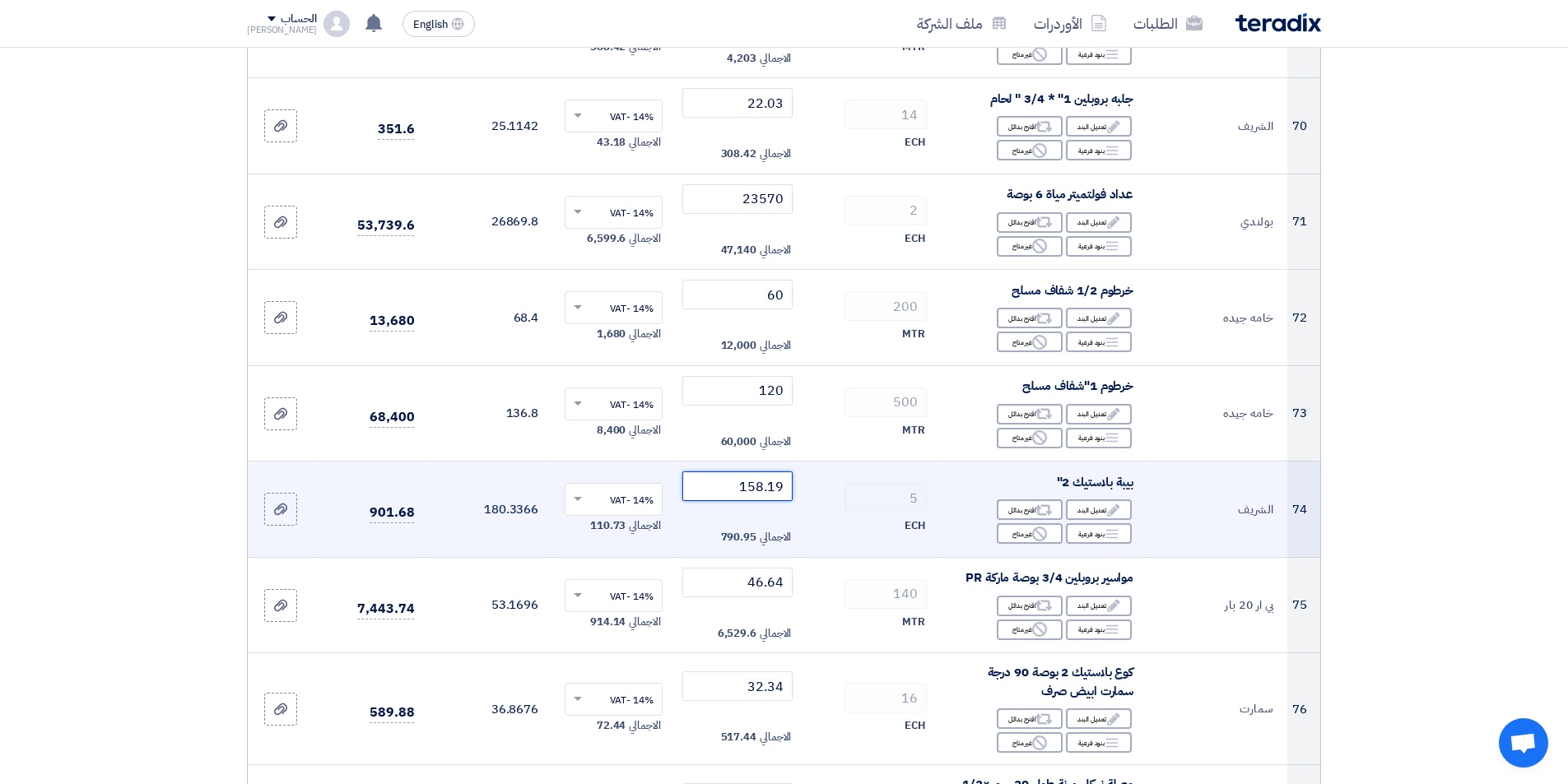
click at [714, 477] on input "158.19" at bounding box center [737, 486] width 111 height 29
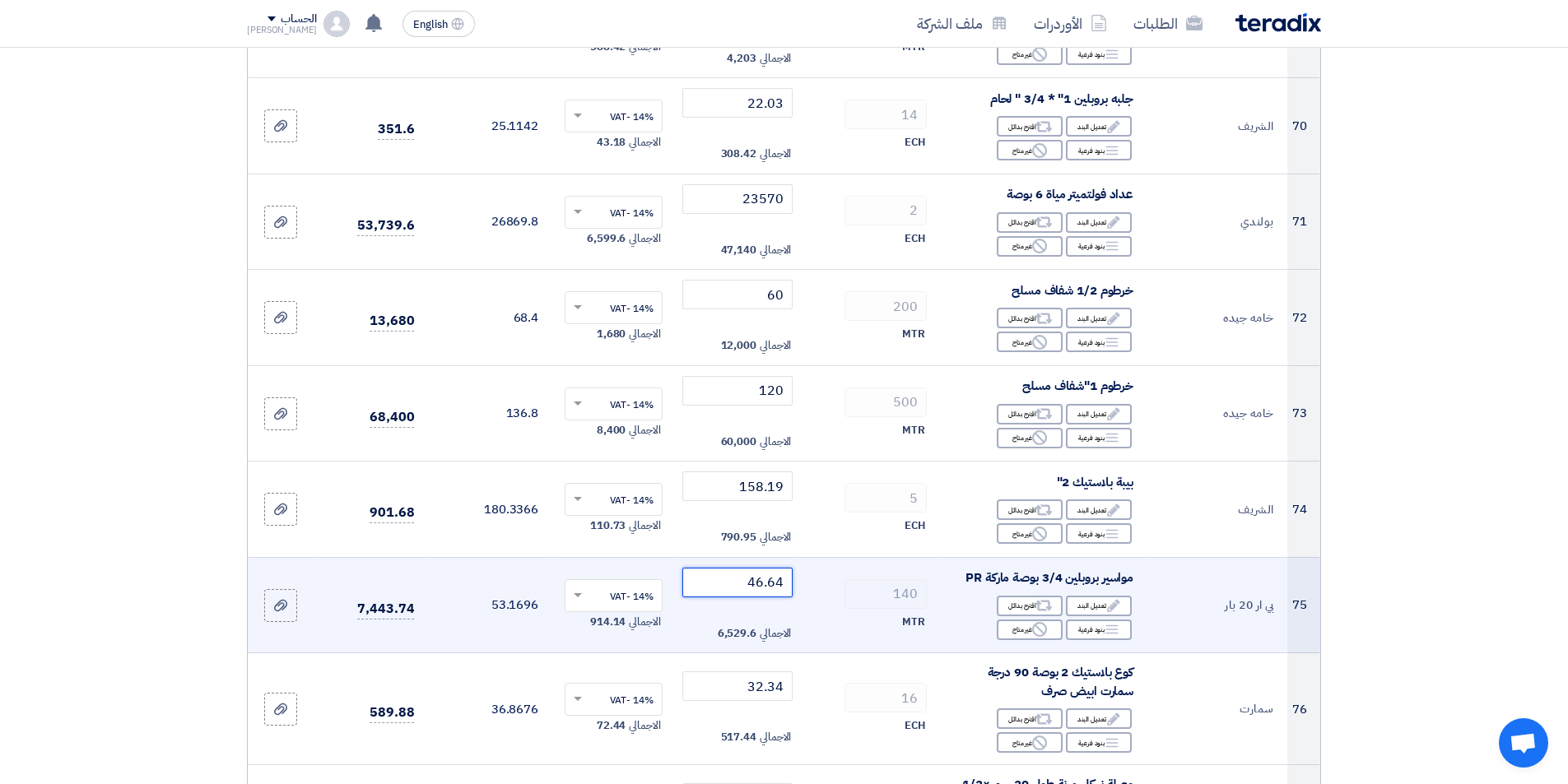
click at [706, 569] on input "46.64" at bounding box center [737, 583] width 111 height 29
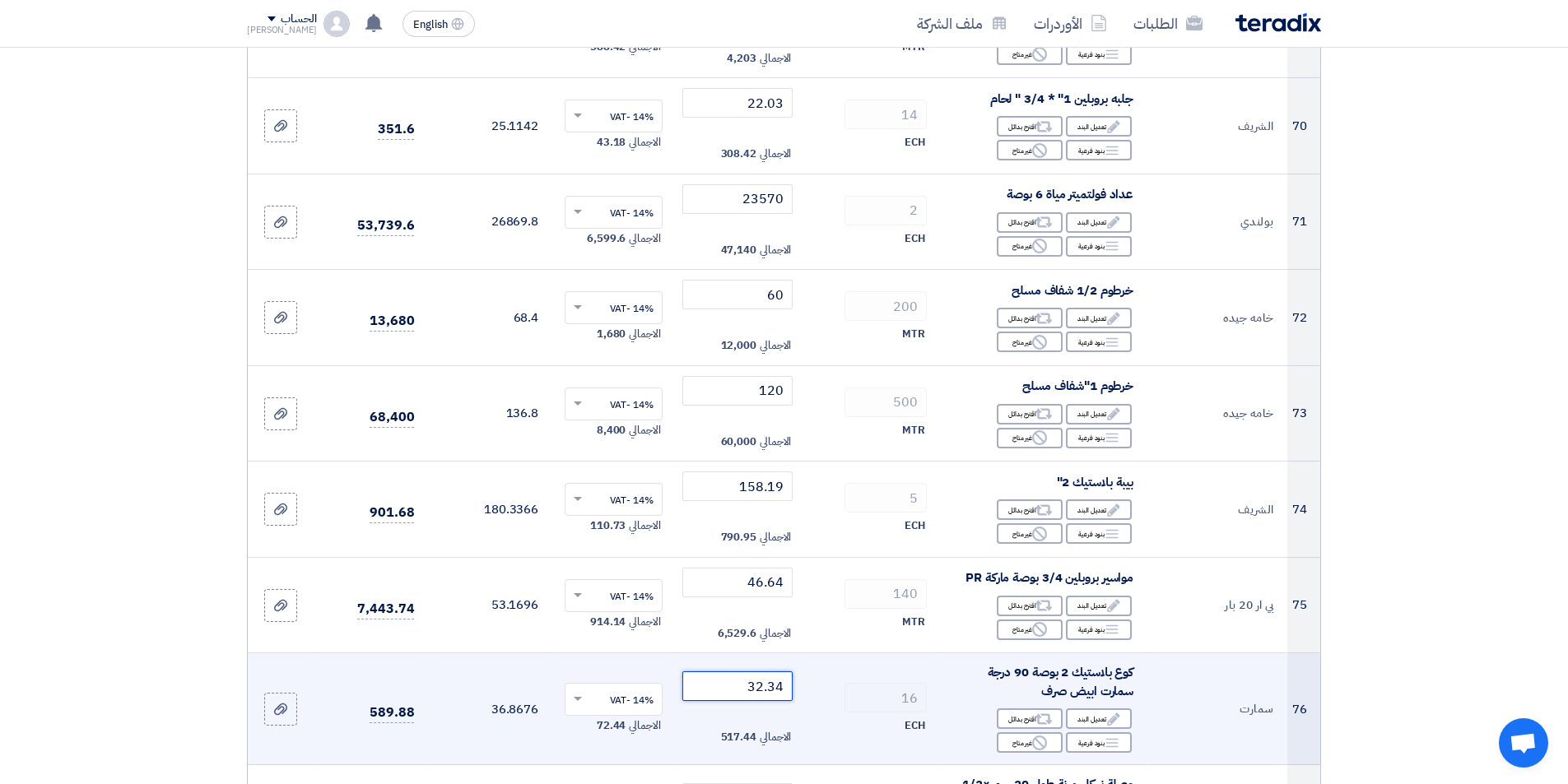
click at [723, 671] on input "32.34" at bounding box center [737, 686] width 111 height 29
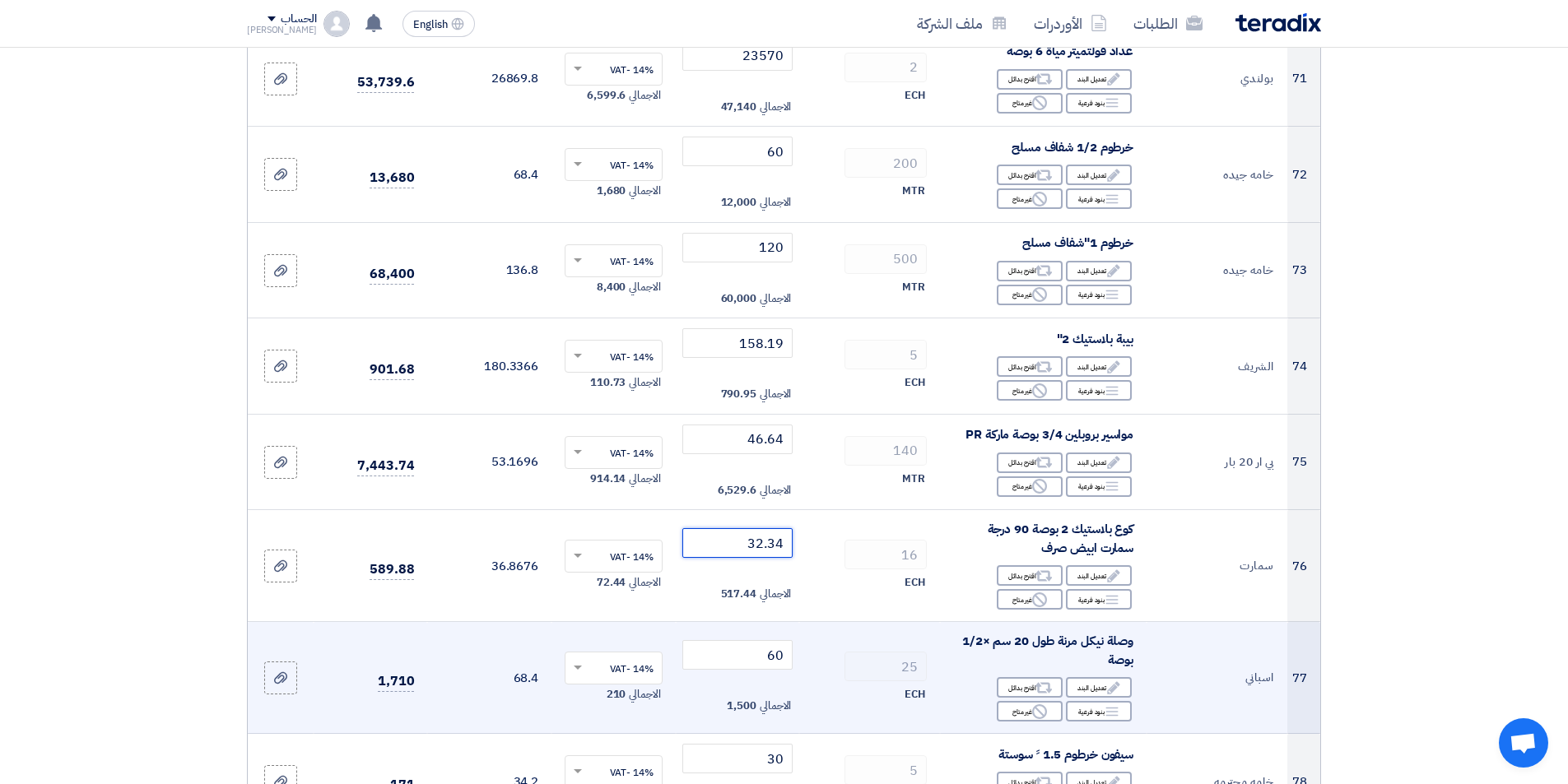
scroll to position [7404, 0]
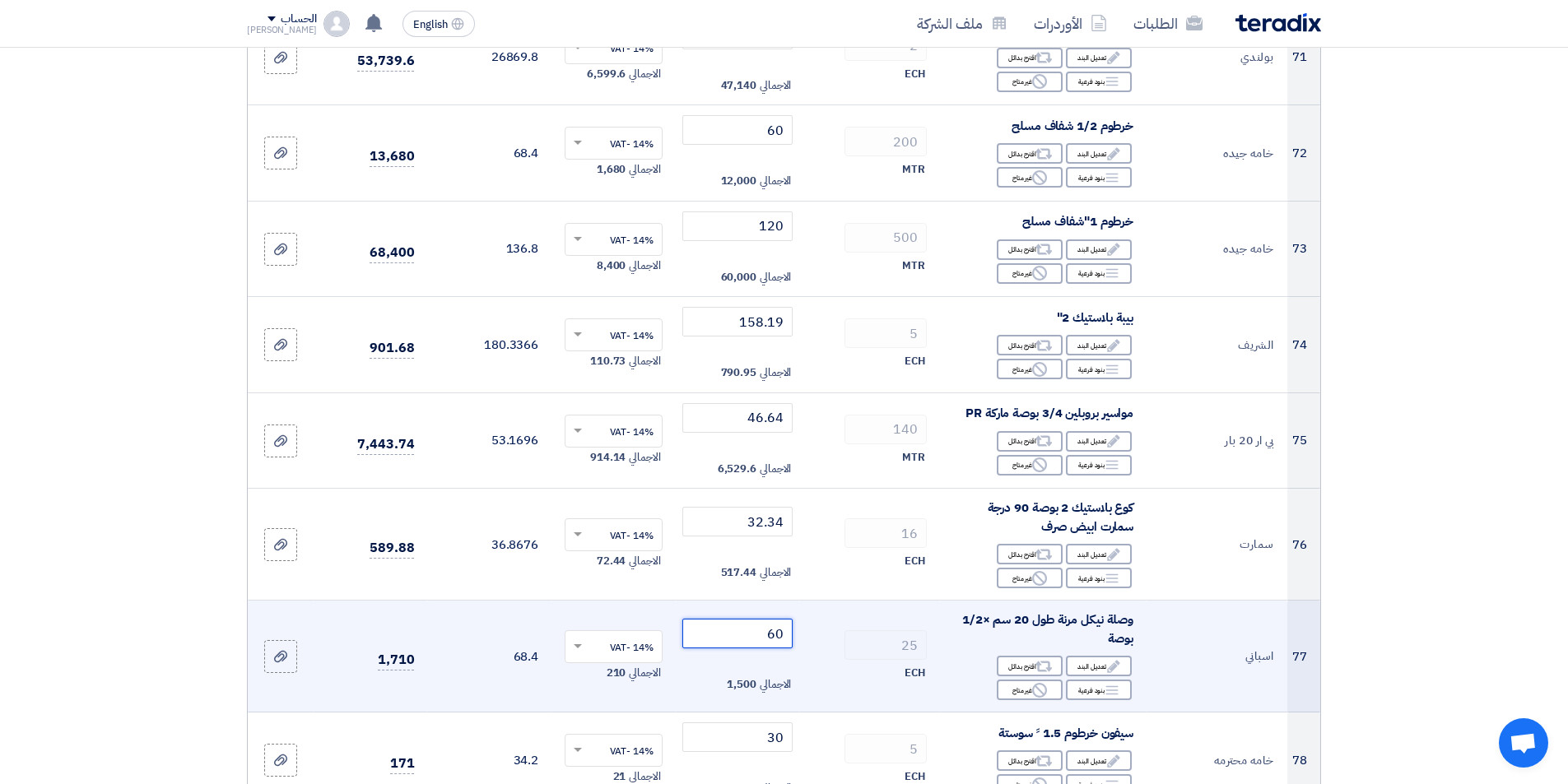
click at [722, 622] on input "60" at bounding box center [737, 633] width 111 height 29
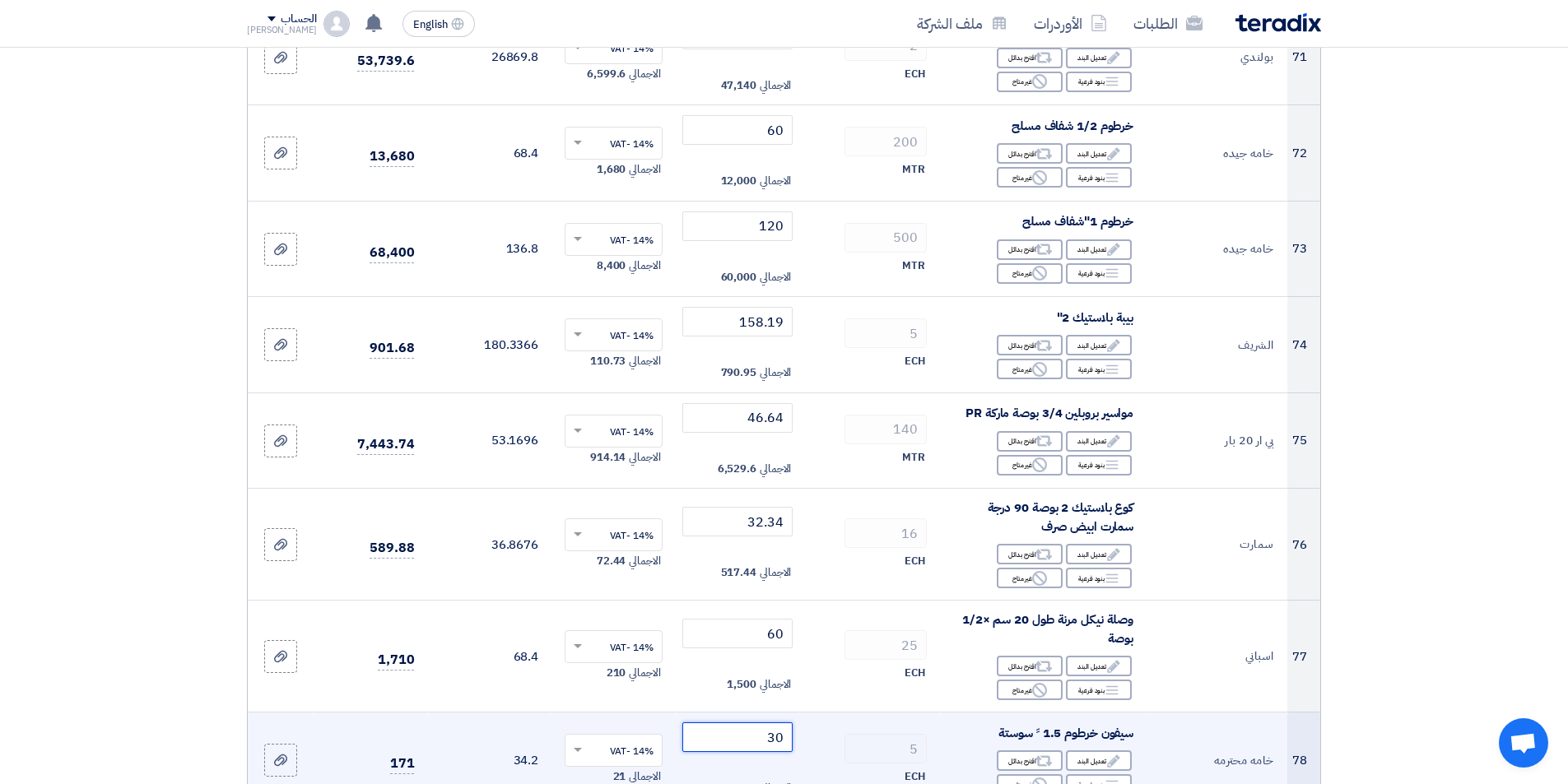
click at [716, 722] on input "30" at bounding box center [737, 737] width 111 height 29
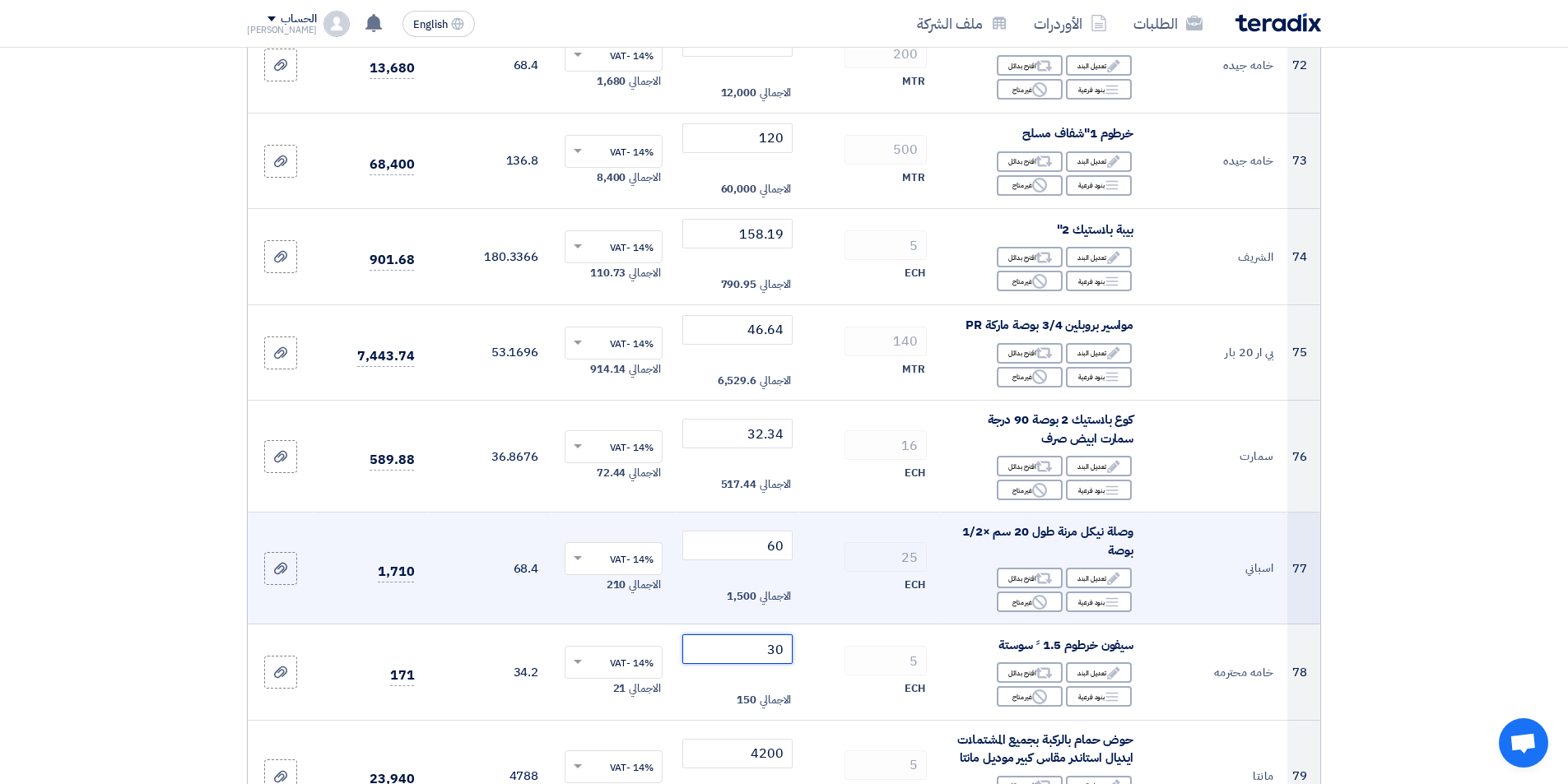
scroll to position [7569, 0]
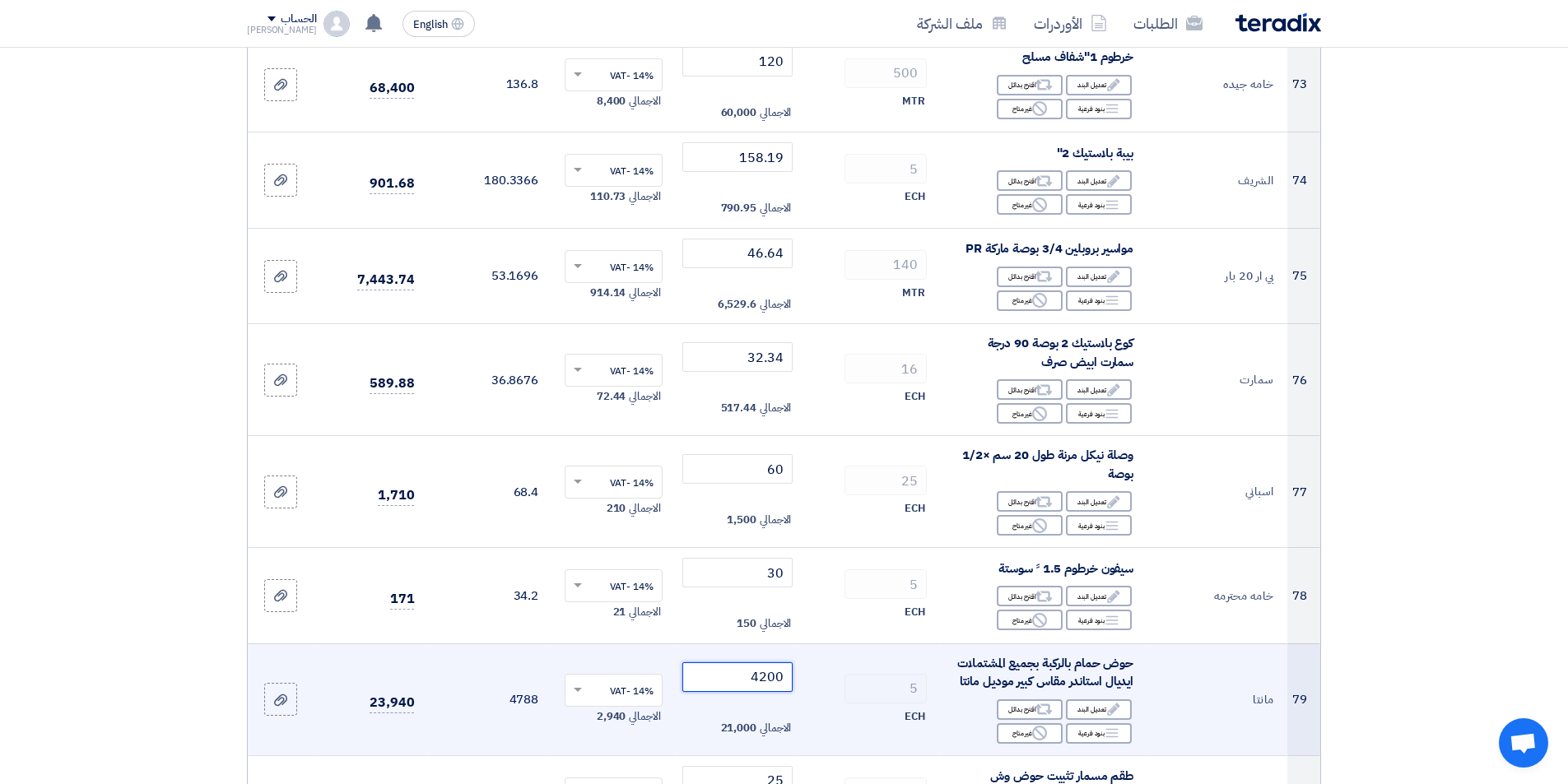
click at [721, 668] on input "4200" at bounding box center [737, 677] width 111 height 29
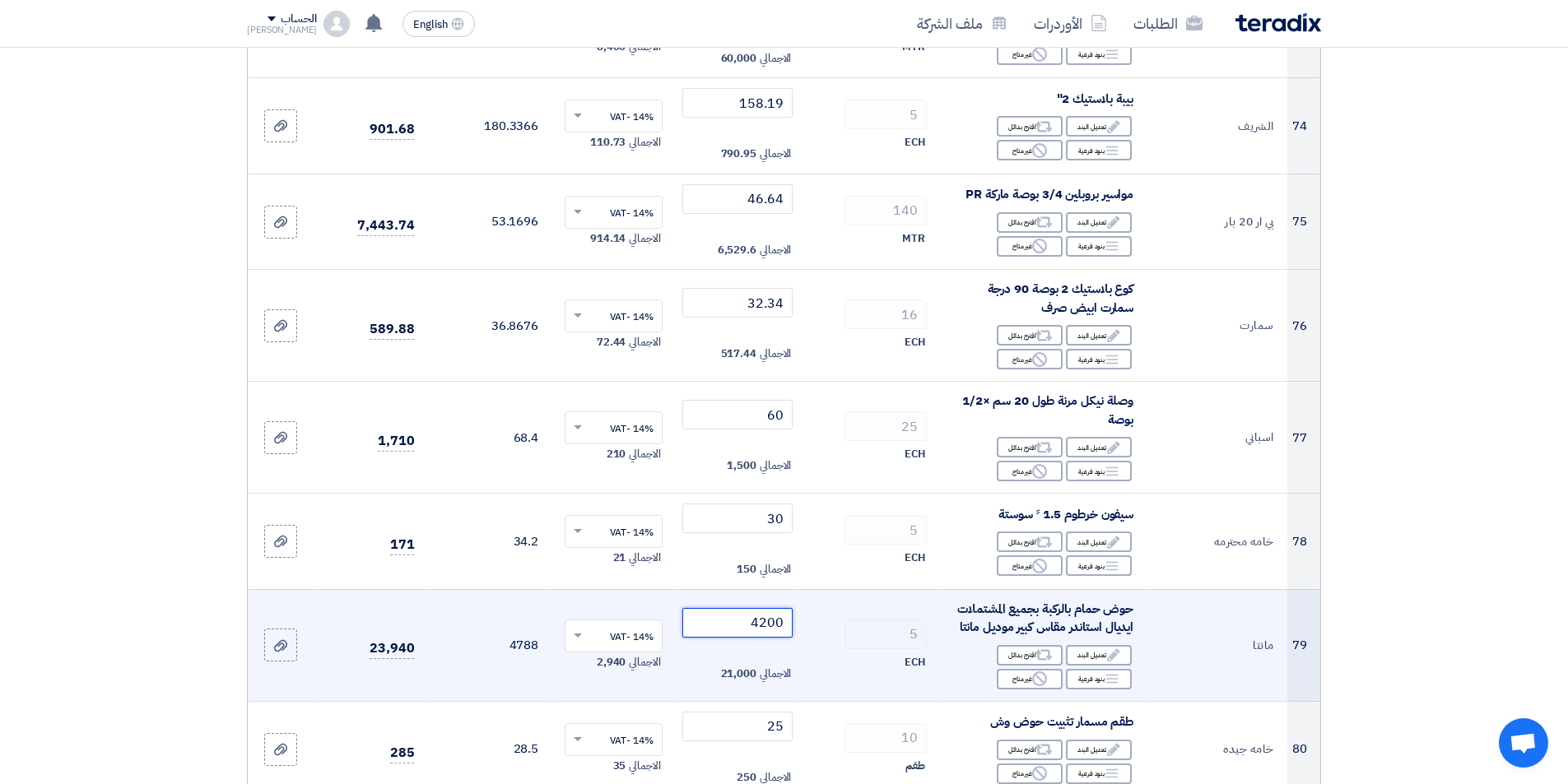
scroll to position [7651, 0]
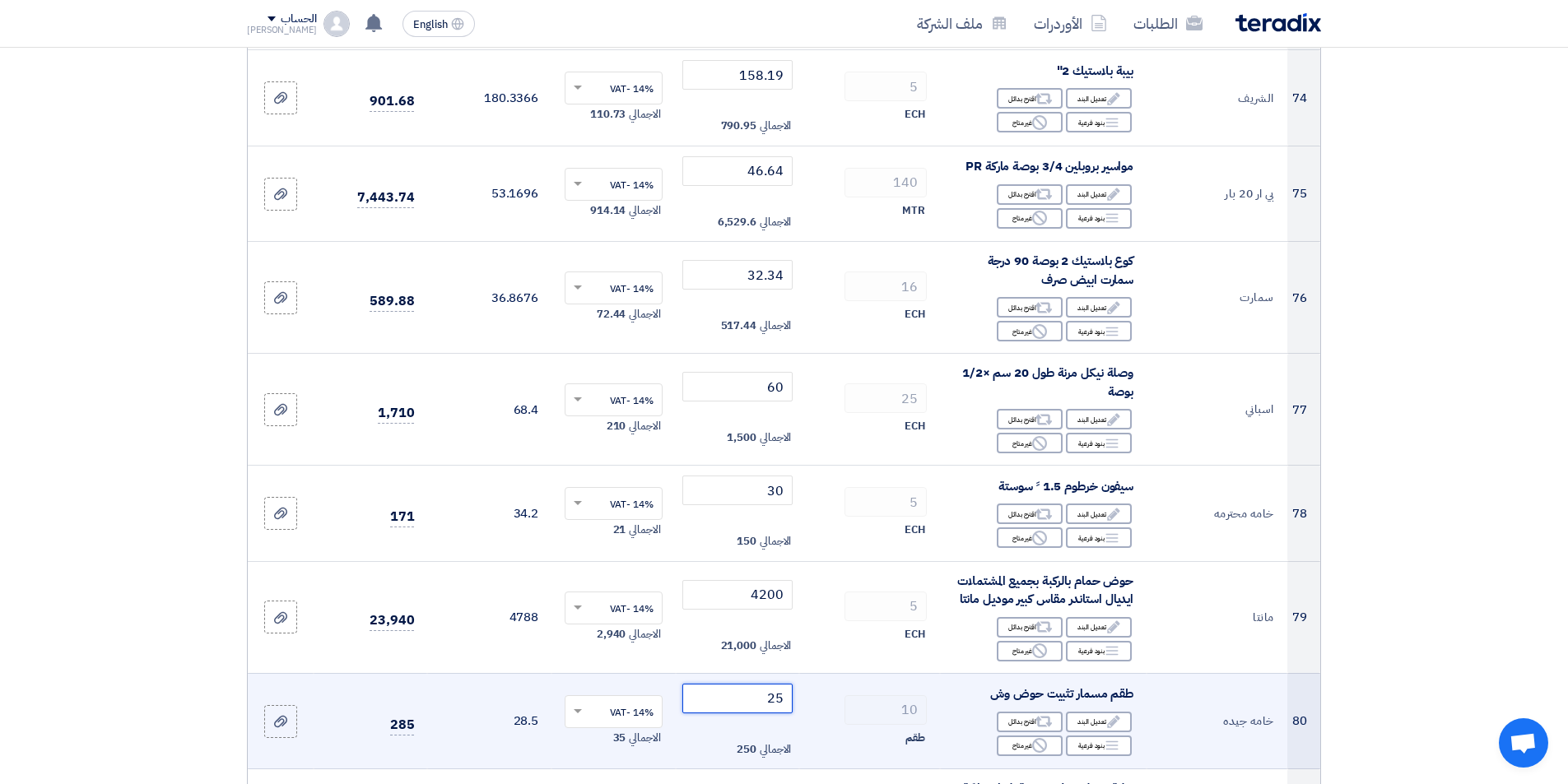
click at [714, 688] on input "25" at bounding box center [737, 698] width 111 height 29
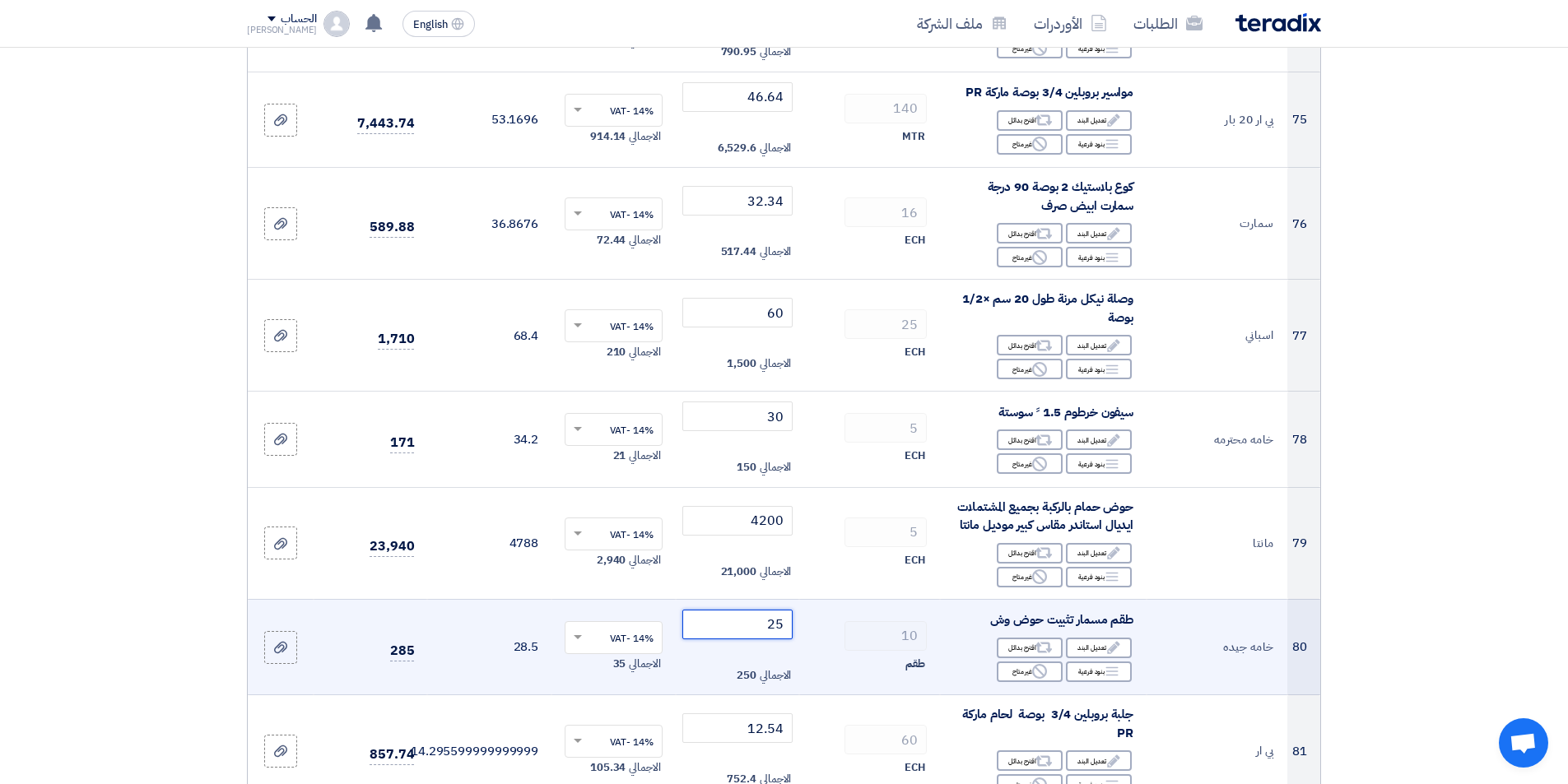
scroll to position [7815, 0]
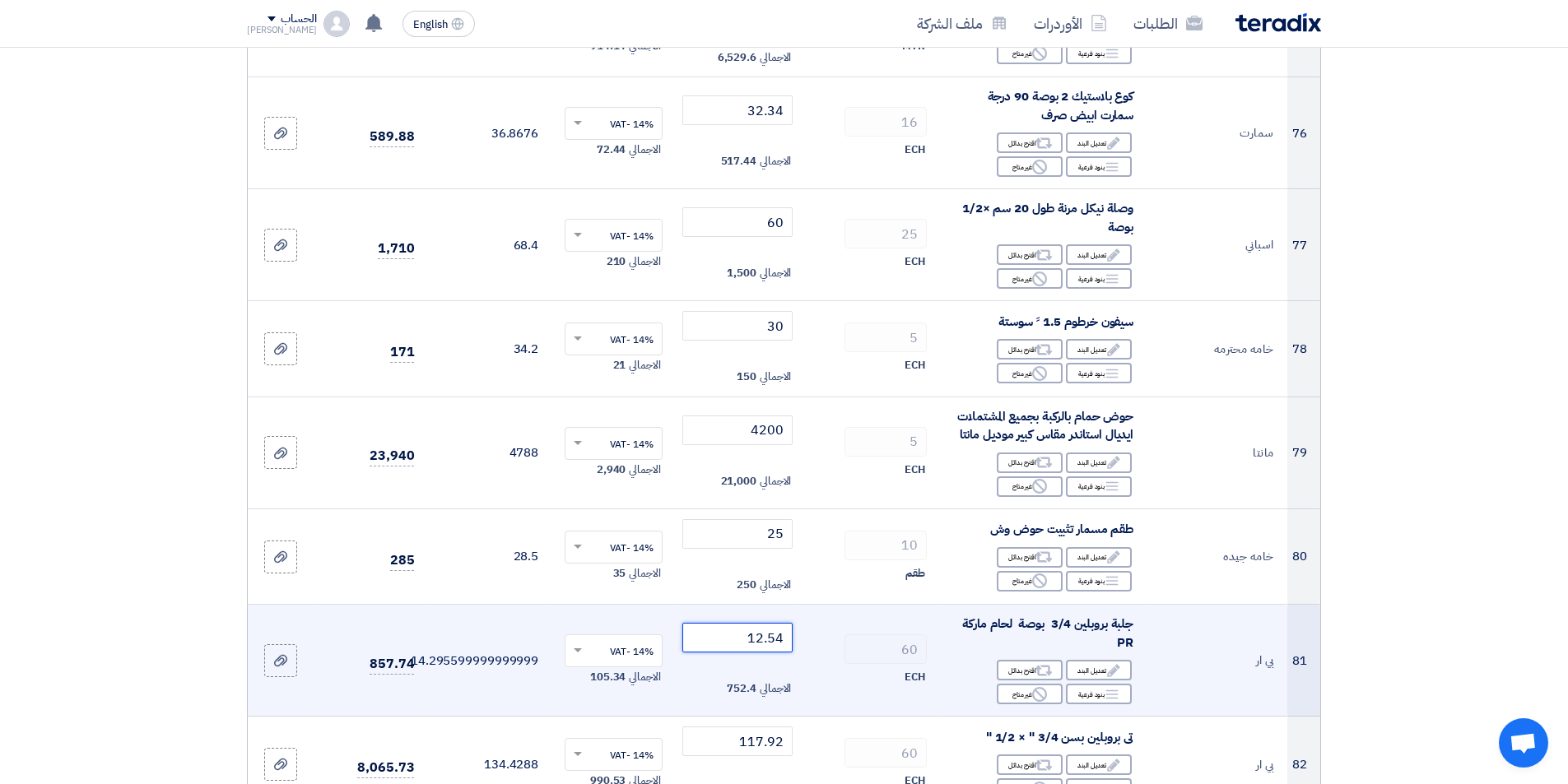
click at [728, 628] on input "12.54" at bounding box center [737, 638] width 111 height 29
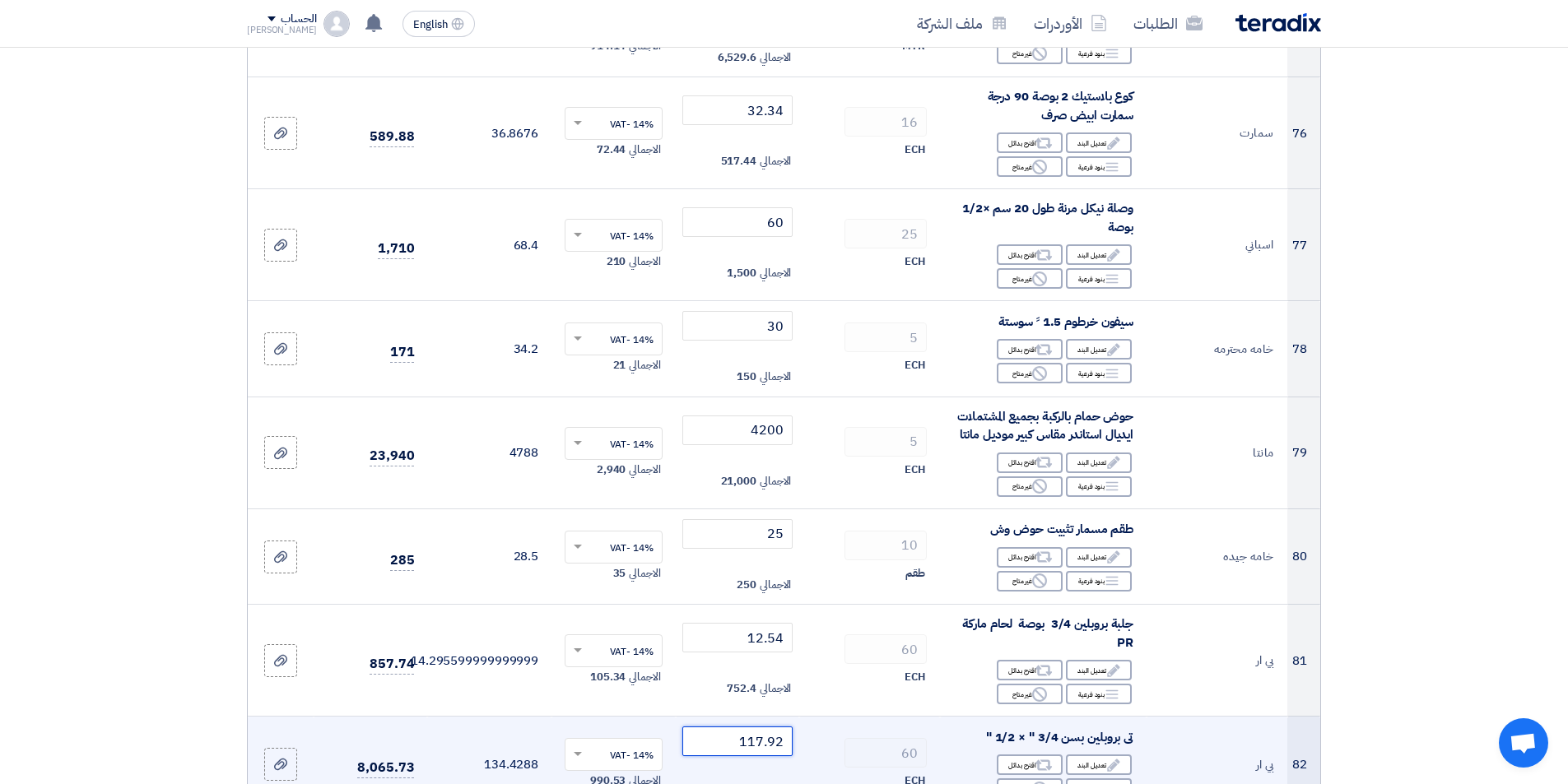
click at [728, 726] on input "117.92" at bounding box center [737, 741] width 111 height 29
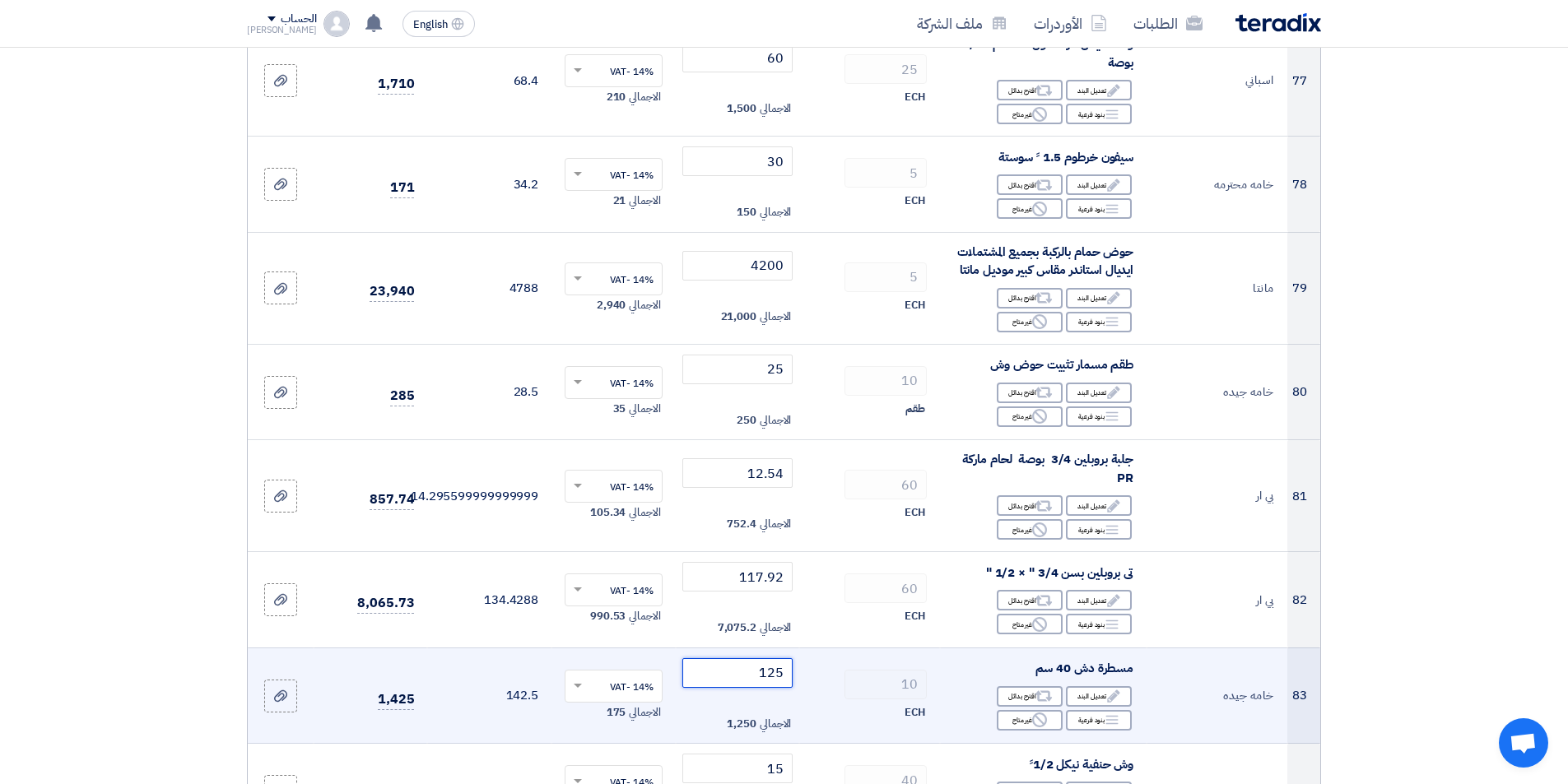
click at [719, 662] on input "125" at bounding box center [737, 673] width 111 height 29
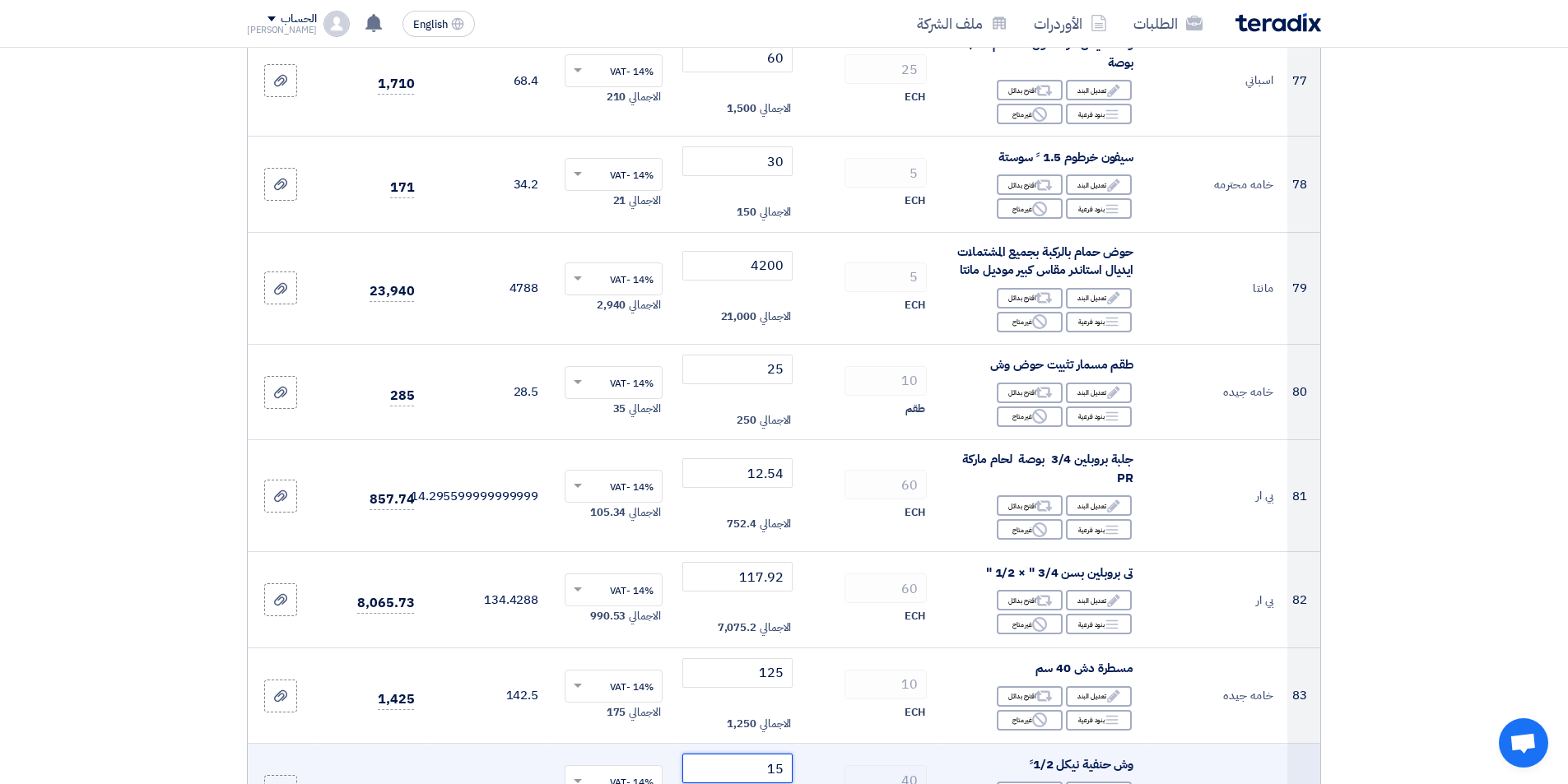
click at [731, 754] on input "15" at bounding box center [737, 769] width 111 height 29
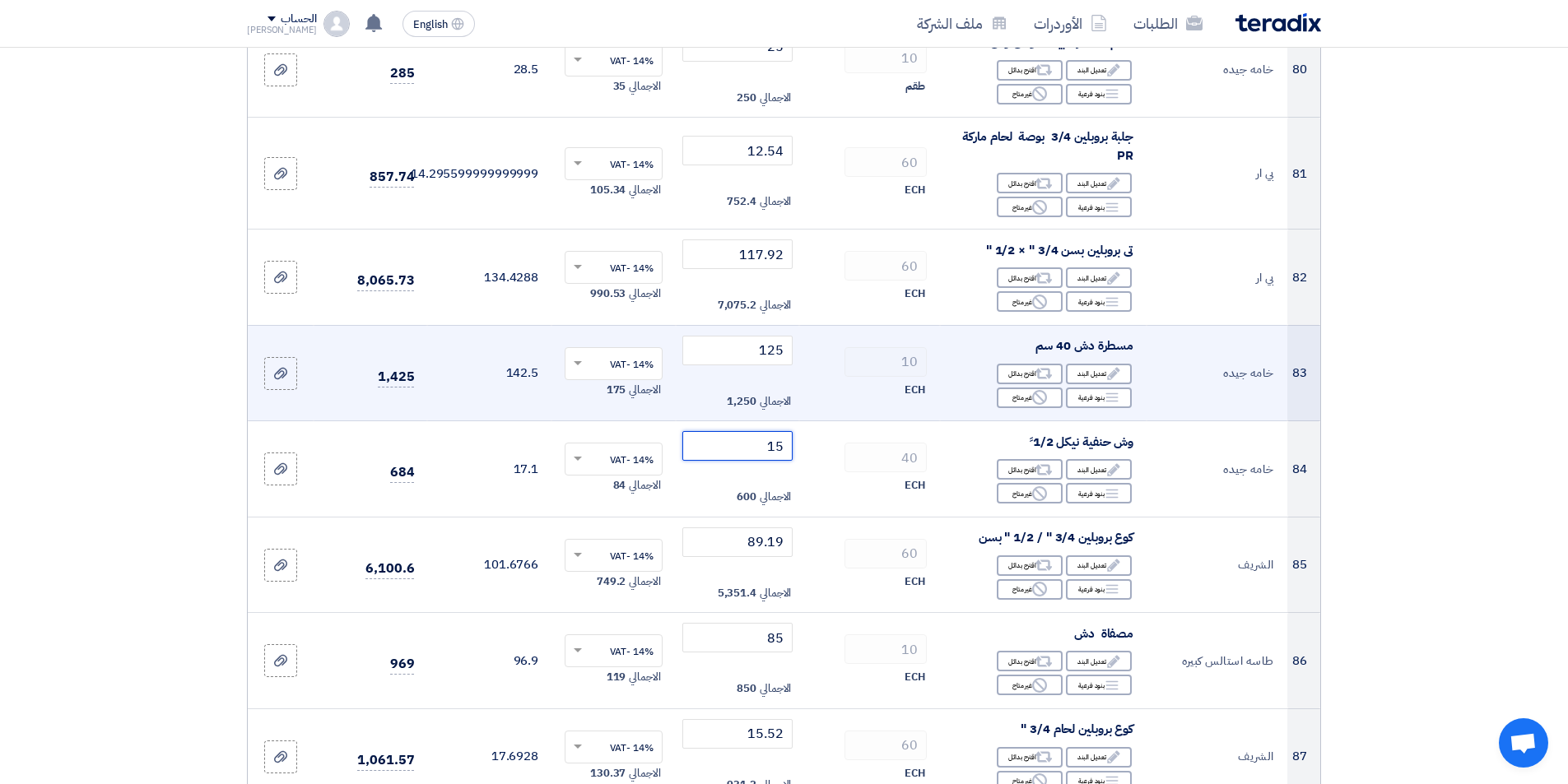
scroll to position [8309, 0]
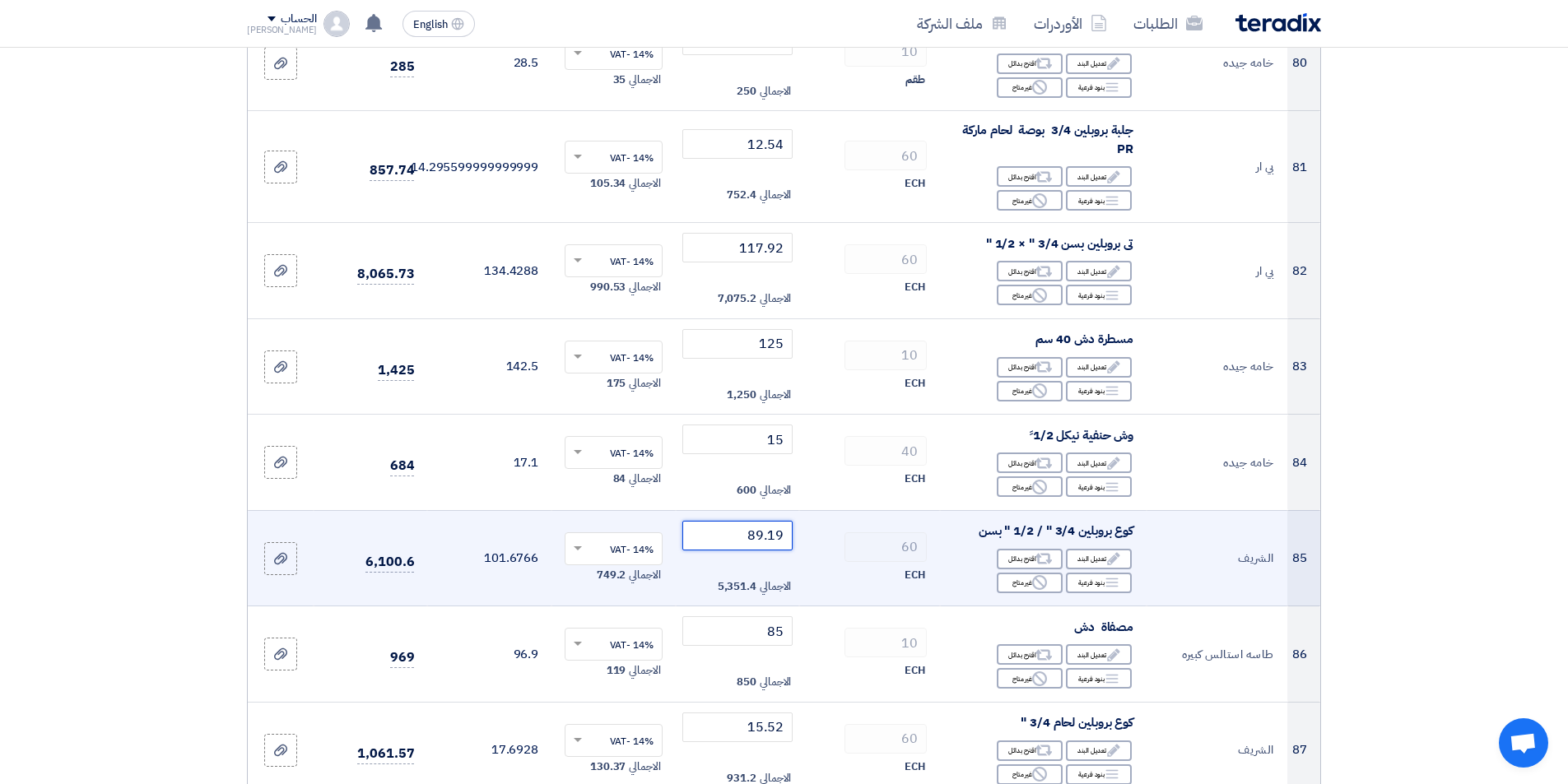
click at [714, 529] on input "89.19" at bounding box center [737, 535] width 111 height 29
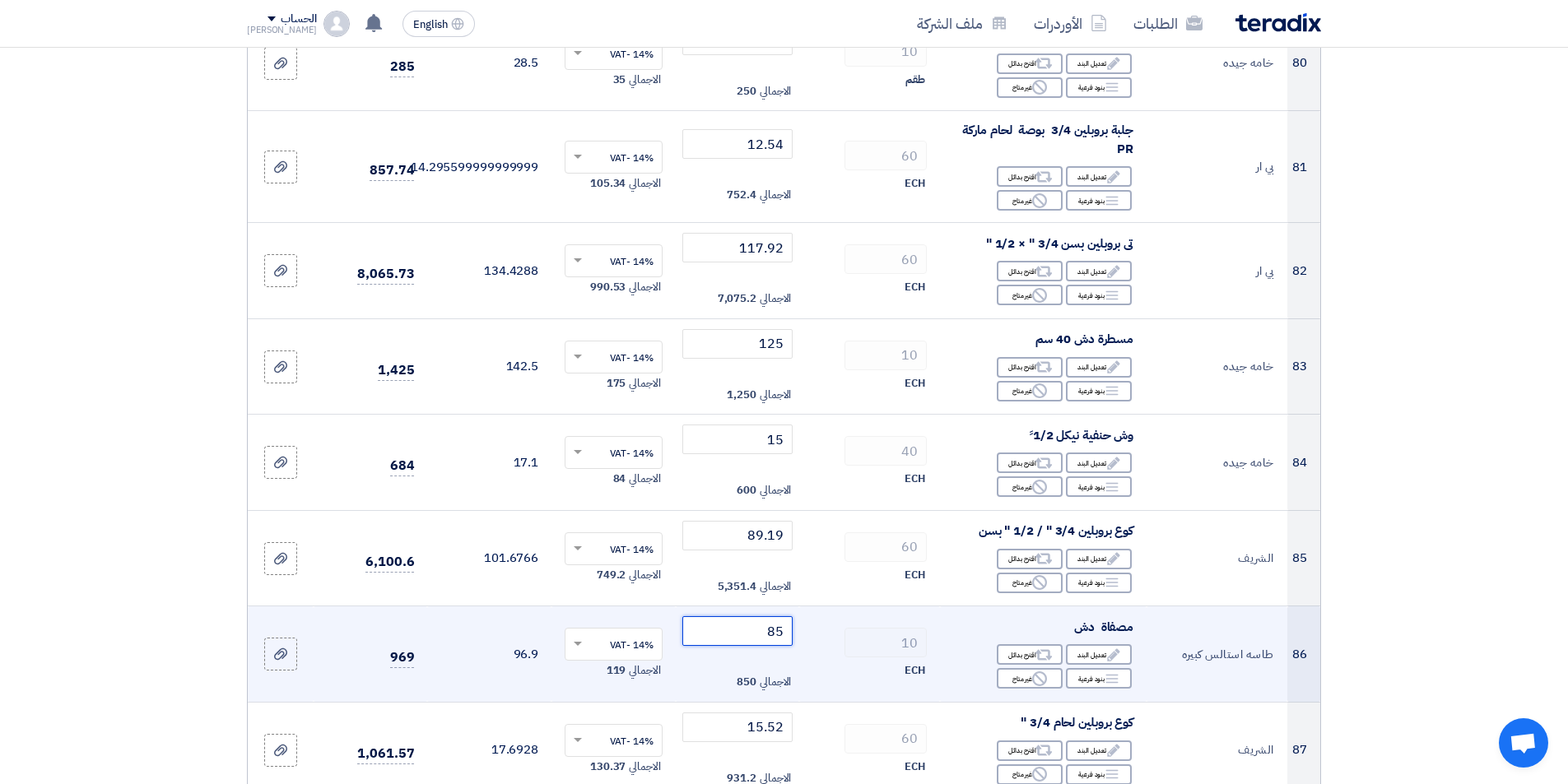
click at [717, 621] on input "85" at bounding box center [737, 631] width 111 height 29
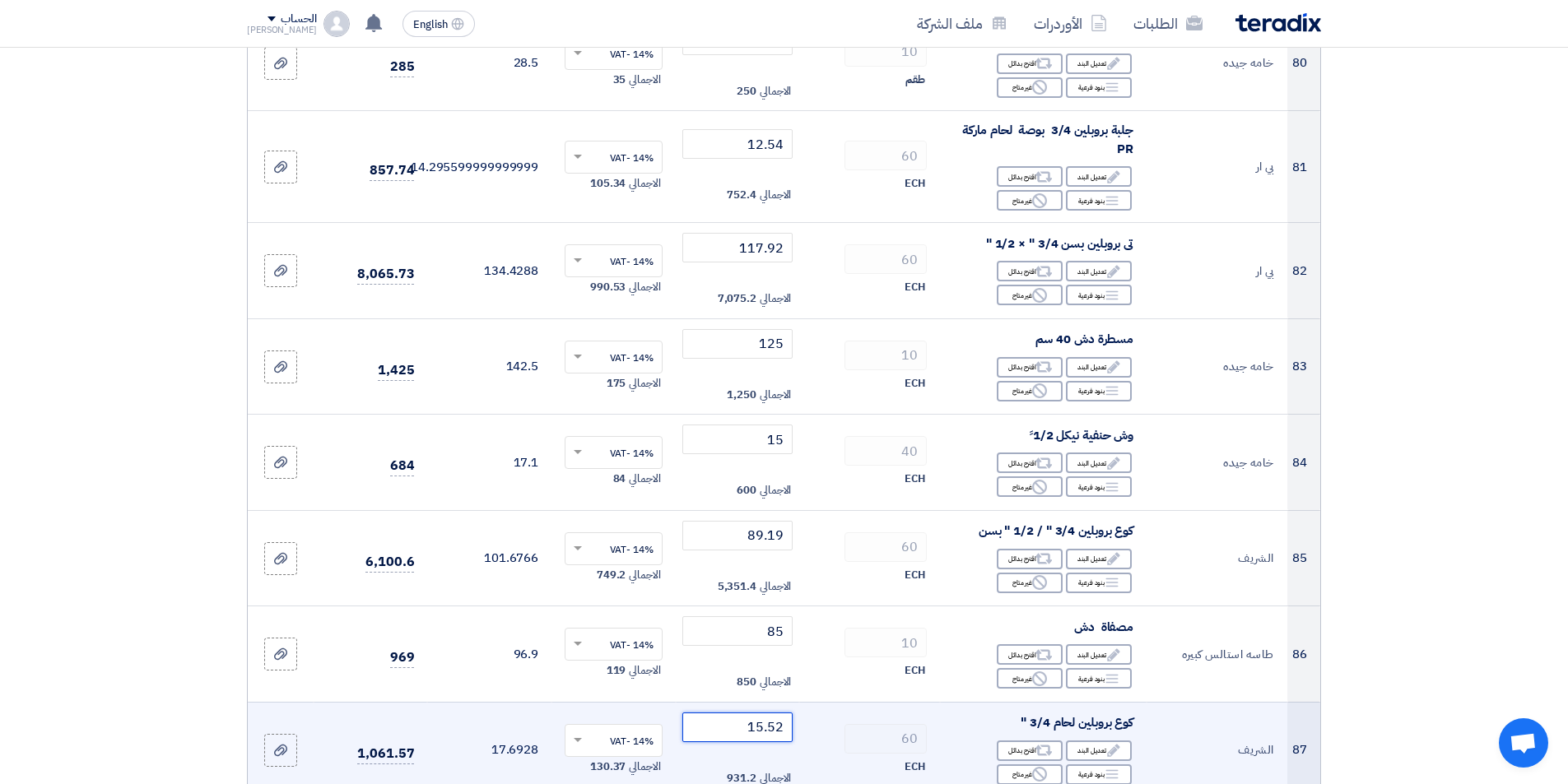
click at [737, 713] on input "15.52" at bounding box center [737, 727] width 111 height 29
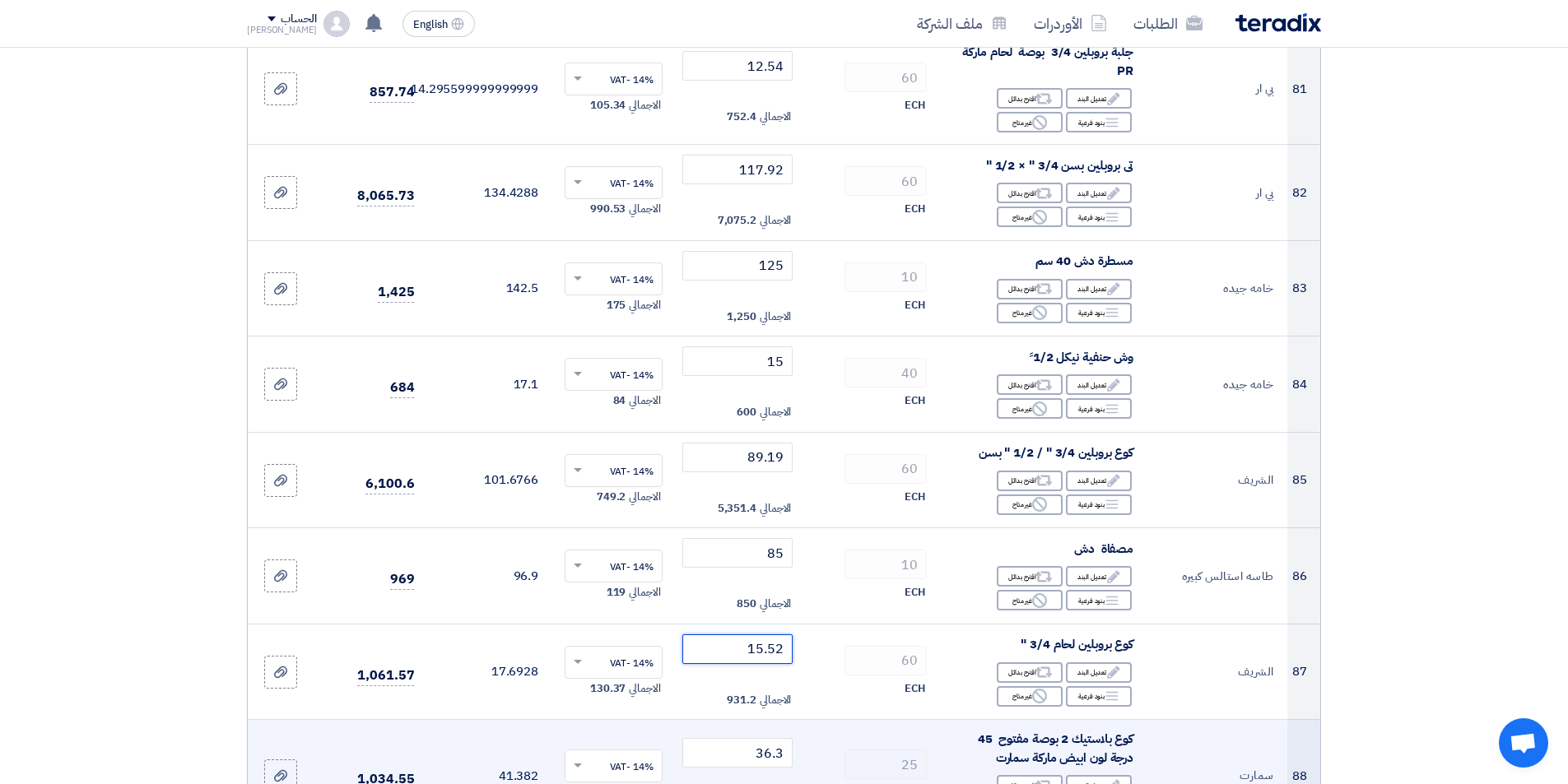
scroll to position [8473, 0]
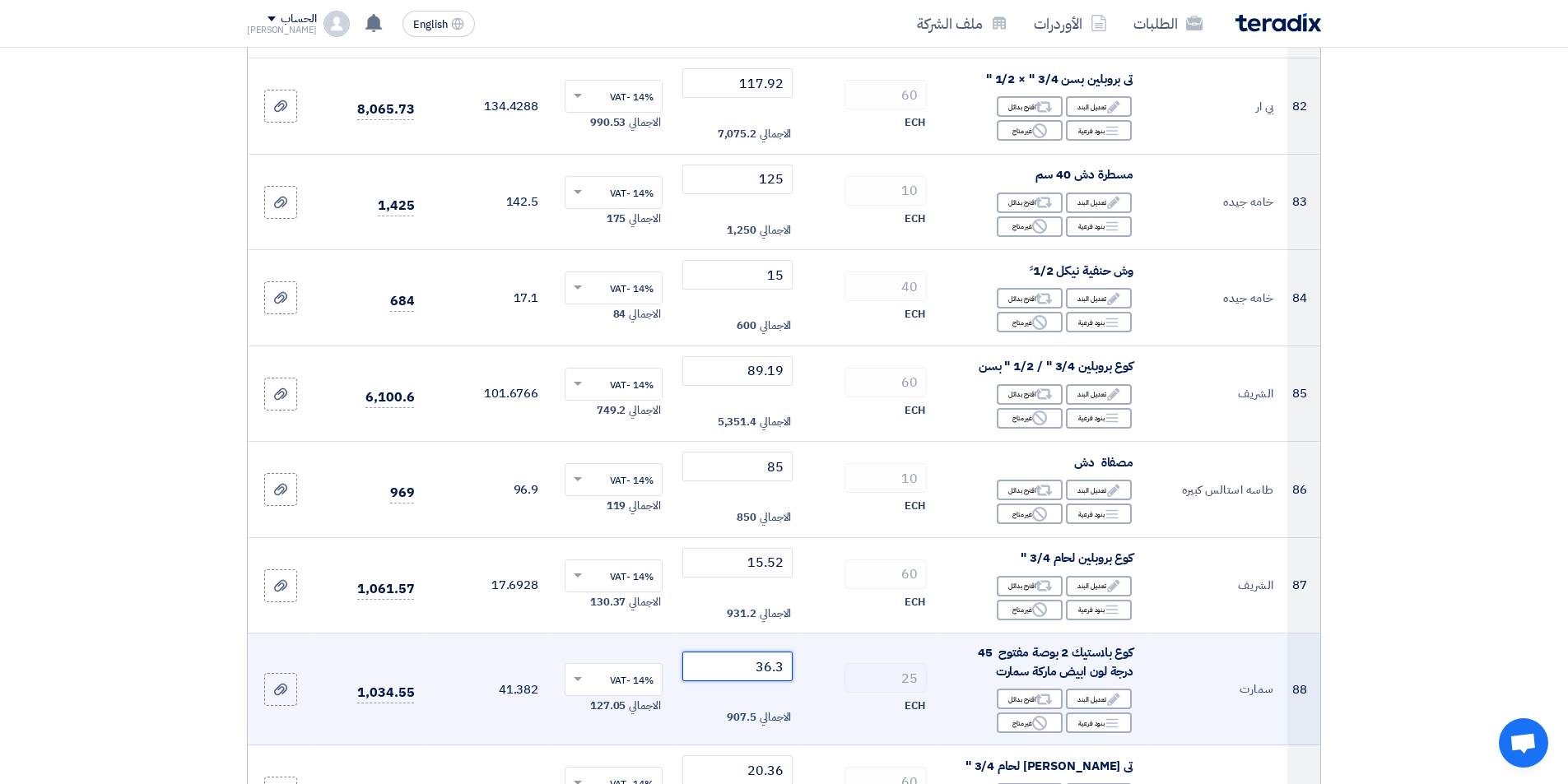
click at [729, 651] on input "36.3" at bounding box center [737, 666] width 111 height 29
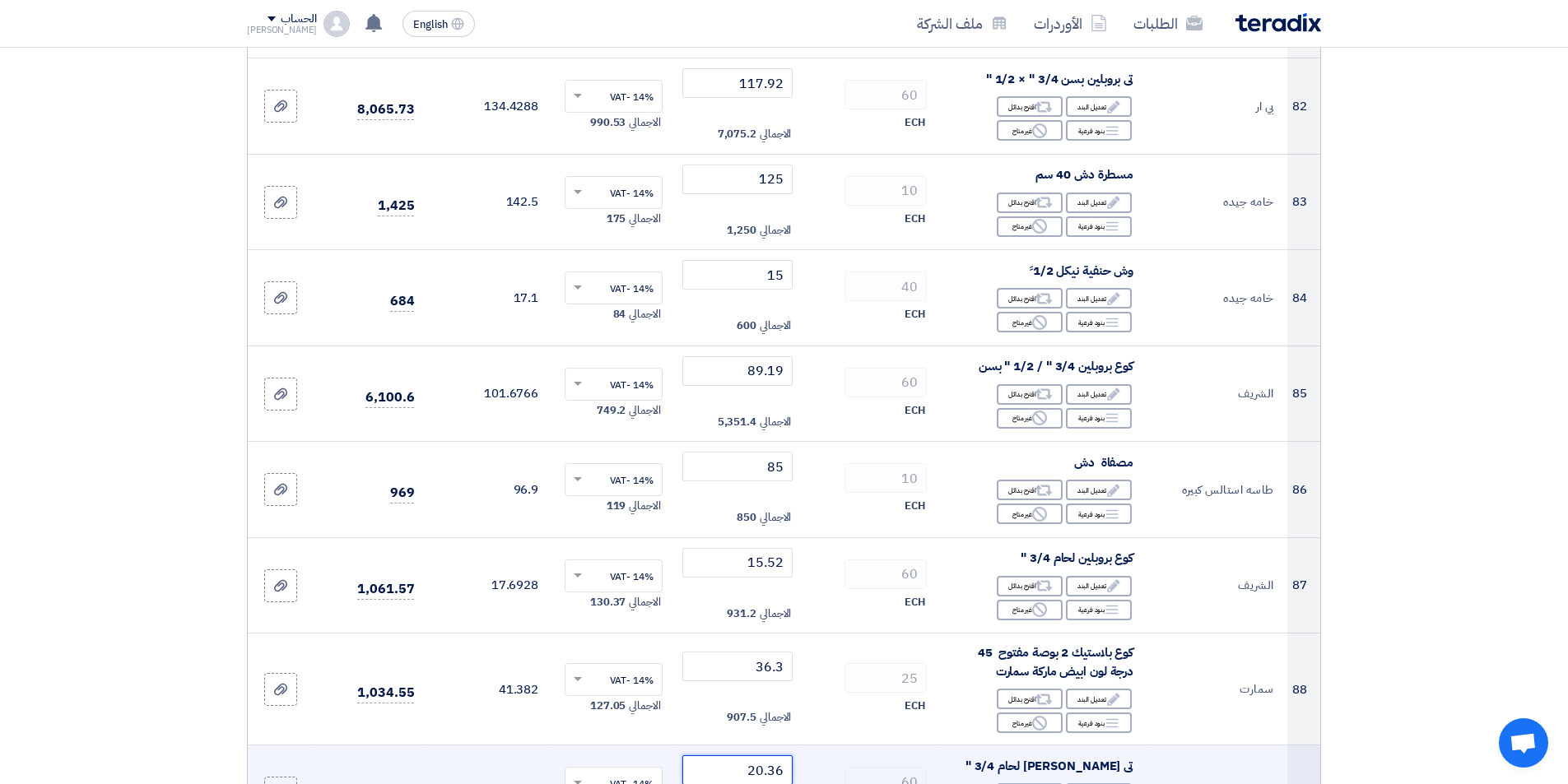
click at [733, 757] on input "20.36" at bounding box center [737, 770] width 111 height 29
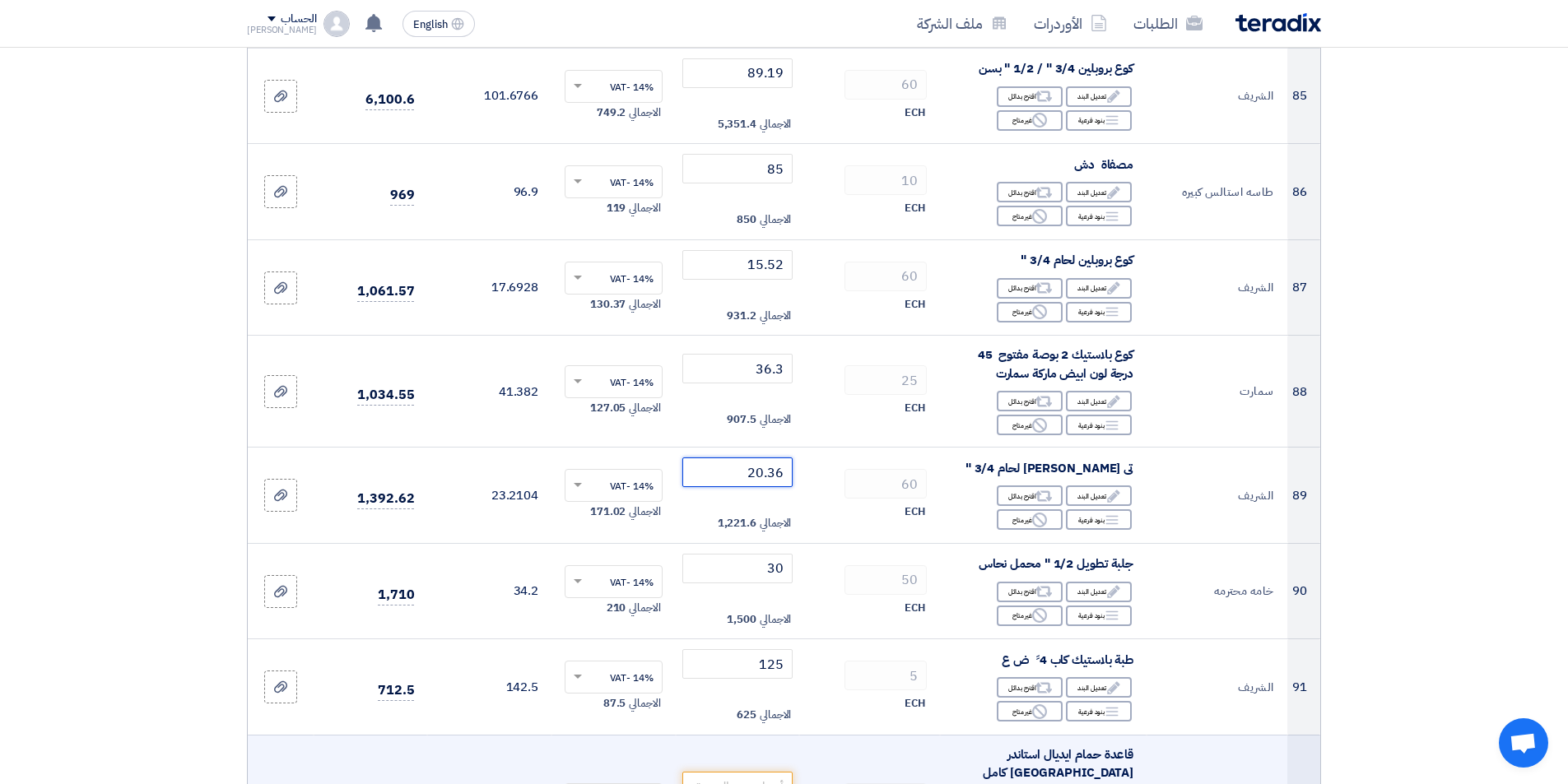
scroll to position [8802, 0]
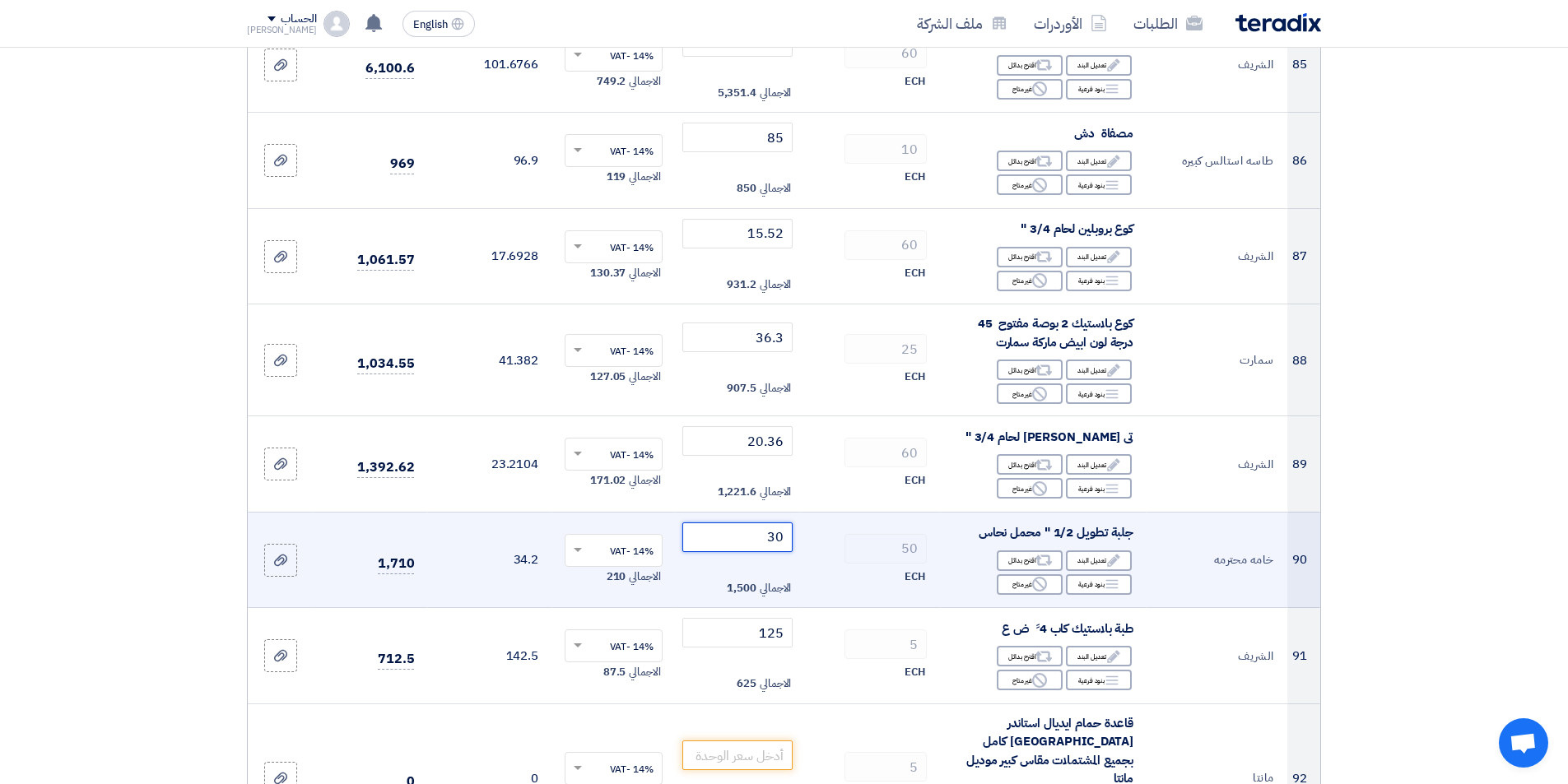
click at [722, 531] on input "30" at bounding box center [737, 537] width 111 height 29
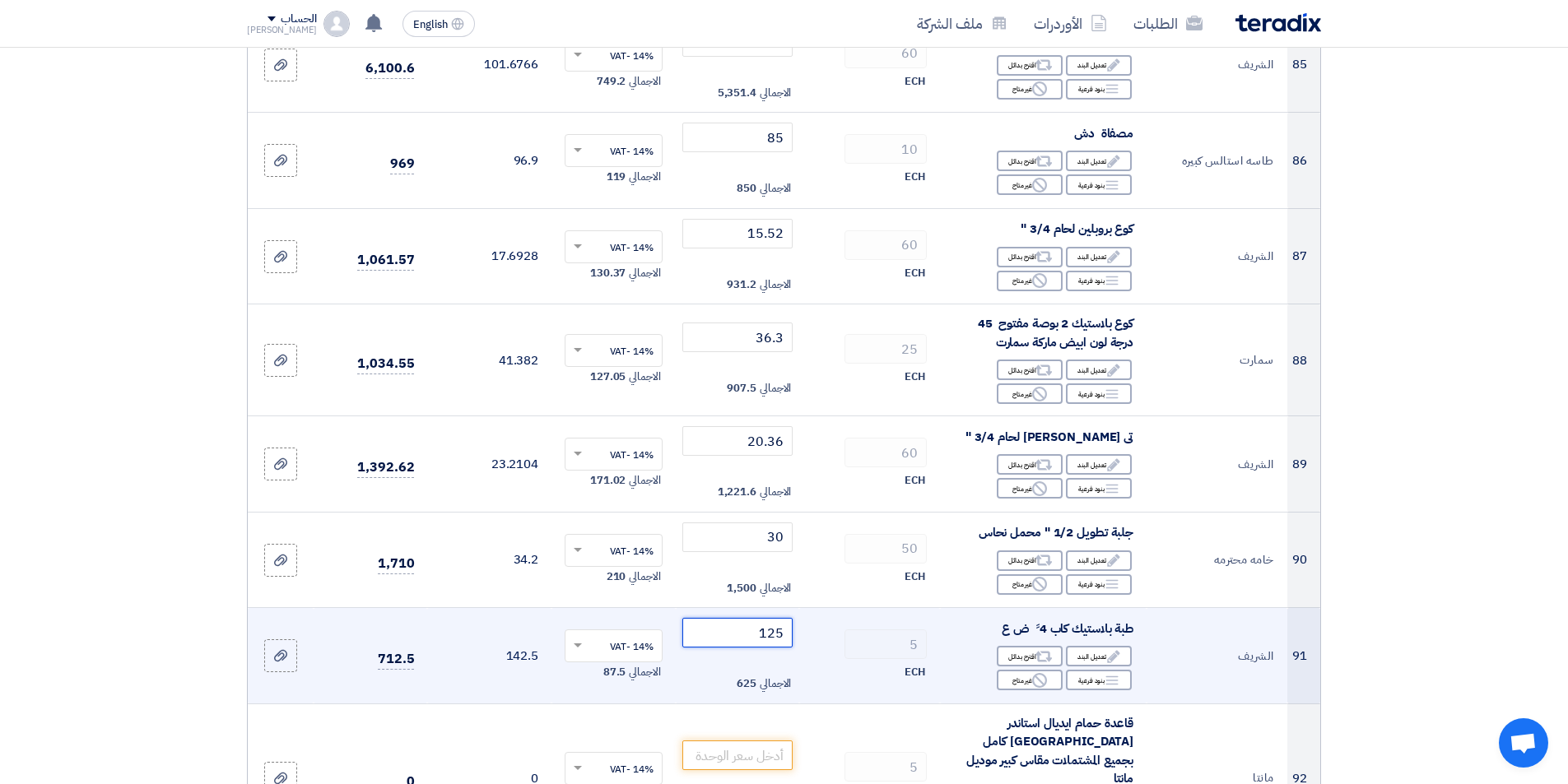
click at [710, 618] on input "125" at bounding box center [737, 633] width 111 height 29
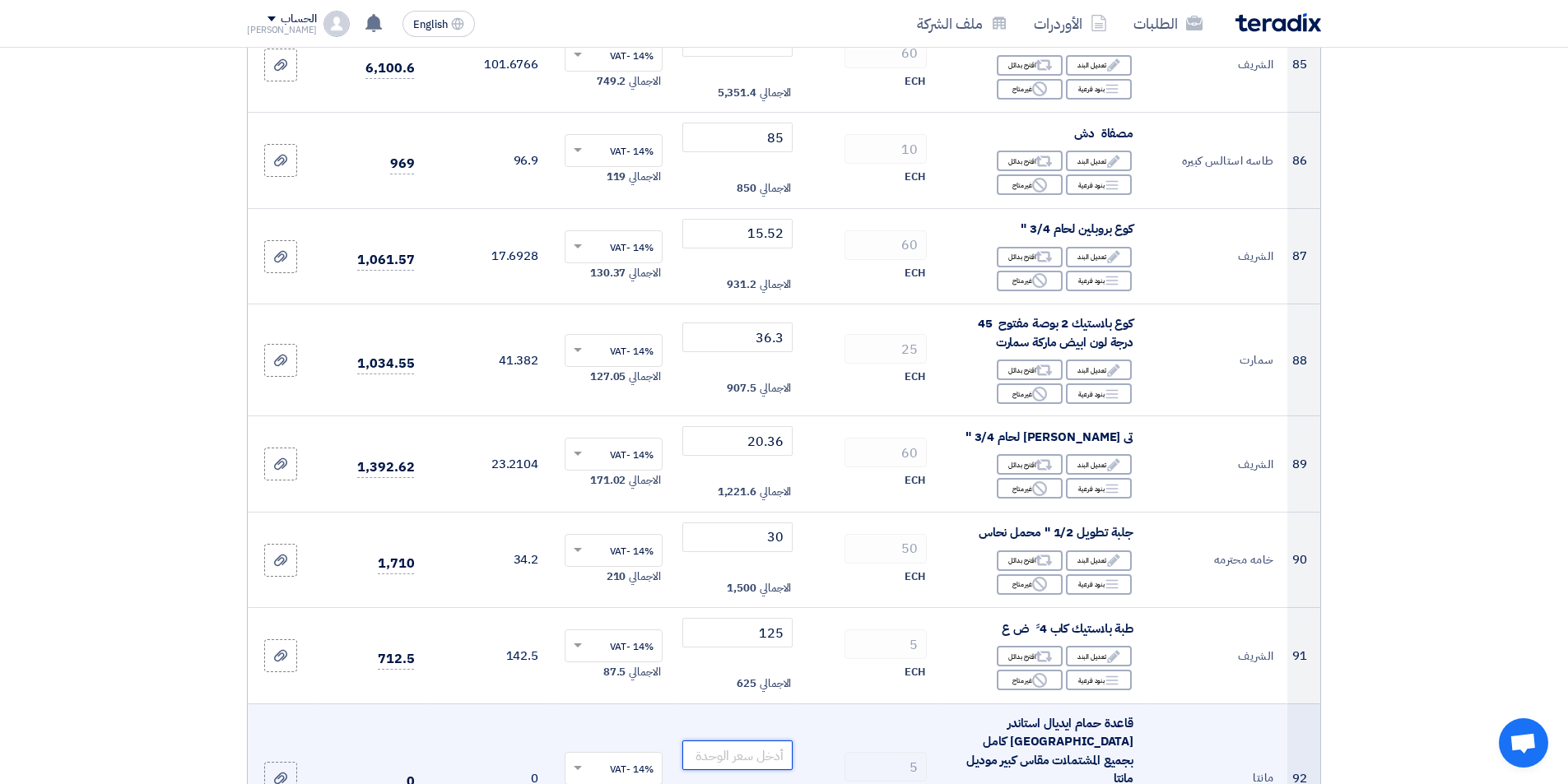
click at [756, 740] on input "number" at bounding box center [737, 755] width 111 height 29
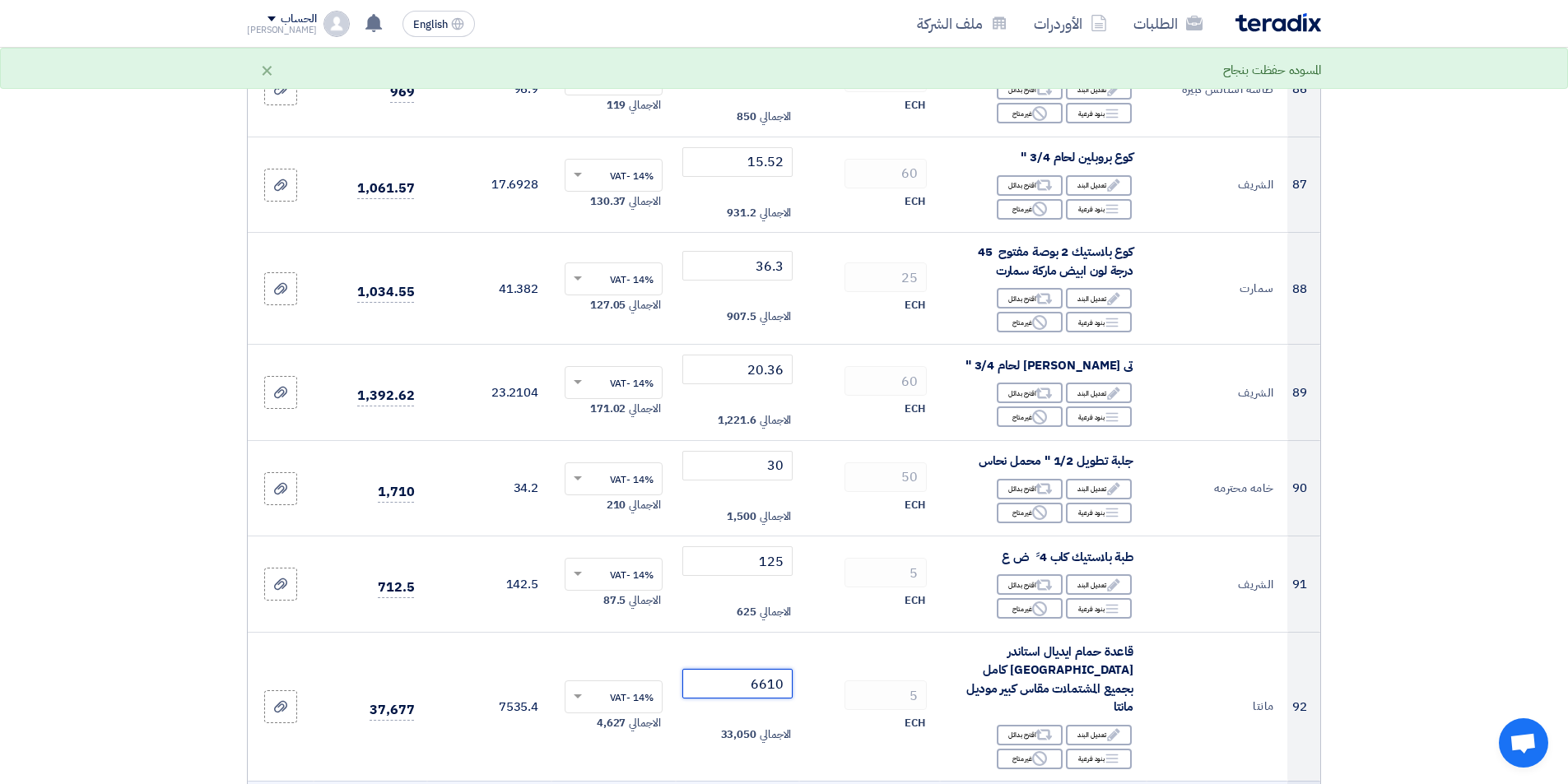
scroll to position [8967, 0]
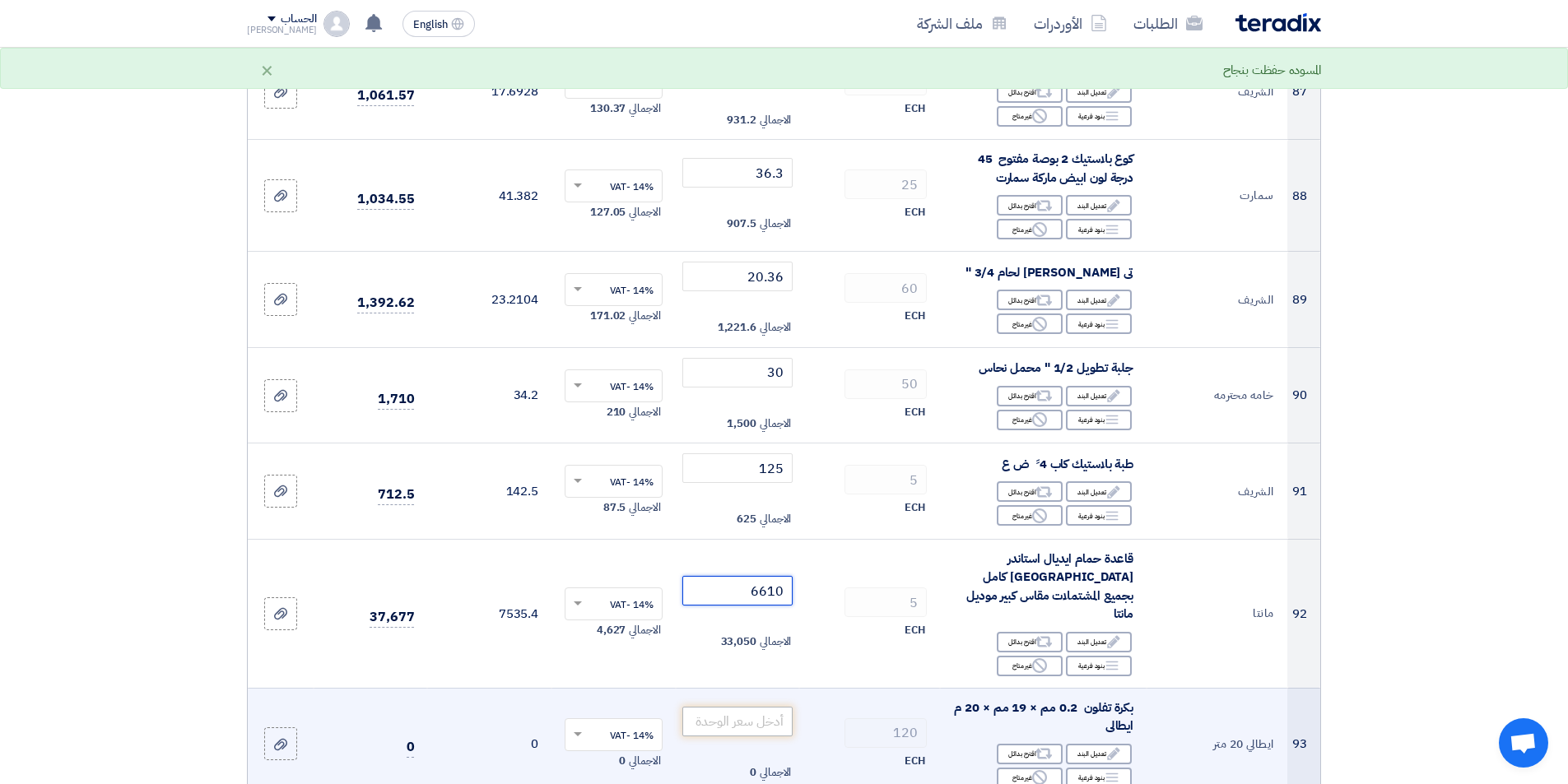
type input "6610"
click at [728, 707] on input "number" at bounding box center [737, 721] width 111 height 29
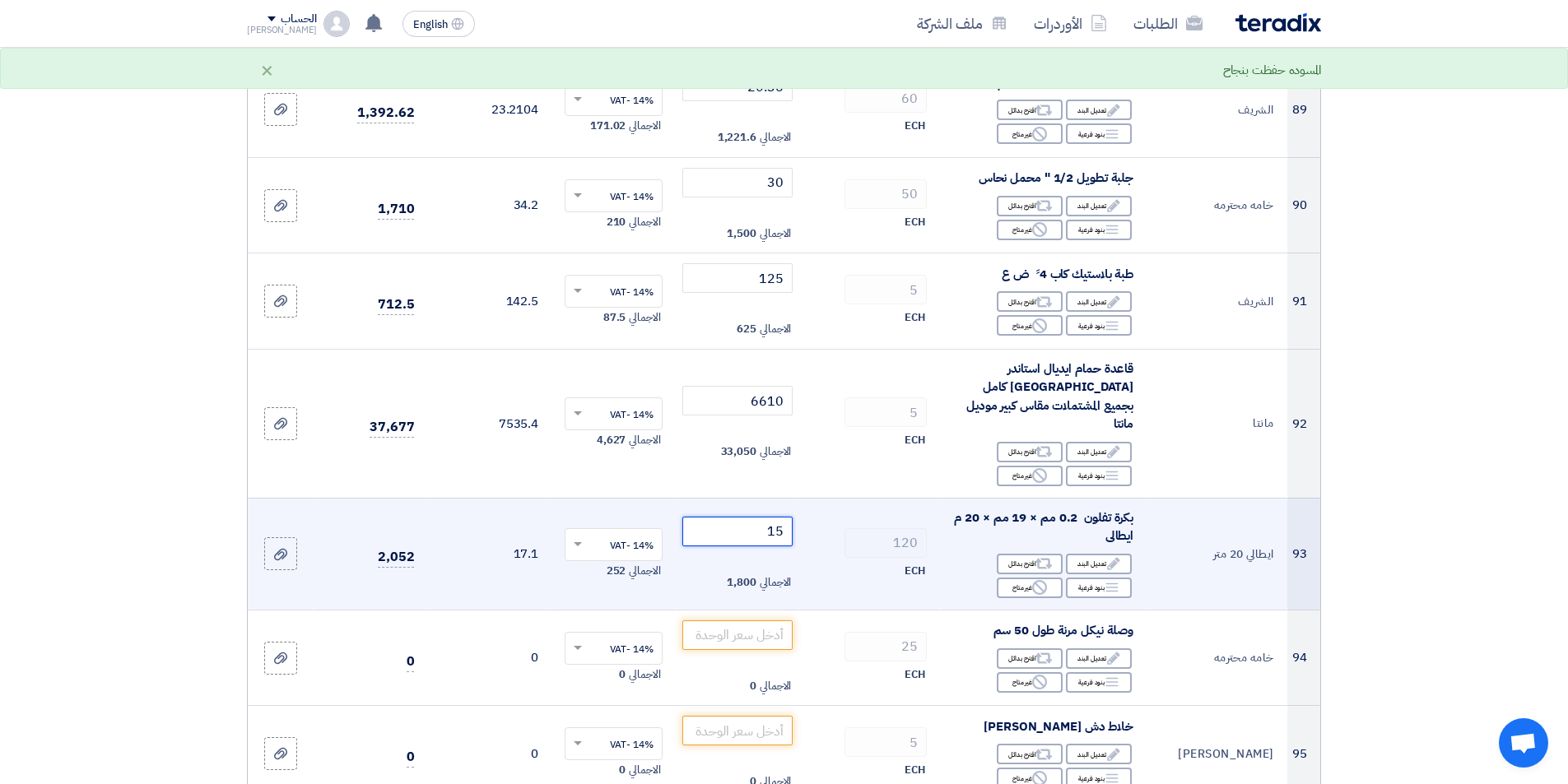
scroll to position [9214, 0]
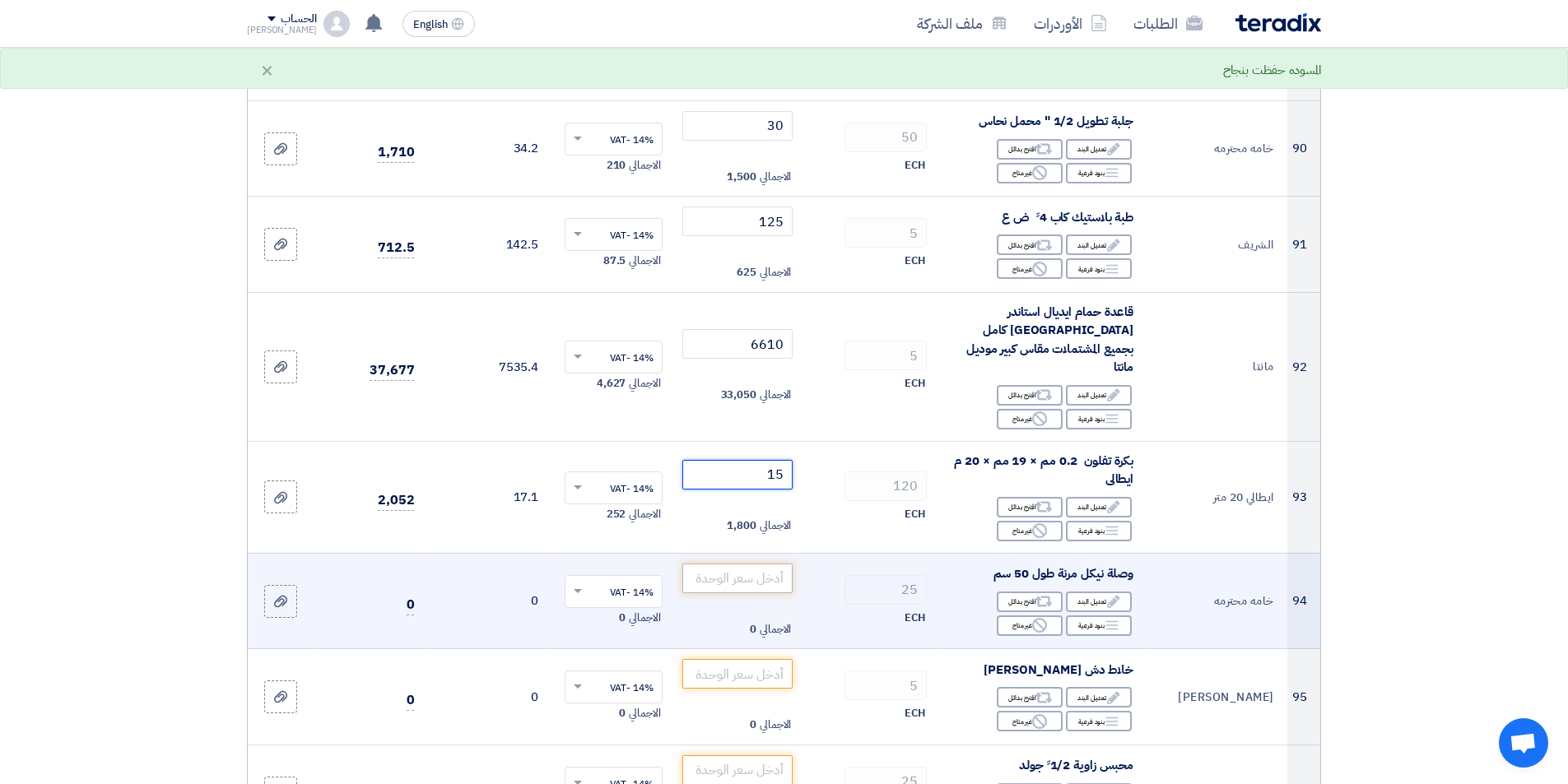
type input "15"
click at [720, 564] on input "number" at bounding box center [737, 578] width 111 height 29
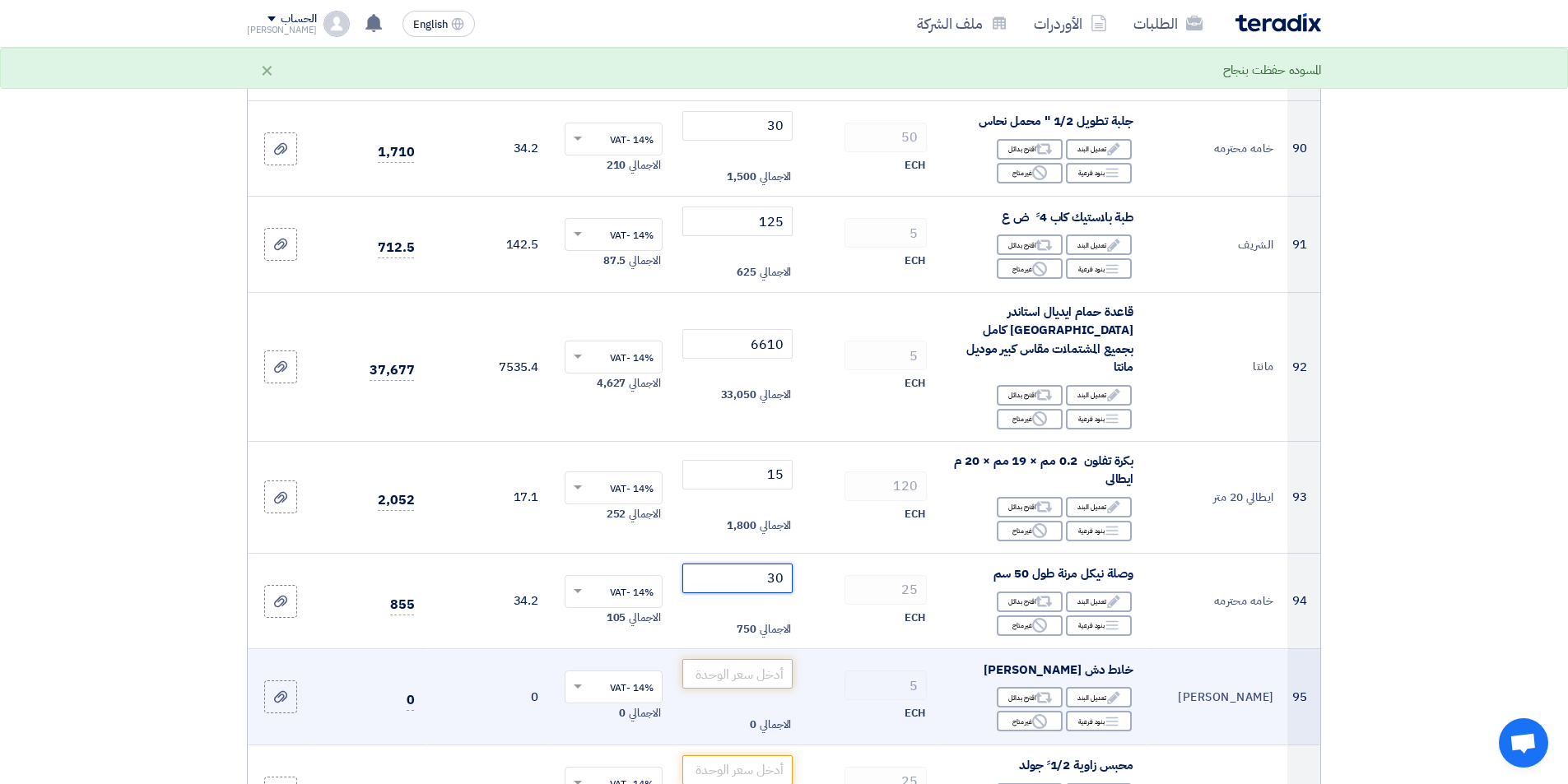
type input "30"
click at [727, 659] on input "number" at bounding box center [737, 674] width 111 height 29
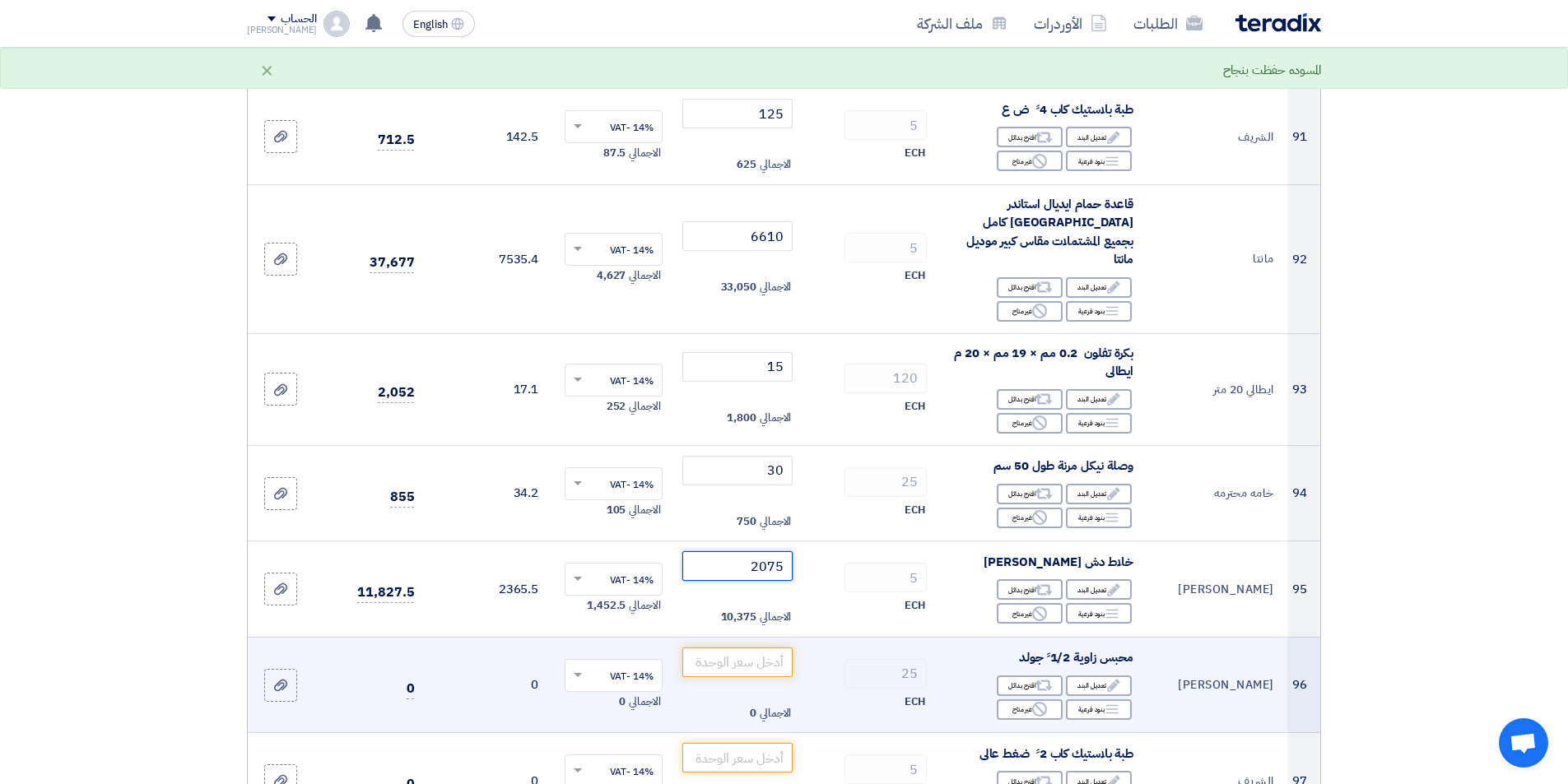
scroll to position [9379, 0]
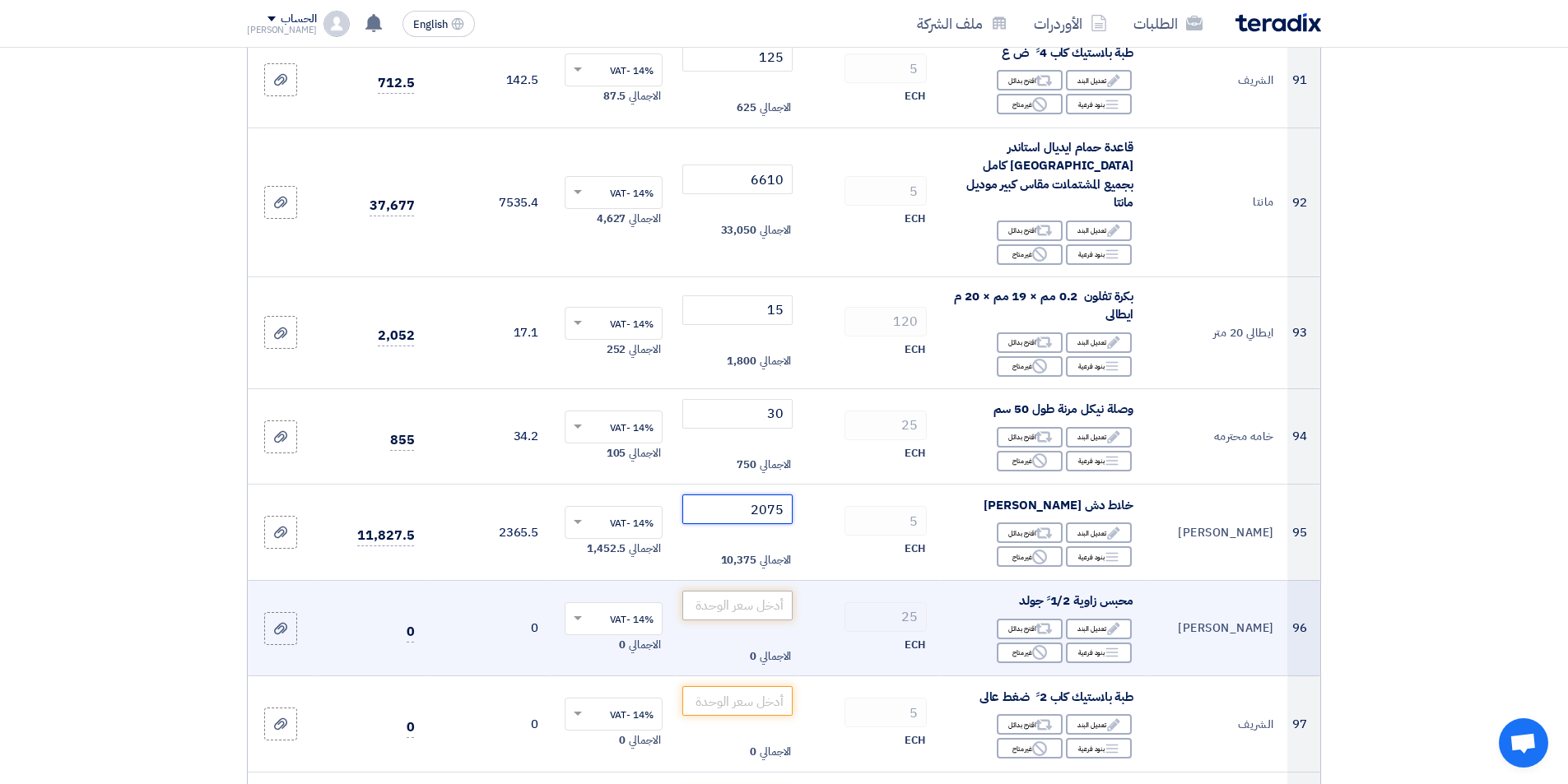
type input "2075"
click at [737, 590] on input "number" at bounding box center [737, 605] width 111 height 29
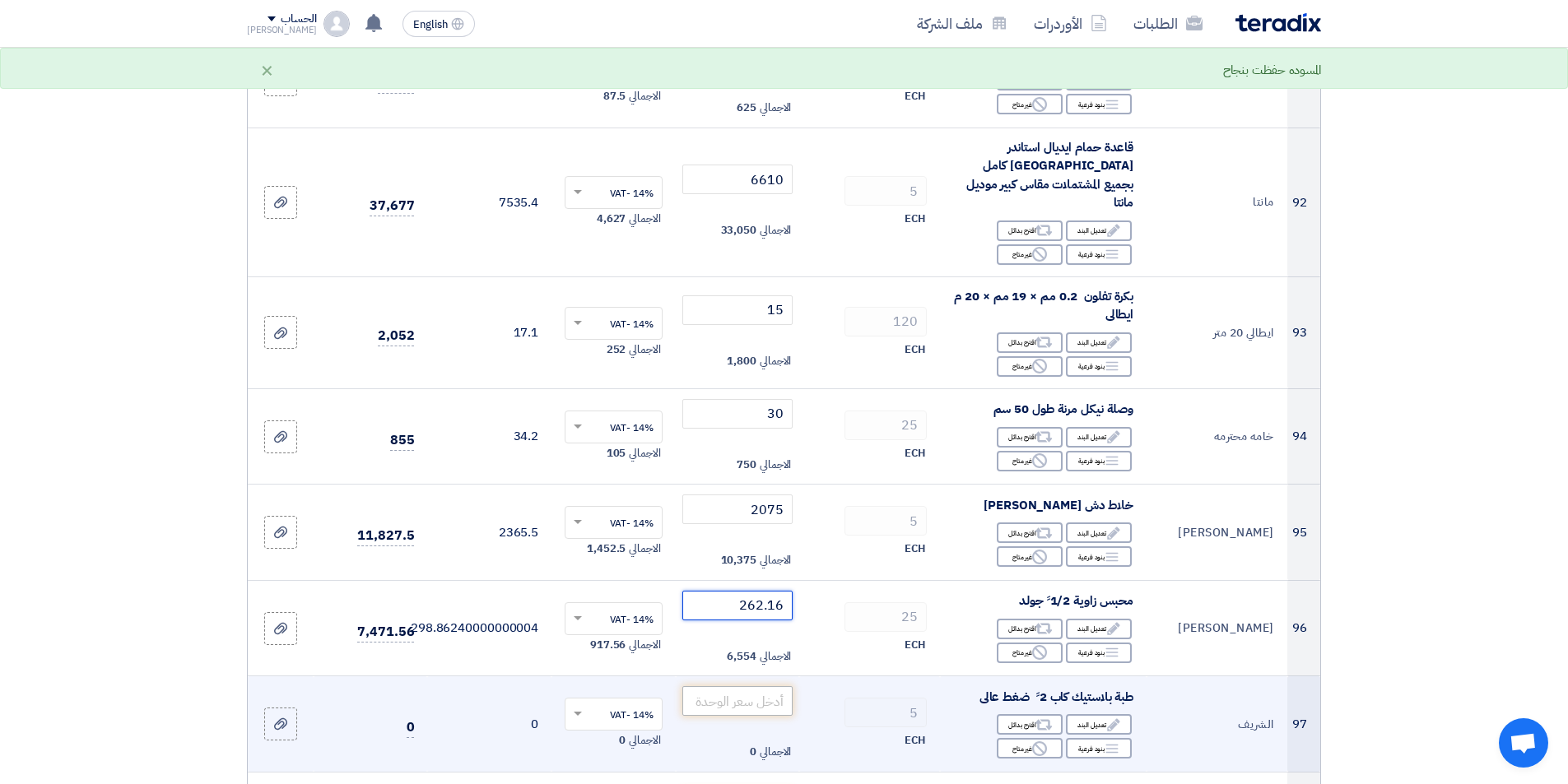
type input "262.16"
click at [714, 686] on input "number" at bounding box center [737, 701] width 111 height 29
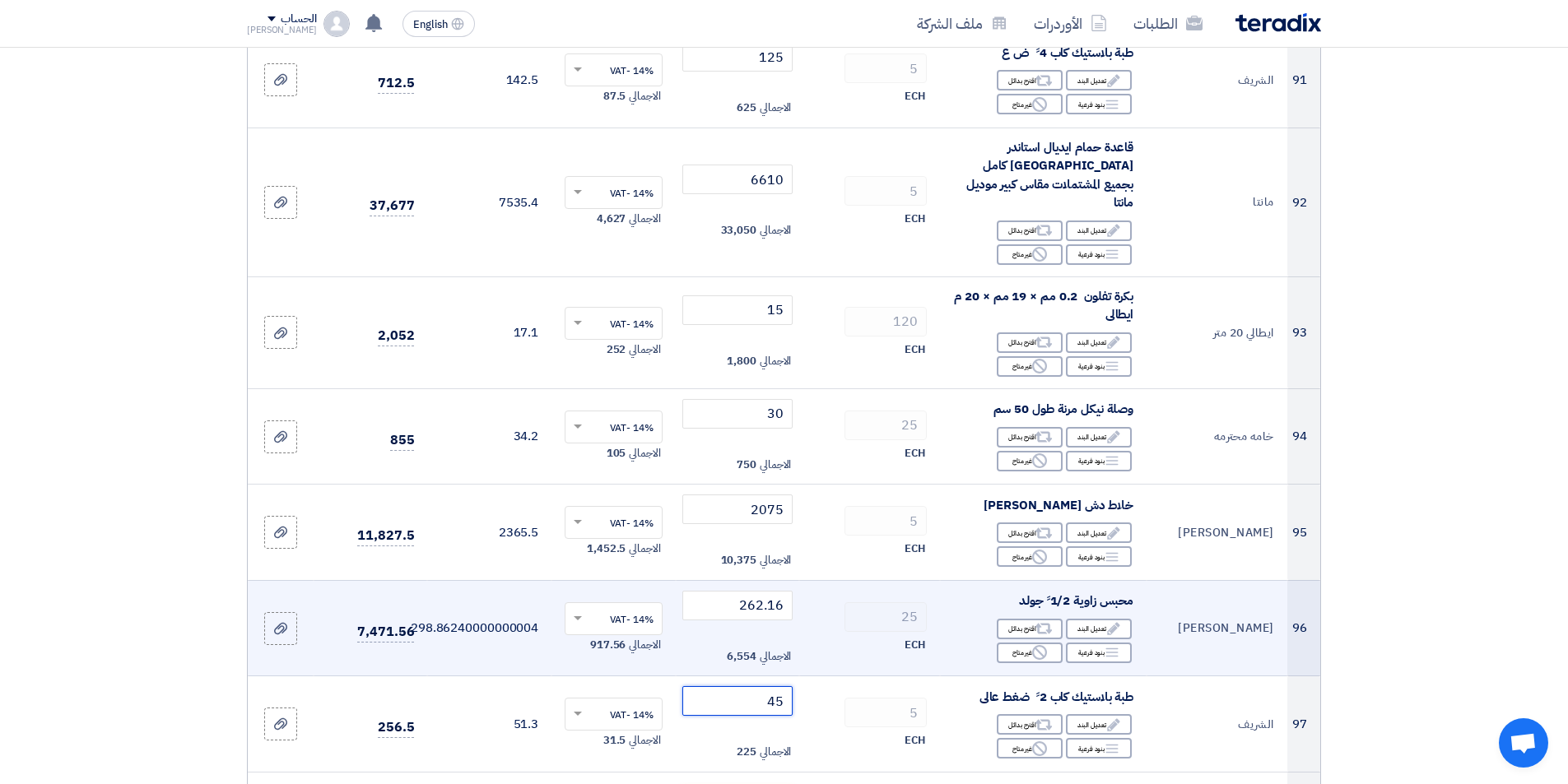
scroll to position [9460, 0]
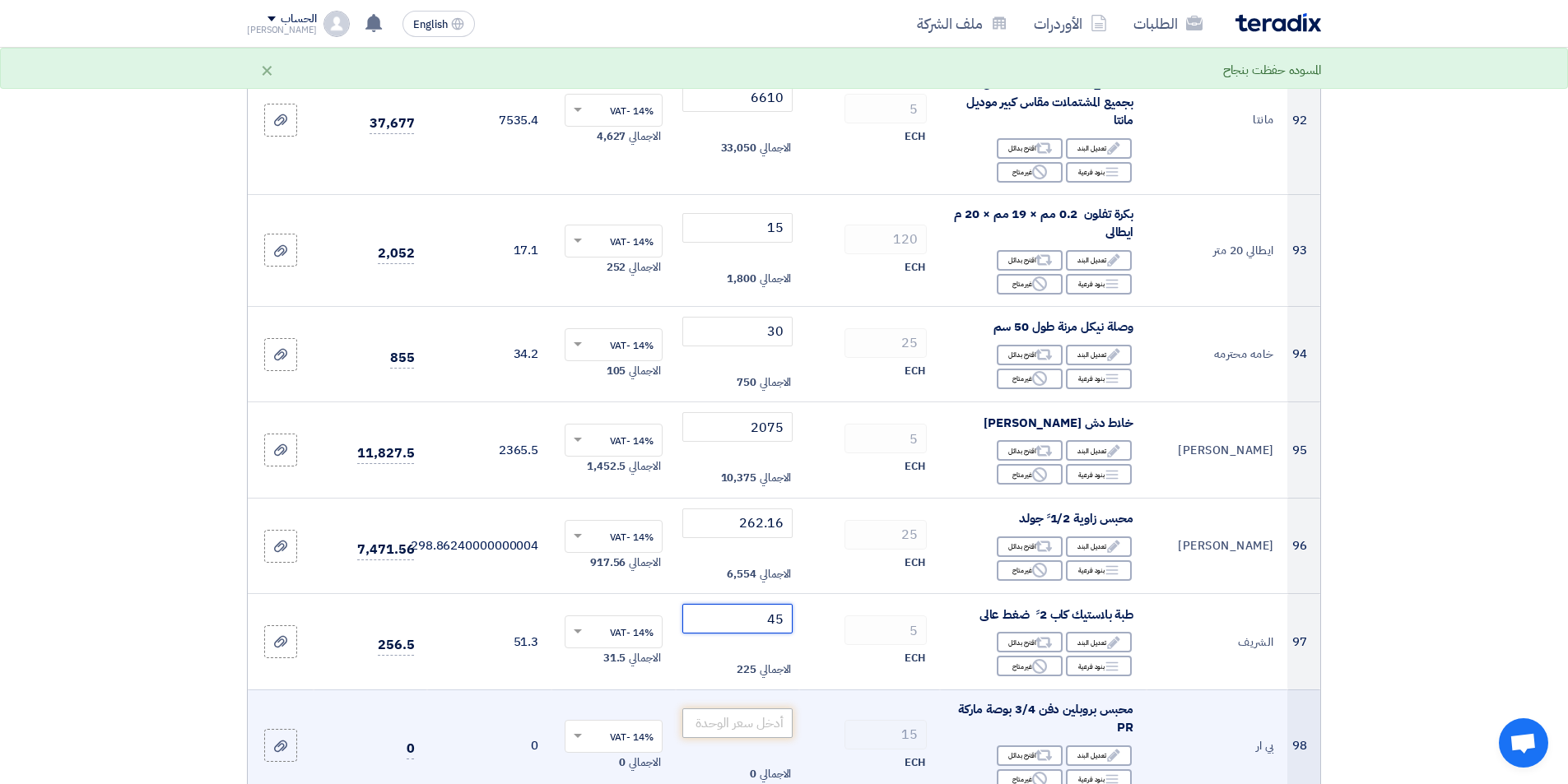
type input "45"
click at [730, 708] on input "number" at bounding box center [737, 723] width 111 height 29
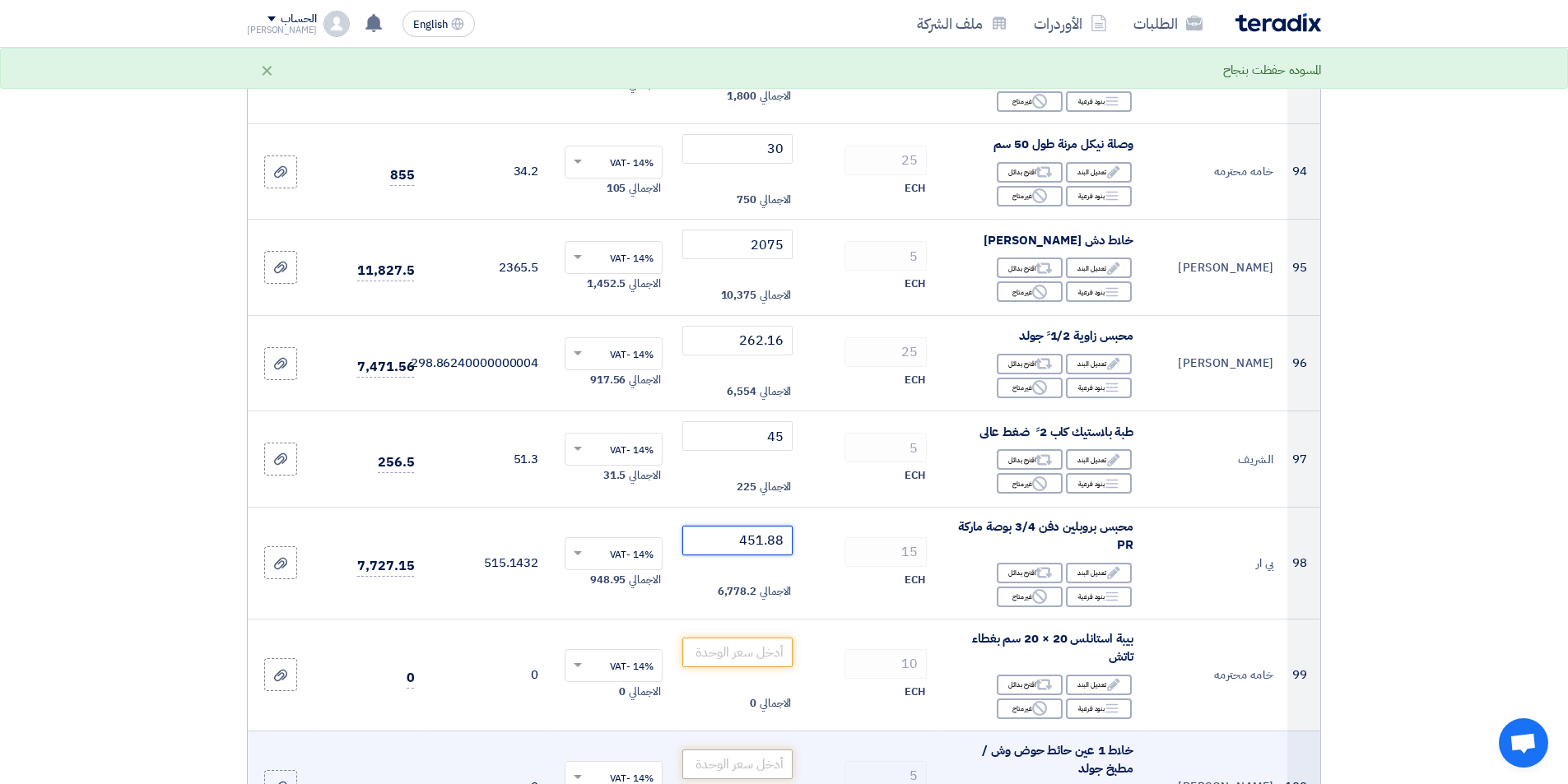
scroll to position [9707, 0]
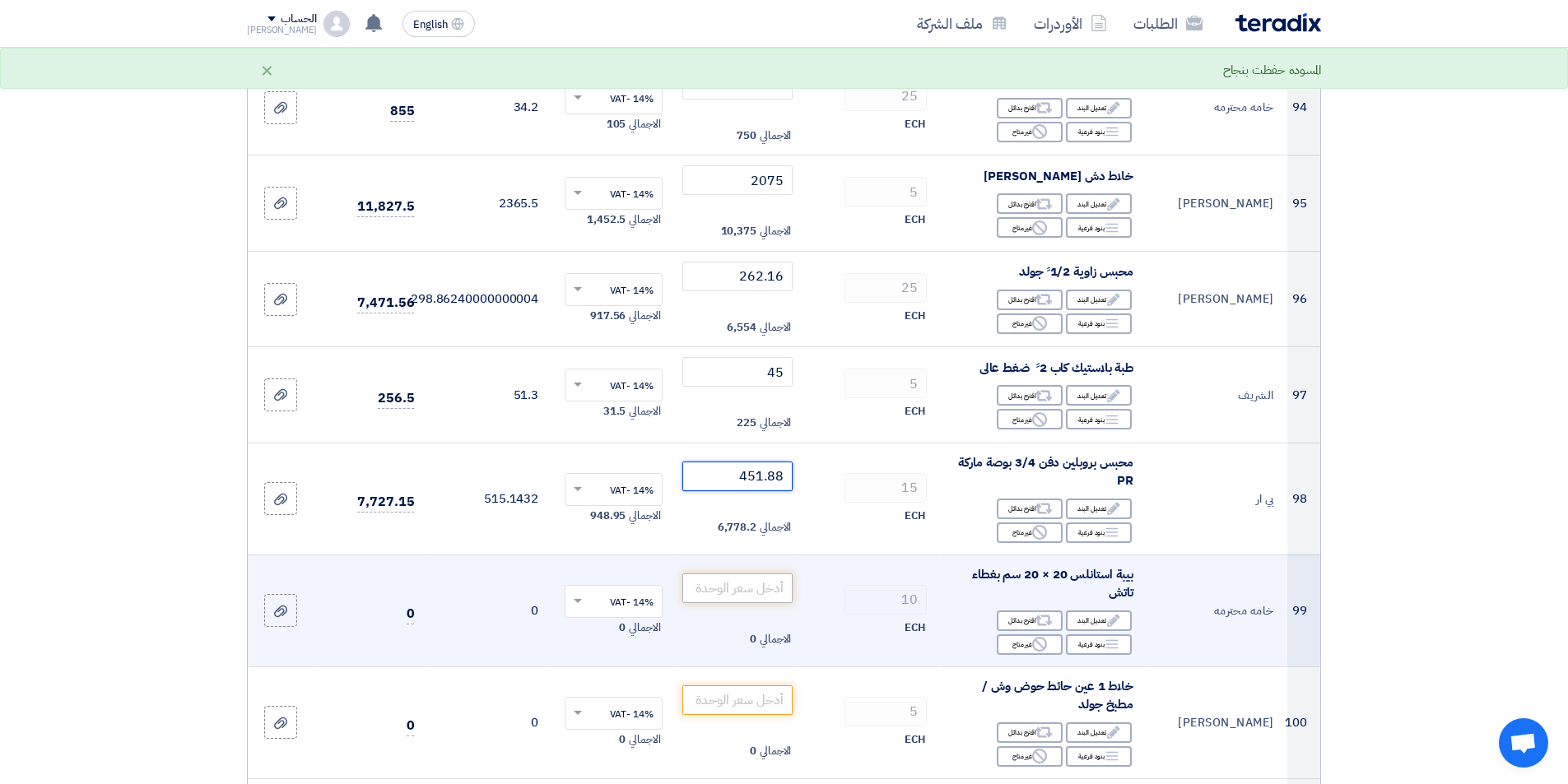
type input "451.88"
click at [728, 573] on input "number" at bounding box center [737, 588] width 111 height 29
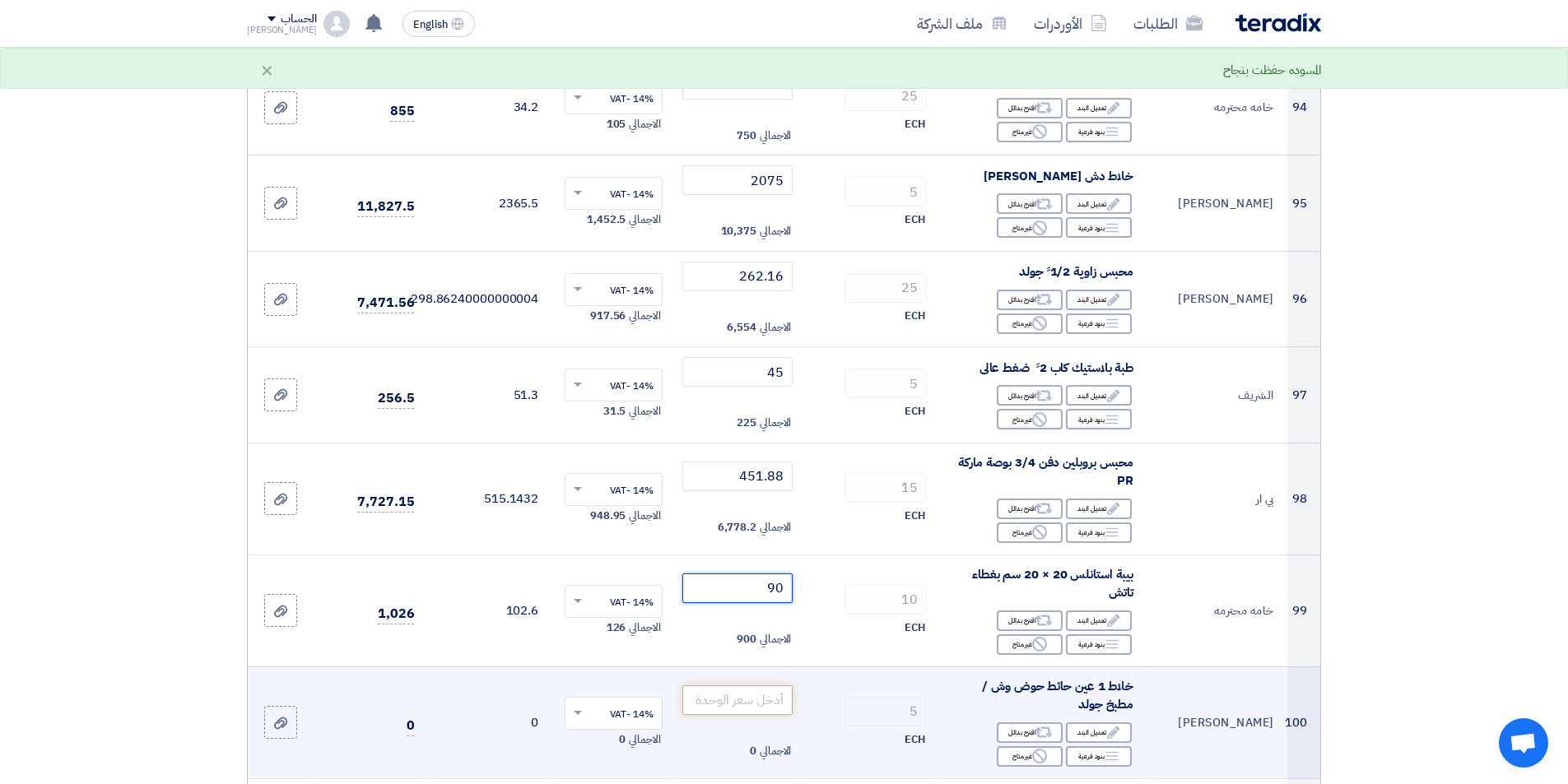
type input "90"
click at [730, 685] on input "number" at bounding box center [737, 700] width 111 height 29
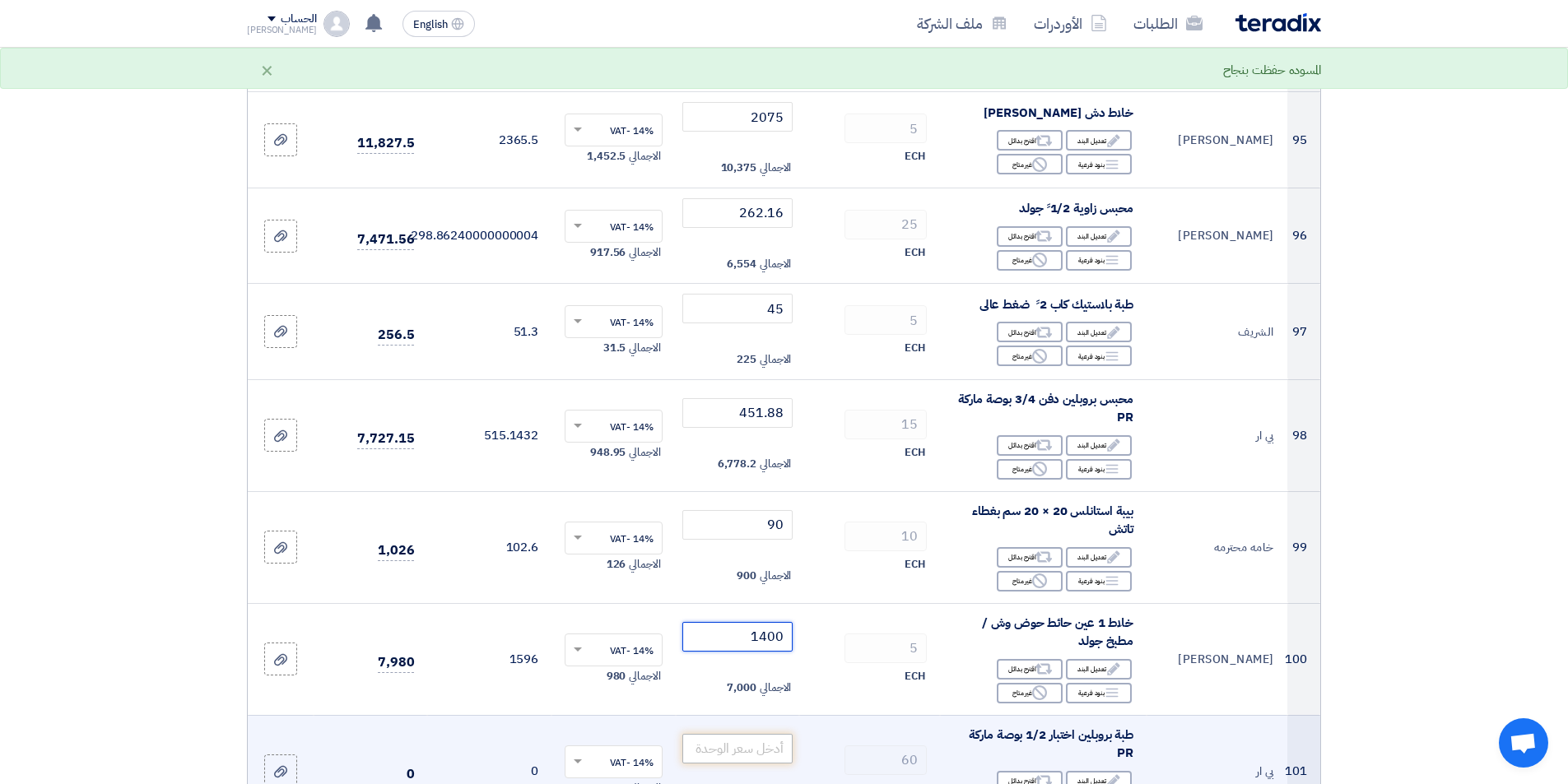
scroll to position [9790, 0]
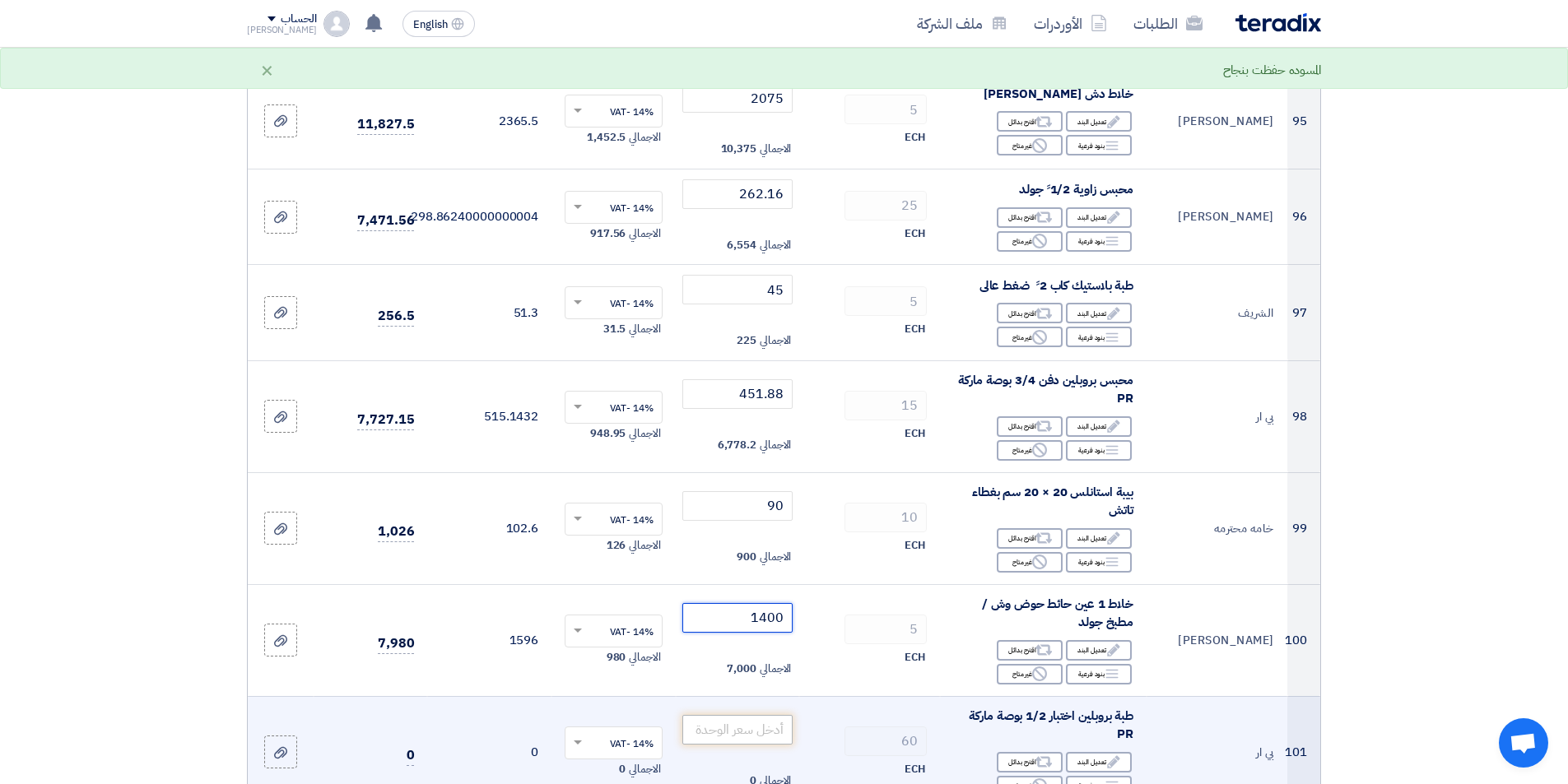
type input "1400"
click at [720, 715] on input "number" at bounding box center [737, 730] width 111 height 29
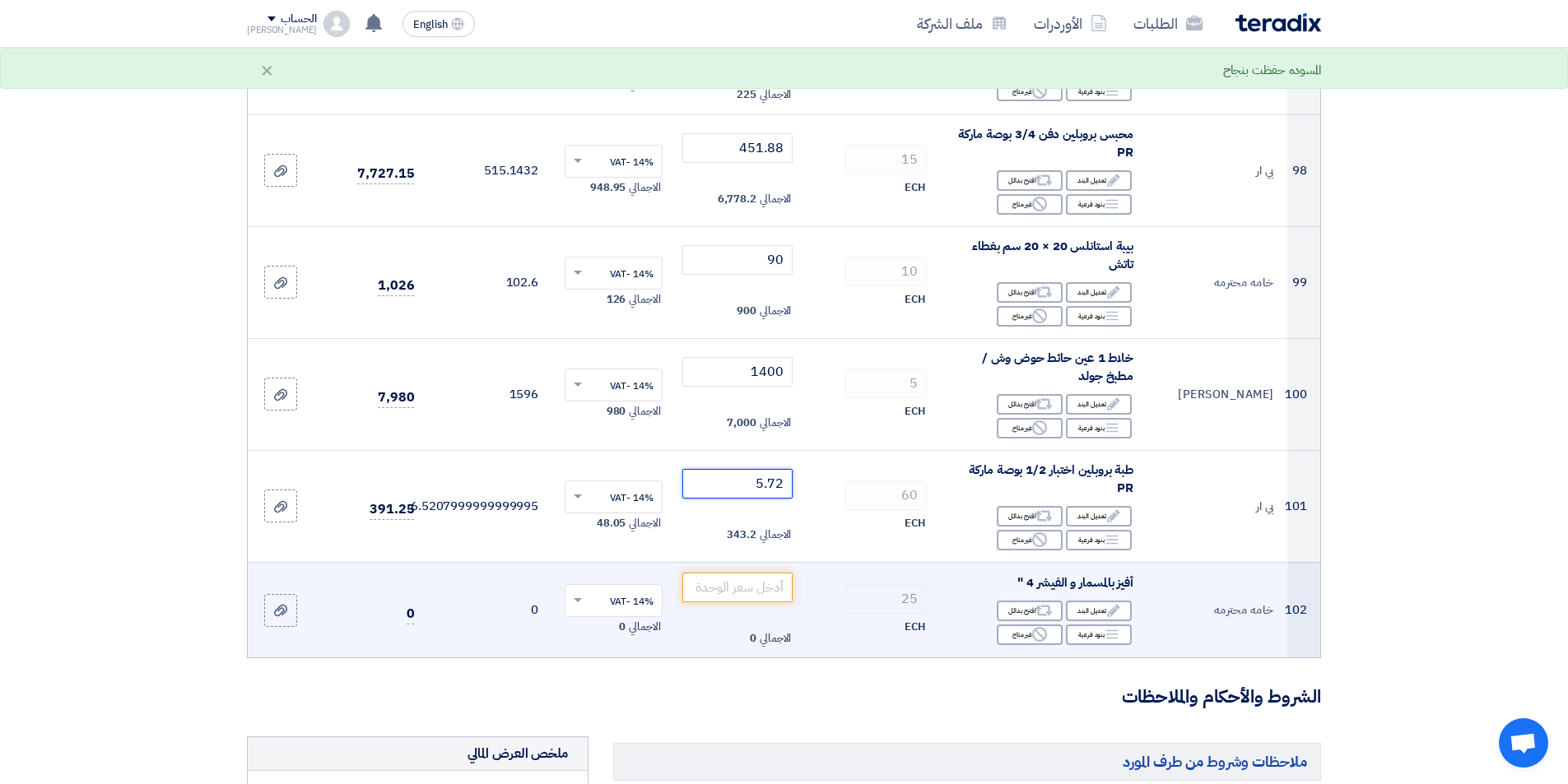
scroll to position [10036, 0]
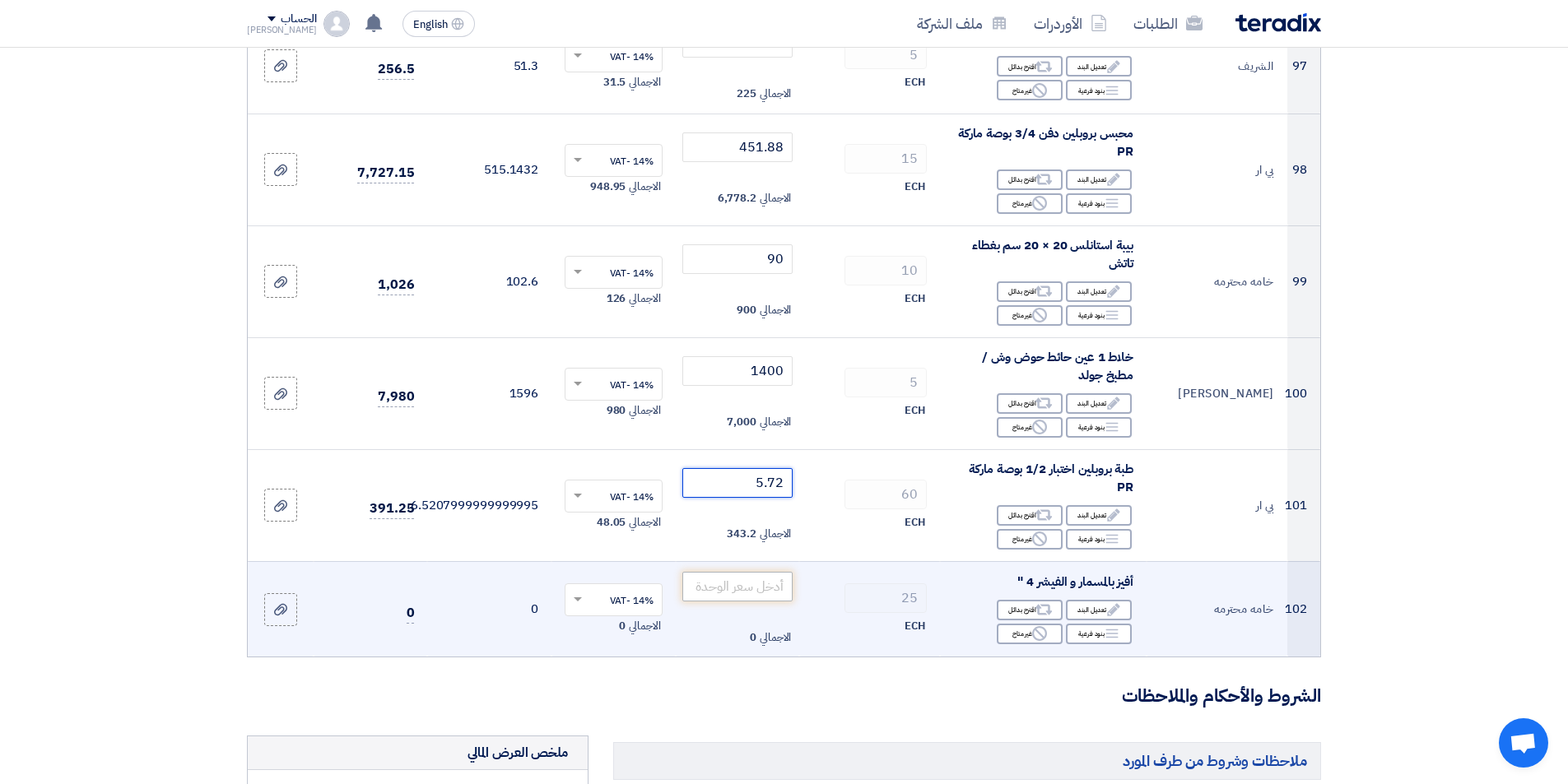
type input "5.72"
click at [730, 571] on input "number" at bounding box center [737, 586] width 111 height 29
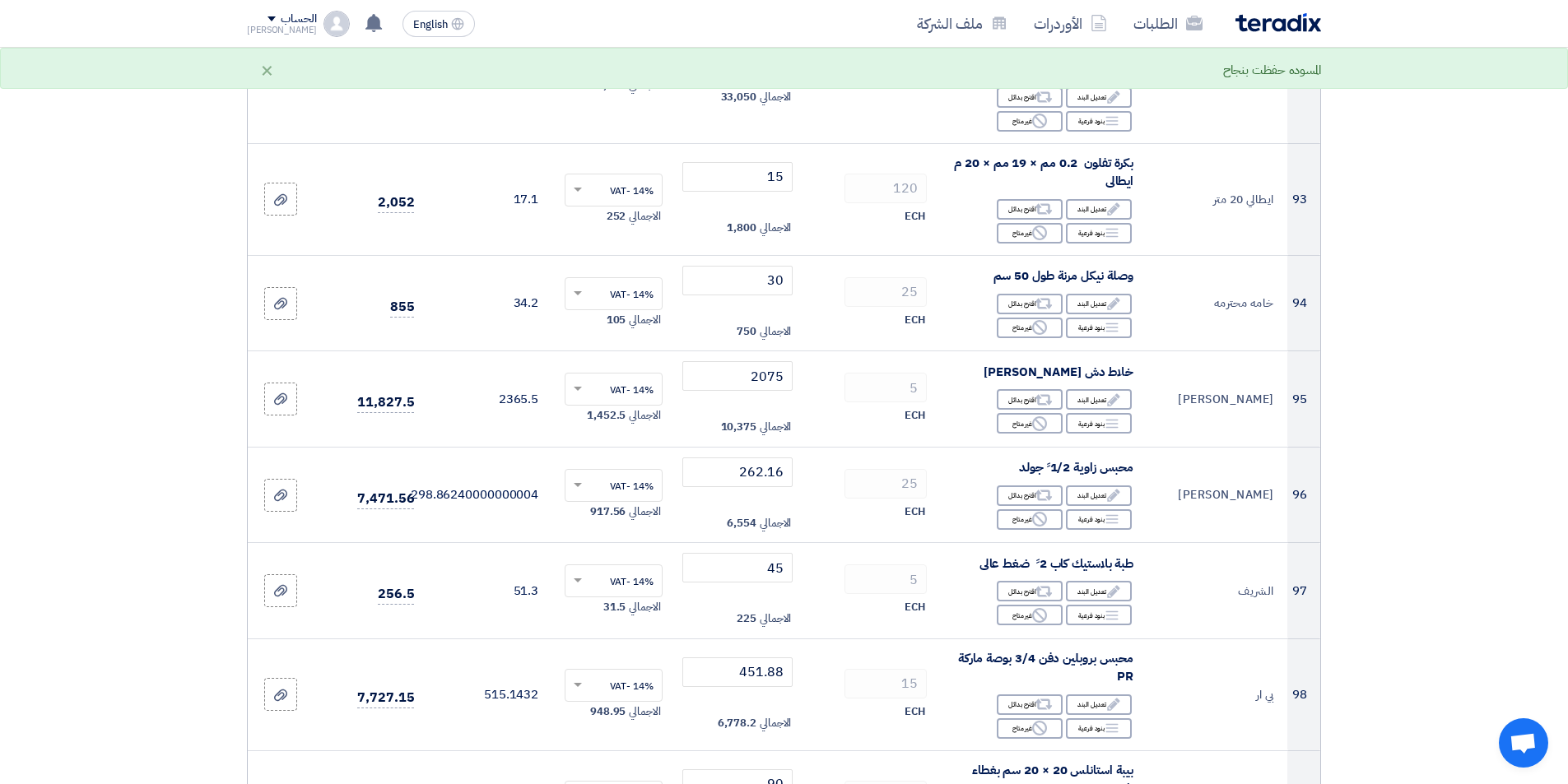
scroll to position [9460, 0]
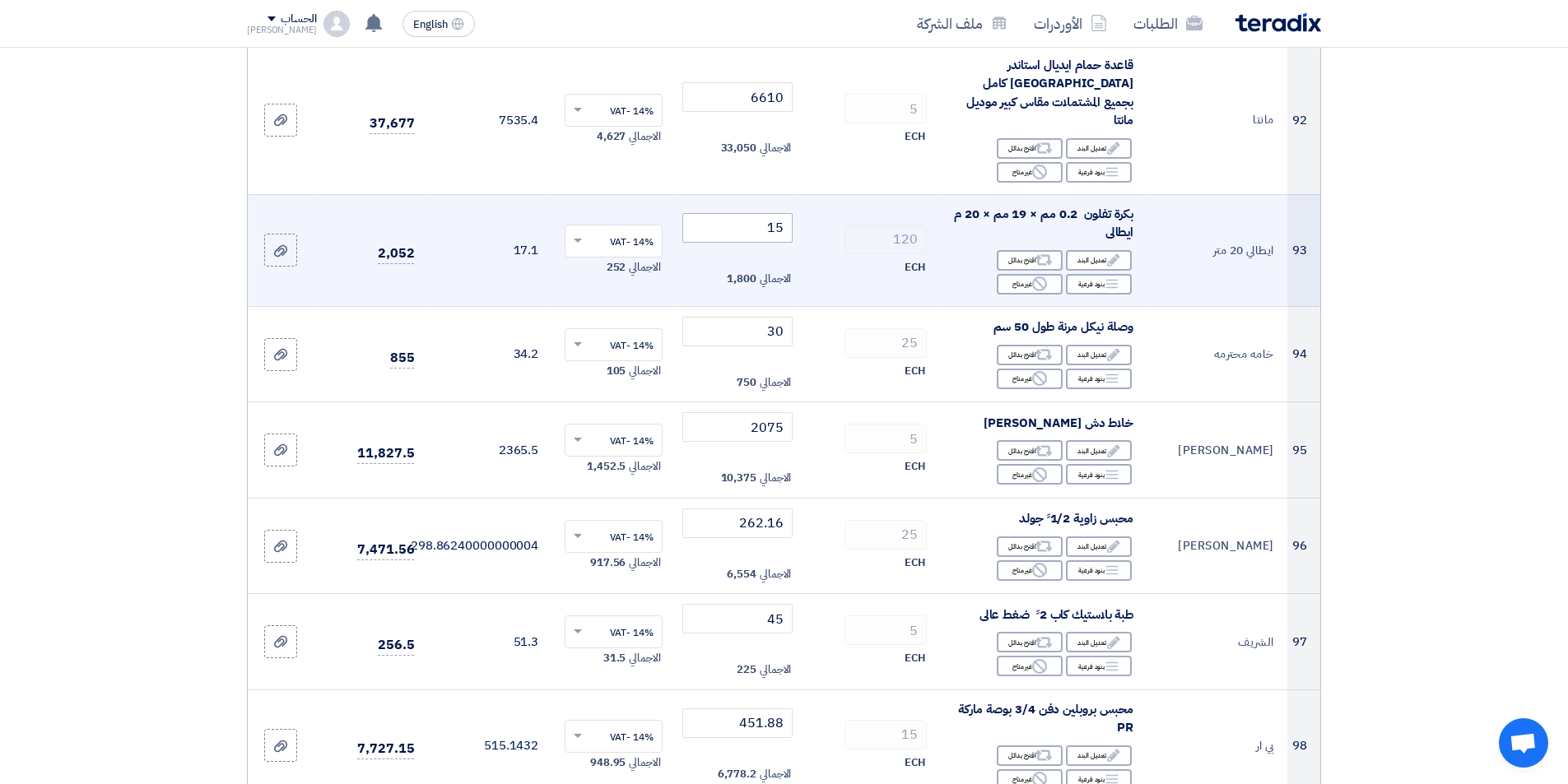
type input "32"
click at [734, 213] on input "15" at bounding box center [737, 228] width 111 height 29
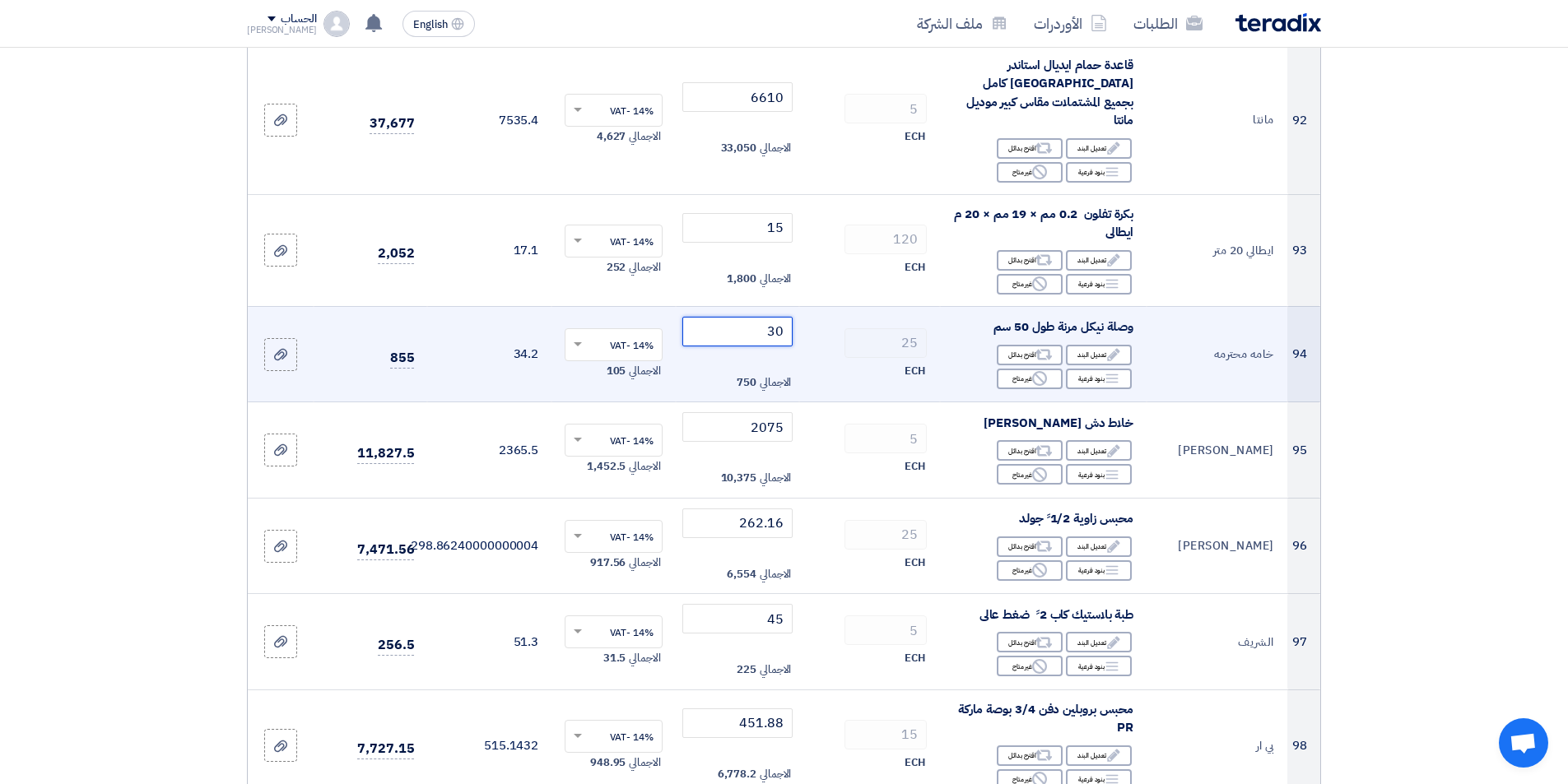
click at [732, 317] on input "30" at bounding box center [737, 331] width 111 height 29
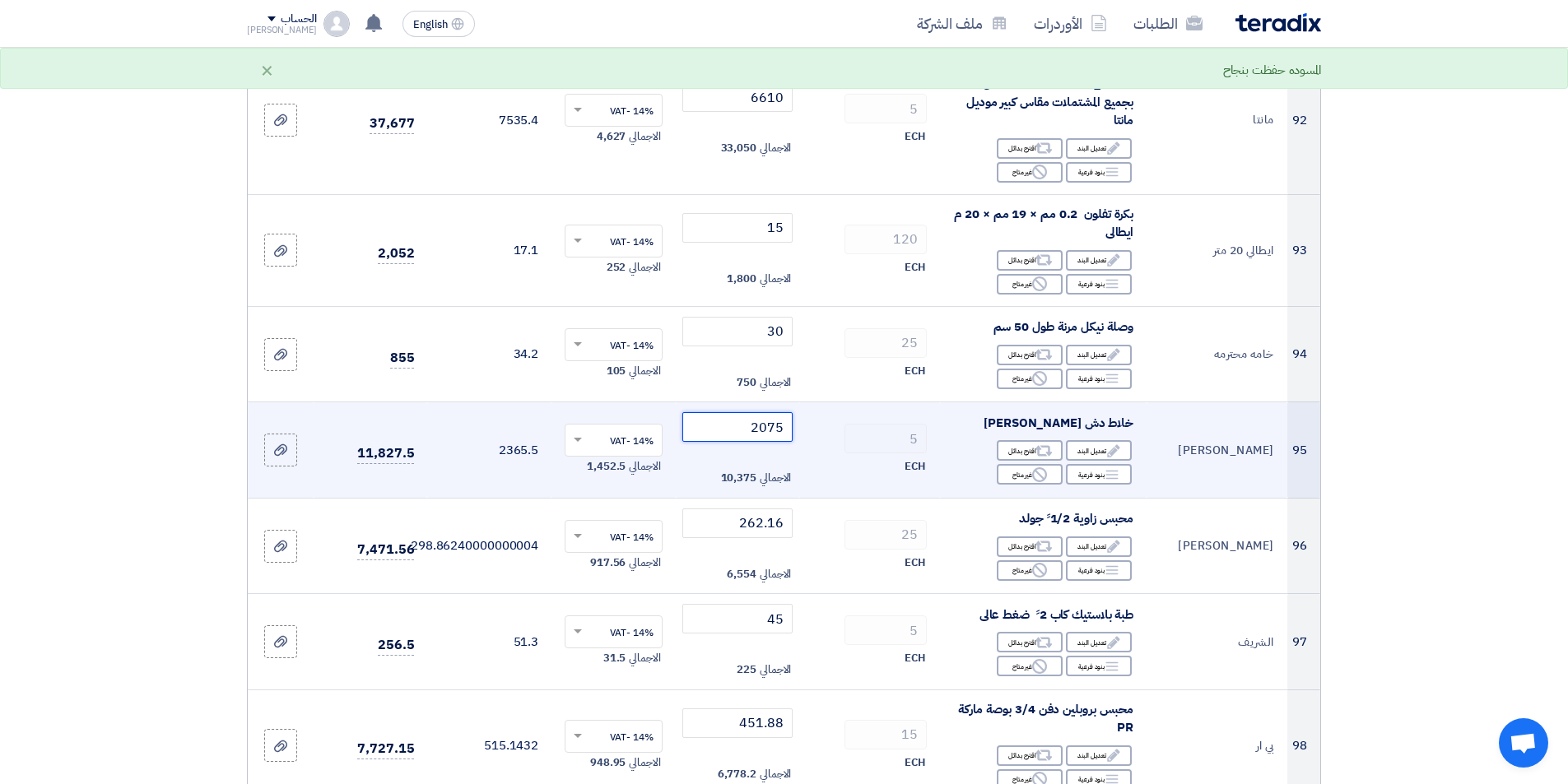
click at [734, 412] on input "2075" at bounding box center [737, 427] width 111 height 29
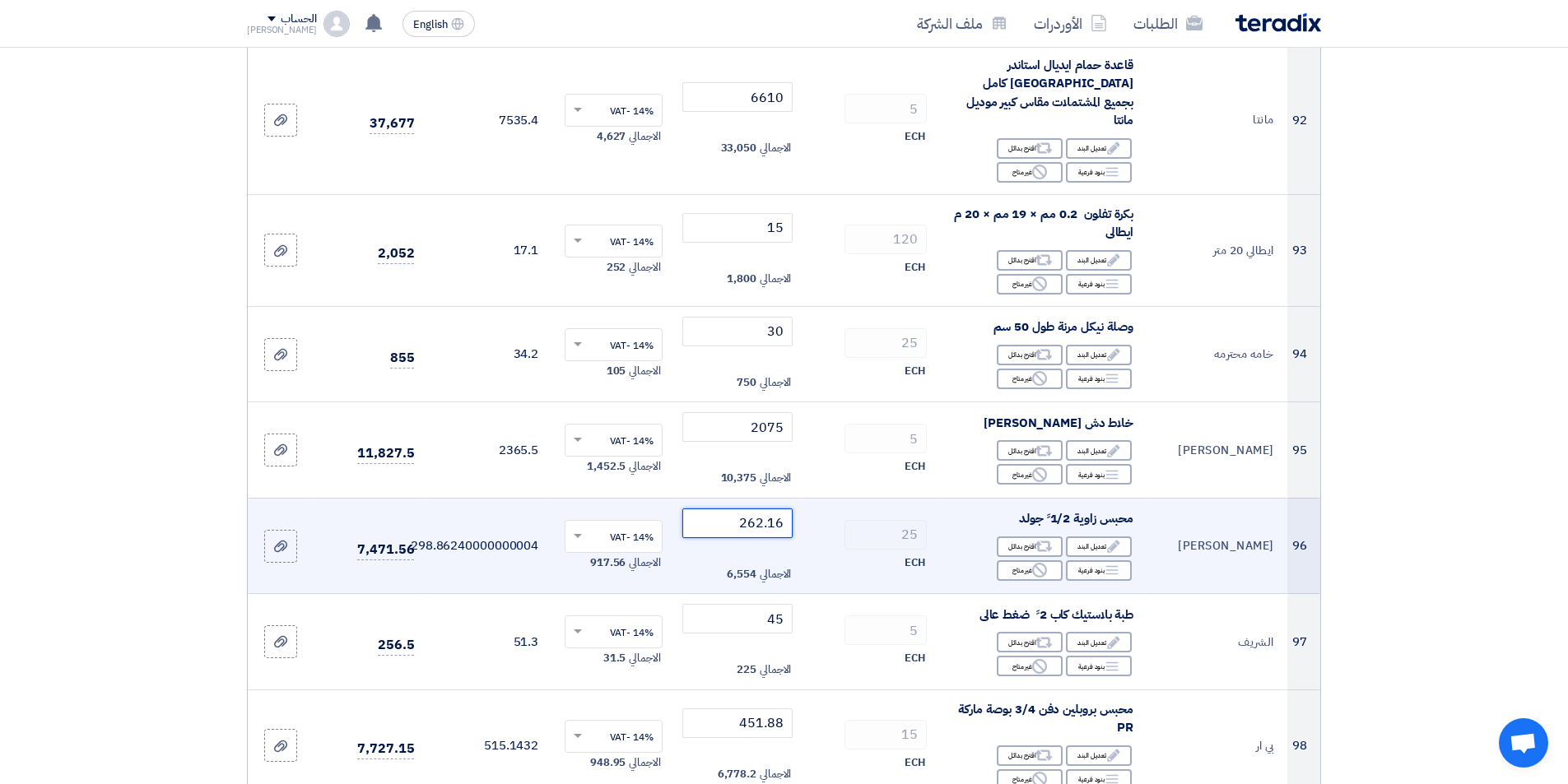
click at [709, 509] on input "262.16" at bounding box center [737, 523] width 111 height 29
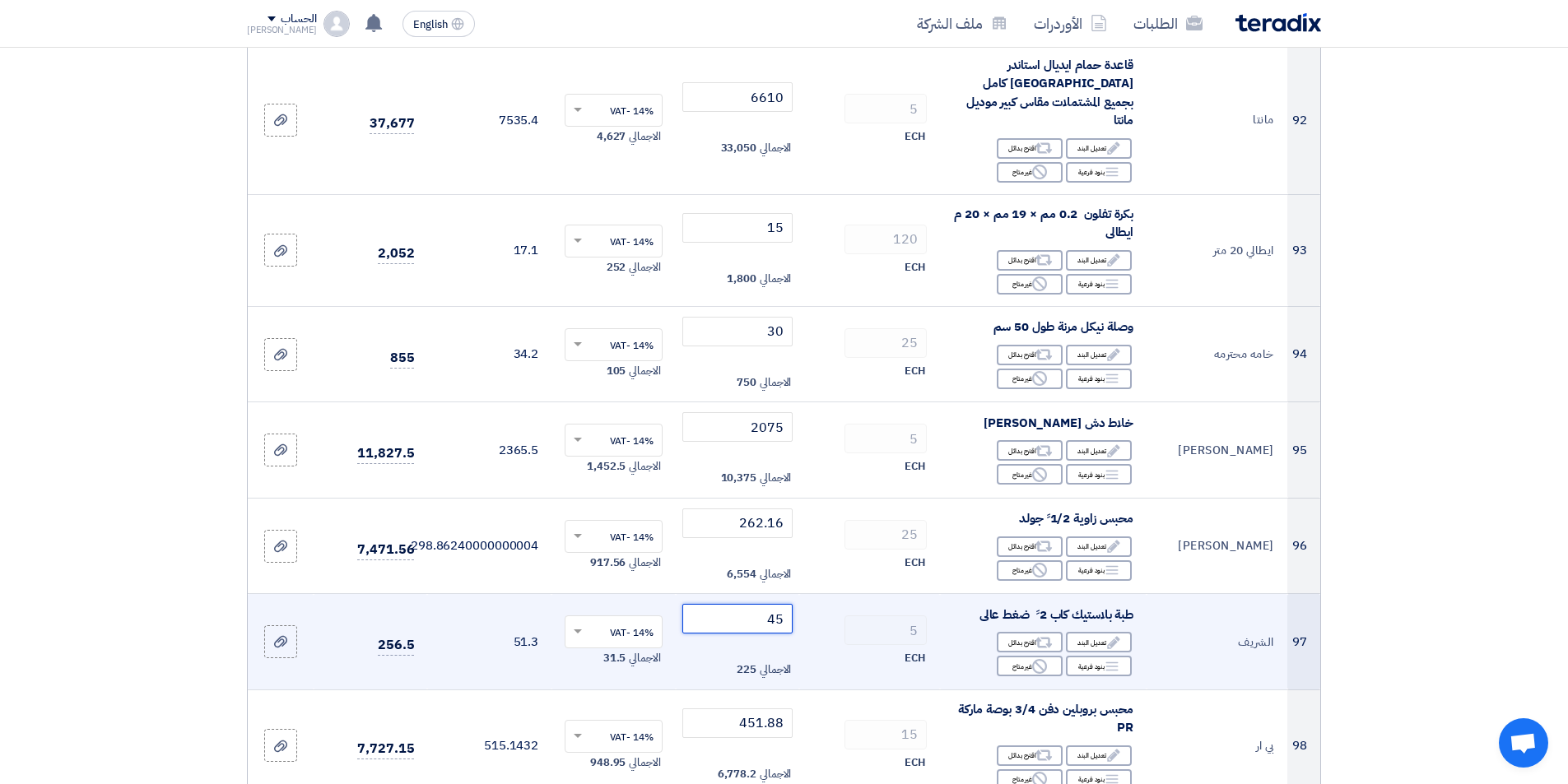
click at [713, 604] on input "45" at bounding box center [737, 619] width 111 height 29
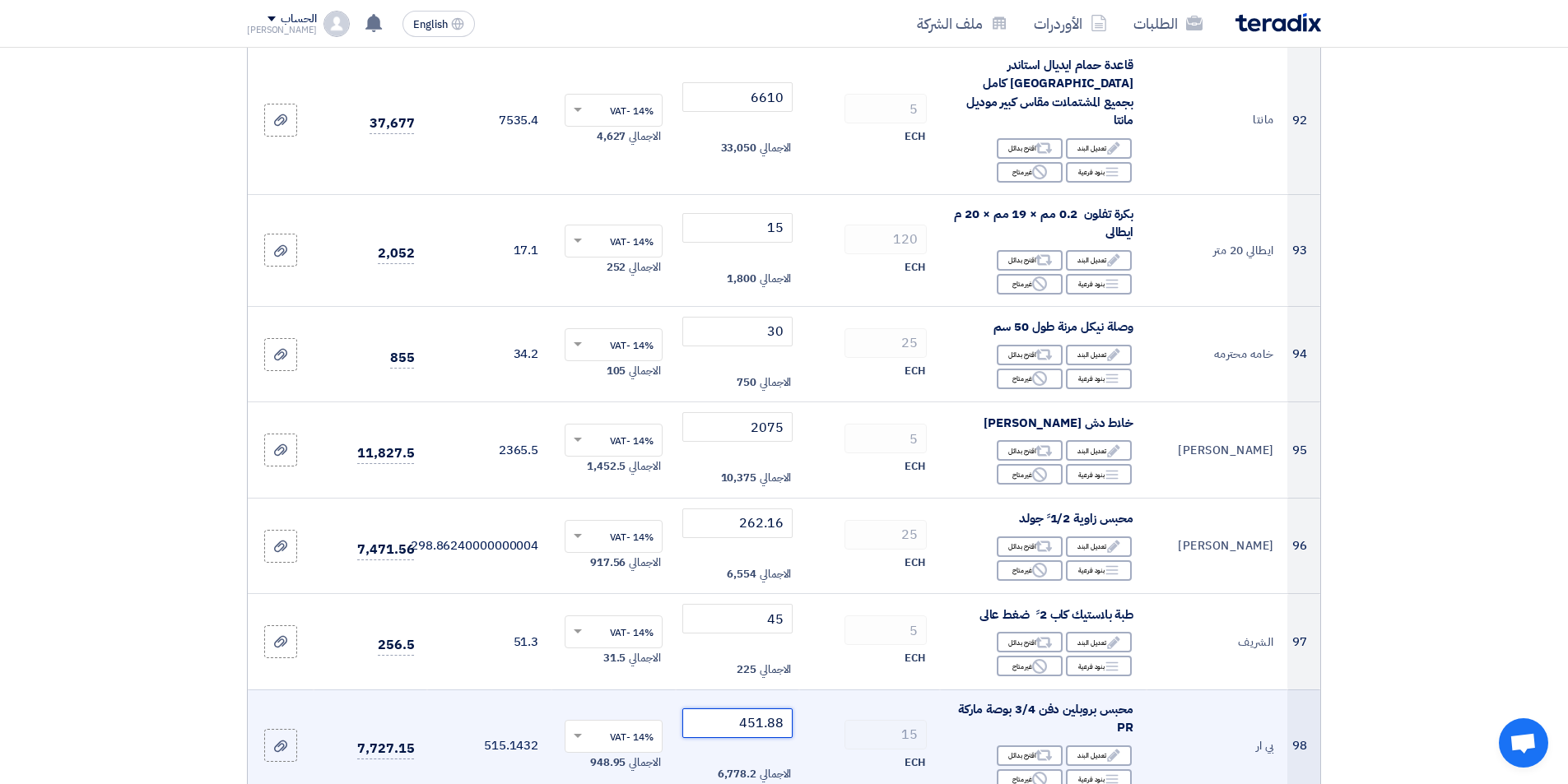
click at [709, 708] on input "451.88" at bounding box center [737, 723] width 111 height 29
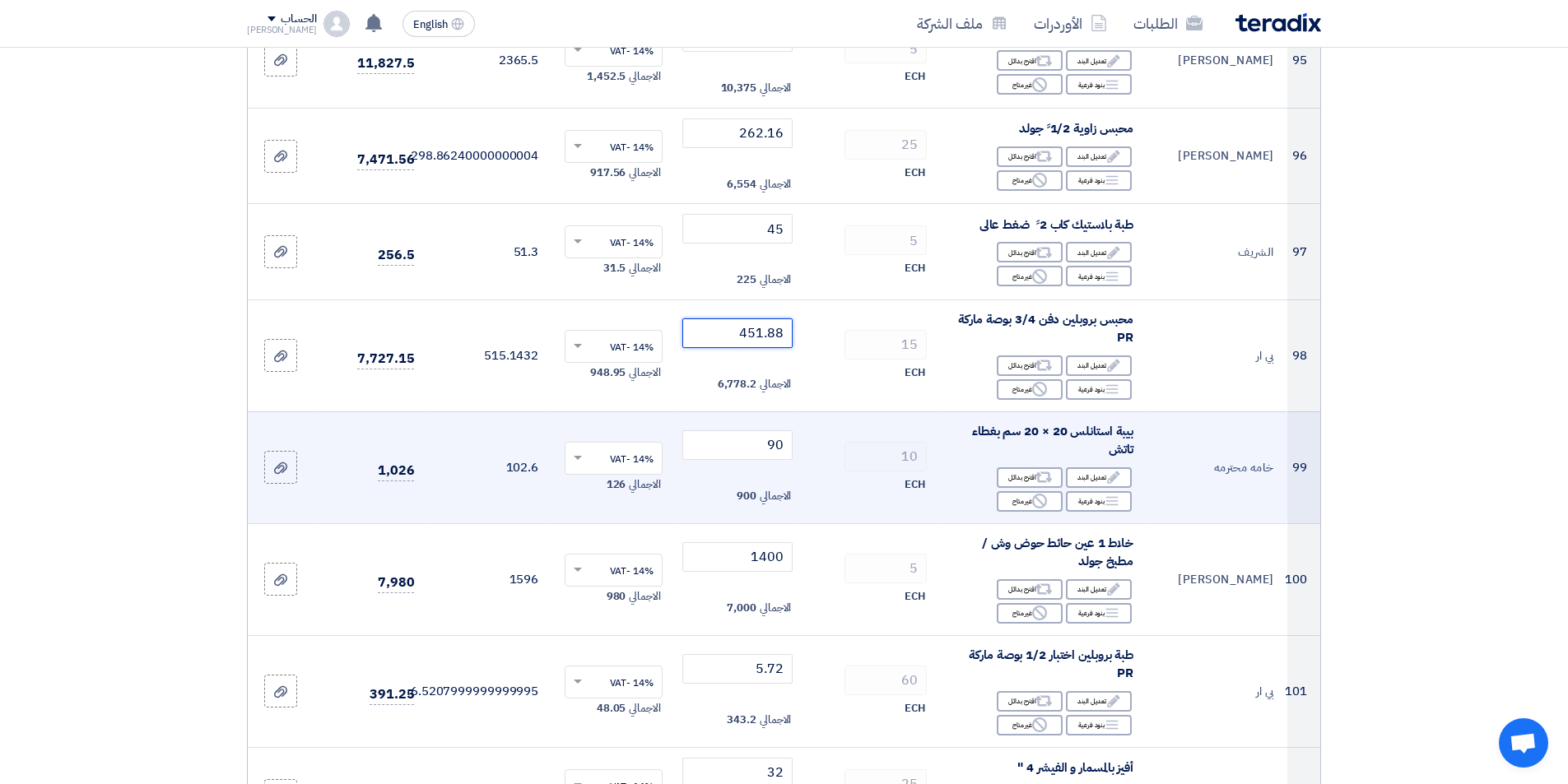
scroll to position [9872, 0]
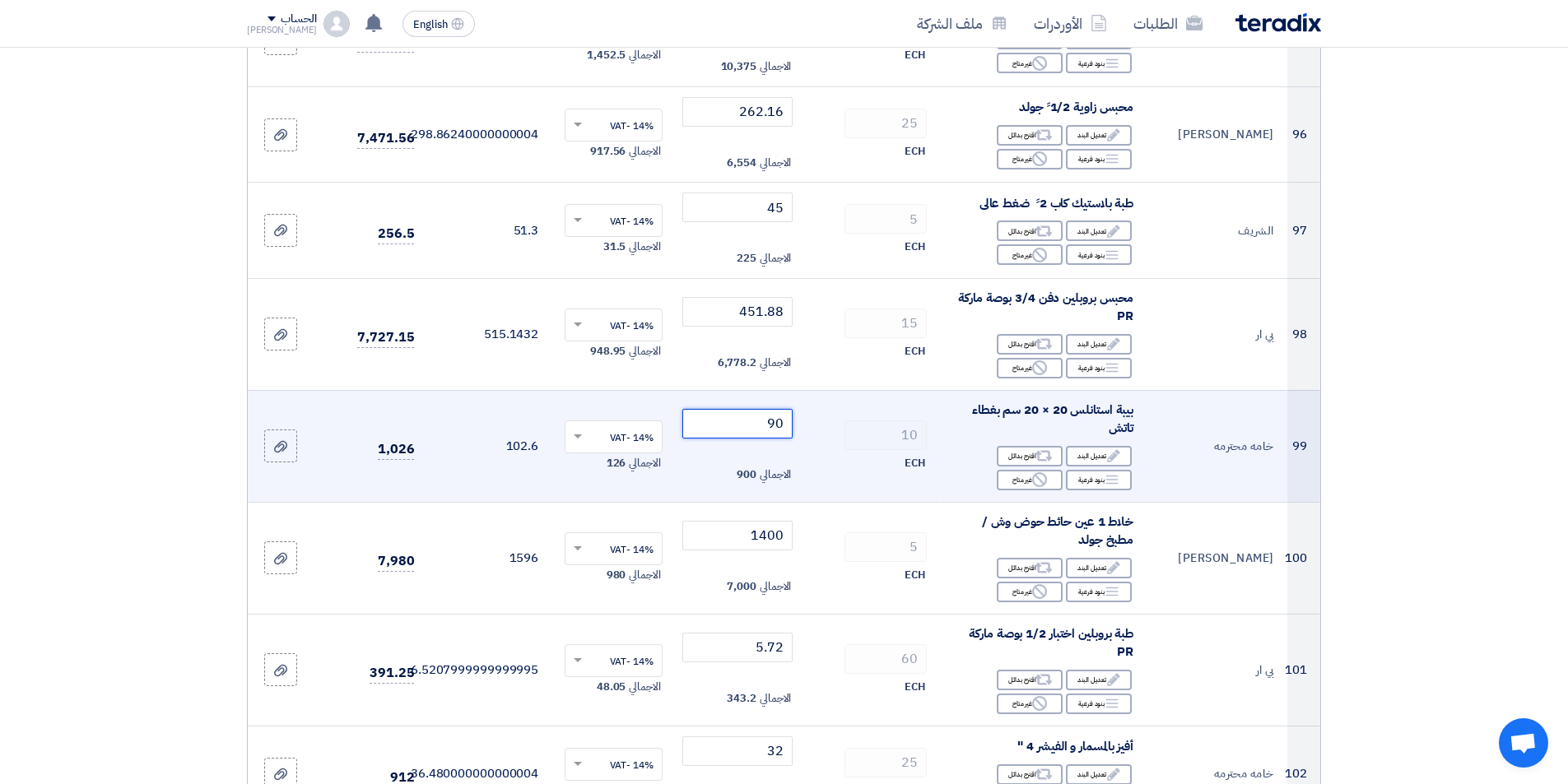
click at [698, 409] on input "90" at bounding box center [737, 423] width 111 height 29
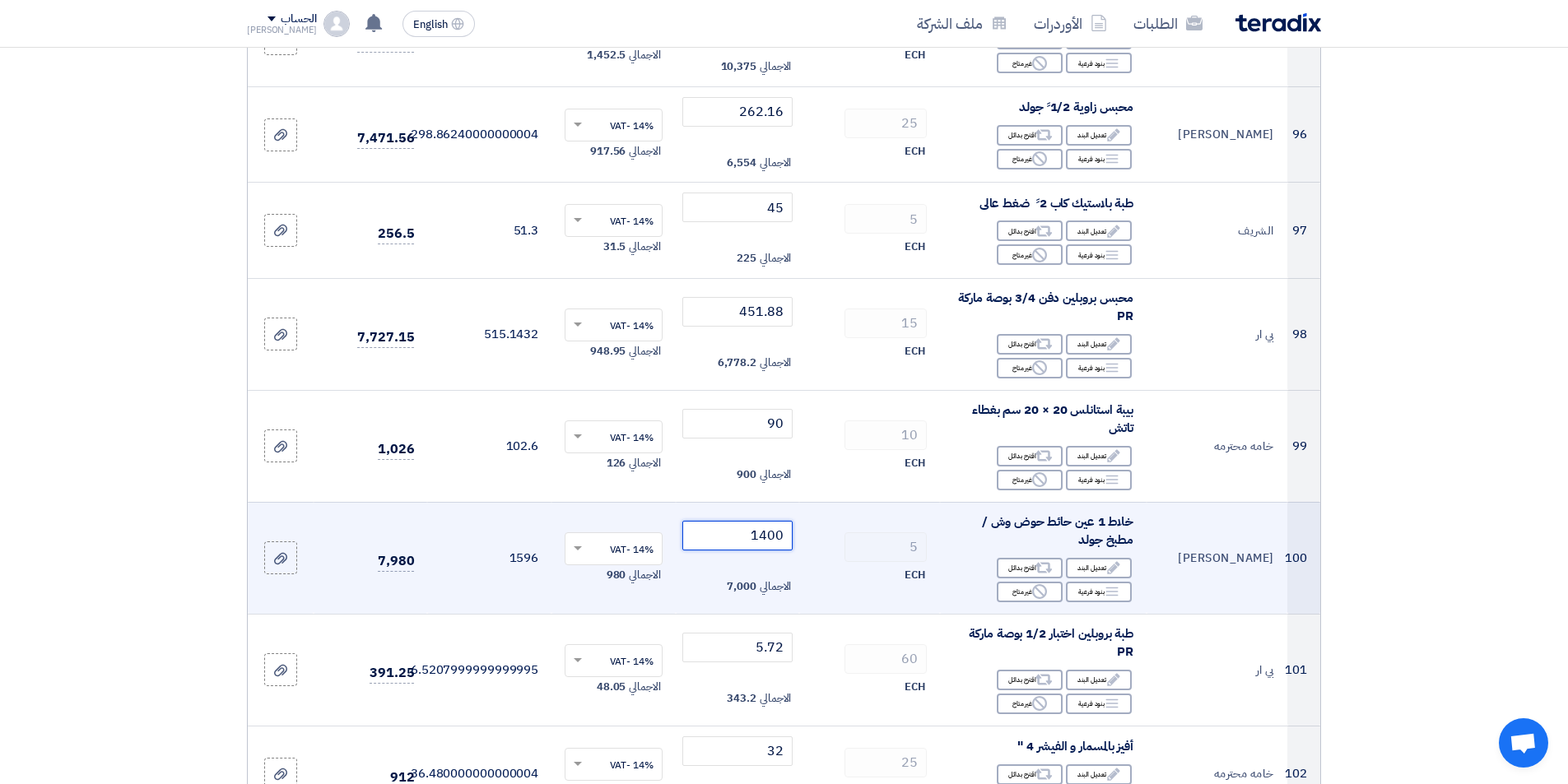
click at [698, 521] on input "1400" at bounding box center [737, 535] width 111 height 29
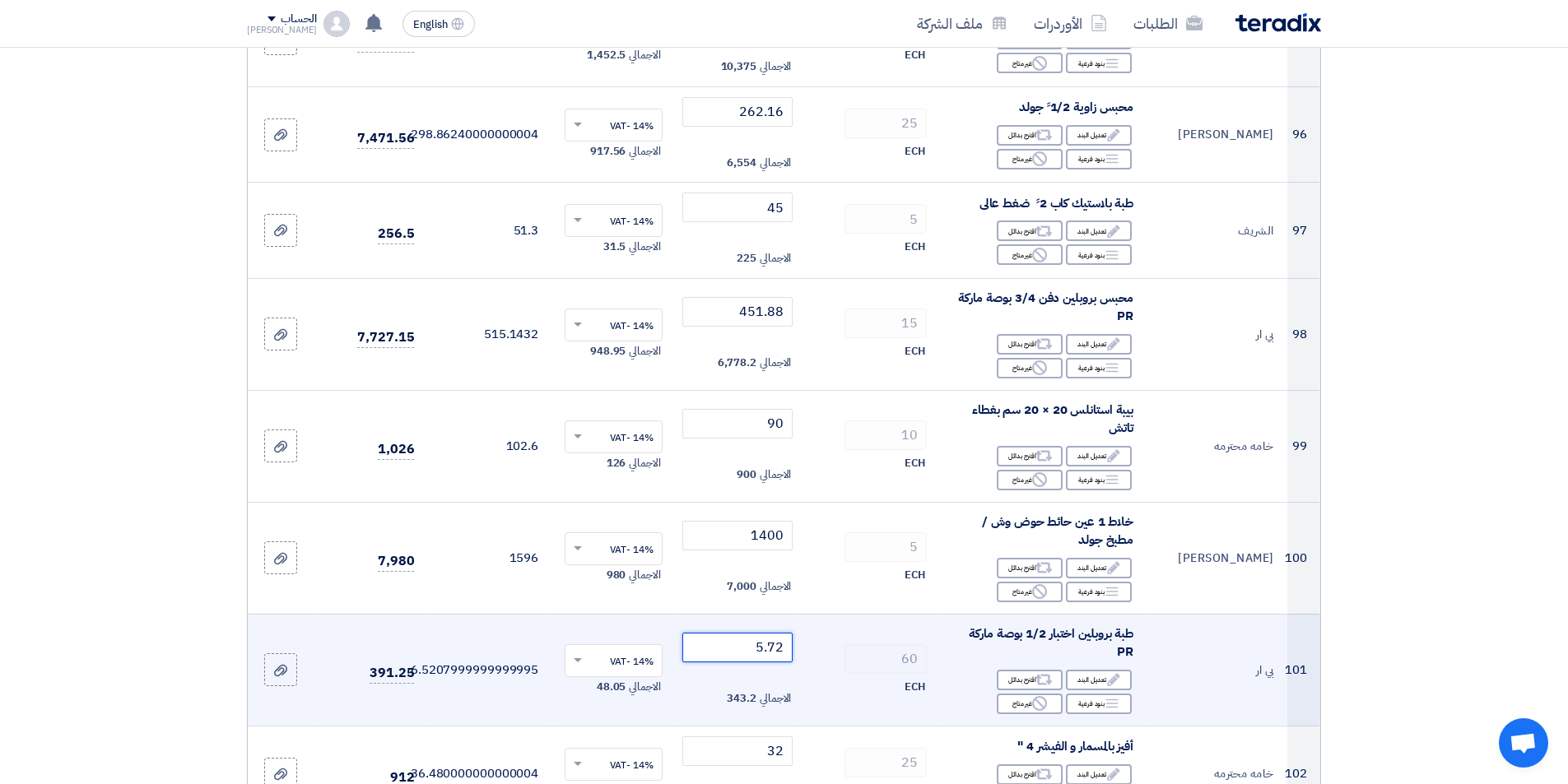
click at [741, 633] on input "5.72" at bounding box center [737, 647] width 111 height 29
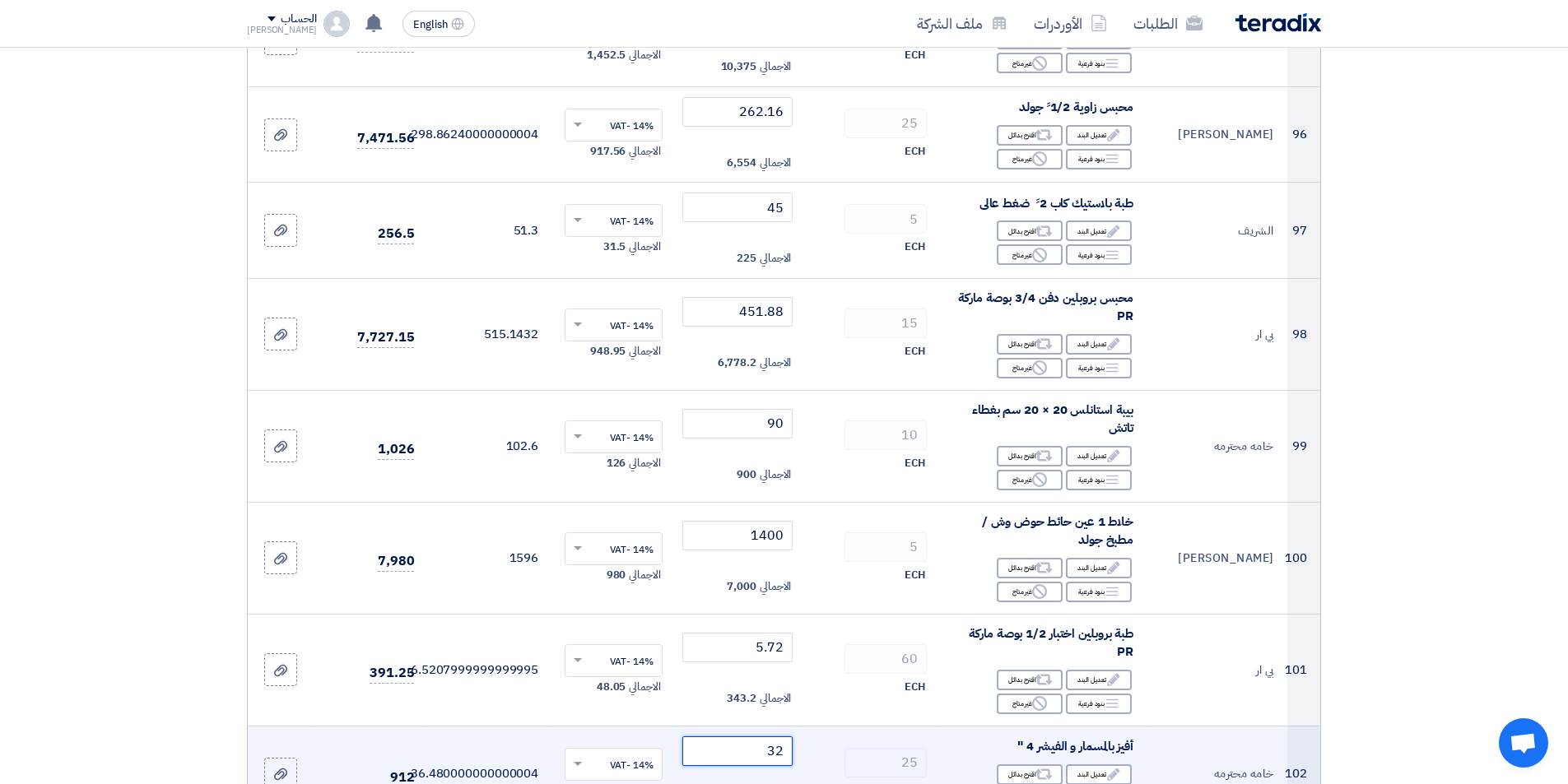
click at [741, 737] on input "32" at bounding box center [737, 751] width 111 height 29
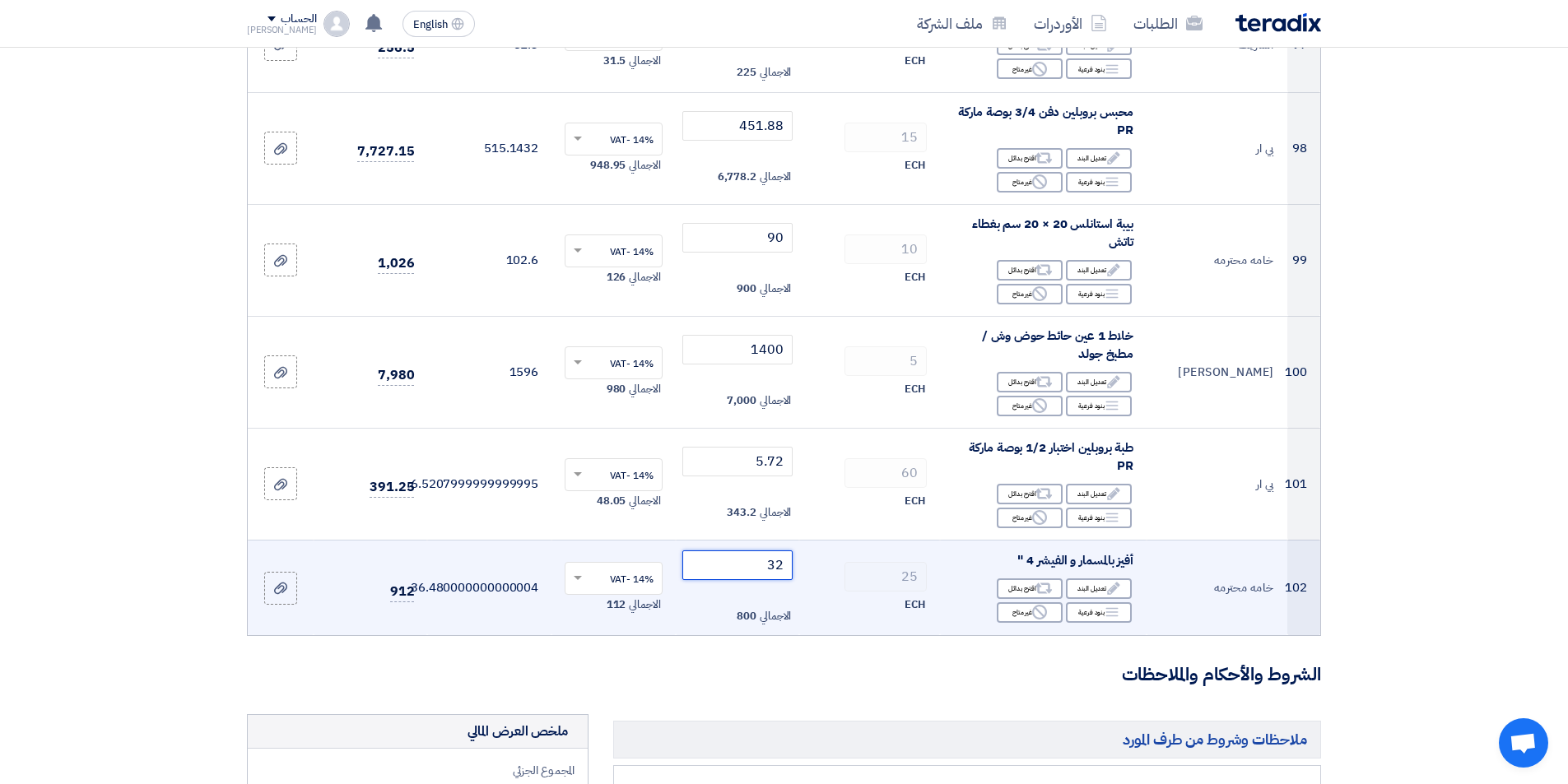
scroll to position [10366, 0]
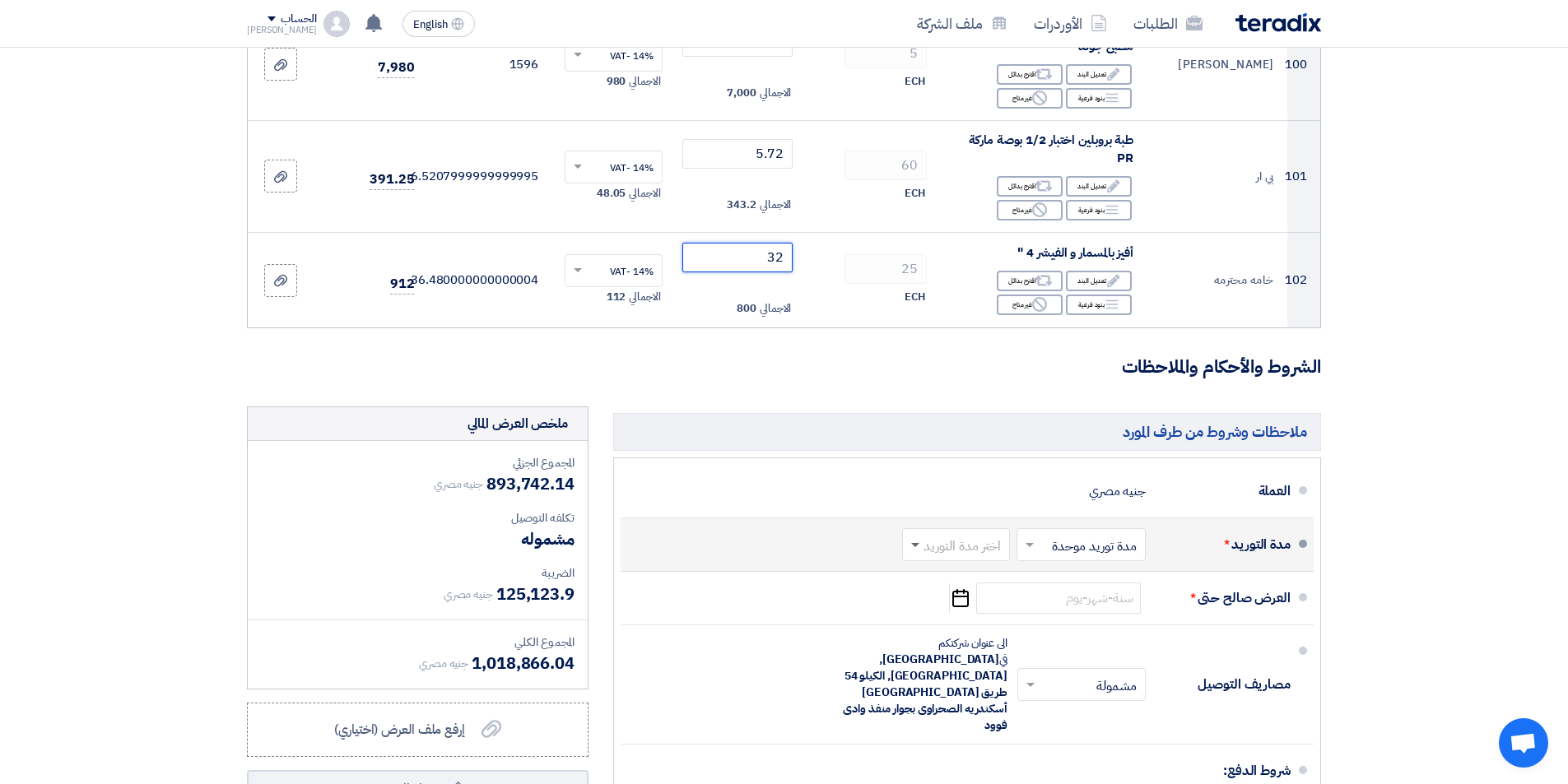
click at [915, 536] on span at bounding box center [914, 544] width 21 height 16
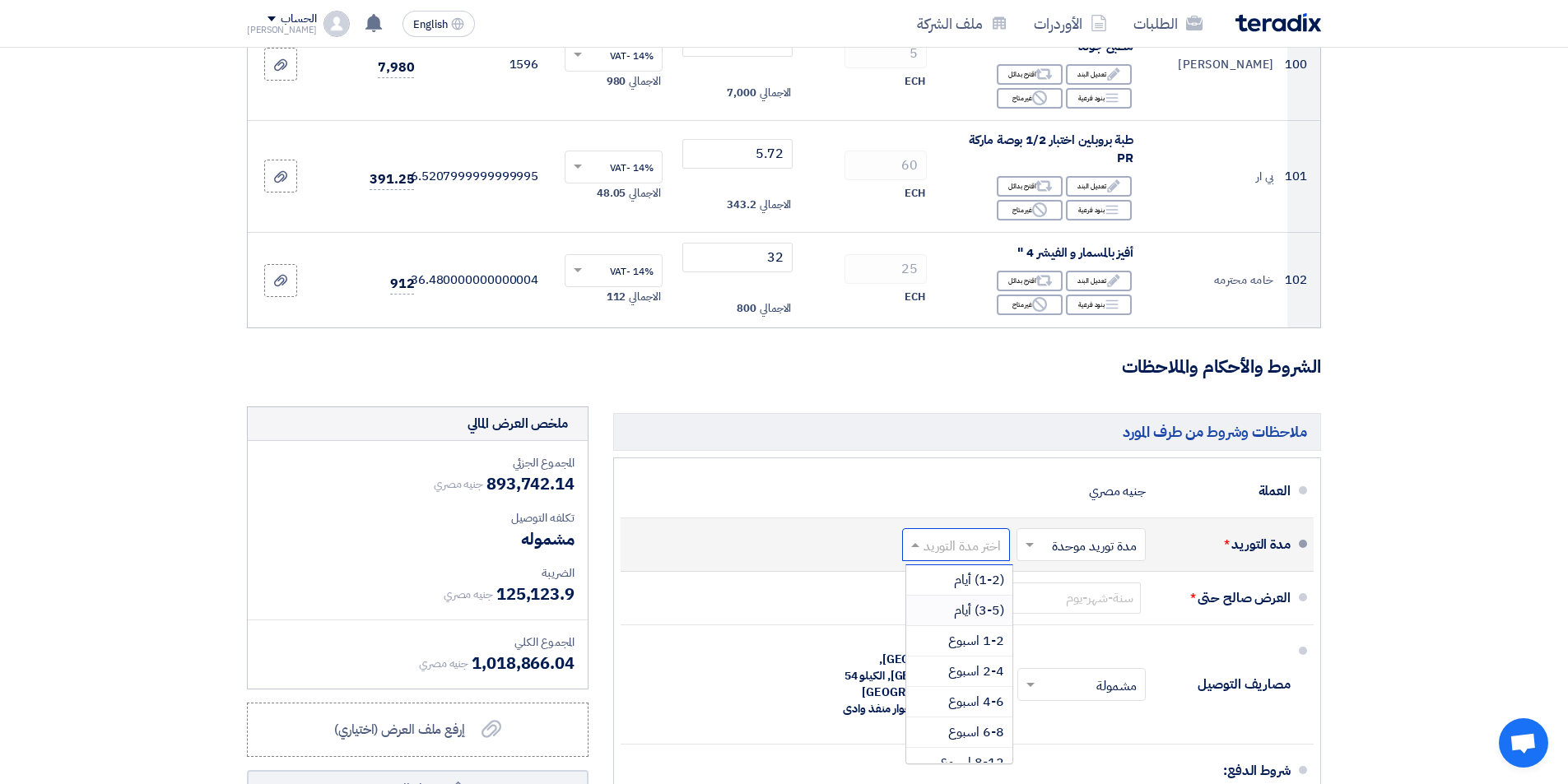
click at [951, 596] on div "(3-5) أيام" at bounding box center [958, 610] width 106 height 30
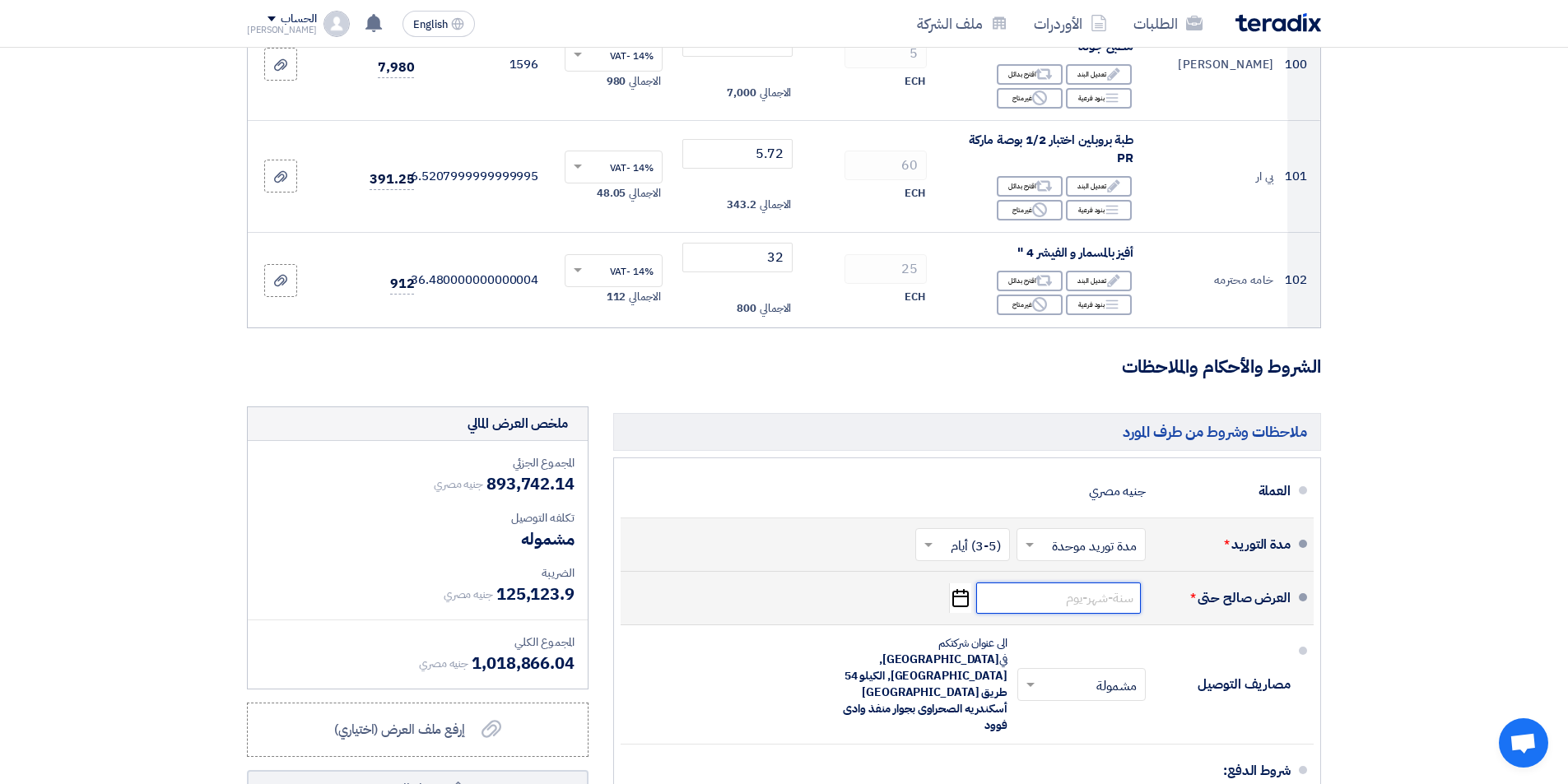
click at [1018, 583] on input at bounding box center [1058, 598] width 164 height 31
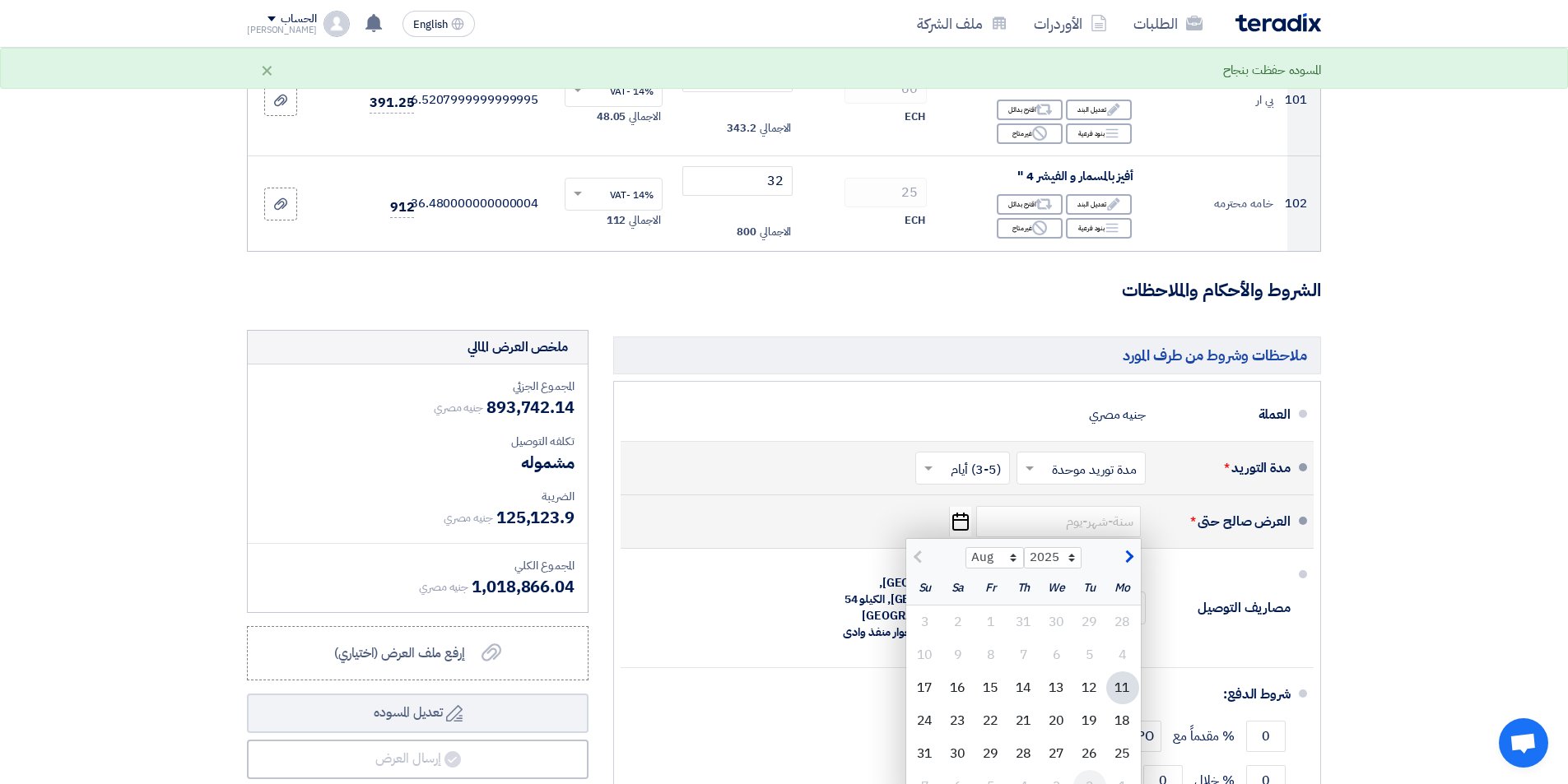
scroll to position [10530, 0]
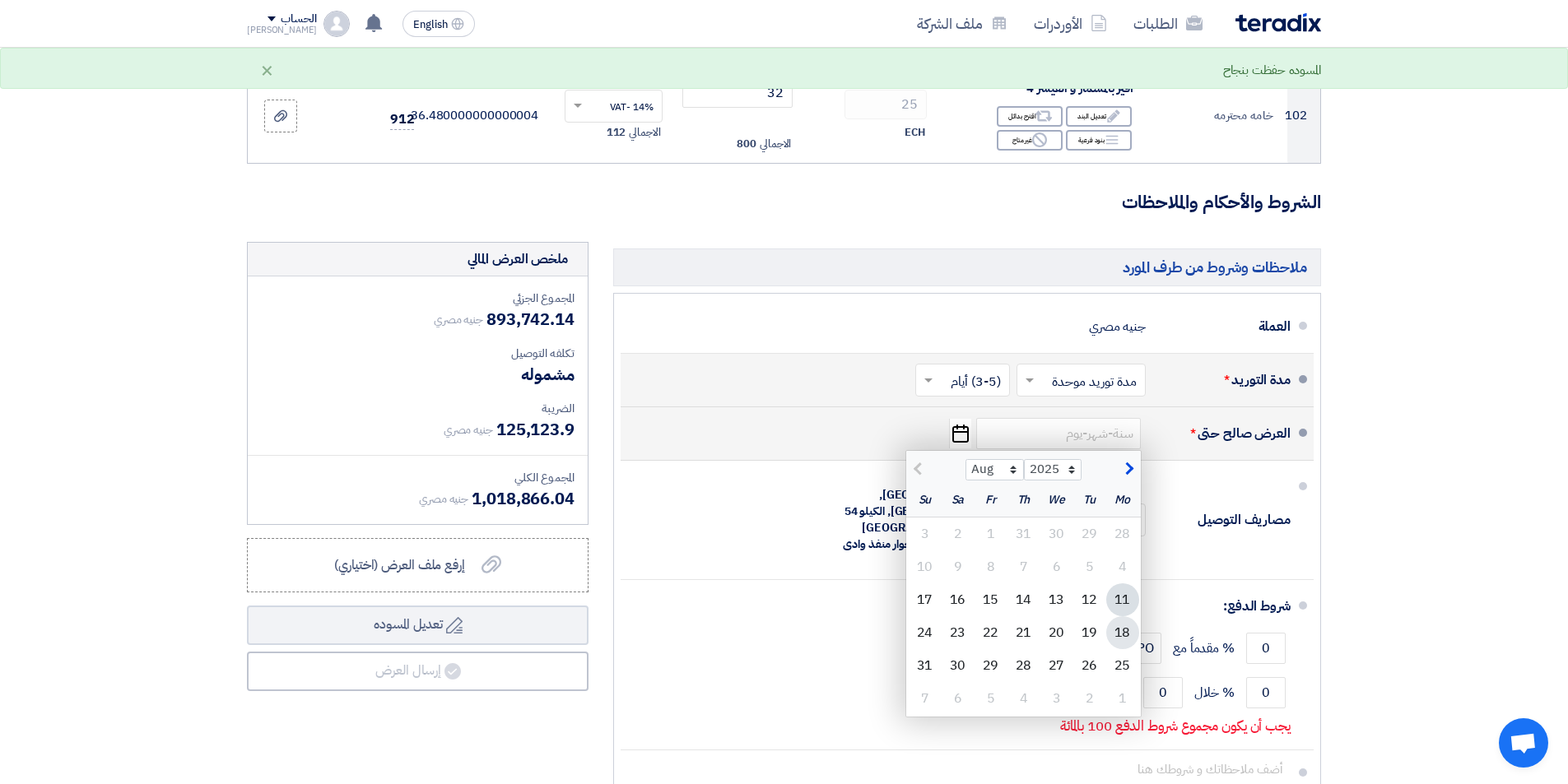
click at [1120, 616] on div "18" at bounding box center [1123, 633] width 33 height 33
type input "[DATE]"
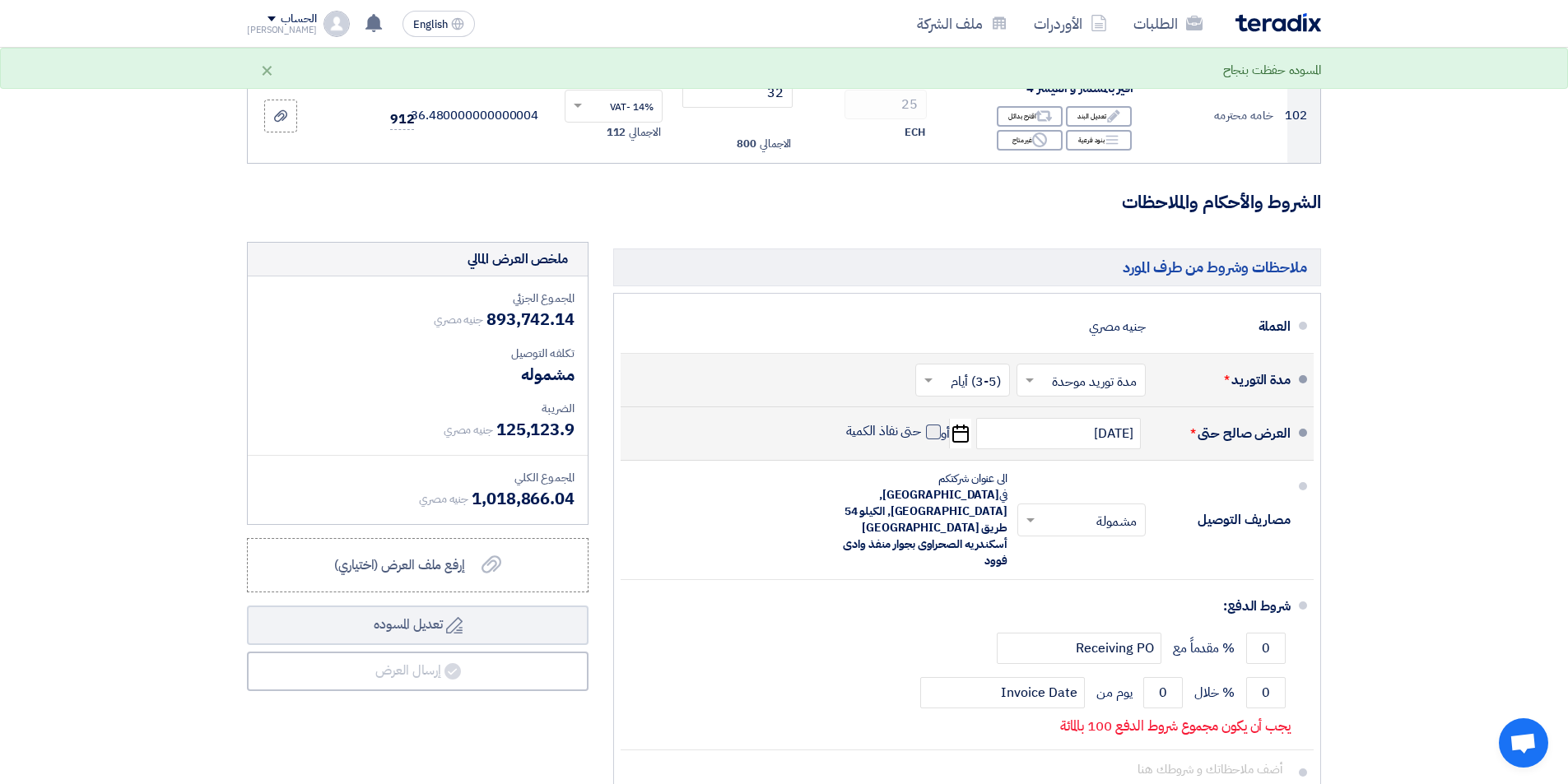
click at [933, 424] on span at bounding box center [933, 431] width 15 height 15
click at [922, 423] on input "حتى نفاذ الكمية" at bounding box center [883, 438] width 79 height 31
checkbox input "true"
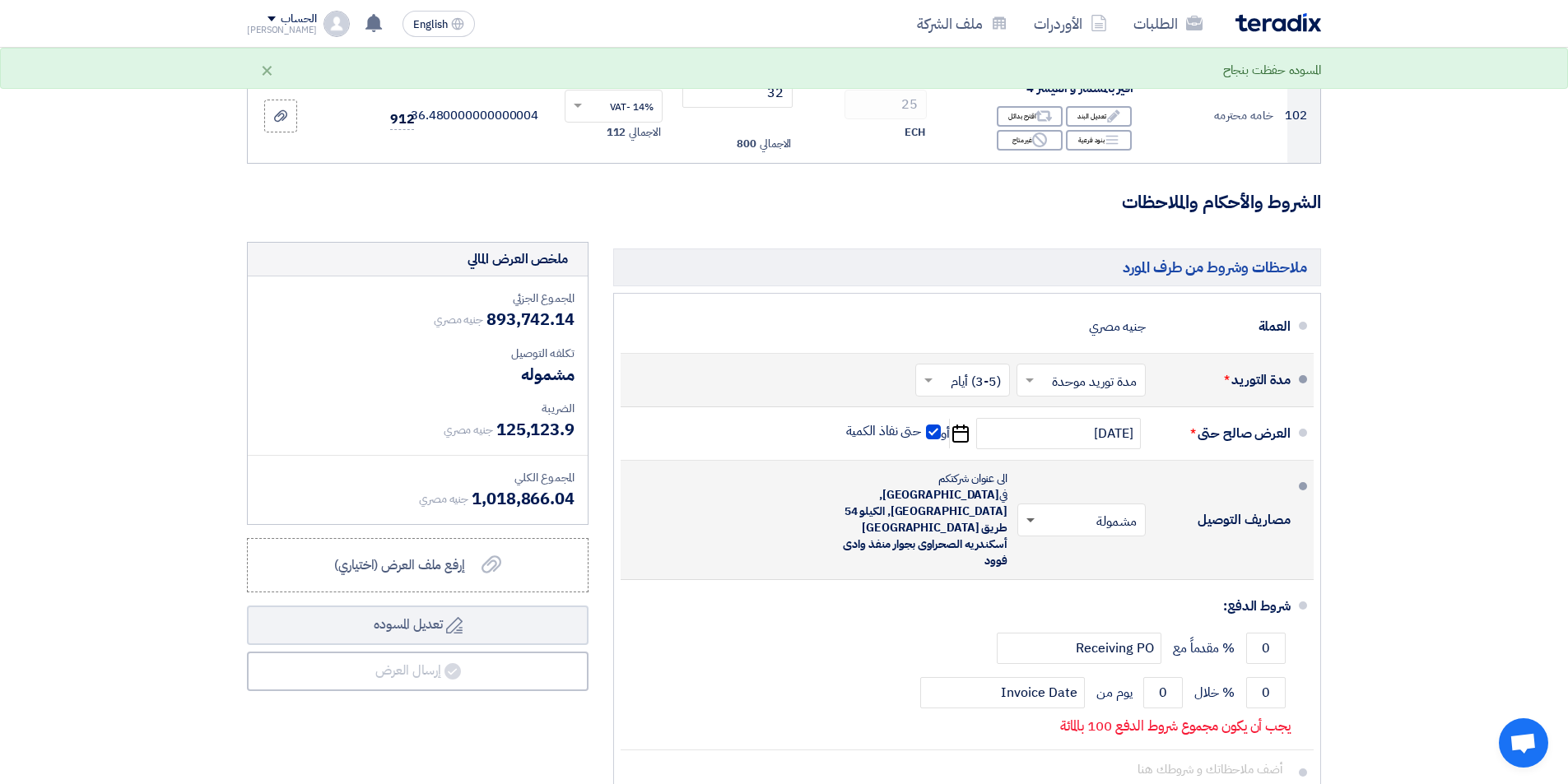
click at [1029, 518] on span at bounding box center [1031, 521] width 9 height 6
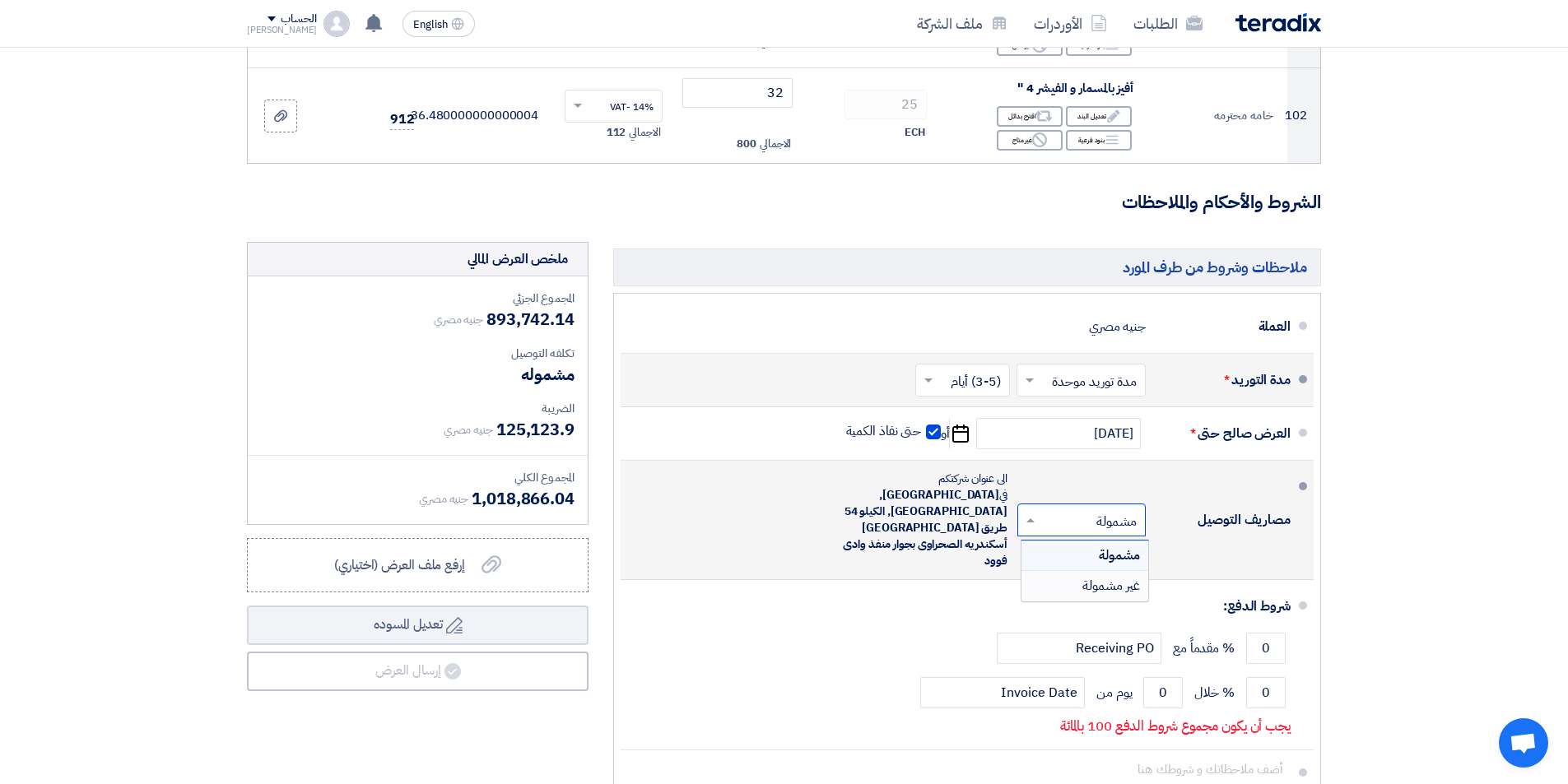
click at [1068, 571] on div "غير مشمولة" at bounding box center [1084, 585] width 127 height 29
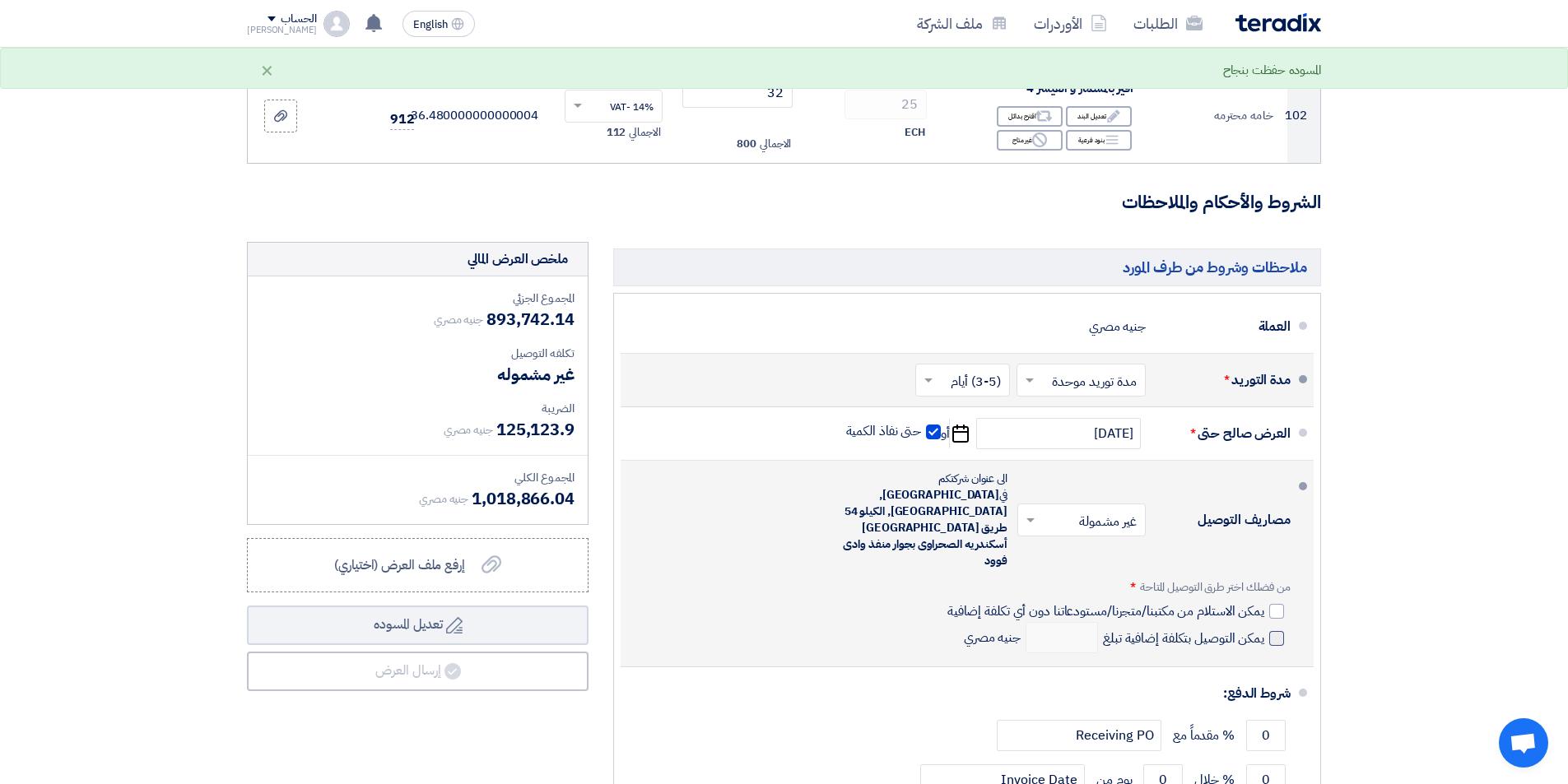
drag, startPoint x: 1274, startPoint y: 529, endPoint x: 1263, endPoint y: 531, distance: 11.2
click at [1273, 604] on div at bounding box center [1276, 611] width 15 height 15
click at [1264, 602] on input "يمكن الاستلام من مكتبنا/متجرنا/مستودعاتنا دون أي تكلفة إضافية" at bounding box center [1104, 618] width 320 height 31
checkbox input "true"
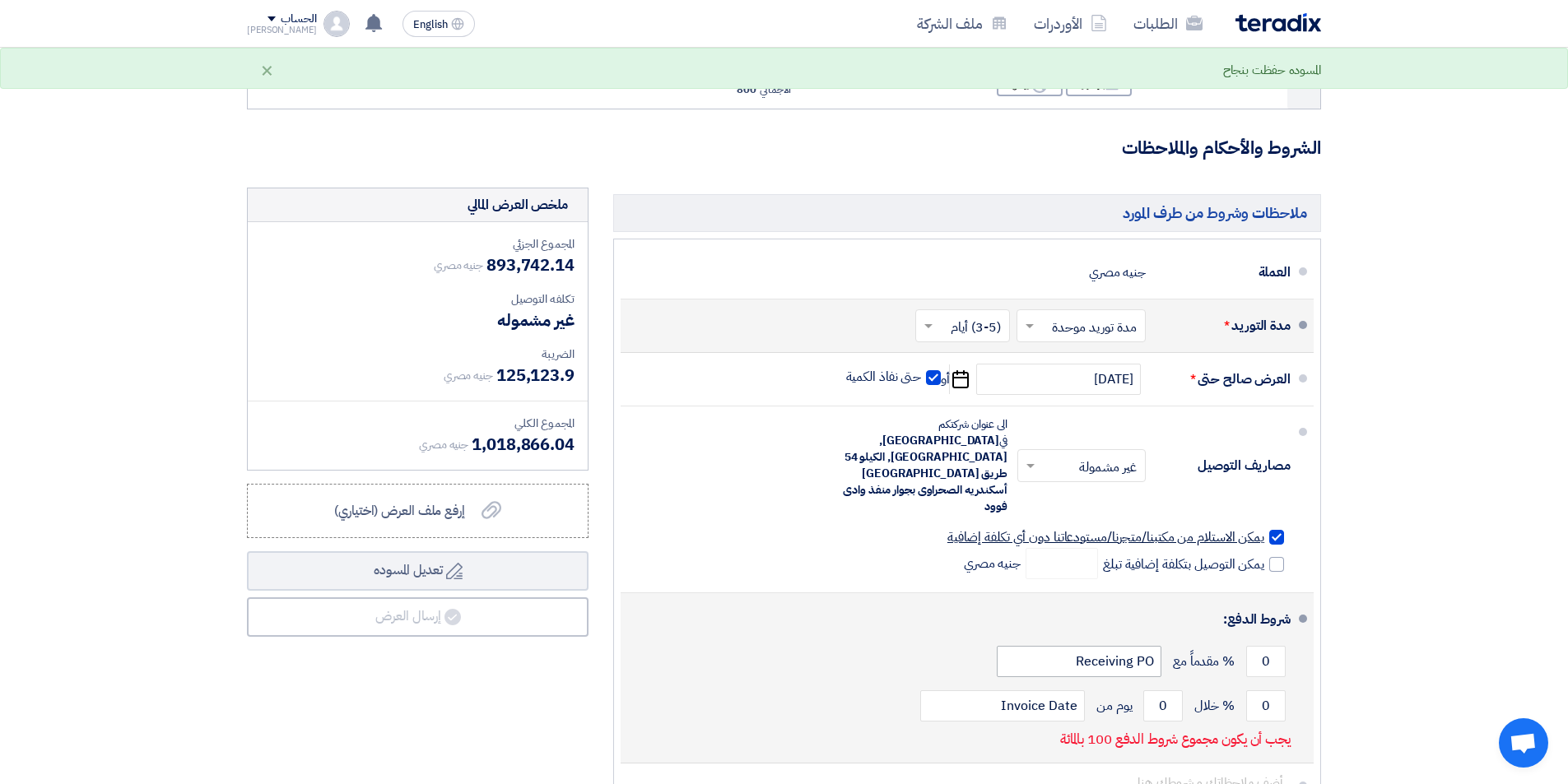
scroll to position [10612, 0]
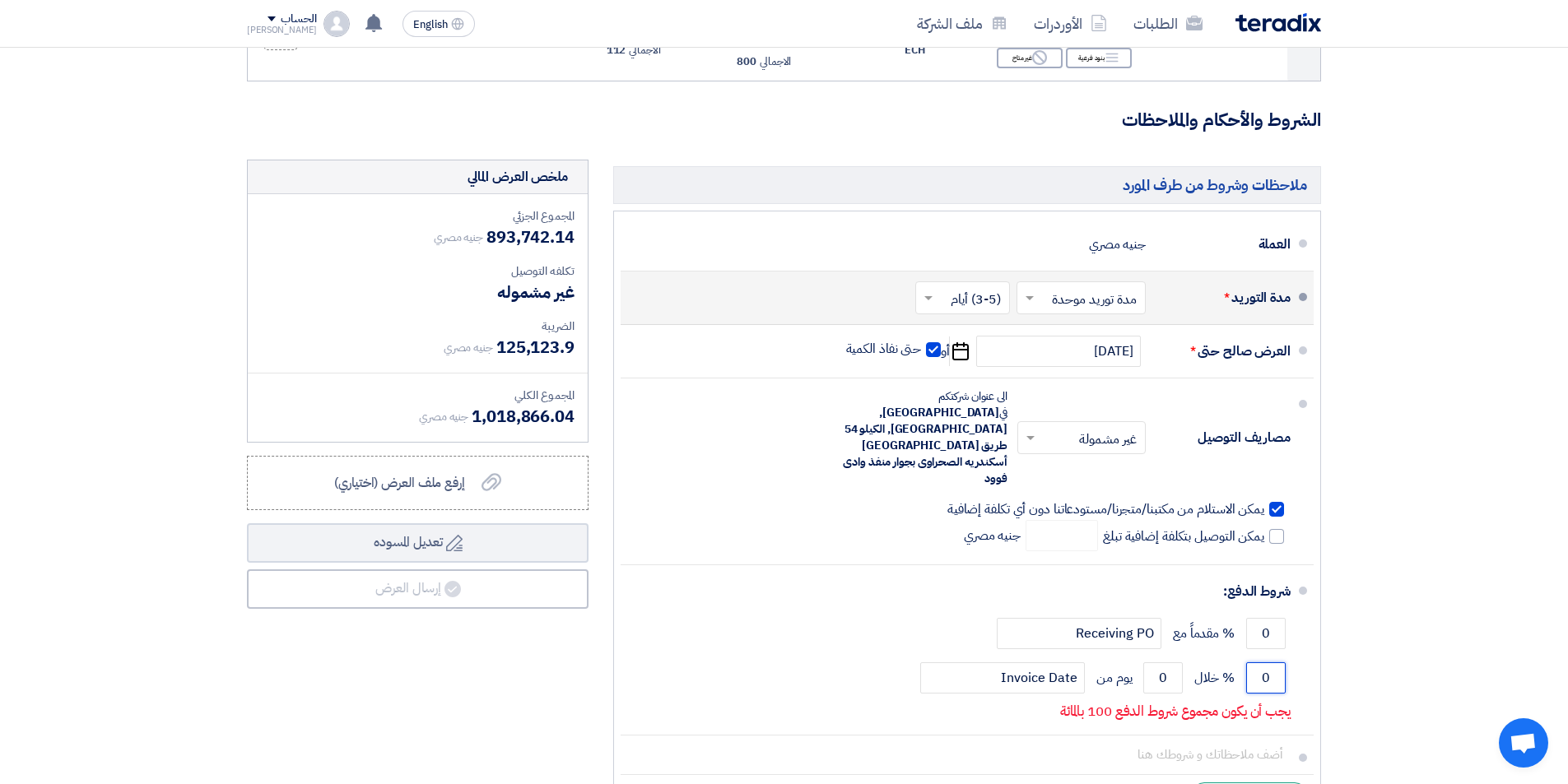
drag, startPoint x: 1255, startPoint y: 605, endPoint x: 1479, endPoint y: 599, distance: 224.1
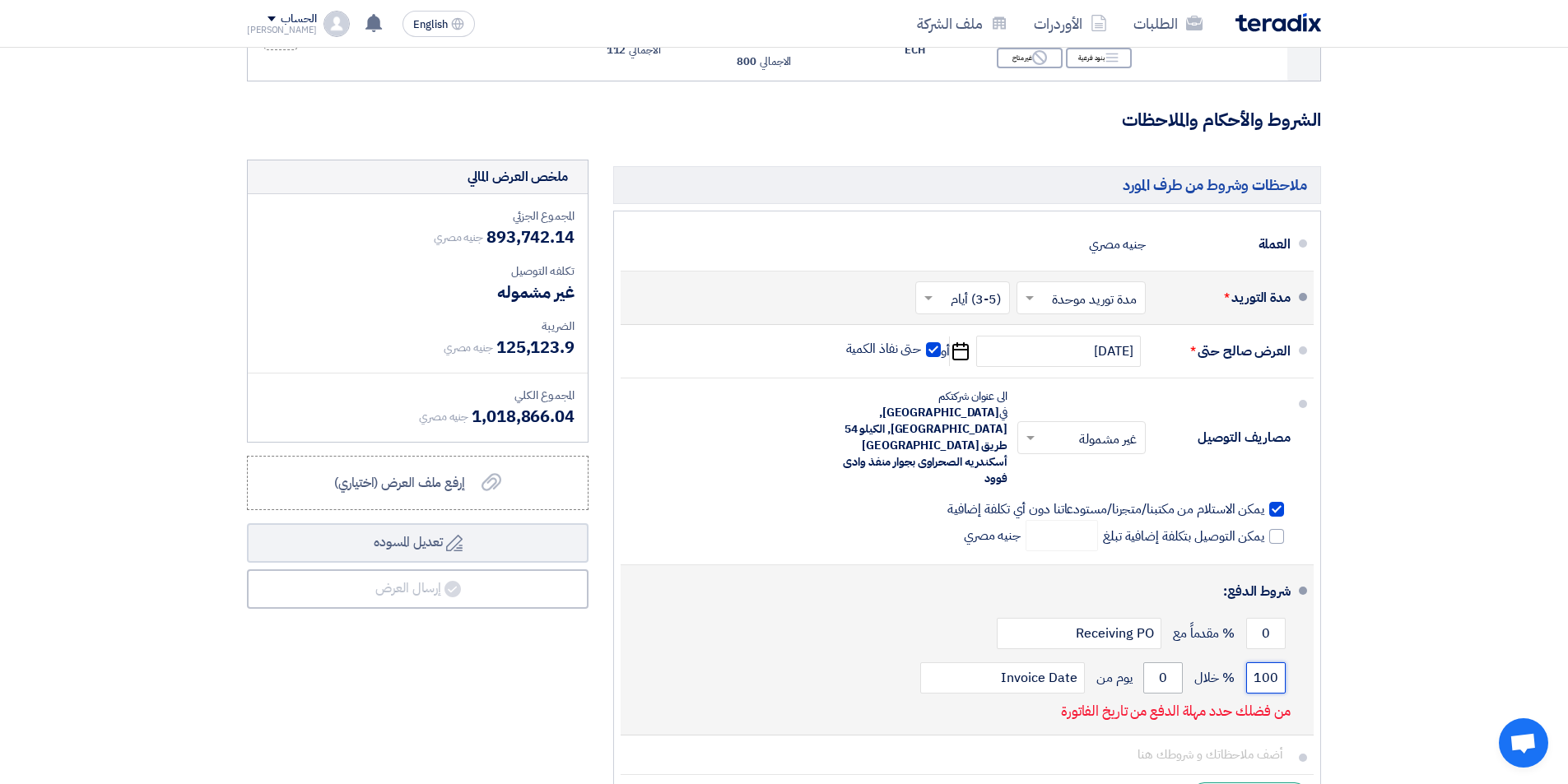
type input "100"
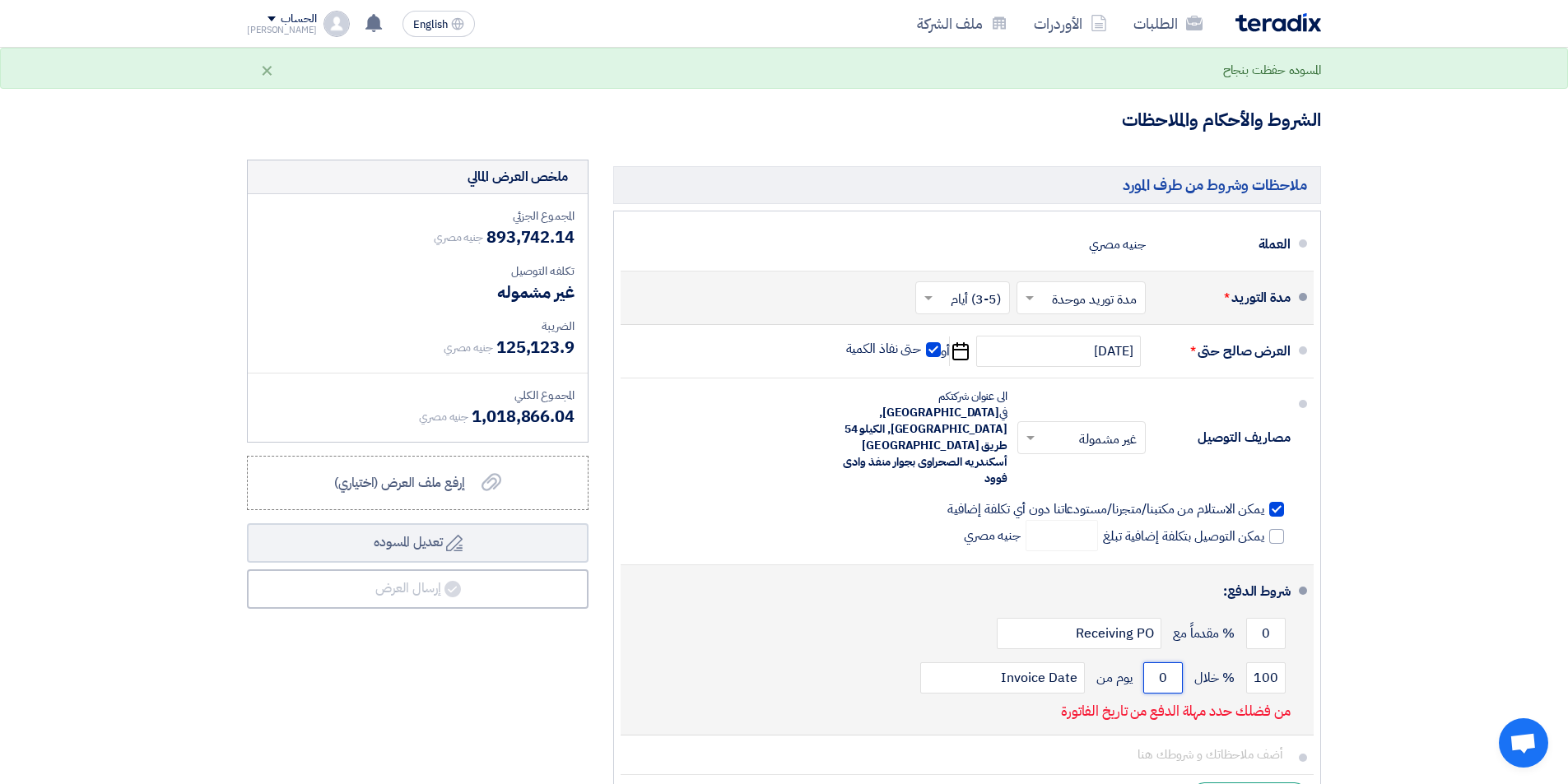
drag, startPoint x: 1150, startPoint y: 593, endPoint x: 1210, endPoint y: 576, distance: 62.4
click at [1210, 656] on div "100 % خلال 0 يوم من Invoice Date" at bounding box center [962, 678] width 657 height 45
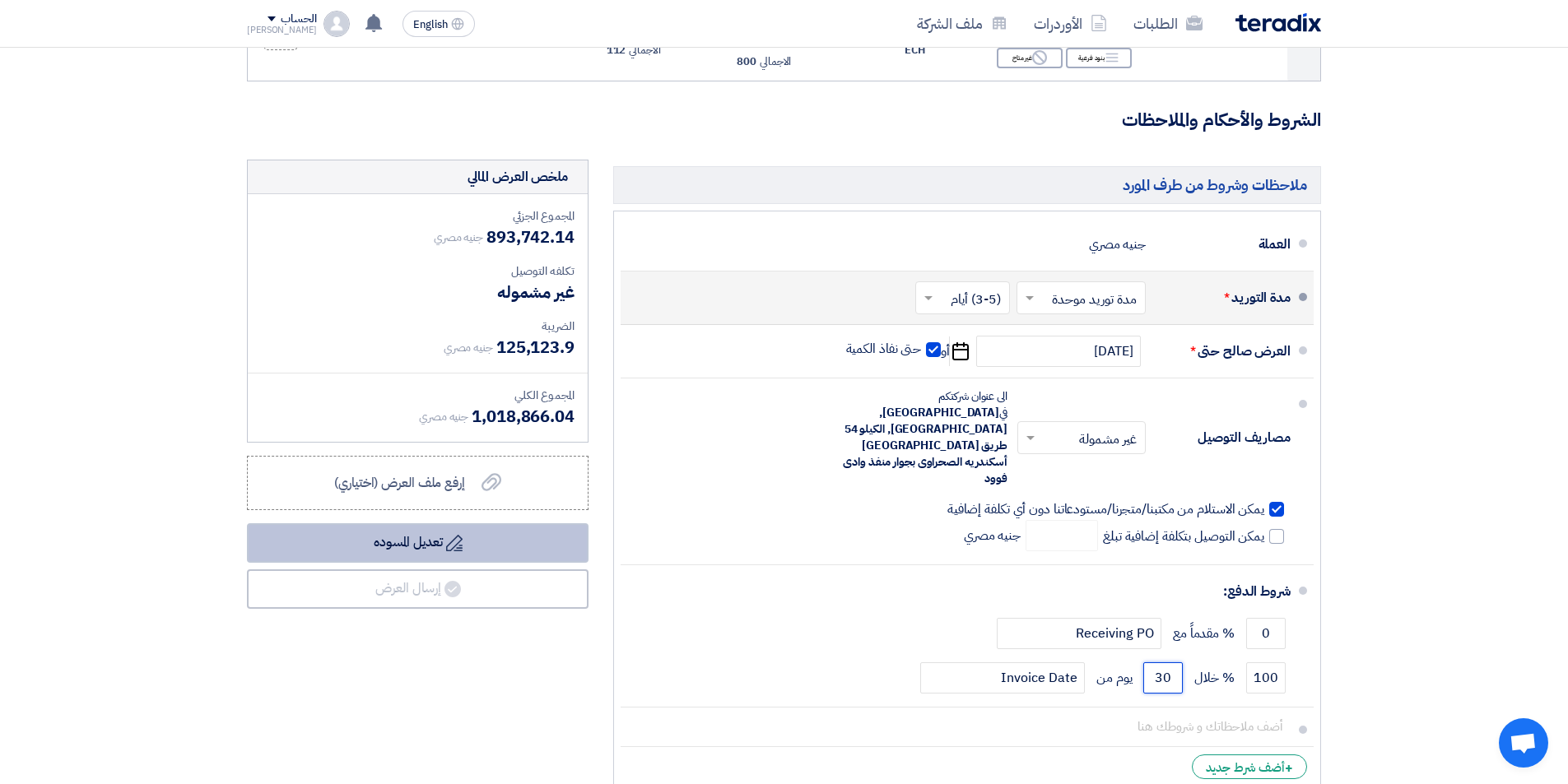
type input "30"
click at [423, 523] on button "Draft تعديل المسوده" at bounding box center [418, 543] width 342 height 40
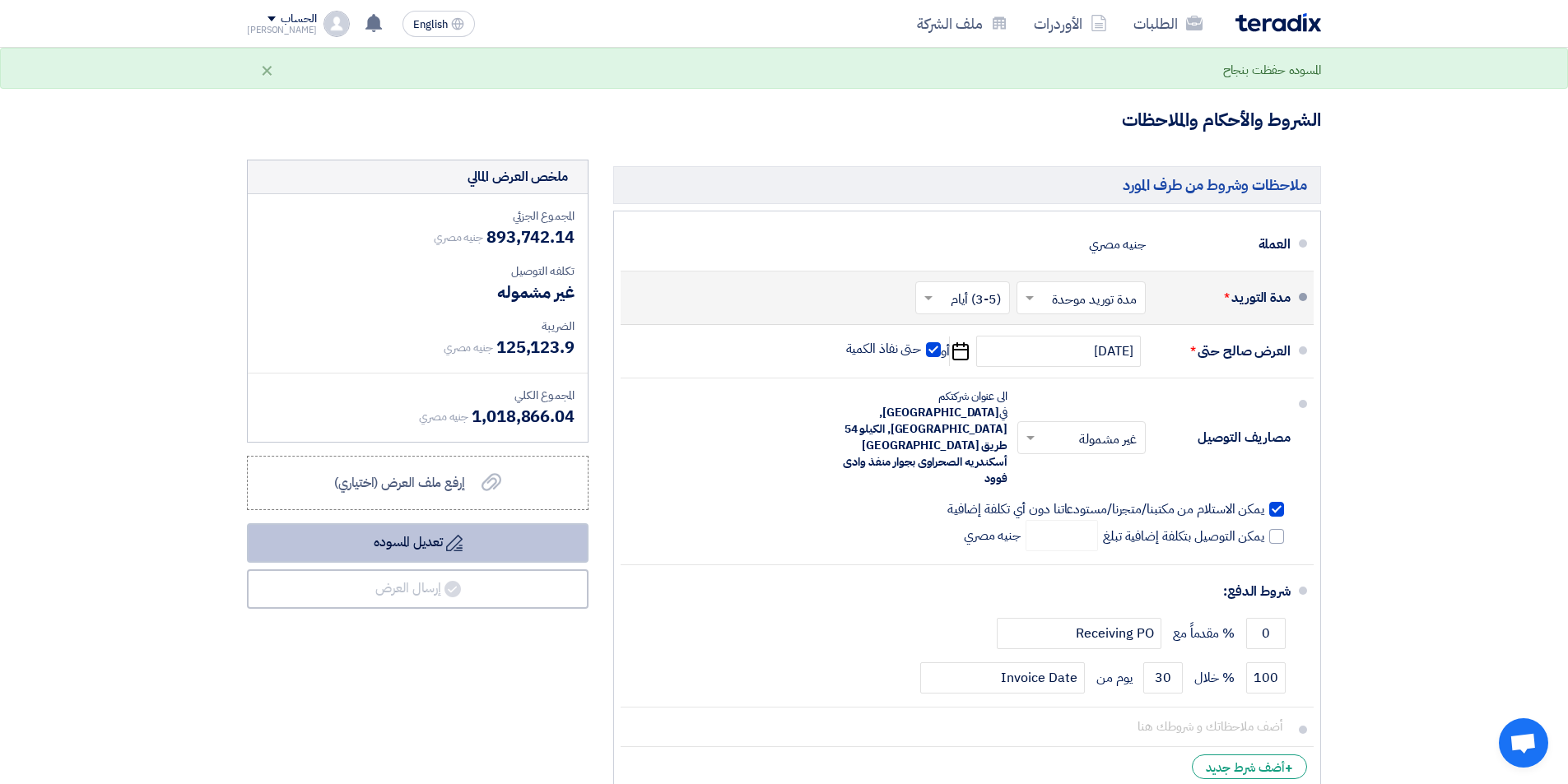
click at [423, 523] on button "Draft تعديل المسوده" at bounding box center [418, 543] width 342 height 40
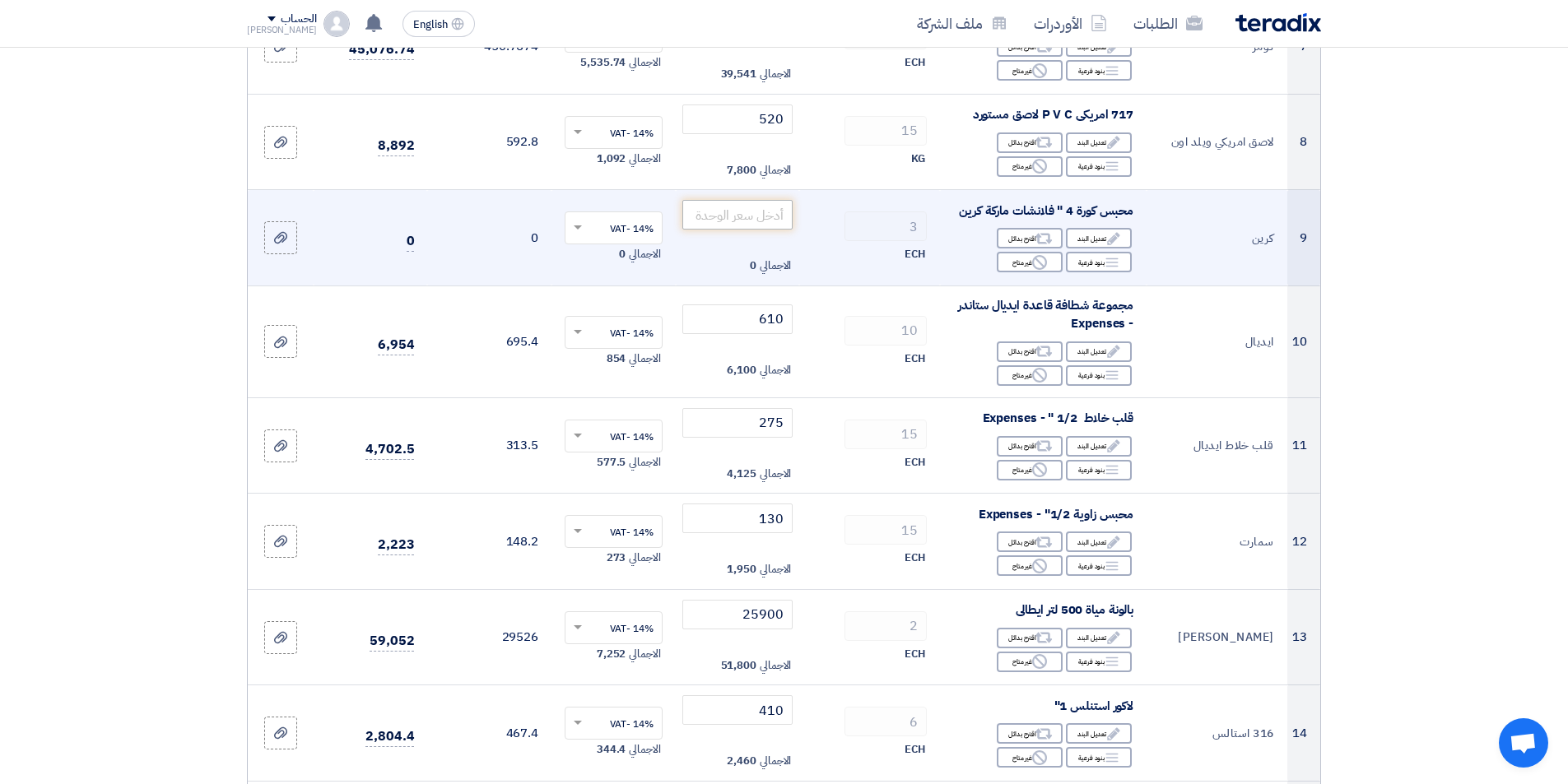
scroll to position [905, 0]
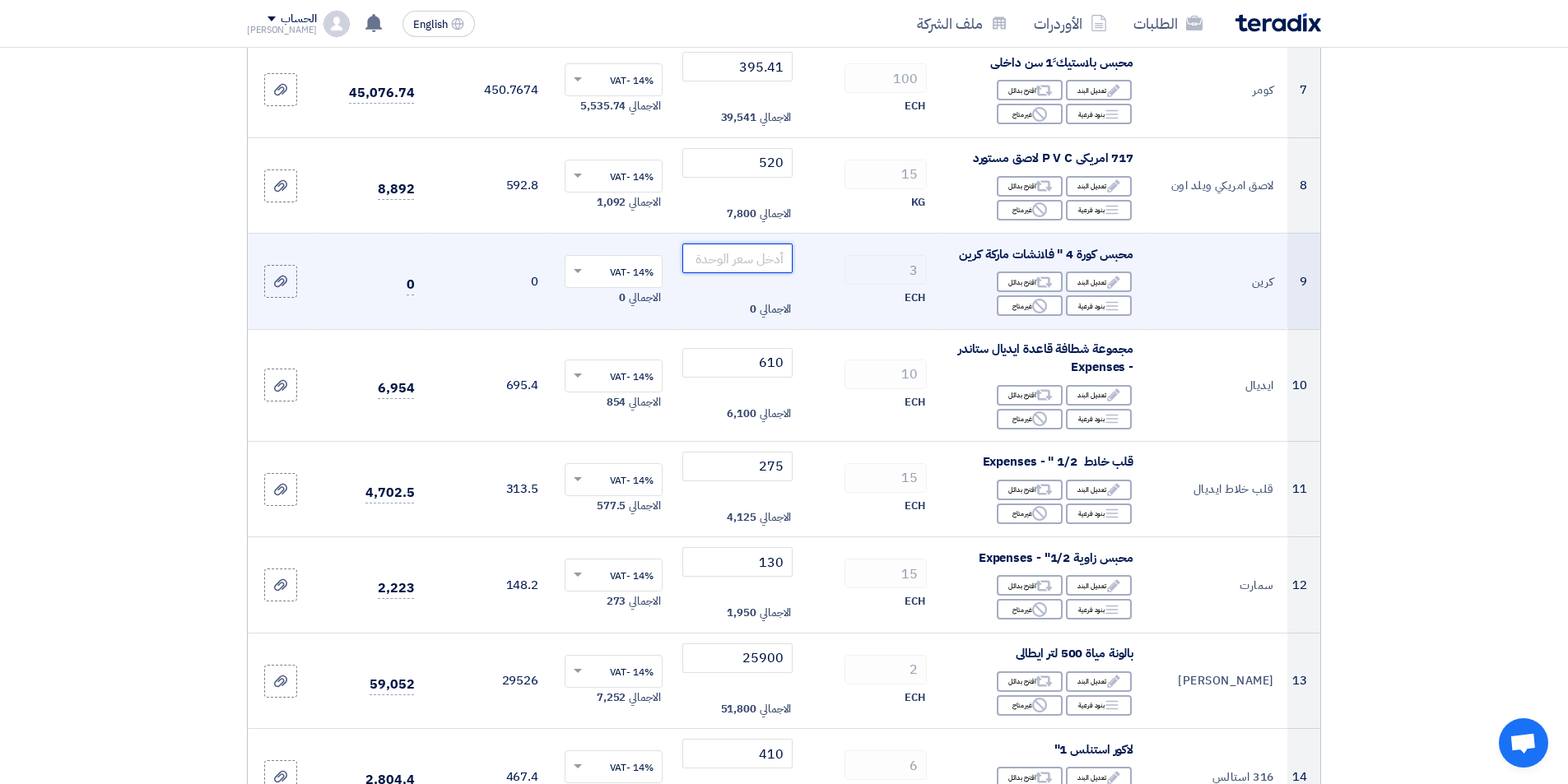
click at [752, 253] on input "number" at bounding box center [737, 258] width 111 height 29
type input "0"
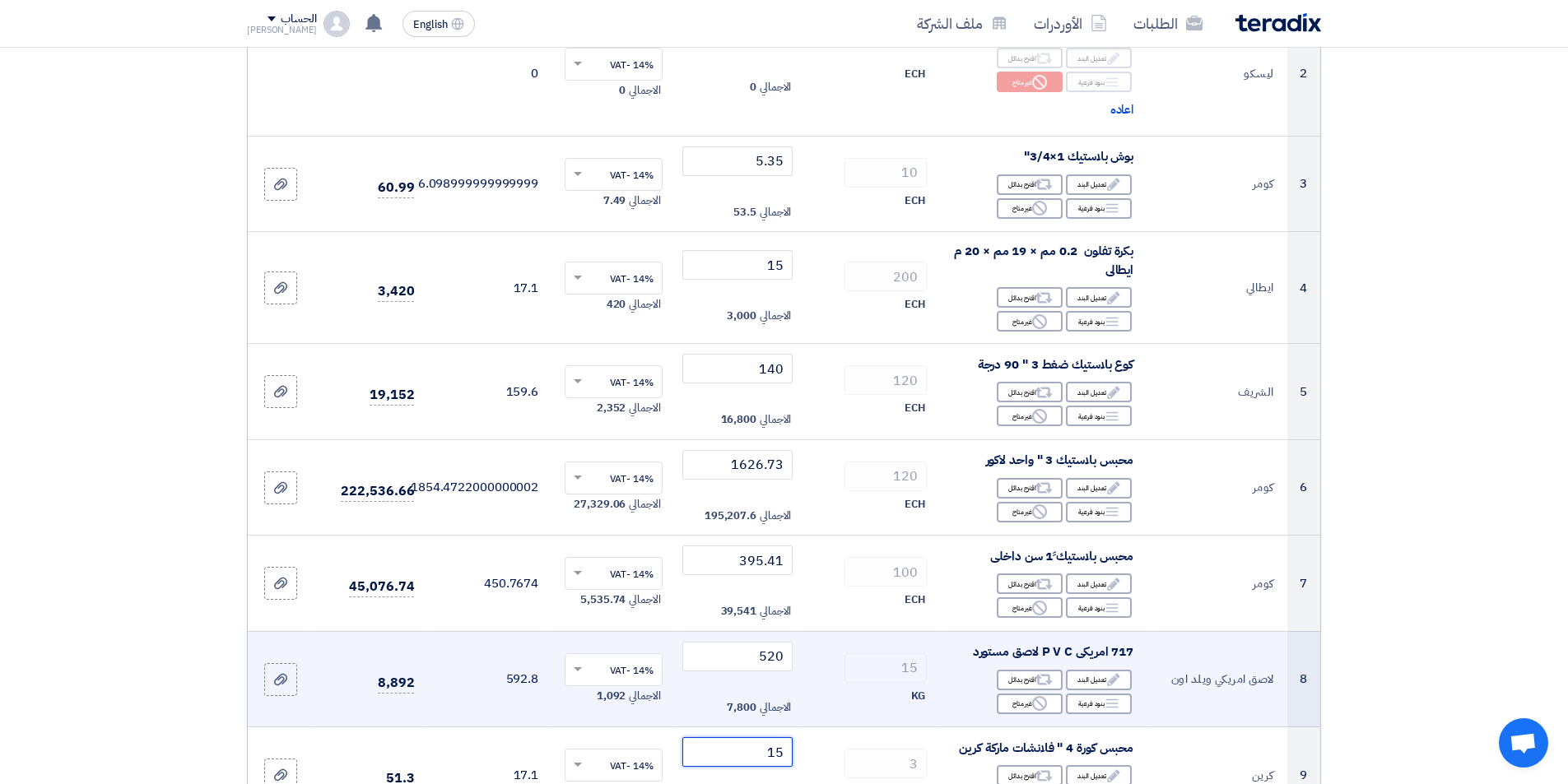
scroll to position [494, 0]
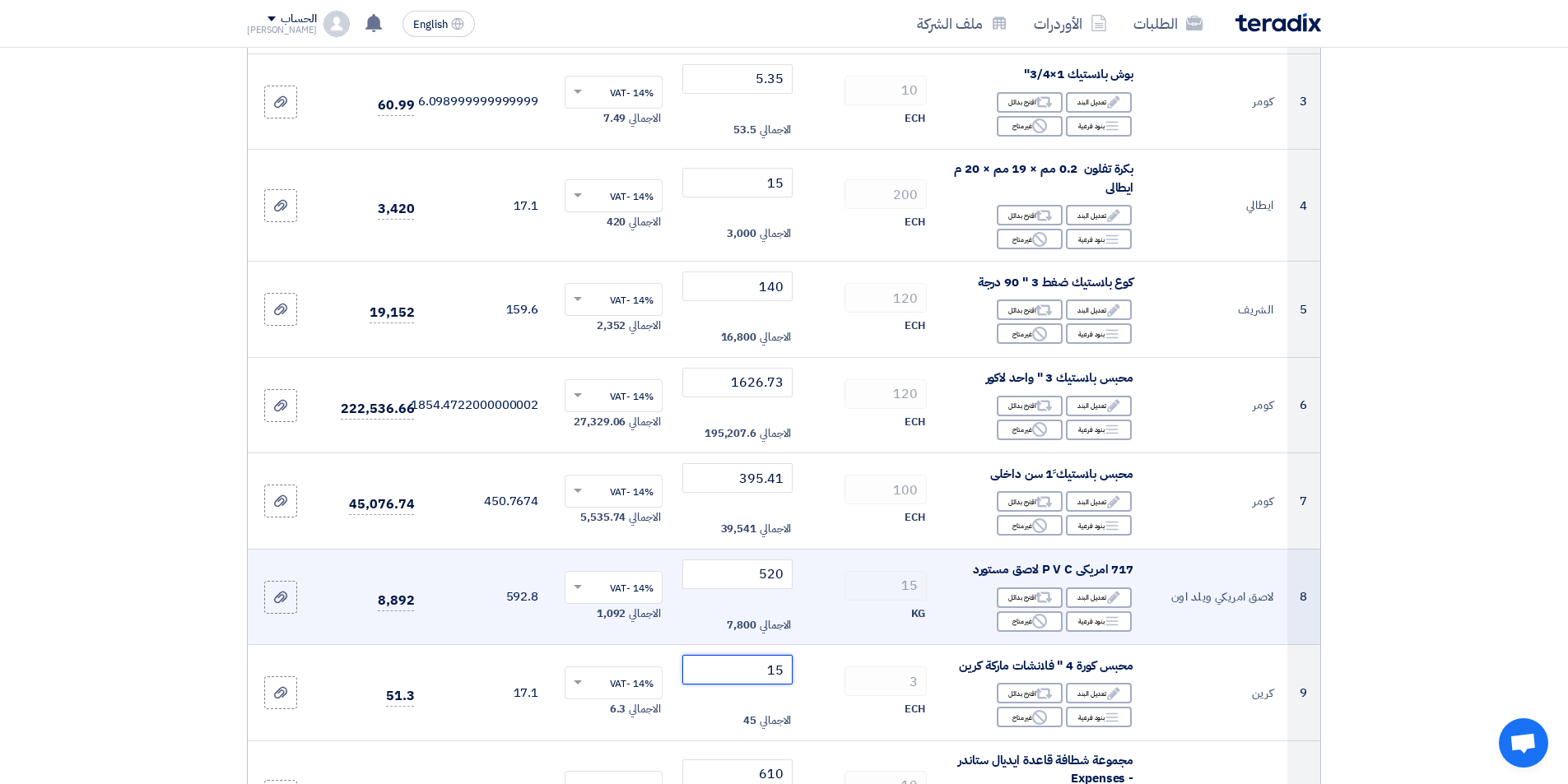
type input "1"
